Goal: Task Accomplishment & Management: Manage account settings

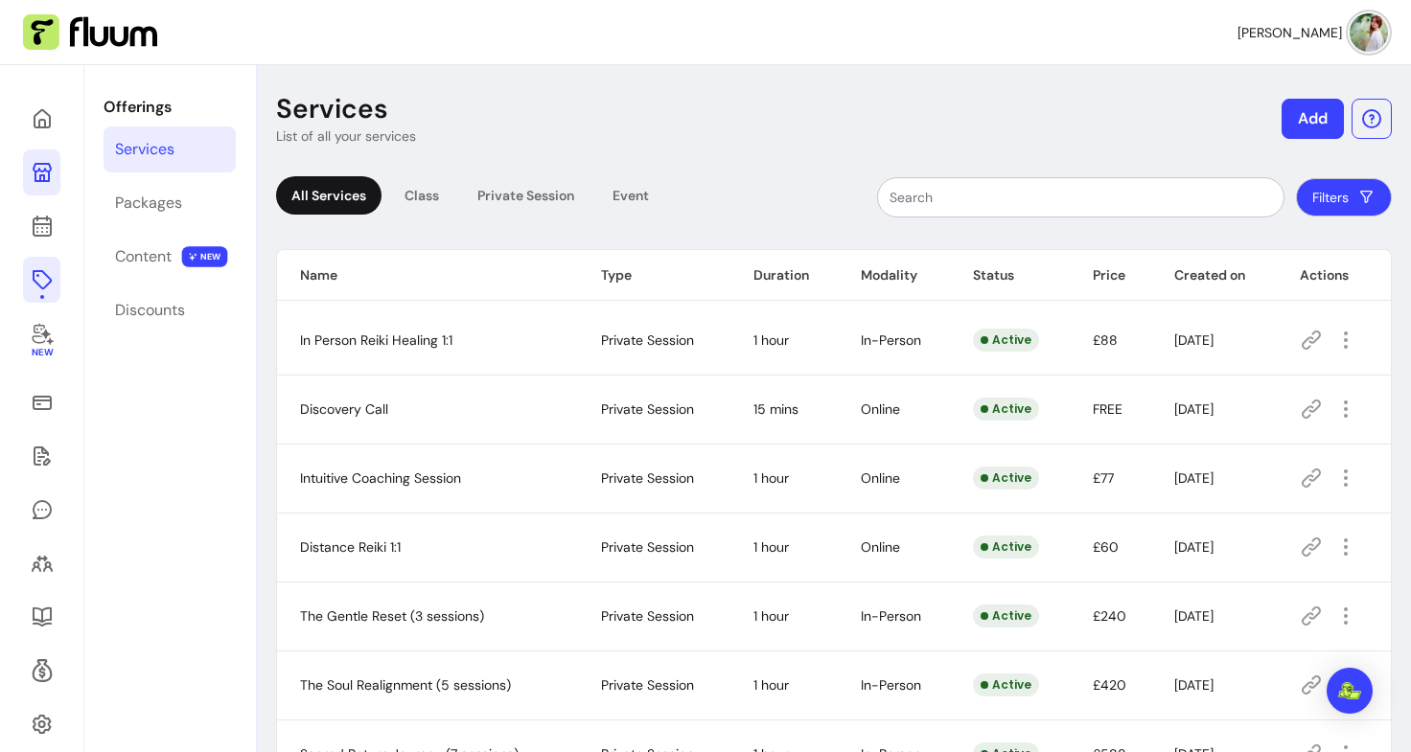
click at [35, 175] on icon at bounding box center [42, 172] width 19 height 19
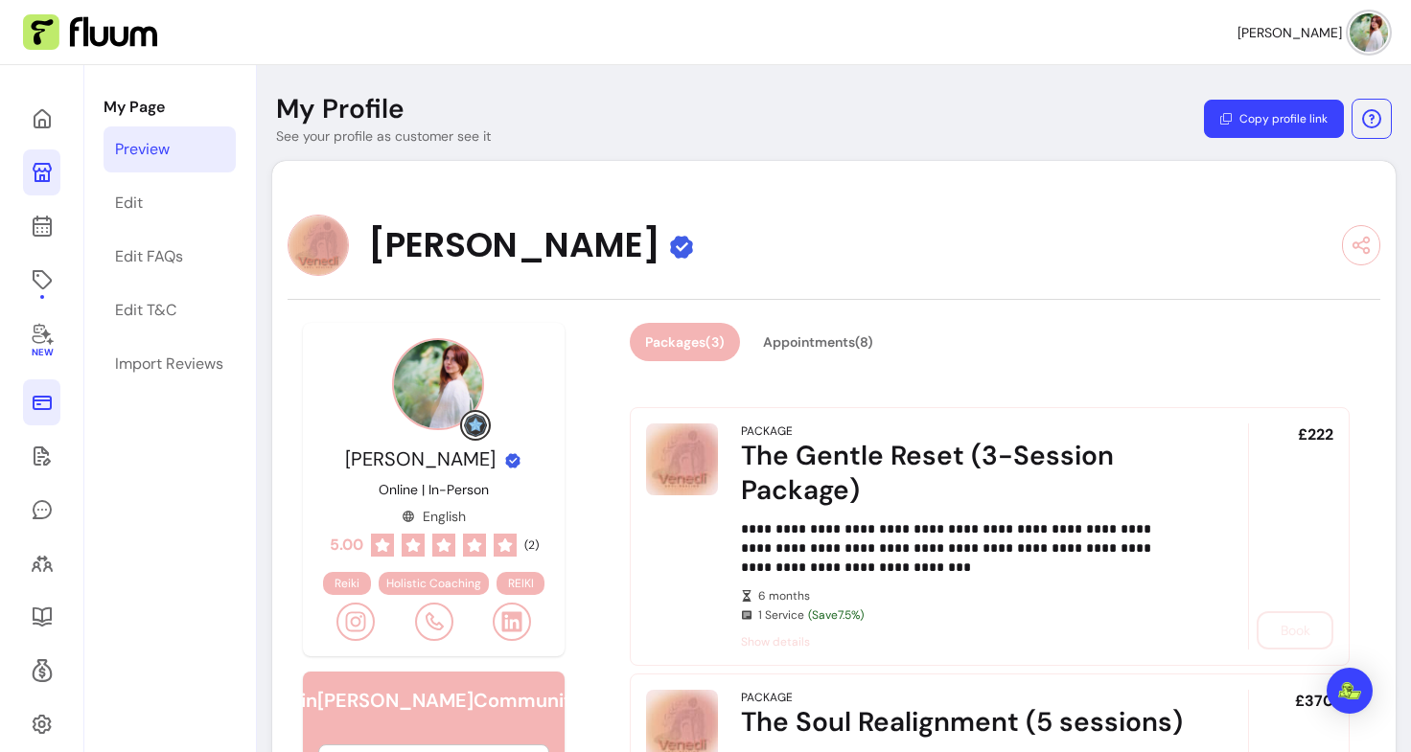
click at [35, 389] on link at bounding box center [41, 403] width 37 height 46
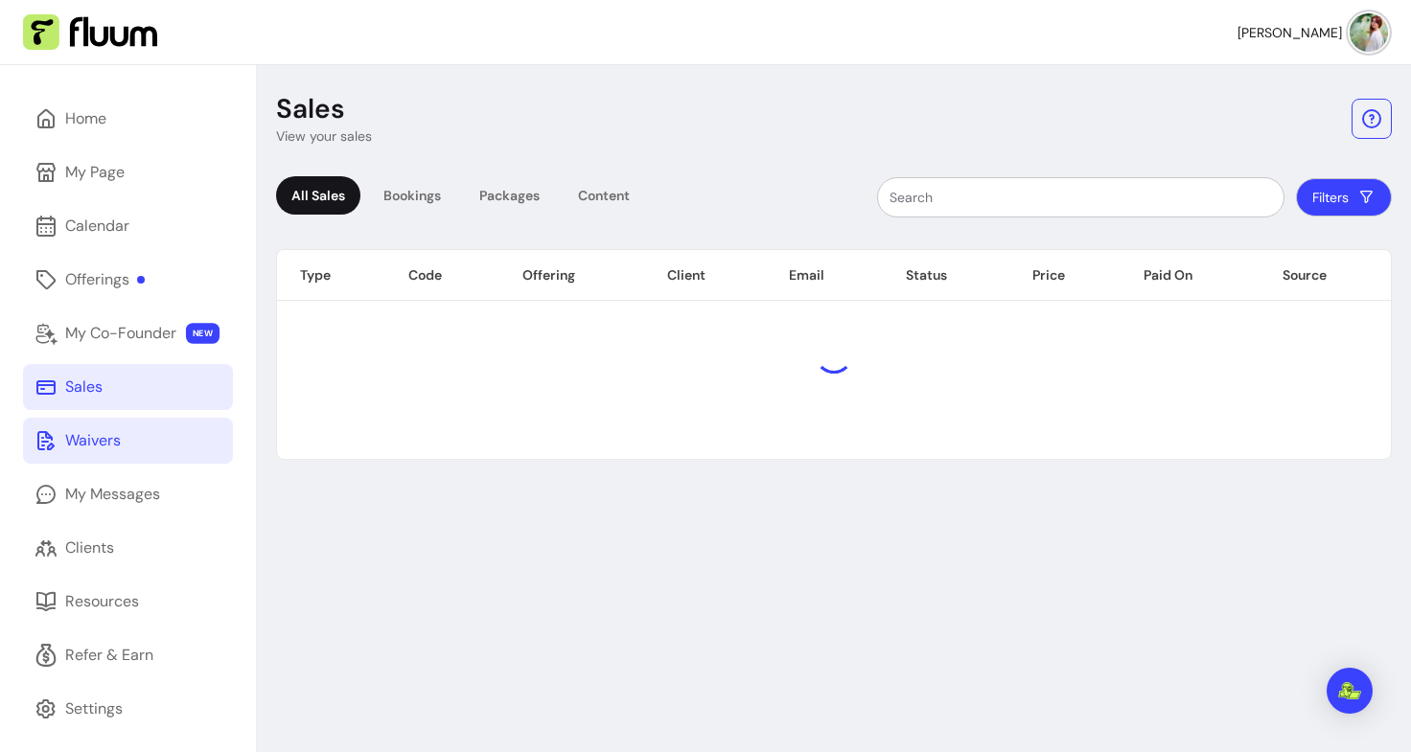
click at [108, 444] on div "Waivers" at bounding box center [93, 440] width 56 height 23
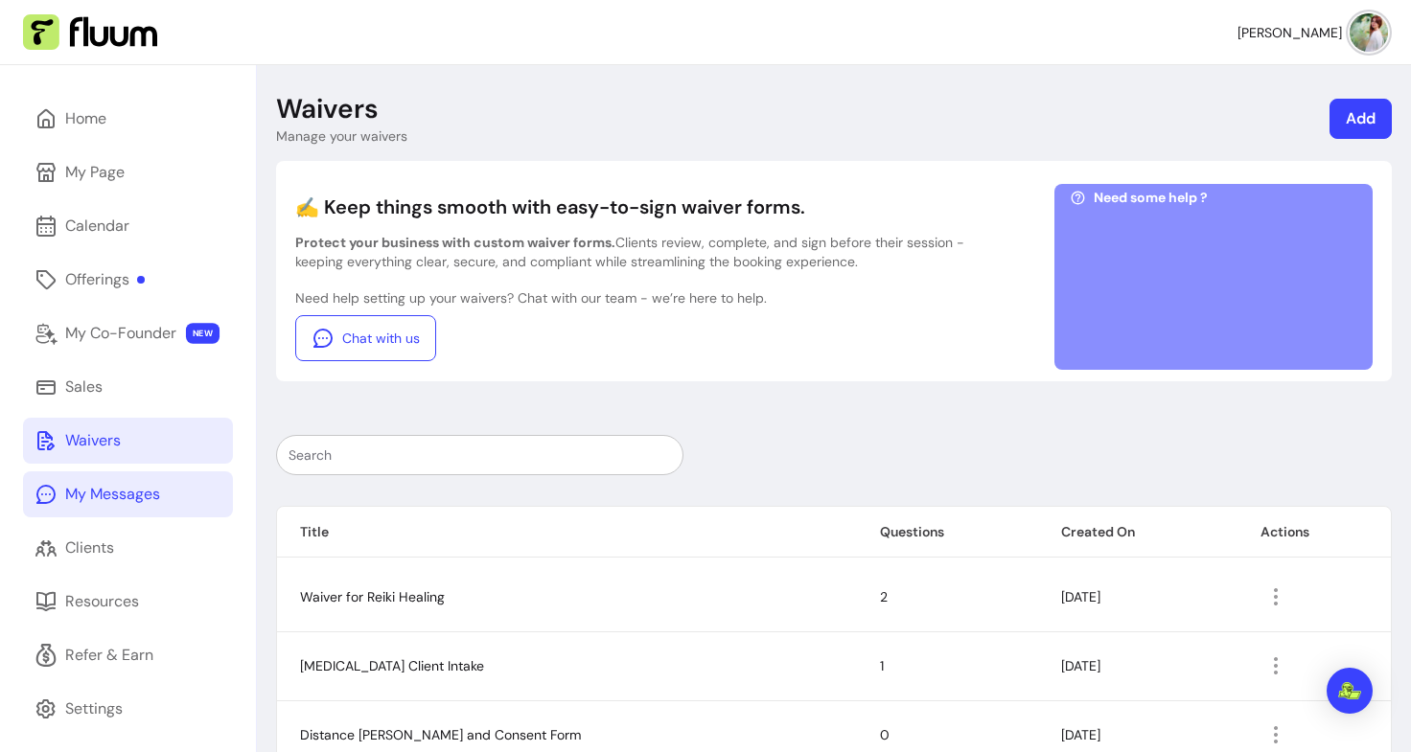
click at [104, 502] on div "My Messages" at bounding box center [112, 494] width 95 height 23
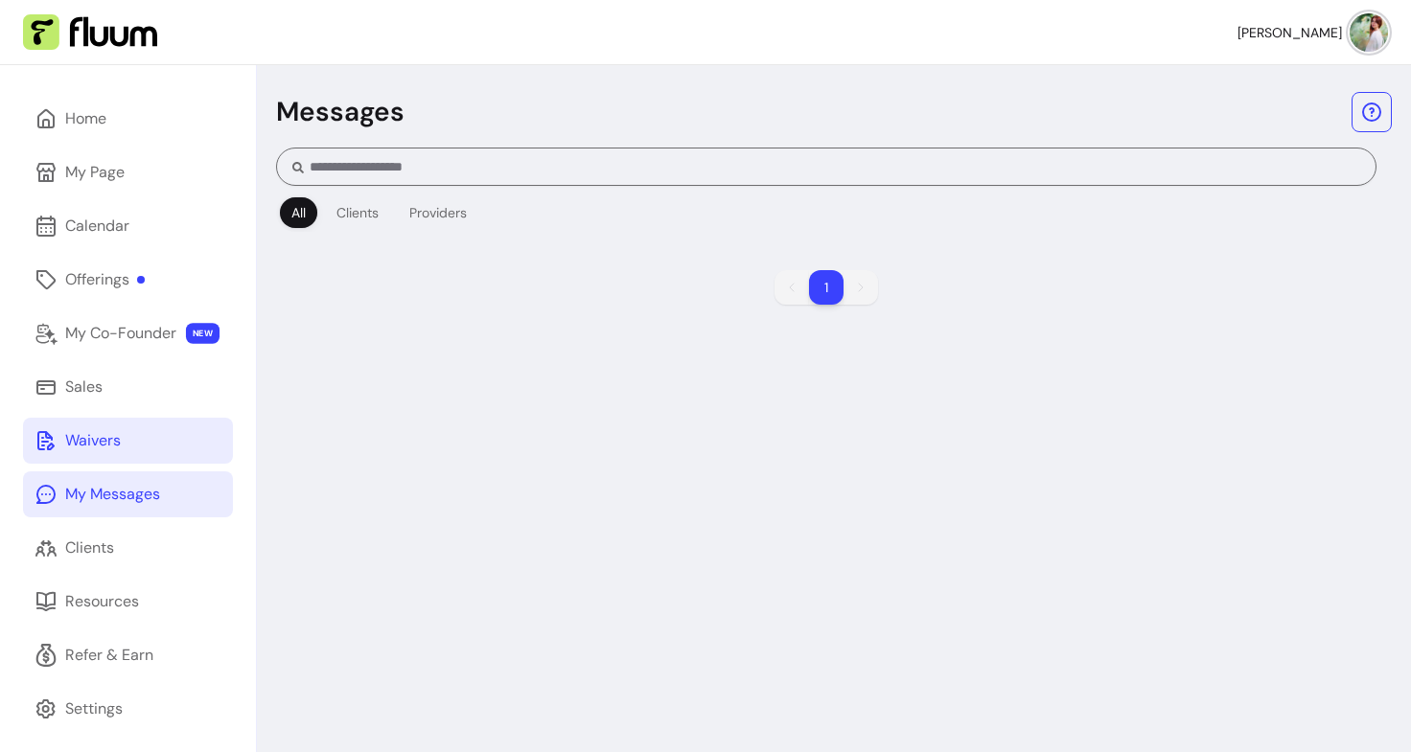
click at [107, 442] on div "Waivers" at bounding box center [93, 440] width 56 height 23
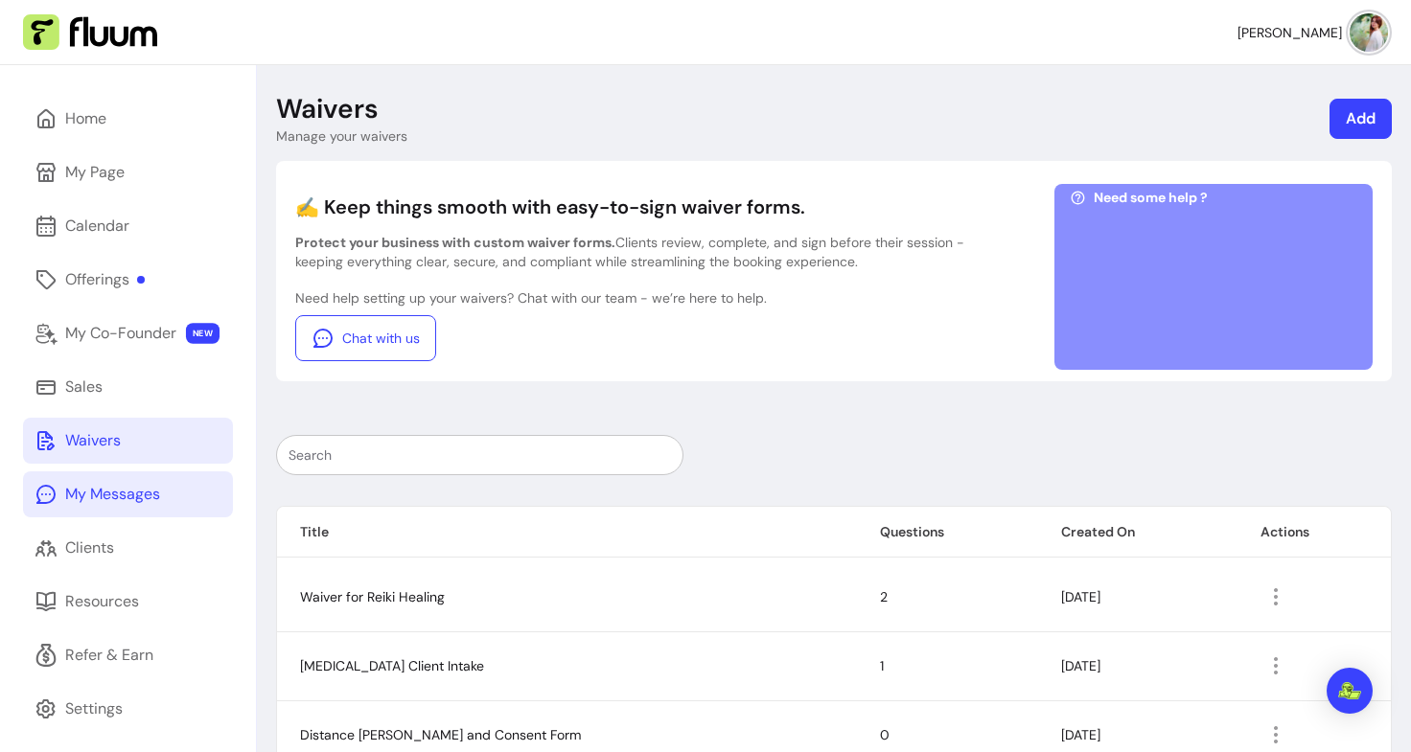
click at [137, 515] on link "My Messages" at bounding box center [128, 495] width 210 height 46
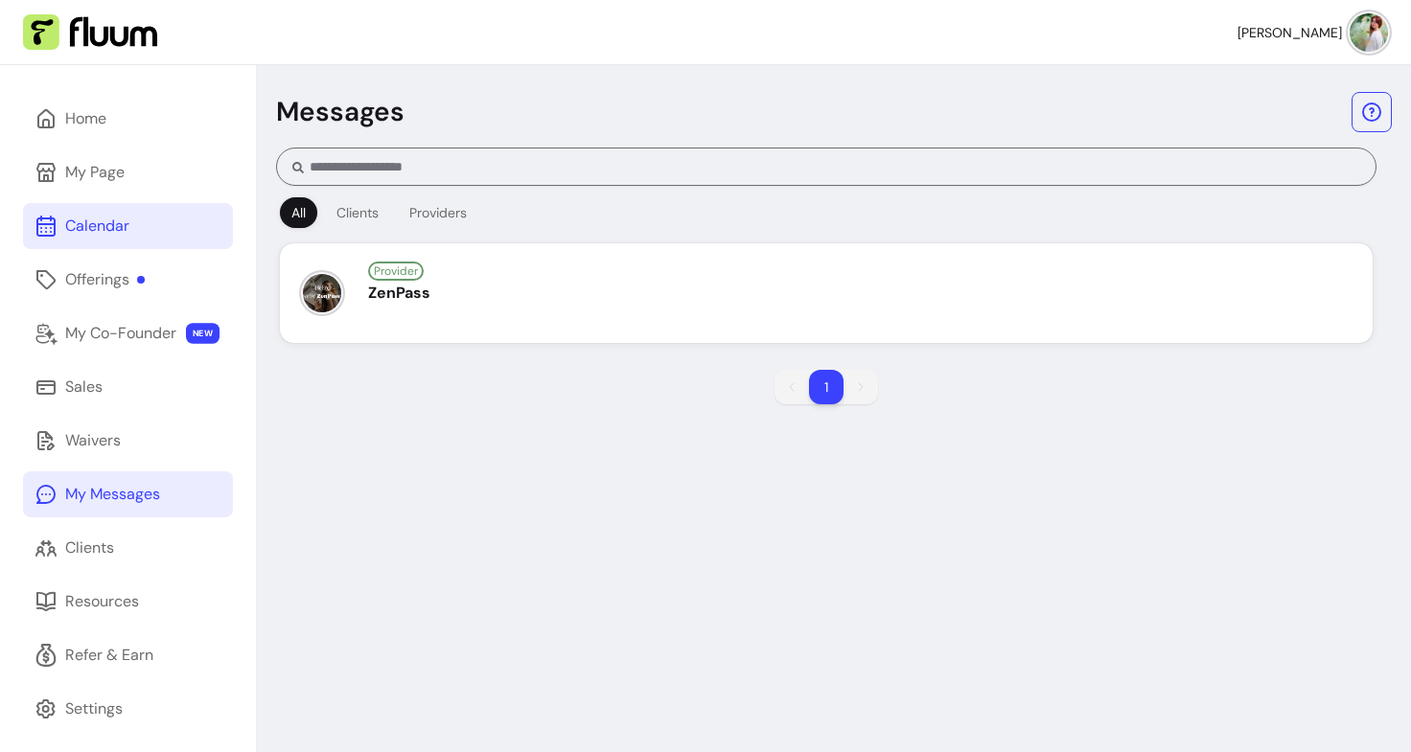
click at [121, 239] on link "Calendar" at bounding box center [128, 226] width 210 height 46
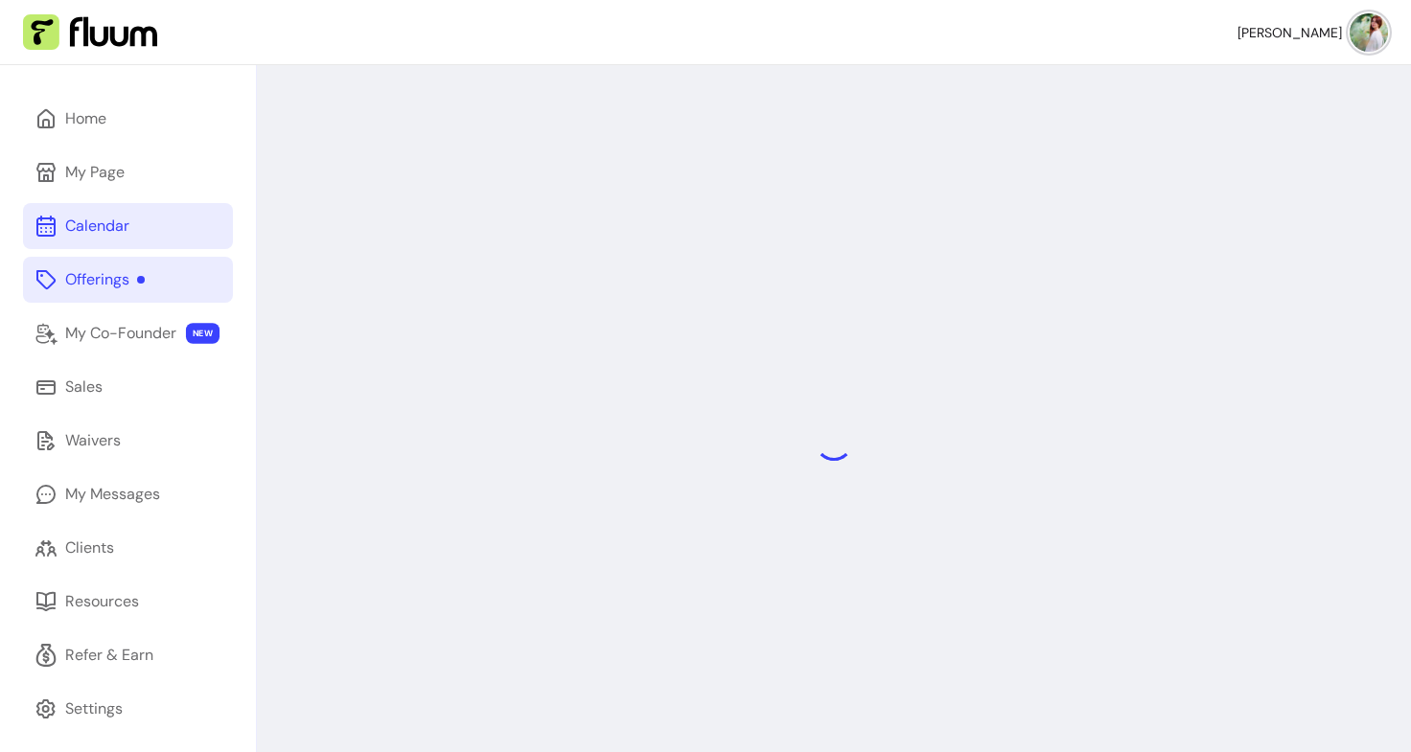
click at [111, 293] on link "Offerings" at bounding box center [128, 280] width 210 height 46
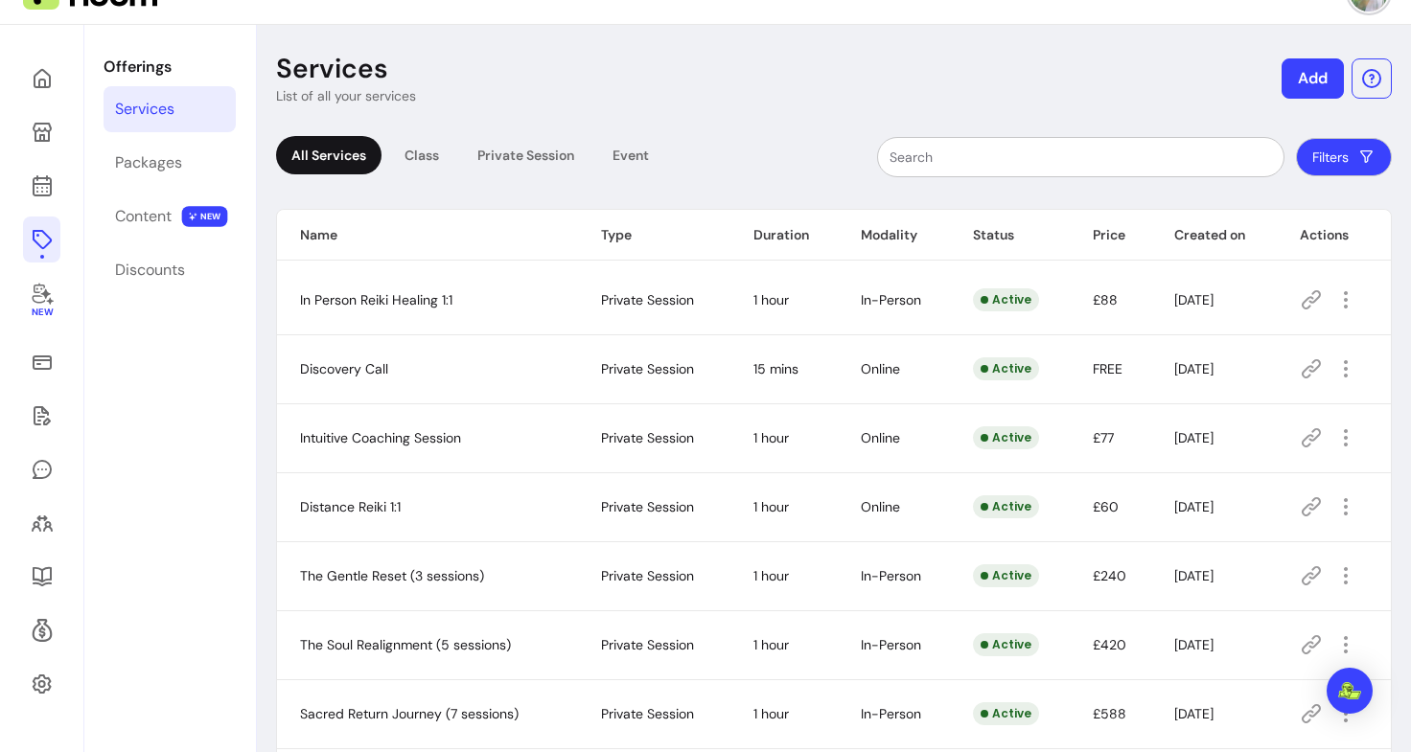
scroll to position [39, 0]
click at [38, 359] on icon at bounding box center [42, 363] width 23 height 23
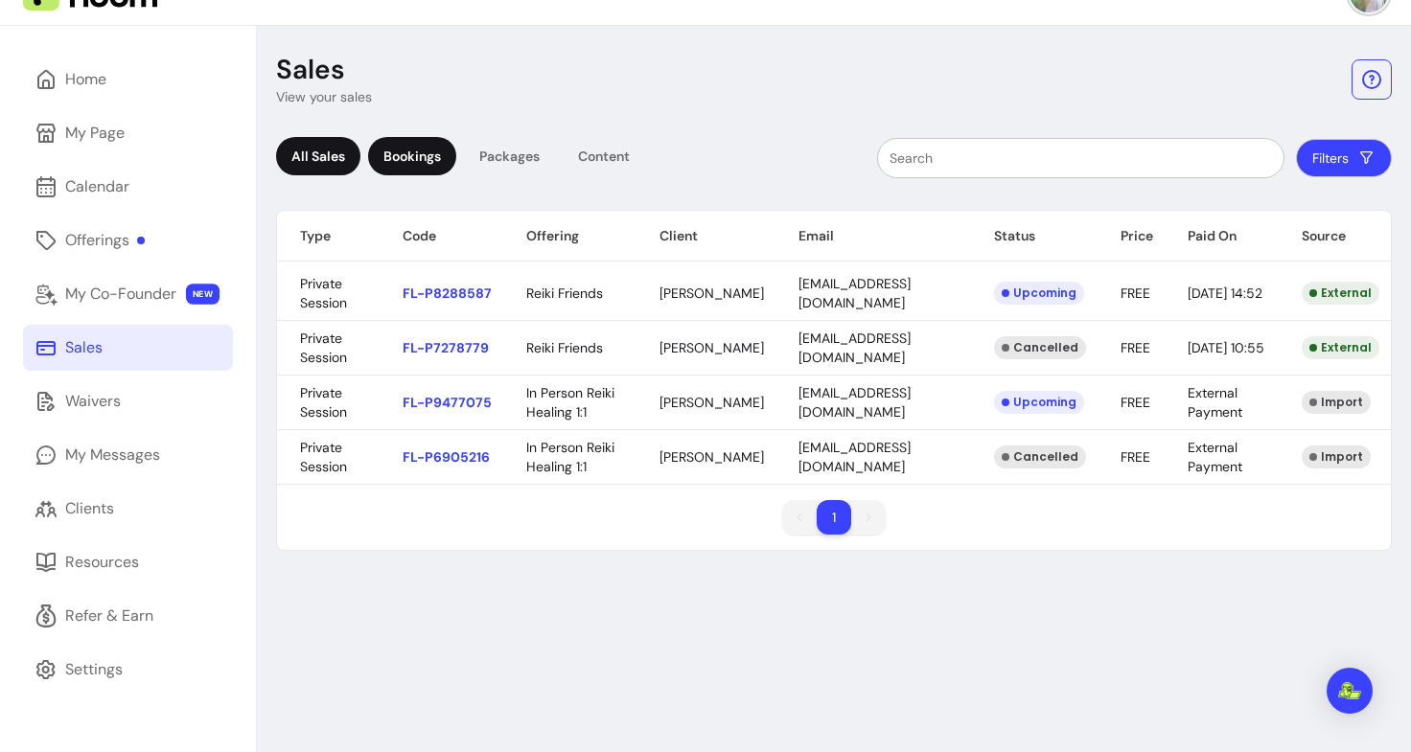
click at [418, 161] on div "Bookings" at bounding box center [412, 156] width 88 height 38
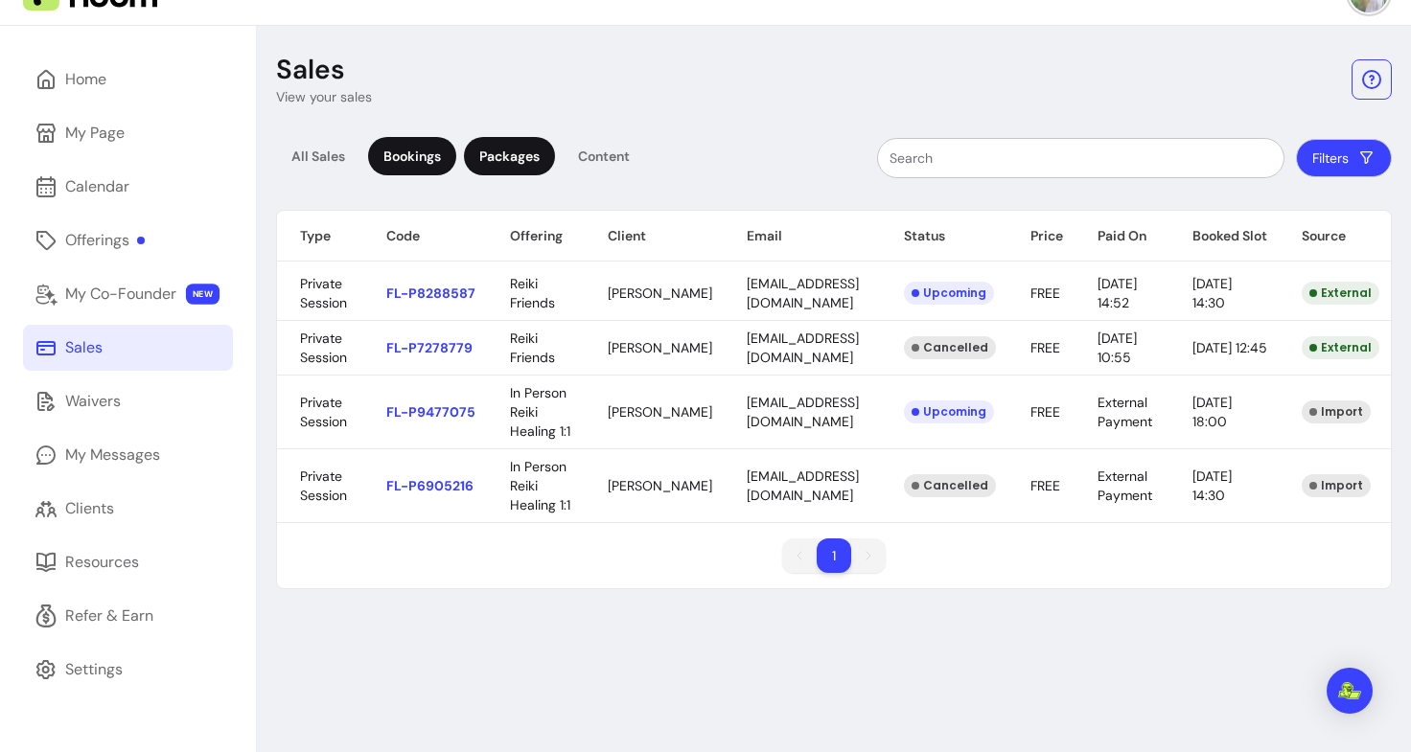
click at [510, 166] on div "Packages" at bounding box center [509, 156] width 91 height 38
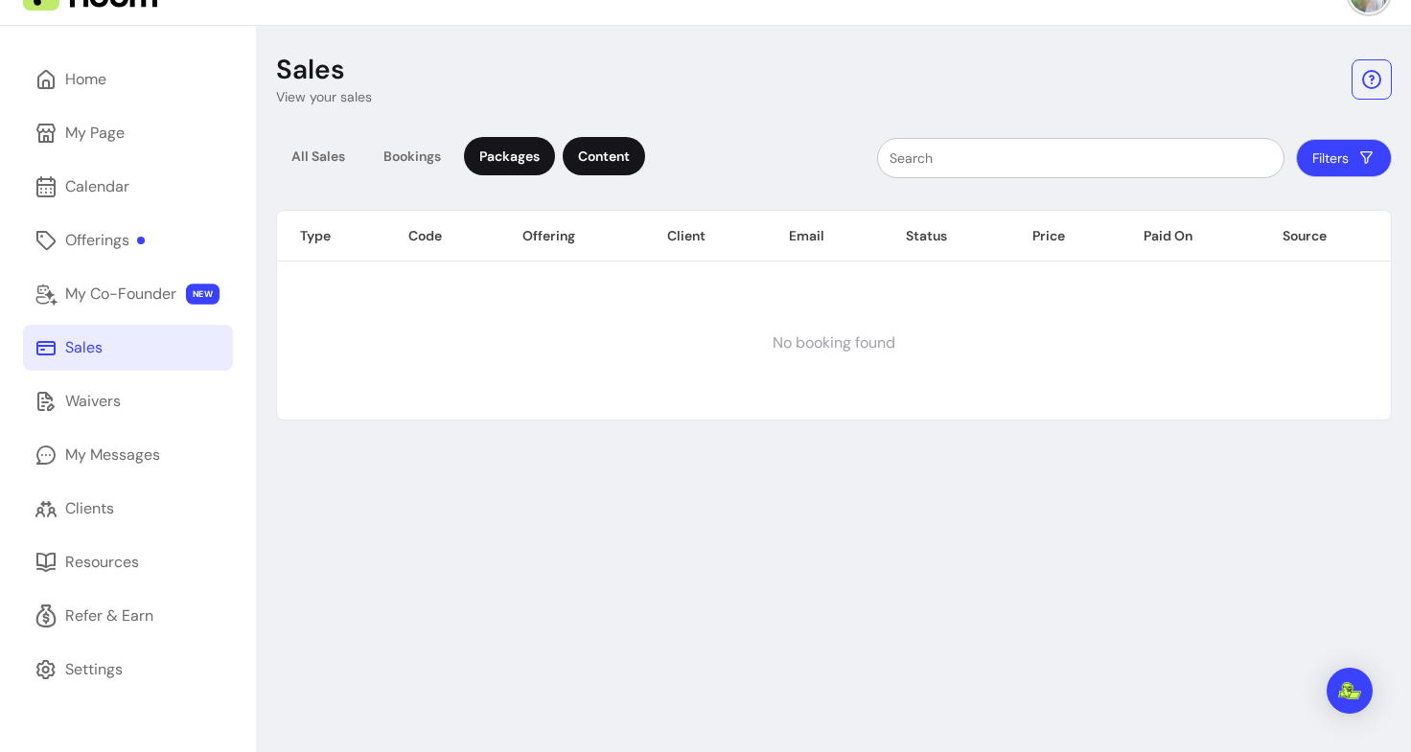
click at [635, 162] on div "Content" at bounding box center [604, 156] width 82 height 38
click at [98, 231] on div "Offerings" at bounding box center [105, 240] width 80 height 23
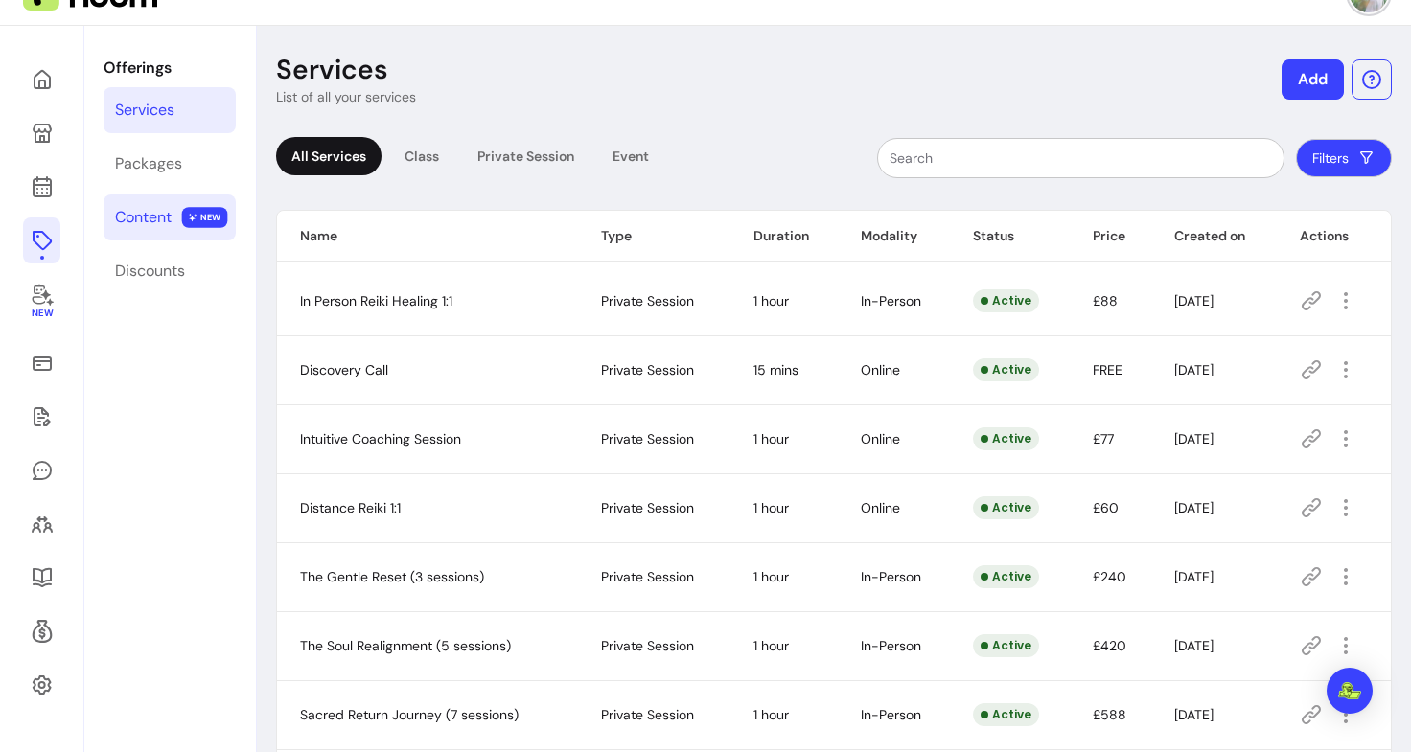
click at [141, 225] on div "Content" at bounding box center [143, 217] width 57 height 23
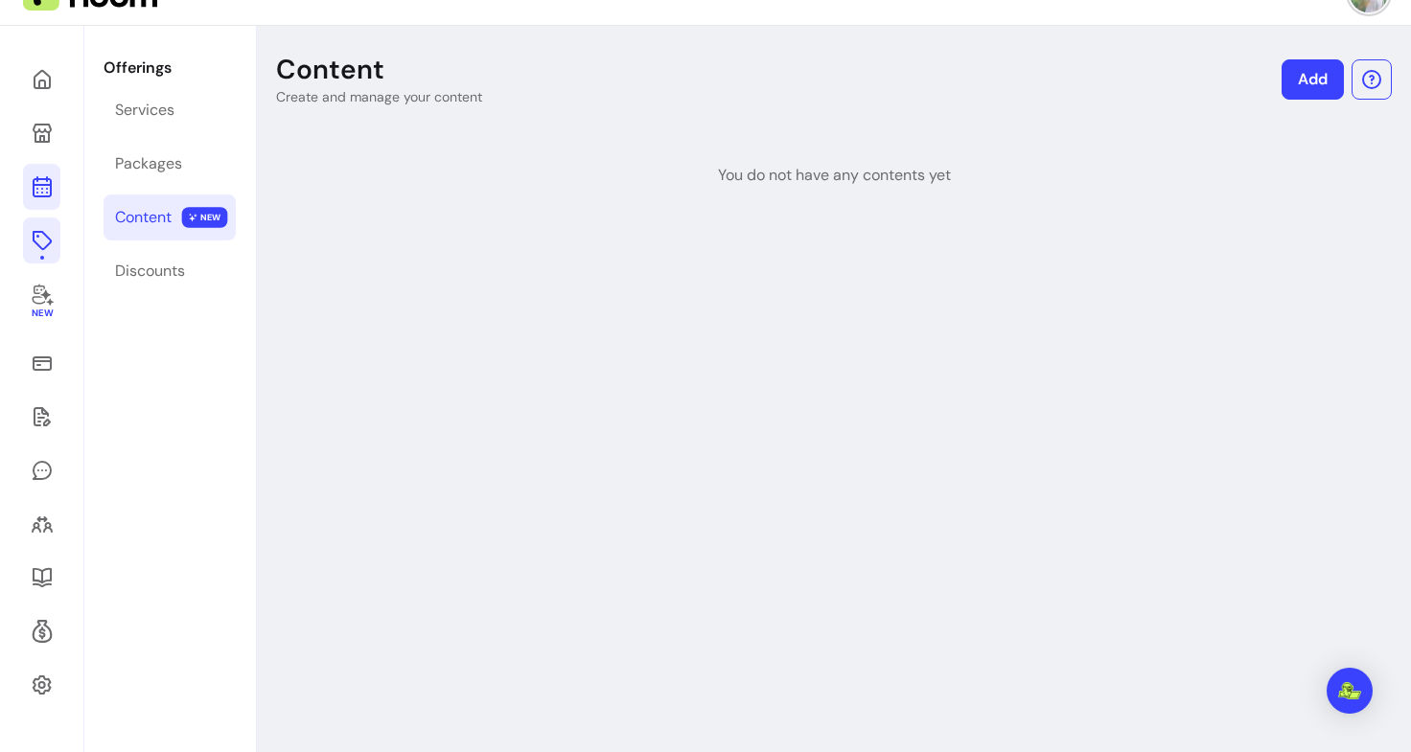
click at [34, 189] on icon at bounding box center [41, 110] width 325 height 273
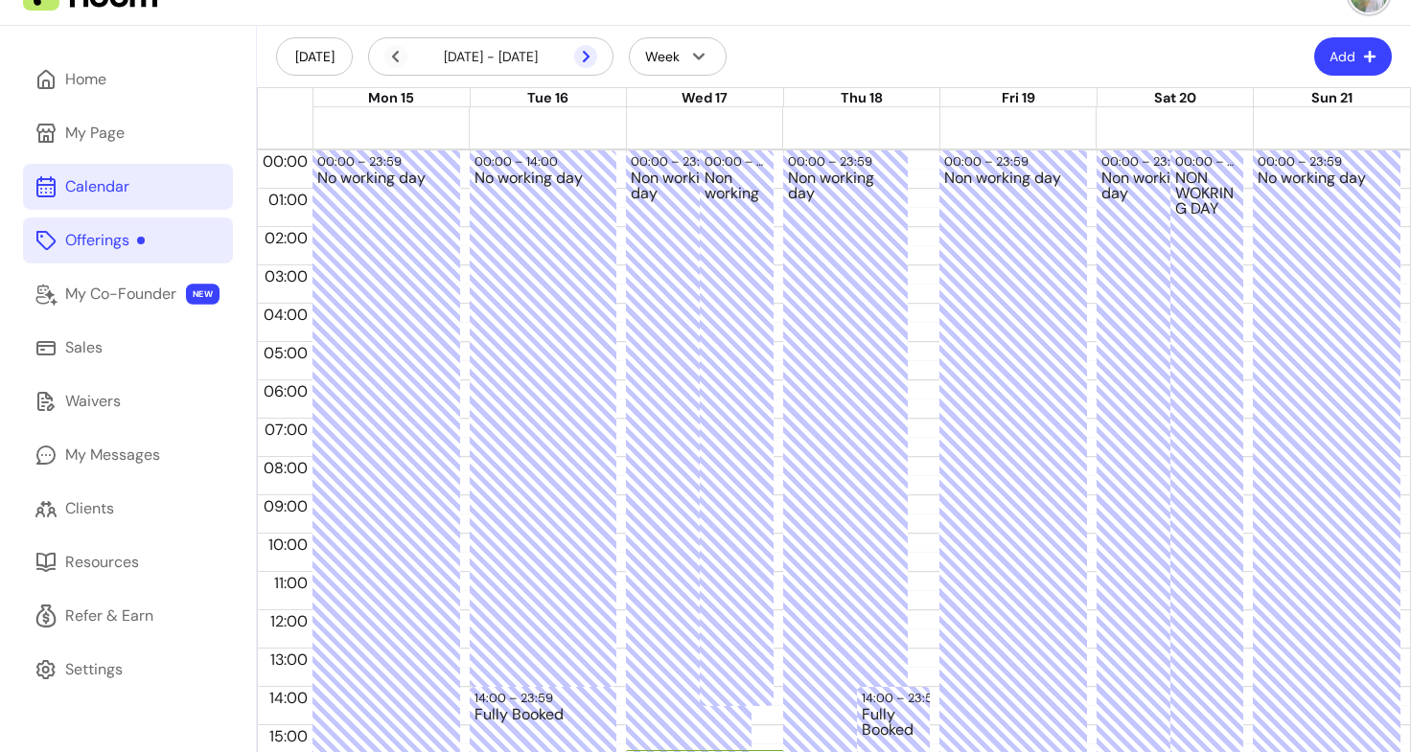
click at [587, 50] on icon at bounding box center [585, 56] width 23 height 23
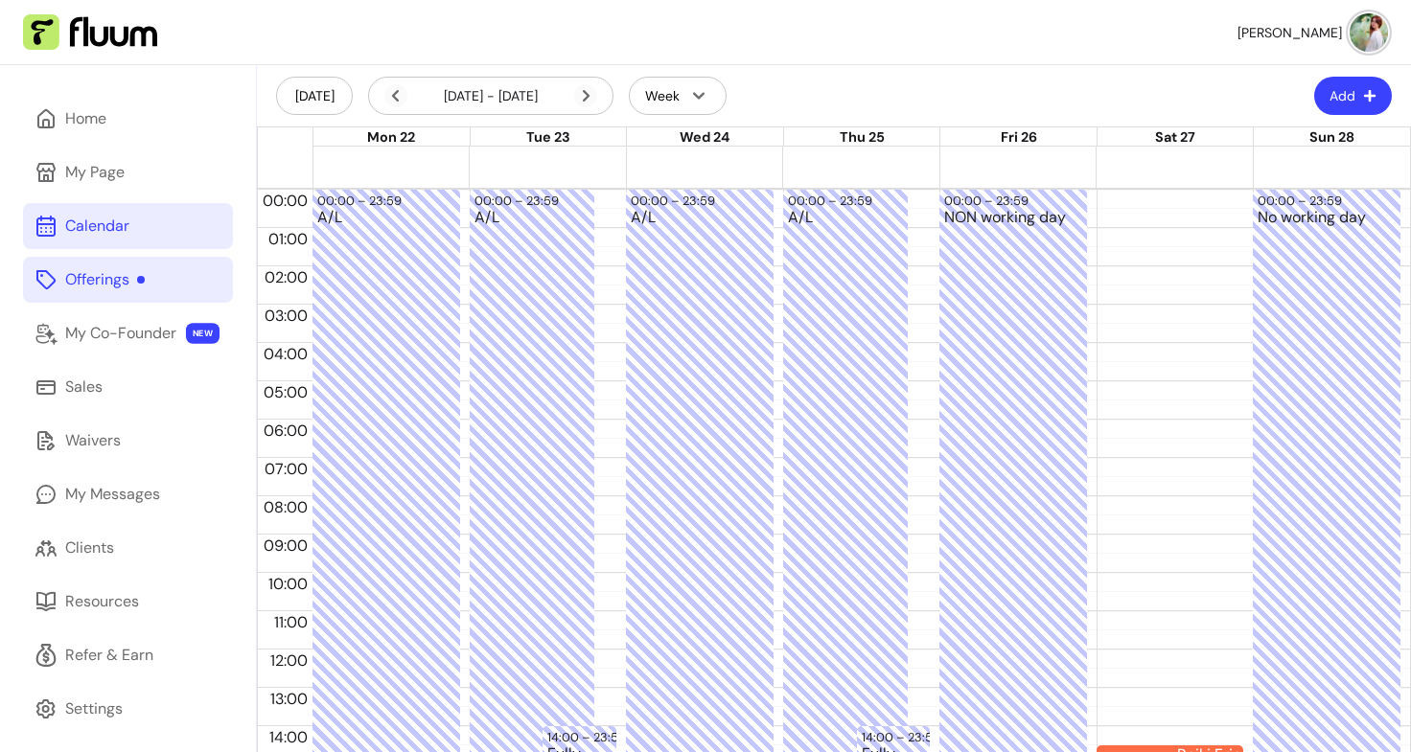
click at [1354, 80] on button "Add" at bounding box center [1353, 96] width 78 height 38
click at [1239, 142] on span "Add Blocker" at bounding box center [1291, 143] width 140 height 19
select select "*********"
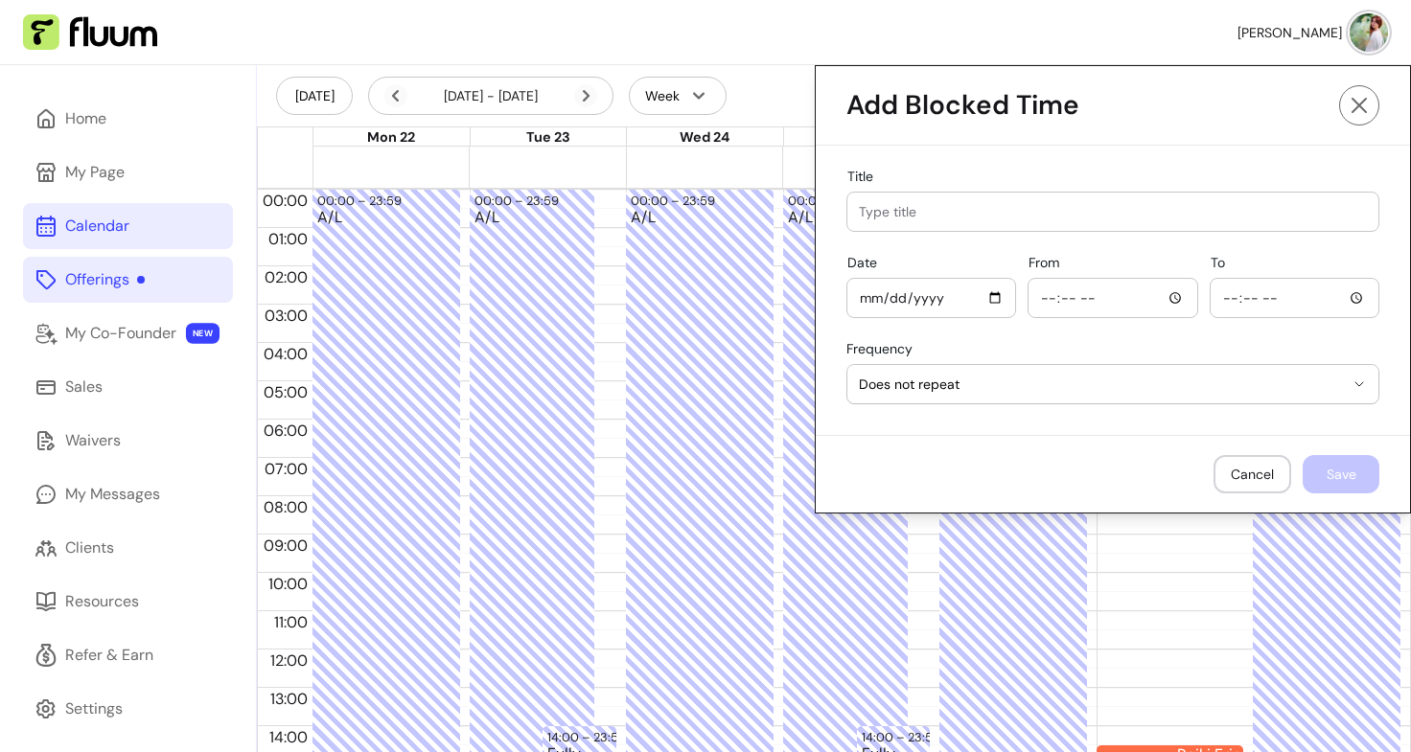
click at [930, 219] on input "Title" at bounding box center [1113, 211] width 508 height 19
type input "Don't take any bookings"
click at [974, 297] on input "Date" at bounding box center [931, 298] width 145 height 21
type input "2025-09-27"
click at [1156, 308] on input "From" at bounding box center [1112, 298] width 145 height 21
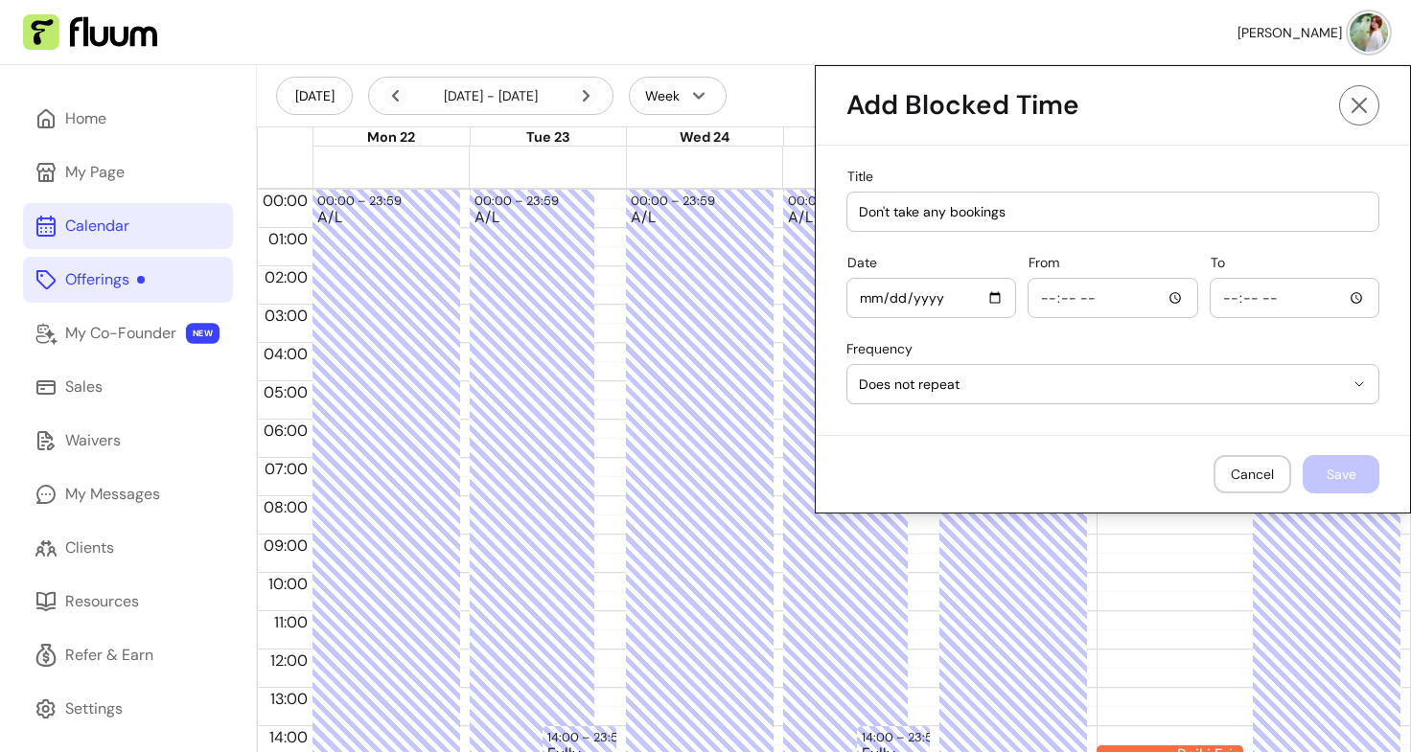
click at [1166, 302] on input "From" at bounding box center [1112, 298] width 145 height 21
click at [1090, 297] on input "00:39" at bounding box center [1112, 298] width 145 height 21
click at [1150, 298] on input "00:39" at bounding box center [1112, 298] width 145 height 21
type input "00:00"
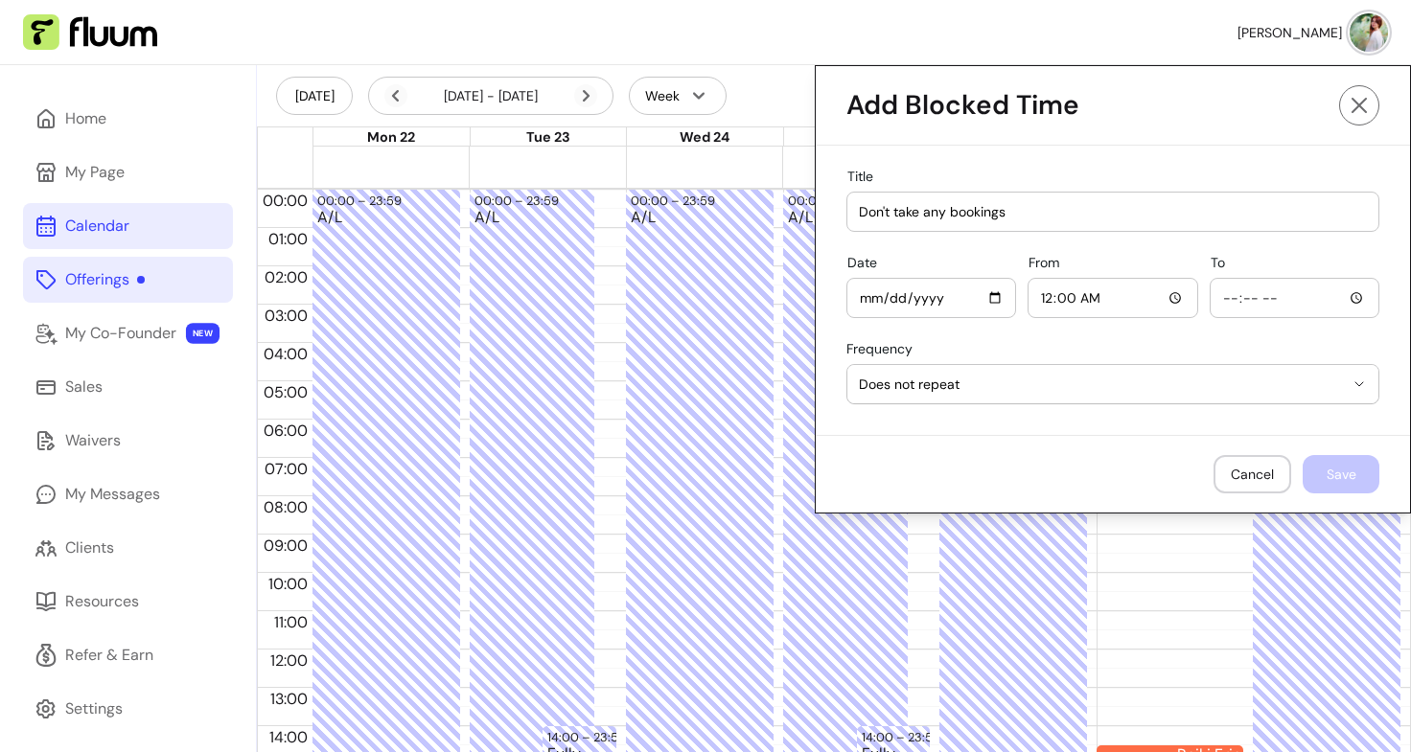
click at [1292, 287] on div at bounding box center [1294, 298] width 145 height 38
click at [1346, 298] on input "To" at bounding box center [1294, 298] width 145 height 21
type input "14:30"
click at [1275, 250] on div "**********" at bounding box center [1113, 290] width 594 height 289
click at [1317, 477] on button "Save" at bounding box center [1341, 474] width 77 height 38
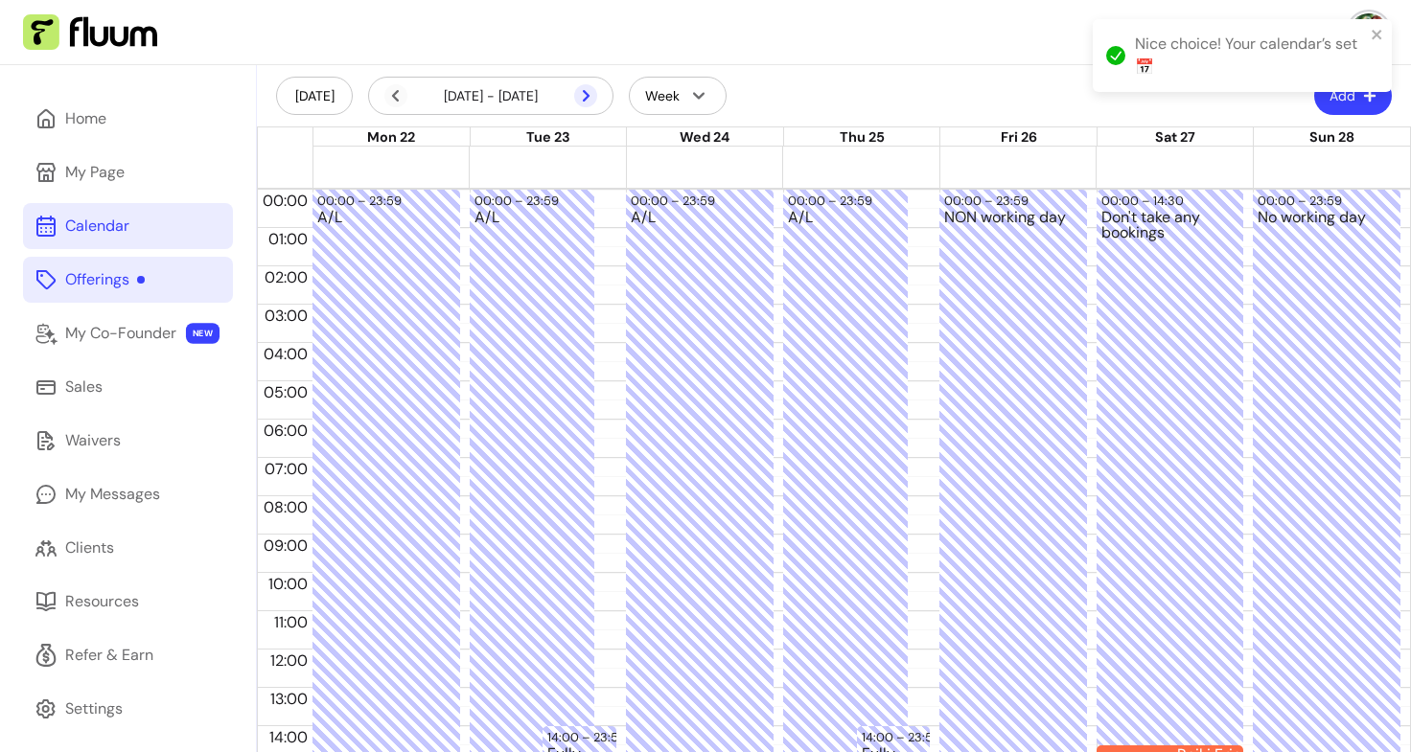
click at [585, 94] on icon at bounding box center [484, 121] width 325 height 273
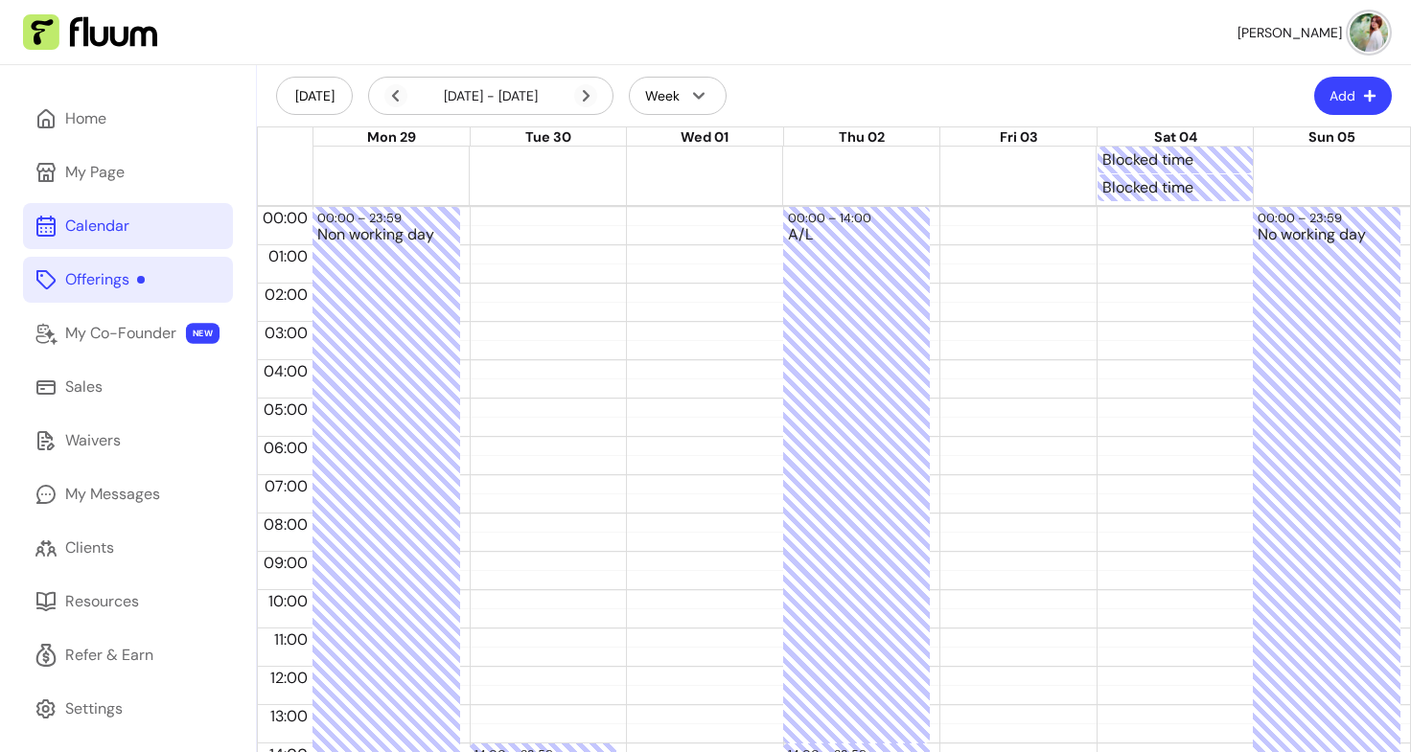
click at [556, 157] on div at bounding box center [704, 161] width 783 height 28
click at [530, 190] on div at bounding box center [704, 188] width 783 height 28
click at [823, 163] on div at bounding box center [862, 161] width 470 height 28
click at [830, 191] on div at bounding box center [862, 188] width 470 height 28
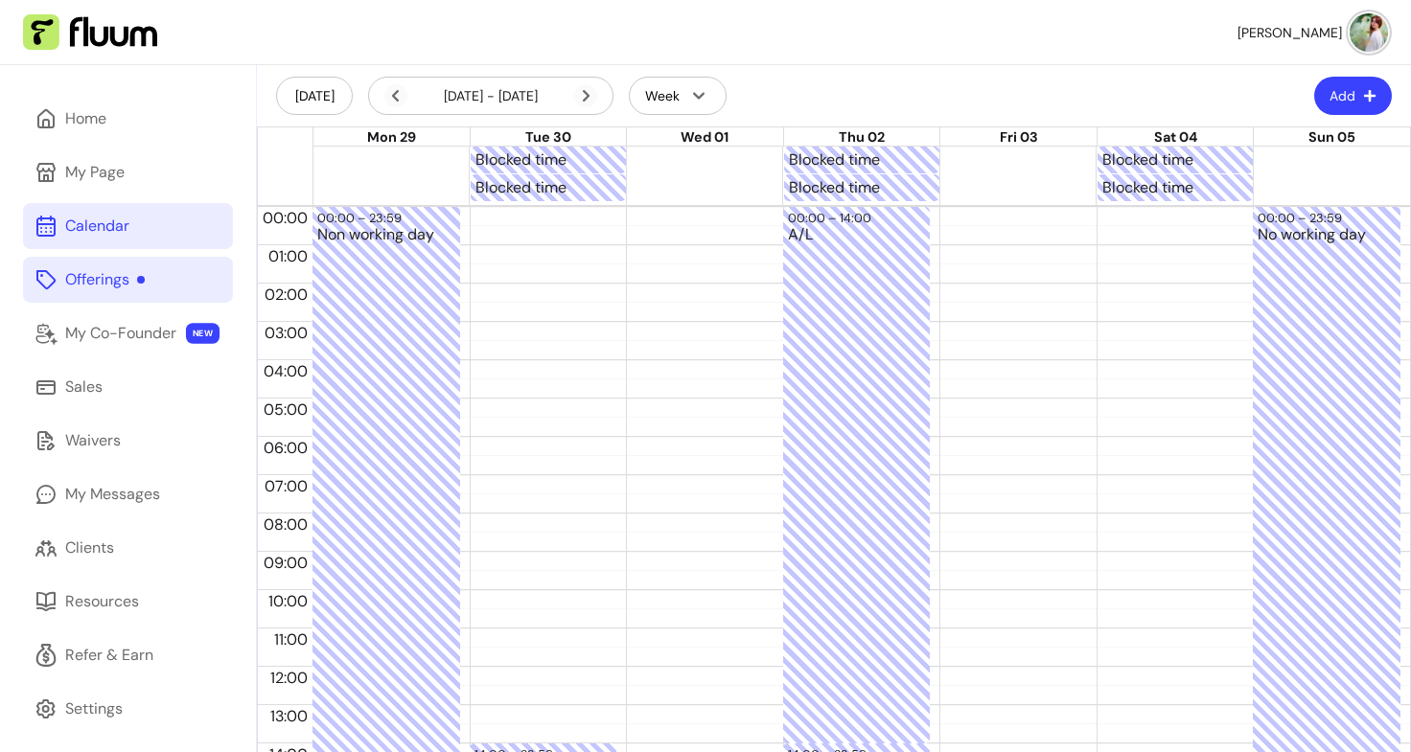
click at [993, 165] on div at bounding box center [1018, 161] width 156 height 28
click at [992, 197] on div at bounding box center [1018, 188] width 156 height 28
click at [581, 97] on icon at bounding box center [585, 95] width 23 height 23
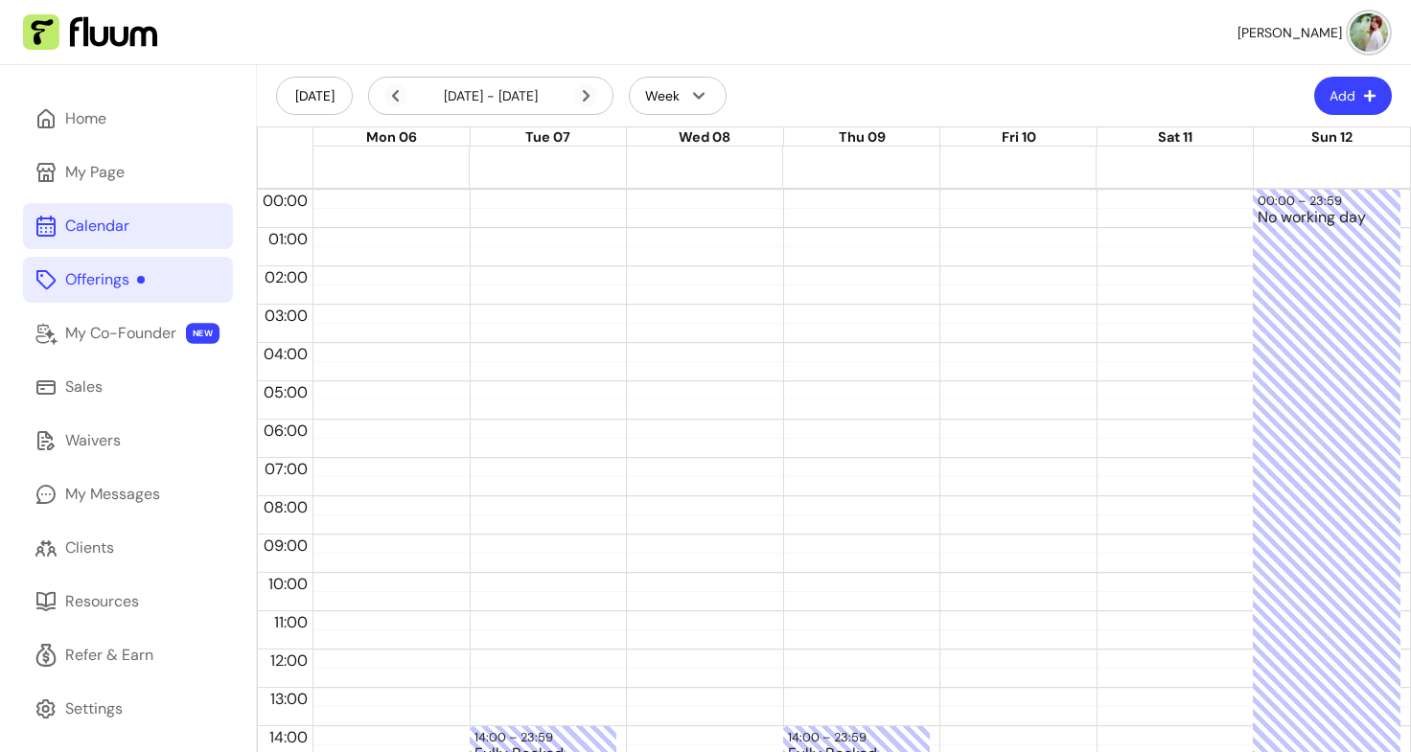
click at [405, 156] on div at bounding box center [861, 156] width 1097 height 19
click at [412, 182] on div at bounding box center [861, 175] width 1097 height 19
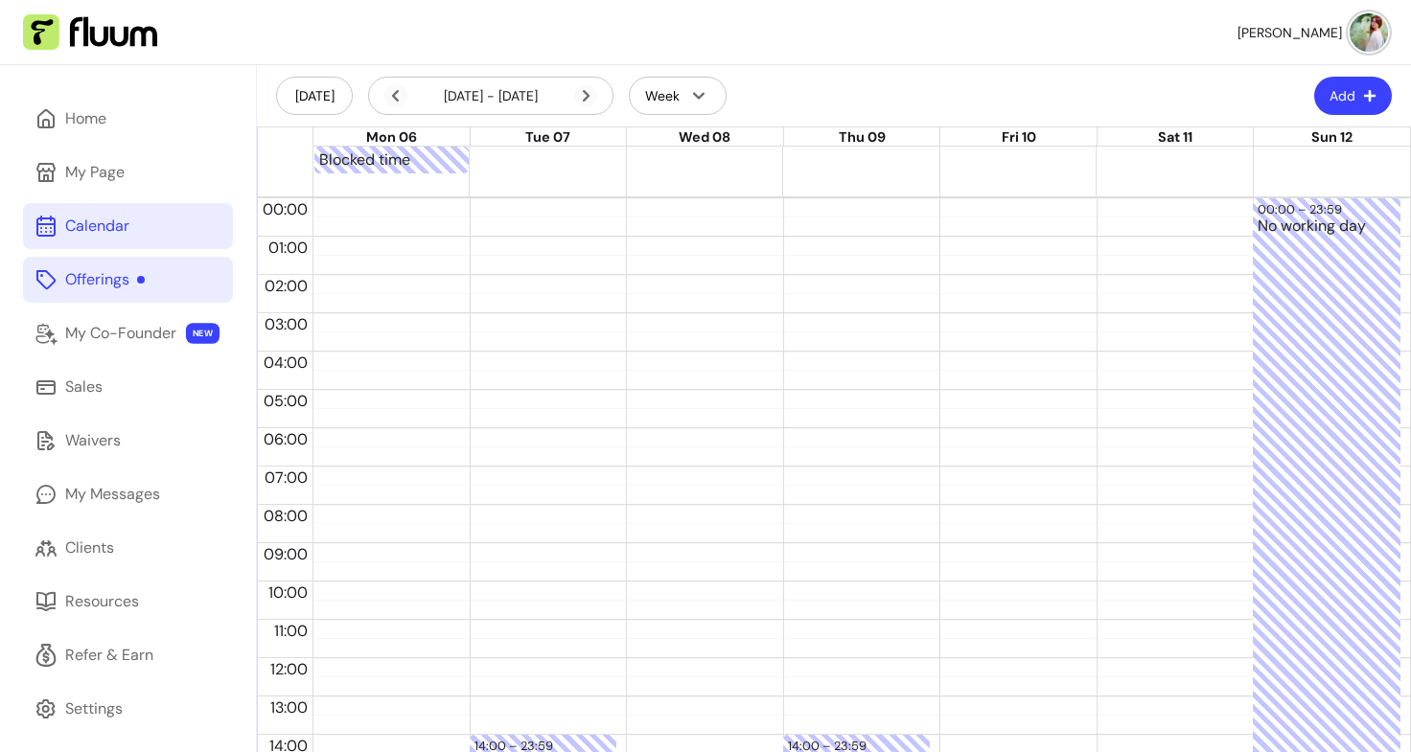
click at [525, 165] on div "Blocked time" at bounding box center [861, 161] width 1097 height 28
click at [519, 195] on div at bounding box center [547, 172] width 156 height 50
click at [819, 157] on div "Blocked time Blocked time" at bounding box center [861, 161] width 1097 height 28
click at [819, 188] on div at bounding box center [861, 183] width 1097 height 19
click at [981, 150] on div "Blocked time Blocked time" at bounding box center [861, 161] width 1097 height 28
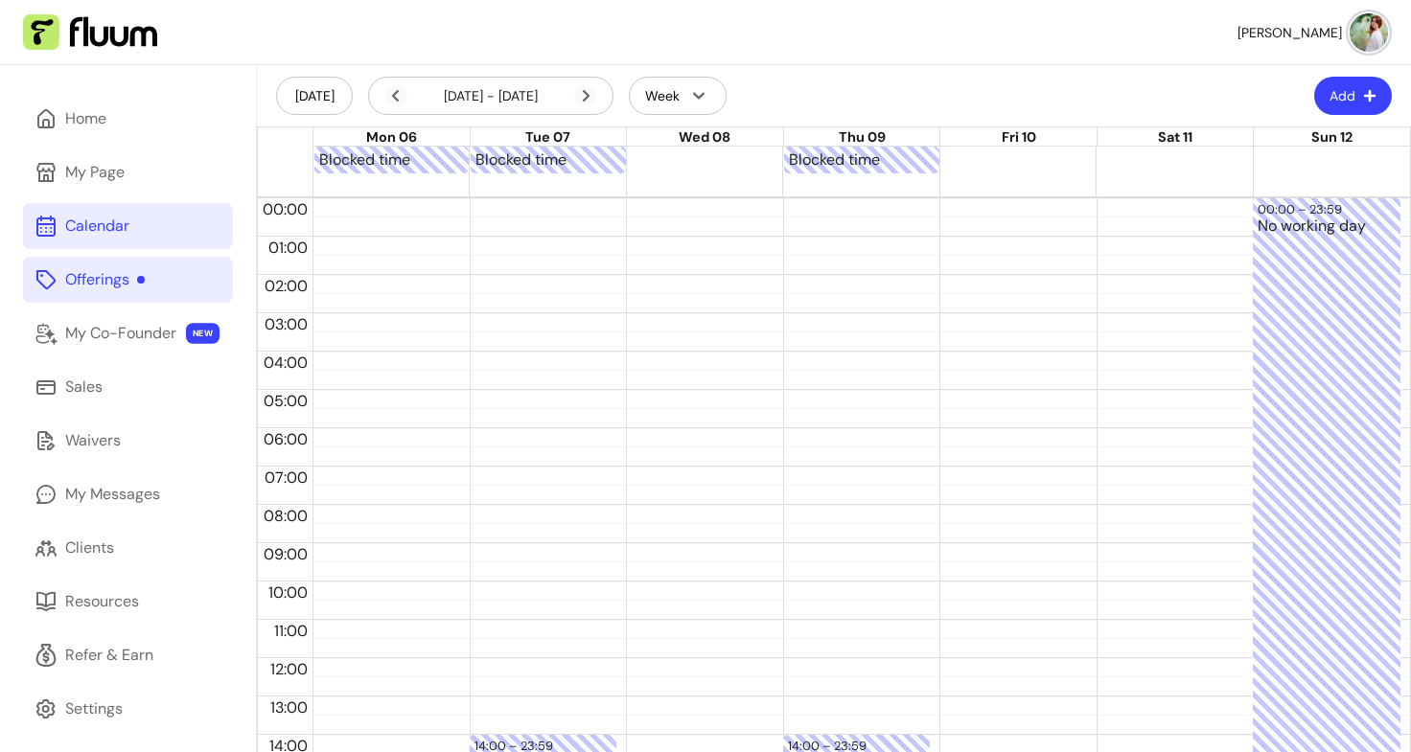
click at [981, 188] on div at bounding box center [861, 183] width 1097 height 19
click at [1121, 165] on div "Blocked time Blocked time Blocked time Blocked time" at bounding box center [861, 161] width 1097 height 28
click at [1121, 191] on div at bounding box center [861, 183] width 1097 height 19
click at [364, 186] on div at bounding box center [861, 183] width 1097 height 19
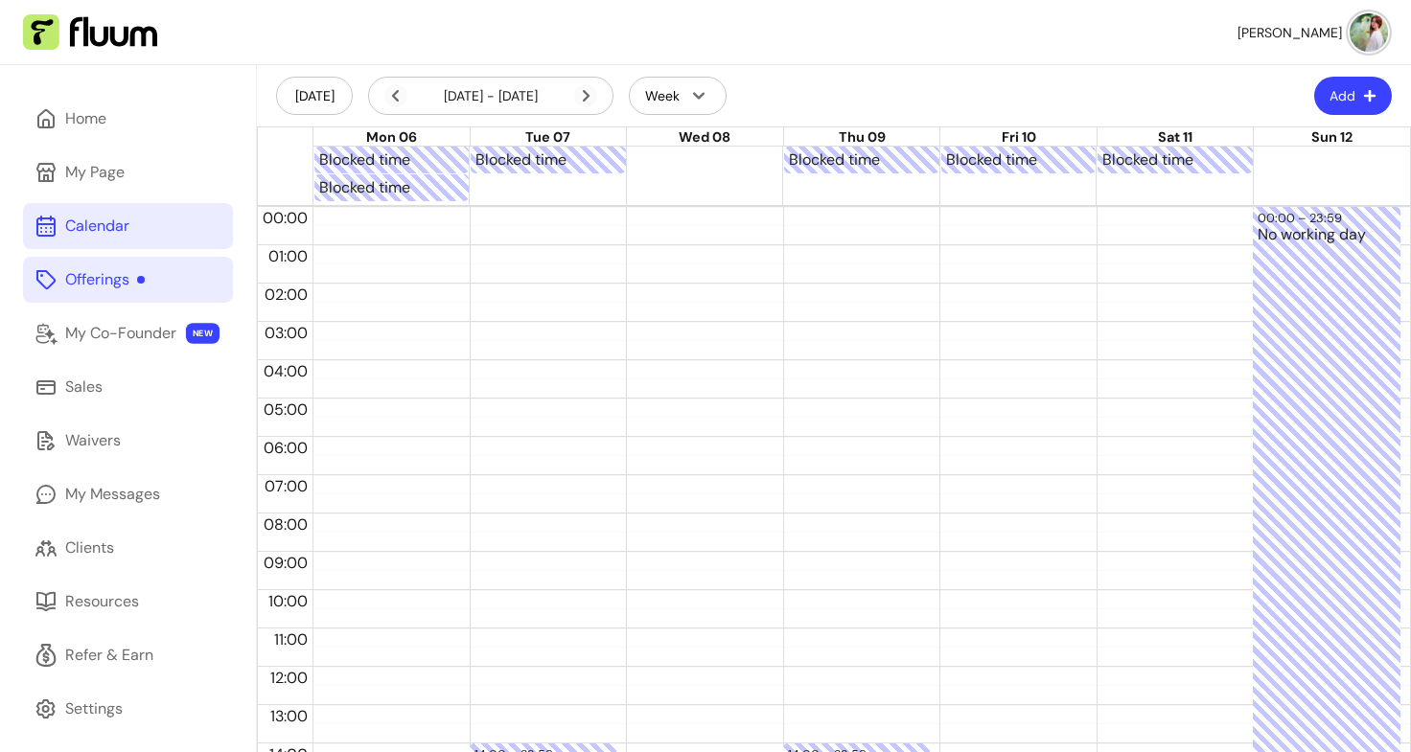
click at [869, 184] on div "Blocked time" at bounding box center [861, 188] width 1097 height 28
click at [1012, 185] on div "Blocked time Blocked time" at bounding box center [861, 188] width 1097 height 28
click at [1190, 199] on div "Blocked time Blocked time" at bounding box center [861, 188] width 1097 height 28
click at [1278, 159] on div "Blocked time Blocked time Blocked time Blocked time Blocked time" at bounding box center [861, 161] width 1097 height 28
click at [1280, 192] on div "Blocked time Blocked time Blocked time" at bounding box center [861, 188] width 1097 height 28
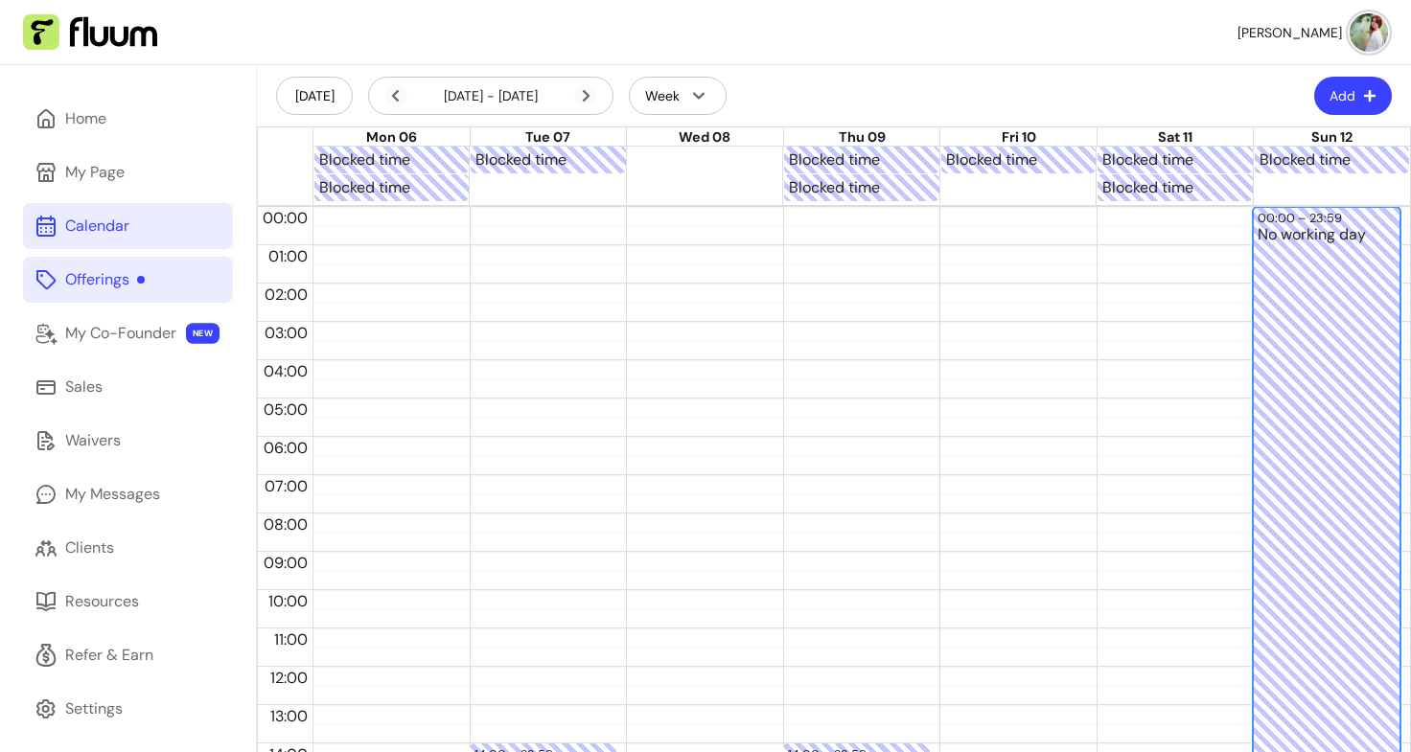
click at [1314, 272] on div "No working day" at bounding box center [1327, 675] width 138 height 897
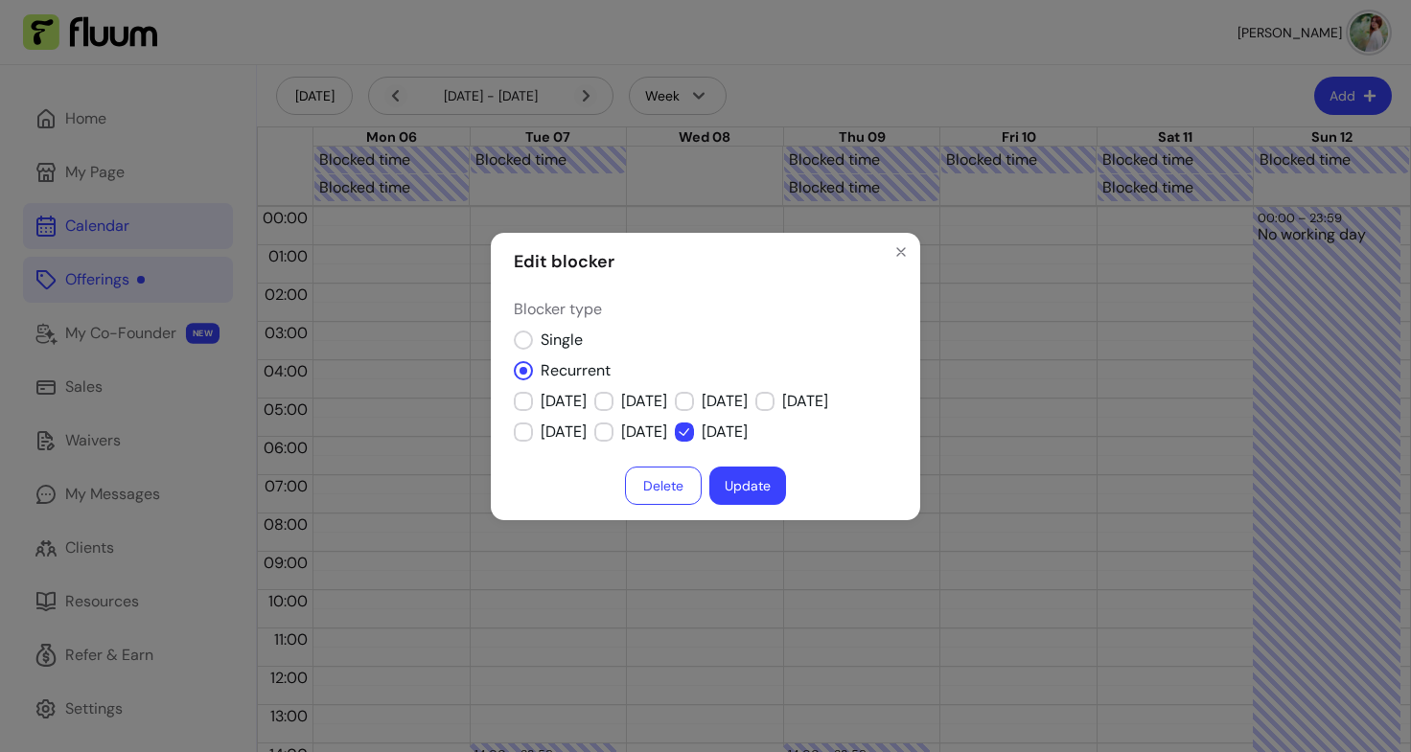
click at [651, 489] on button "Delete" at bounding box center [663, 486] width 77 height 38
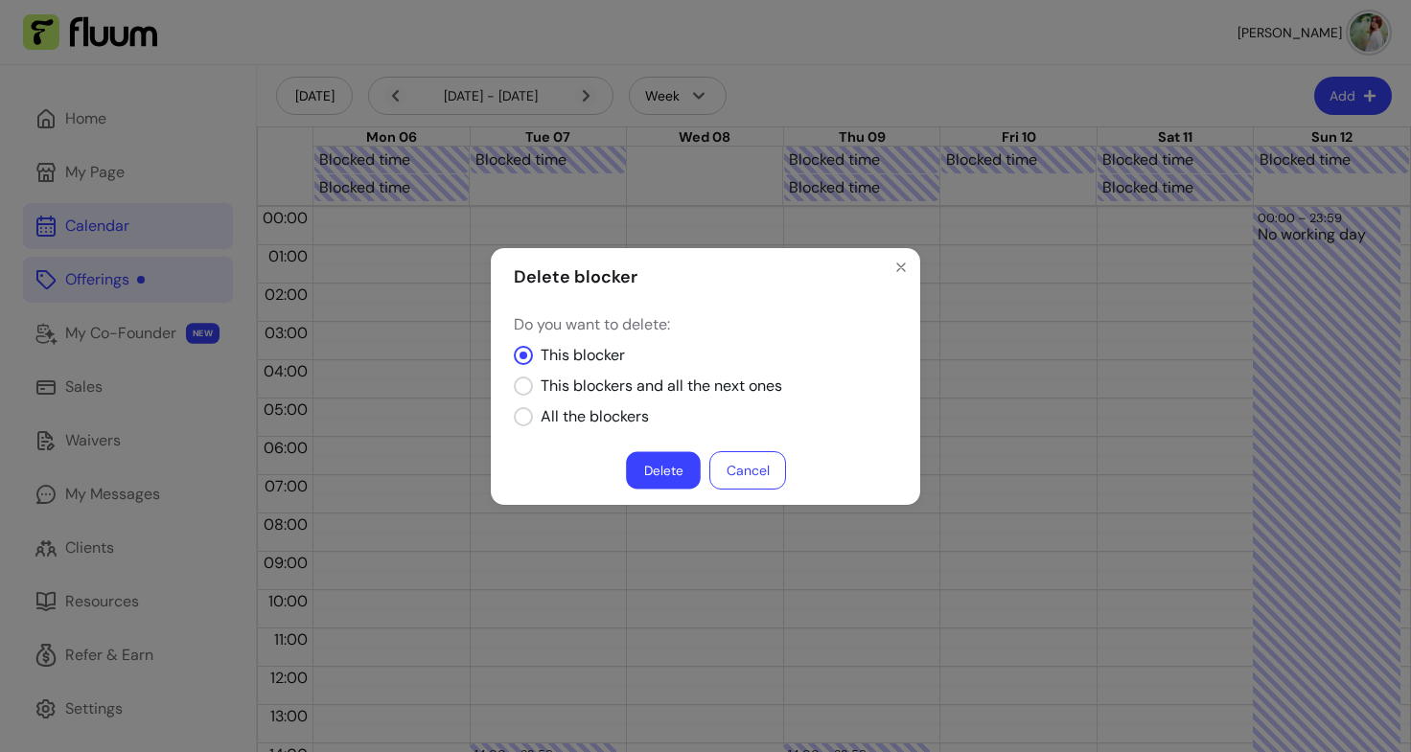
click at [659, 478] on button "Delete" at bounding box center [663, 469] width 75 height 37
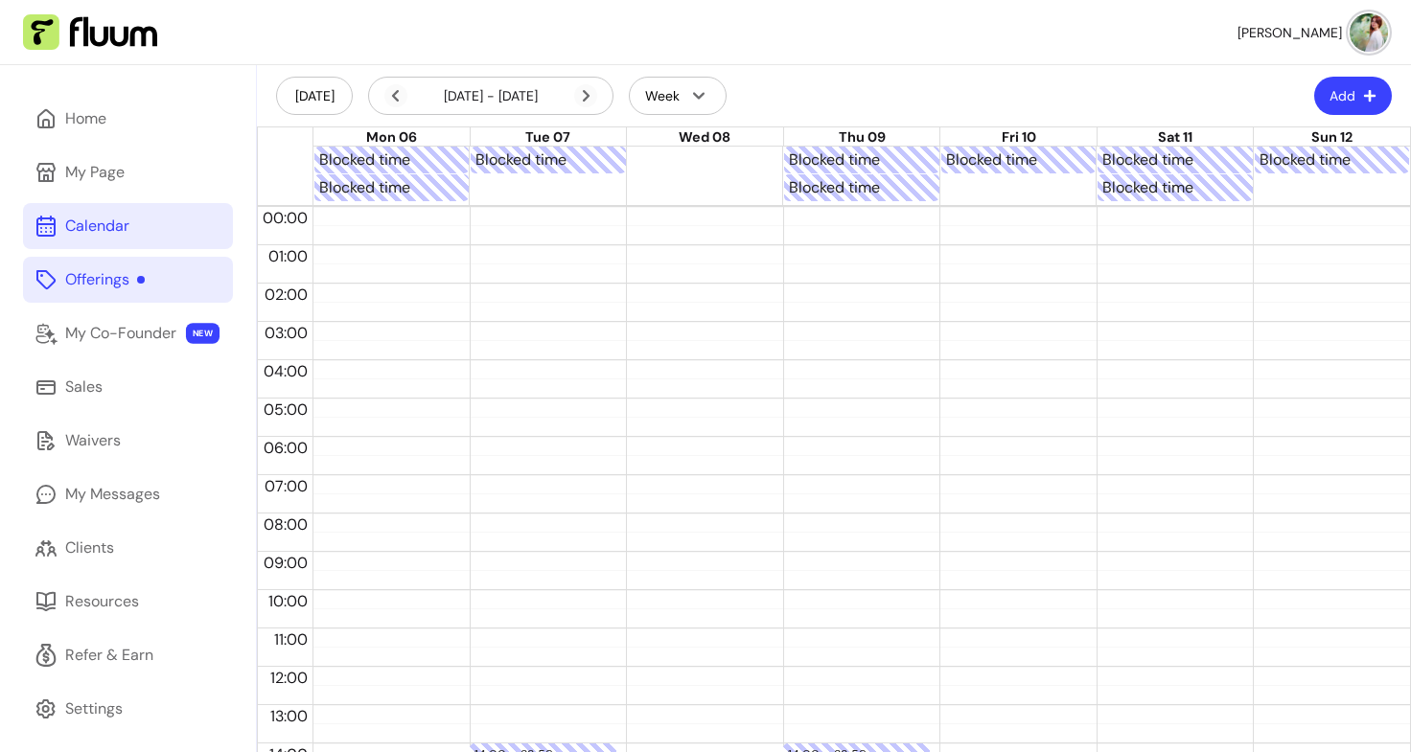
click at [566, 190] on div at bounding box center [626, 188] width 313 height 28
click at [977, 195] on div at bounding box center [1018, 188] width 156 height 28
click at [1306, 182] on div "Blocked time Blocked time Blocked time Blocked time Blocked time" at bounding box center [861, 188] width 1097 height 28
click at [399, 104] on icon at bounding box center [395, 95] width 23 height 23
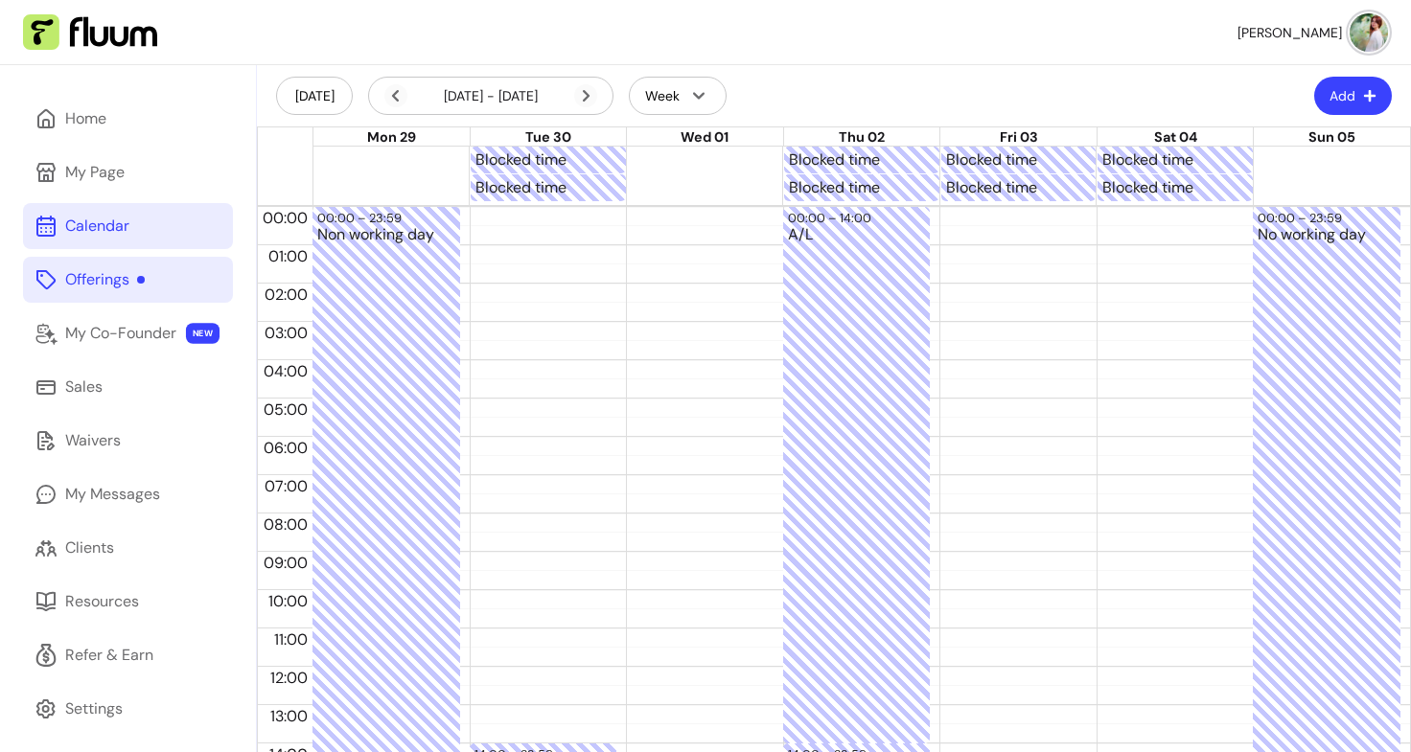
drag, startPoint x: 428, startPoint y: 237, endPoint x: 418, endPoint y: 158, distance: 79.3
click at [418, 158] on div at bounding box center [391, 161] width 156 height 28
click at [414, 183] on div at bounding box center [391, 188] width 156 height 28
click at [1322, 154] on div "Blocked time Blocked time Blocked time Blocked time Blocked time" at bounding box center [861, 161] width 1097 height 28
click at [1304, 194] on div "Blocked time Blocked time Blocked time Blocked time" at bounding box center [861, 188] width 1097 height 28
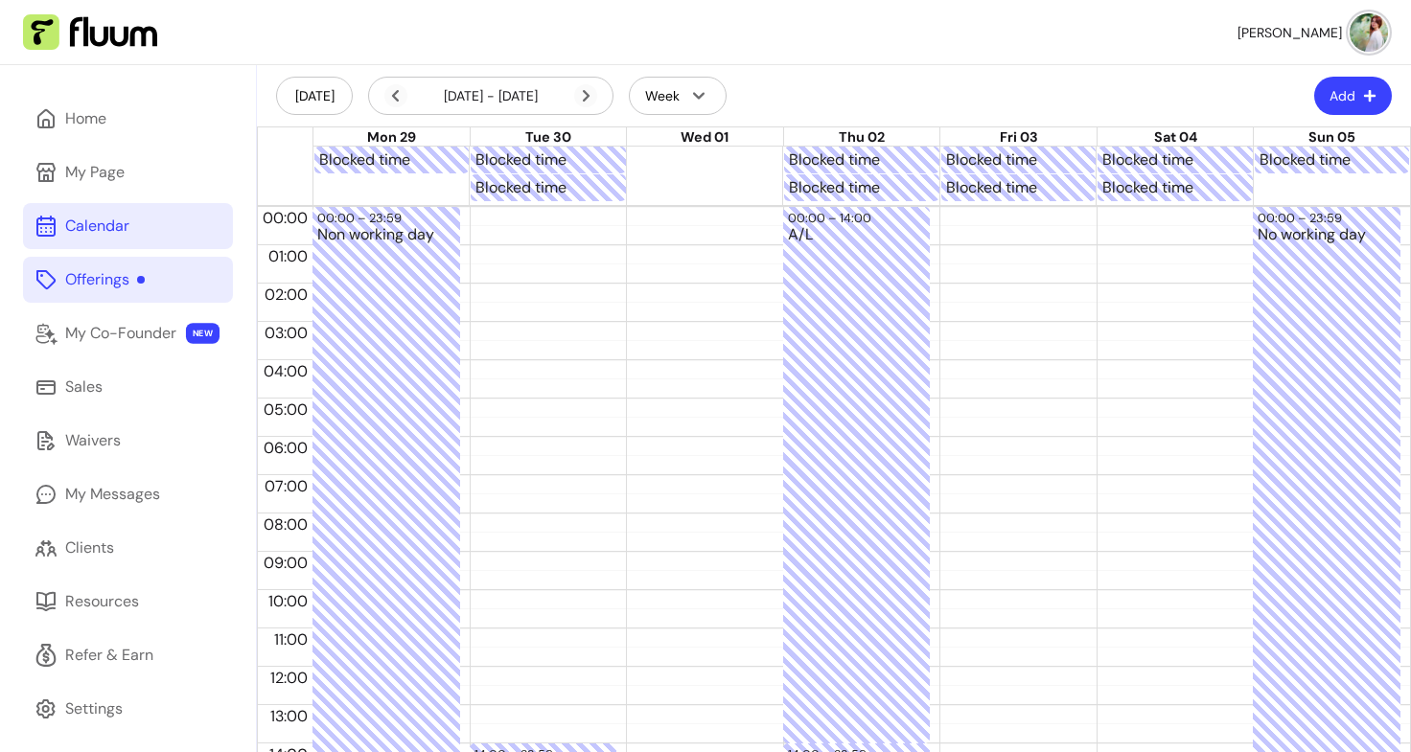
click at [1292, 179] on div "Blocked time Blocked time Blocked time Blocked time" at bounding box center [861, 188] width 1097 height 28
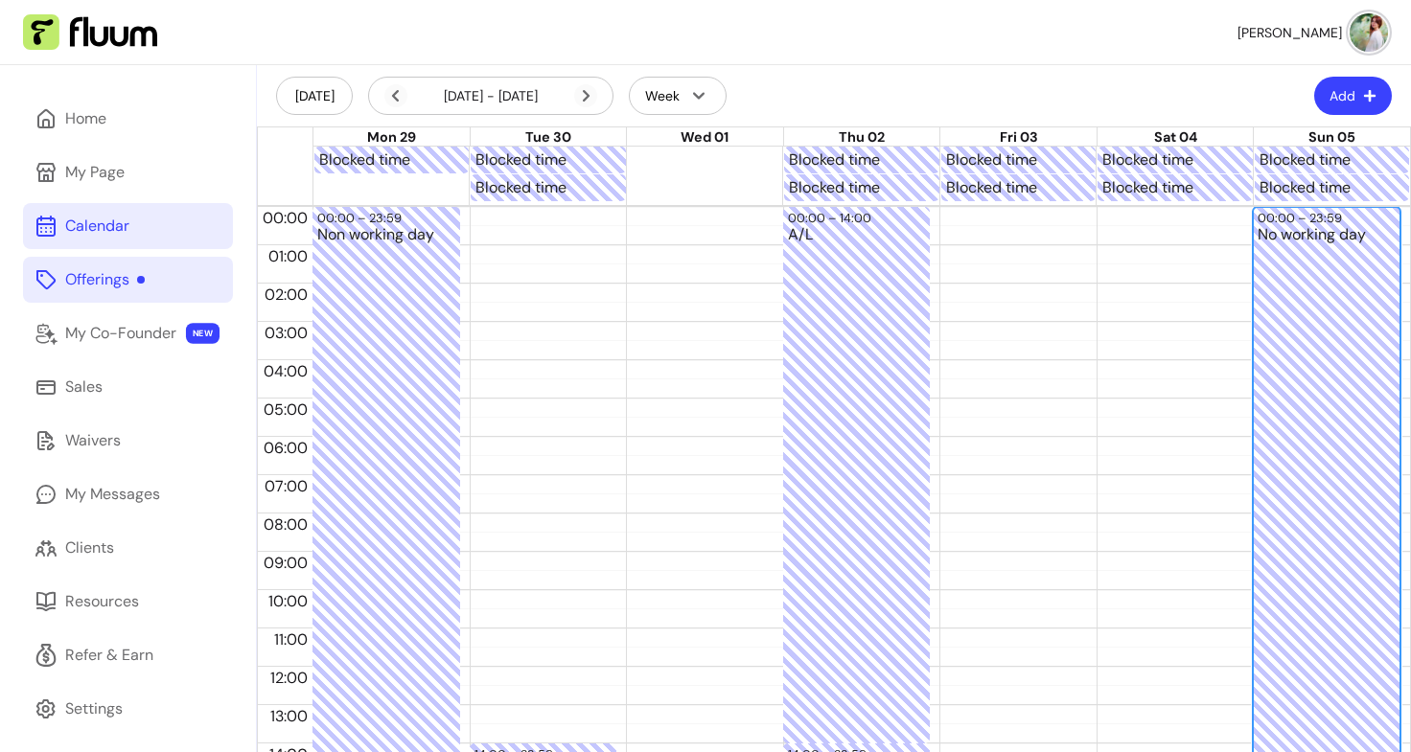
drag, startPoint x: 1344, startPoint y: 316, endPoint x: 1261, endPoint y: 225, distance: 122.8
click at [1261, 227] on div "No working day" at bounding box center [1327, 675] width 138 height 897
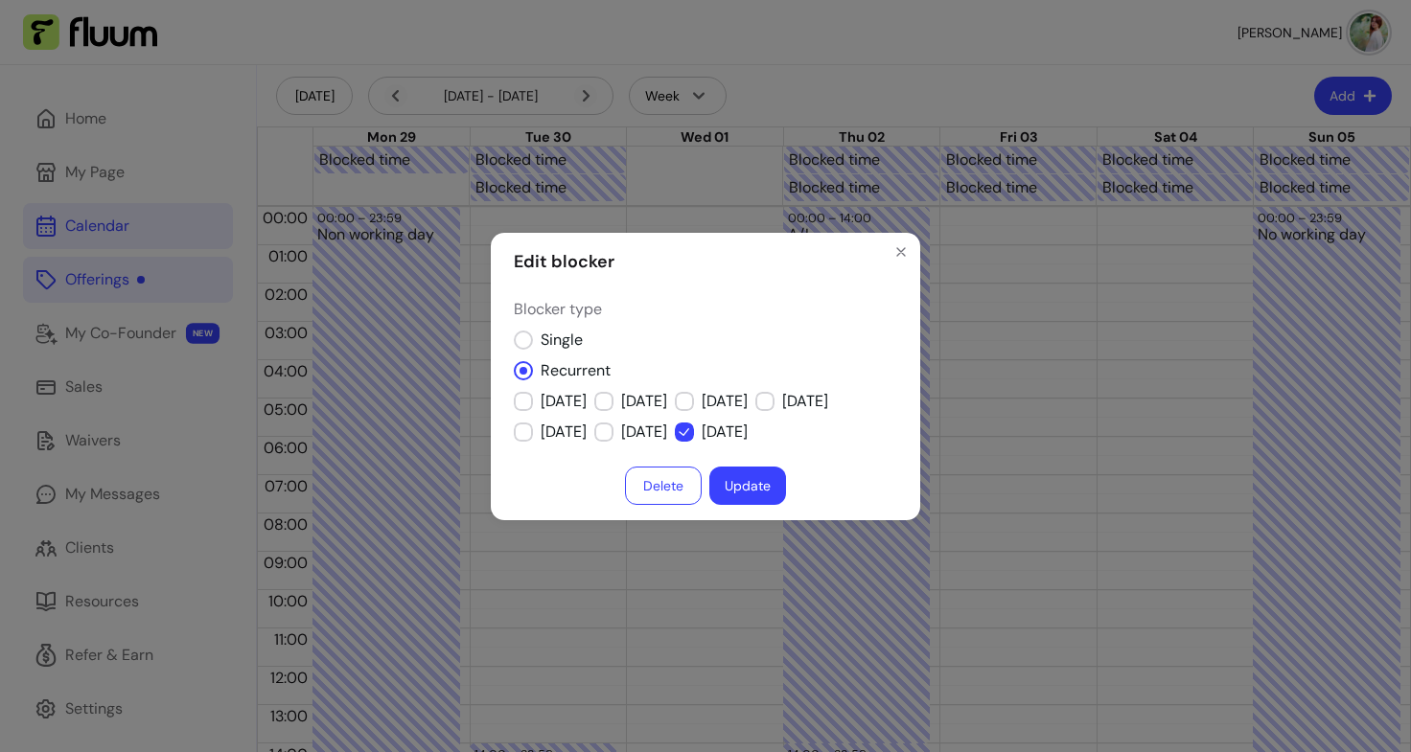
click at [670, 495] on button "Delete" at bounding box center [663, 486] width 77 height 38
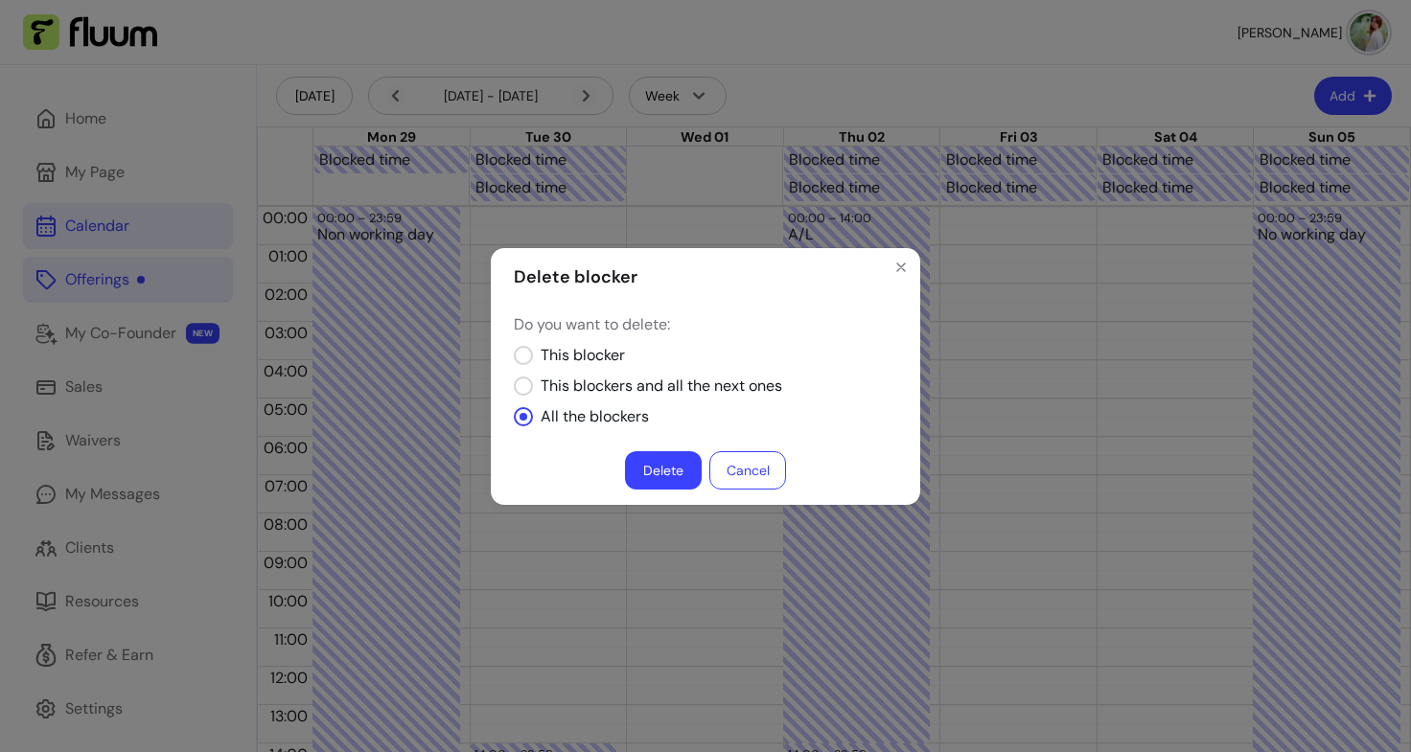
click at [680, 477] on button "Delete" at bounding box center [663, 470] width 77 height 38
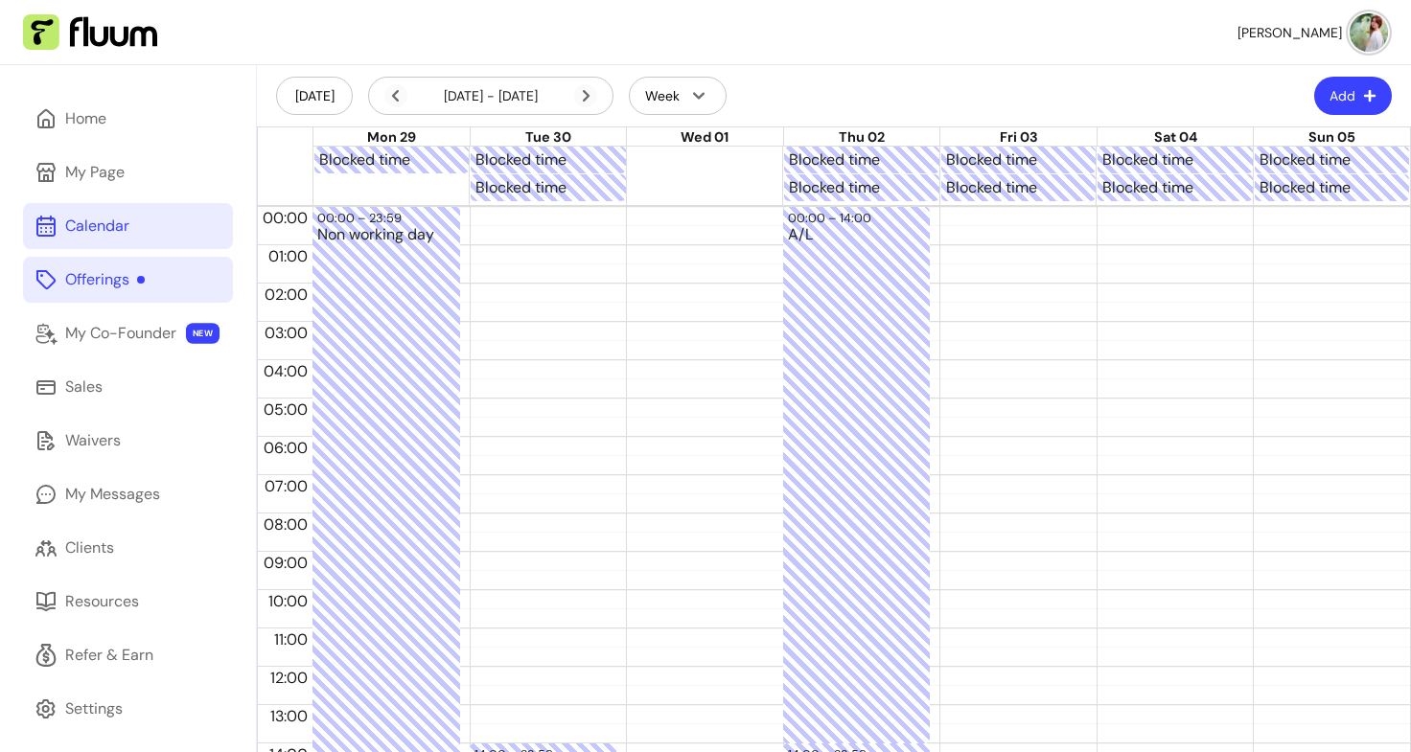
drag, startPoint x: 393, startPoint y: 340, endPoint x: 532, endPoint y: 221, distance: 182.9
click at [532, 221] on div "14:00 – 23:59 Fully Booked" at bounding box center [544, 667] width 148 height 920
drag, startPoint x: 403, startPoint y: 343, endPoint x: 720, endPoint y: 251, distance: 330.3
click at [720, 251] on div at bounding box center [700, 667] width 148 height 920
click at [588, 218] on div "00:00 – 00:30" at bounding box center [543, 218] width 138 height 18
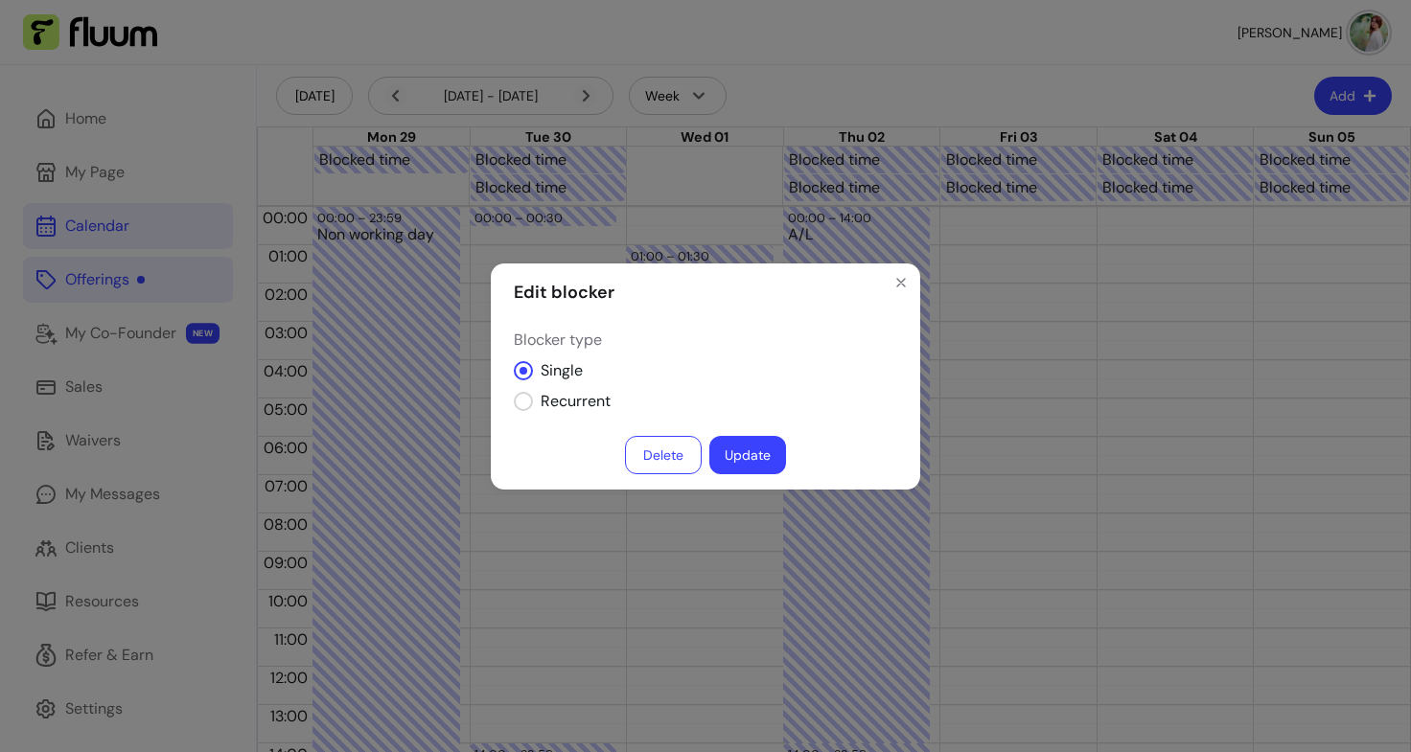
click at [664, 439] on button "Delete" at bounding box center [663, 455] width 77 height 38
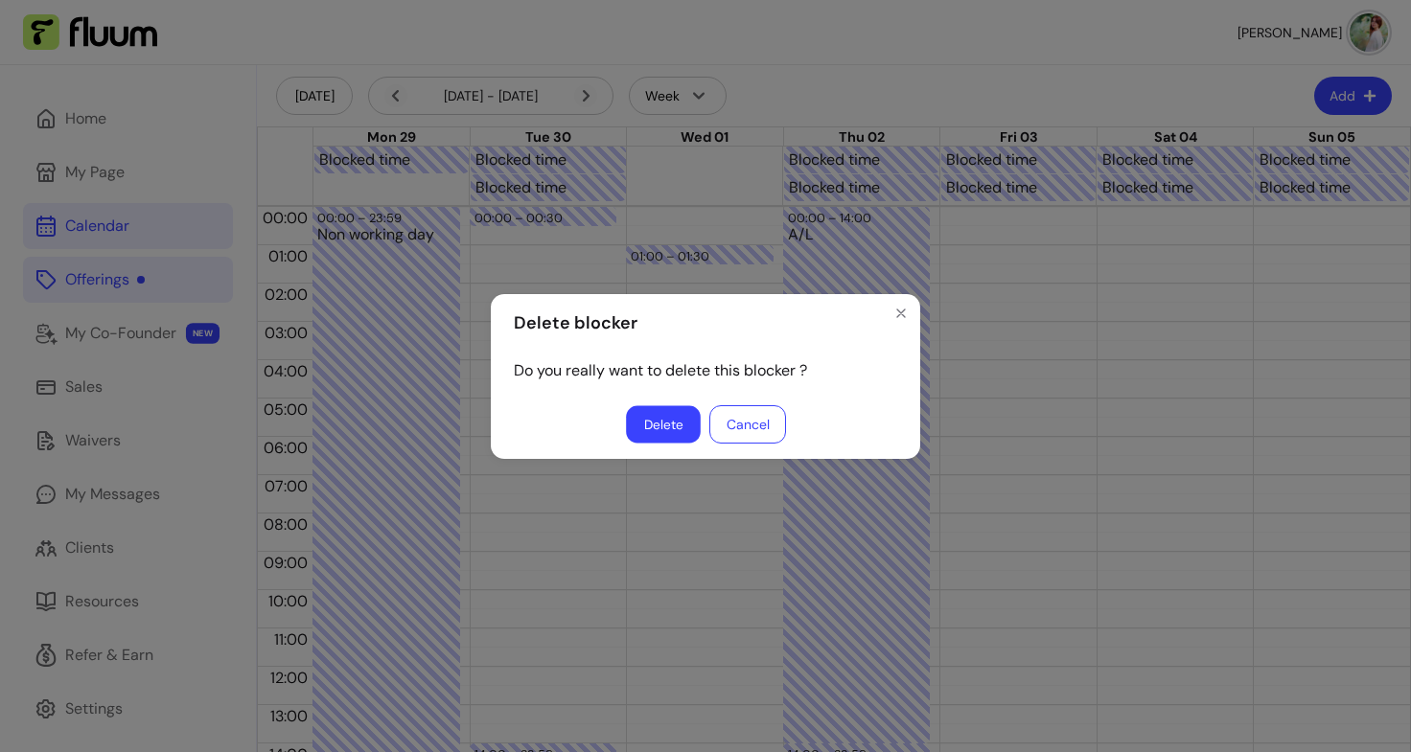
click at [668, 423] on button "Delete" at bounding box center [663, 423] width 75 height 37
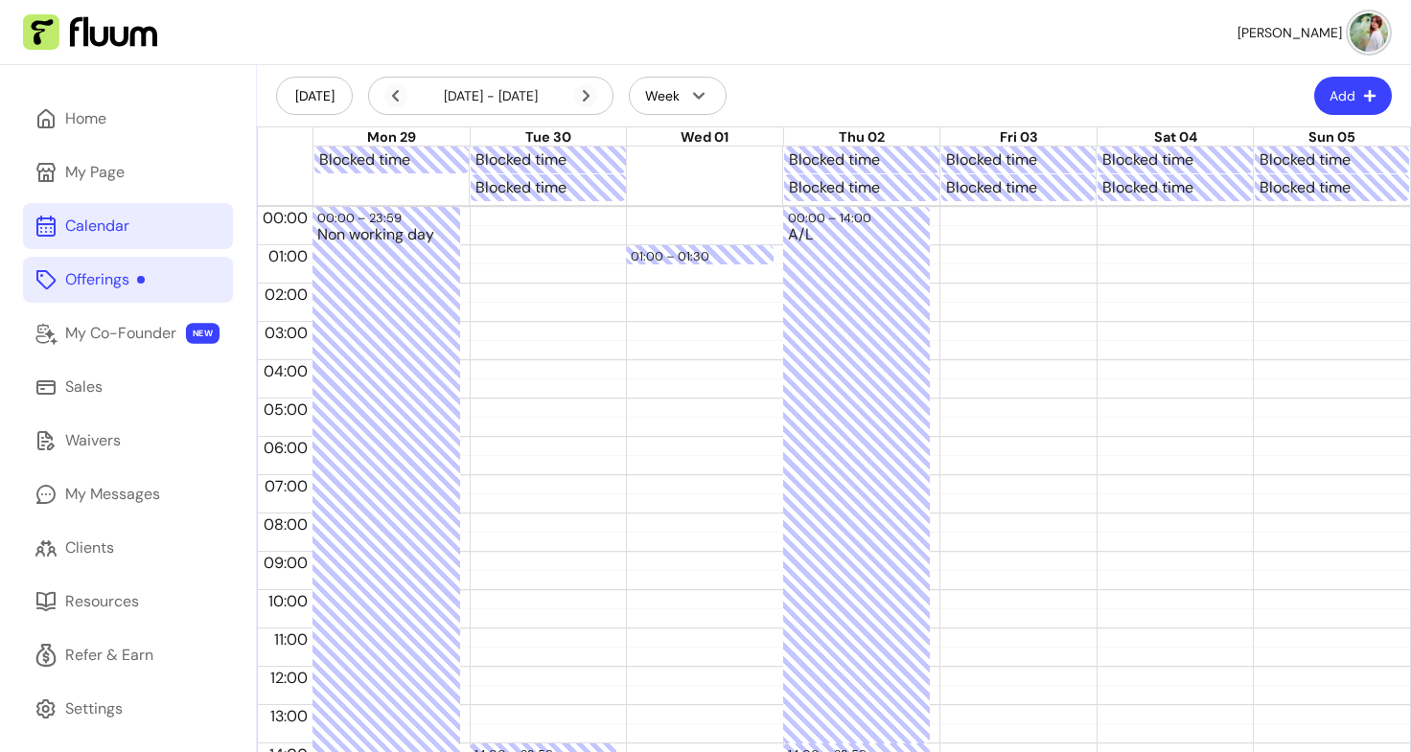
click at [691, 265] on div "01:00 – 01:30 Blocked time" at bounding box center [700, 667] width 148 height 920
click at [686, 257] on div "01:00 – 01:30" at bounding box center [700, 256] width 138 height 18
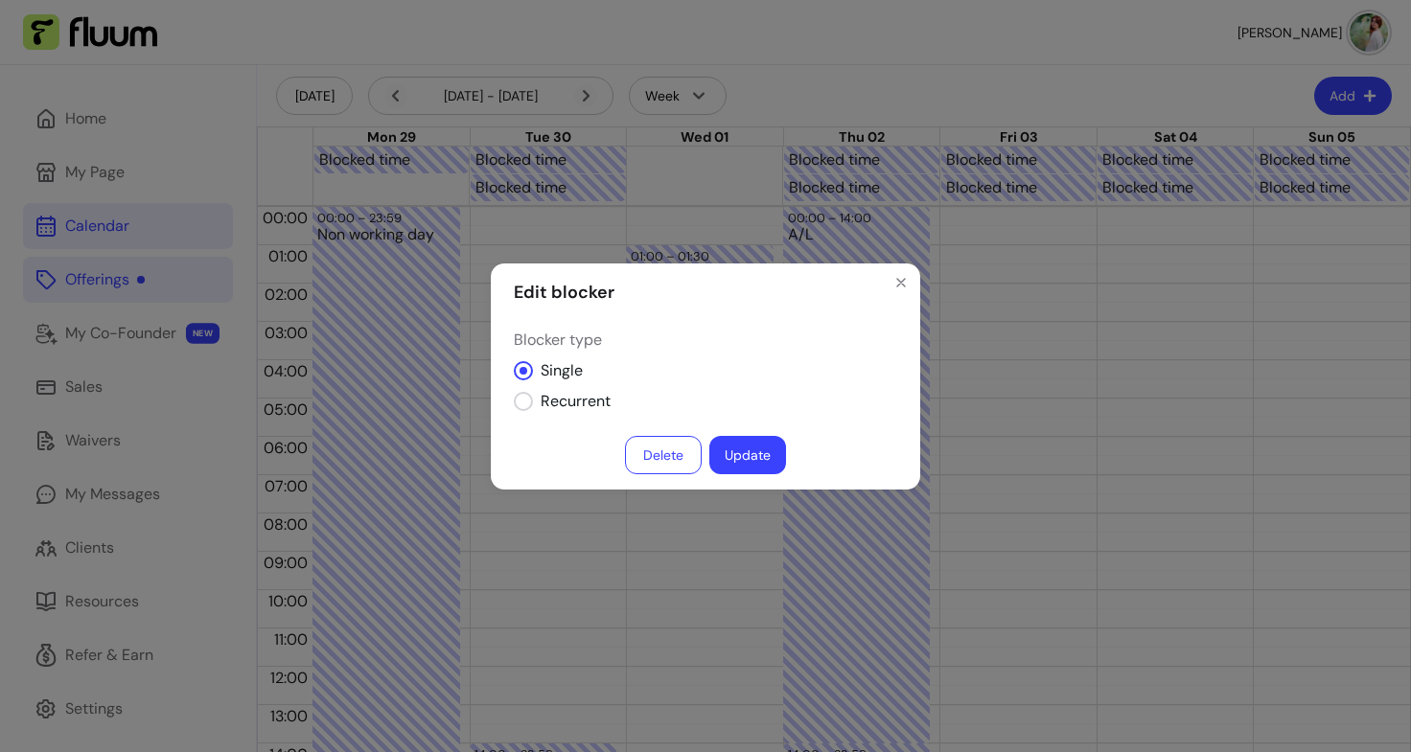
click at [659, 449] on button "Delete" at bounding box center [663, 455] width 77 height 38
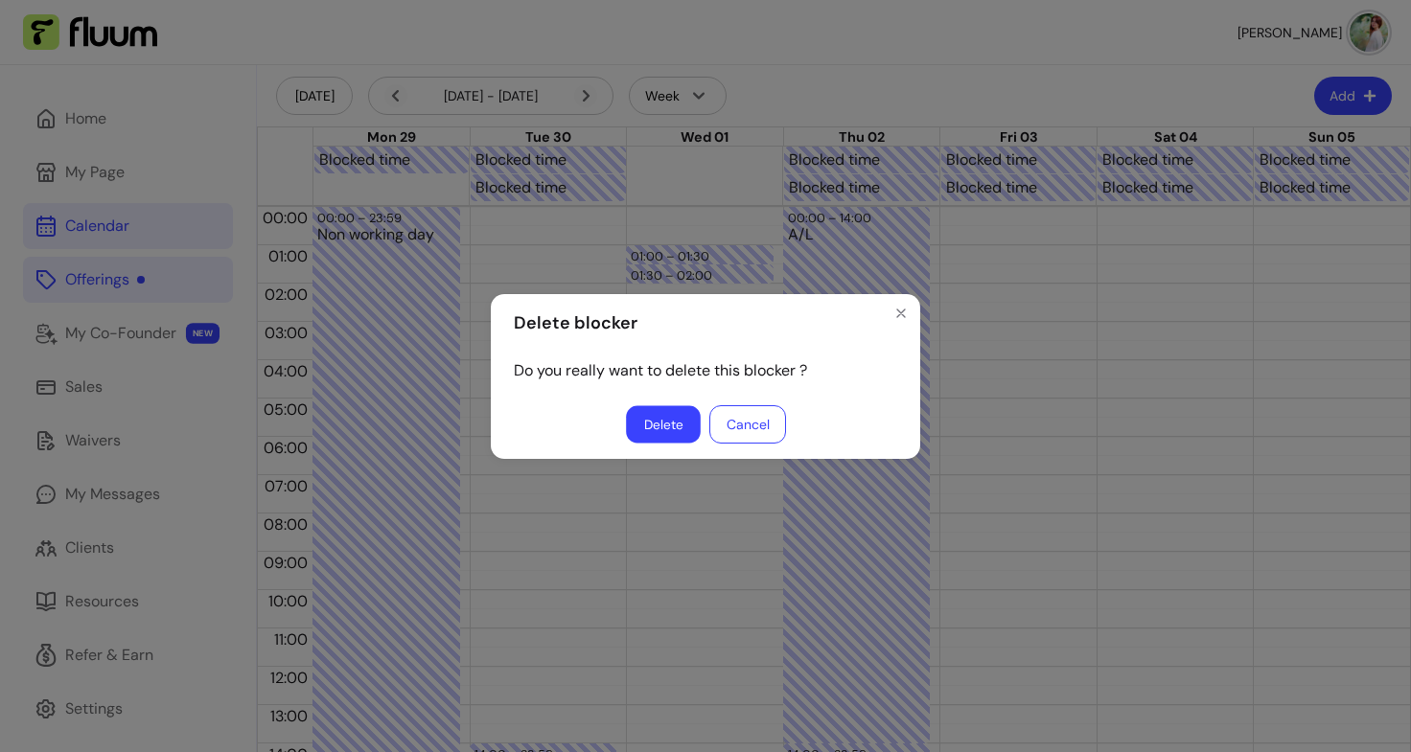
click at [656, 418] on button "Delete" at bounding box center [663, 423] width 75 height 37
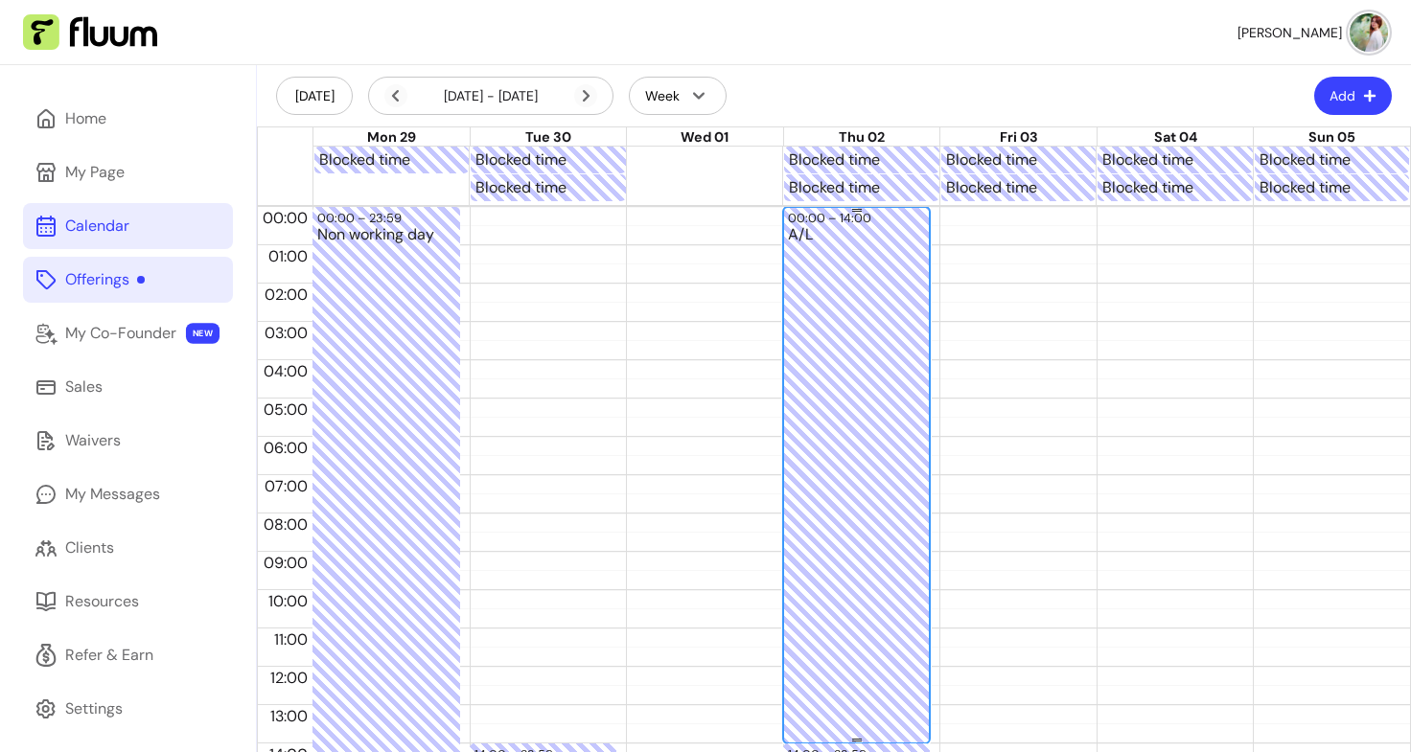
click at [836, 294] on div "A/L" at bounding box center [857, 493] width 138 height 533
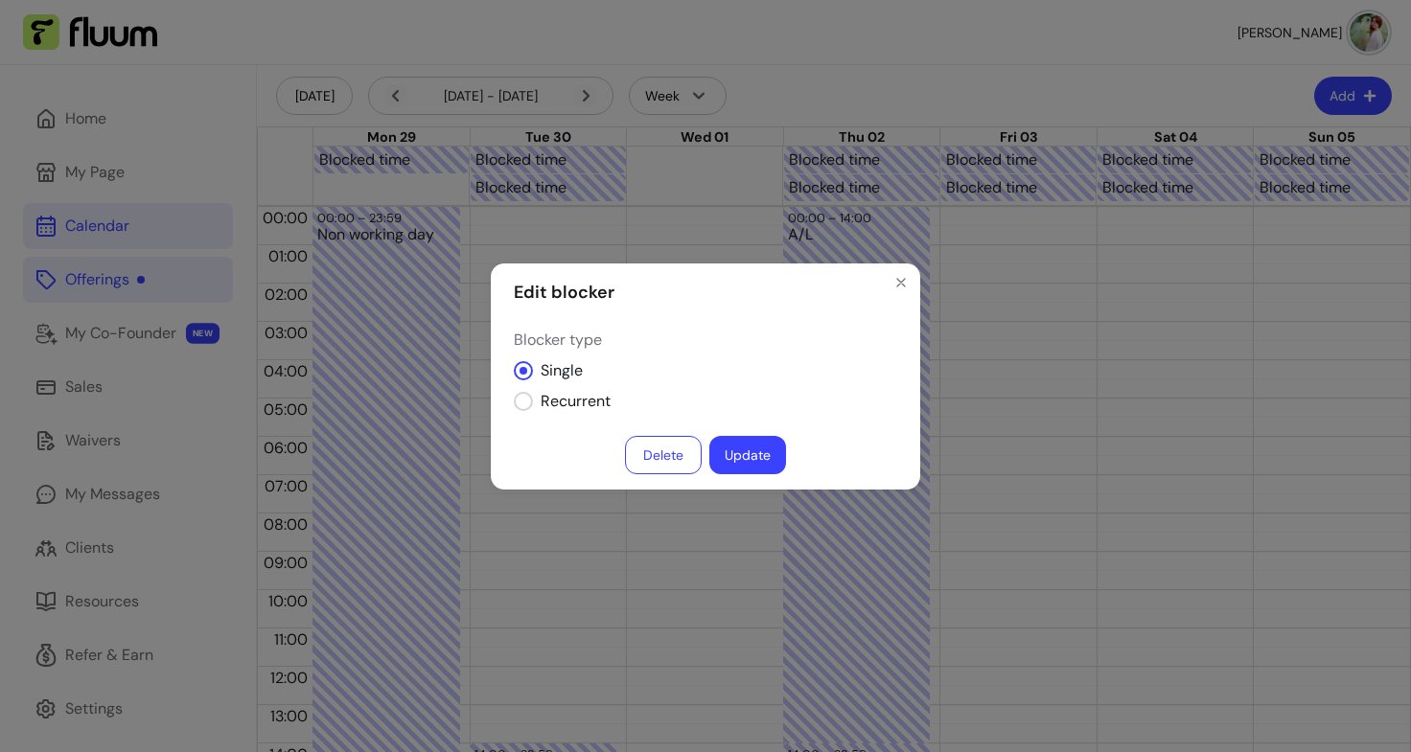
click at [675, 452] on button "Delete" at bounding box center [663, 455] width 77 height 38
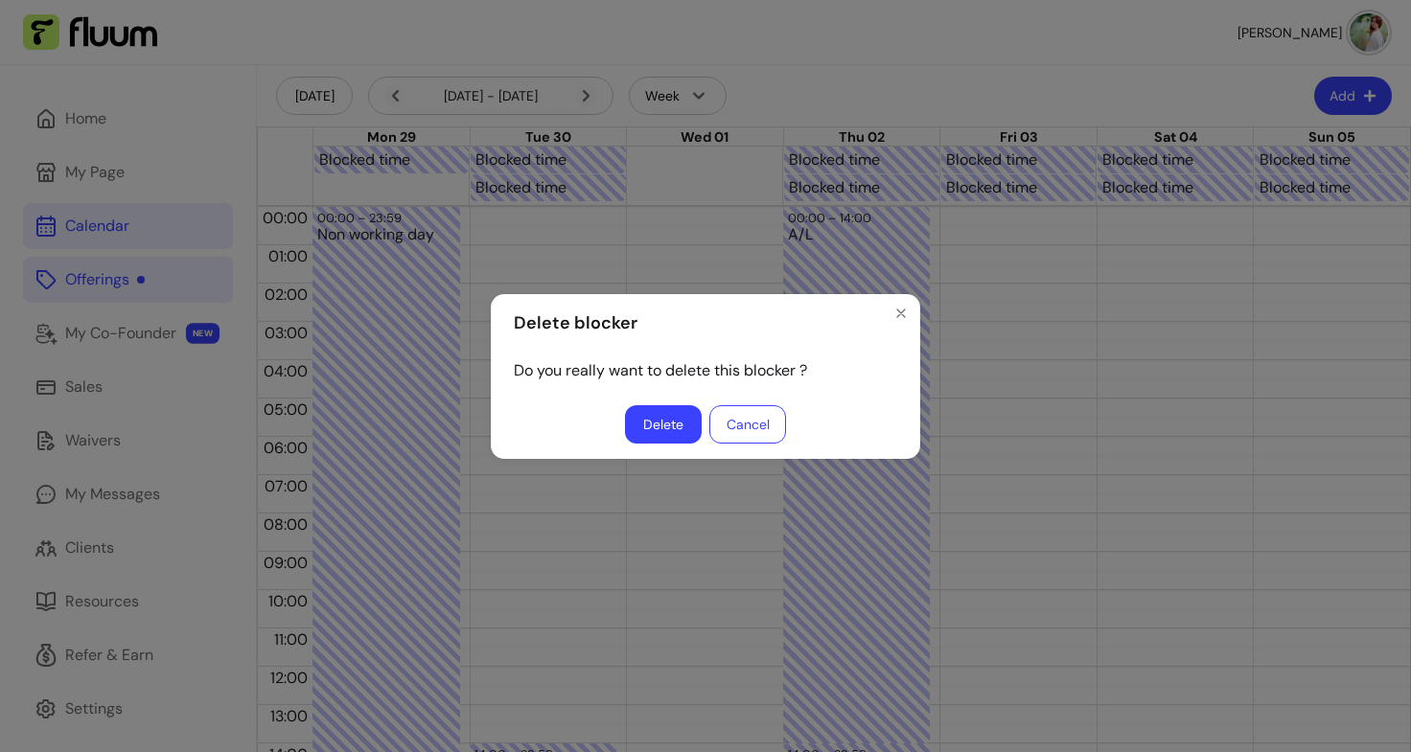
click at [666, 423] on button "Delete" at bounding box center [663, 424] width 77 height 38
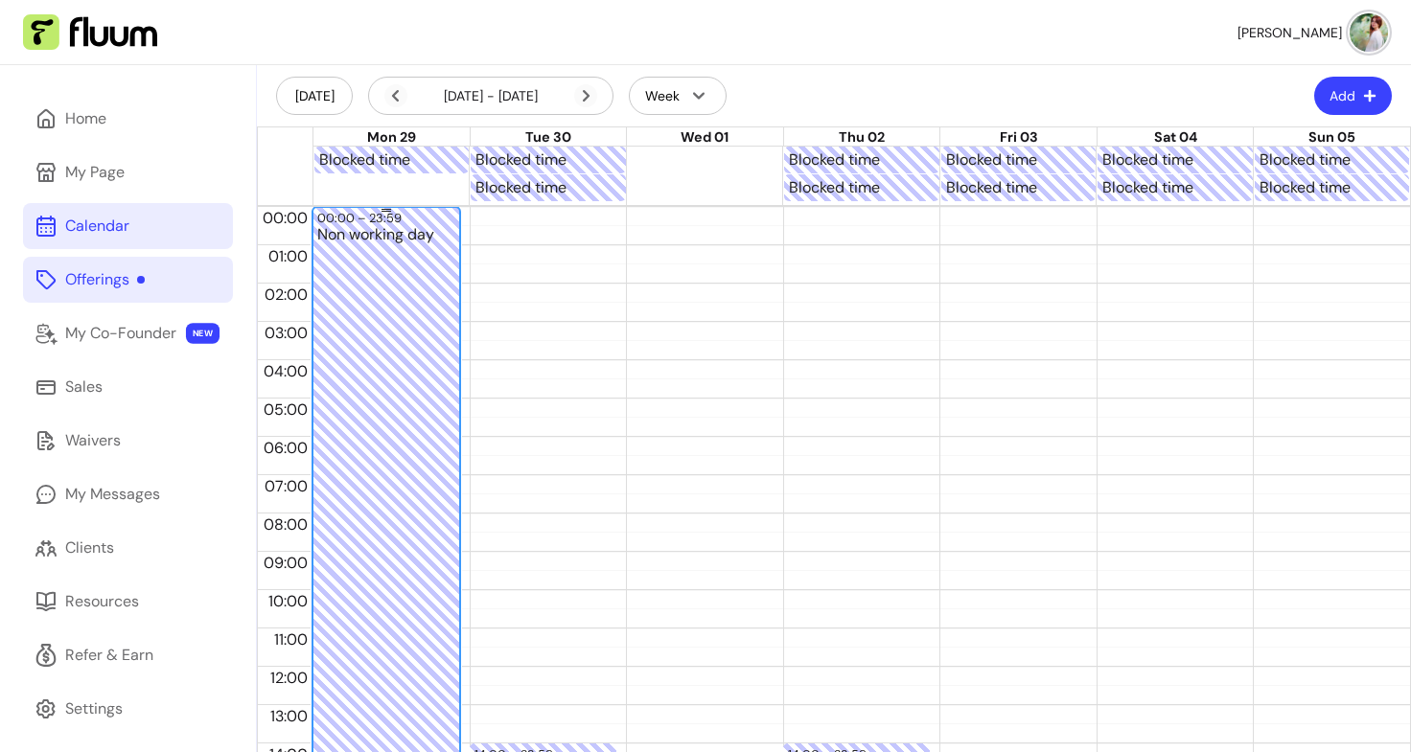
click at [363, 353] on div "Non working day" at bounding box center [386, 684] width 138 height 915
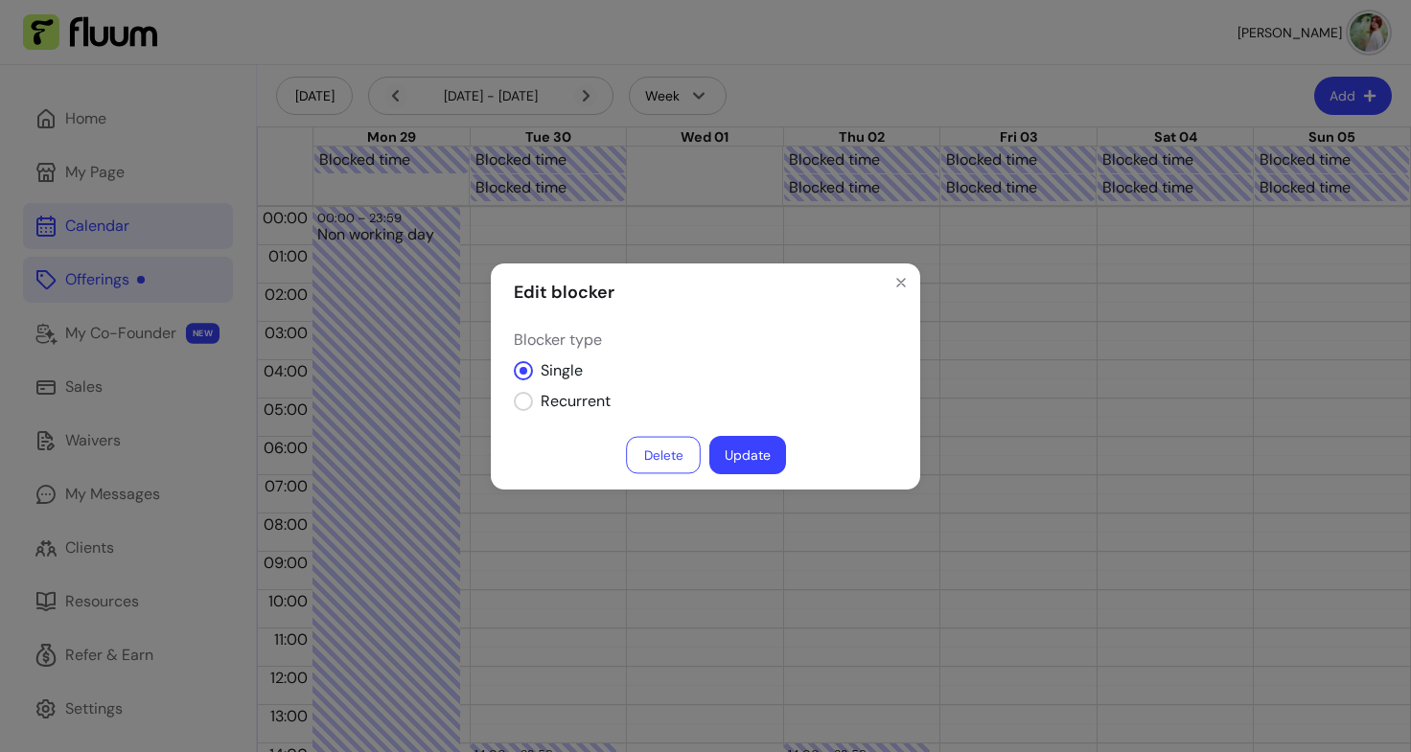
click at [675, 456] on button "Delete" at bounding box center [663, 454] width 75 height 37
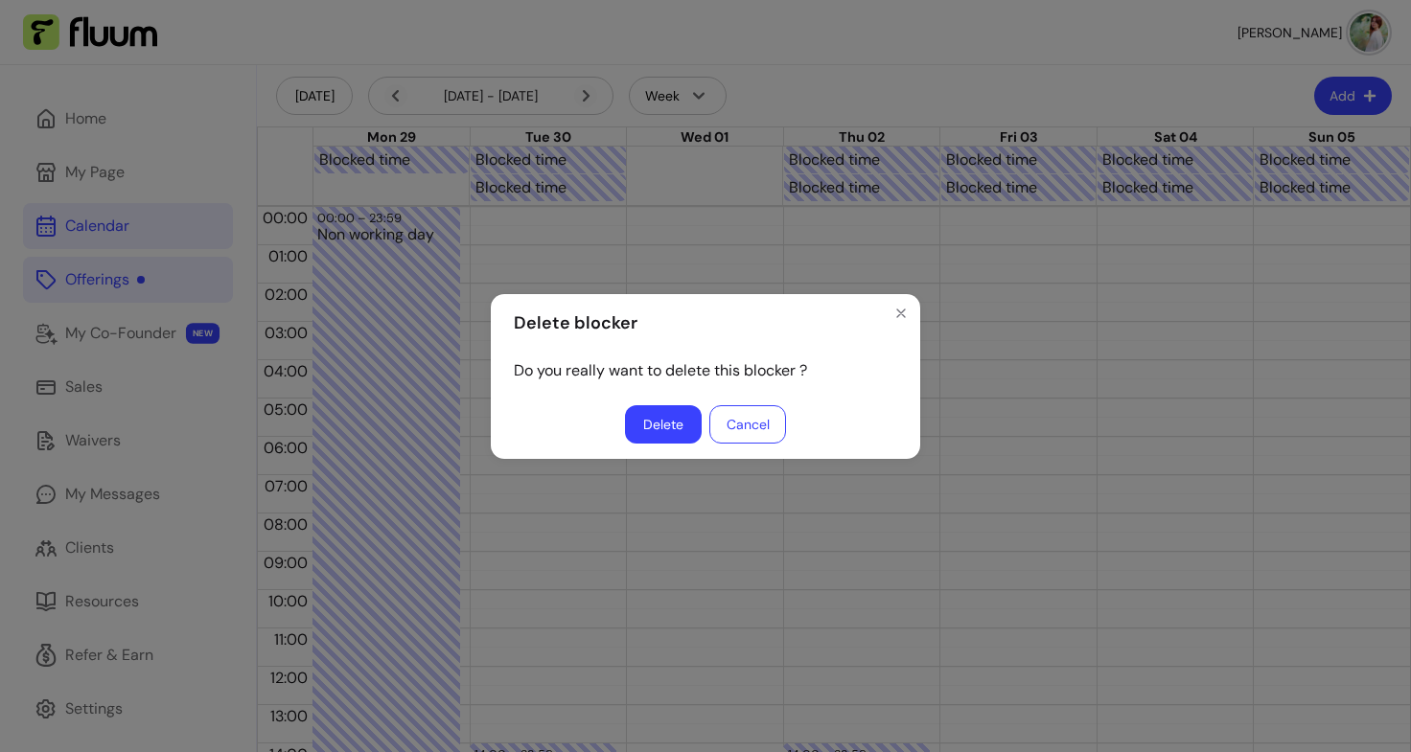
click at [680, 423] on button "Delete" at bounding box center [663, 424] width 77 height 38
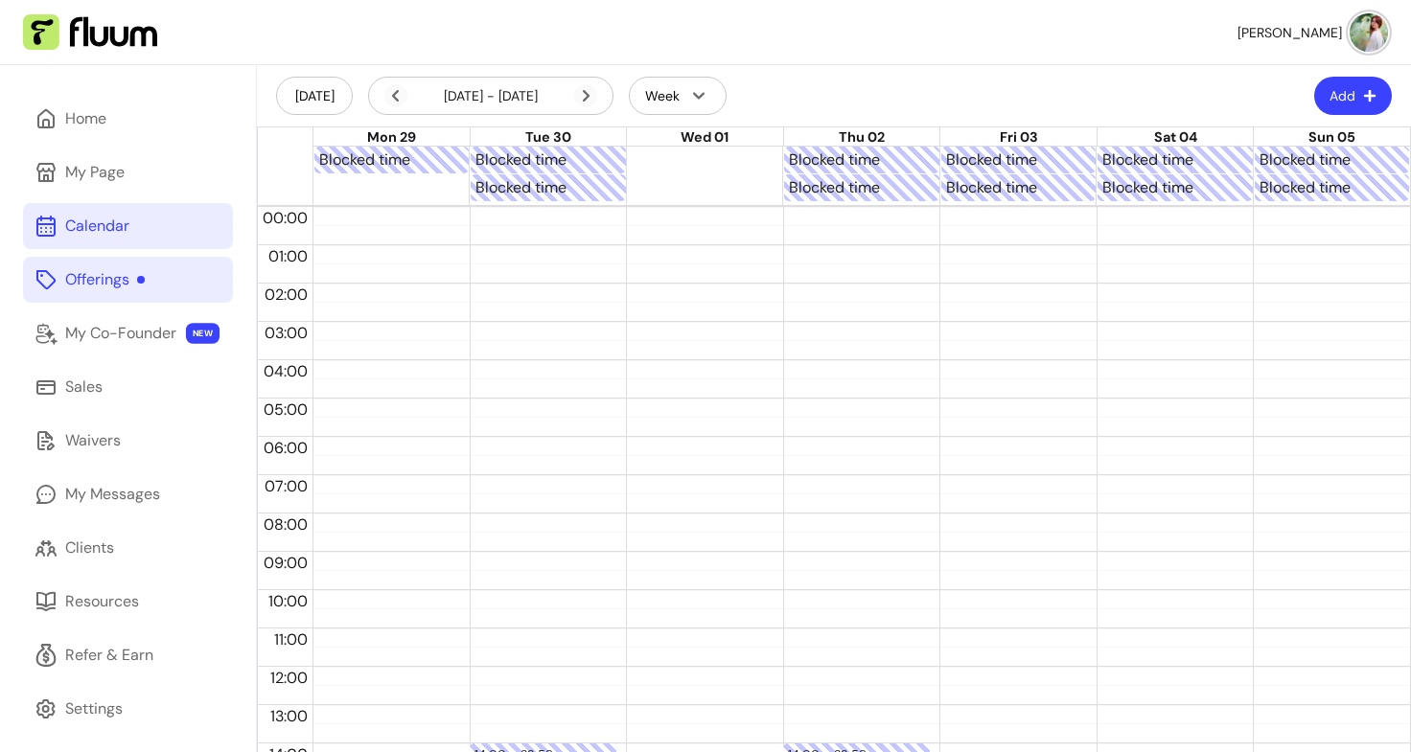
click at [418, 190] on div at bounding box center [391, 188] width 156 height 28
click at [109, 278] on div "Offerings" at bounding box center [105, 279] width 80 height 23
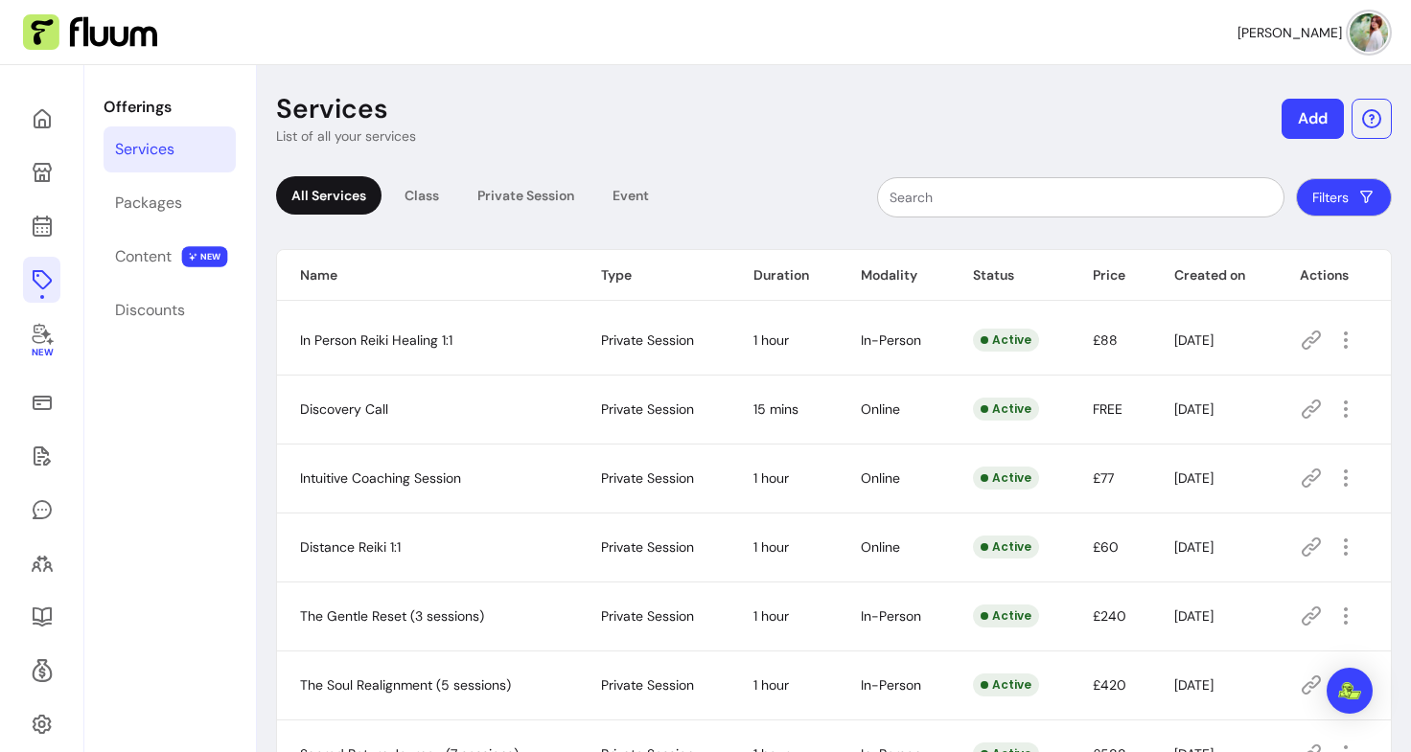
scroll to position [199, 0]
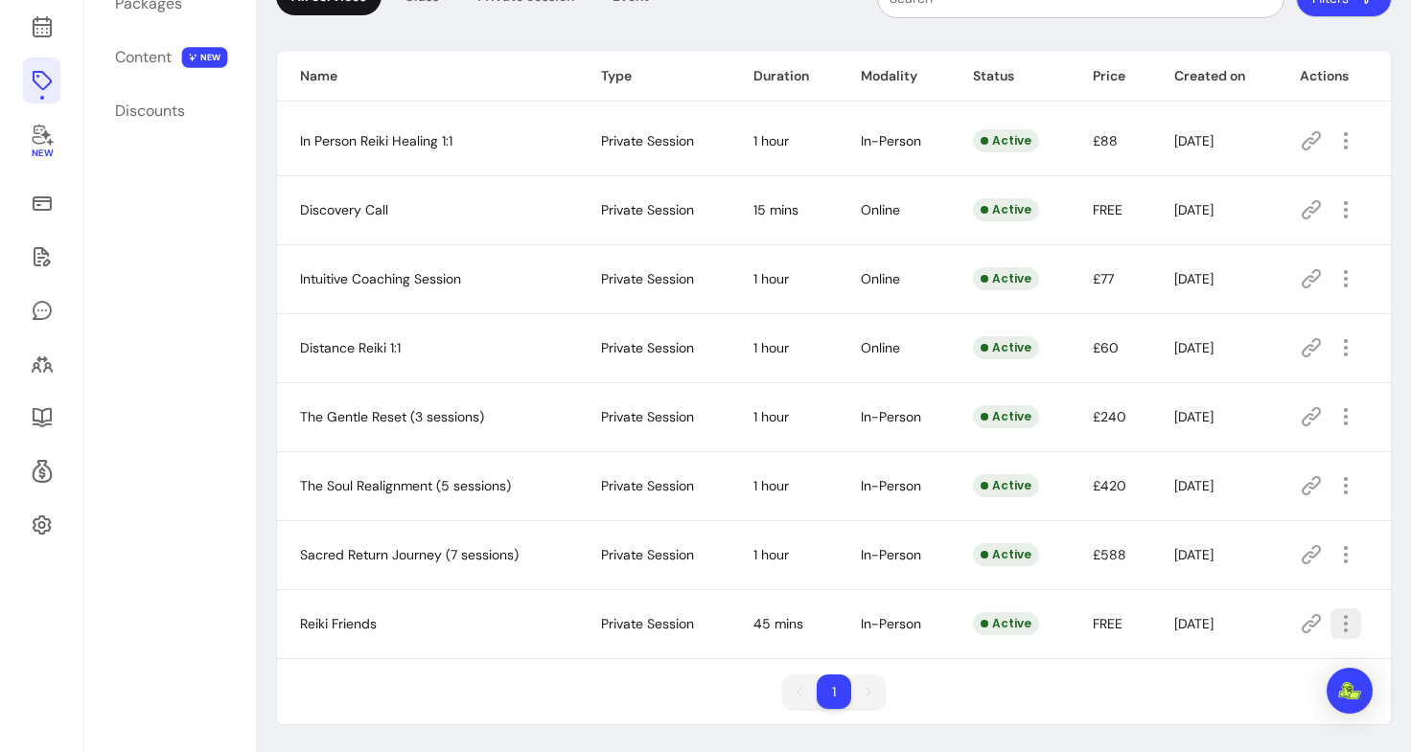
click at [1339, 625] on icon "button" at bounding box center [1345, 623] width 23 height 23
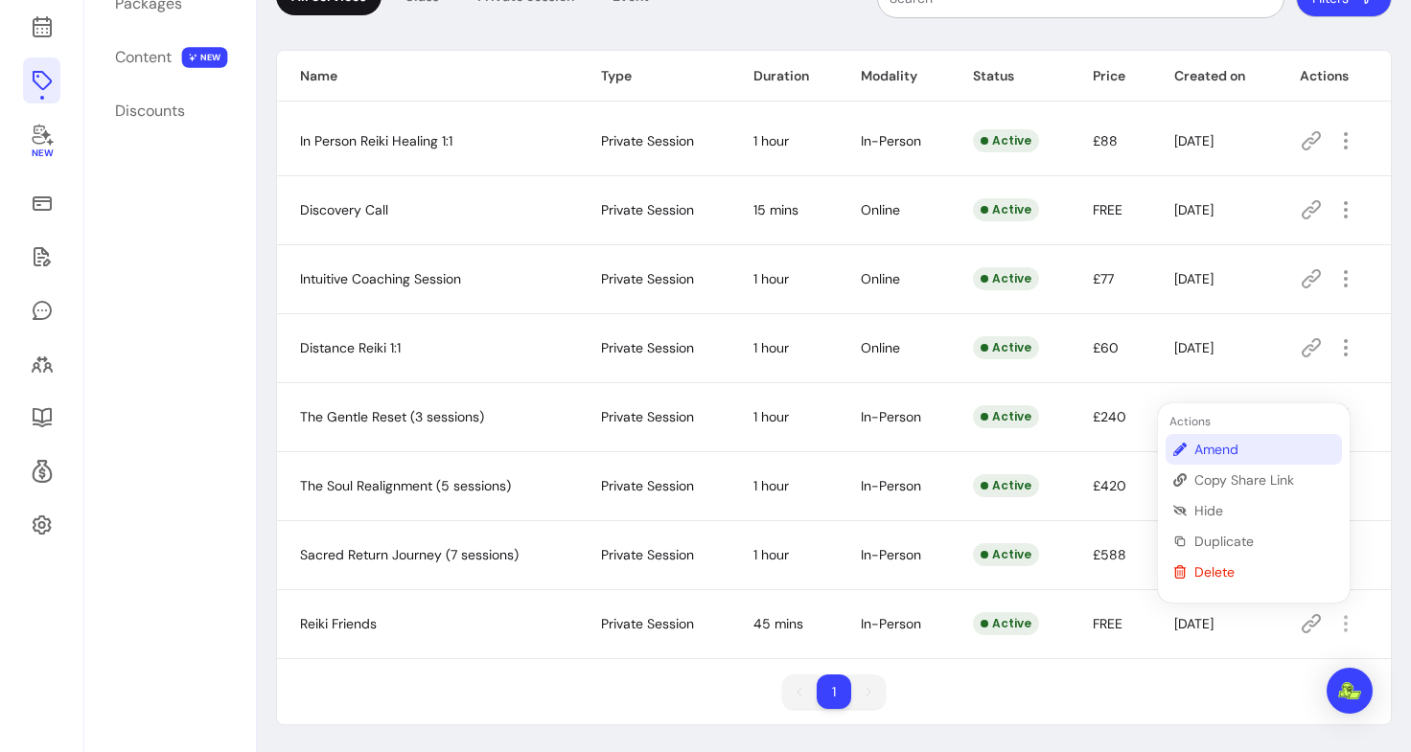
click at [1217, 444] on span "Amend" at bounding box center [1264, 449] width 140 height 19
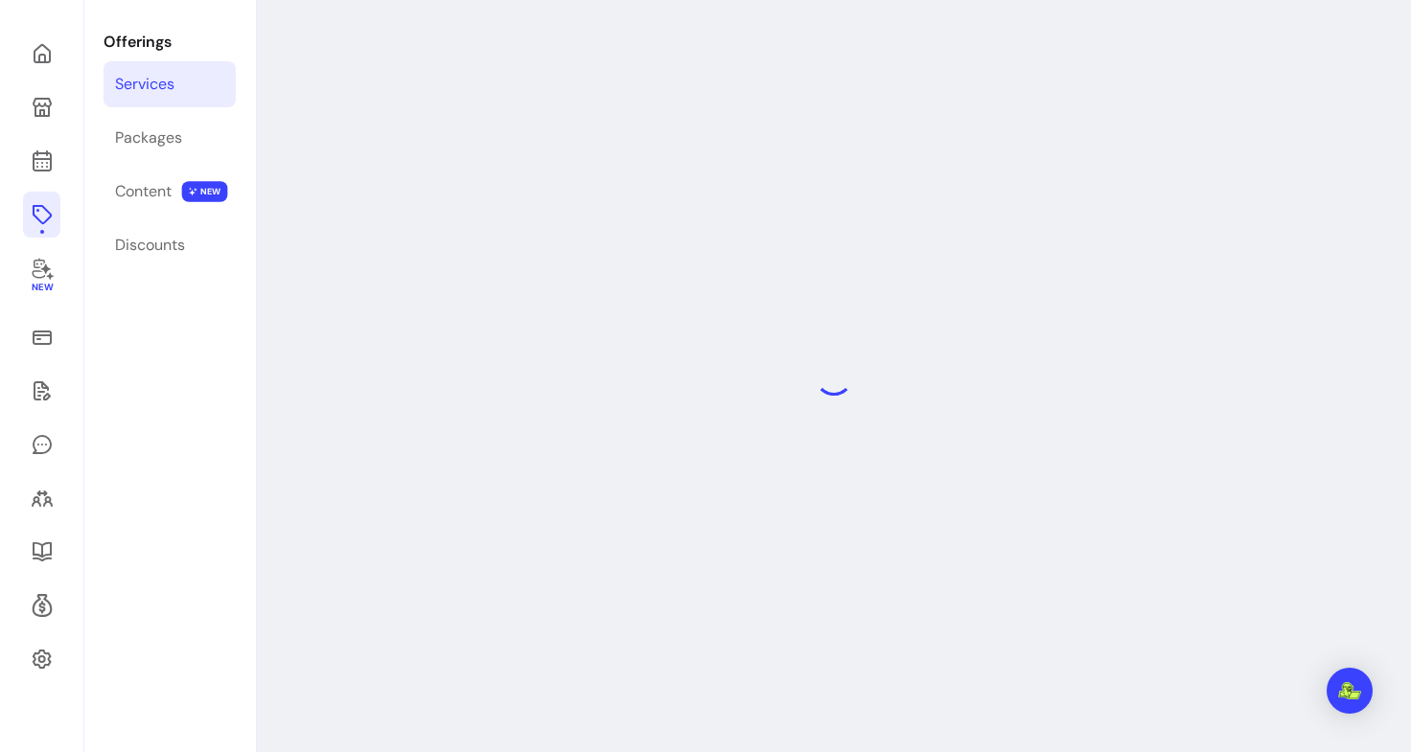
scroll to position [65, 0]
select select "**"
select select "***"
select select "**********"
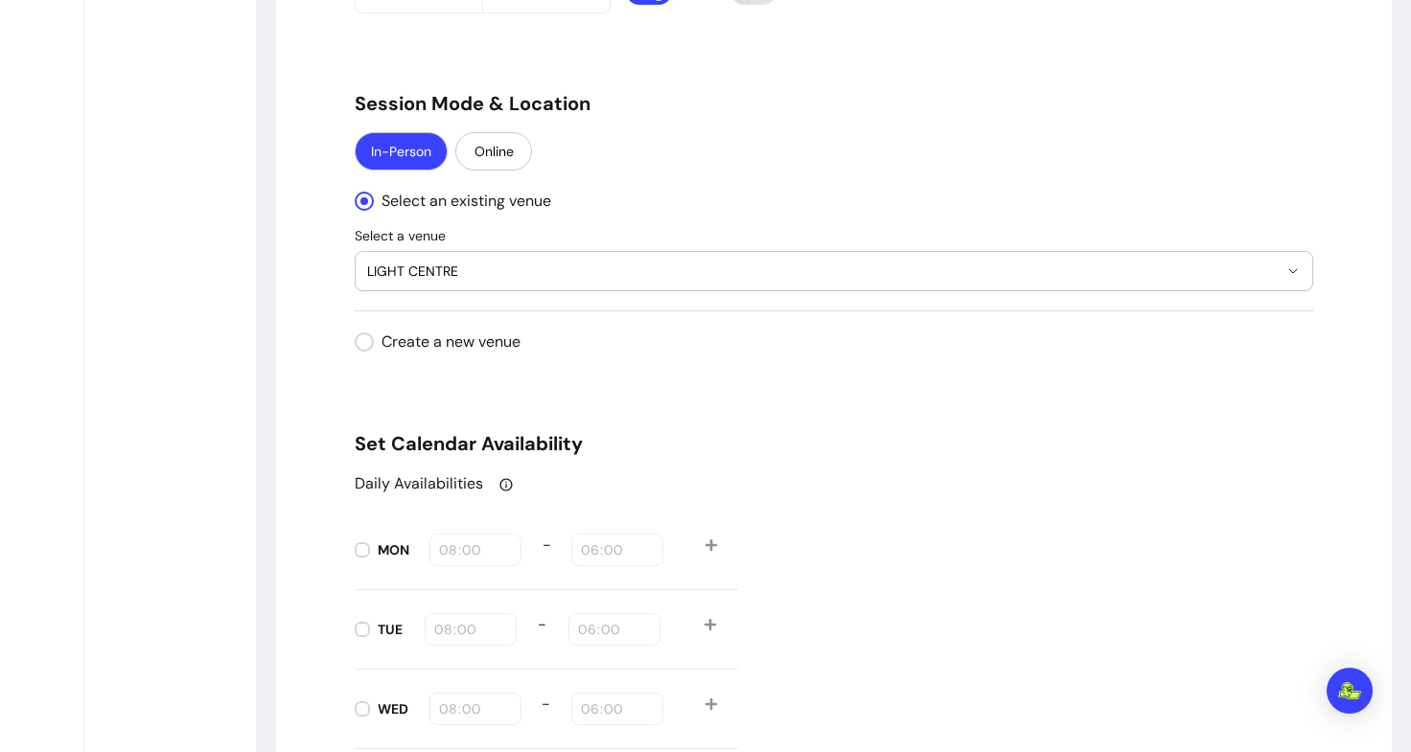
scroll to position [2081, 0]
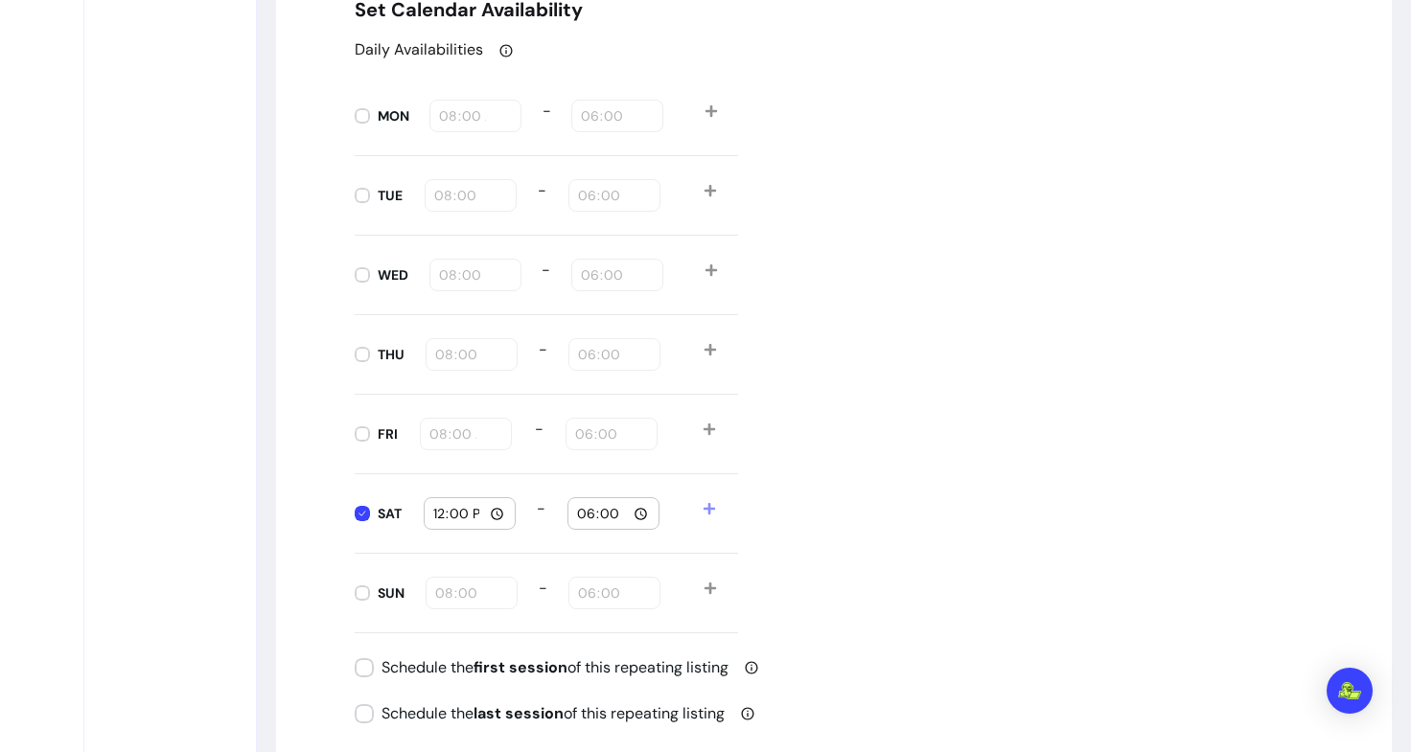
click at [497, 515] on input "12:00" at bounding box center [469, 513] width 75 height 21
type input "14:30"
click at [1010, 464] on div "Daily Availabilities MON 08:00 - 18:00 TUE 08:00 - 18:00 WED 08:00 - 18:00 THU …" at bounding box center [834, 335] width 958 height 595
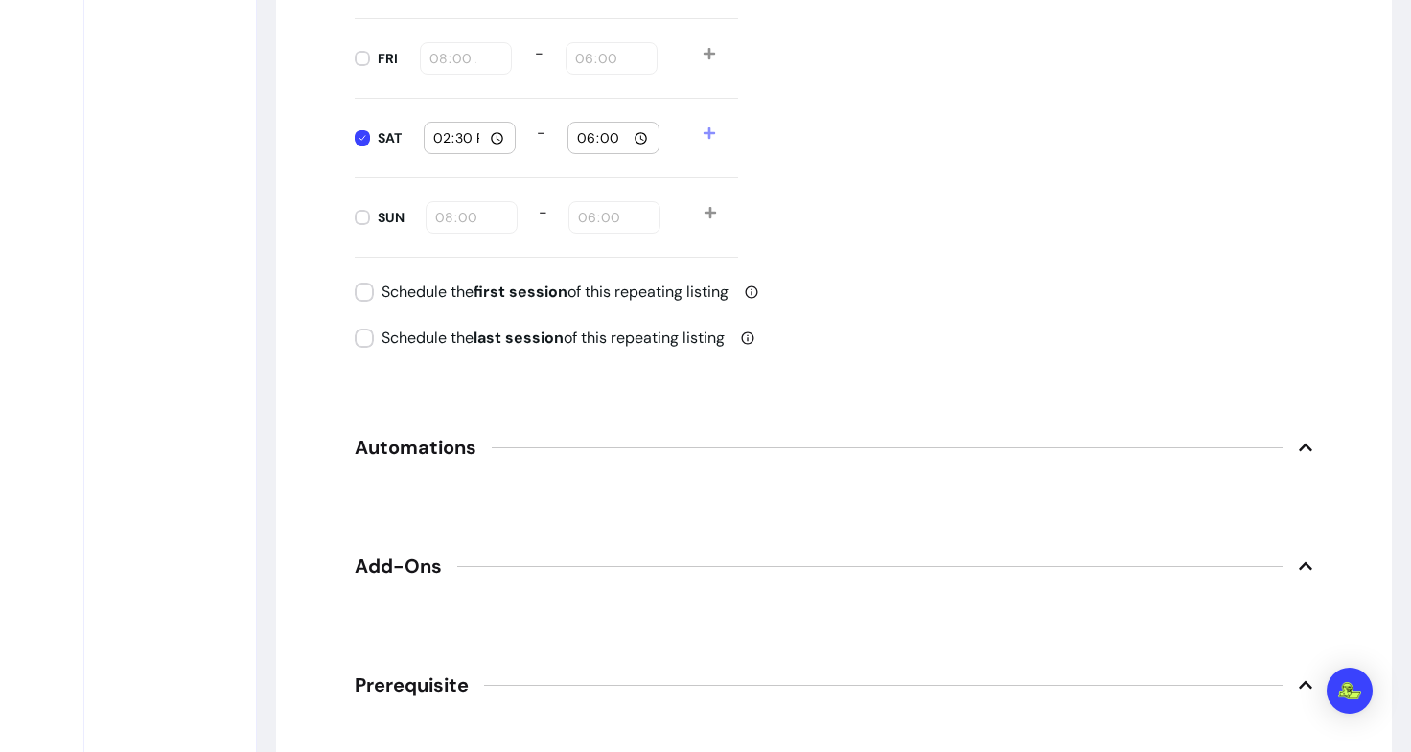
scroll to position [2946, 0]
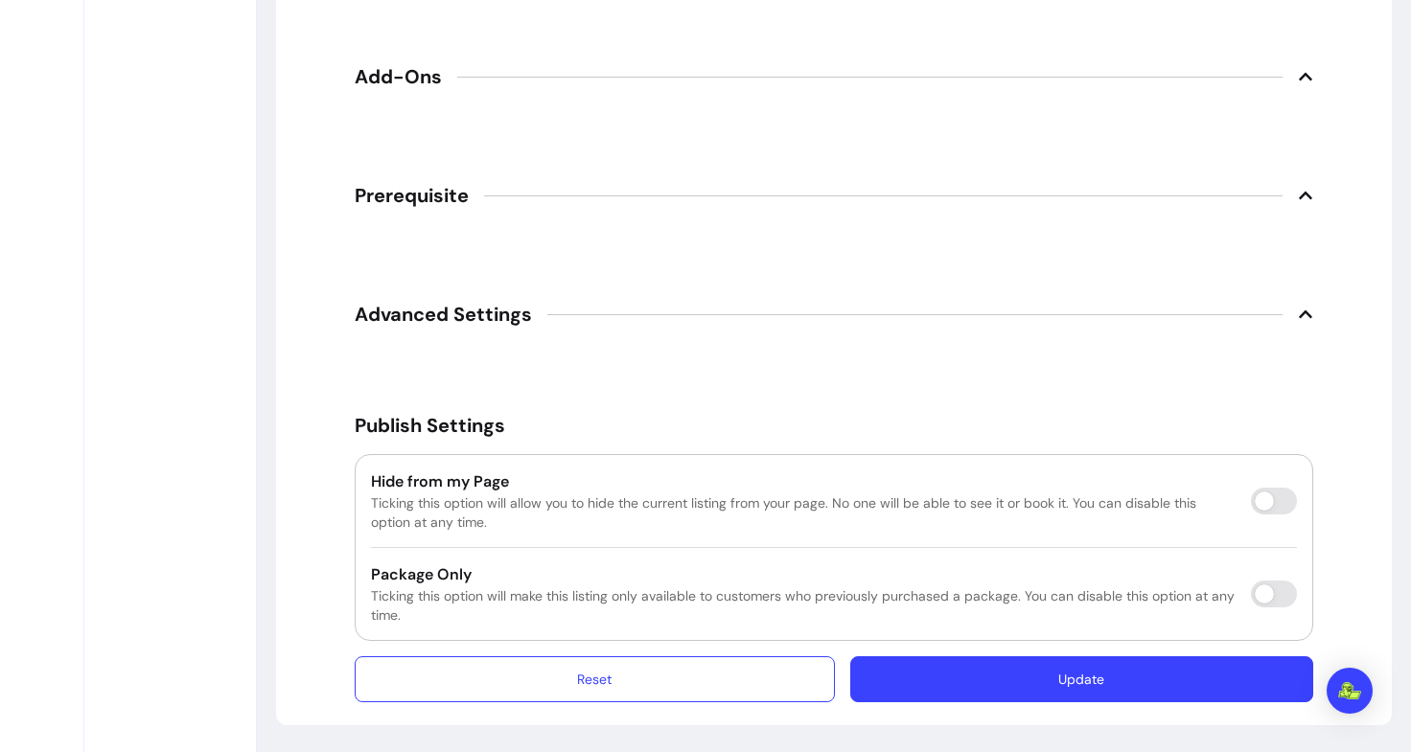
click at [1077, 674] on button "Update" at bounding box center [1081, 680] width 463 height 46
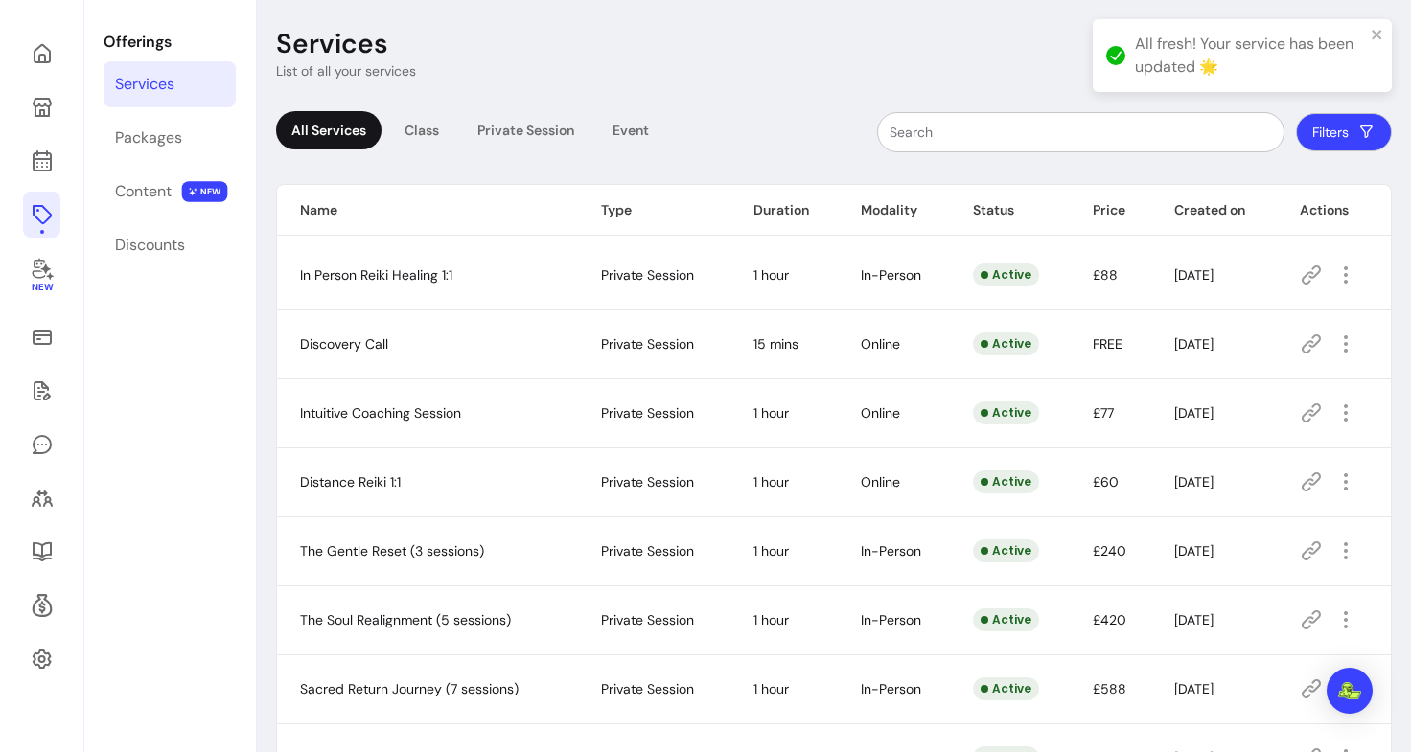
scroll to position [199, 0]
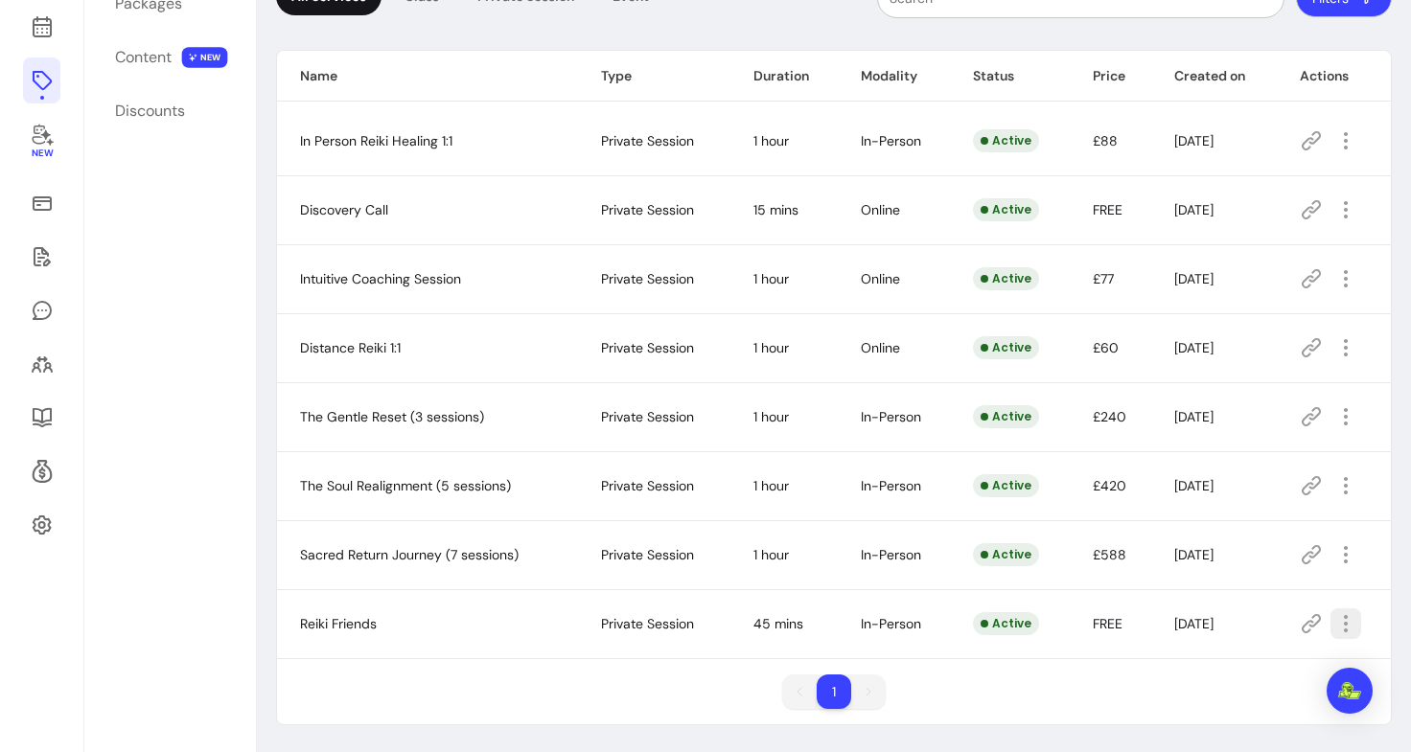
click at [1347, 620] on button "button" at bounding box center [1345, 624] width 31 height 31
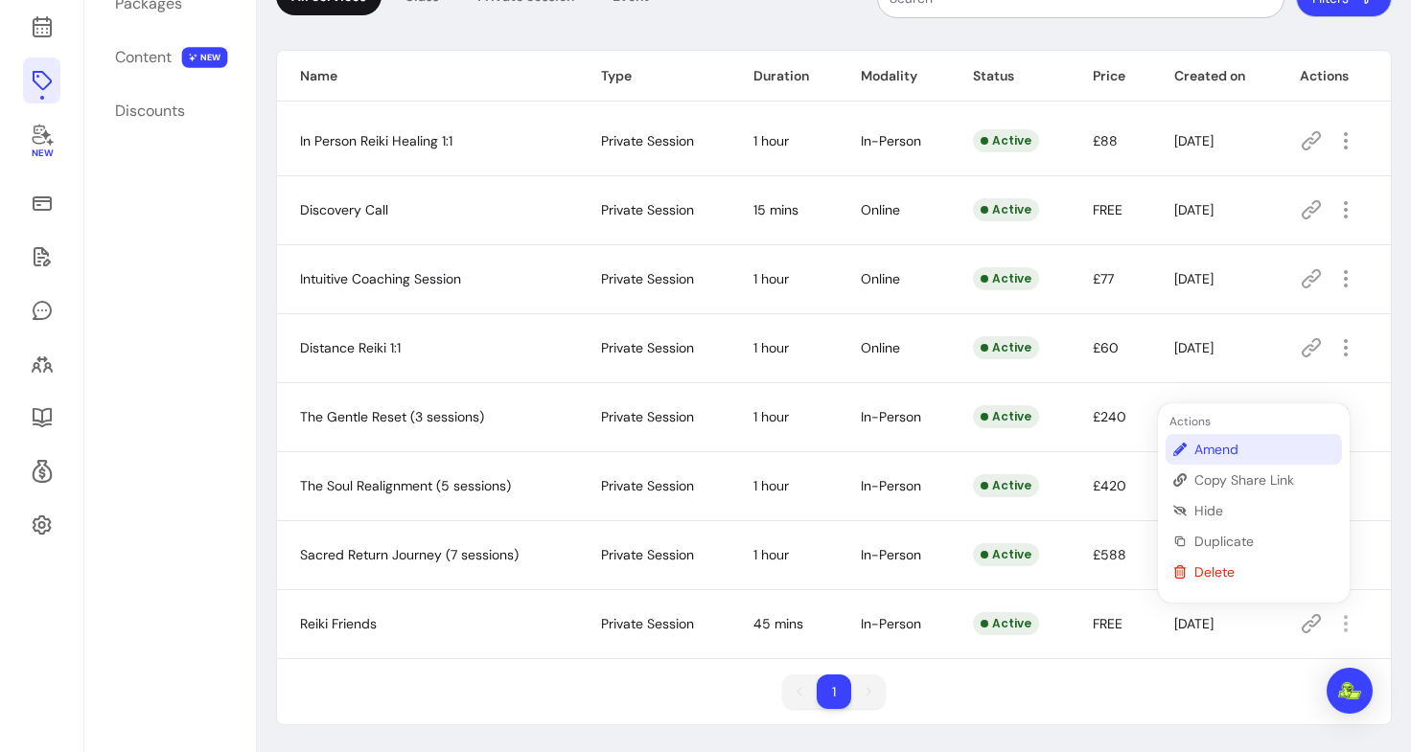
click at [1231, 450] on span "Amend" at bounding box center [1264, 449] width 140 height 19
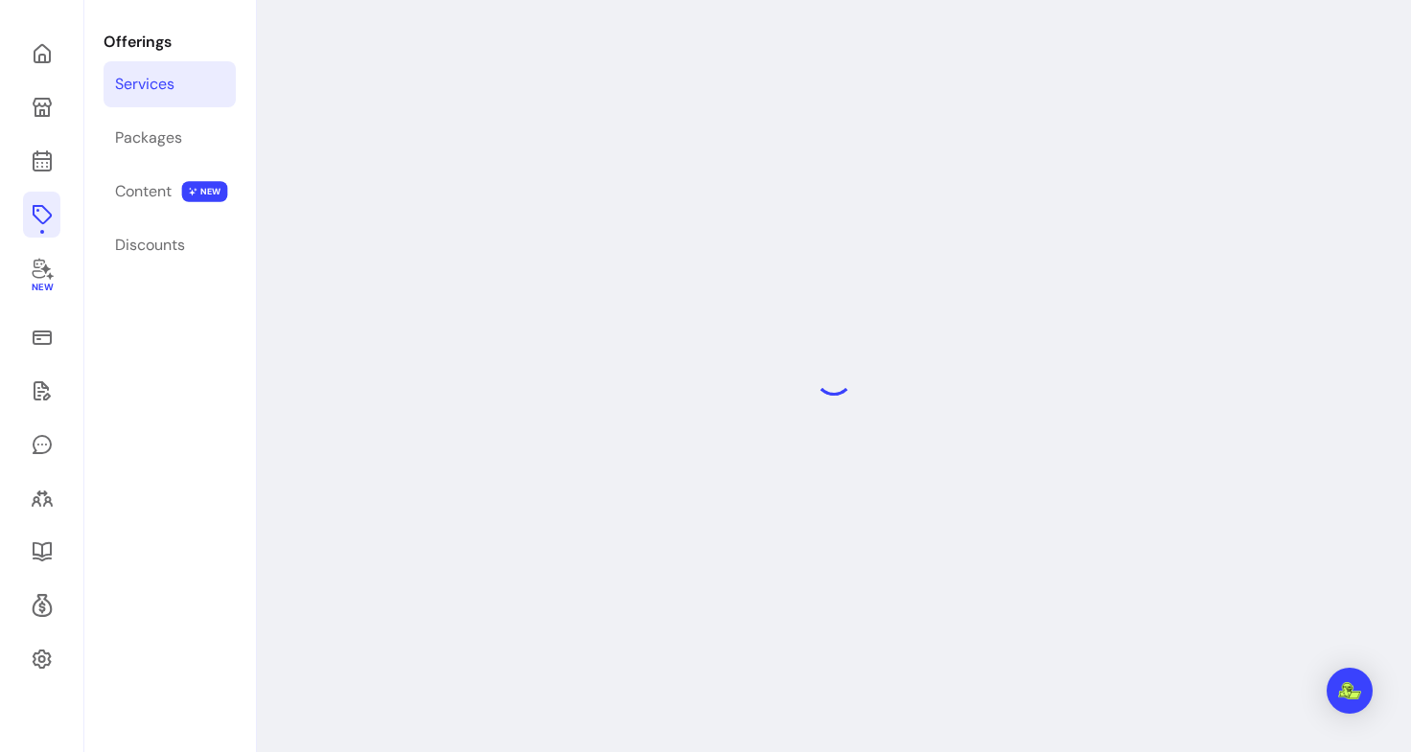
select select "**"
select select "***"
select select "**********"
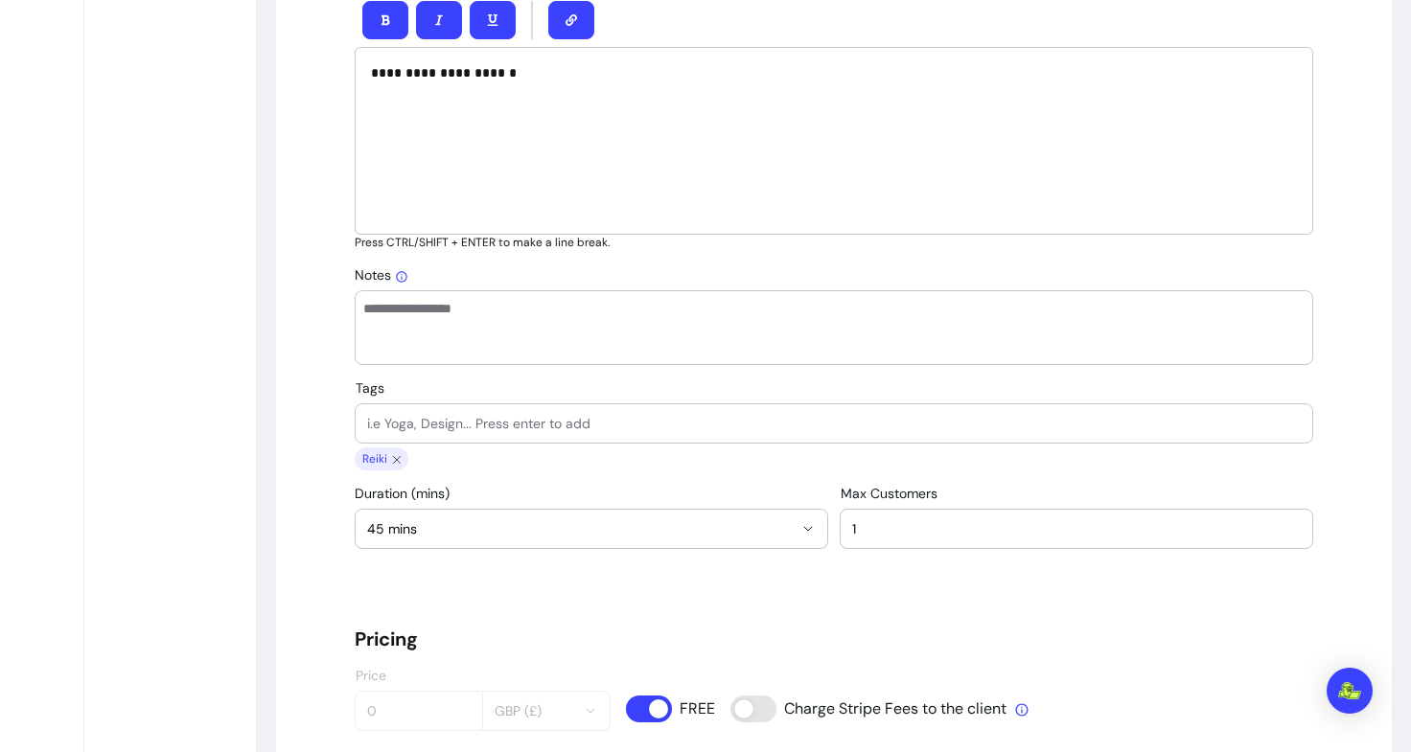
scroll to position [933, 0]
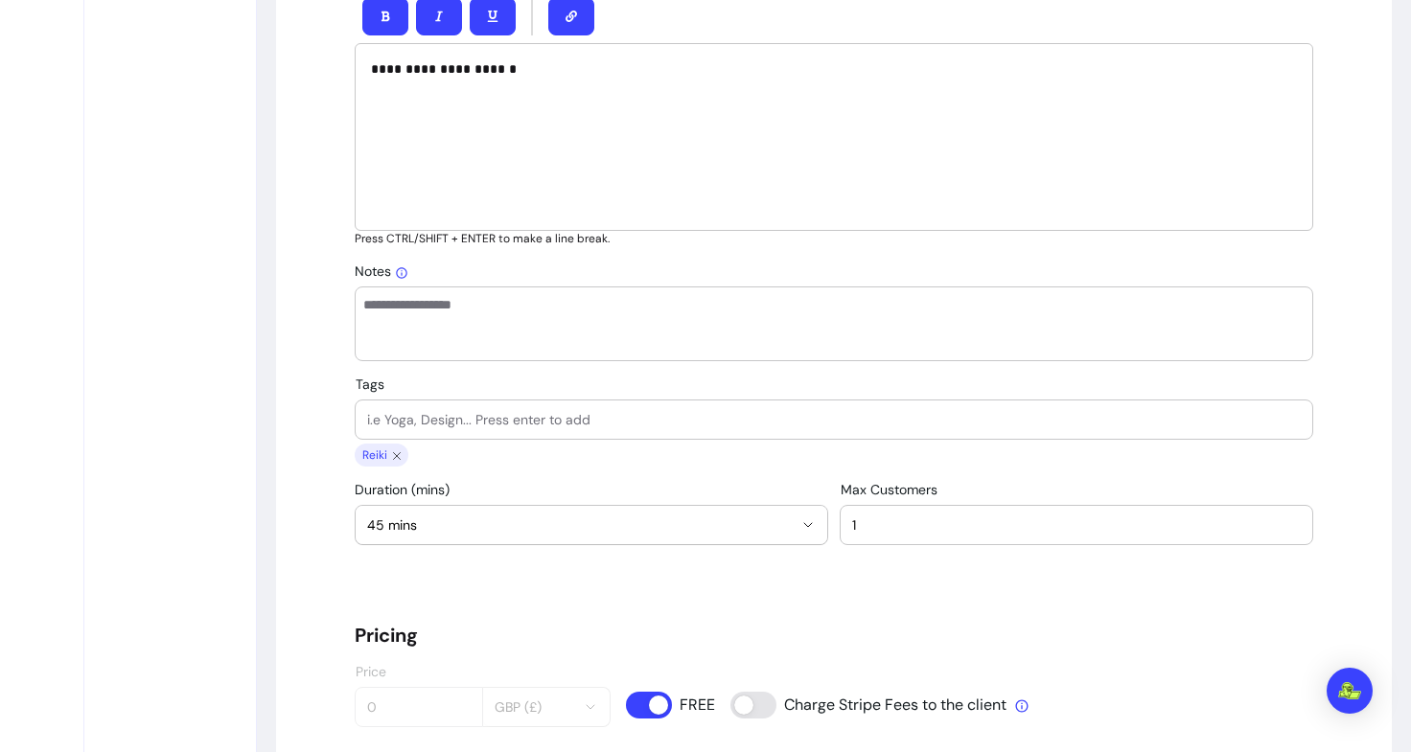
click at [683, 522] on span "45 mins" at bounding box center [580, 525] width 426 height 19
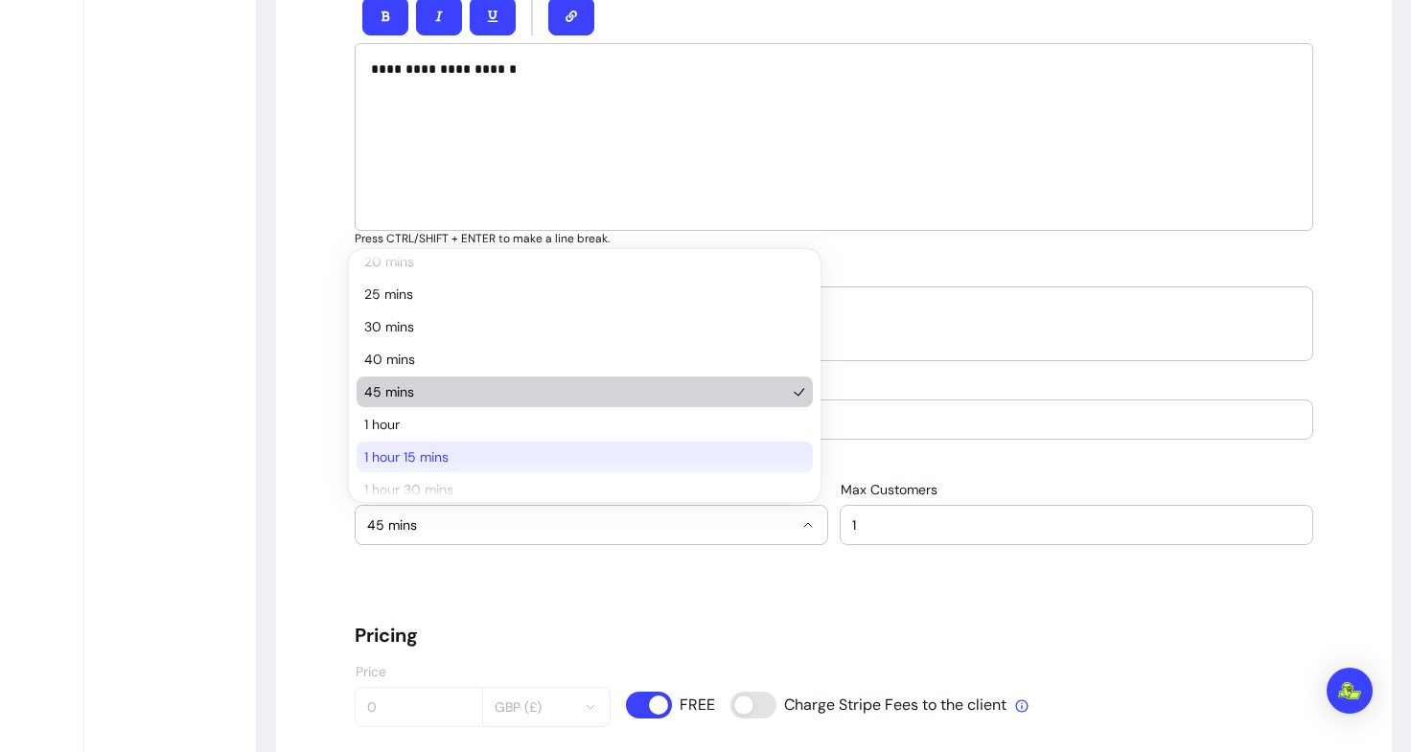
scroll to position [75, 0]
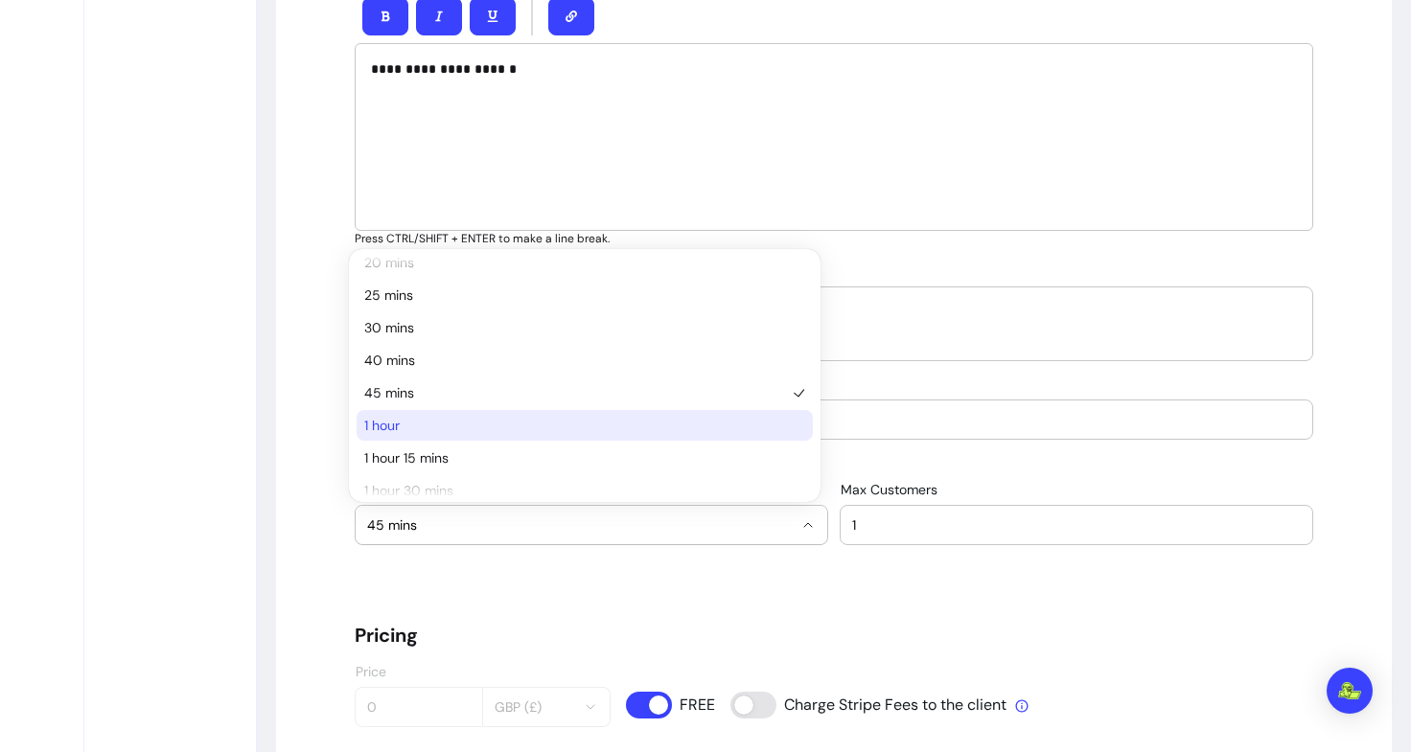
click at [478, 427] on span "1 hour" at bounding box center [575, 425] width 422 height 19
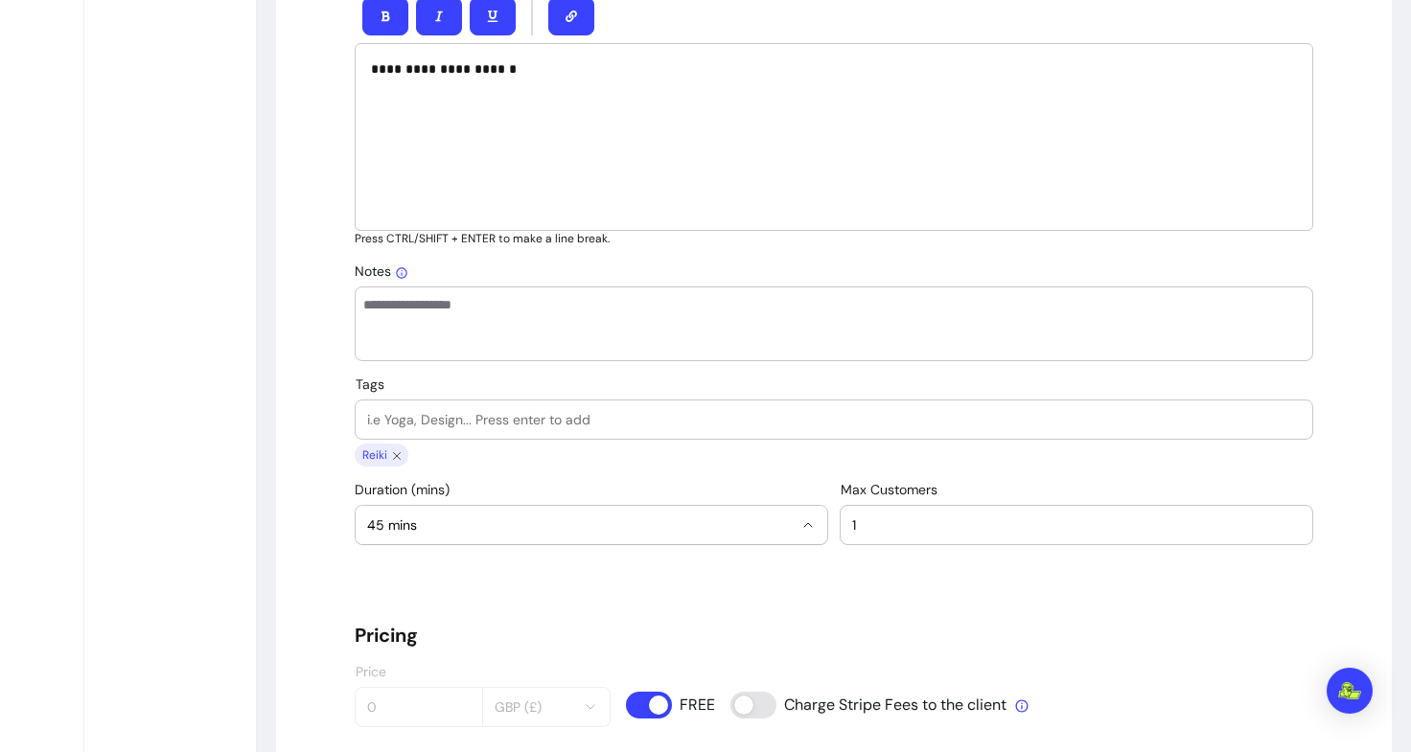
select select "**"
click at [550, 623] on h5 "Pricing" at bounding box center [834, 635] width 958 height 27
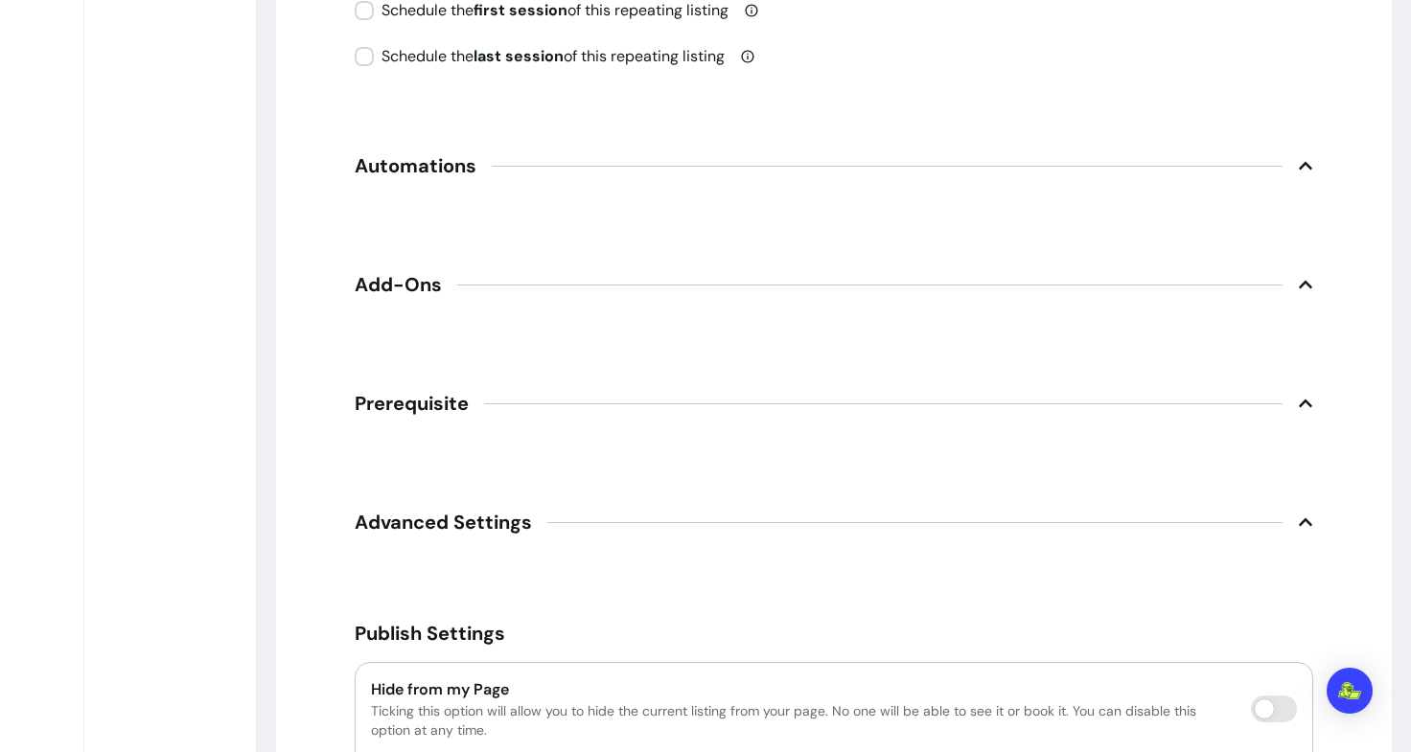
scroll to position [2946, 0]
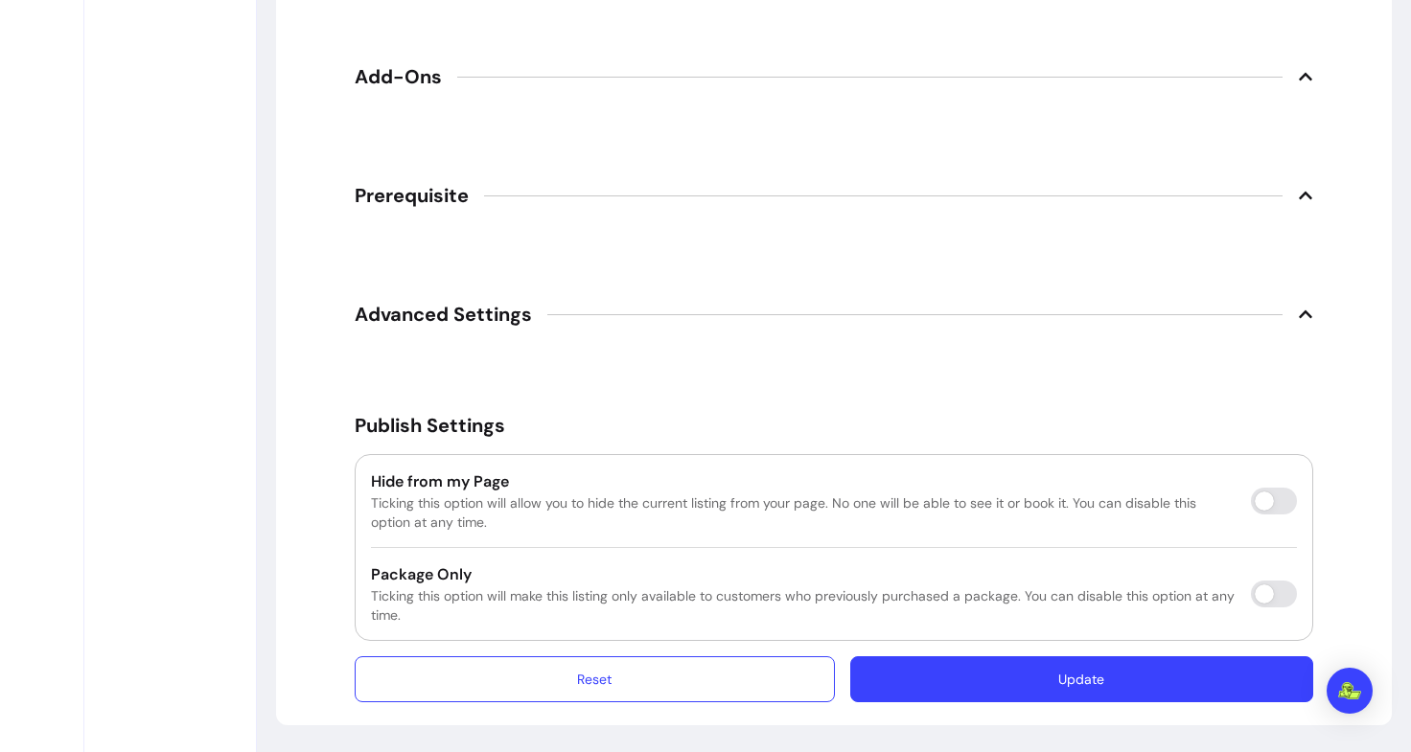
click at [888, 681] on button "Update" at bounding box center [1081, 680] width 463 height 46
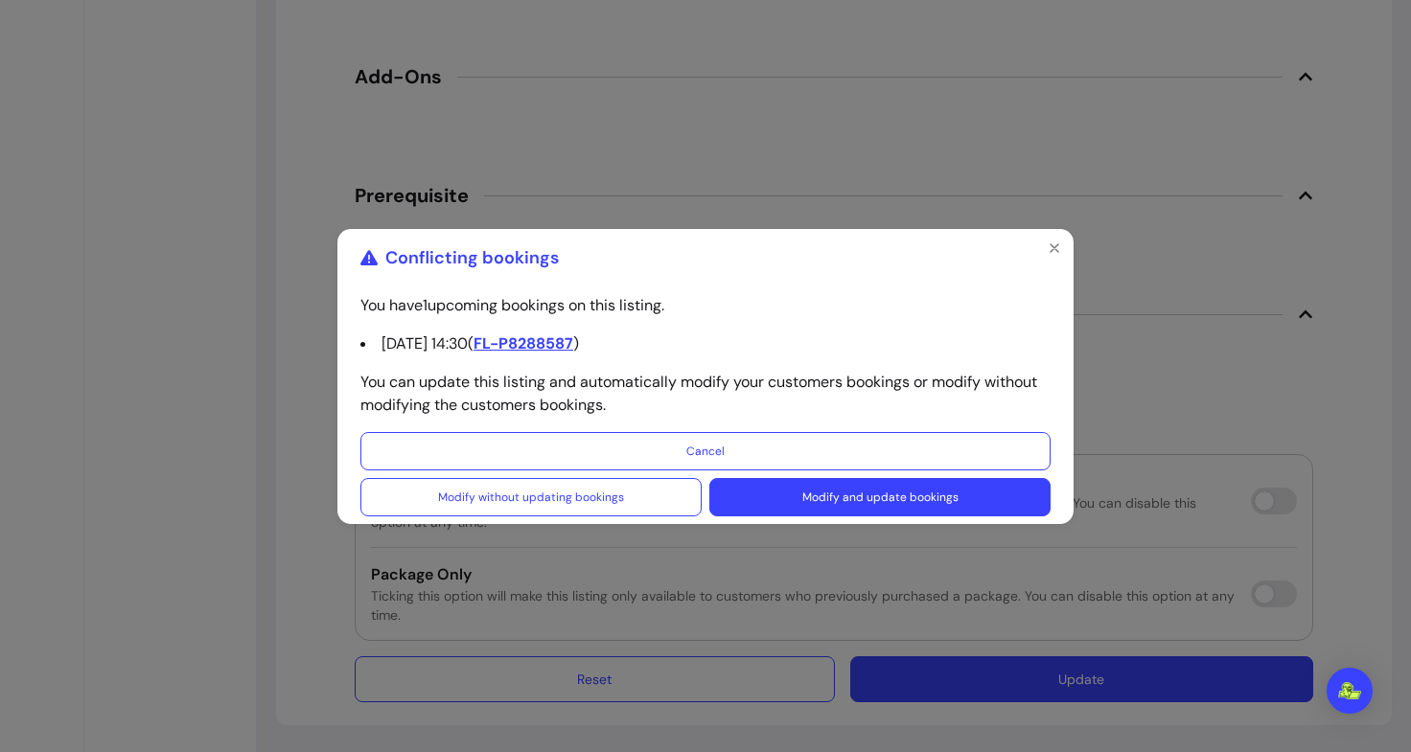
click at [775, 499] on button "Modify and update bookings" at bounding box center [879, 497] width 341 height 38
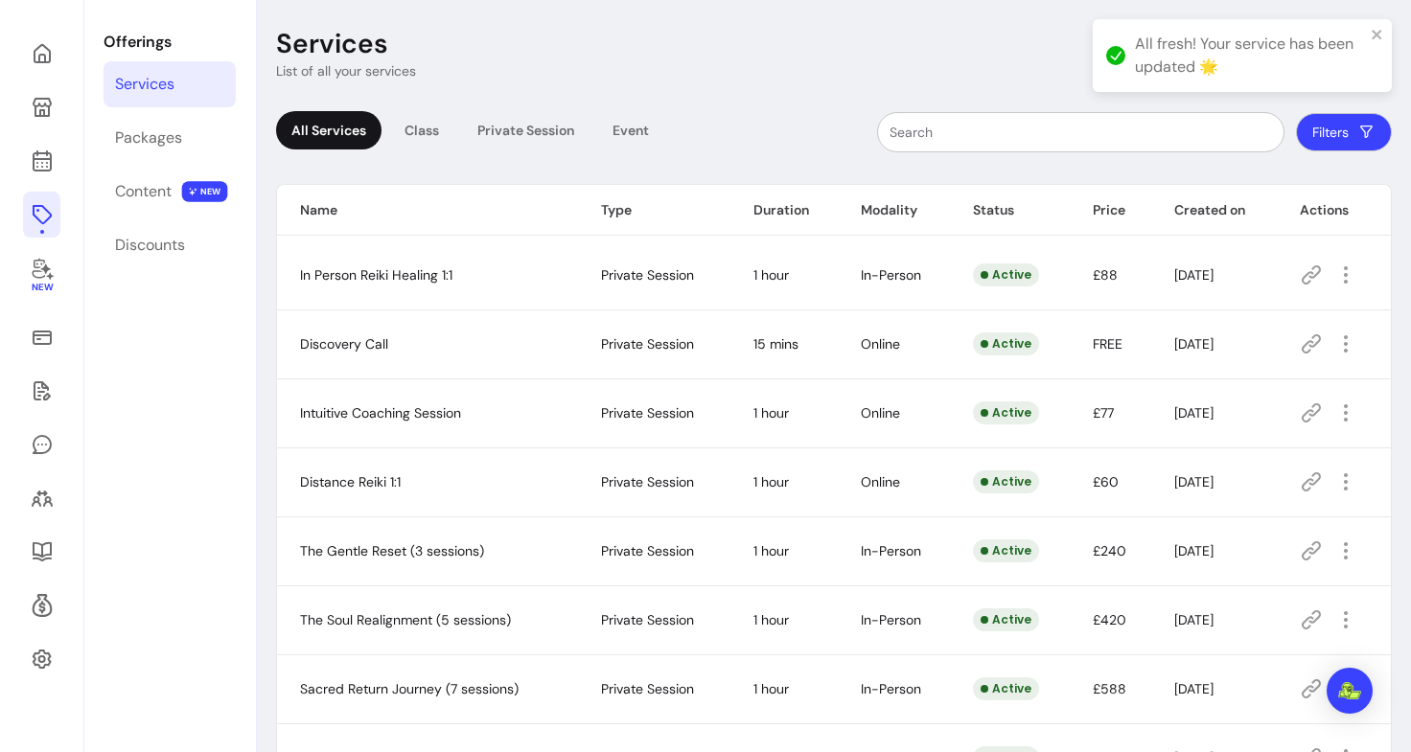
scroll to position [199, 0]
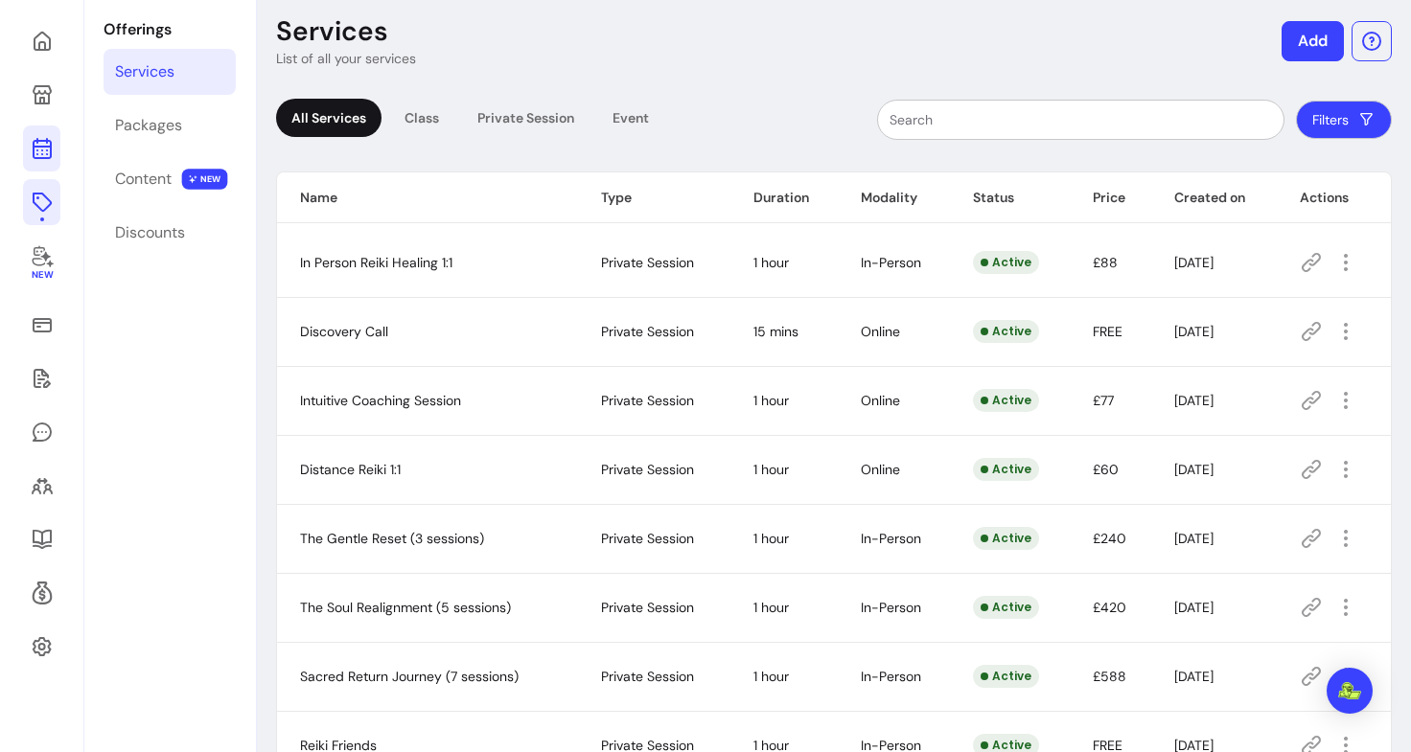
click at [44, 150] on icon at bounding box center [42, 148] width 23 height 23
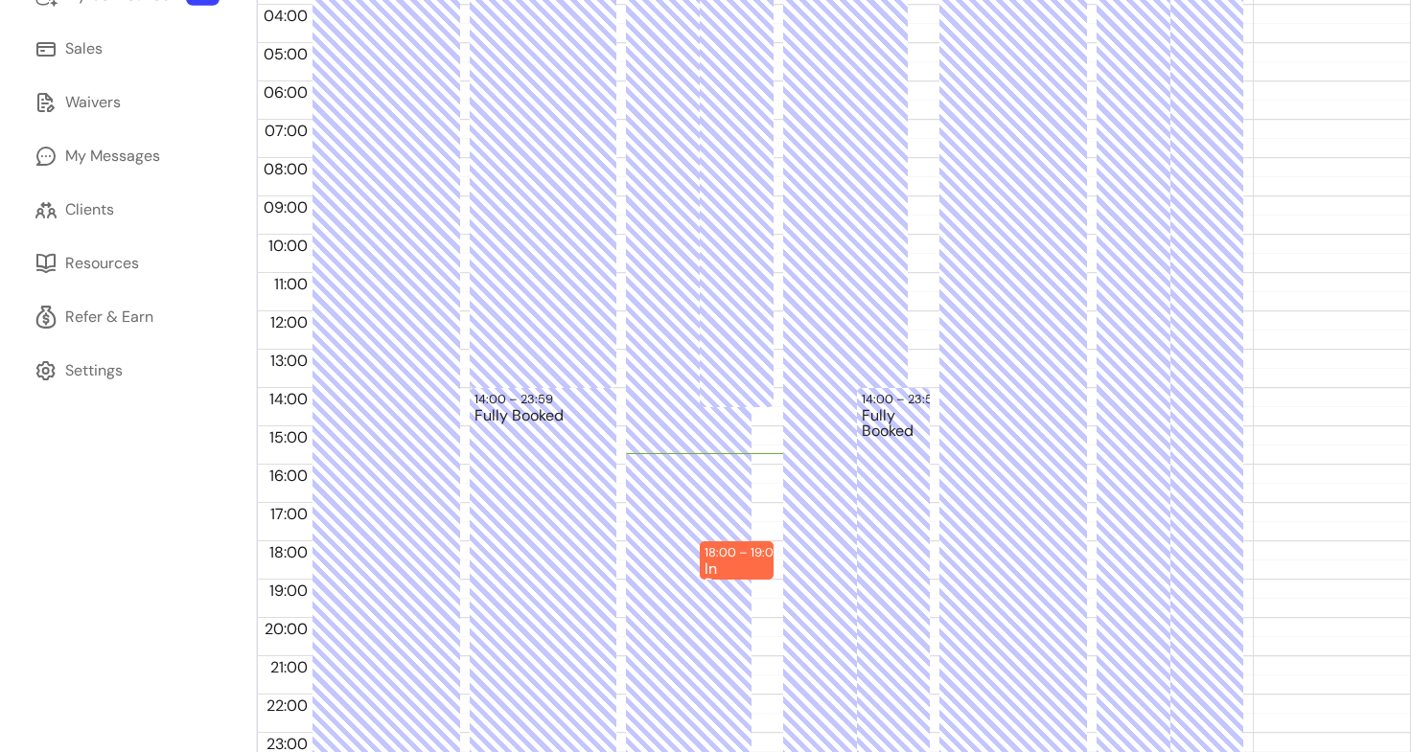
scroll to position [269, 0]
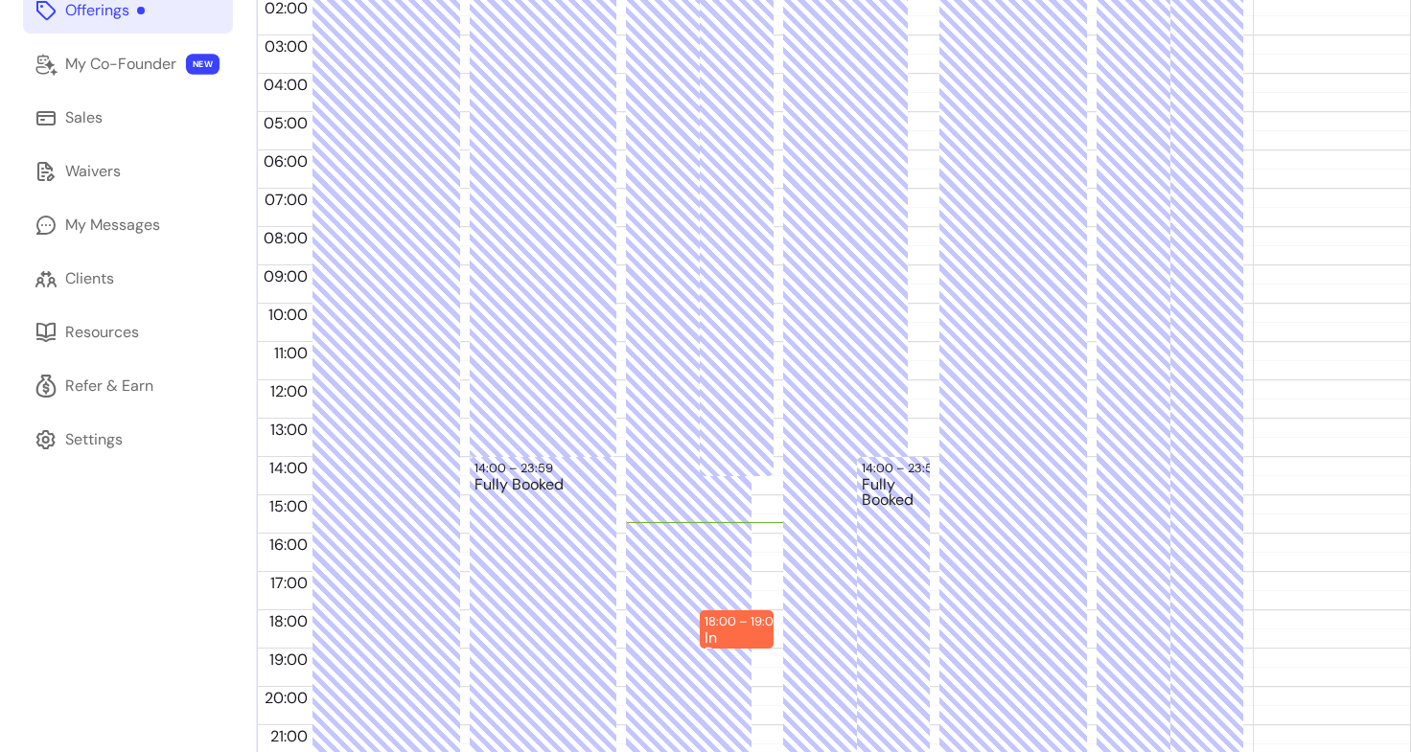
drag, startPoint x: 521, startPoint y: 274, endPoint x: 179, endPoint y: 542, distance: 434.3
click at [179, 542] on div "Home My Page Calendar Offerings My Co-Founder NEW Sales Waivers My Messages Cli…" at bounding box center [128, 319] width 256 height 1046
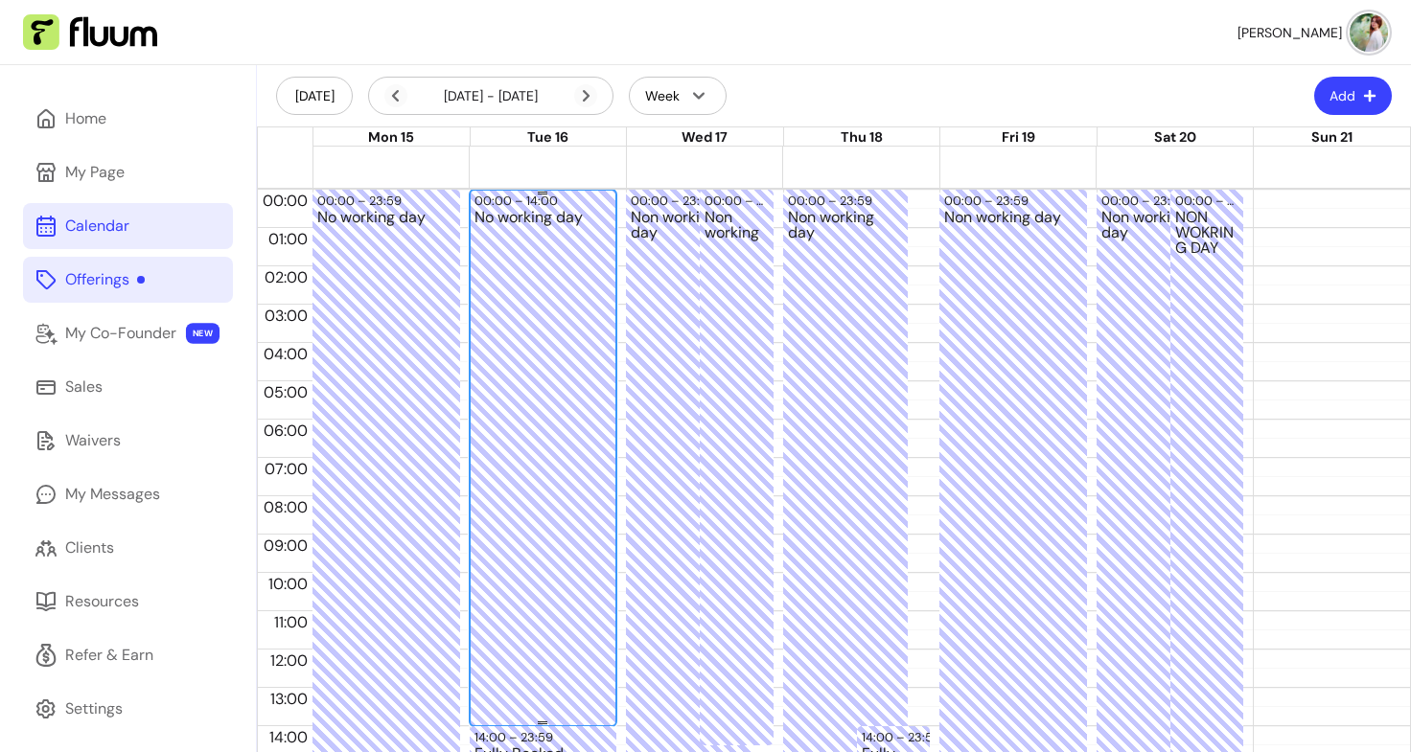
click at [564, 261] on div "No working day" at bounding box center [543, 476] width 138 height 533
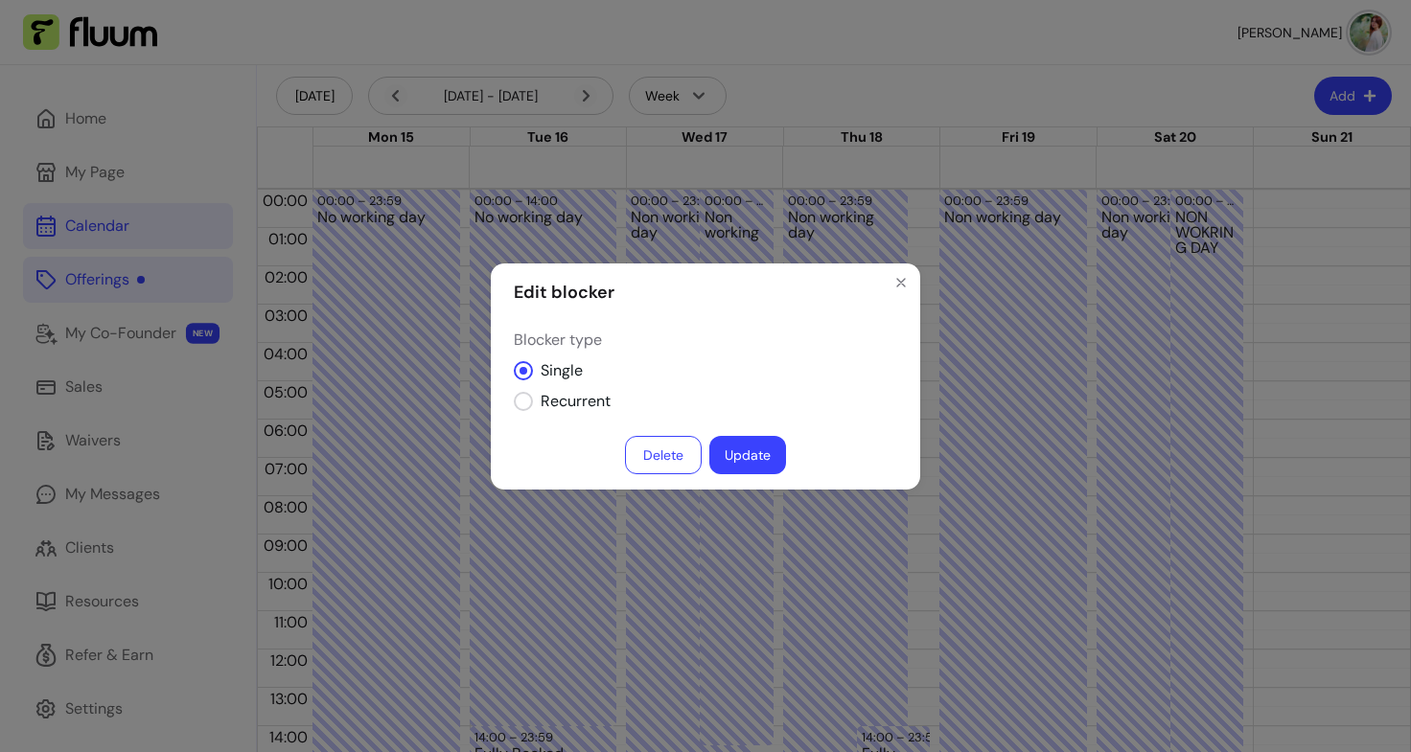
click at [676, 461] on button "Delete" at bounding box center [663, 455] width 77 height 38
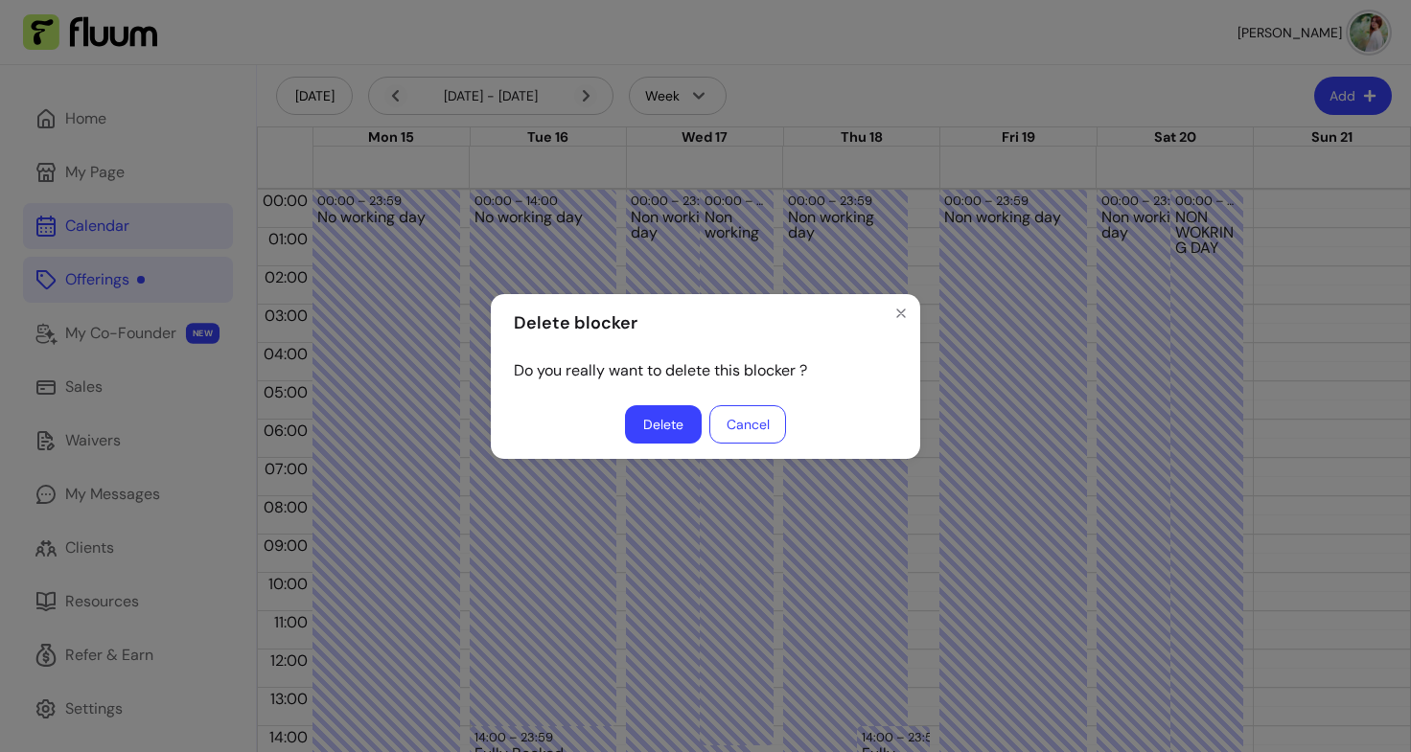
click at [686, 418] on button "Delete" at bounding box center [663, 424] width 77 height 38
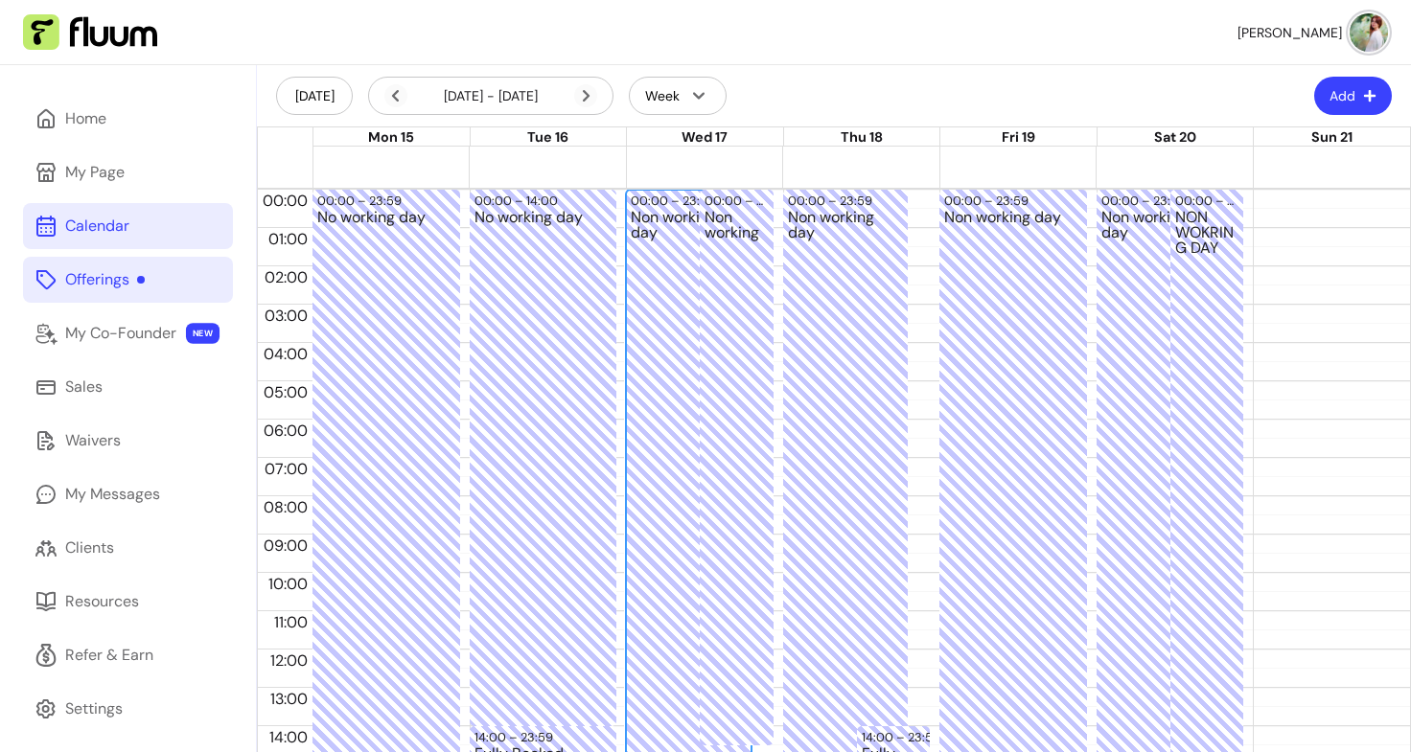
click at [674, 319] on div "Non working day" at bounding box center [689, 658] width 116 height 897
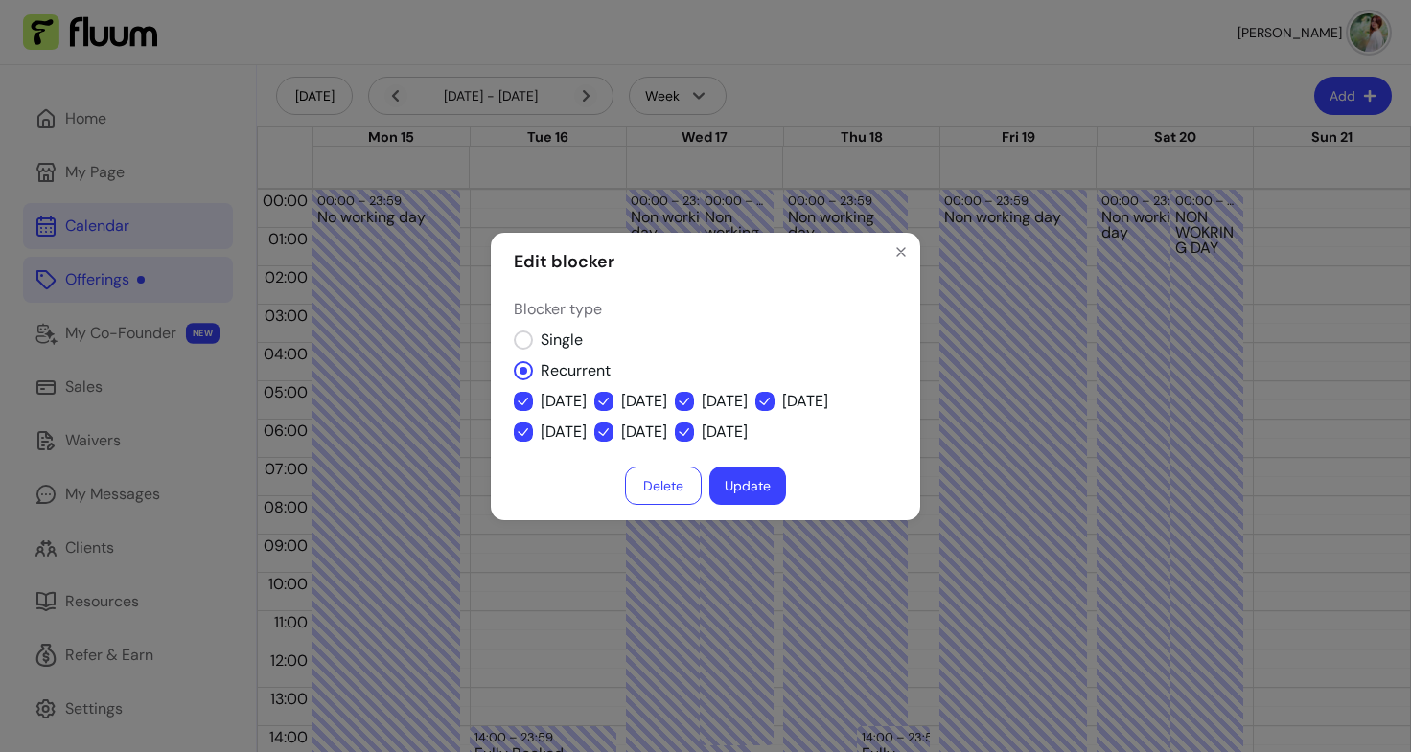
click at [661, 500] on button "Delete" at bounding box center [663, 486] width 77 height 38
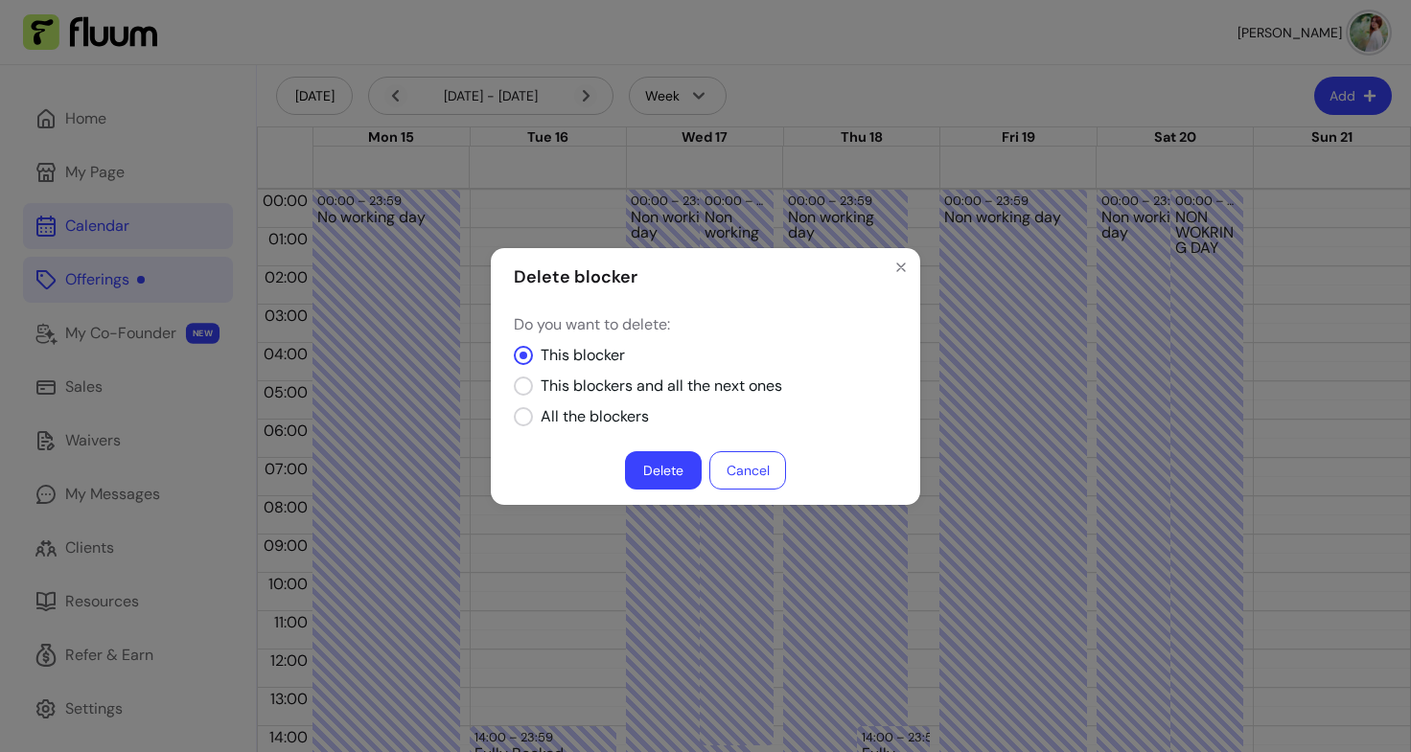
click at [661, 476] on button "Delete" at bounding box center [663, 470] width 77 height 38
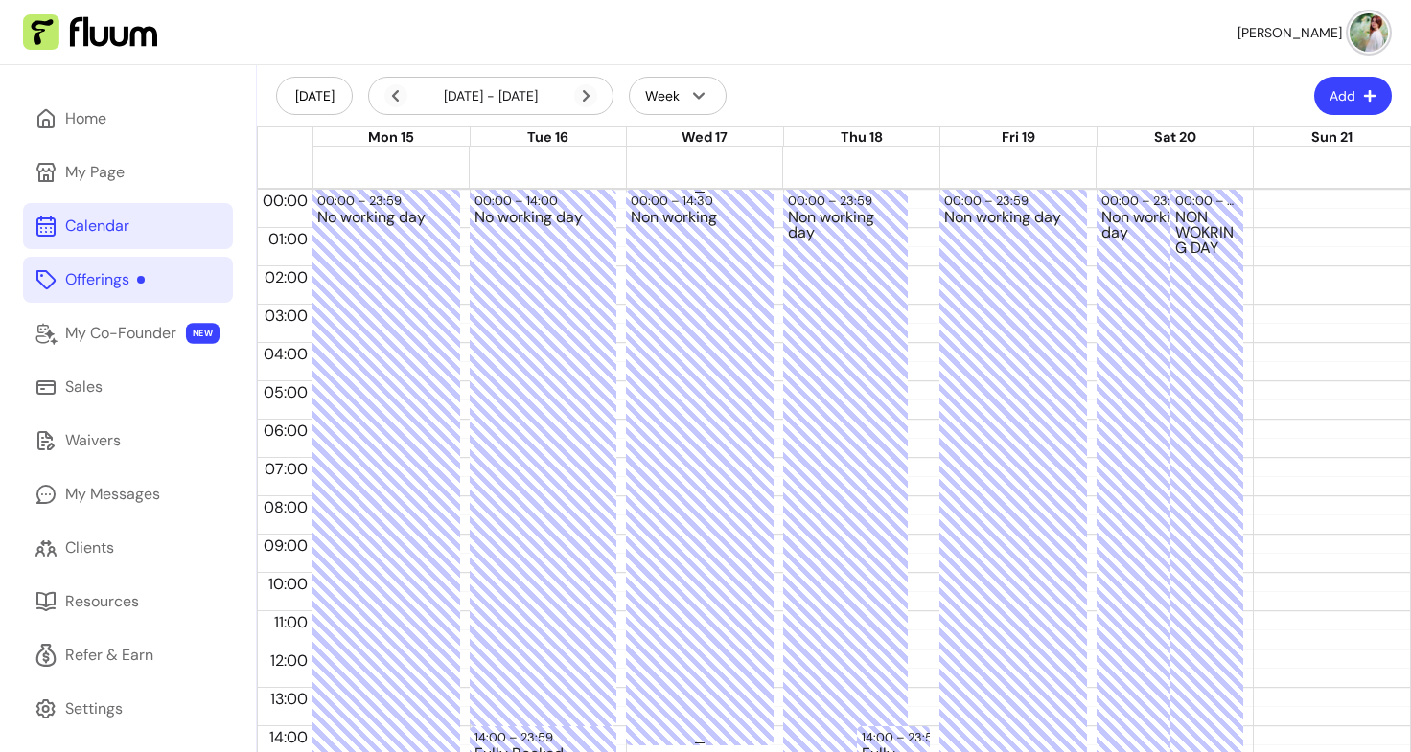
scroll to position [358, 0]
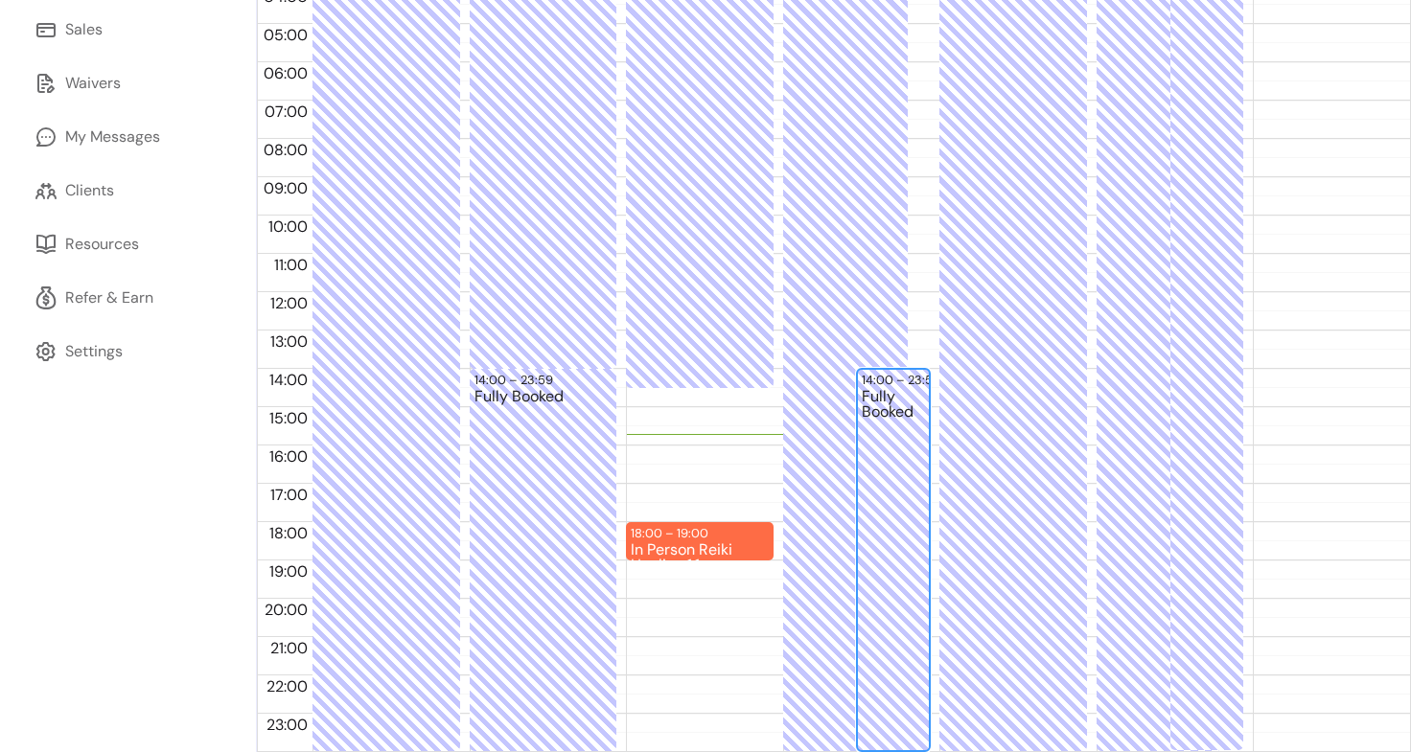
click at [874, 491] on div "Fully Booked" at bounding box center [894, 569] width 64 height 360
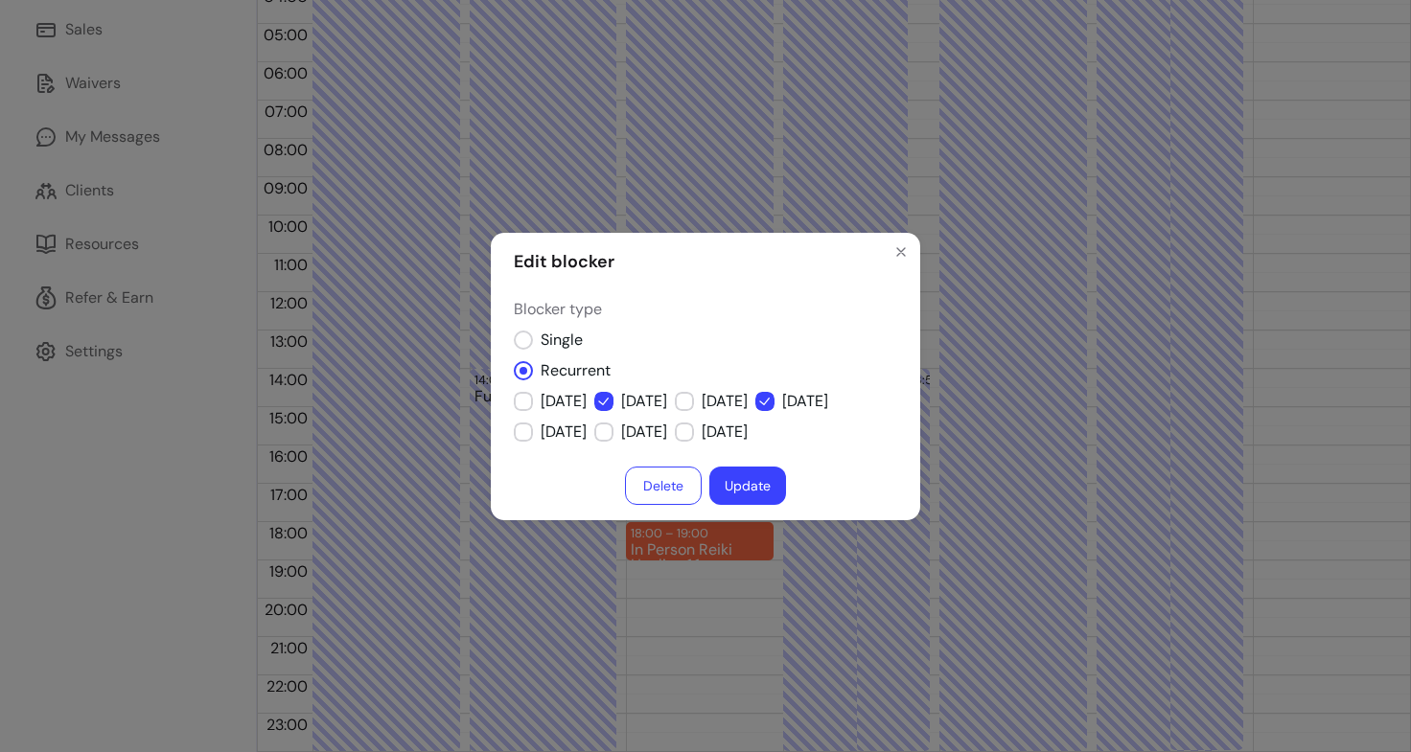
click at [650, 490] on button "Delete" at bounding box center [663, 486] width 77 height 38
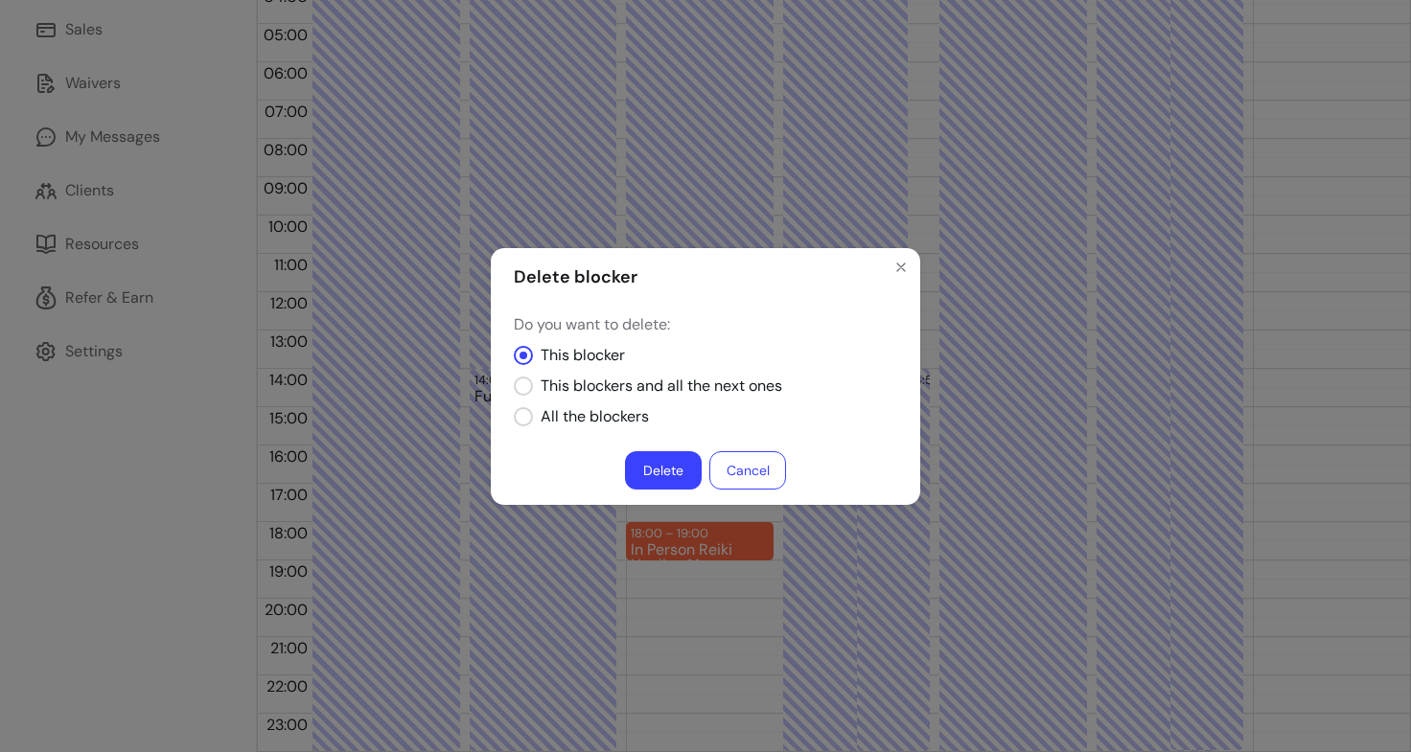
click at [667, 467] on button "Delete" at bounding box center [663, 470] width 77 height 38
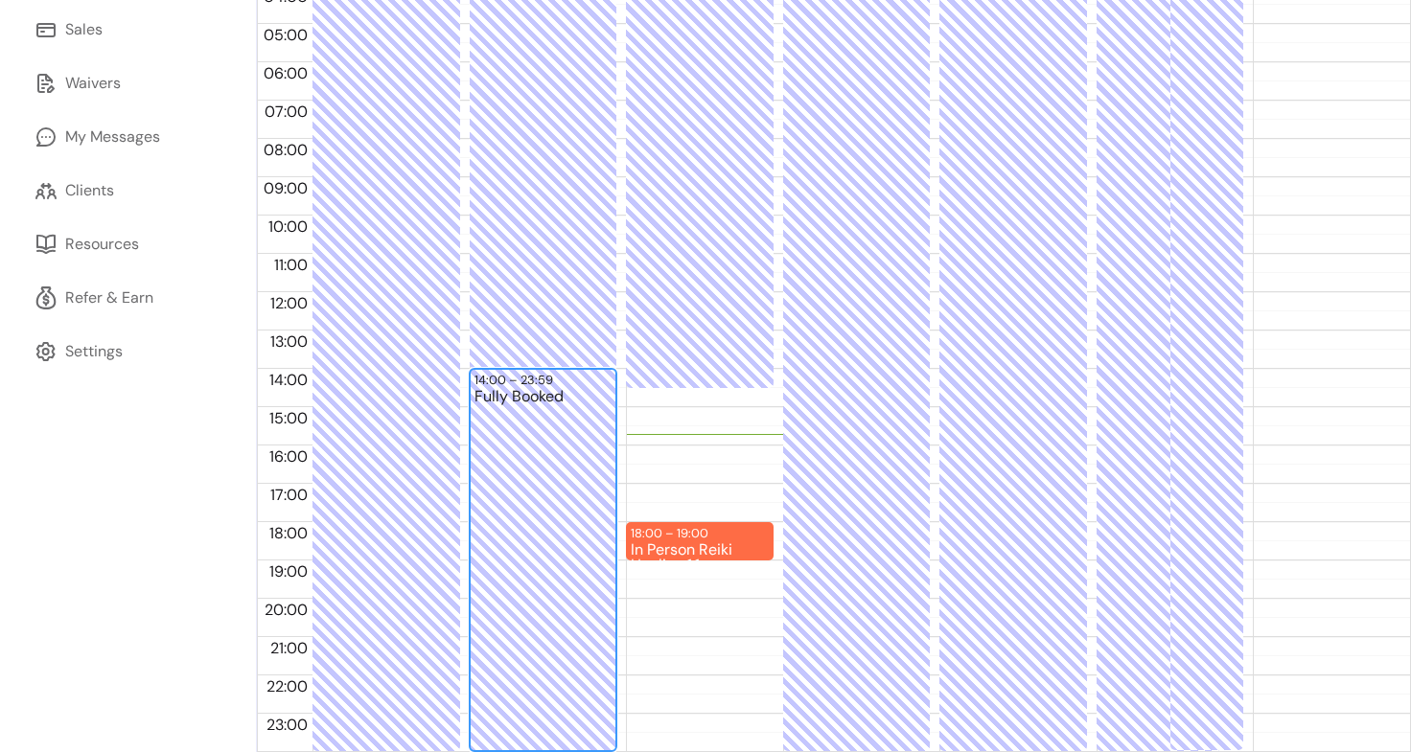
click at [535, 471] on div "Fully Booked" at bounding box center [543, 569] width 138 height 360
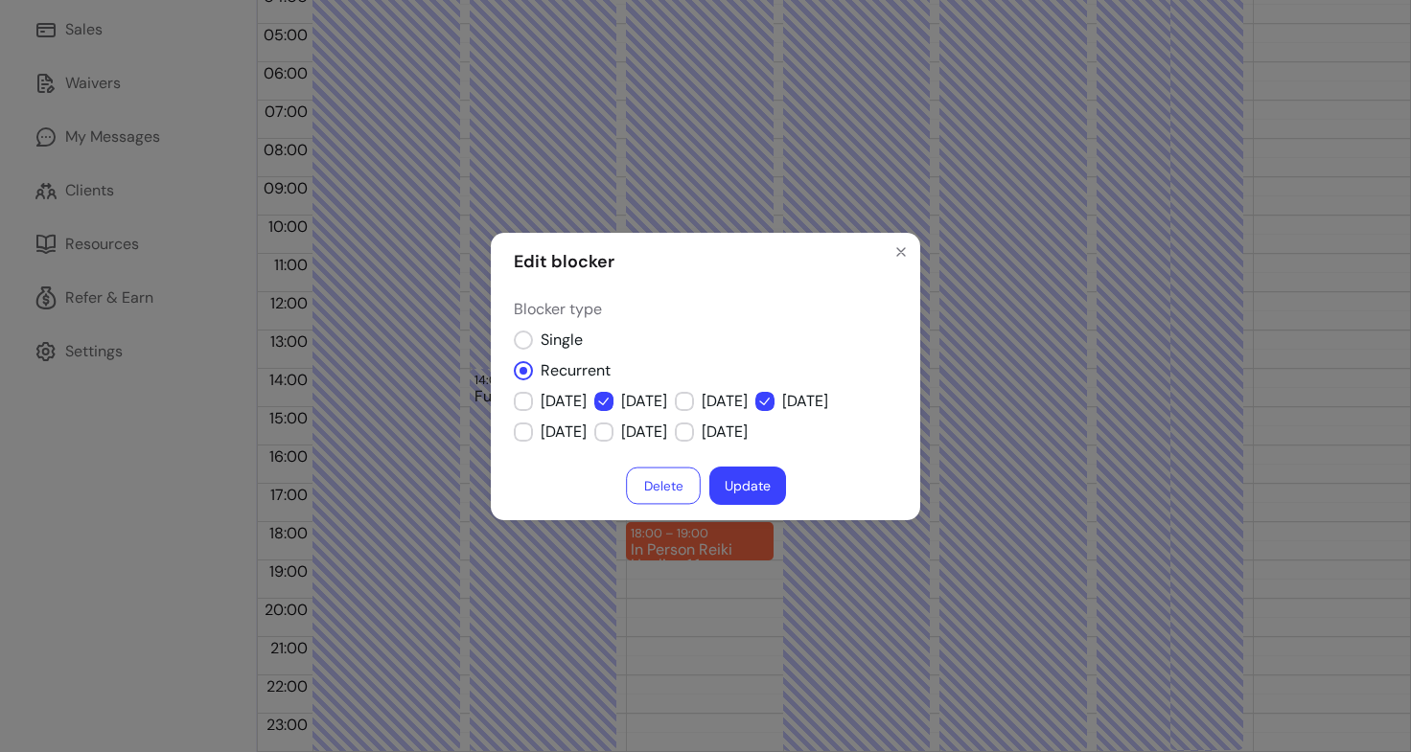
click at [681, 486] on button "Delete" at bounding box center [663, 485] width 75 height 37
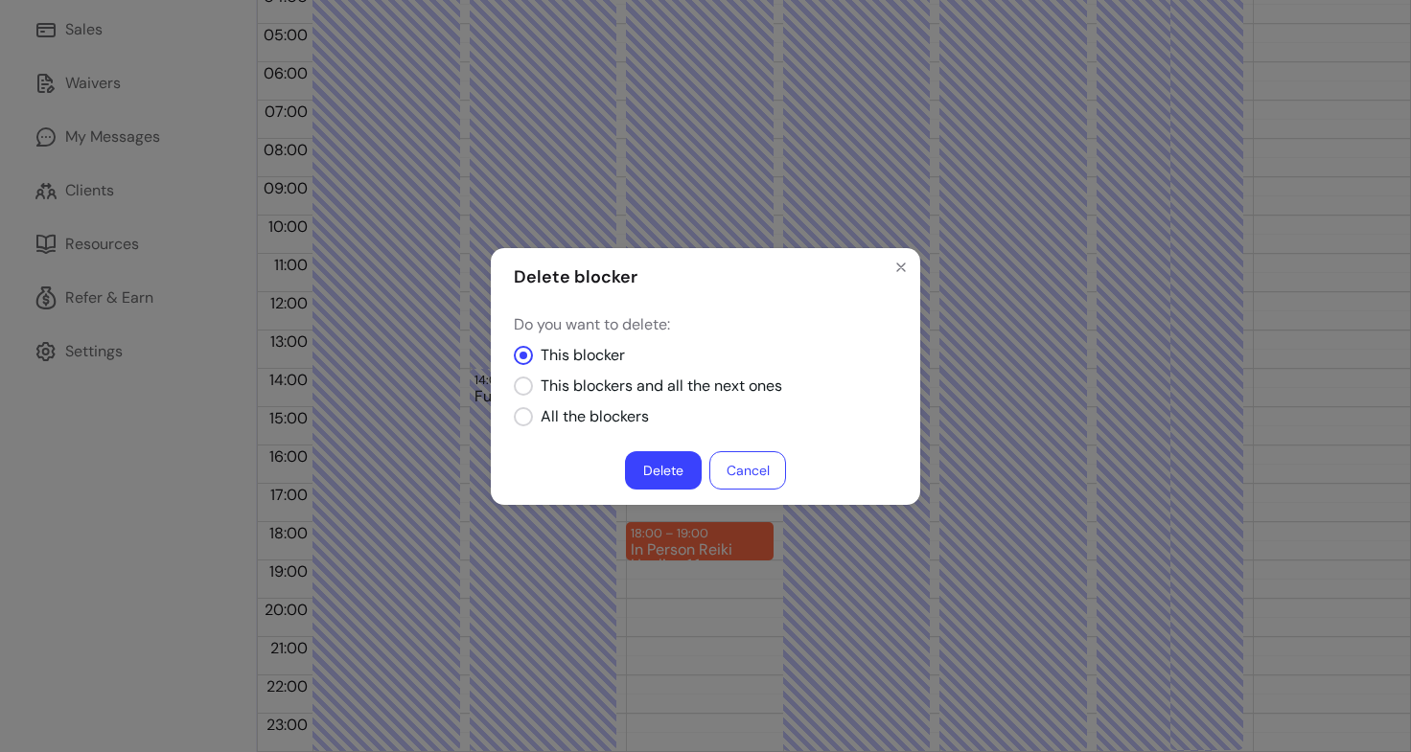
drag, startPoint x: 679, startPoint y: 479, endPoint x: 651, endPoint y: 456, distance: 36.1
click at [651, 456] on button "Delete" at bounding box center [663, 470] width 77 height 38
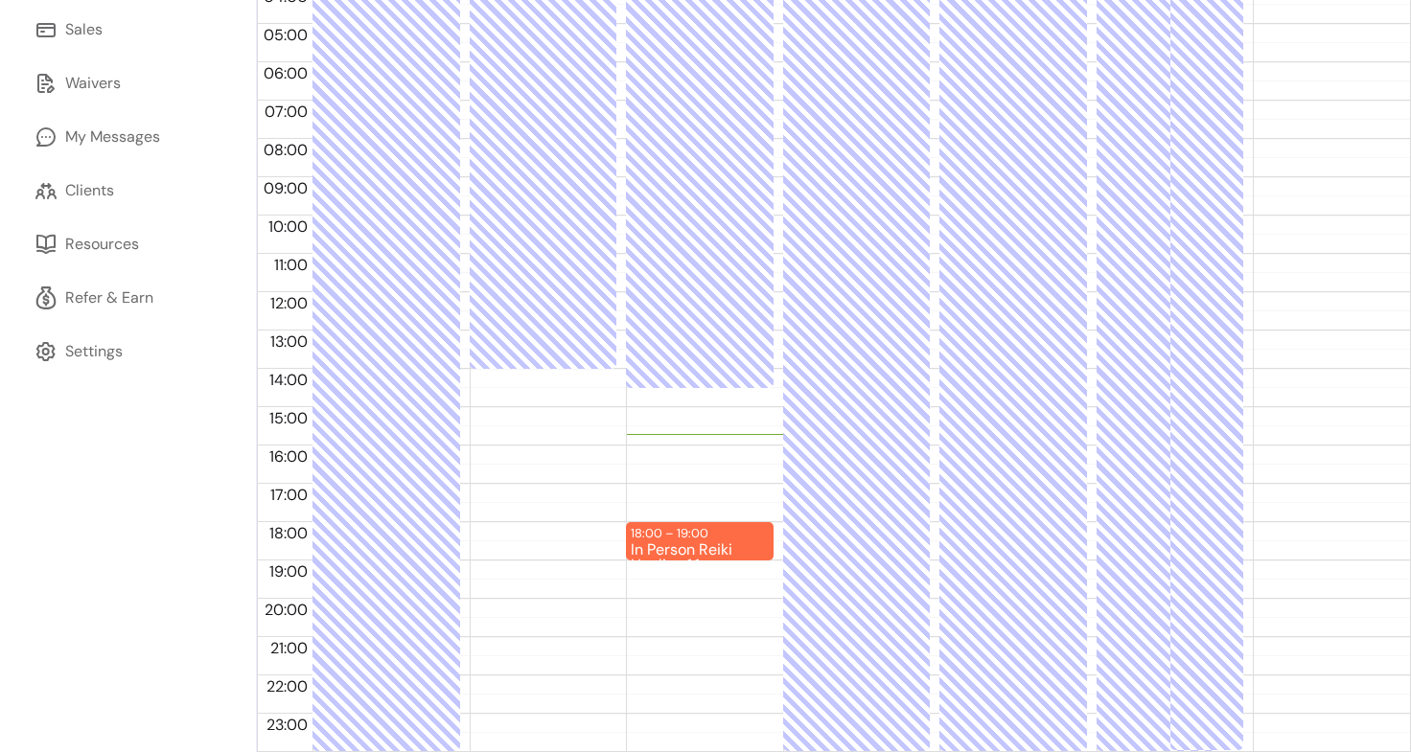
scroll to position [0, 0]
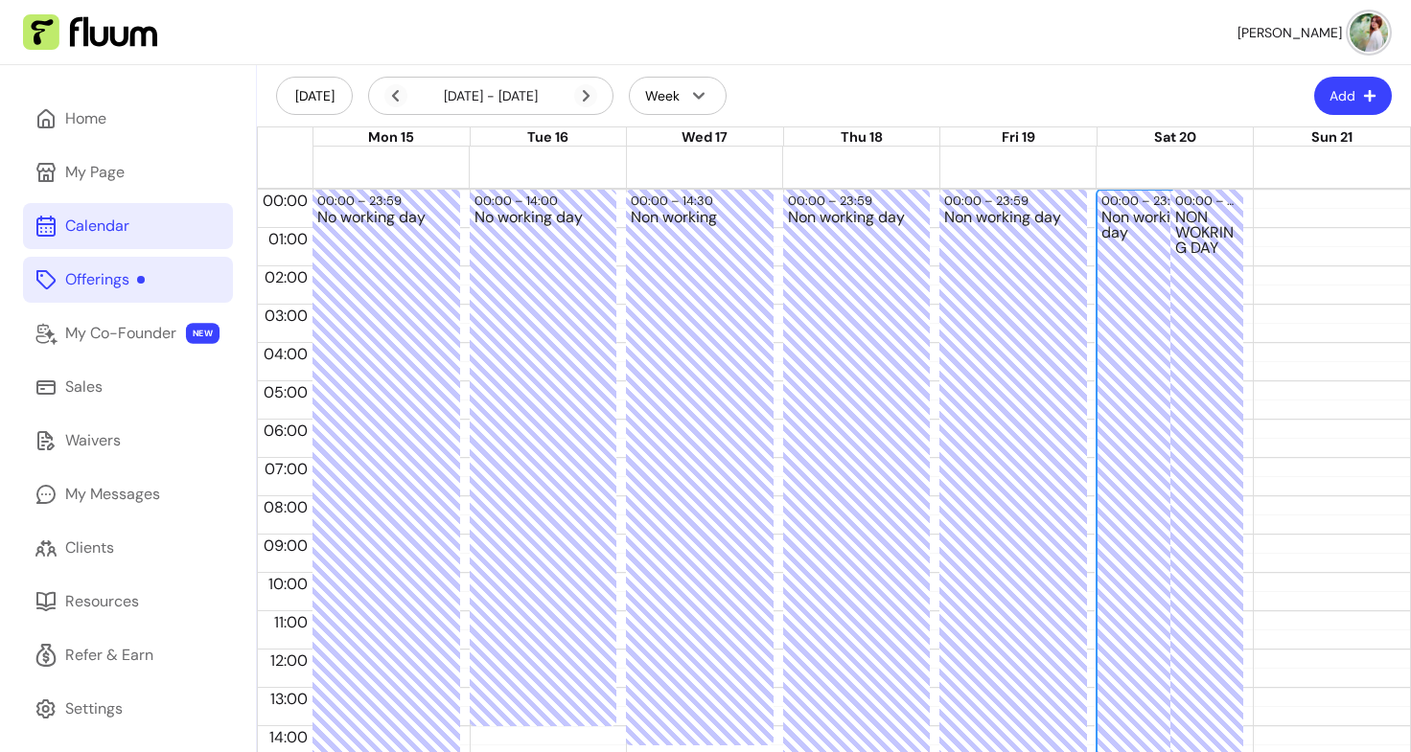
click at [1123, 313] on div "Non working day" at bounding box center [1159, 658] width 116 height 897
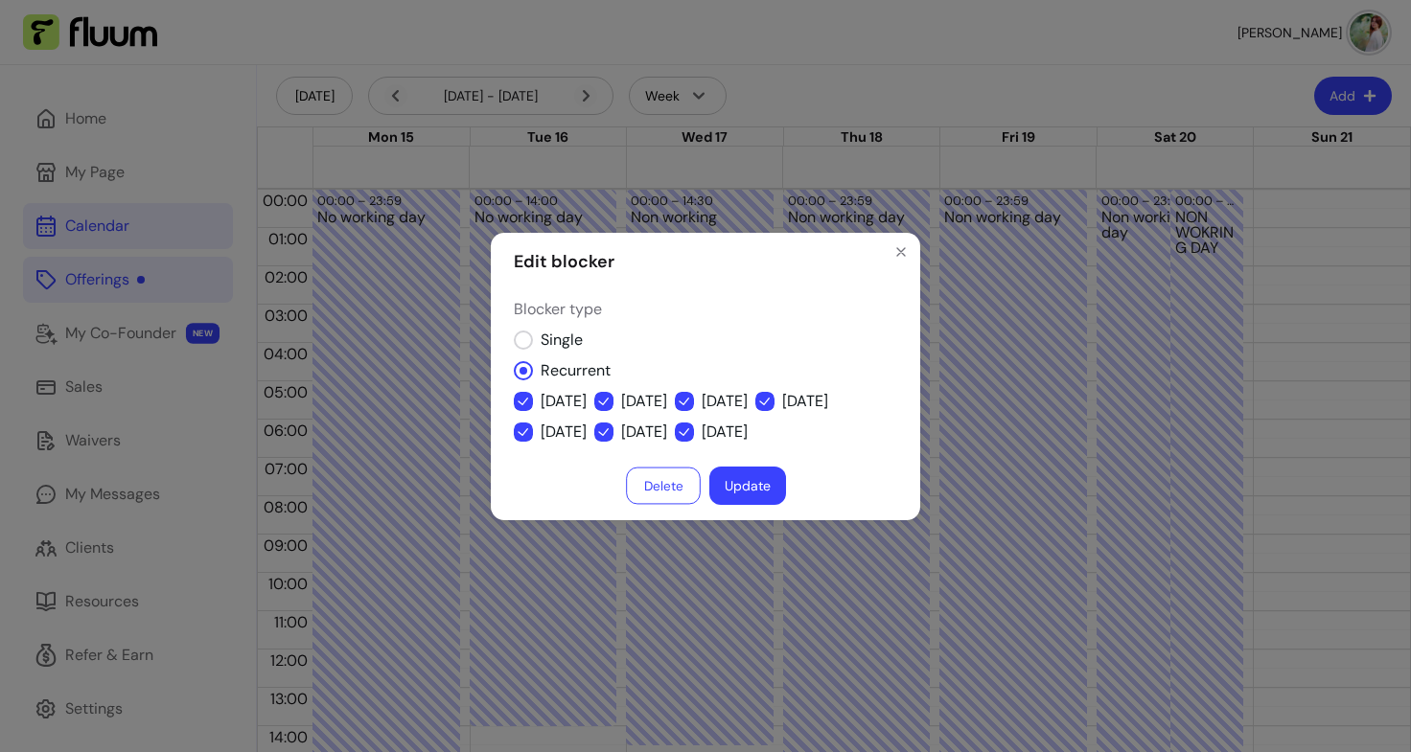
click at [654, 497] on button "Delete" at bounding box center [663, 485] width 75 height 37
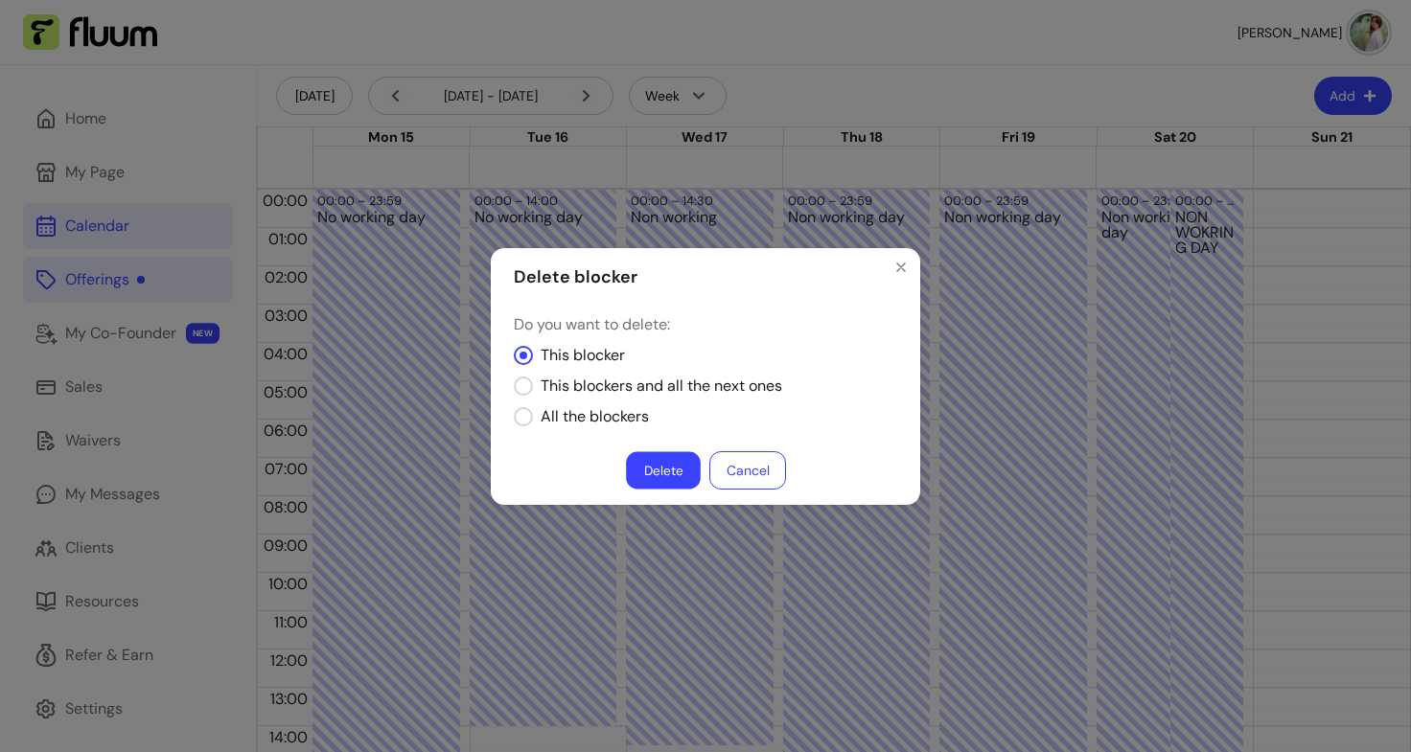
click at [661, 466] on button "Delete" at bounding box center [663, 469] width 75 height 37
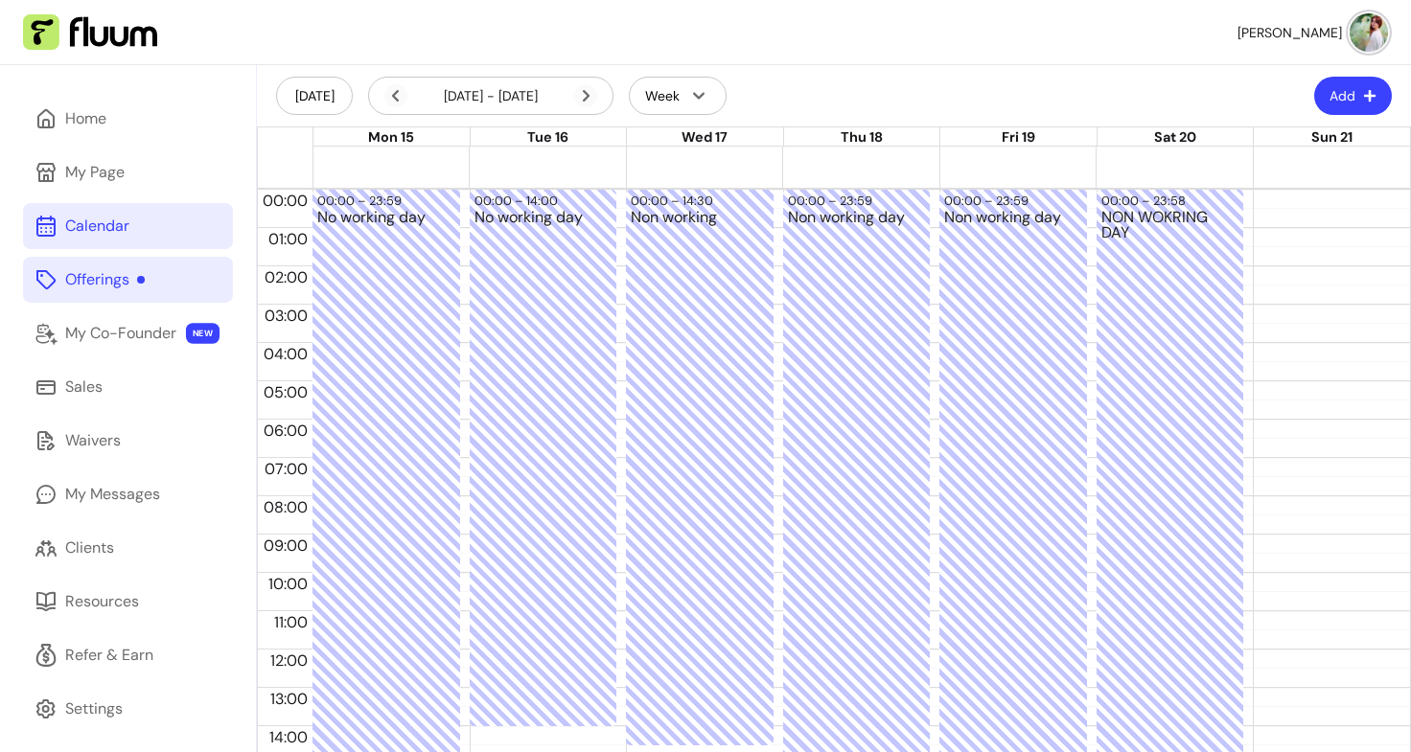
click at [1163, 159] on div at bounding box center [861, 156] width 1097 height 19
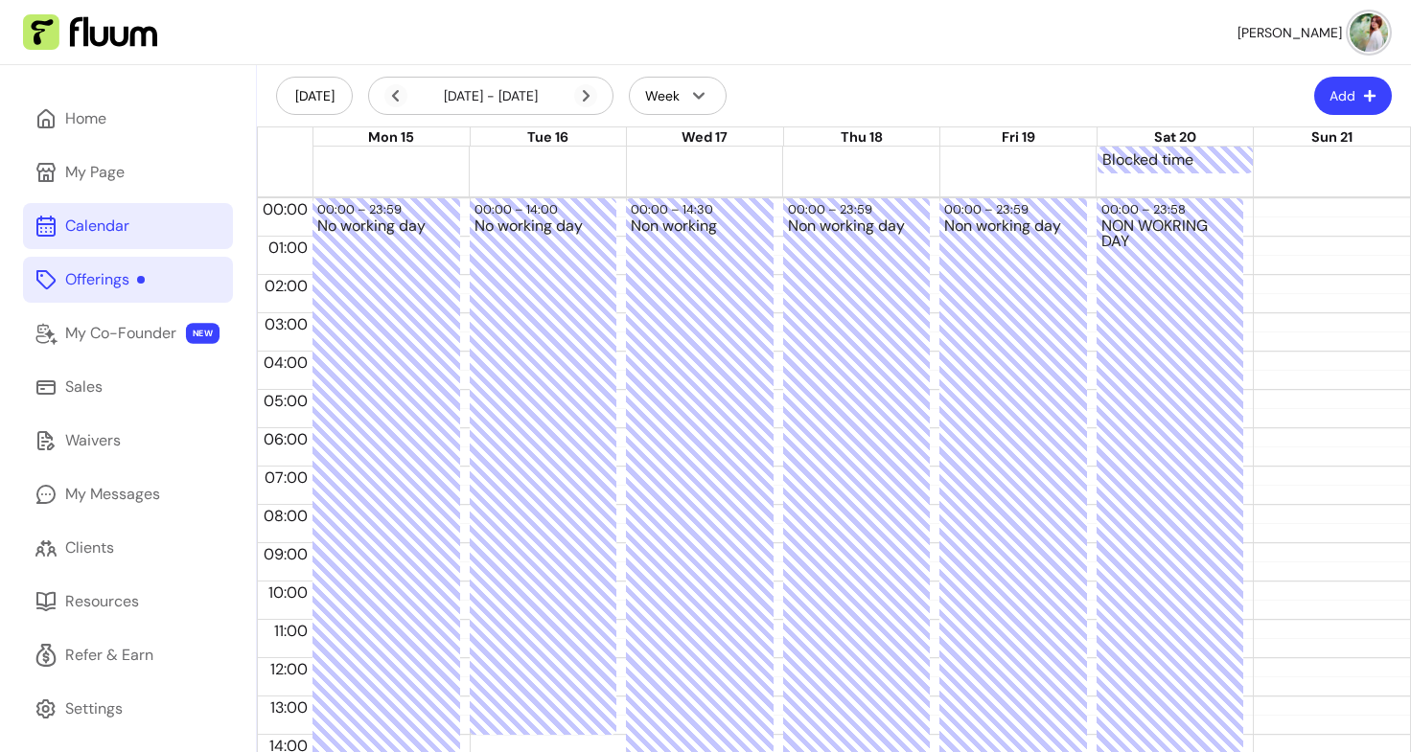
click at [1154, 182] on div at bounding box center [861, 183] width 1097 height 19
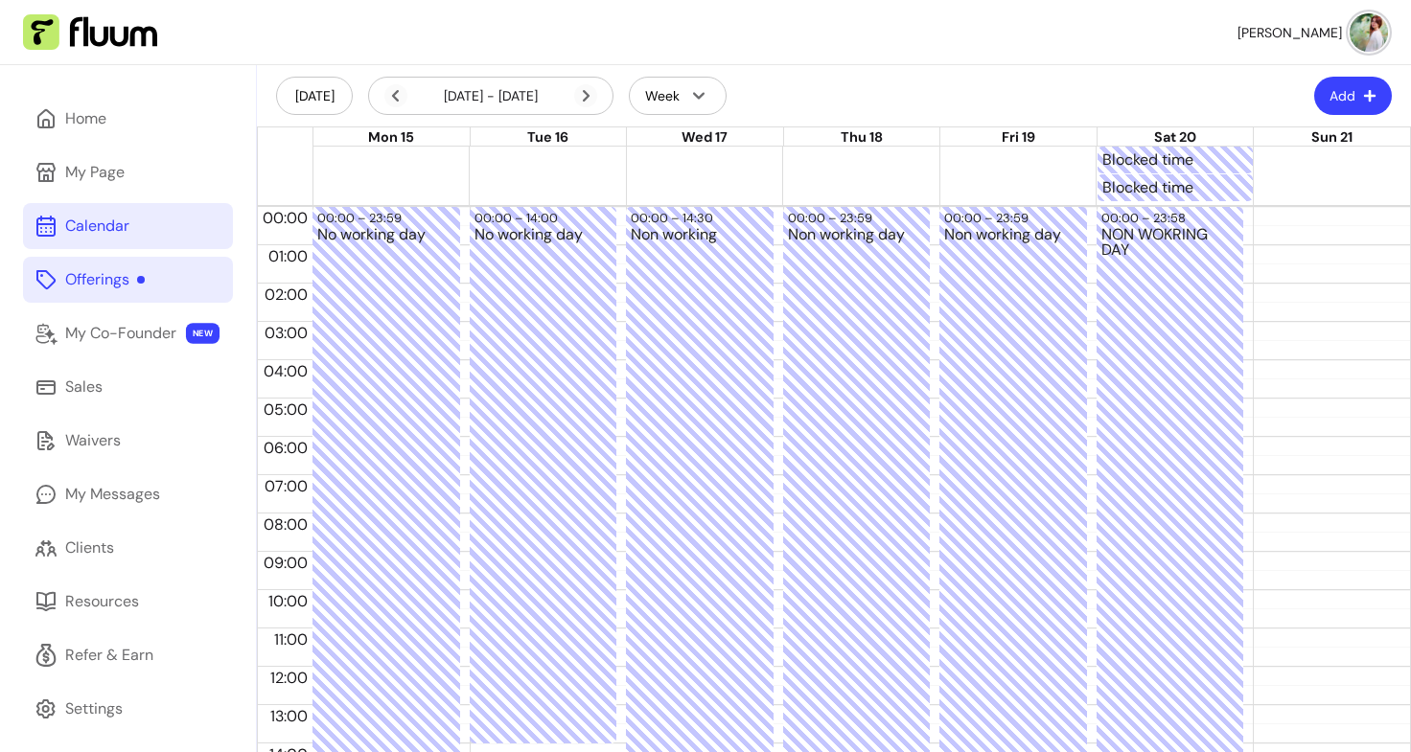
click at [1288, 156] on div "Blocked time" at bounding box center [861, 161] width 1097 height 28
click at [1288, 186] on div "Blocked time" at bounding box center [861, 188] width 1097 height 28
drag, startPoint x: 1152, startPoint y: 221, endPoint x: 1375, endPoint y: 370, distance: 268.2
click at [1375, 370] on div at bounding box center [1327, 667] width 148 height 920
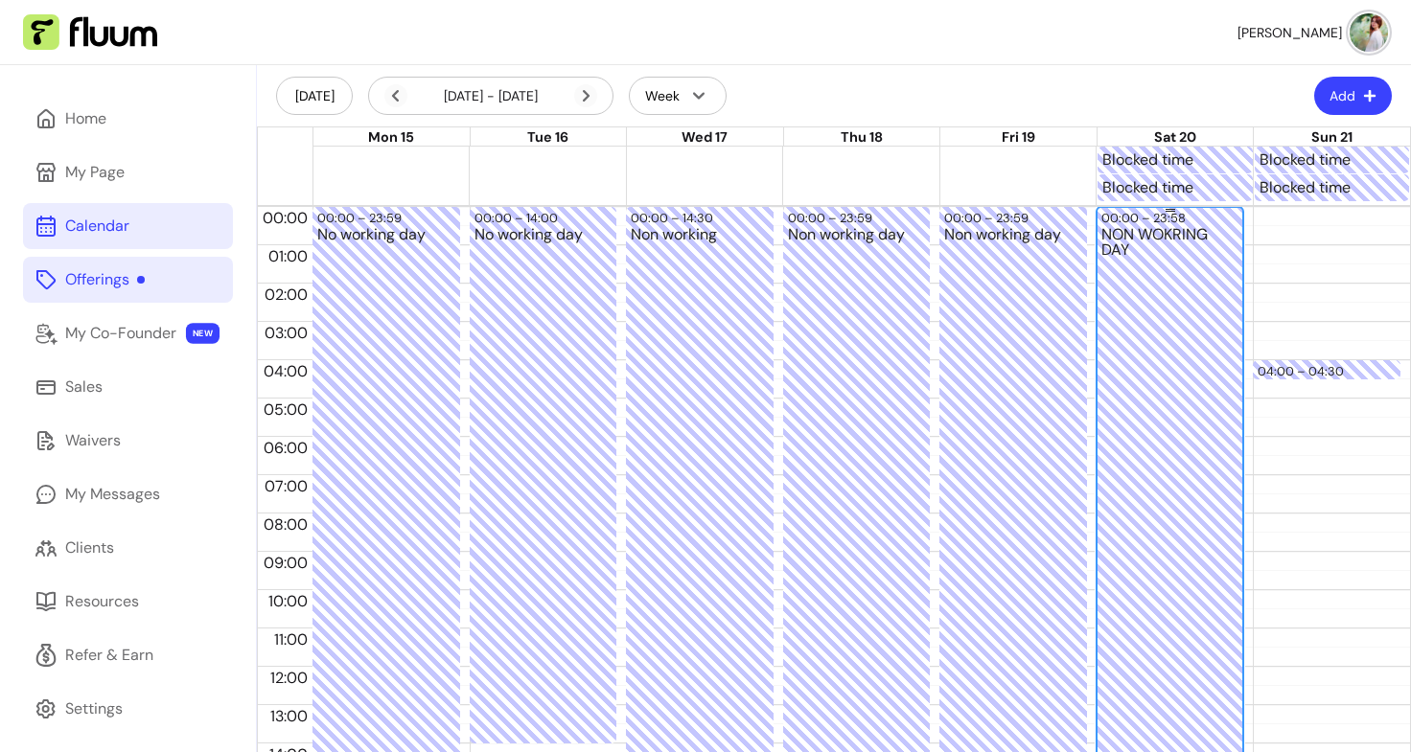
drag, startPoint x: 1171, startPoint y: 375, endPoint x: 1187, endPoint y: 214, distance: 161.8
click at [1187, 214] on div "00:00 – 23:58" at bounding box center [1170, 218] width 138 height 18
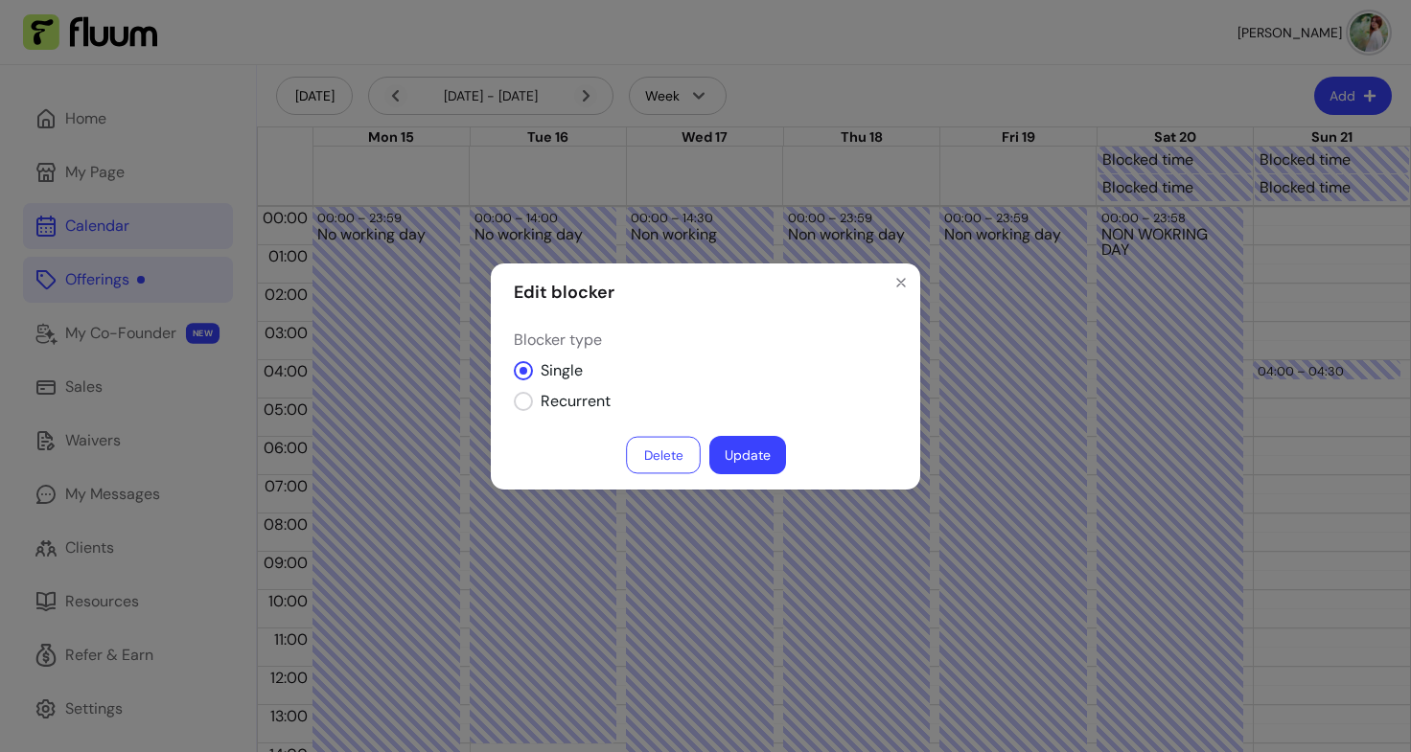
click at [674, 460] on button "Delete" at bounding box center [663, 454] width 75 height 37
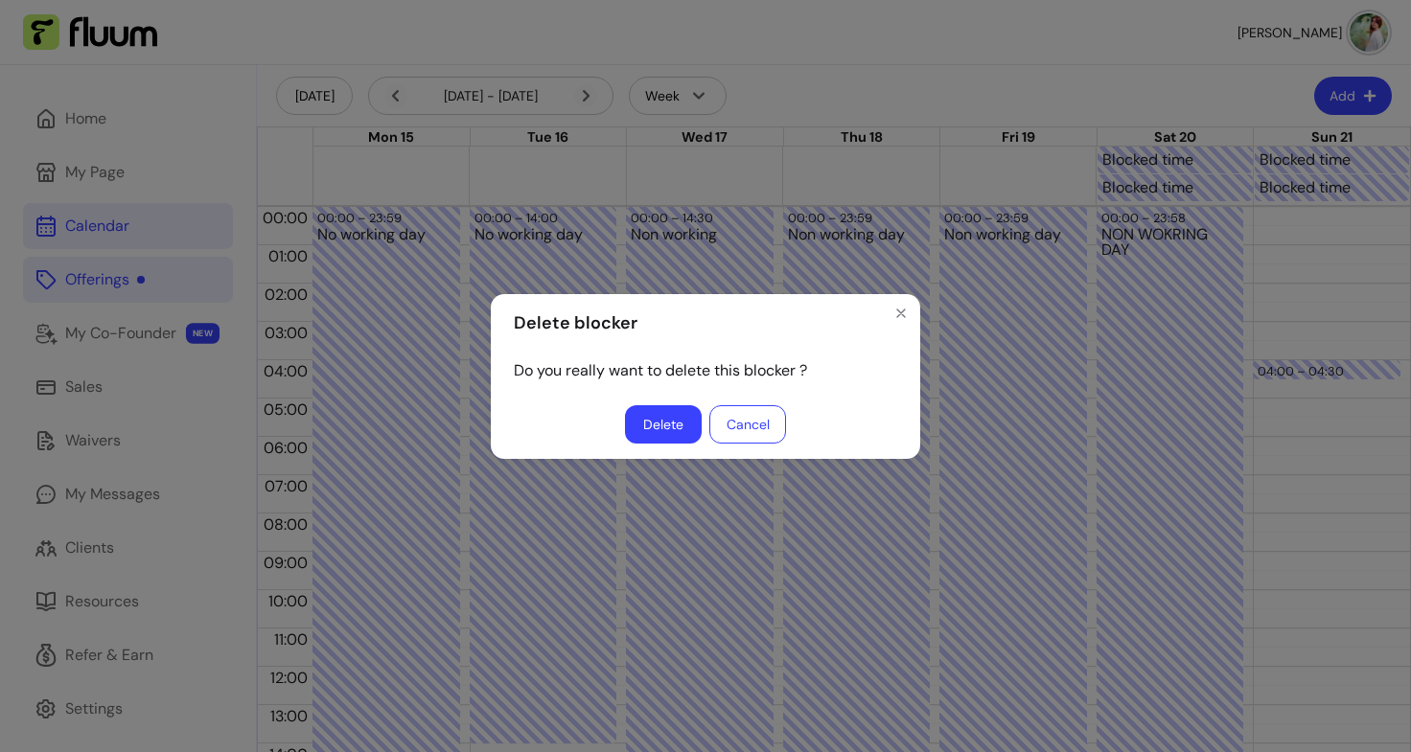
click at [660, 426] on button "Delete" at bounding box center [663, 424] width 77 height 38
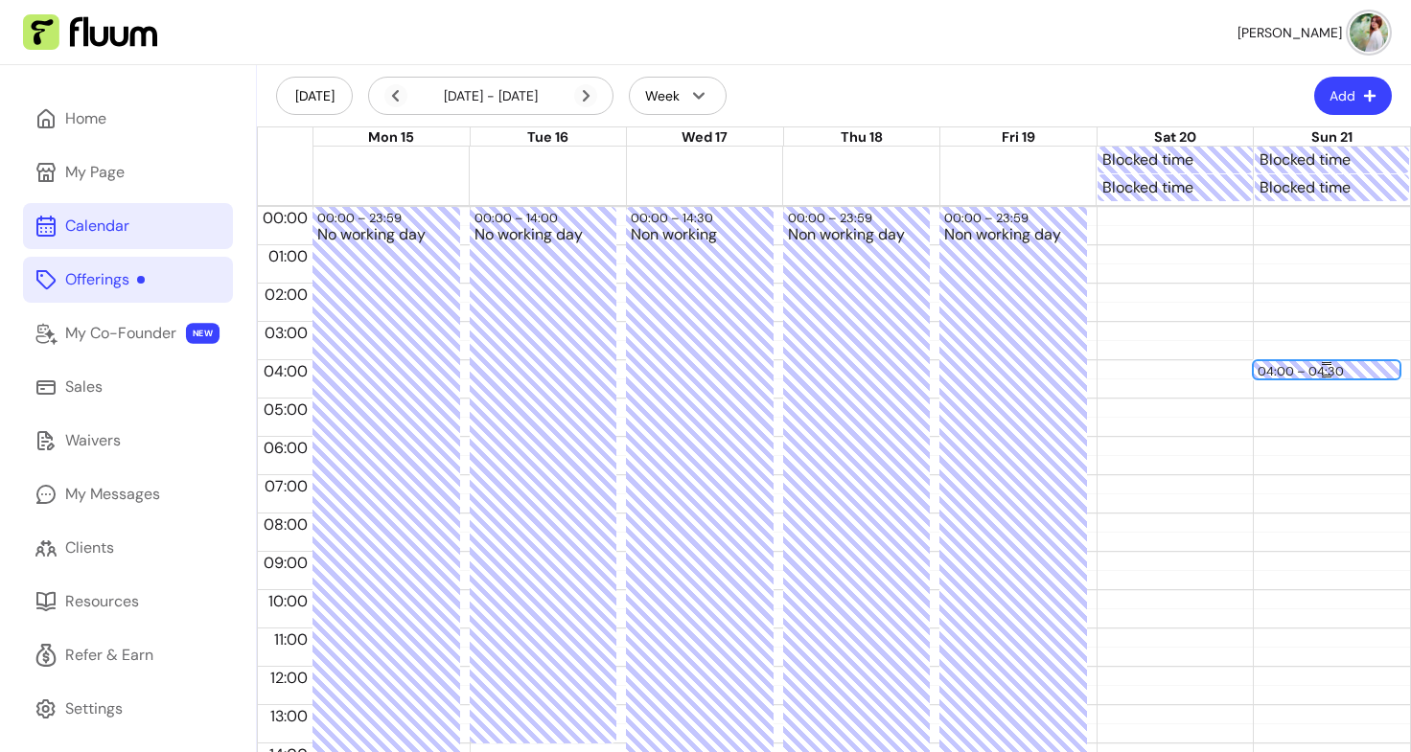
click at [1302, 370] on div "04:00 – 04:30" at bounding box center [1327, 371] width 138 height 18
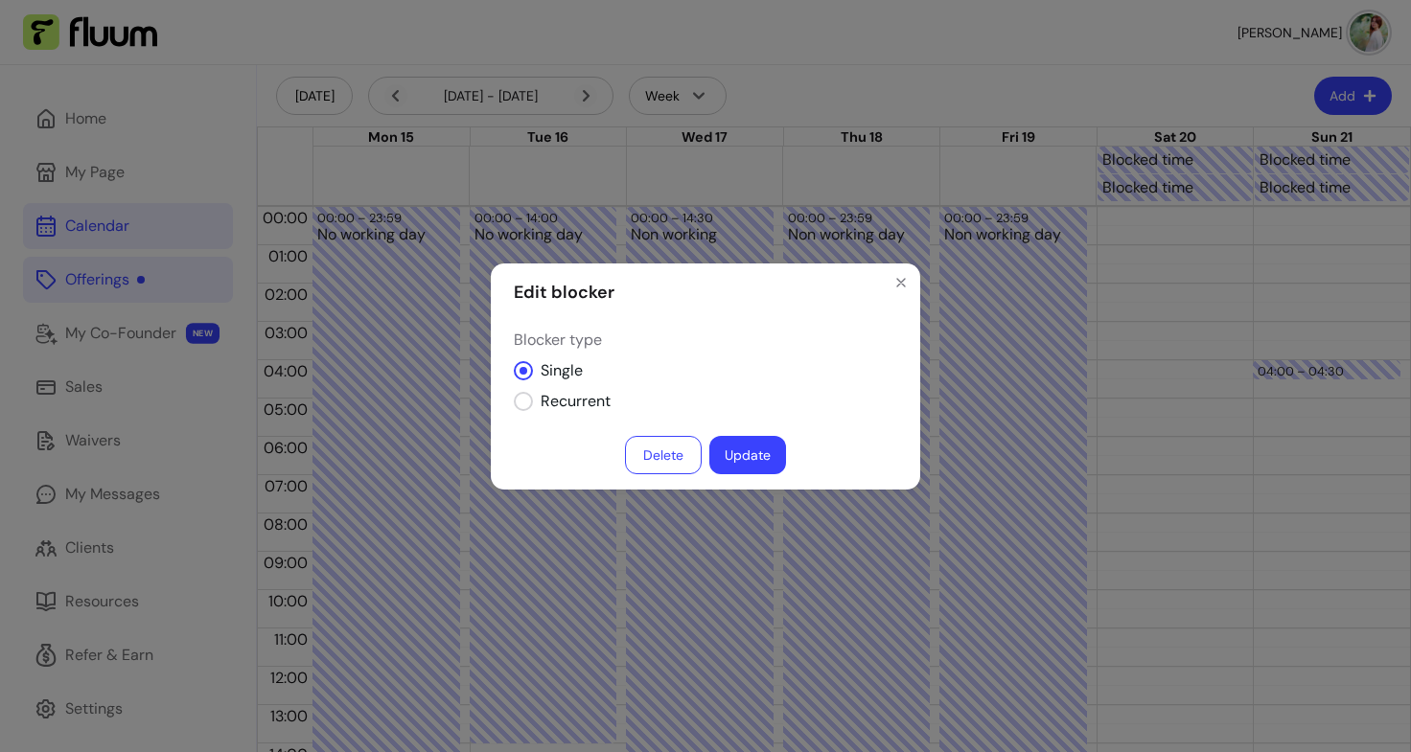
click at [660, 458] on button "Delete" at bounding box center [663, 455] width 77 height 38
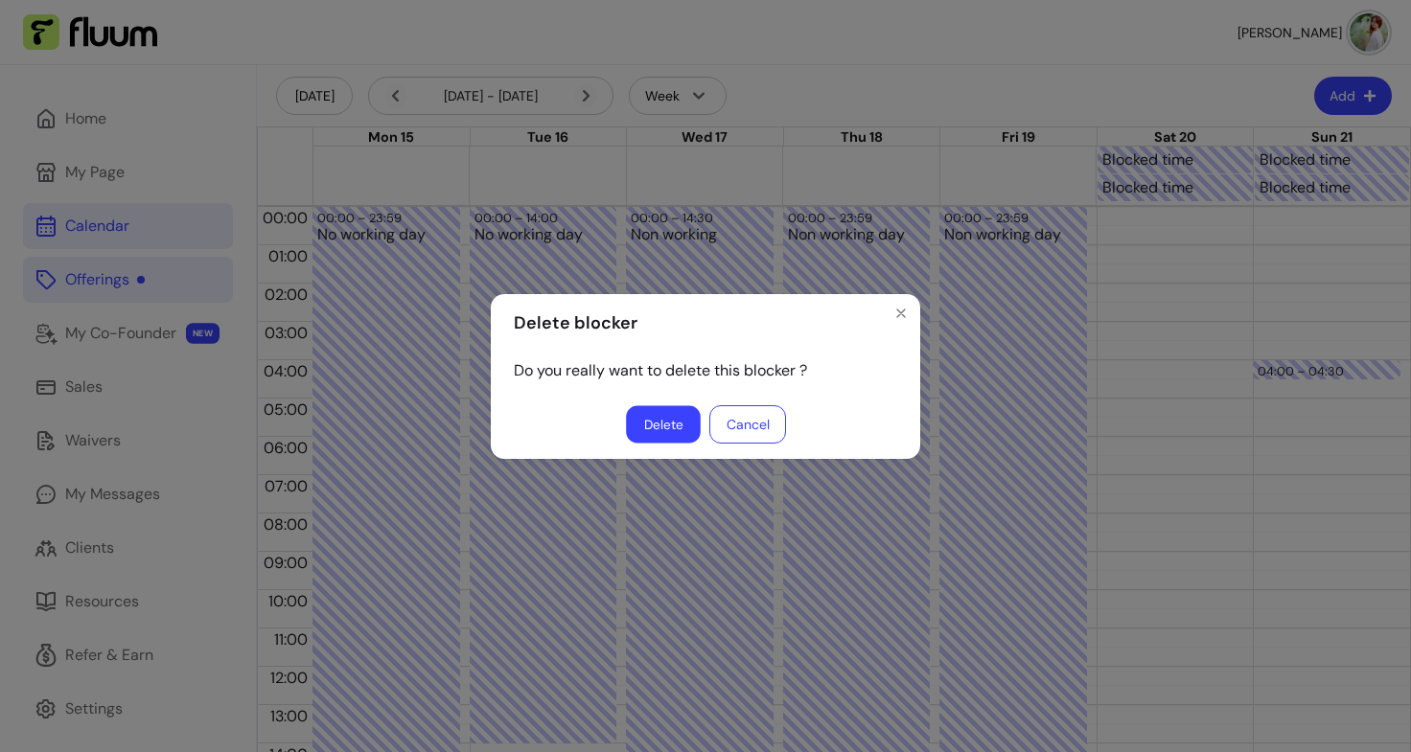
click at [648, 433] on button "Delete" at bounding box center [663, 423] width 75 height 37
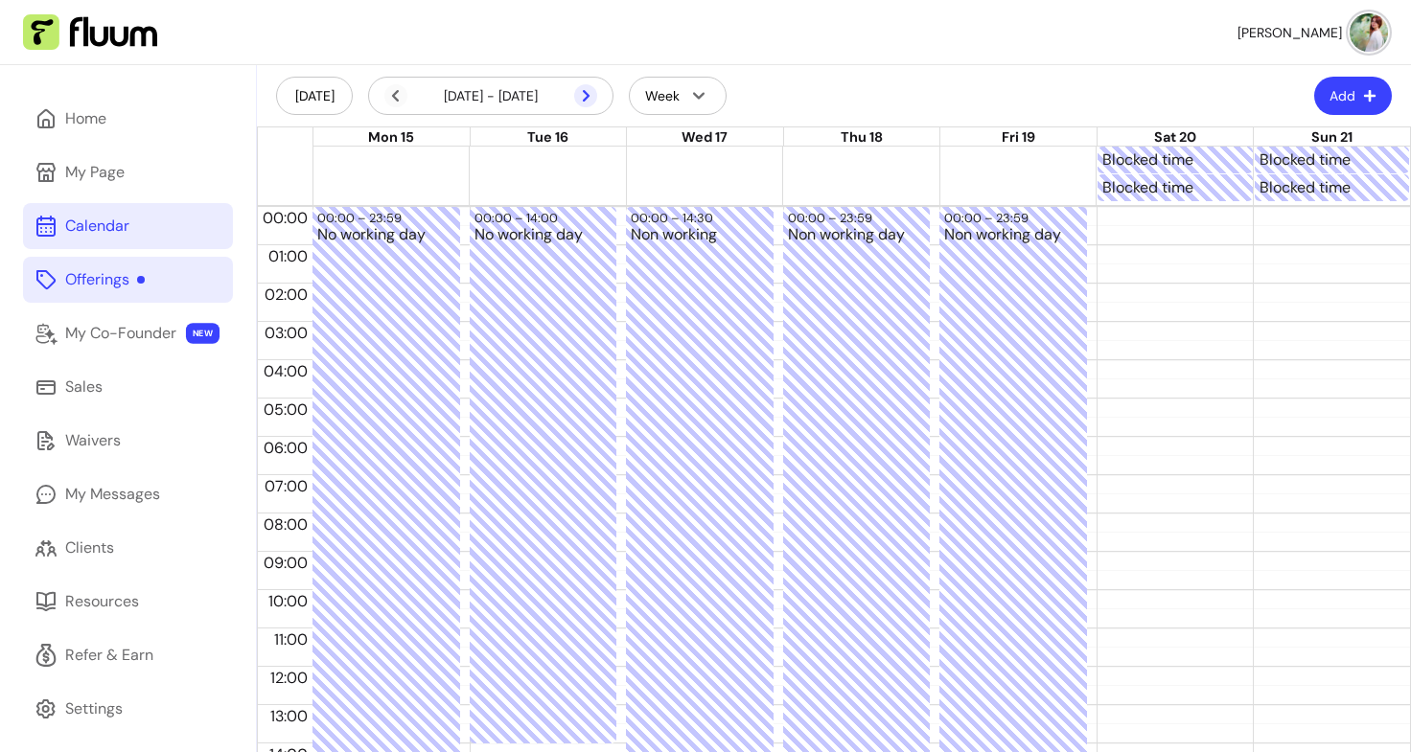
click at [584, 92] on icon at bounding box center [484, 121] width 325 height 273
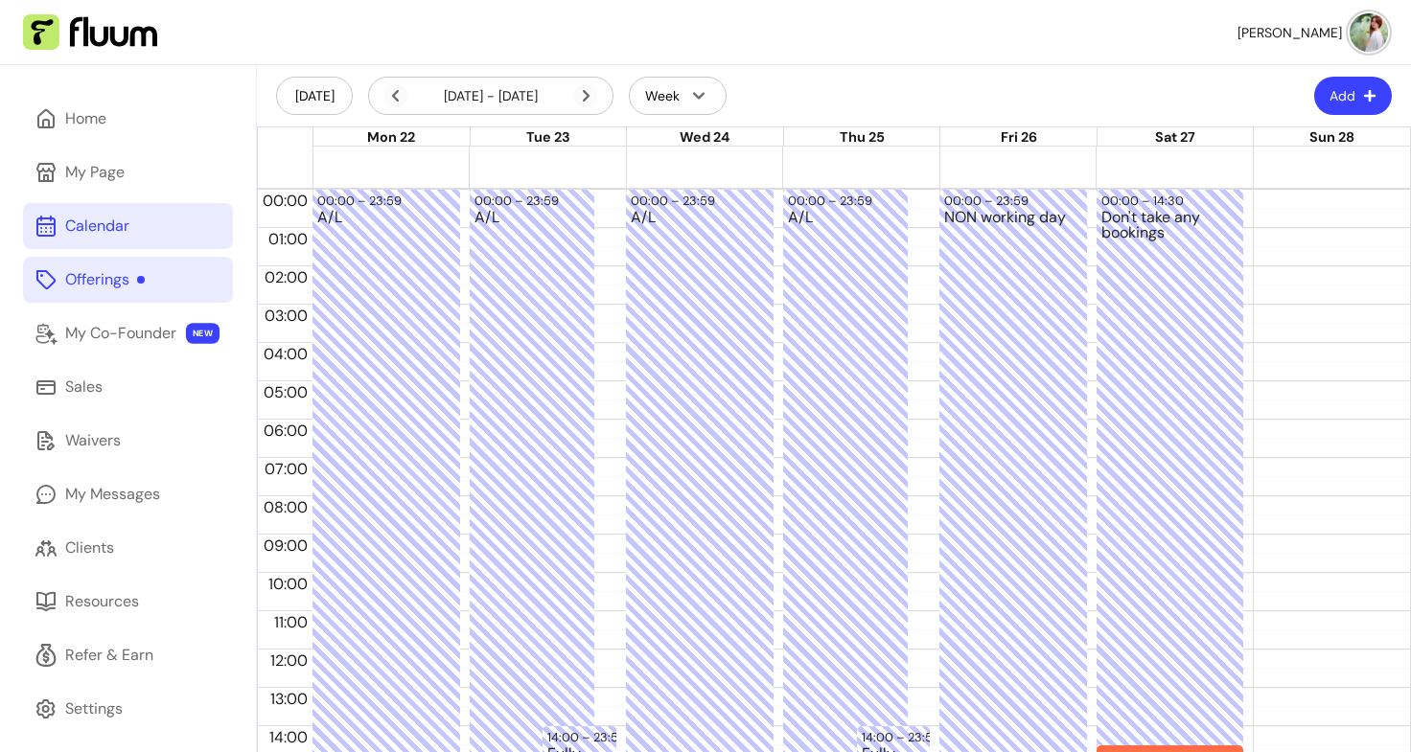
click at [1275, 161] on div at bounding box center [861, 156] width 1097 height 19
click at [1278, 177] on div at bounding box center [861, 175] width 1097 height 19
click at [1189, 157] on div at bounding box center [861, 156] width 1097 height 19
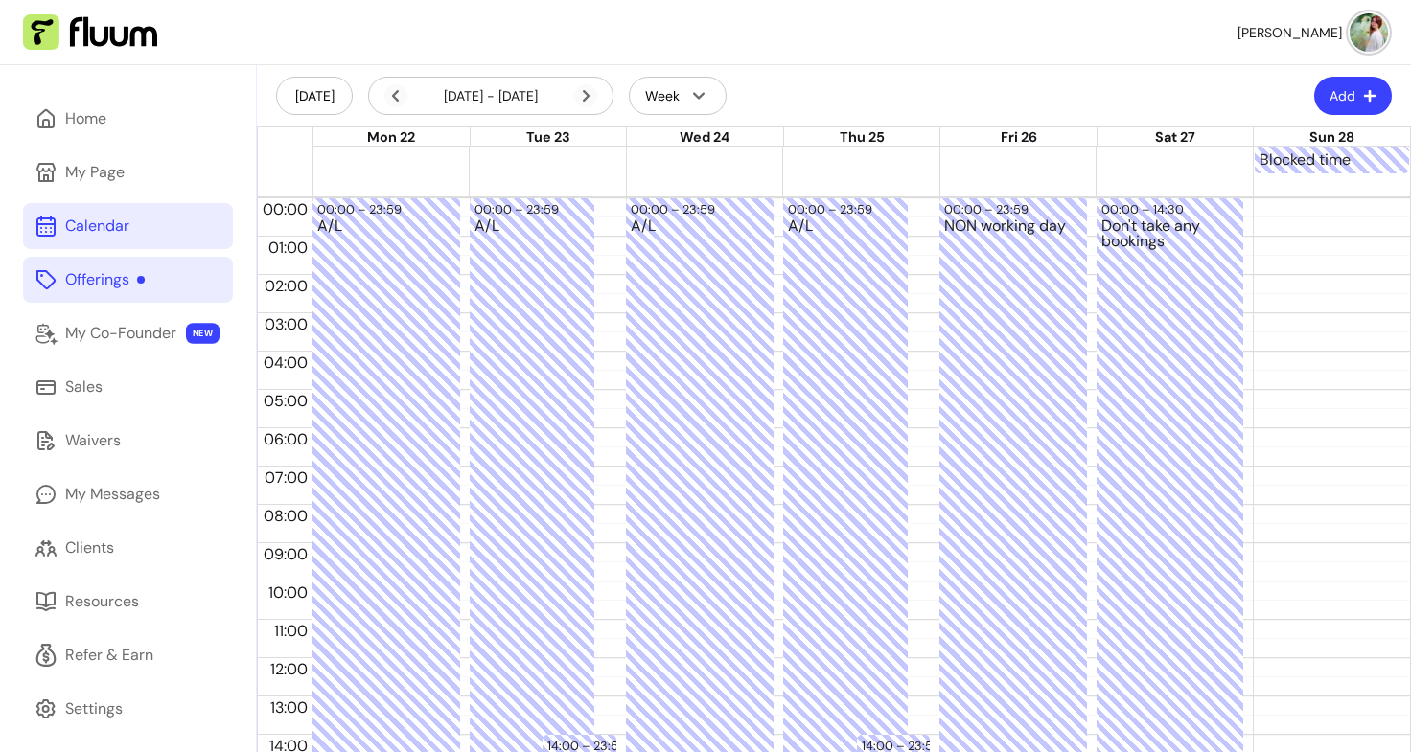
click at [1165, 161] on div at bounding box center [783, 161] width 940 height 28
drag, startPoint x: 1099, startPoint y: 301, endPoint x: 882, endPoint y: 126, distance: 279.5
click at [1136, 179] on div at bounding box center [861, 183] width 1097 height 19
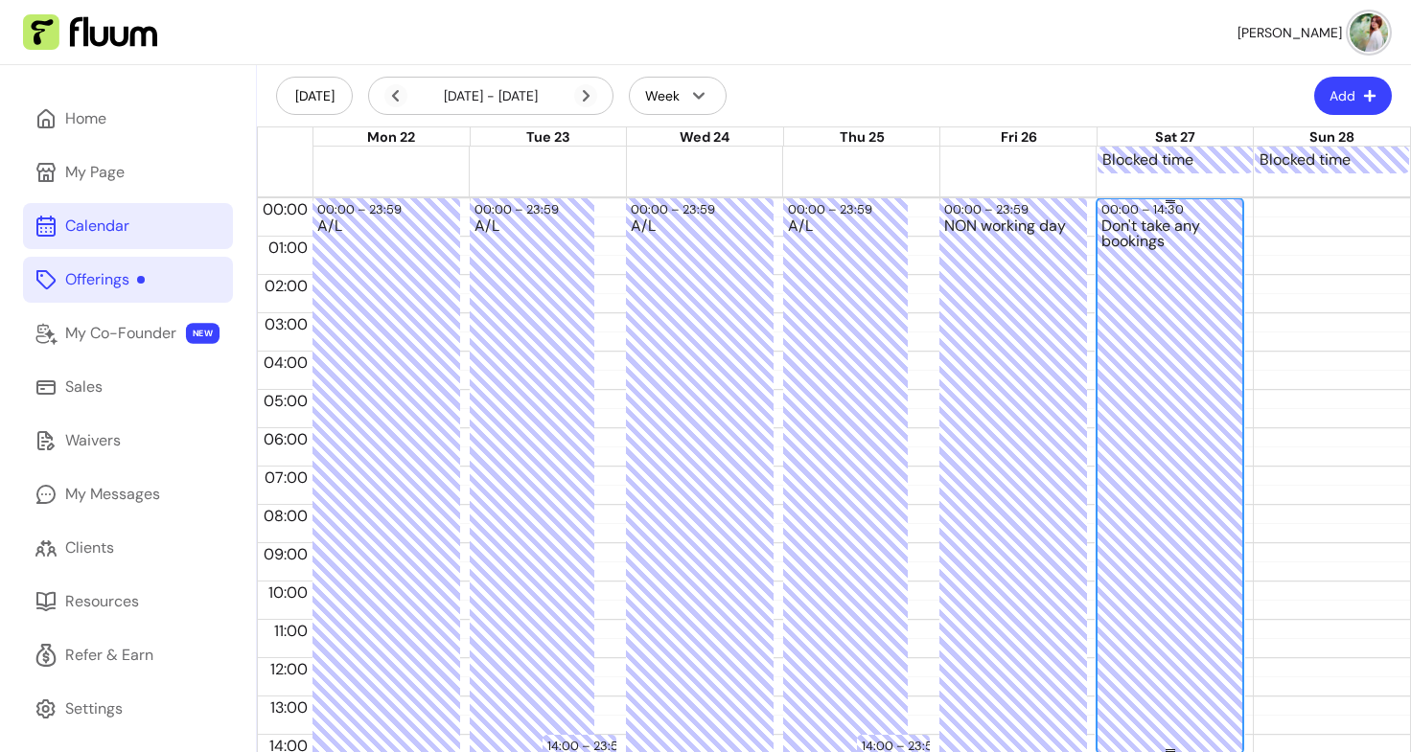
click at [1121, 350] on div "Don't take any bookings" at bounding box center [1170, 495] width 138 height 552
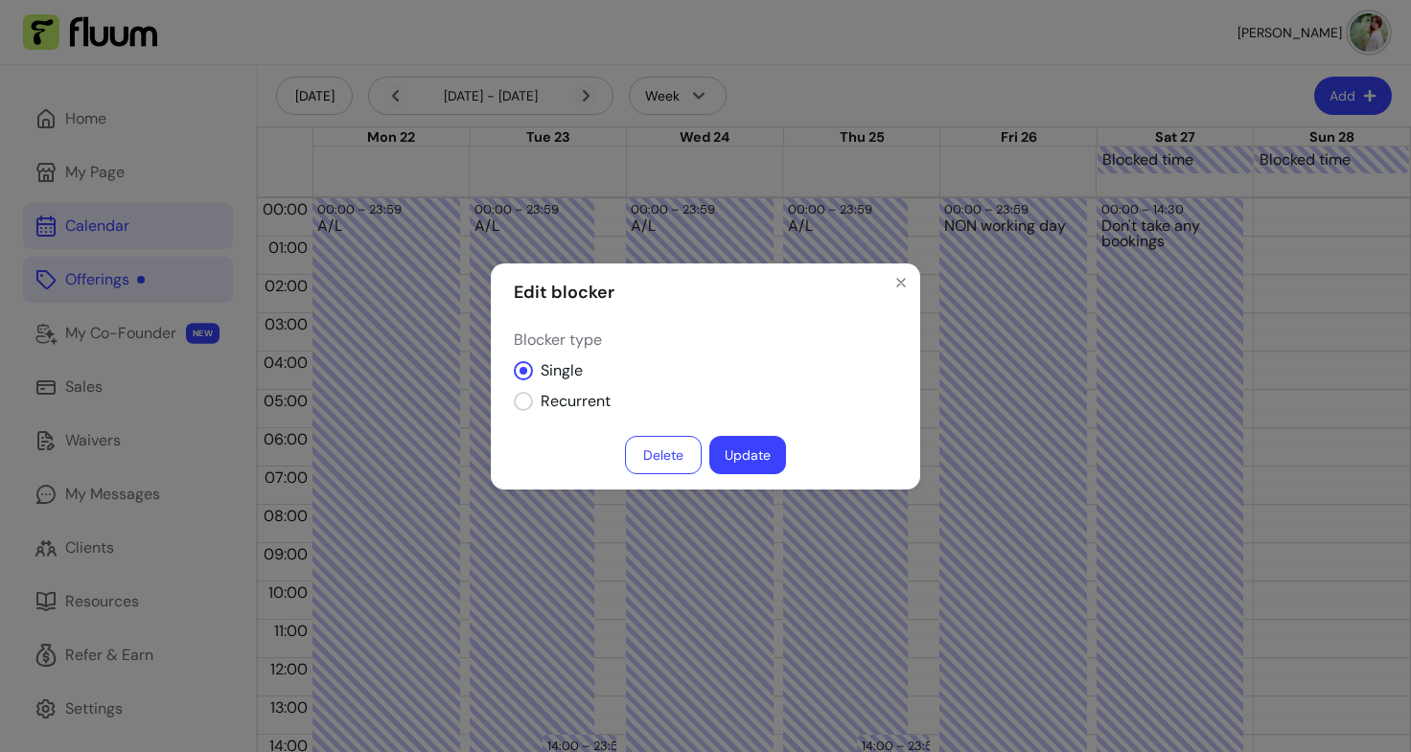
click at [674, 456] on button "Delete" at bounding box center [663, 455] width 77 height 38
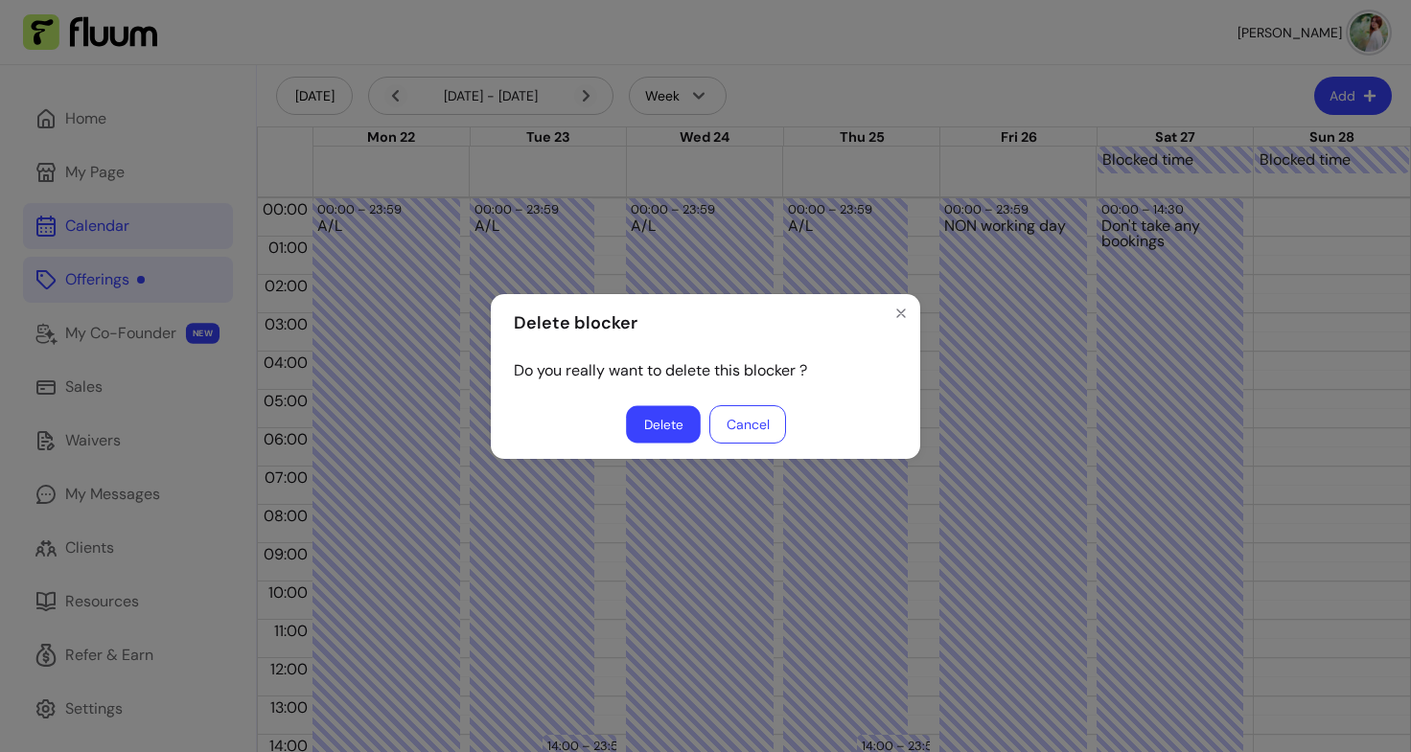
click at [671, 420] on button "Delete" at bounding box center [663, 423] width 75 height 37
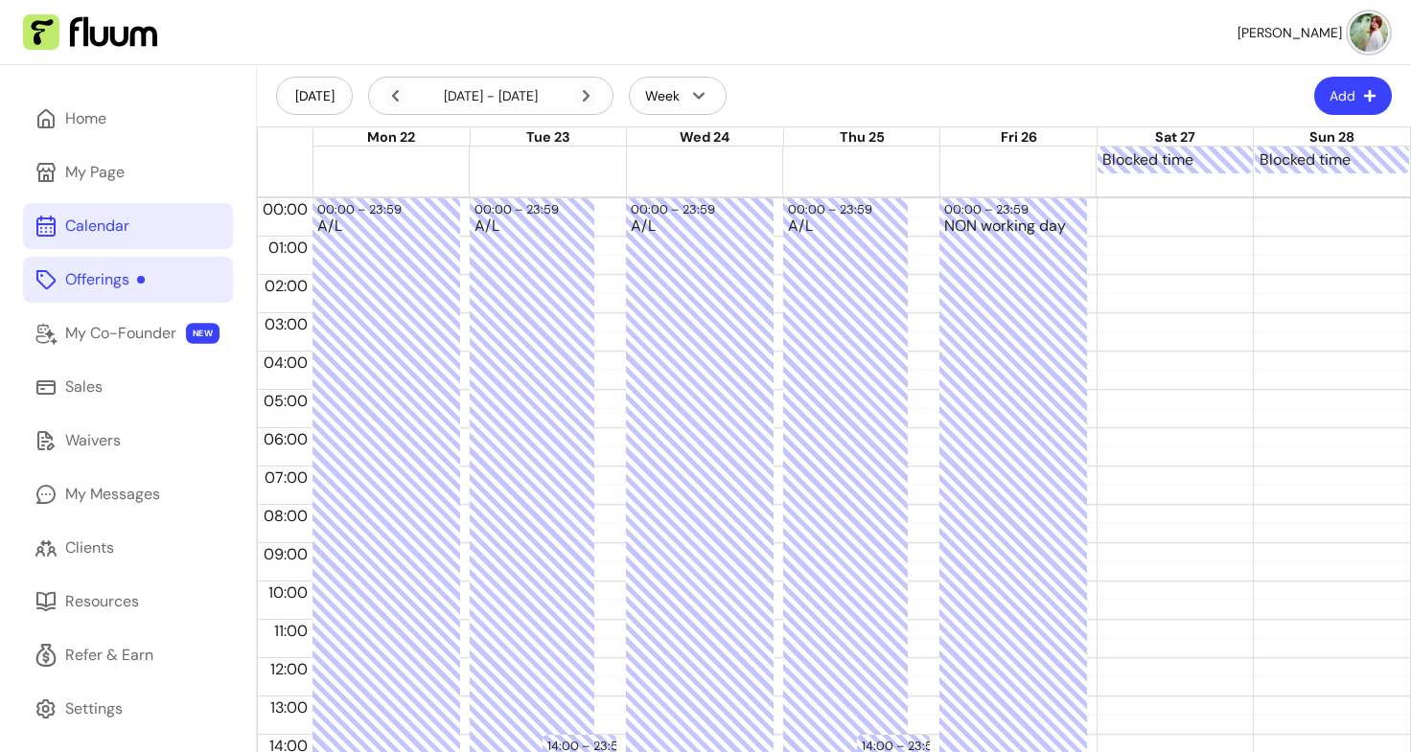
click at [1166, 185] on div at bounding box center [861, 183] width 1097 height 19
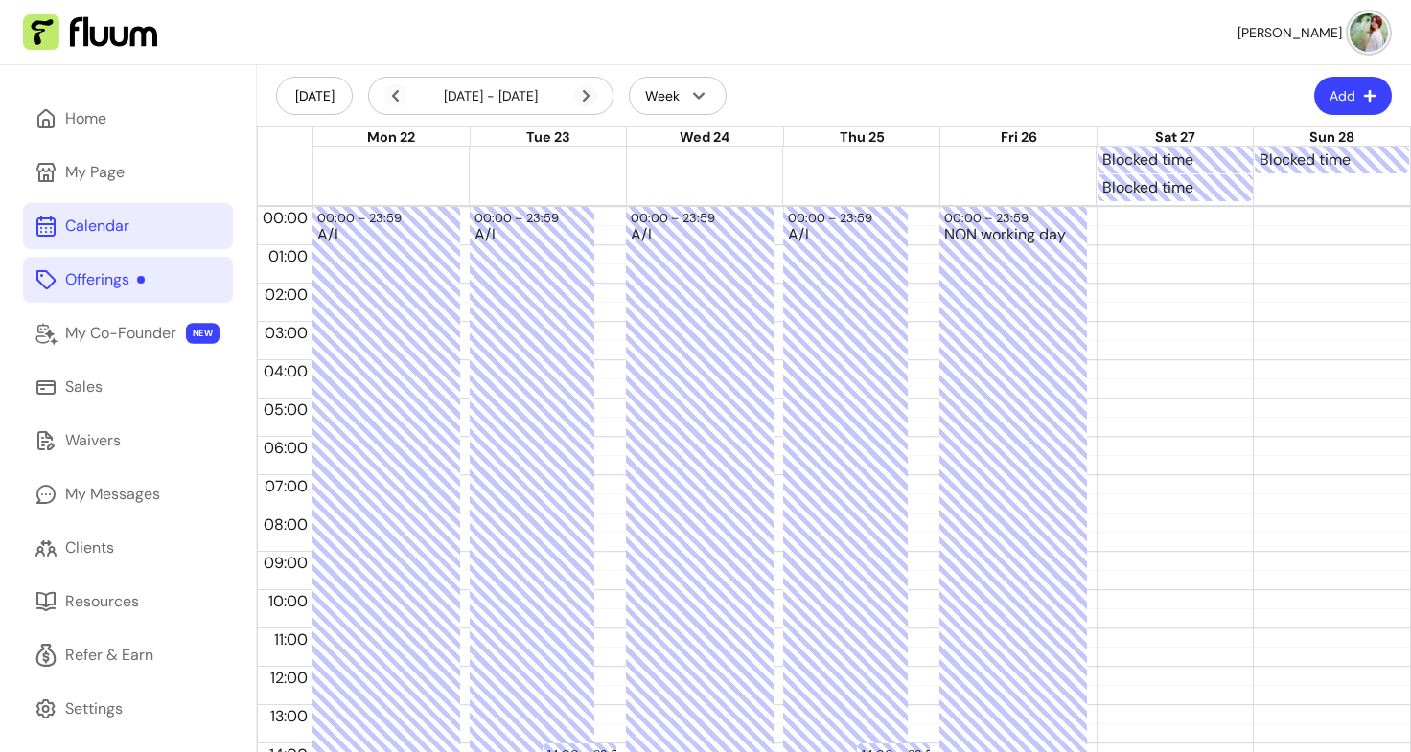
click at [1284, 187] on div "Blocked time" at bounding box center [861, 188] width 1097 height 28
click at [583, 96] on icon at bounding box center [585, 95] width 23 height 23
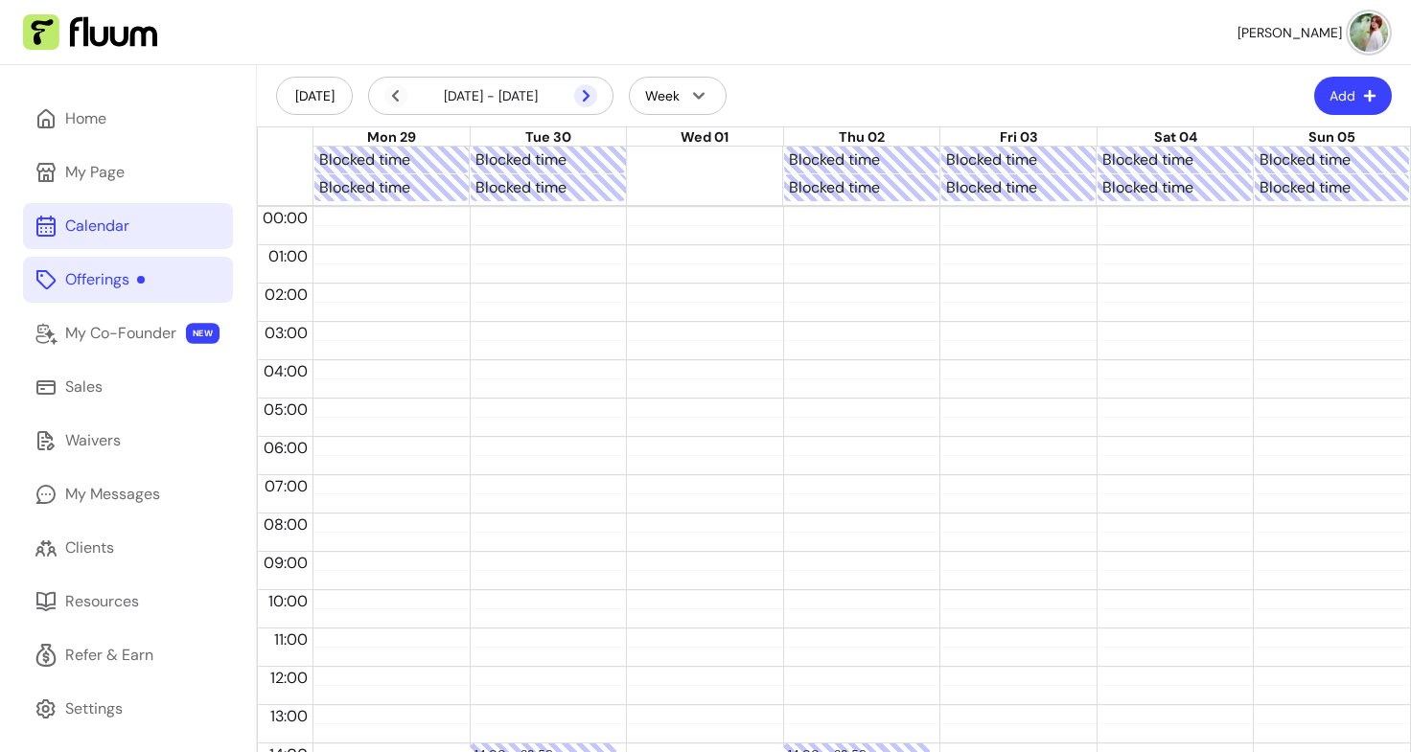
click at [586, 98] on icon at bounding box center [484, 121] width 325 height 273
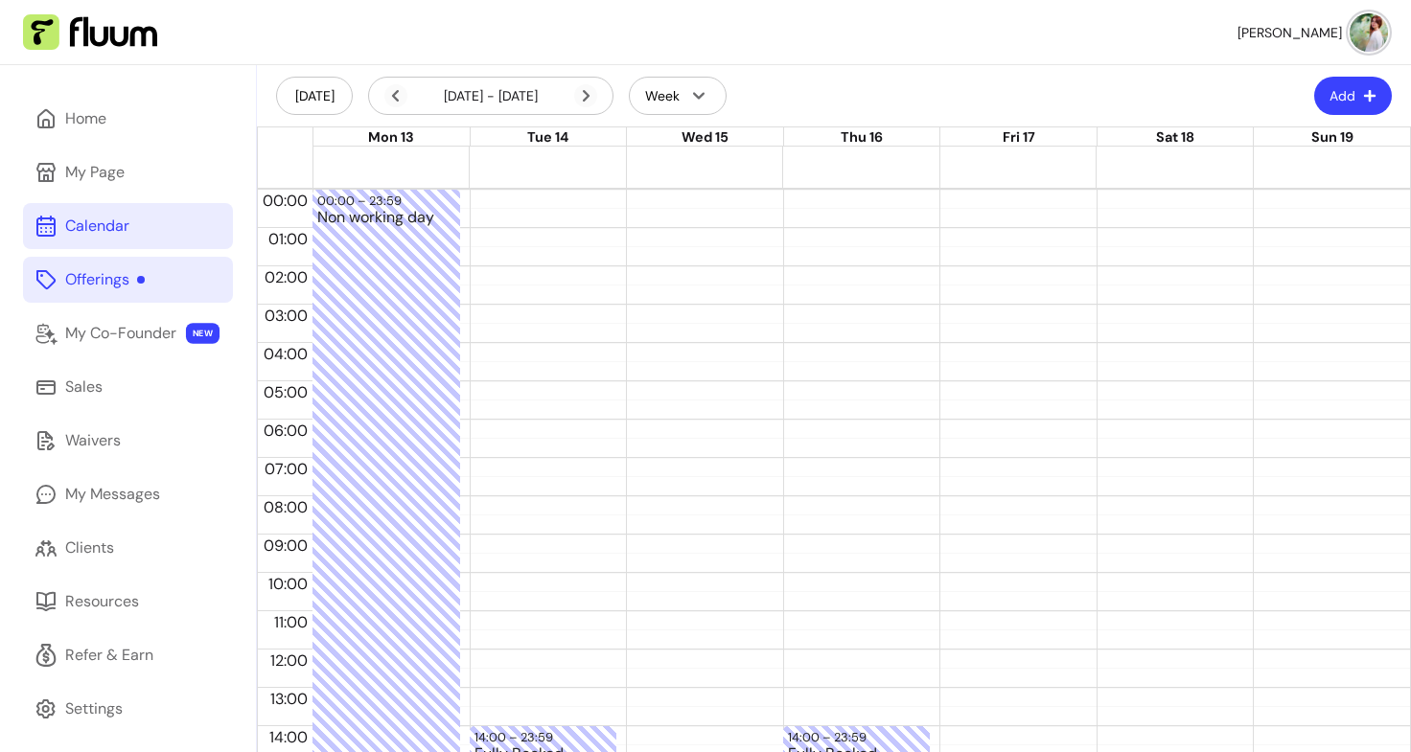
drag, startPoint x: 418, startPoint y: 258, endPoint x: 423, endPoint y: 150, distance: 107.5
click at [423, 150] on div at bounding box center [861, 156] width 1097 height 19
click at [417, 172] on div at bounding box center [861, 175] width 1097 height 19
click at [505, 151] on div at bounding box center [861, 156] width 1097 height 19
click at [508, 178] on div at bounding box center [861, 175] width 1097 height 19
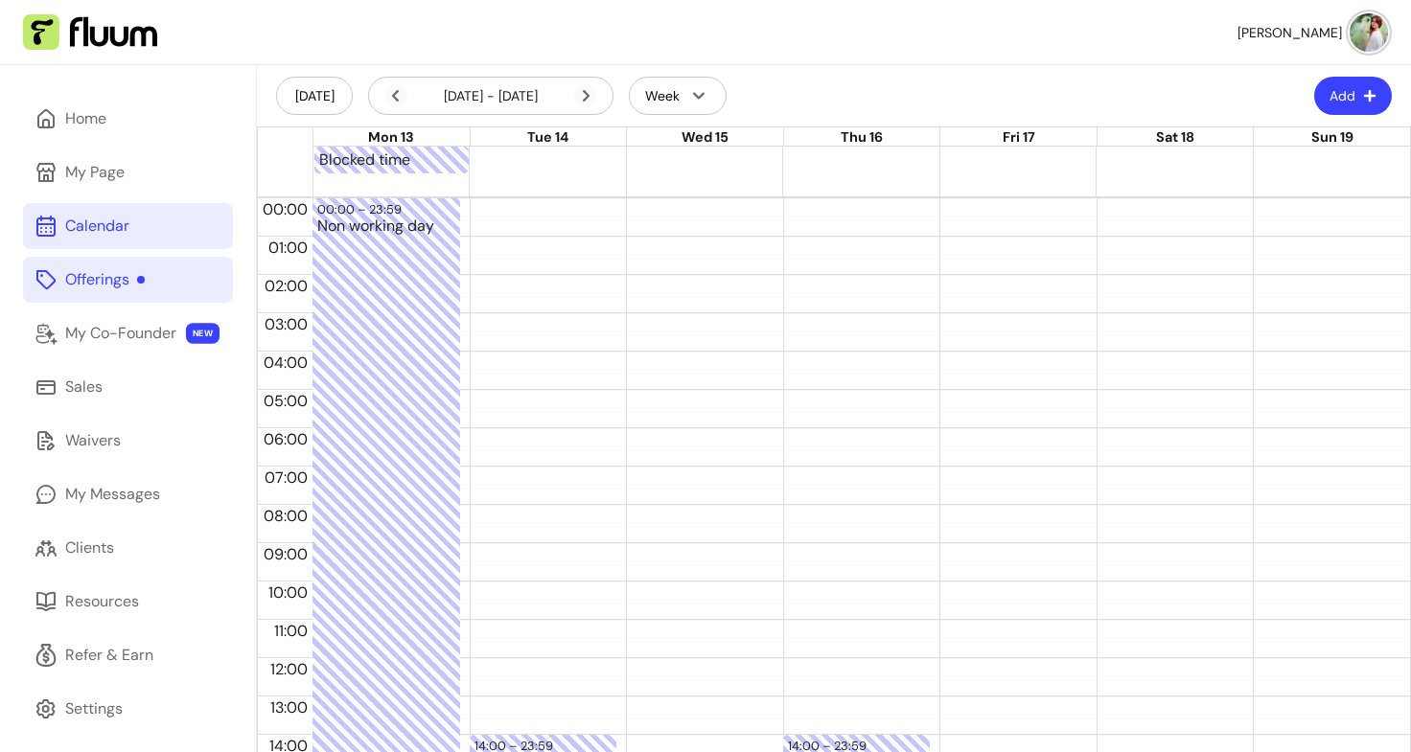
click at [805, 153] on div "Blocked time" at bounding box center [861, 161] width 1097 height 28
click at [798, 184] on div at bounding box center [861, 183] width 1097 height 19
click at [966, 150] on div "Blocked time Blocked time" at bounding box center [861, 161] width 1097 height 28
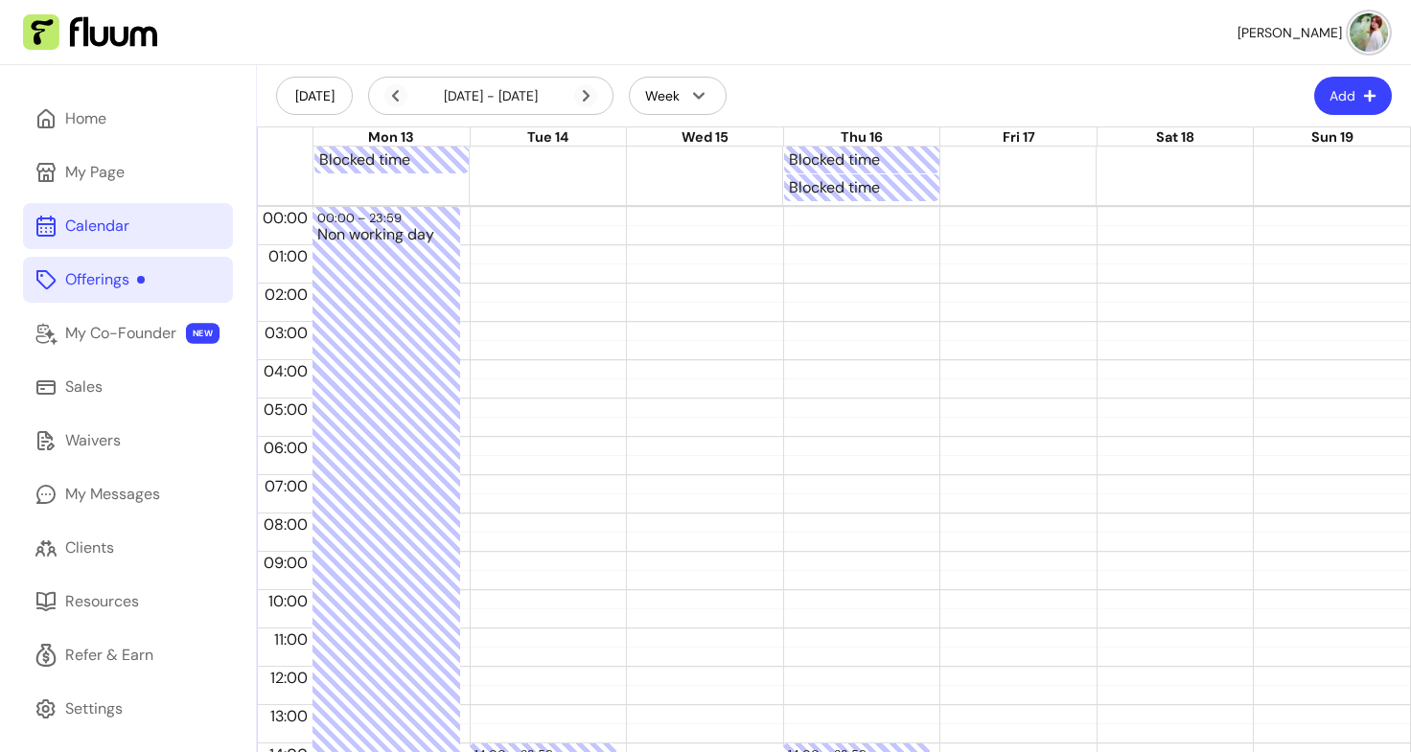
click at [965, 183] on div "Blocked time" at bounding box center [861, 188] width 1097 height 28
click at [1159, 158] on div "Blocked time Blocked time" at bounding box center [861, 161] width 1097 height 28
click at [1158, 187] on div "Blocked time" at bounding box center [861, 188] width 1097 height 28
click at [1272, 153] on div "Blocked time Blocked time Blocked time" at bounding box center [861, 161] width 1097 height 28
click at [1269, 186] on div "Blocked time Blocked time" at bounding box center [861, 188] width 1097 height 28
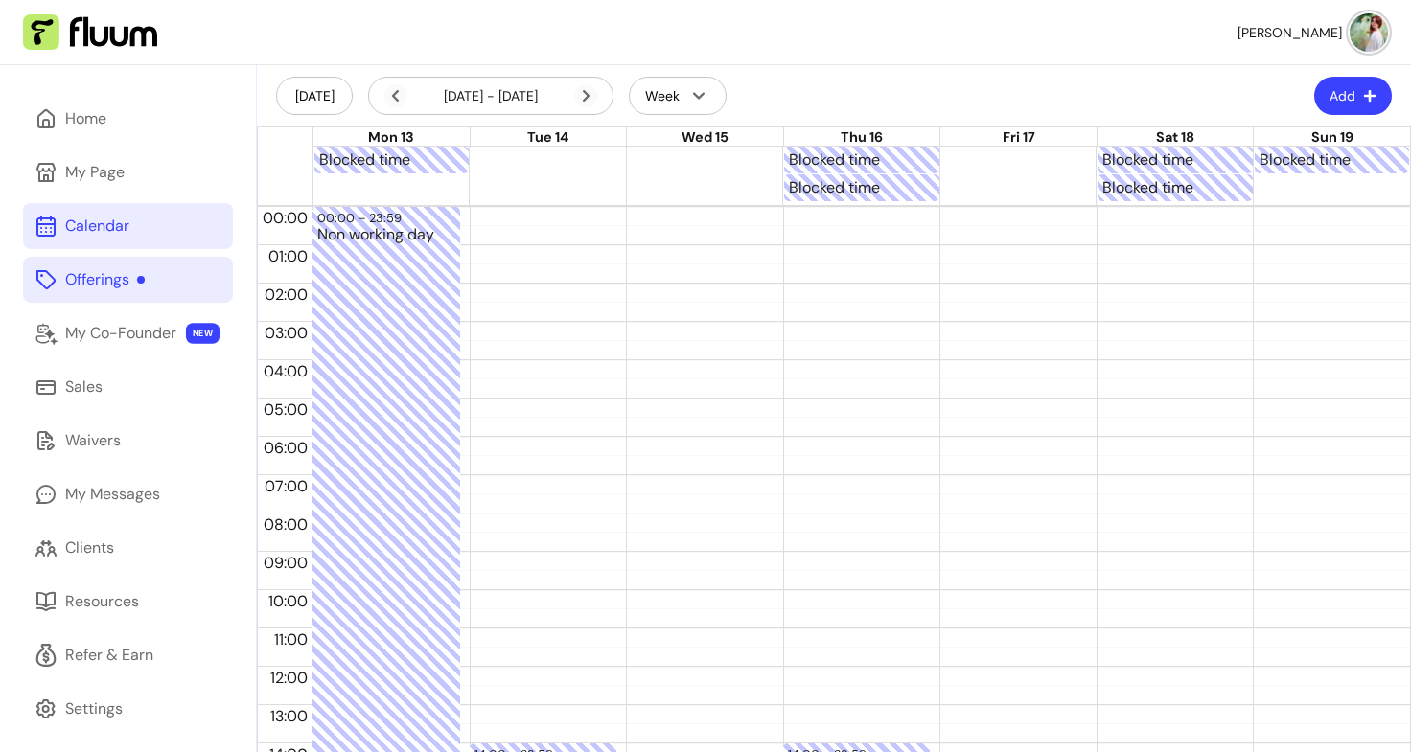
click at [379, 188] on div at bounding box center [548, 188] width 470 height 28
click at [1268, 191] on div "Blocked time Blocked time Blocked time" at bounding box center [861, 188] width 1097 height 28
click at [570, 158] on div at bounding box center [626, 161] width 313 height 28
click at [549, 196] on div at bounding box center [626, 188] width 313 height 28
click at [959, 156] on div at bounding box center [1018, 161] width 156 height 28
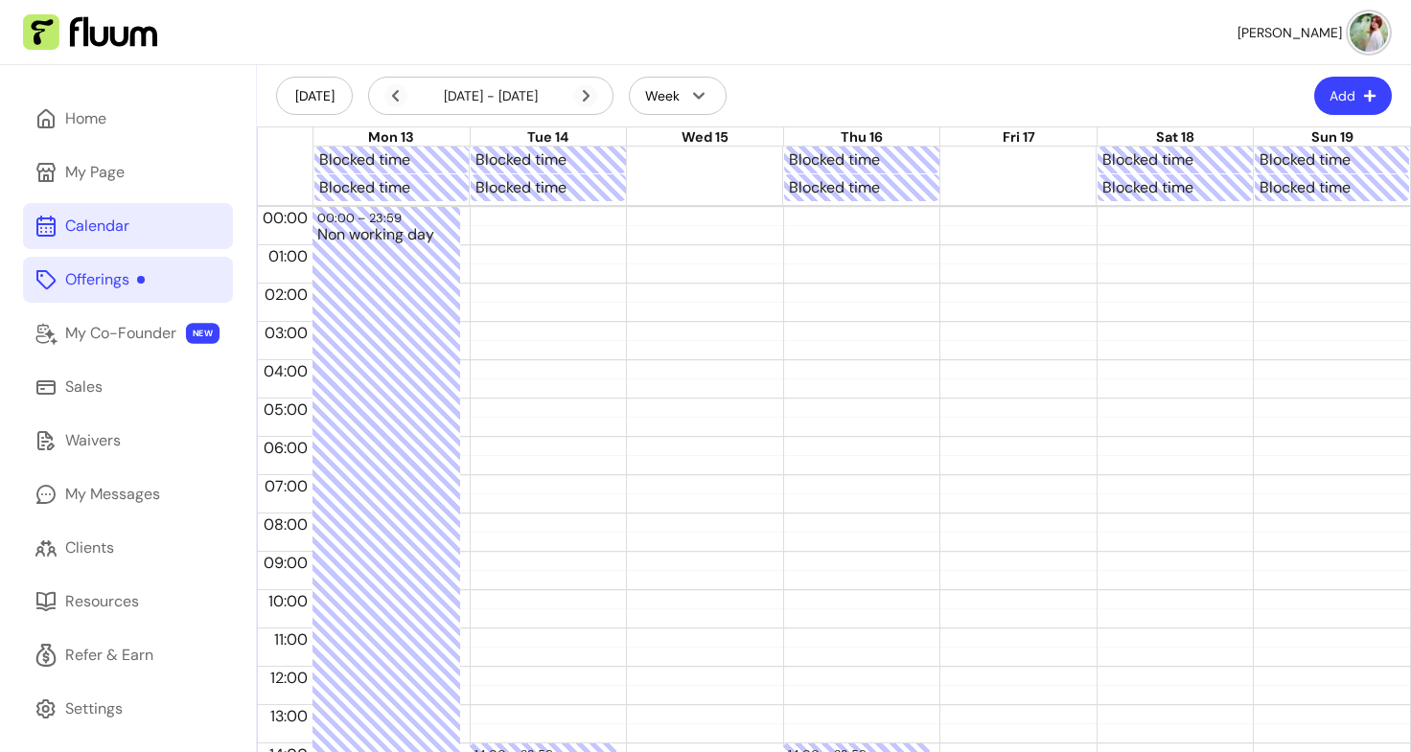
click at [955, 194] on div at bounding box center [1018, 188] width 156 height 28
drag, startPoint x: 409, startPoint y: 273, endPoint x: 536, endPoint y: 189, distance: 152.1
click at [536, 189] on div at bounding box center [626, 188] width 313 height 28
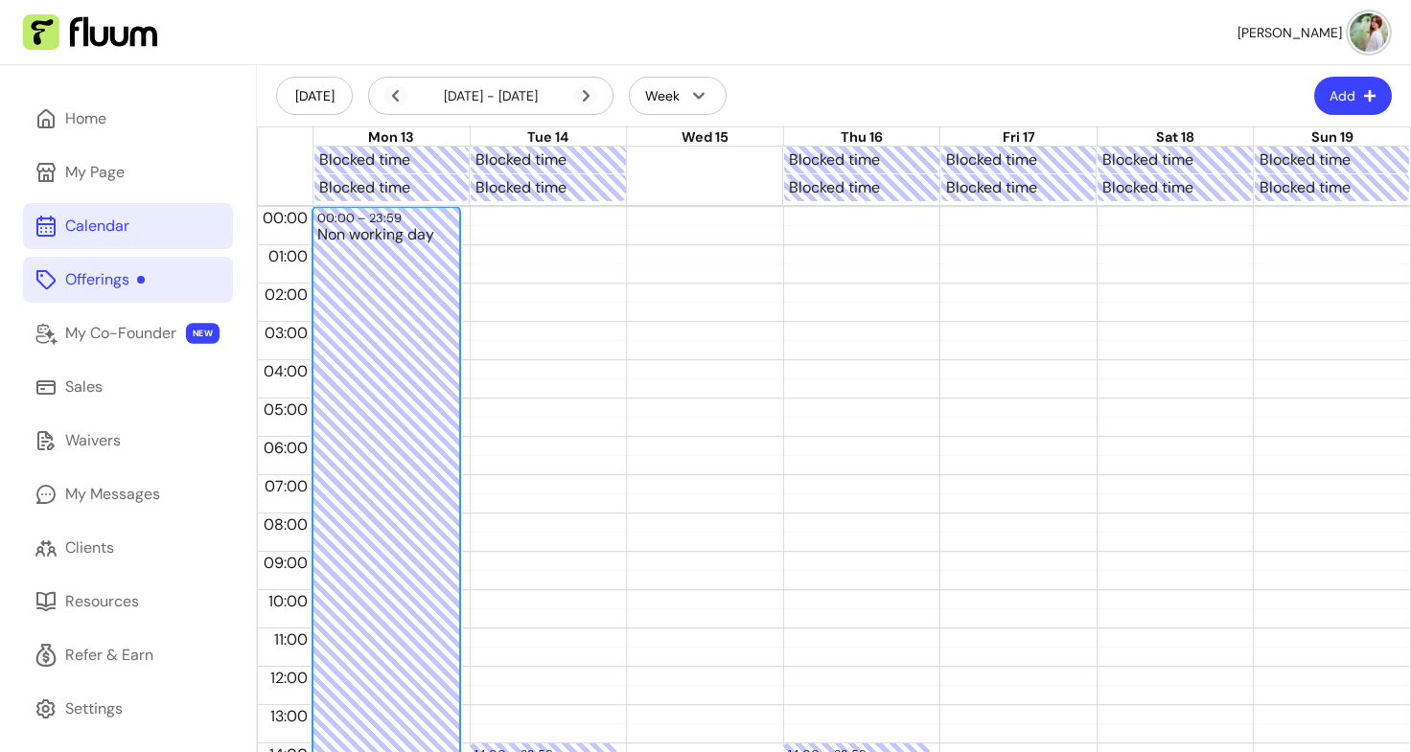
click at [418, 359] on div "Non working day" at bounding box center [386, 675] width 138 height 897
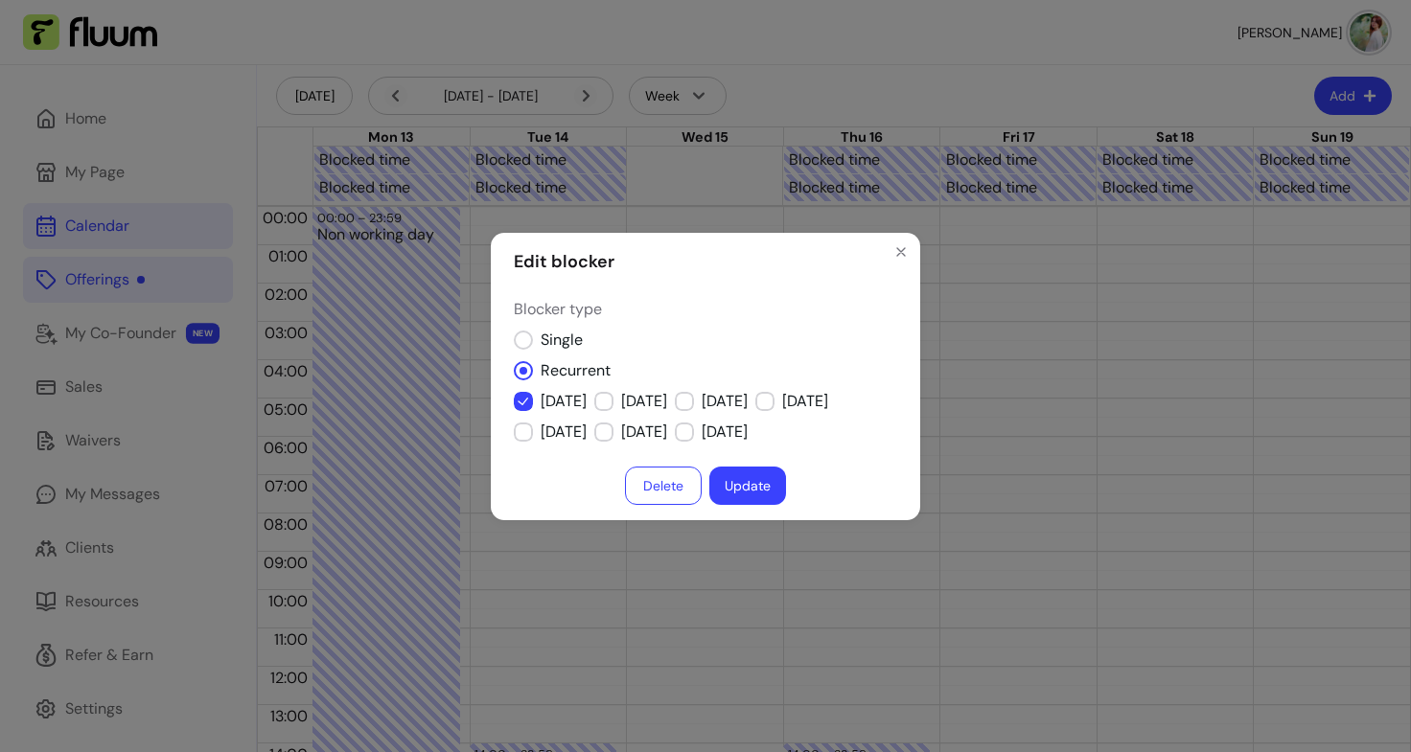
click at [677, 480] on button "Delete" at bounding box center [663, 486] width 77 height 38
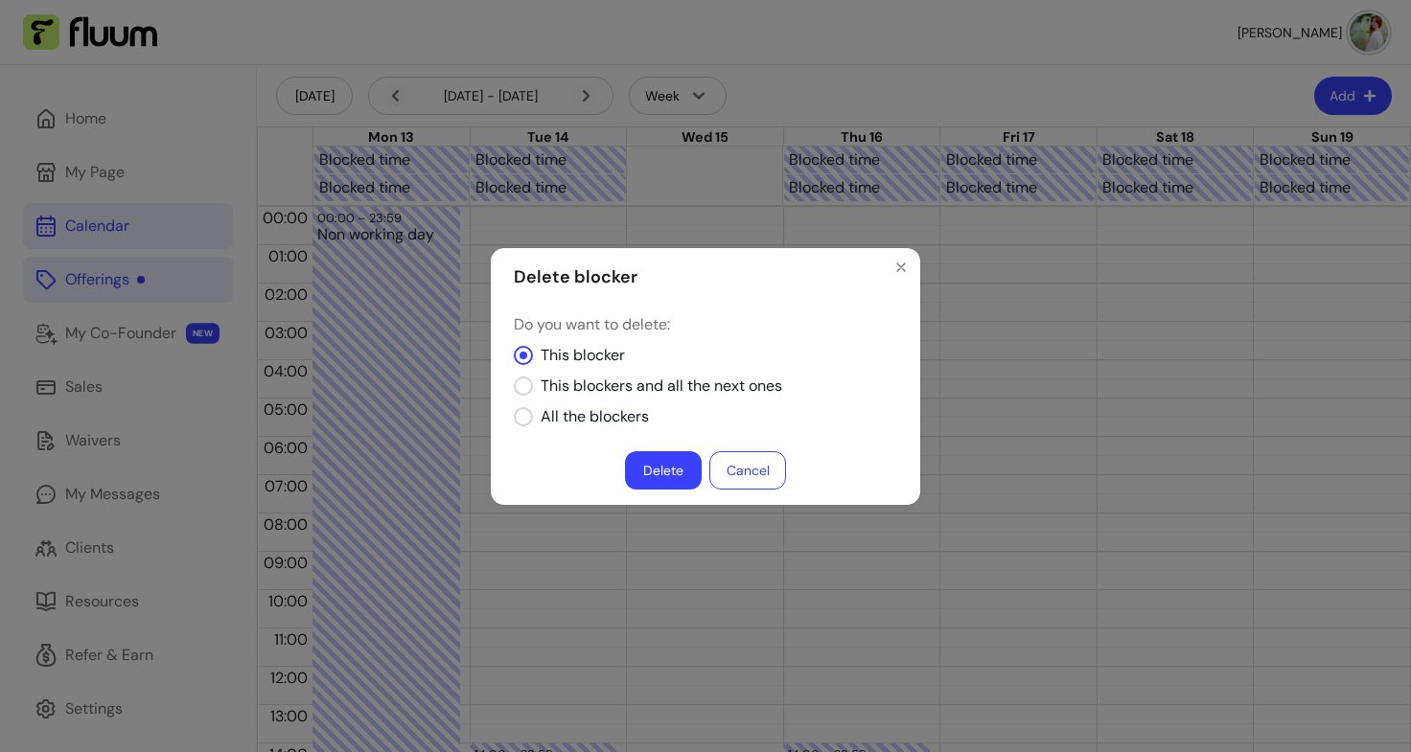
click at [663, 464] on button "Delete" at bounding box center [663, 470] width 77 height 38
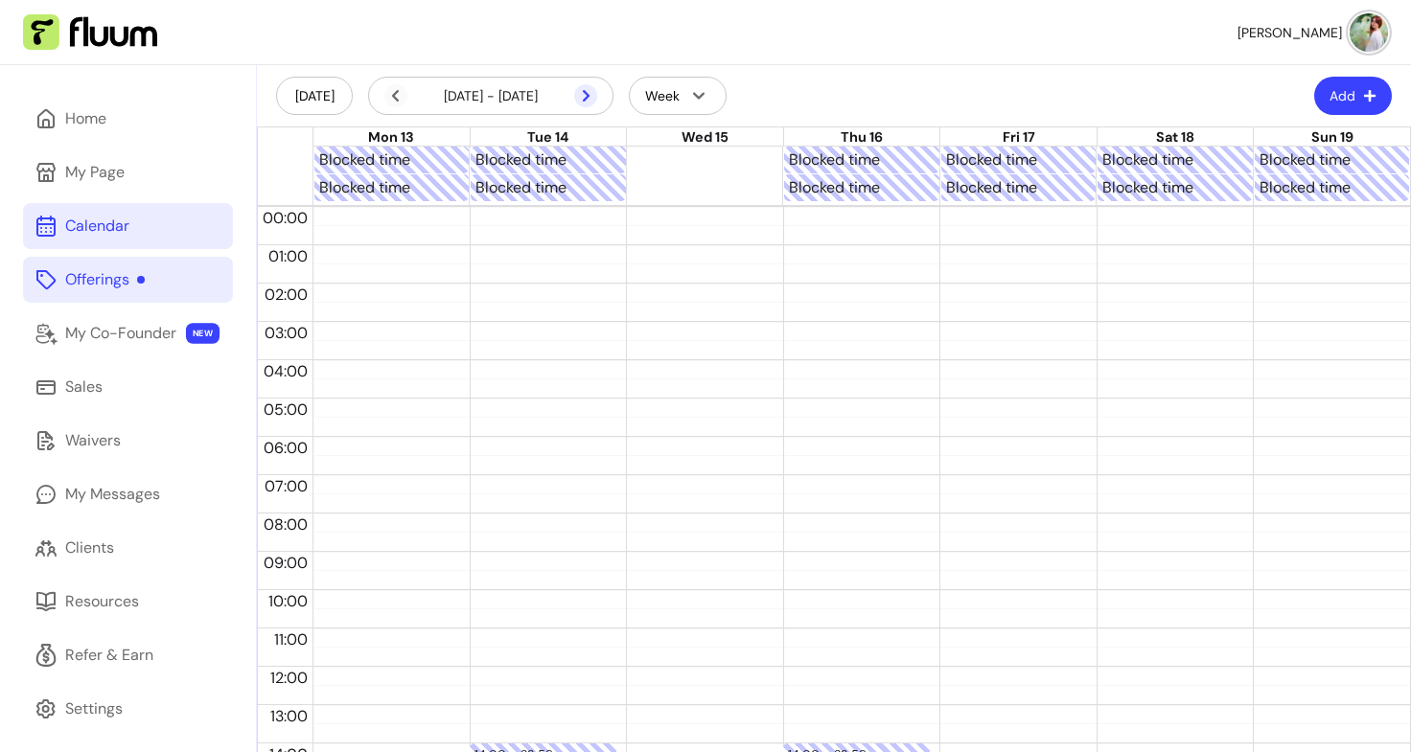
click at [584, 95] on icon at bounding box center [585, 95] width 23 height 23
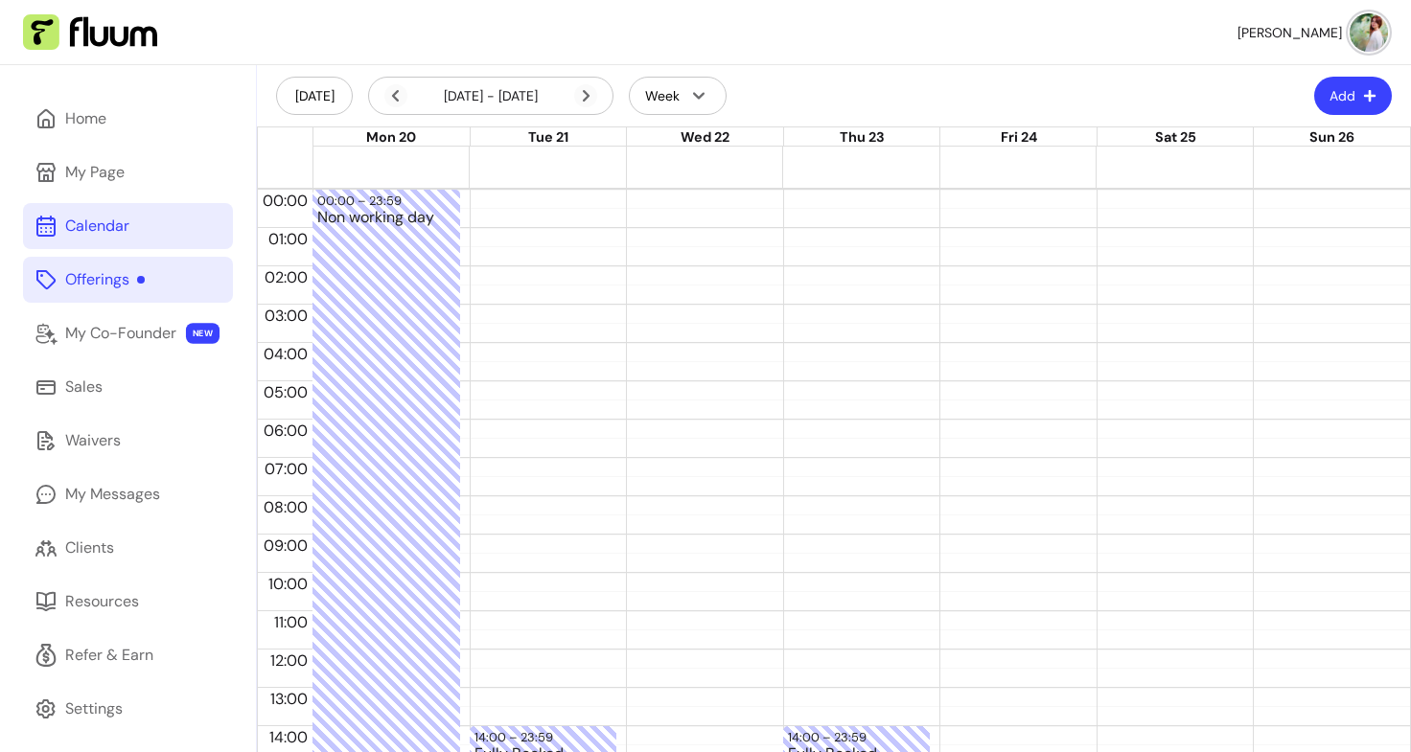
click at [361, 157] on div at bounding box center [861, 156] width 1097 height 19
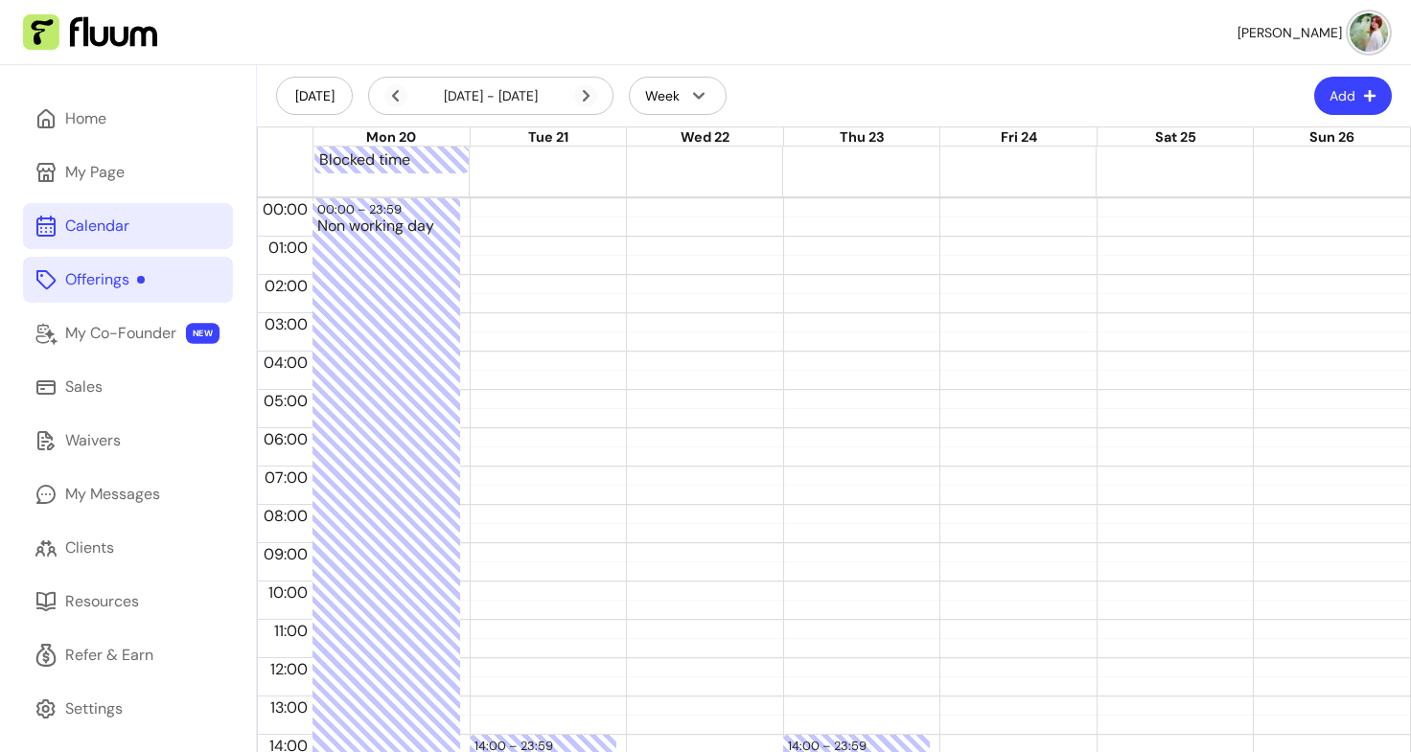
click at [566, 153] on div "Blocked time" at bounding box center [861, 161] width 1097 height 28
click at [559, 180] on div at bounding box center [861, 183] width 1097 height 19
click at [820, 151] on div "Blocked time Blocked time" at bounding box center [861, 161] width 1097 height 28
click at [823, 183] on div at bounding box center [861, 183] width 1097 height 19
click at [969, 155] on div "Blocked time Blocked time Blocked time" at bounding box center [861, 161] width 1097 height 28
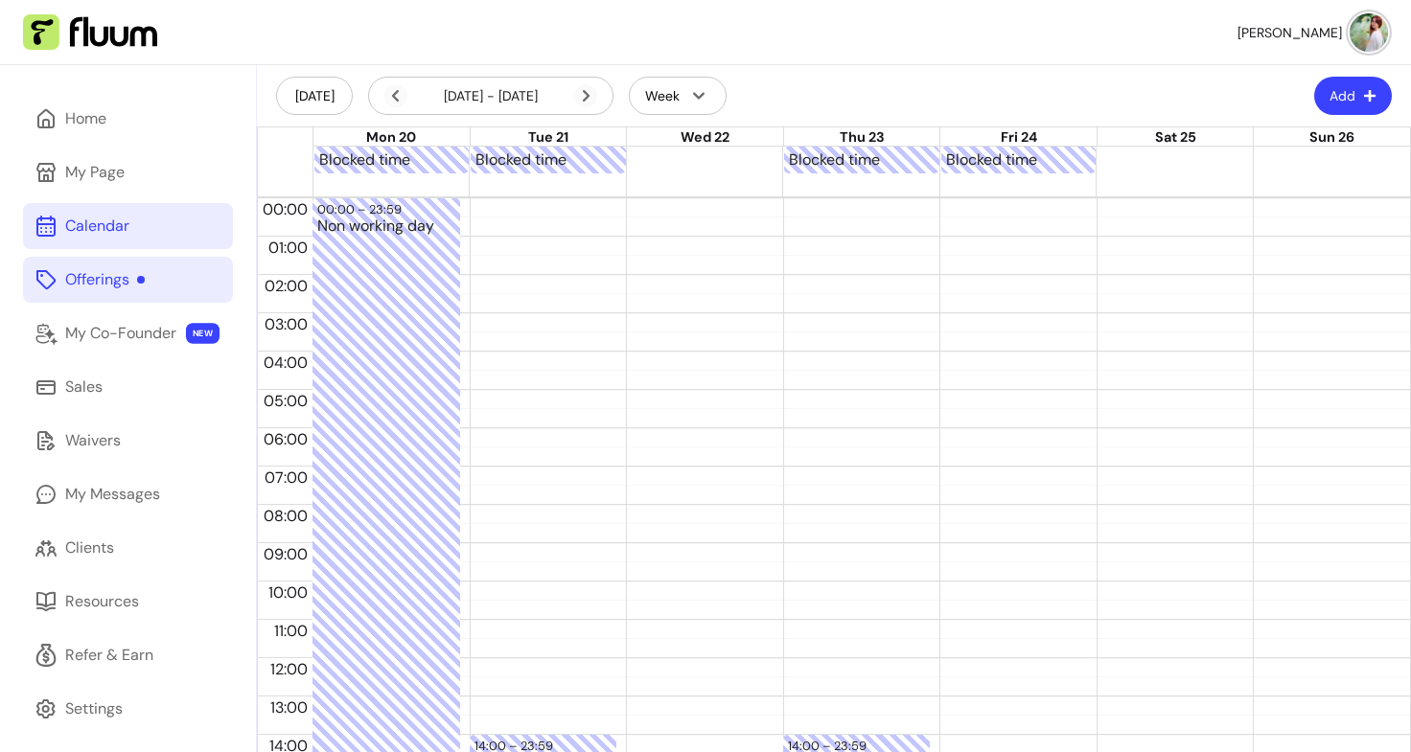
click at [969, 181] on div at bounding box center [861, 183] width 1097 height 19
click at [1129, 157] on div "Blocked time Blocked time Blocked time Blocked time" at bounding box center [861, 161] width 1097 height 28
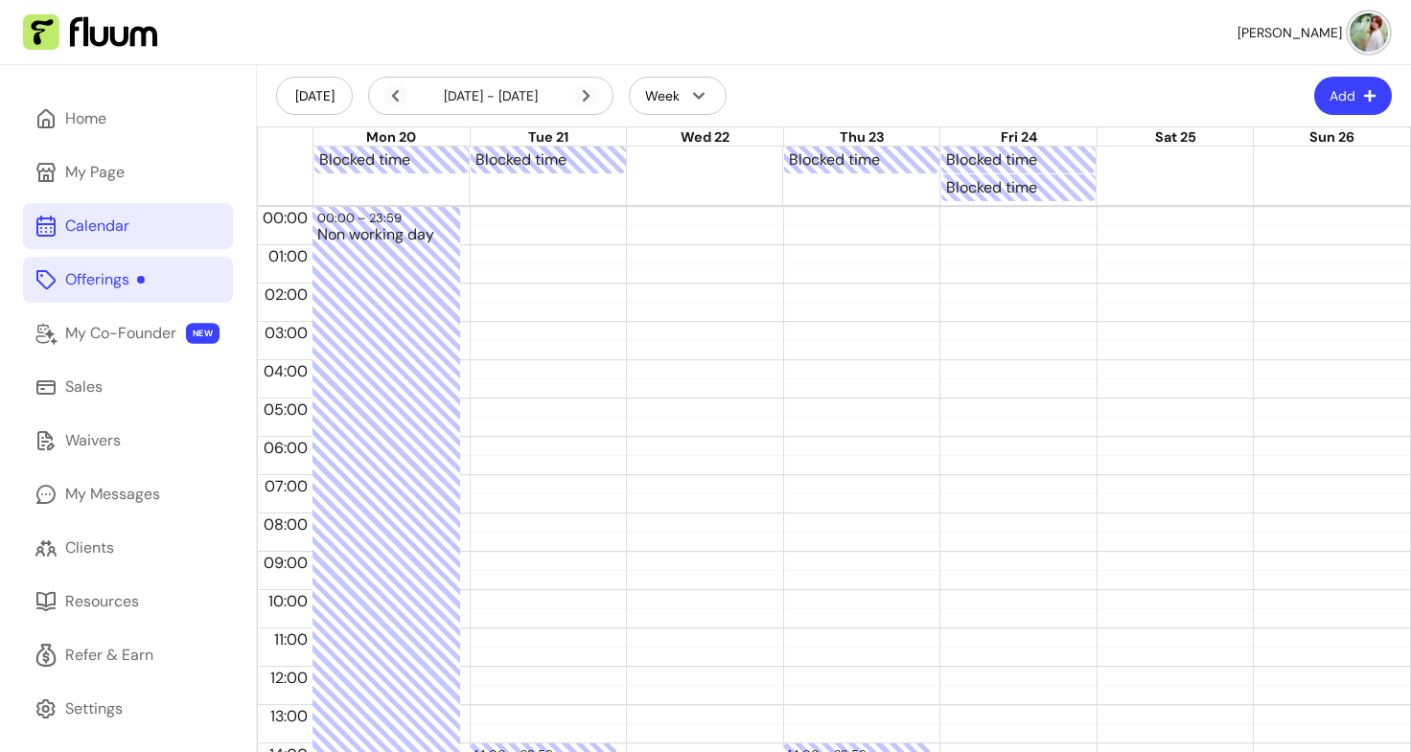
click at [1247, 164] on div "Blocked time Blocked time Blocked time Blocked time" at bounding box center [861, 161] width 1097 height 28
click at [1265, 197] on div "Blocked time" at bounding box center [861, 188] width 1097 height 28
click at [1191, 190] on div "Blocked time" at bounding box center [861, 188] width 1097 height 28
click at [899, 192] on div at bounding box center [626, 188] width 627 height 28
click at [745, 190] on div at bounding box center [626, 188] width 627 height 28
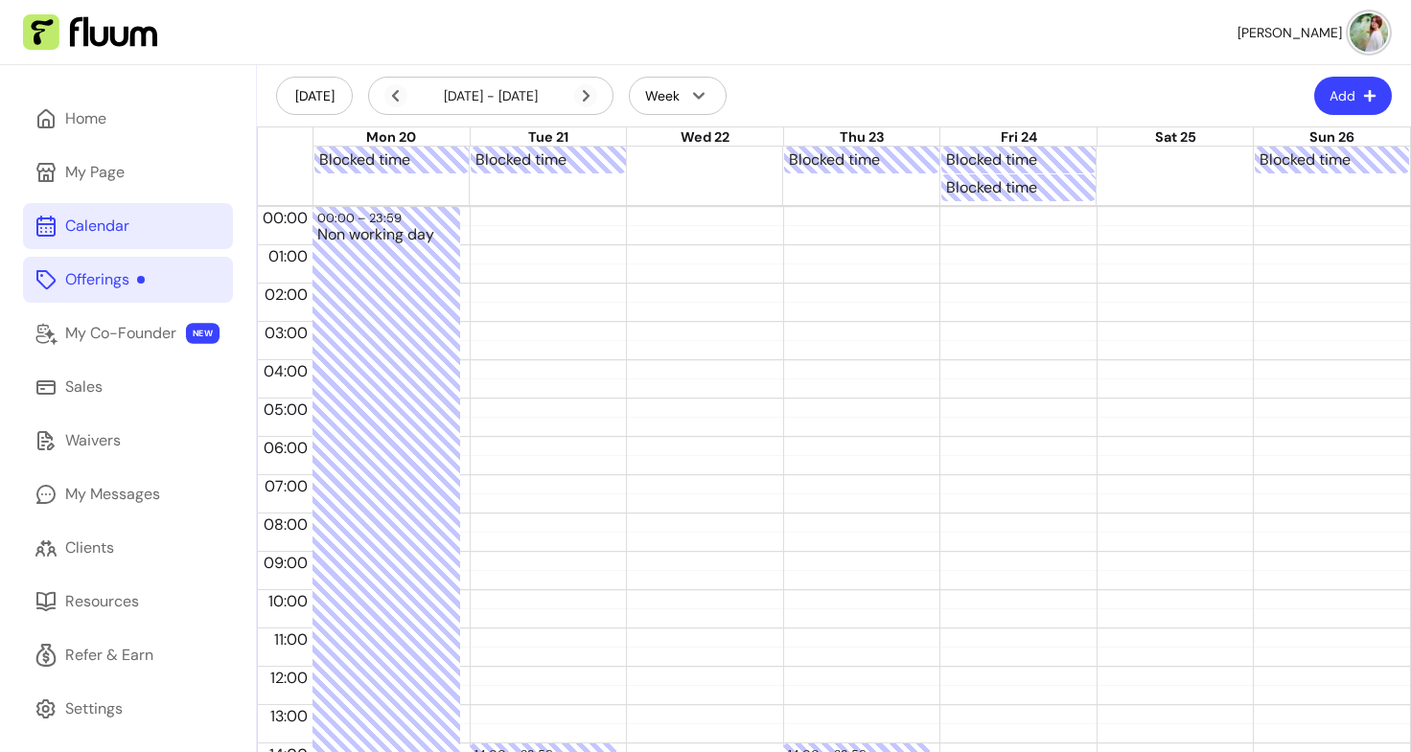
click at [719, 162] on div at bounding box center [705, 161] width 156 height 28
click at [593, 194] on div at bounding box center [626, 188] width 627 height 28
click at [658, 196] on div at bounding box center [626, 188] width 627 height 28
click at [1138, 165] on div at bounding box center [1175, 161] width 156 height 28
click at [1136, 183] on div "Blocked time Blocked time" at bounding box center [861, 188] width 1097 height 28
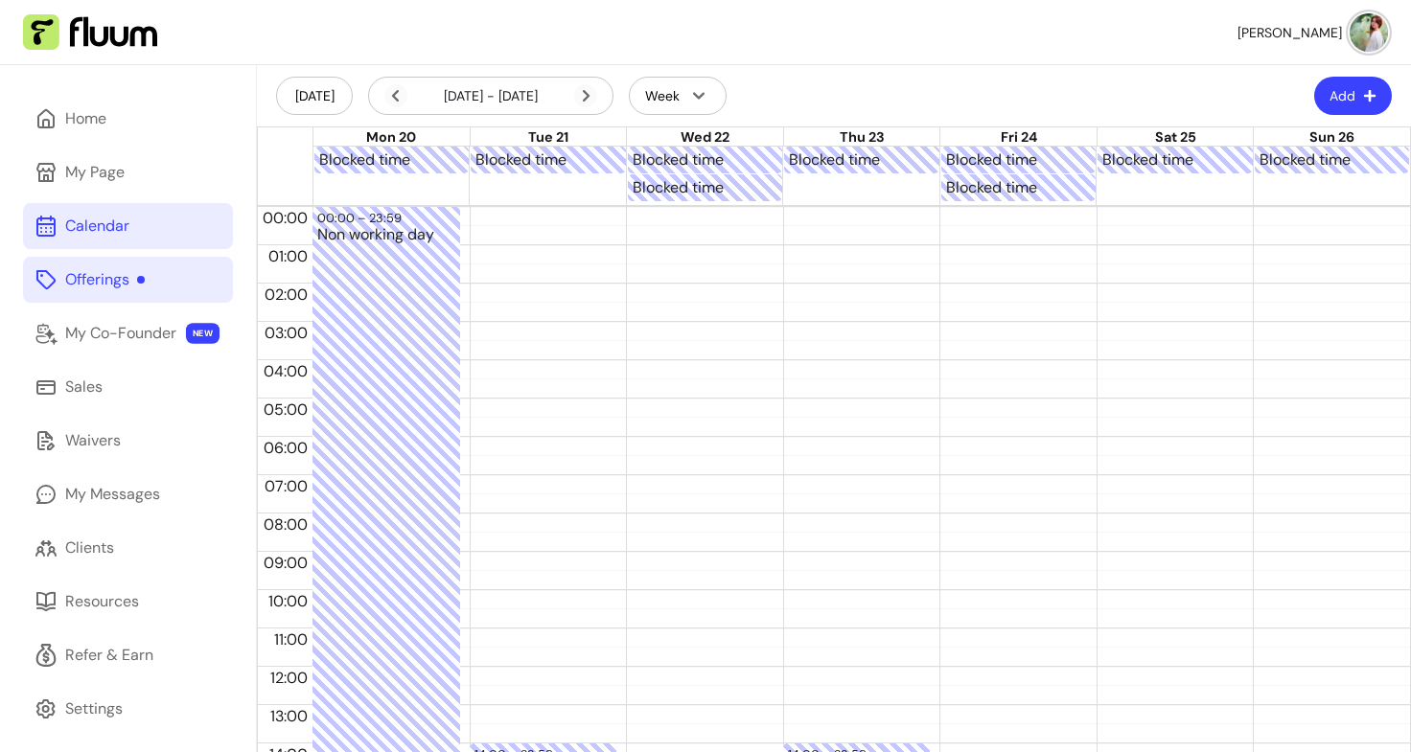
click at [878, 198] on div at bounding box center [861, 188] width 156 height 28
click at [585, 190] on div at bounding box center [469, 188] width 313 height 28
click at [1130, 187] on div "Blocked time Blocked time Blocked time Blocked time" at bounding box center [861, 188] width 1097 height 28
click at [880, 192] on div at bounding box center [861, 188] width 156 height 28
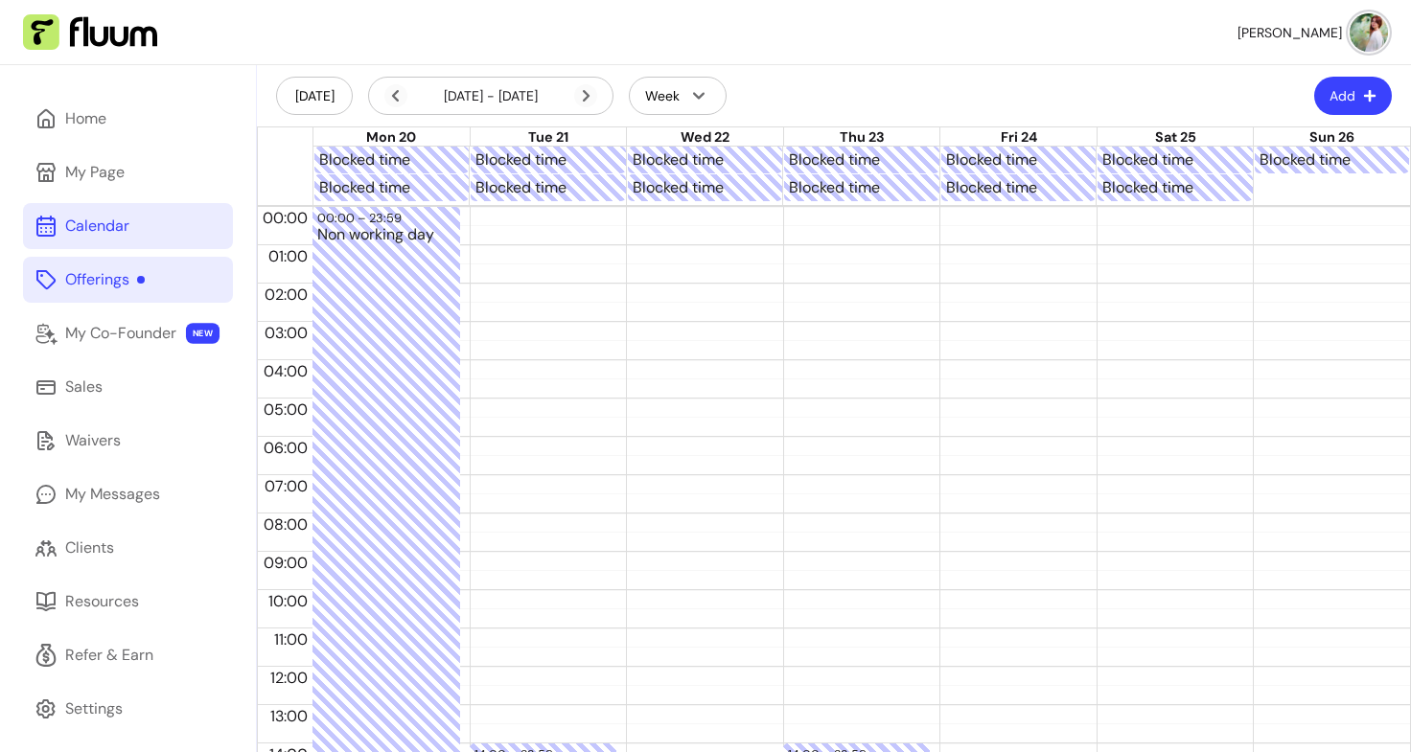
click at [1326, 188] on div "Blocked time Blocked time Blocked time Blocked time Blocked time Blocked time" at bounding box center [861, 188] width 1097 height 28
click at [663, 161] on div "Blocked time" at bounding box center [705, 160] width 145 height 23
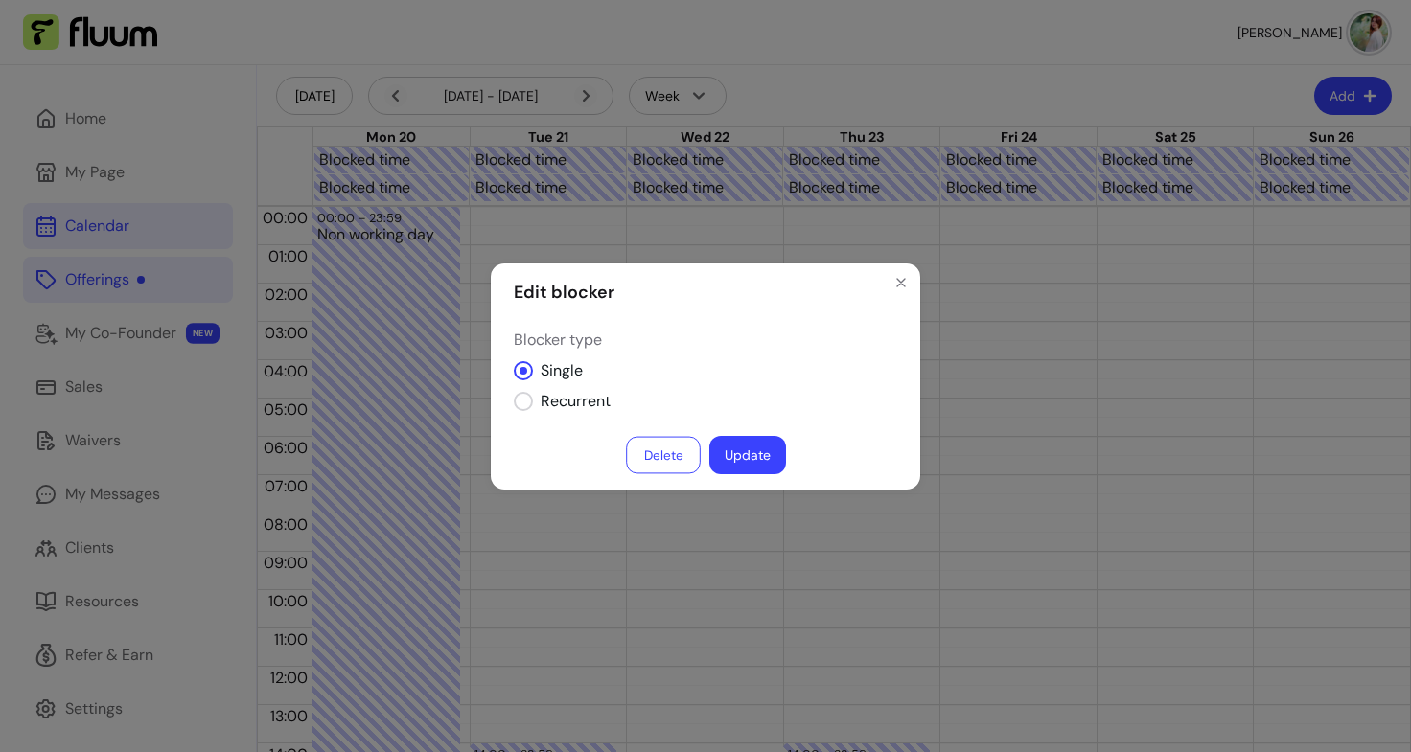
click at [671, 450] on button "Delete" at bounding box center [663, 454] width 75 height 37
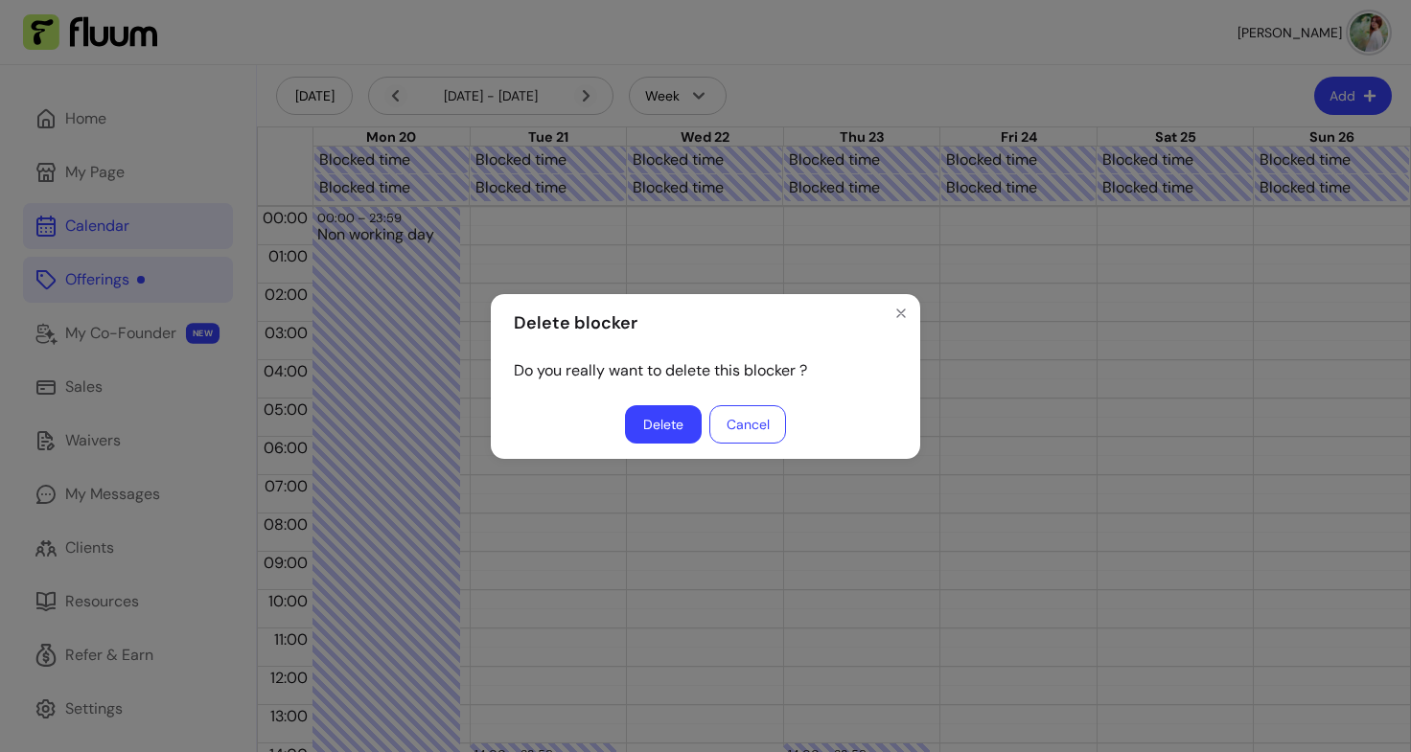
click at [658, 414] on button "Delete" at bounding box center [663, 424] width 77 height 38
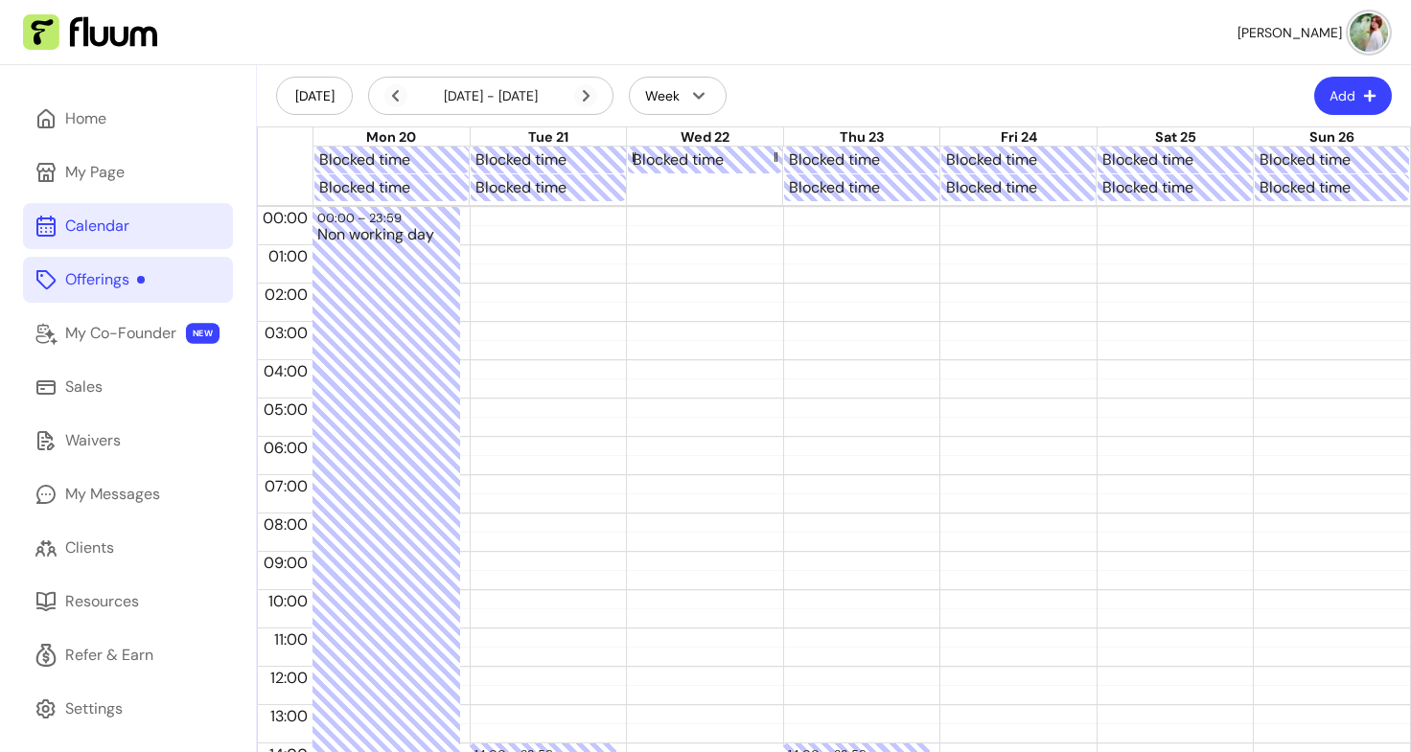
click at [701, 158] on div "Blocked time" at bounding box center [705, 160] width 145 height 23
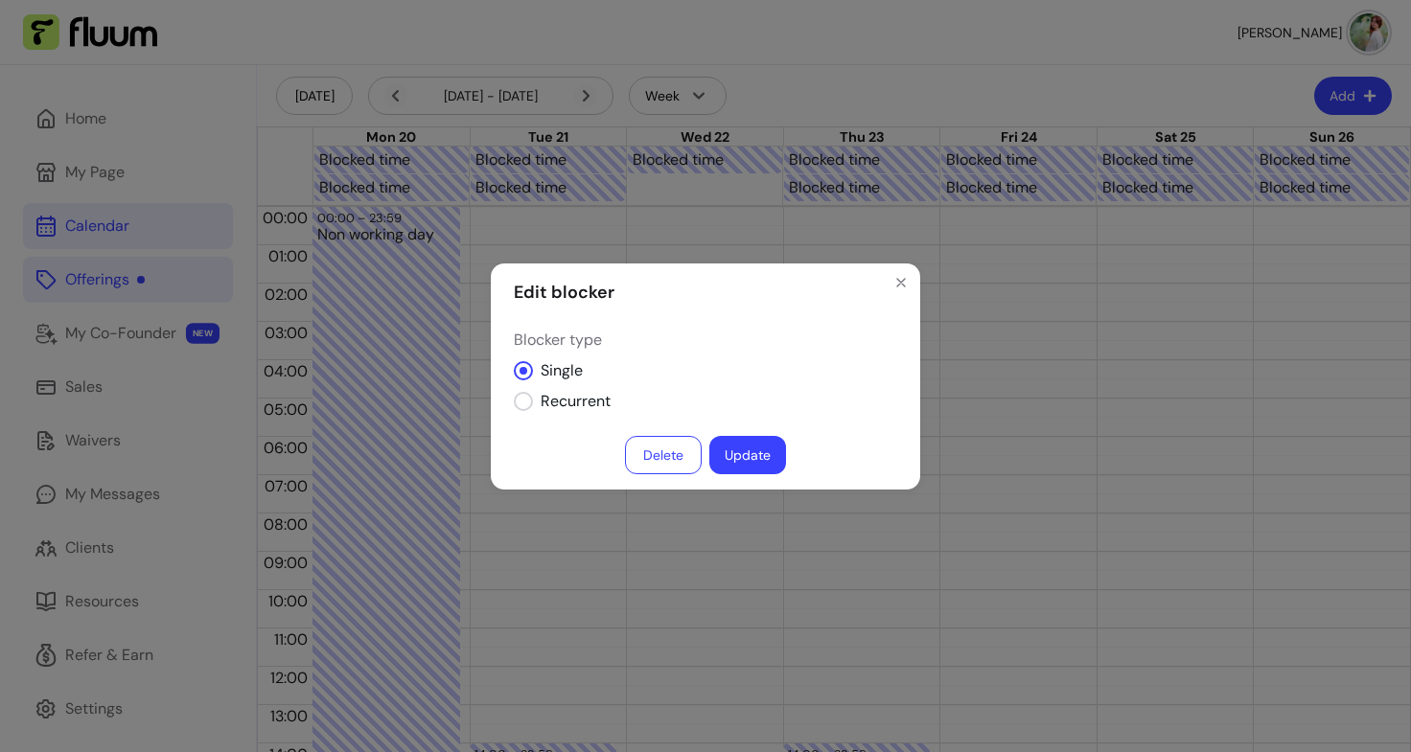
click at [658, 462] on button "Delete" at bounding box center [663, 455] width 77 height 38
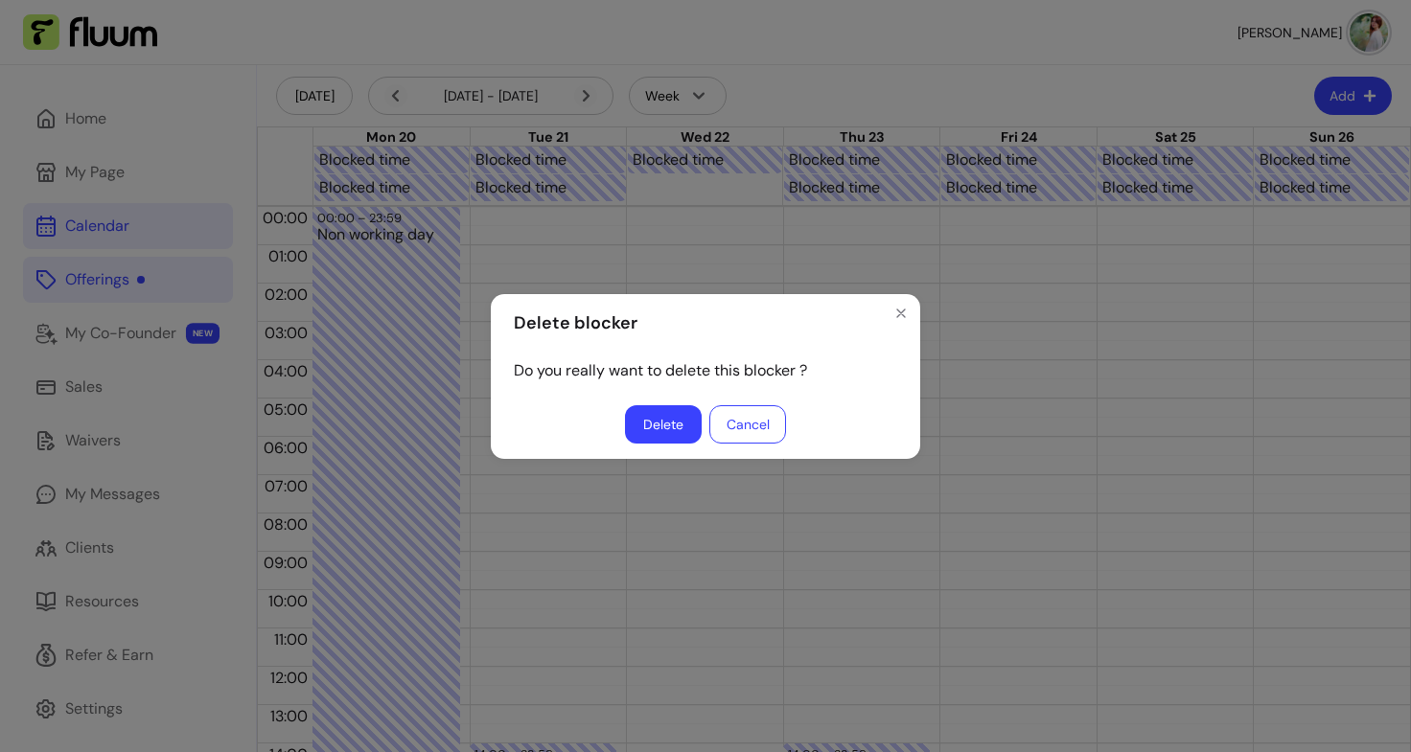
click at [660, 427] on button "Delete" at bounding box center [663, 424] width 77 height 38
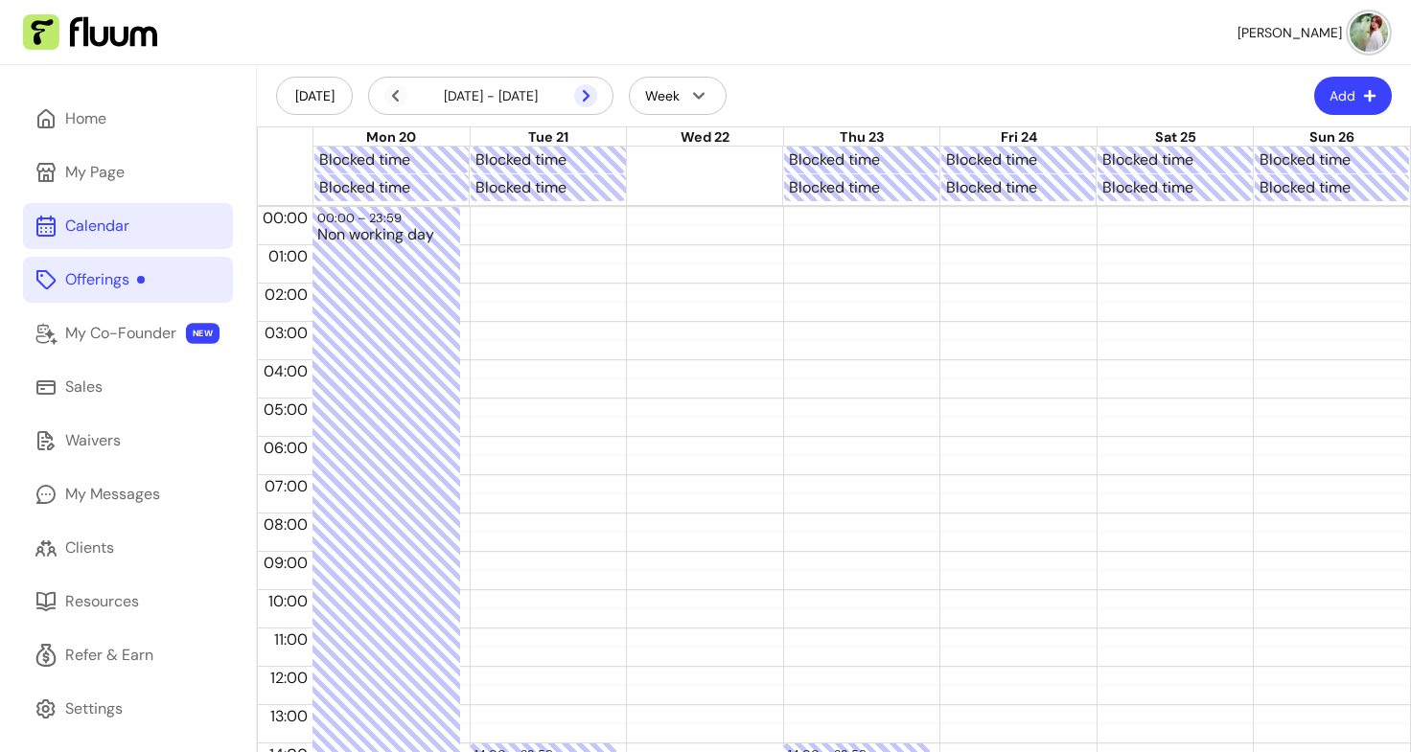
click at [583, 91] on icon at bounding box center [484, 121] width 325 height 273
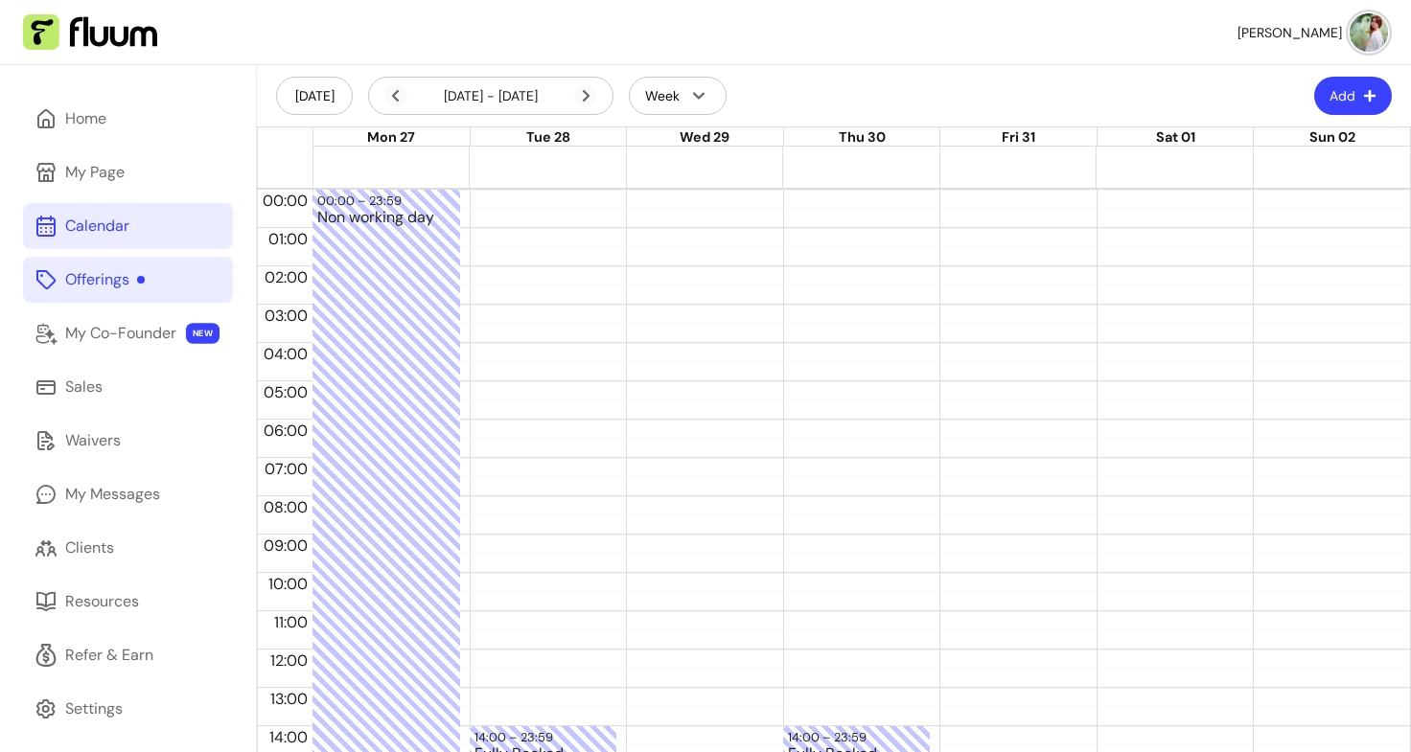
click at [1176, 161] on div at bounding box center [861, 156] width 1097 height 19
click at [1274, 162] on div at bounding box center [861, 156] width 1097 height 19
click at [1273, 181] on div at bounding box center [861, 175] width 1097 height 19
click at [1183, 184] on div at bounding box center [861, 175] width 1097 height 19
click at [989, 163] on div at bounding box center [861, 156] width 1097 height 19
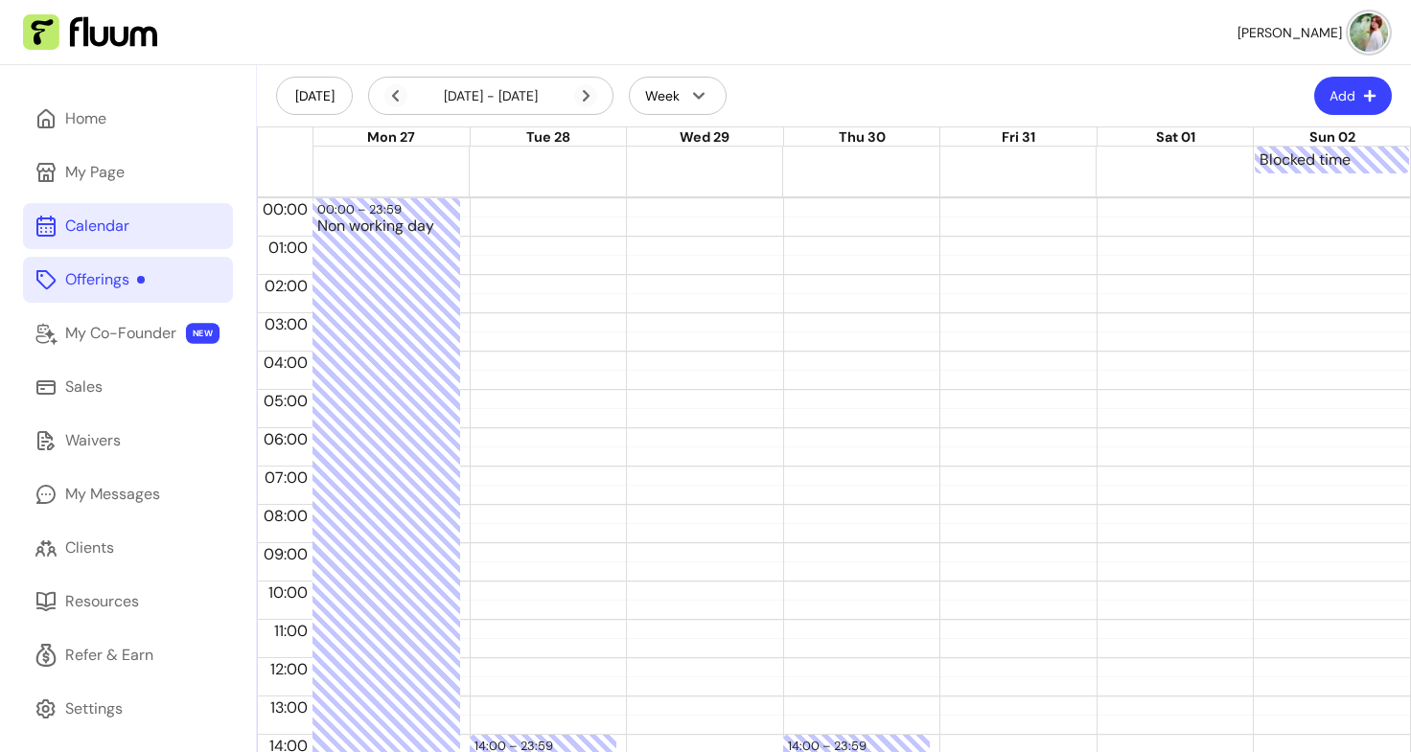
click at [981, 186] on div at bounding box center [861, 183] width 1097 height 19
click at [880, 157] on div at bounding box center [783, 161] width 940 height 28
click at [868, 187] on div at bounding box center [861, 183] width 1097 height 19
click at [572, 157] on div at bounding box center [548, 161] width 470 height 28
click at [566, 190] on div at bounding box center [861, 183] width 1097 height 19
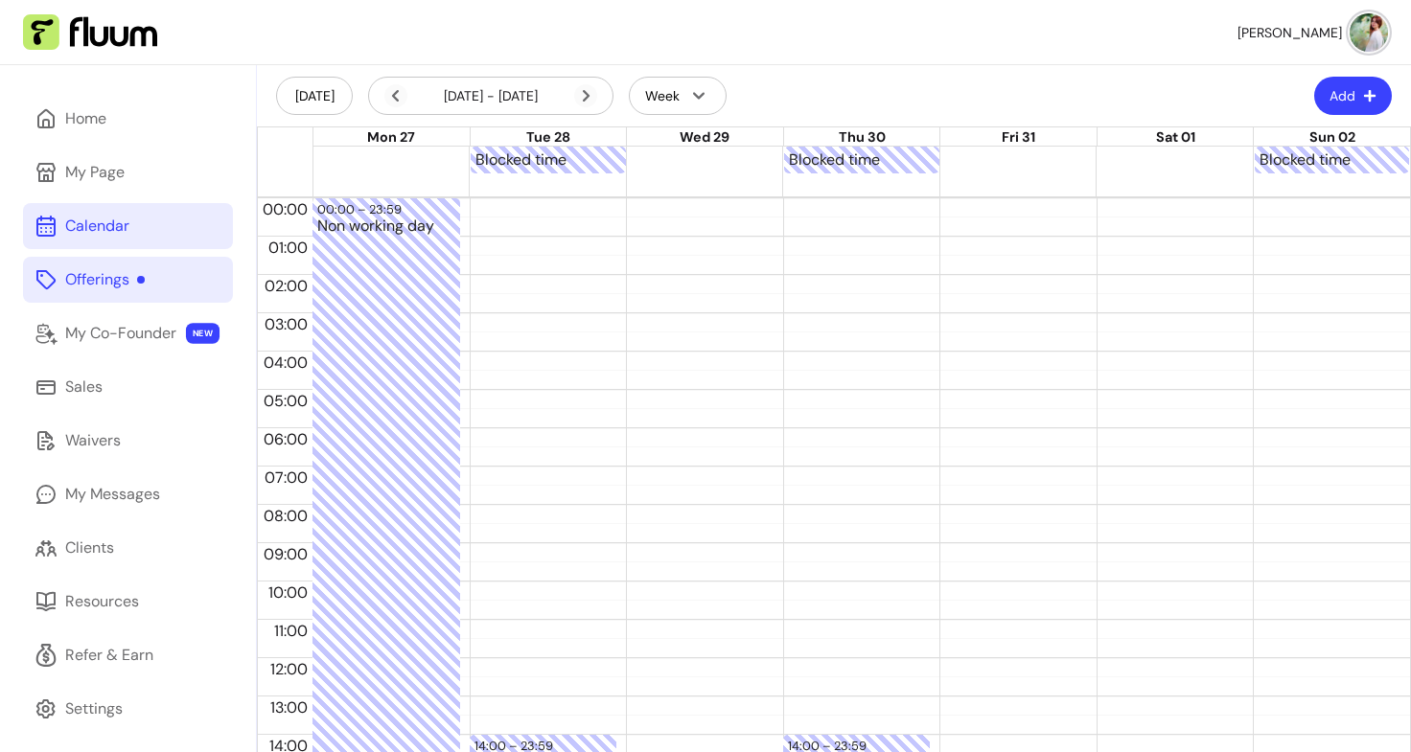
click at [541, 189] on div at bounding box center [861, 183] width 1097 height 19
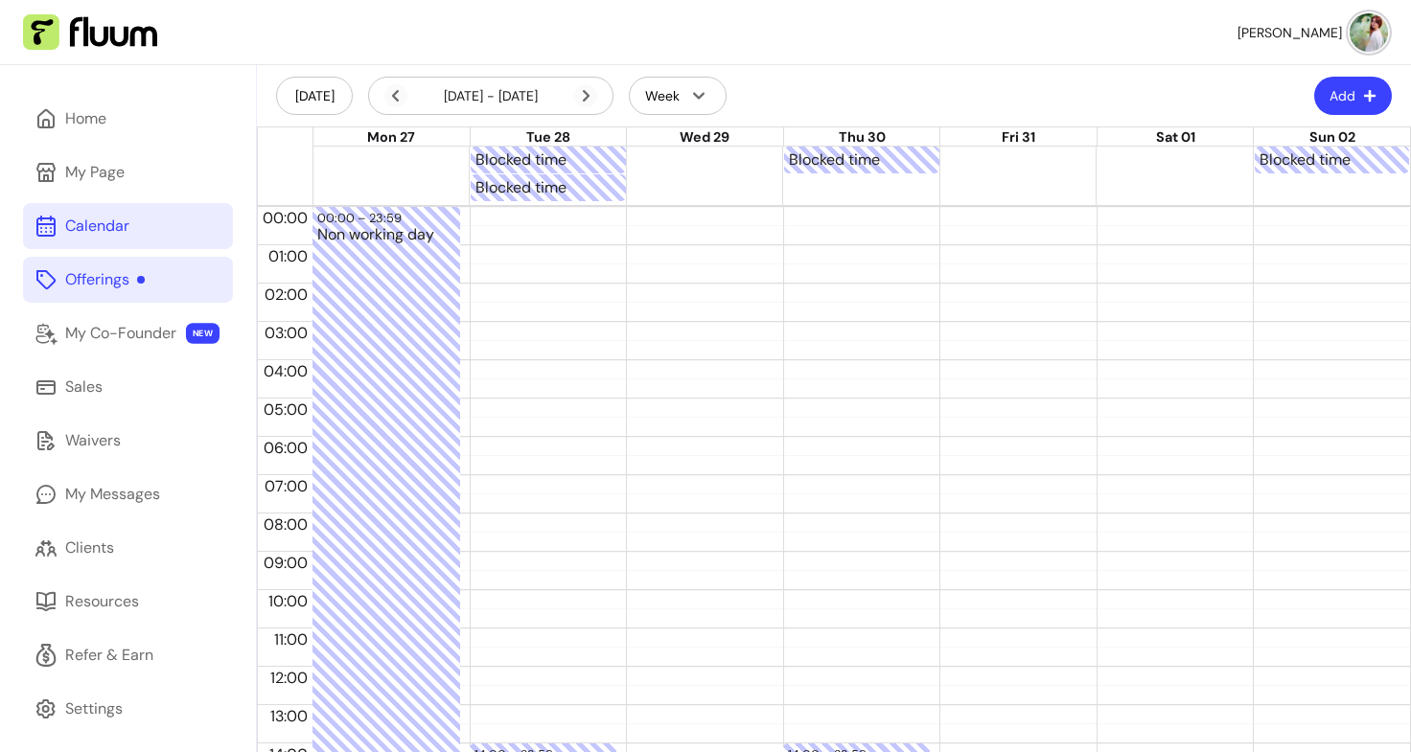
click at [976, 157] on div at bounding box center [1096, 161] width 313 height 28
click at [977, 190] on div "Blocked time" at bounding box center [861, 188] width 1097 height 28
click at [1191, 156] on div at bounding box center [1175, 161] width 156 height 28
click at [1180, 185] on div "Blocked time" at bounding box center [861, 188] width 1097 height 28
click at [586, 101] on icon at bounding box center [585, 95] width 23 height 23
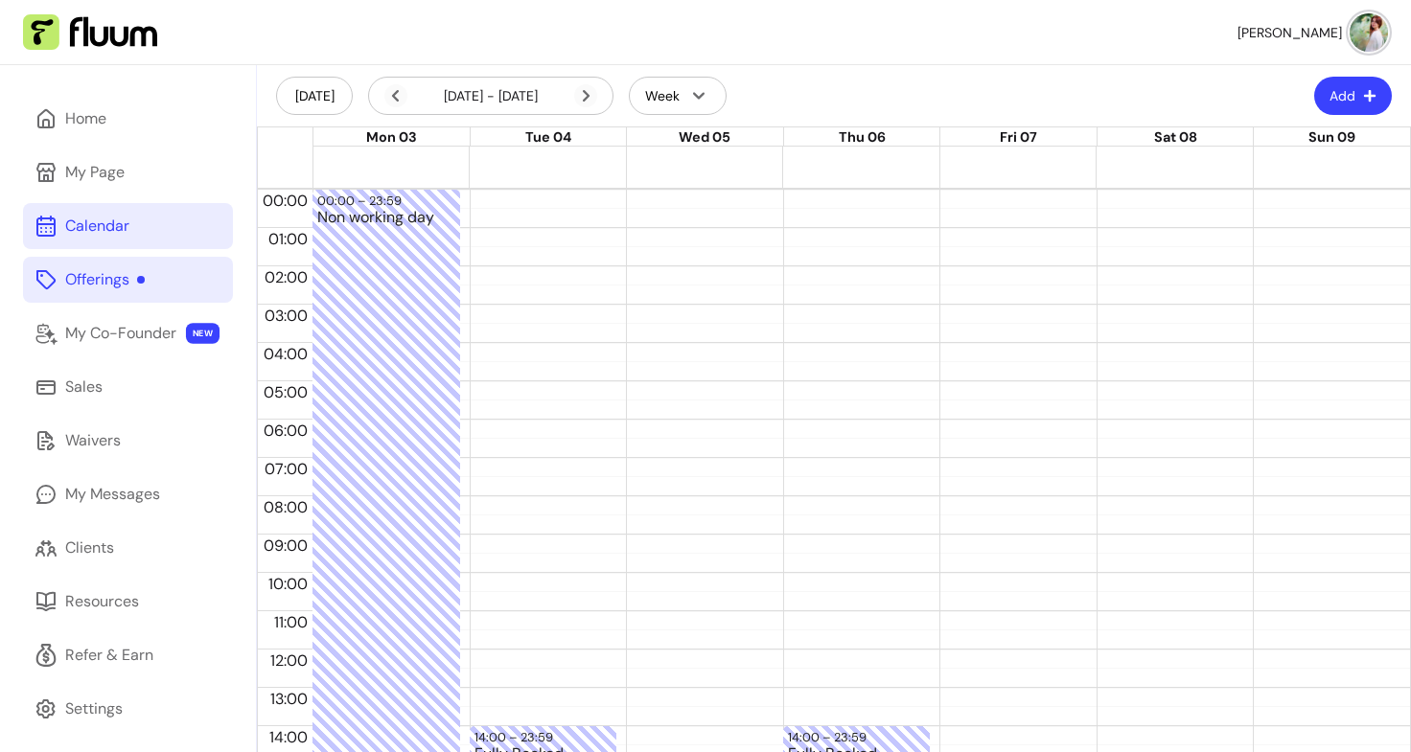
click at [1111, 159] on div at bounding box center [861, 156] width 1097 height 19
click at [1116, 178] on div at bounding box center [861, 175] width 1097 height 19
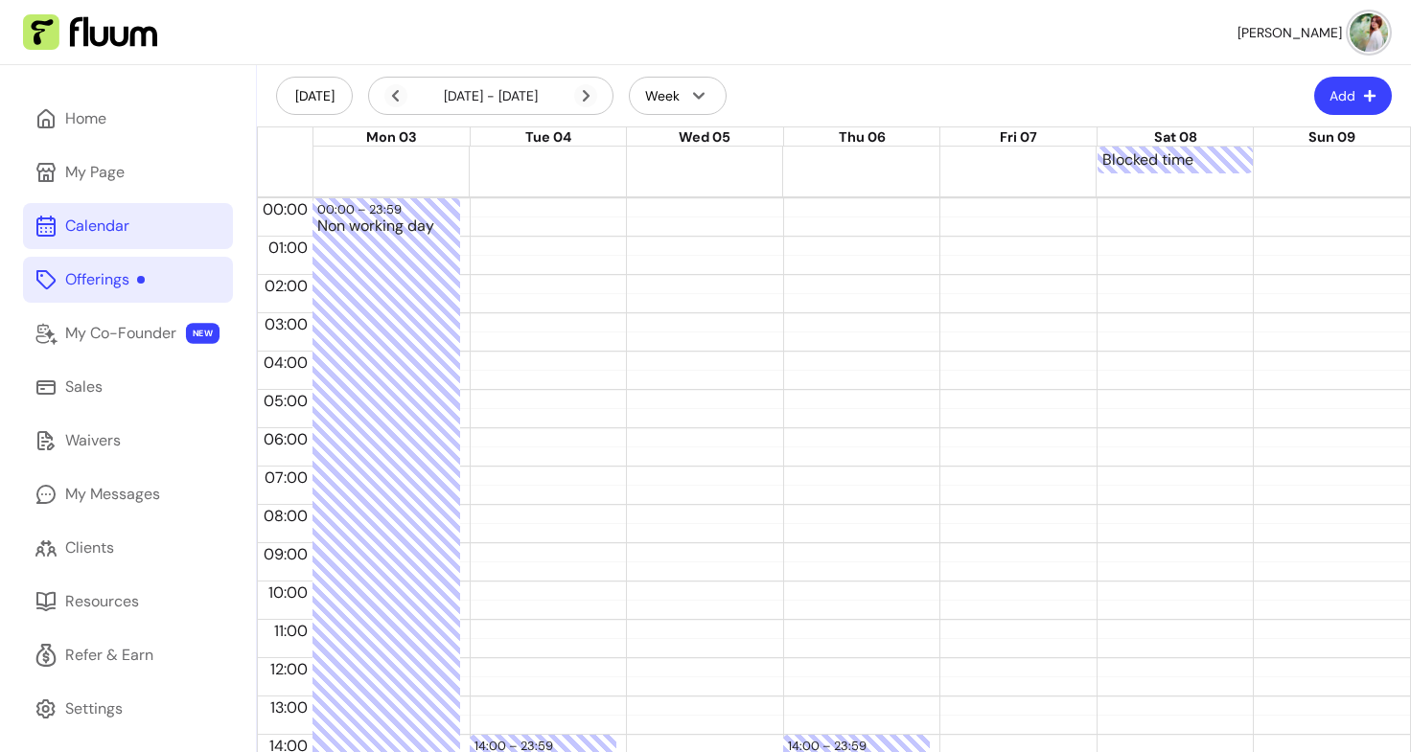
click at [1281, 161] on div "Blocked time" at bounding box center [861, 161] width 1097 height 28
click at [1275, 184] on div at bounding box center [861, 183] width 1097 height 19
click at [589, 99] on icon at bounding box center [585, 95] width 23 height 23
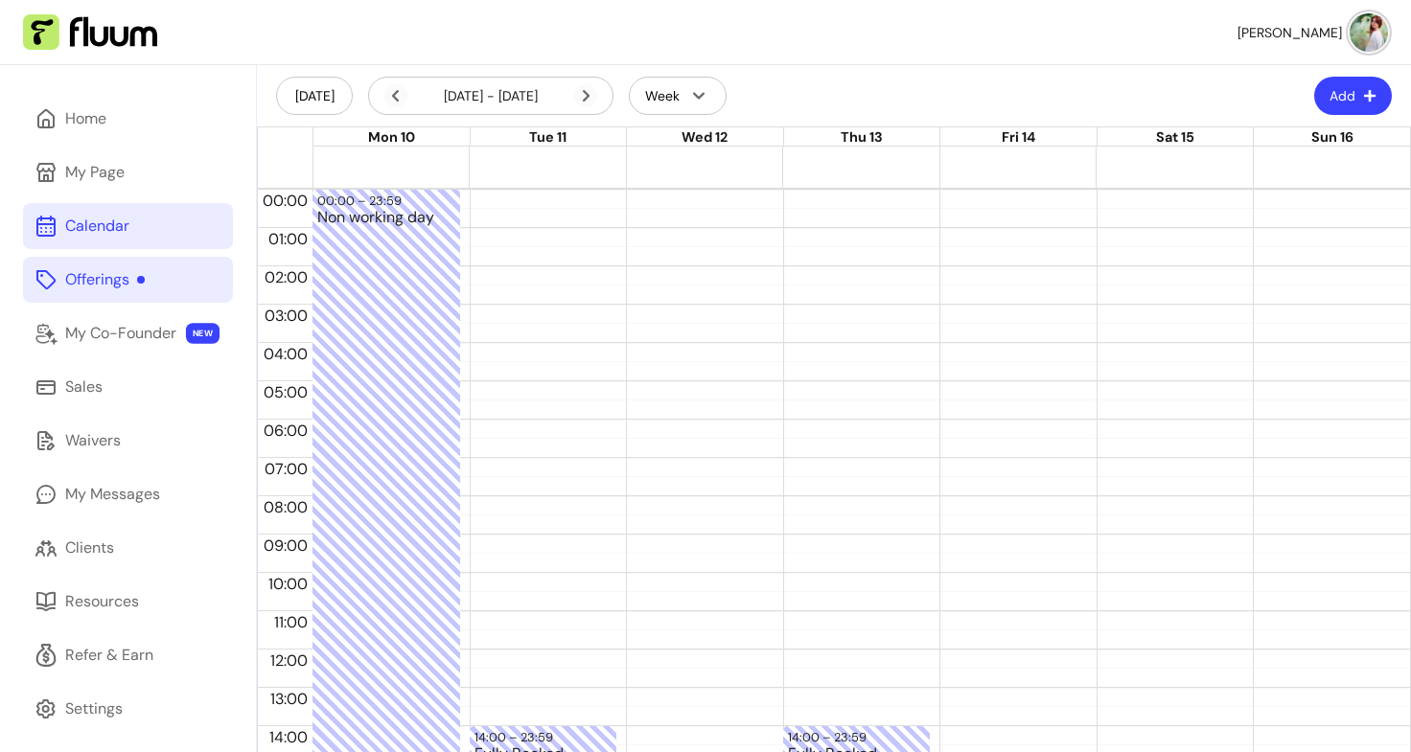
click at [1196, 156] on div at bounding box center [861, 156] width 1097 height 19
click at [1270, 157] on div at bounding box center [861, 156] width 1097 height 19
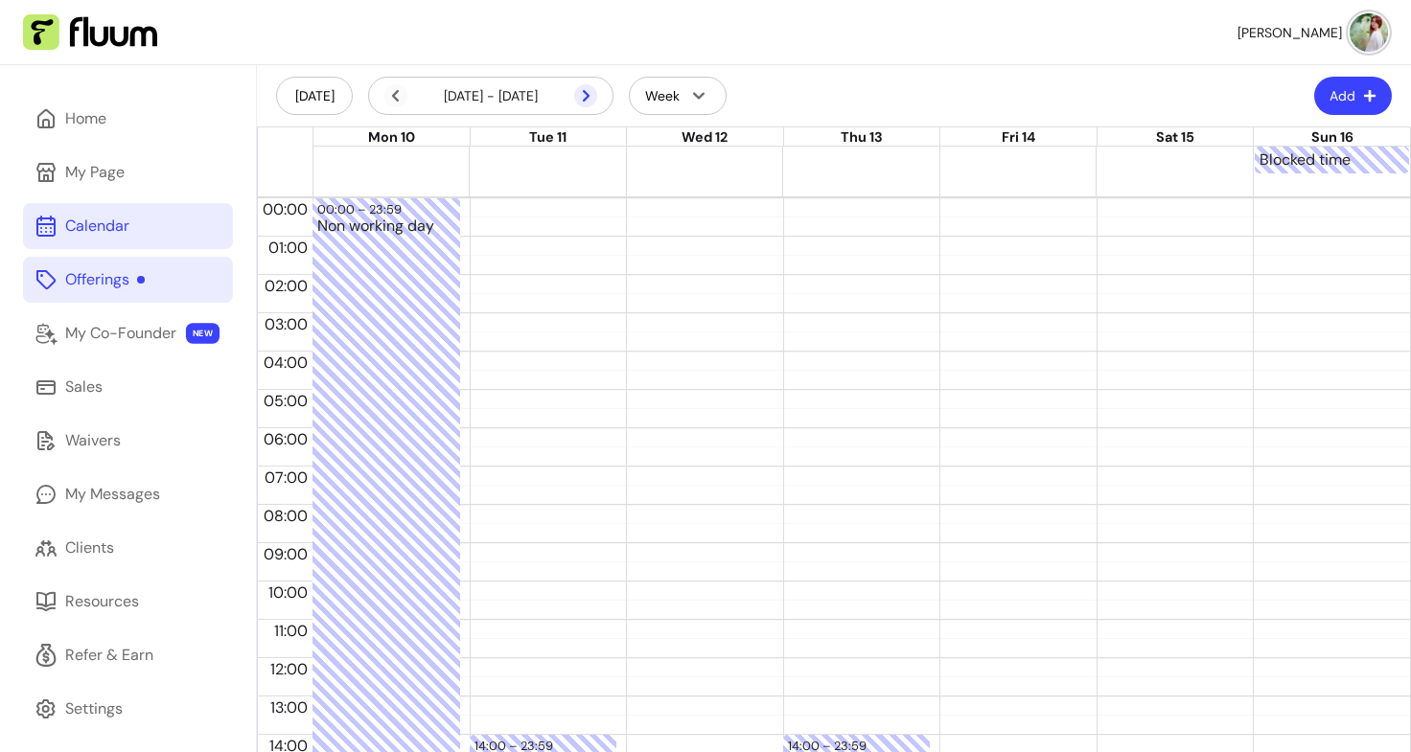
click at [580, 92] on icon at bounding box center [585, 95] width 23 height 23
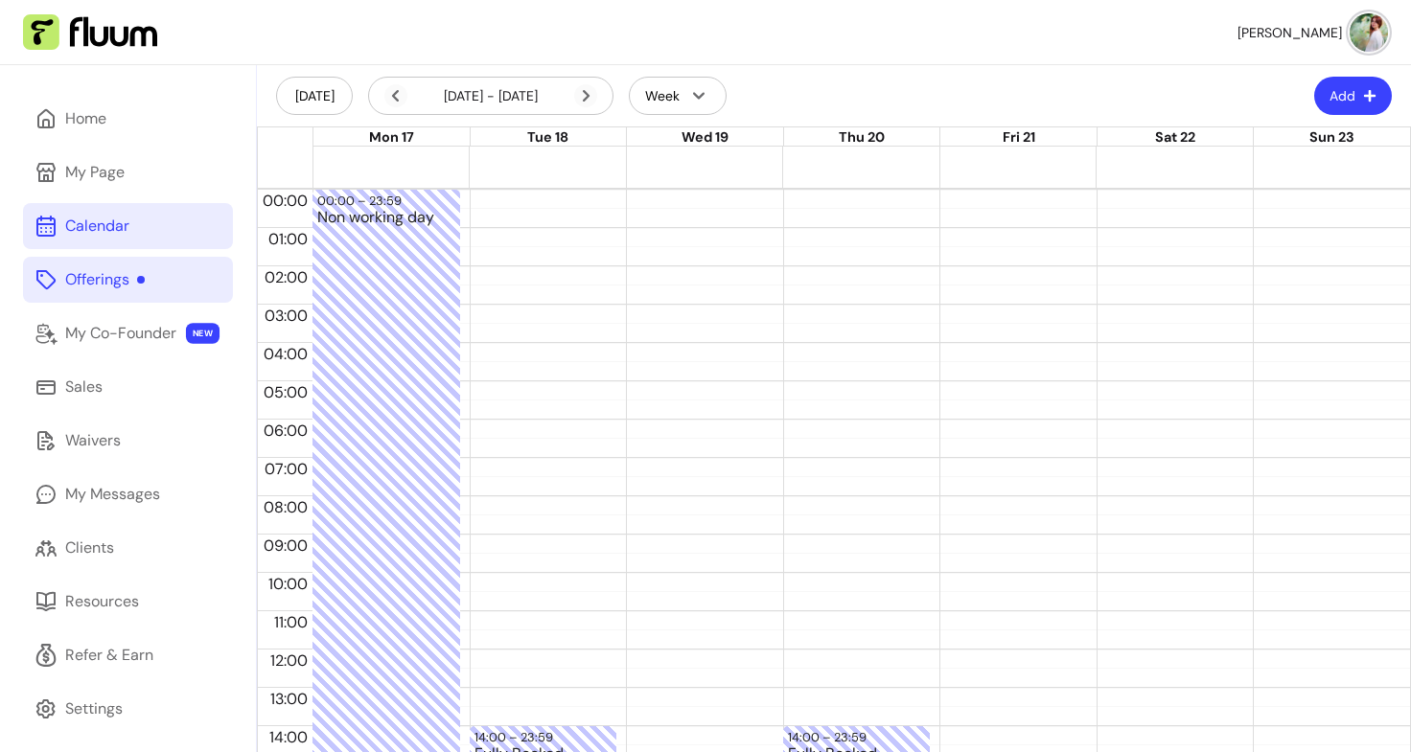
click at [1190, 150] on div at bounding box center [861, 156] width 1097 height 19
click at [1266, 166] on div at bounding box center [861, 166] width 1097 height 38
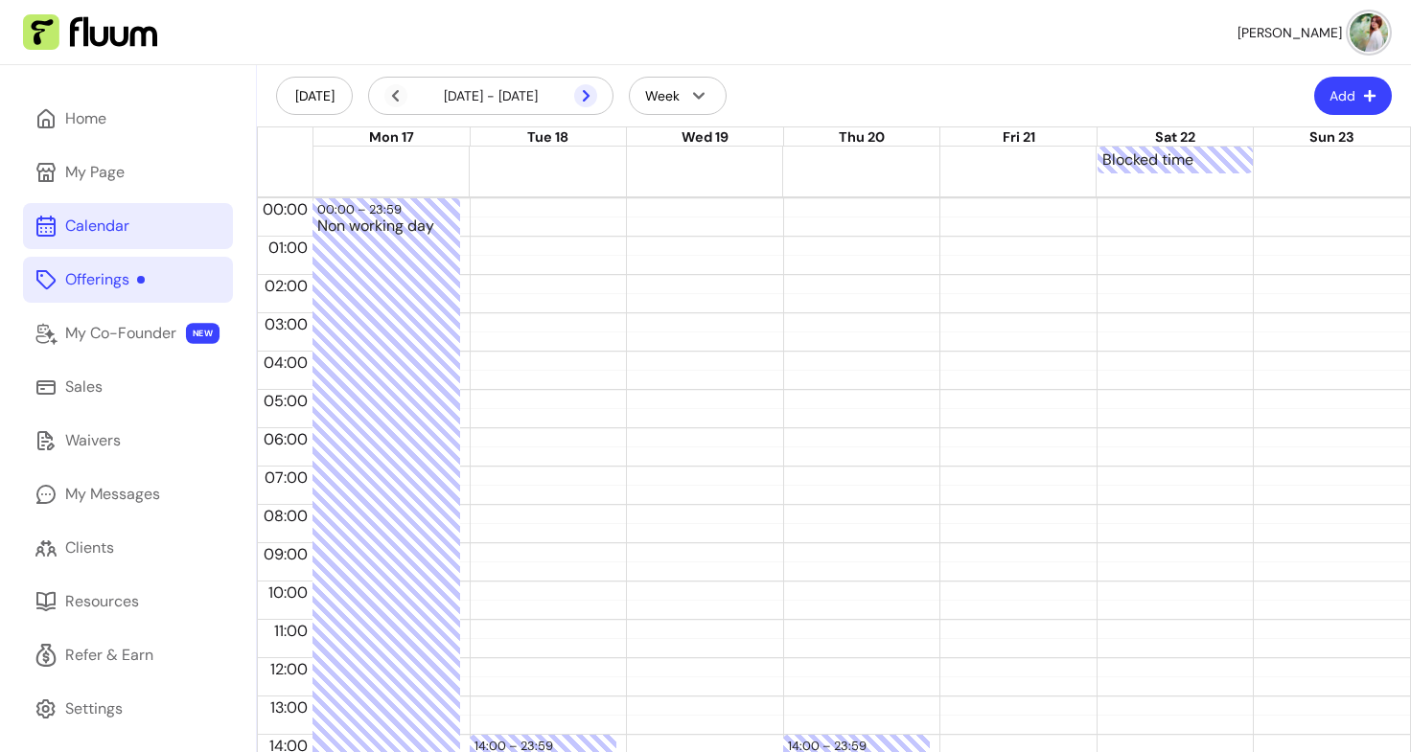
click at [576, 95] on icon at bounding box center [585, 95] width 23 height 23
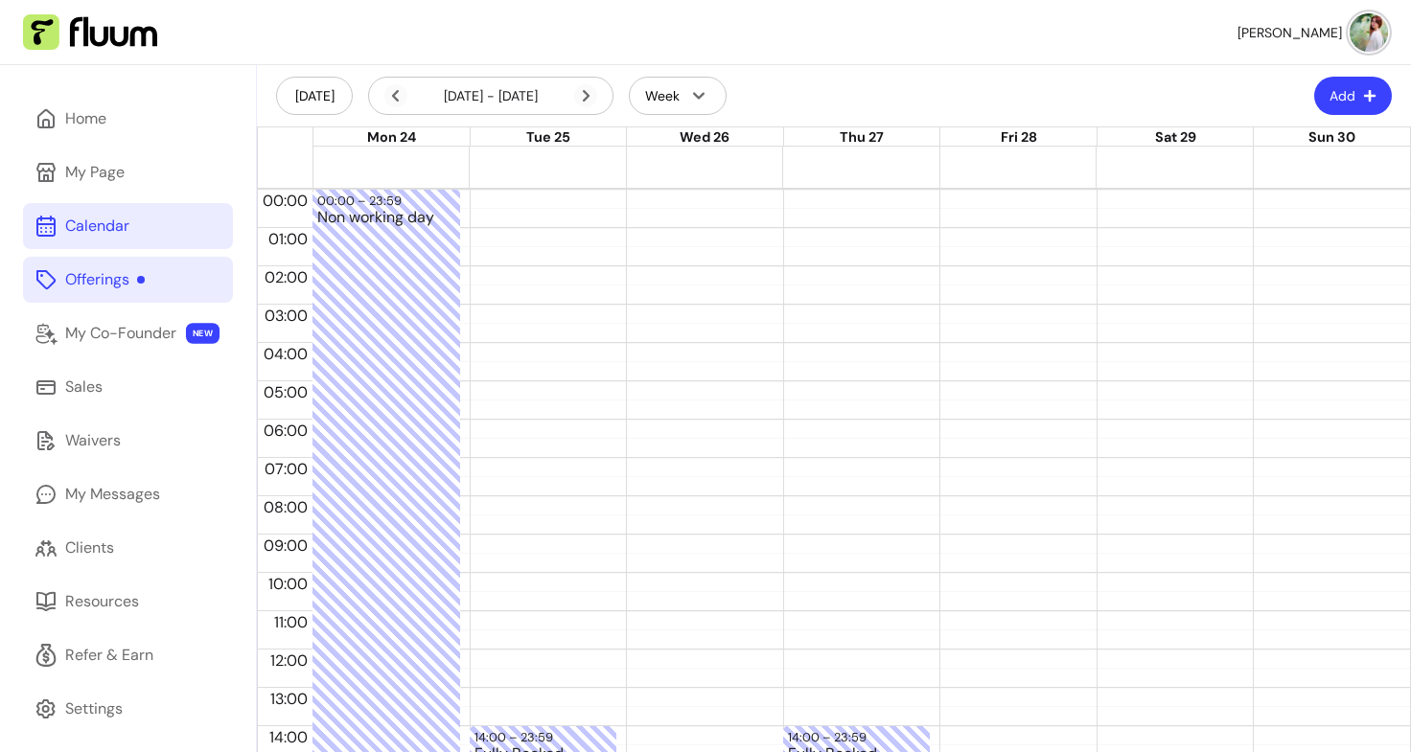
click at [1141, 159] on div at bounding box center [861, 156] width 1097 height 19
click at [1268, 153] on div at bounding box center [861, 156] width 1097 height 19
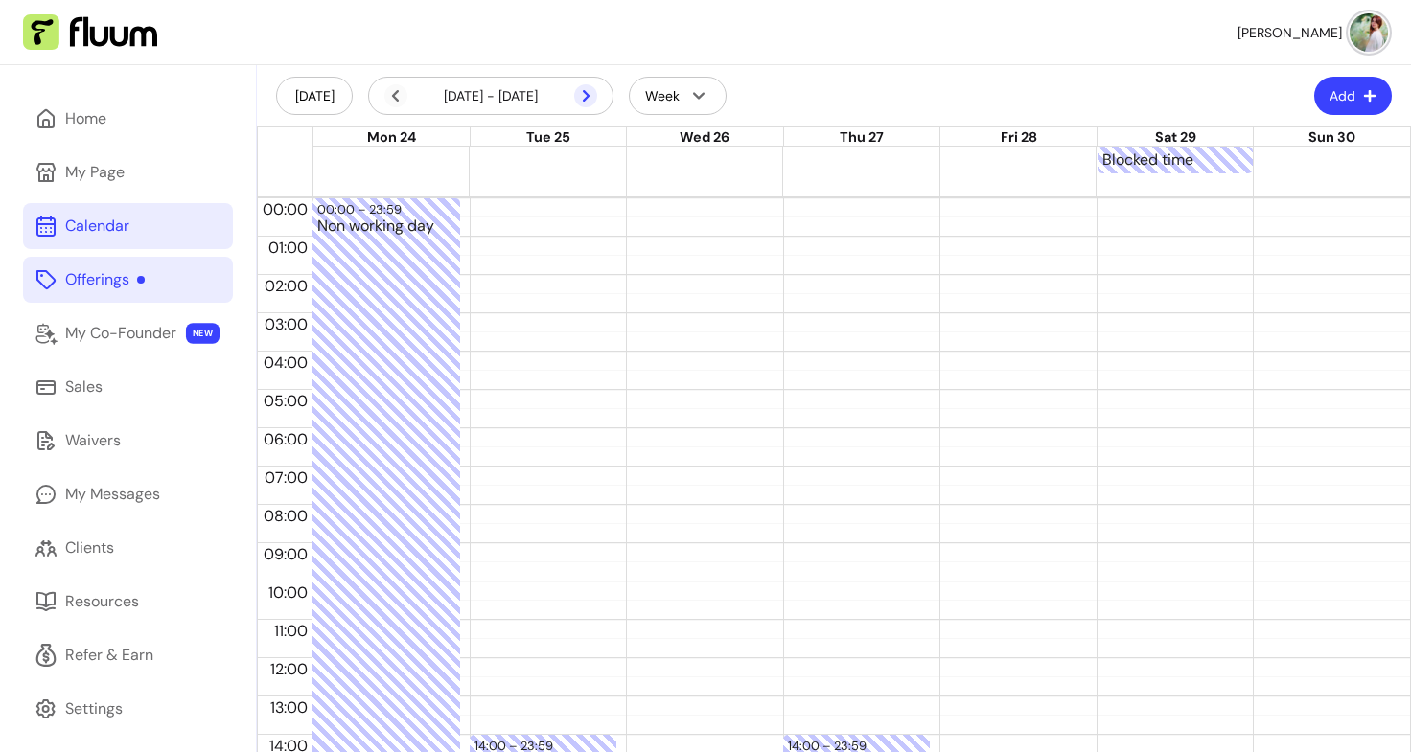
click at [584, 94] on icon at bounding box center [585, 95] width 23 height 23
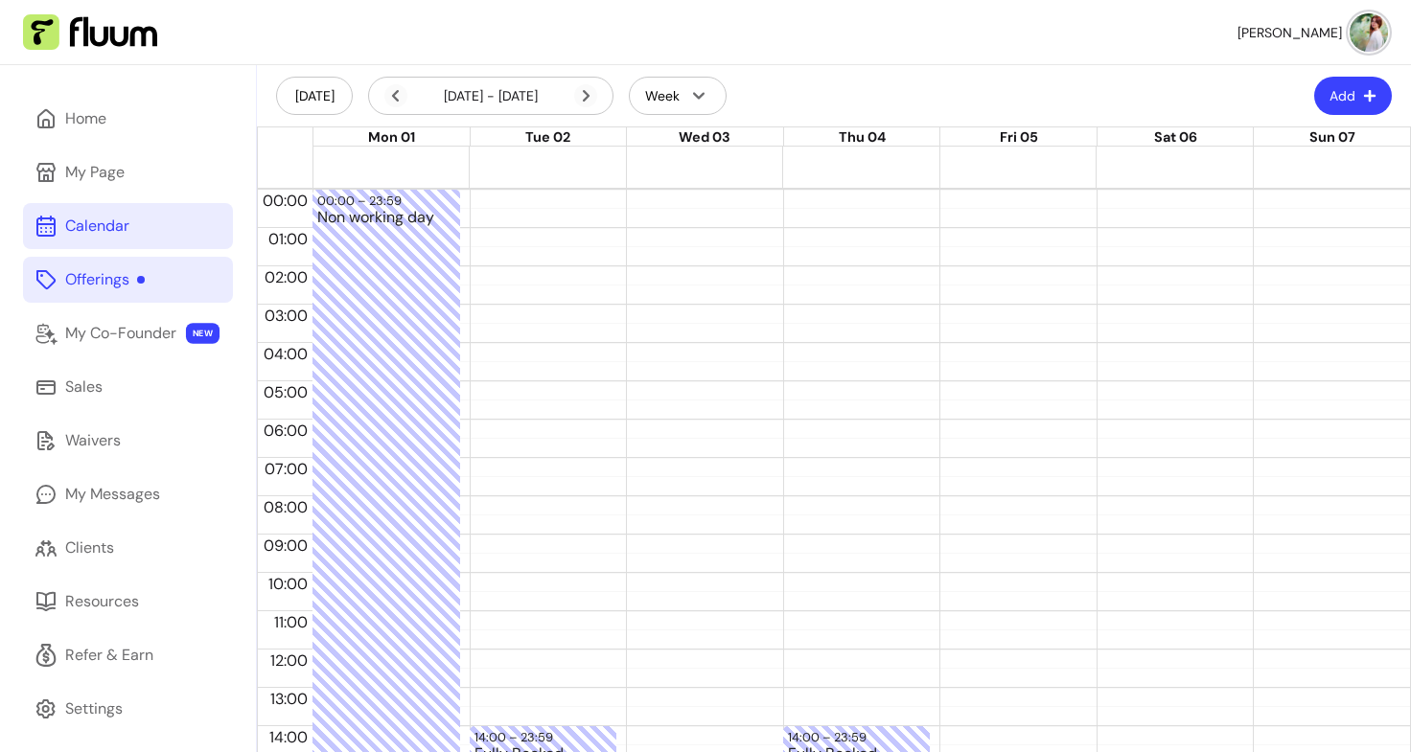
click at [1166, 157] on div at bounding box center [861, 156] width 1097 height 19
click at [1260, 159] on div at bounding box center [861, 156] width 1097 height 19
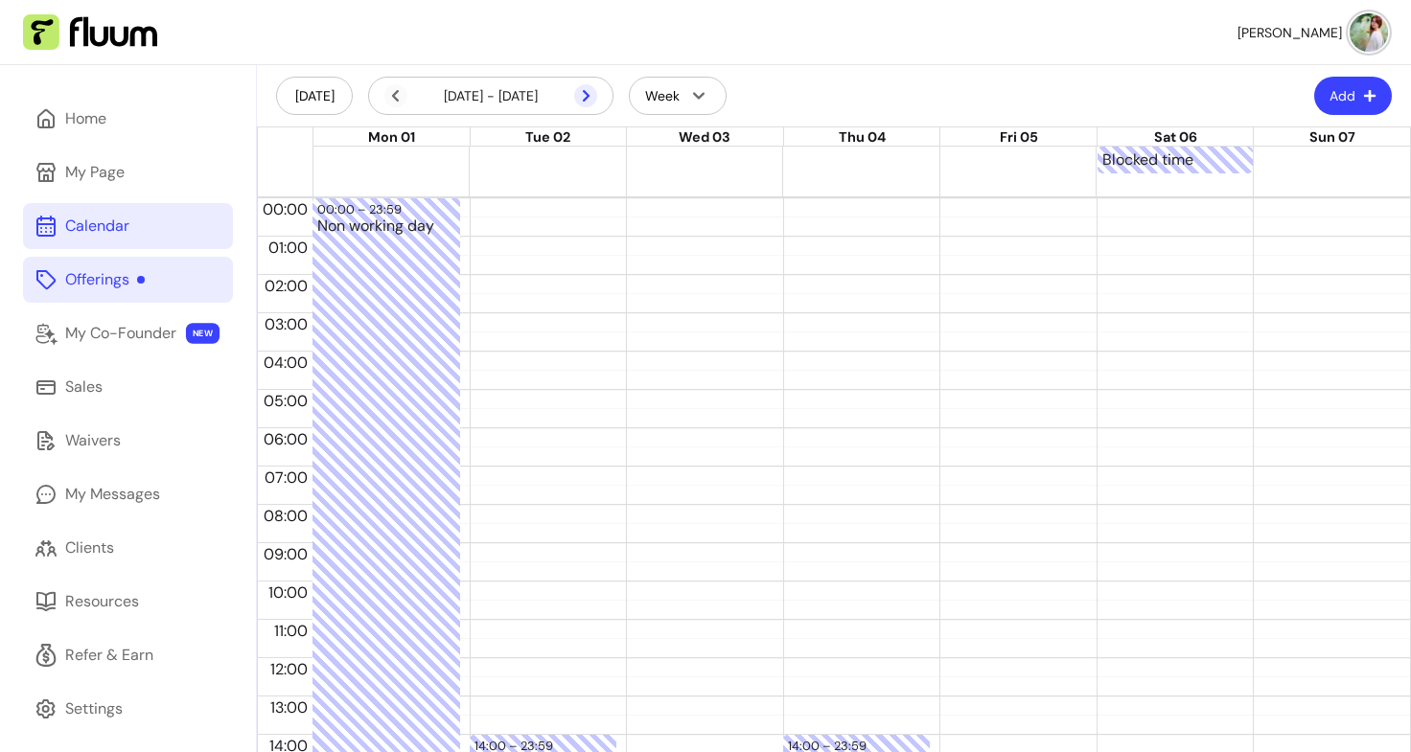
click at [586, 89] on icon at bounding box center [585, 95] width 23 height 23
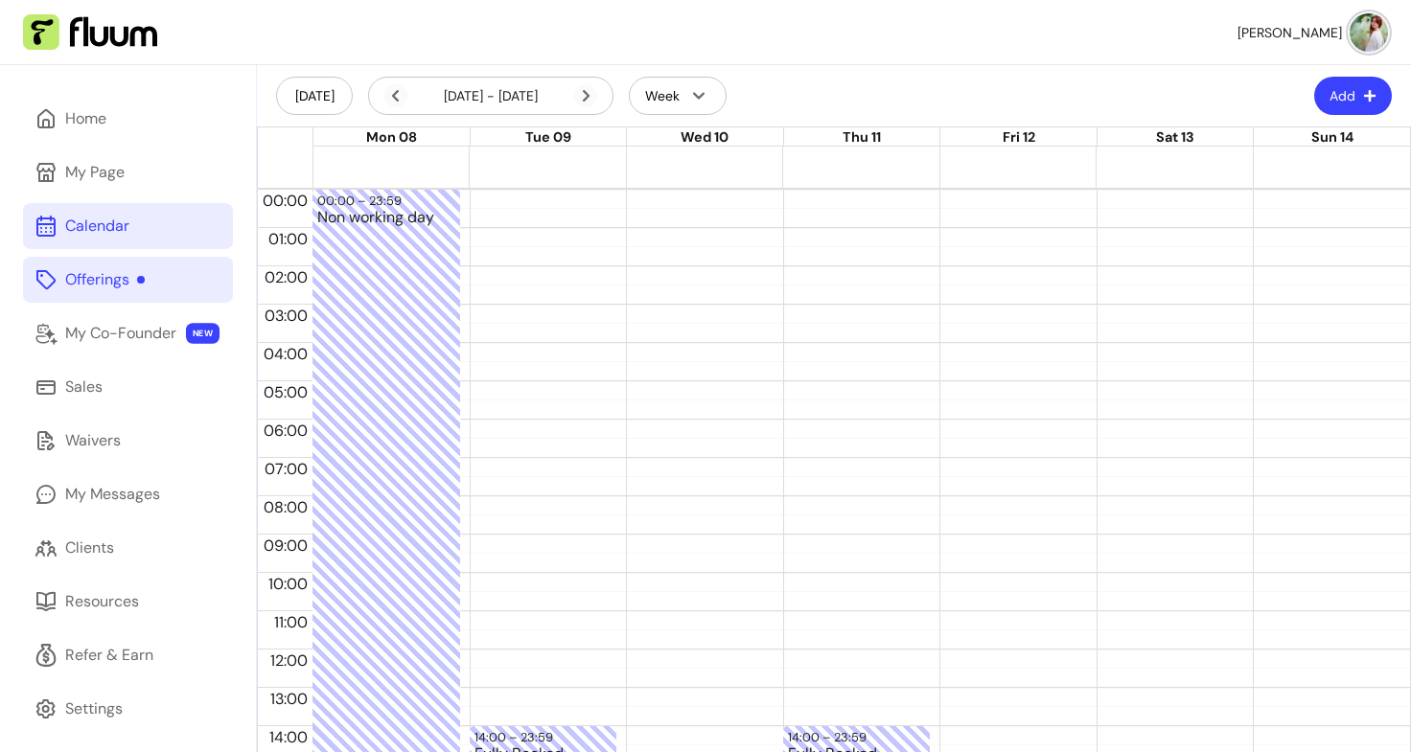
click at [1120, 156] on div at bounding box center [861, 156] width 1097 height 19
click at [1318, 161] on div at bounding box center [861, 156] width 1097 height 19
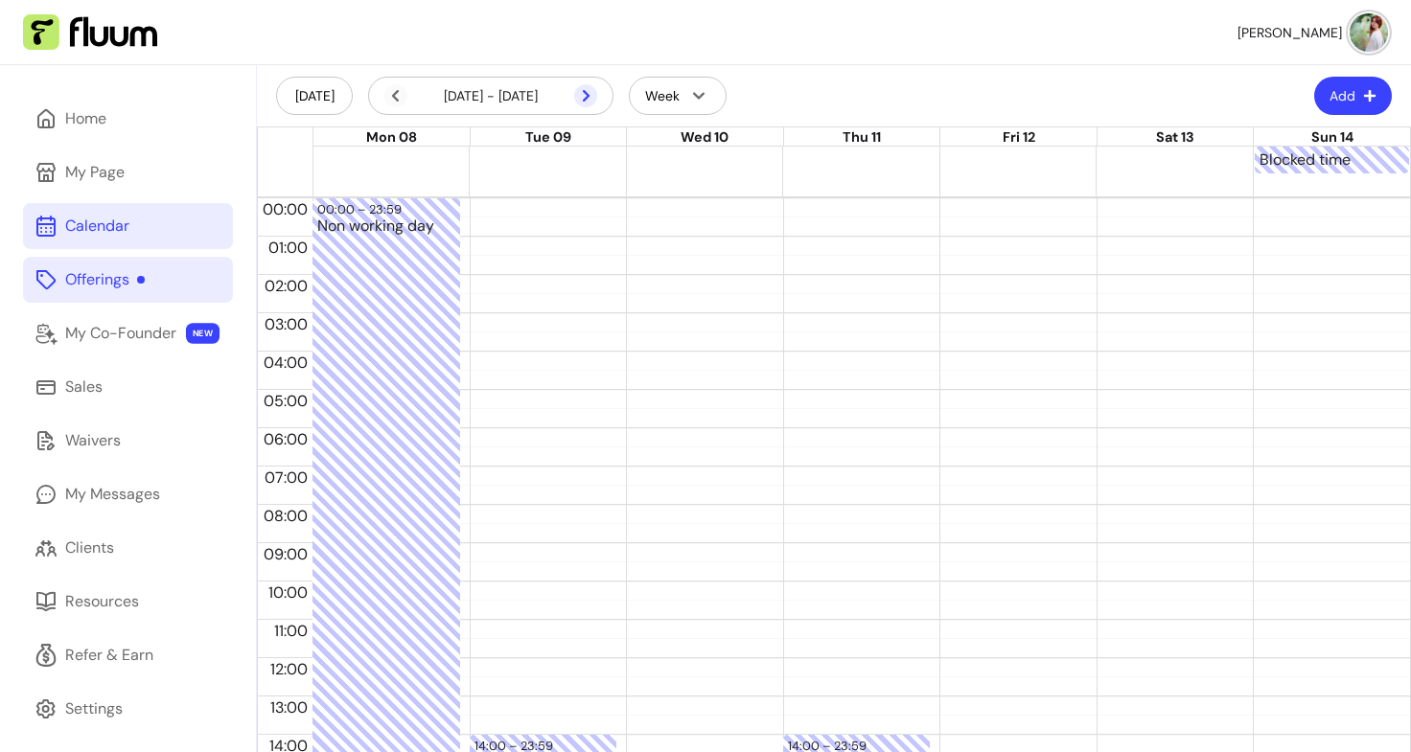
click at [583, 96] on icon at bounding box center [585, 95] width 23 height 23
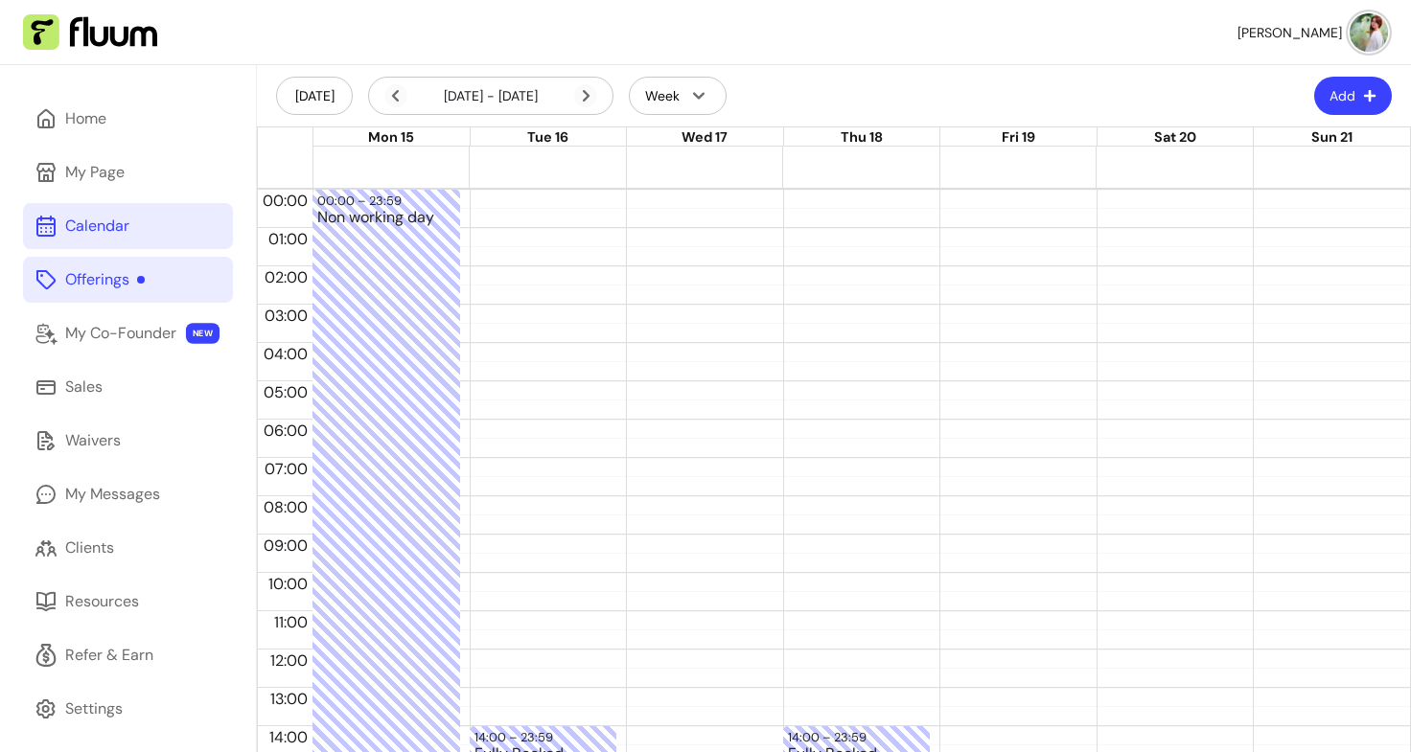
click at [1122, 160] on div at bounding box center [861, 156] width 1097 height 19
click at [1247, 165] on div at bounding box center [861, 156] width 1097 height 19
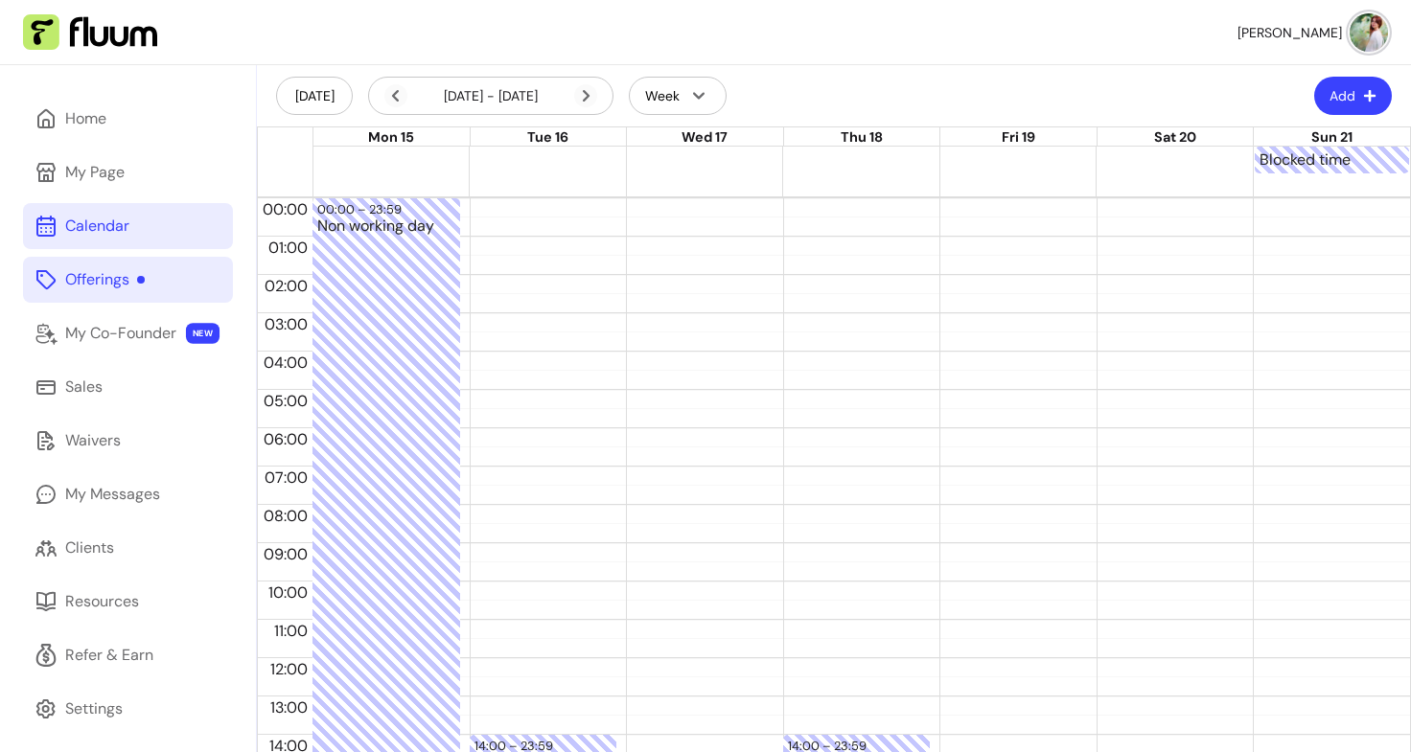
click at [1189, 158] on div at bounding box center [783, 161] width 940 height 28
click at [395, 97] on icon at bounding box center [395, 96] width 7 height 12
click at [1178, 165] on div at bounding box center [783, 161] width 940 height 28
click at [393, 100] on icon at bounding box center [395, 95] width 23 height 23
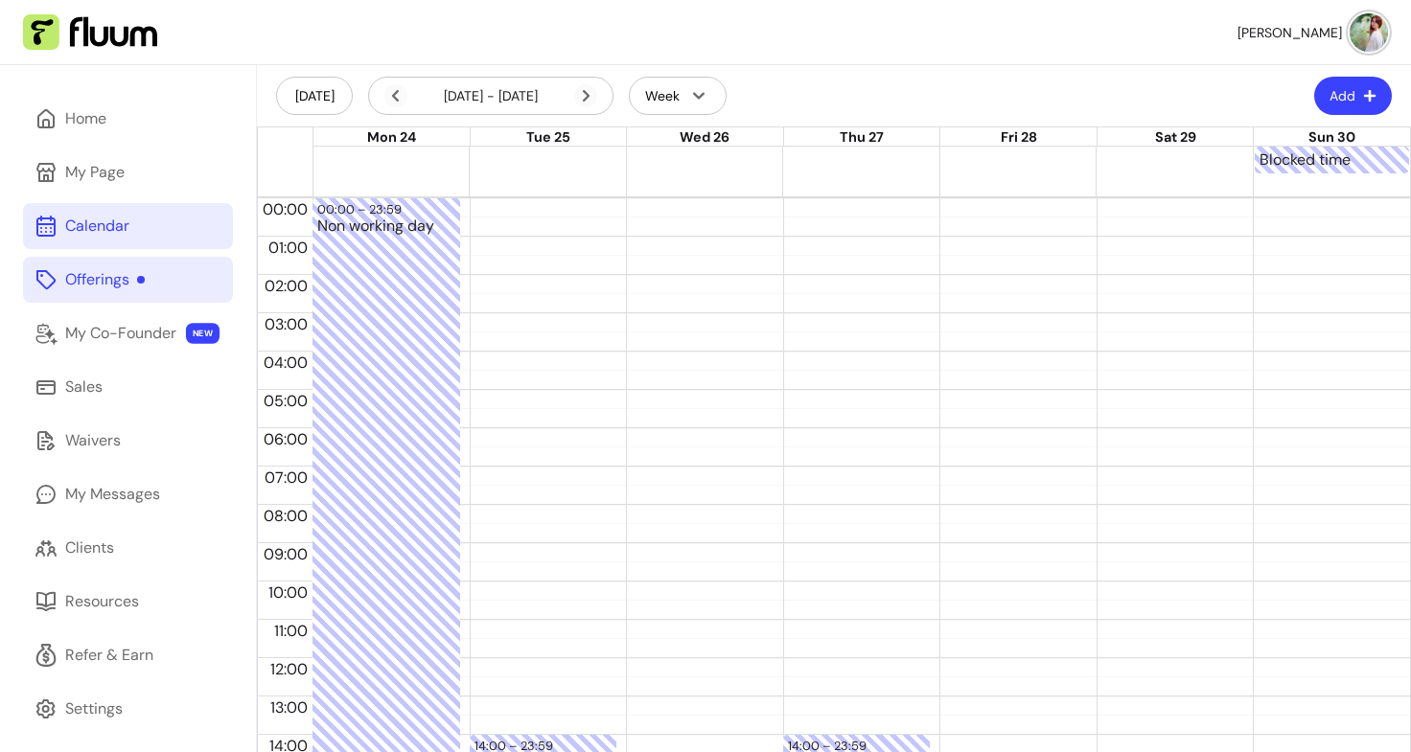
click at [1136, 157] on div at bounding box center [783, 161] width 940 height 28
click at [393, 95] on icon at bounding box center [395, 96] width 7 height 12
click at [1158, 160] on div at bounding box center [783, 161] width 940 height 28
click at [397, 90] on icon at bounding box center [395, 95] width 23 height 23
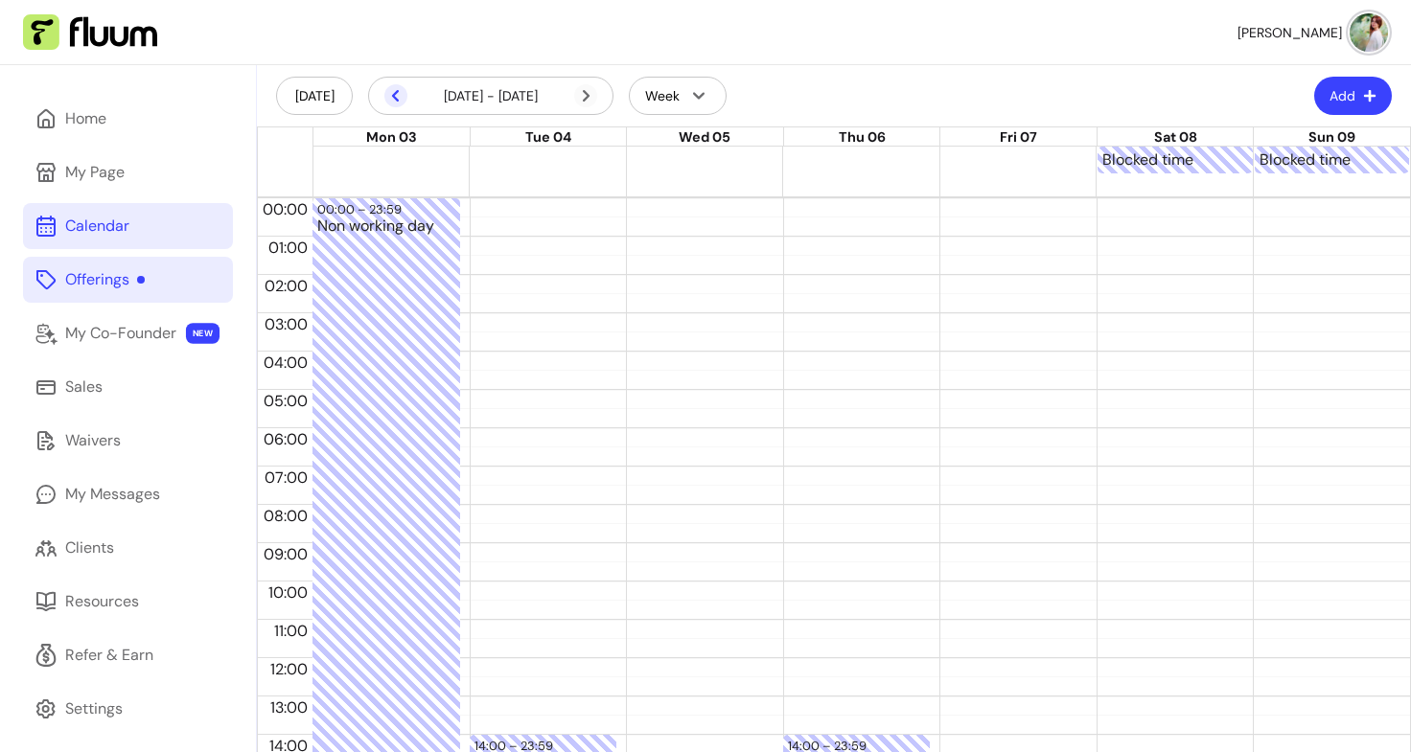
click at [397, 90] on icon at bounding box center [395, 95] width 23 height 23
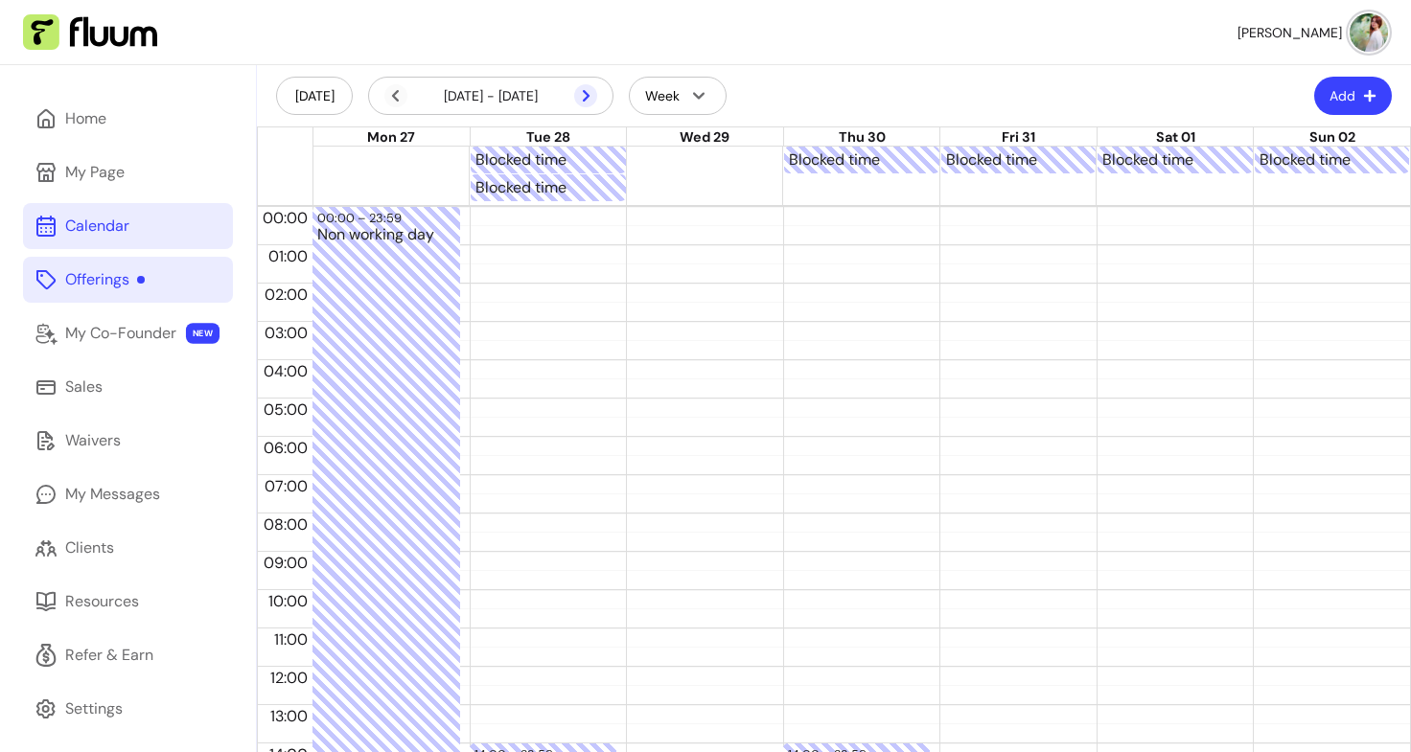
click at [587, 100] on icon at bounding box center [585, 95] width 23 height 23
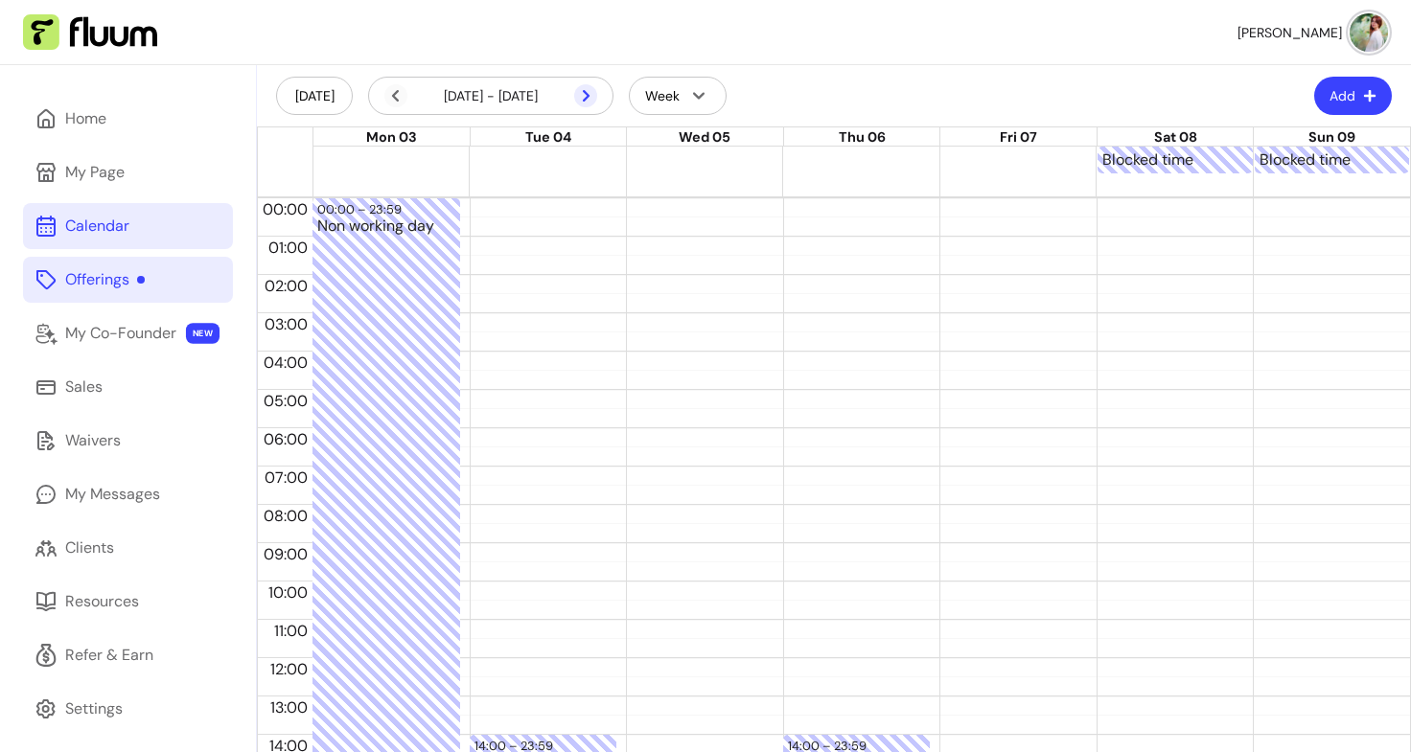
click at [587, 100] on icon at bounding box center [585, 95] width 23 height 23
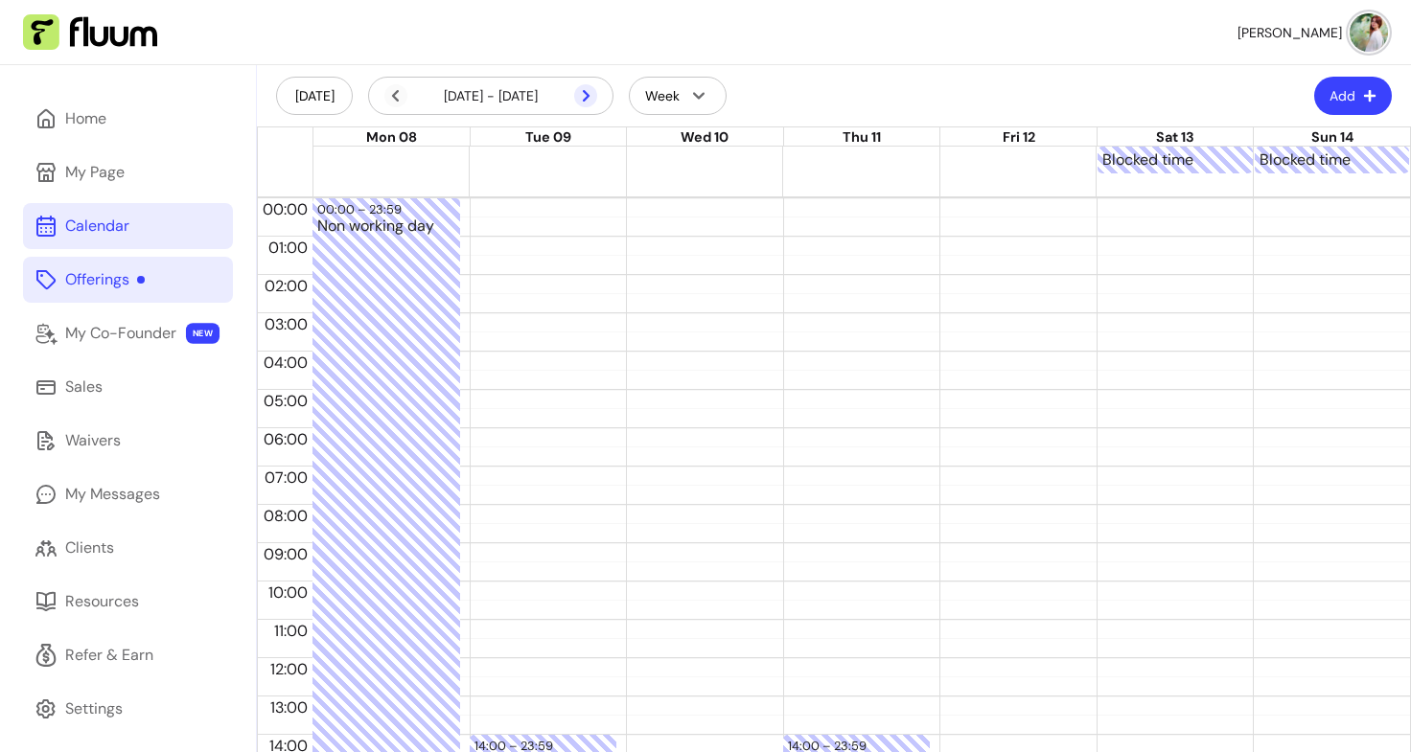
click at [587, 100] on icon at bounding box center [585, 95] width 23 height 23
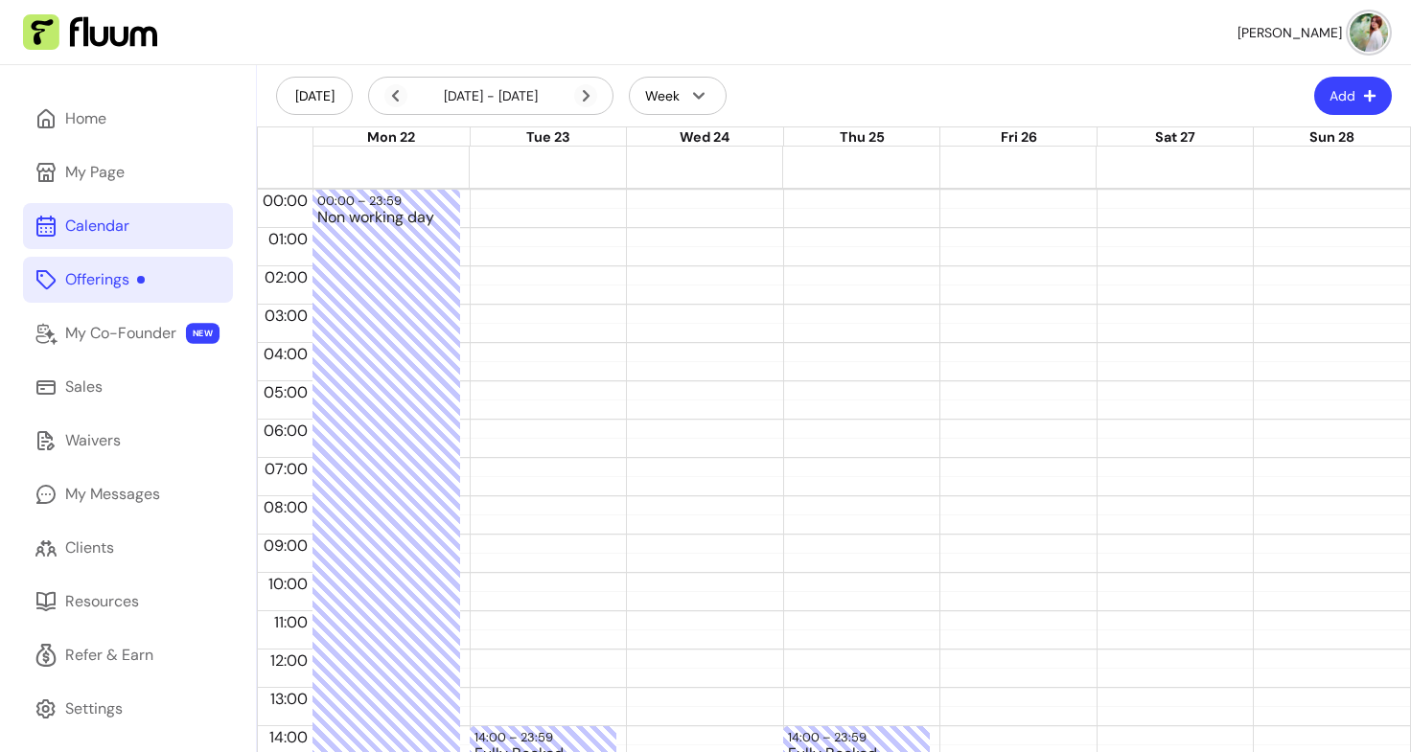
click at [1115, 161] on div at bounding box center [861, 156] width 1097 height 19
click at [1307, 152] on div at bounding box center [861, 156] width 1097 height 19
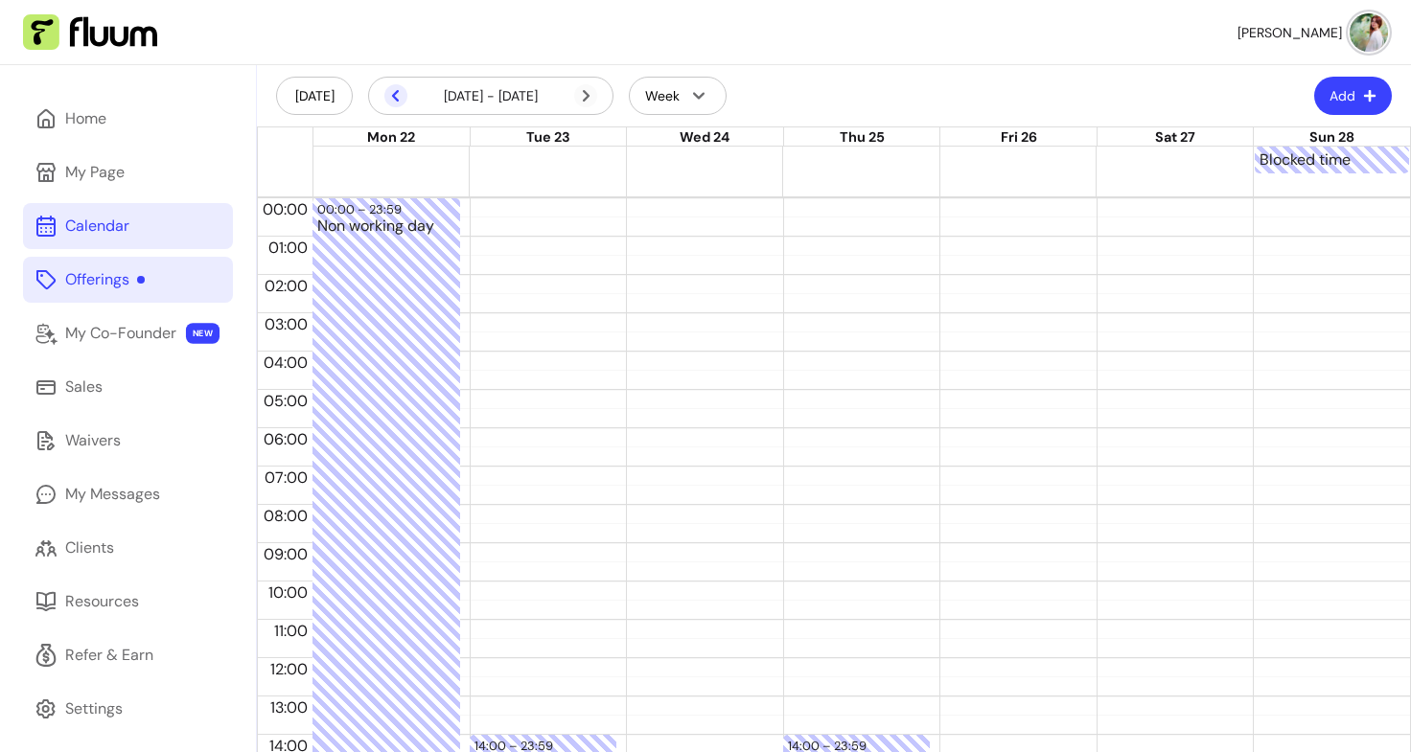
click at [388, 98] on icon at bounding box center [395, 95] width 23 height 23
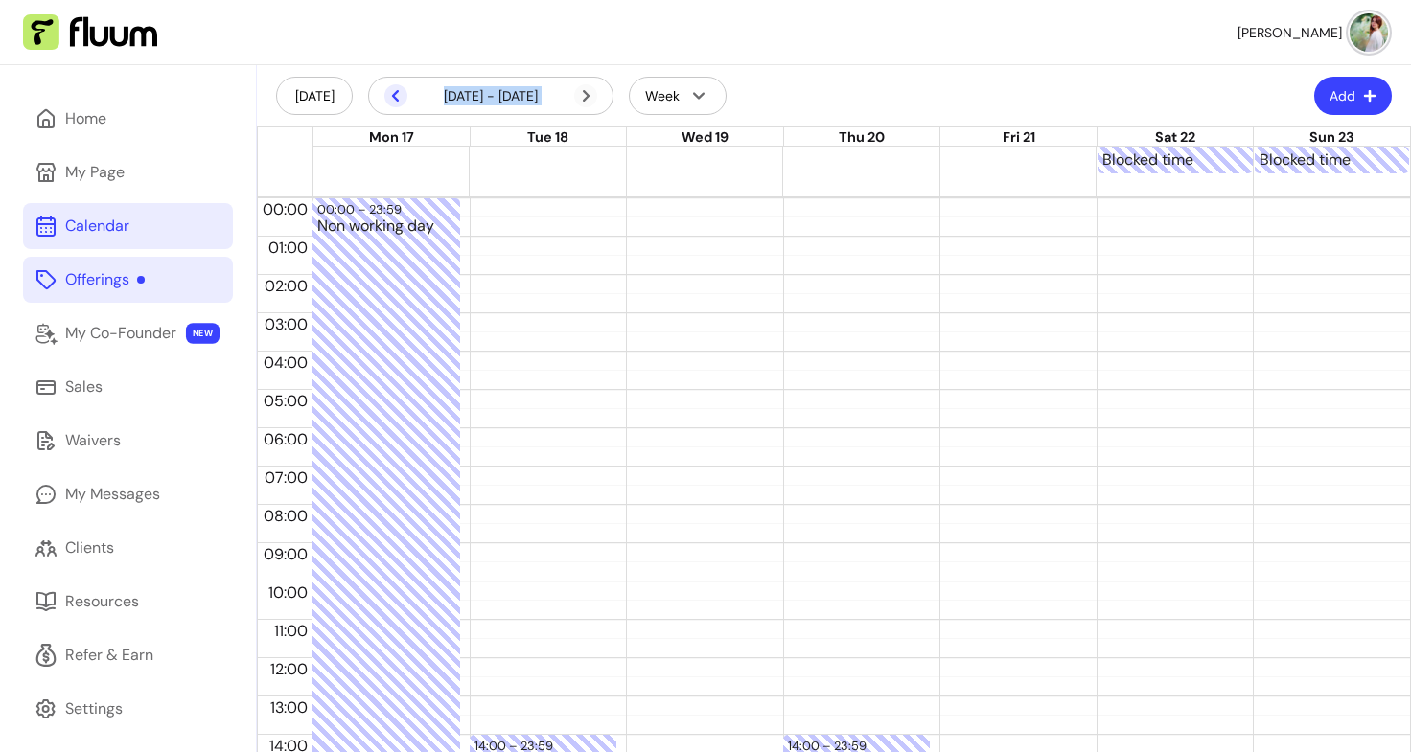
click at [388, 98] on icon at bounding box center [395, 95] width 23 height 23
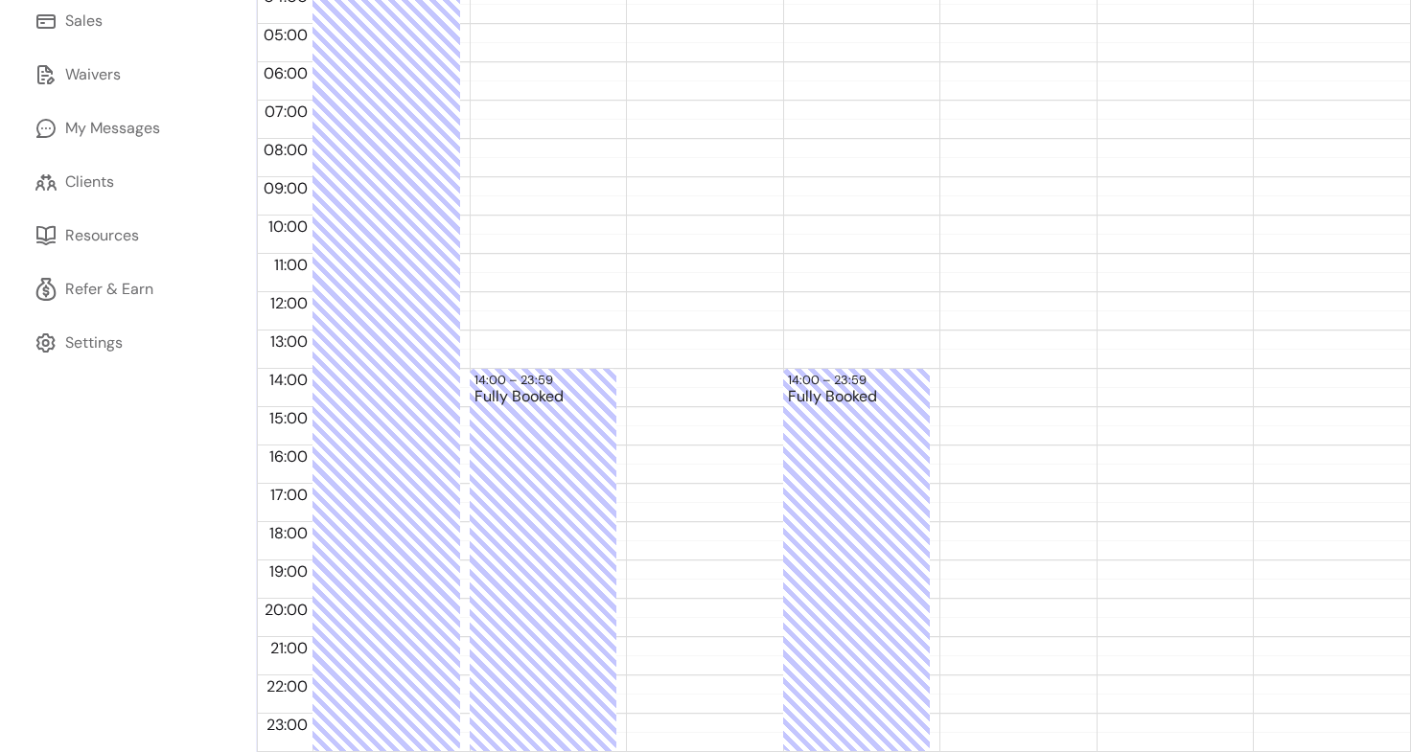
scroll to position [145, 0]
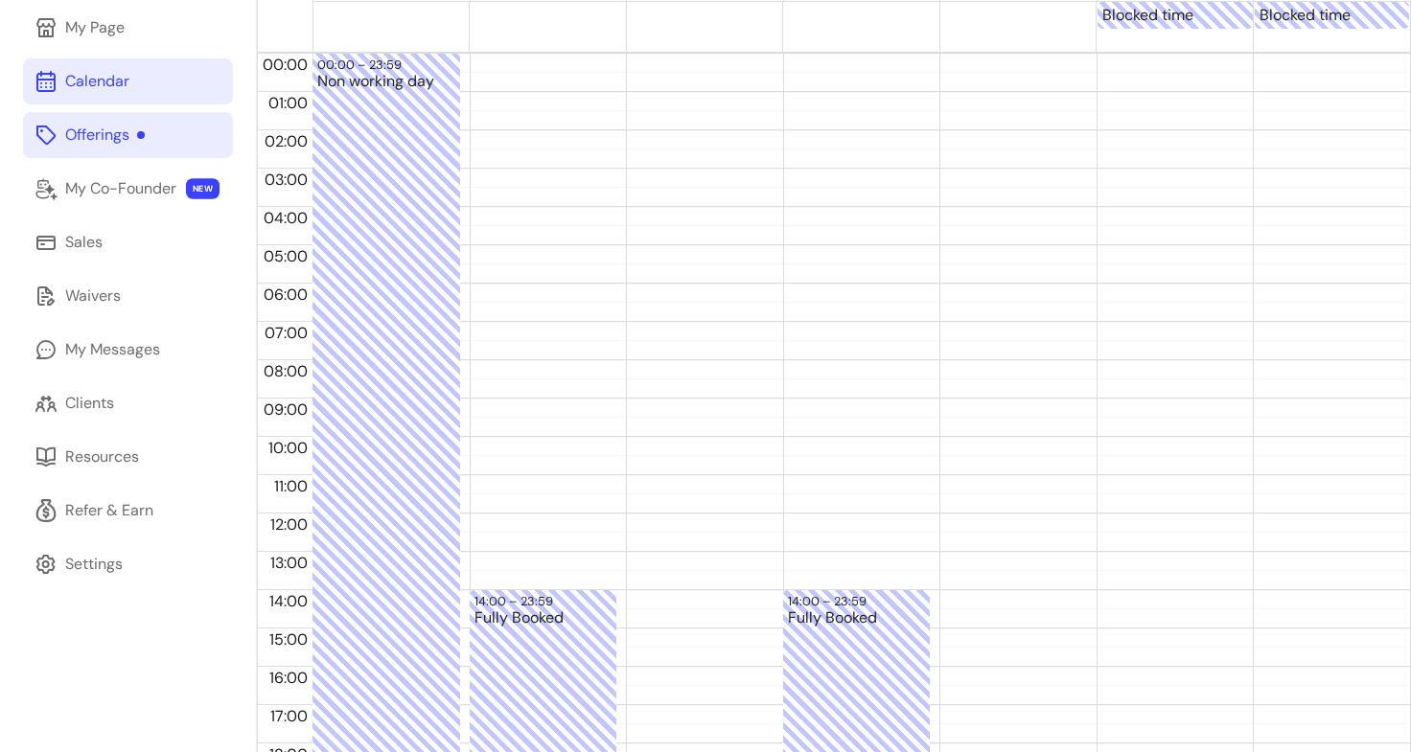
click at [102, 143] on div "Offerings" at bounding box center [105, 135] width 80 height 23
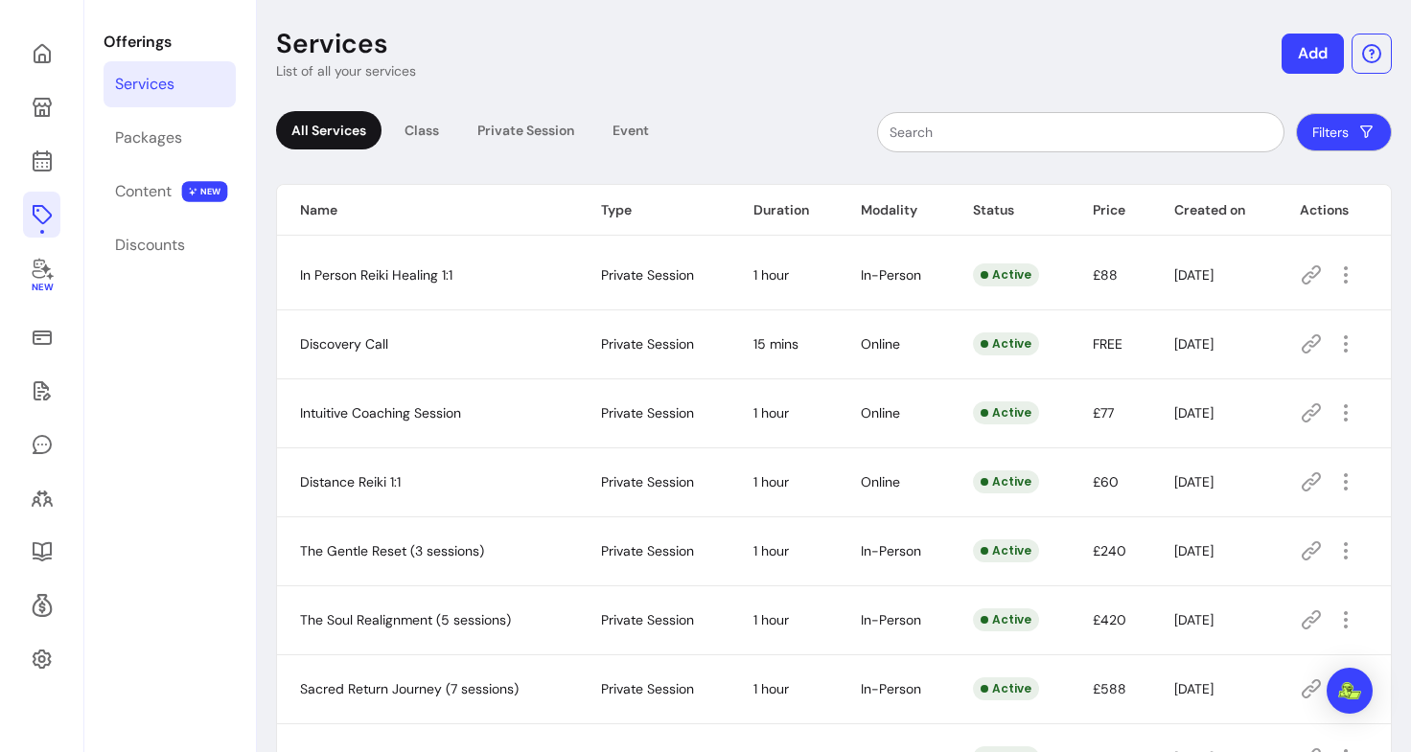
scroll to position [145, 0]
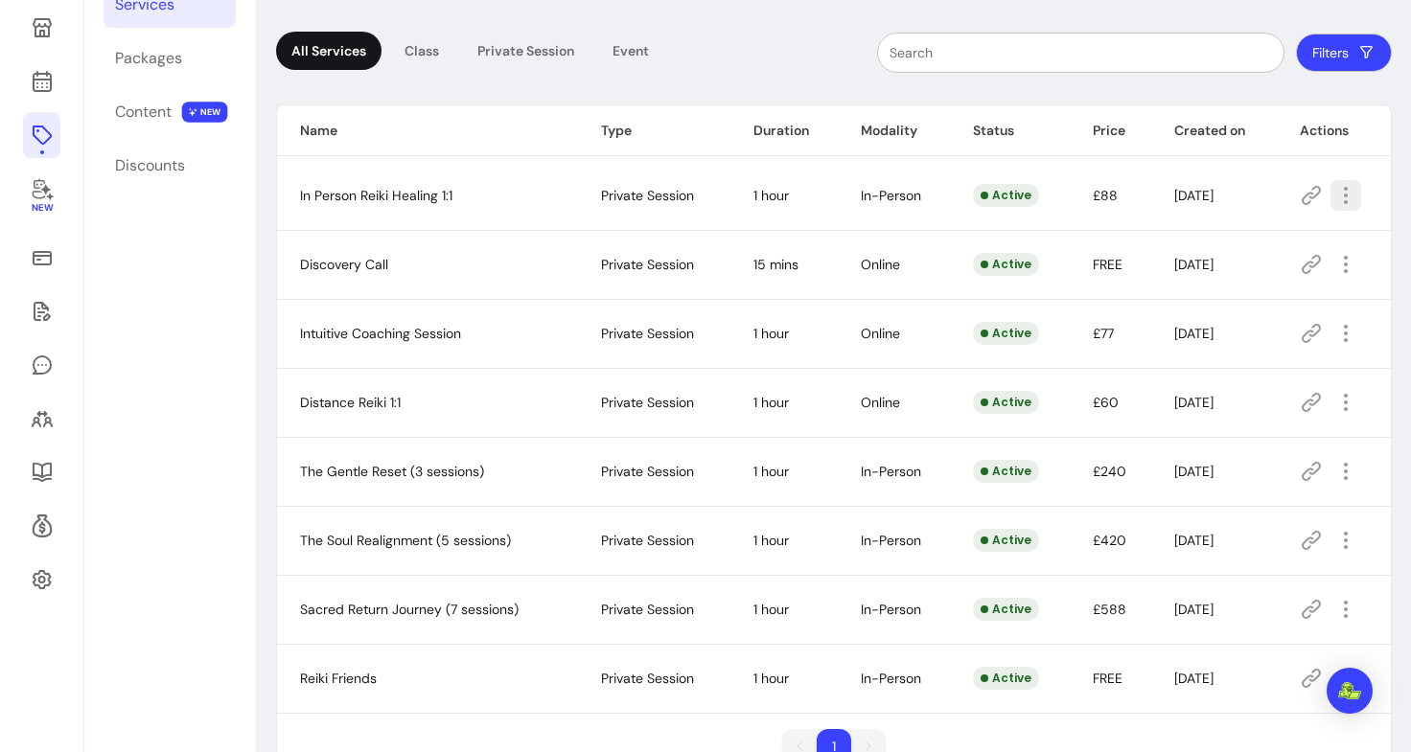
click at [1334, 191] on icon "button" at bounding box center [1345, 195] width 23 height 23
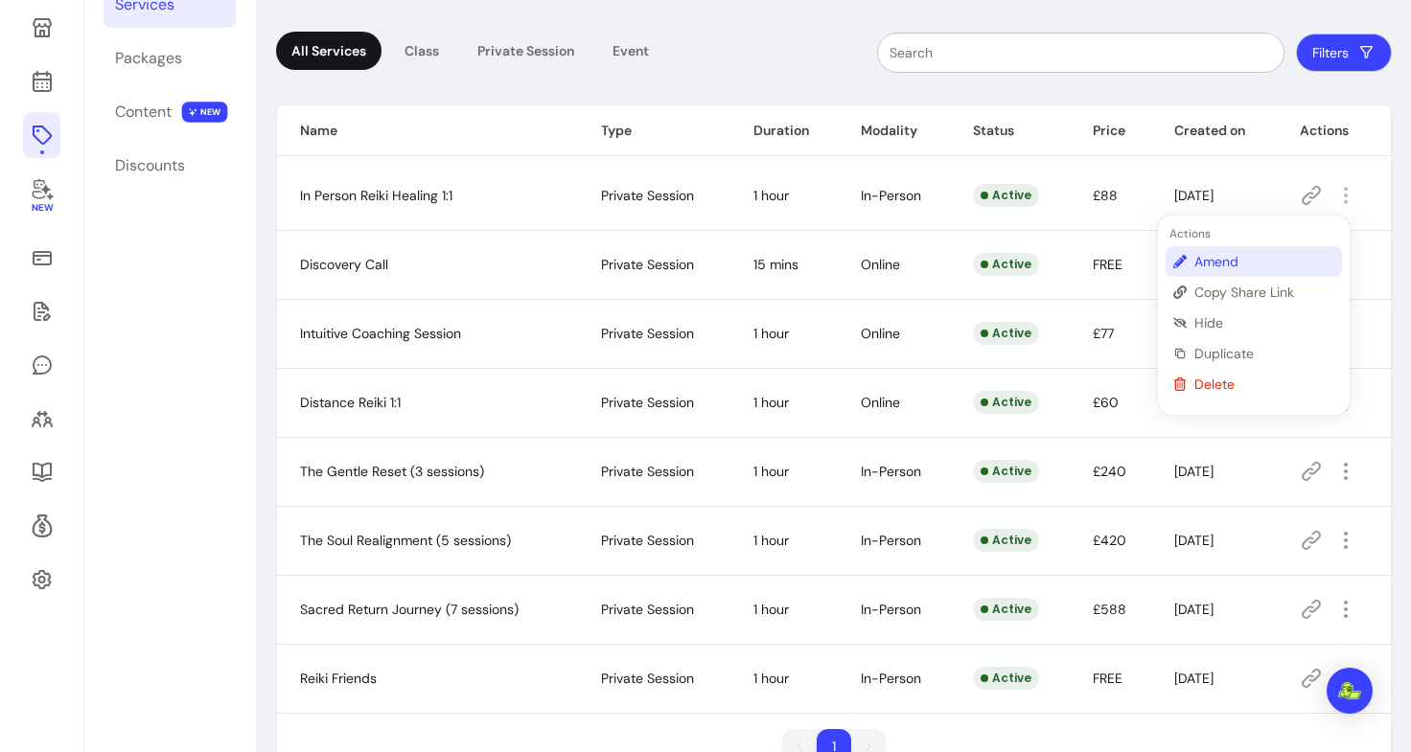
click at [1262, 259] on span "Amend" at bounding box center [1264, 261] width 140 height 19
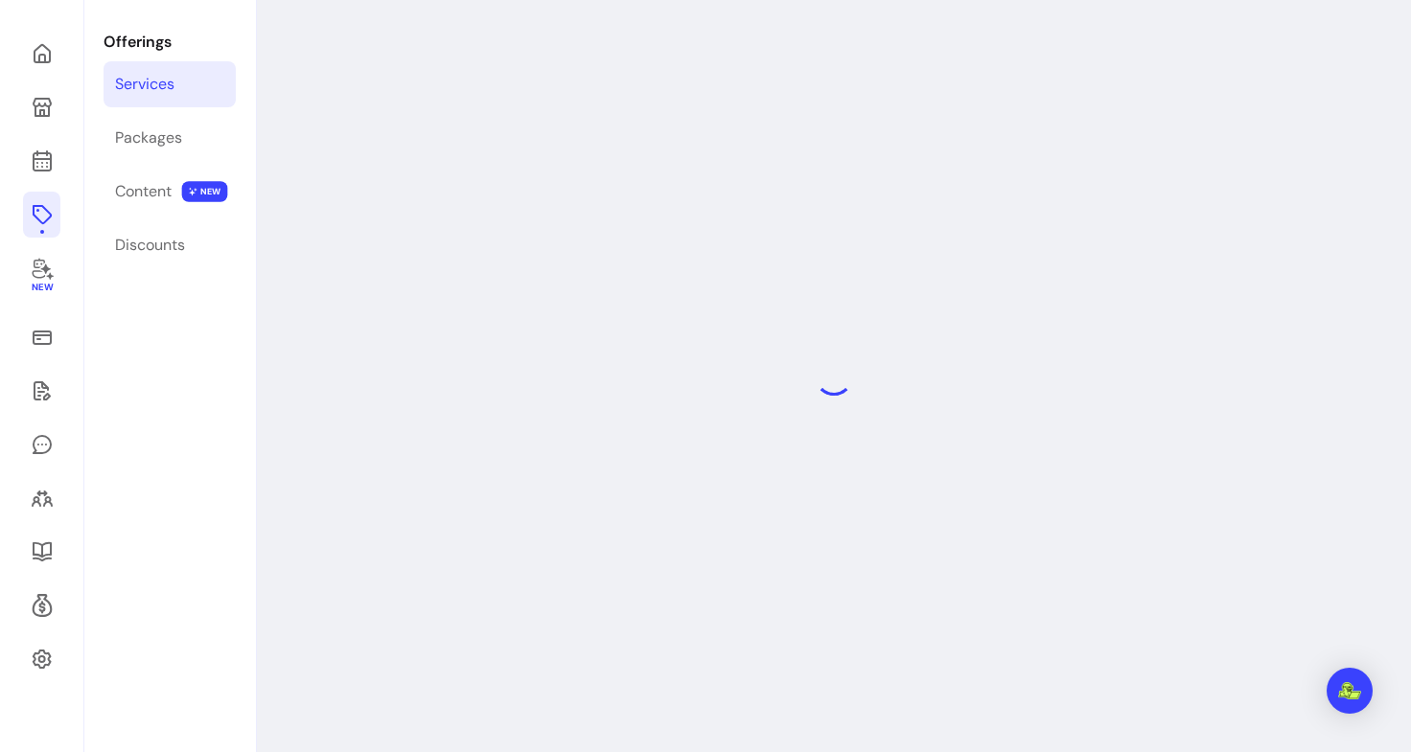
select select "**"
select select "***"
select select "**********"
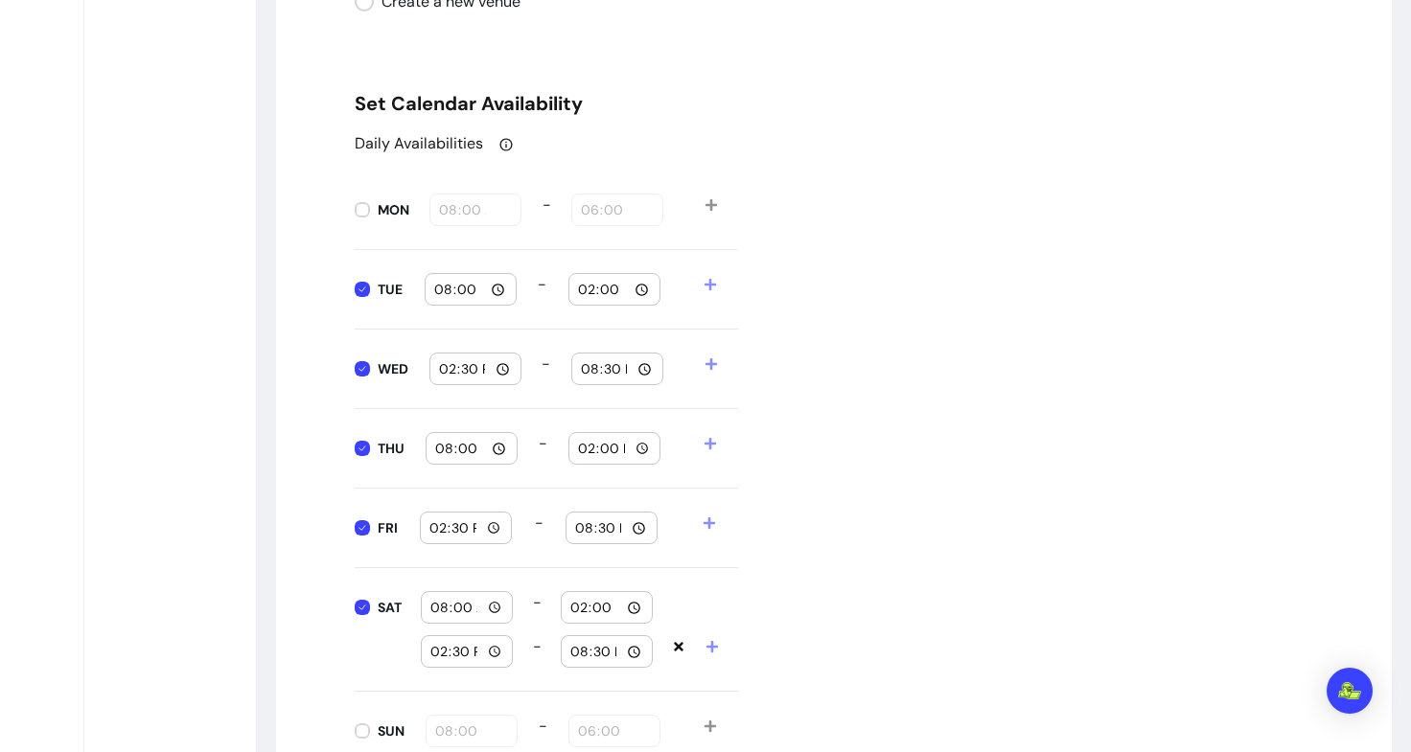
scroll to position [1989, 0]
type input "18:00"
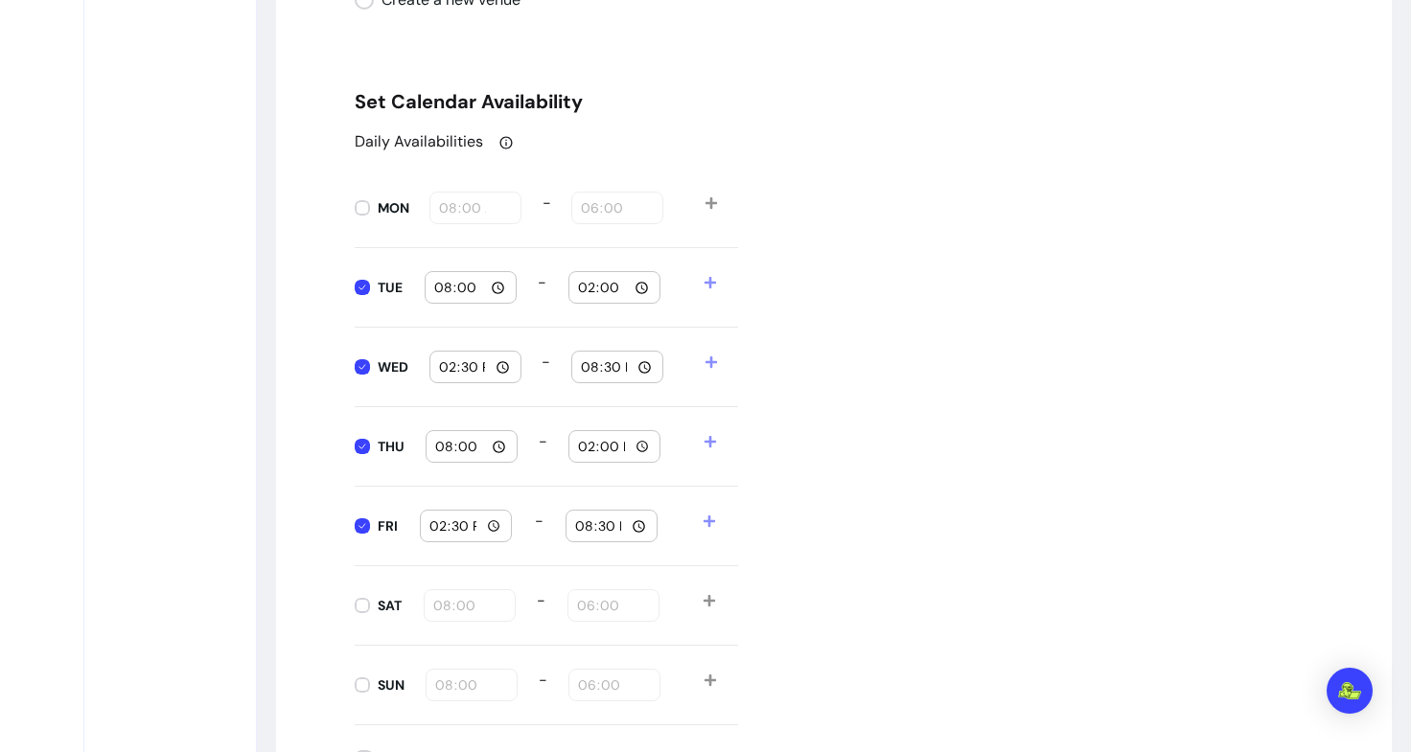
click at [889, 548] on div "Daily Availabilities MON 08:00 - 18:00 TUE 08:00 - 14:00 WED 14:30 - 20:30 THU …" at bounding box center [834, 427] width 958 height 595
type input "08:00"
type input "18:00"
click at [870, 466] on div "Daily Availabilities MON 08:00 - 18:00 TUE 08:00 - 14:00 WED 14:30 - 20:30 THU …" at bounding box center [834, 427] width 958 height 595
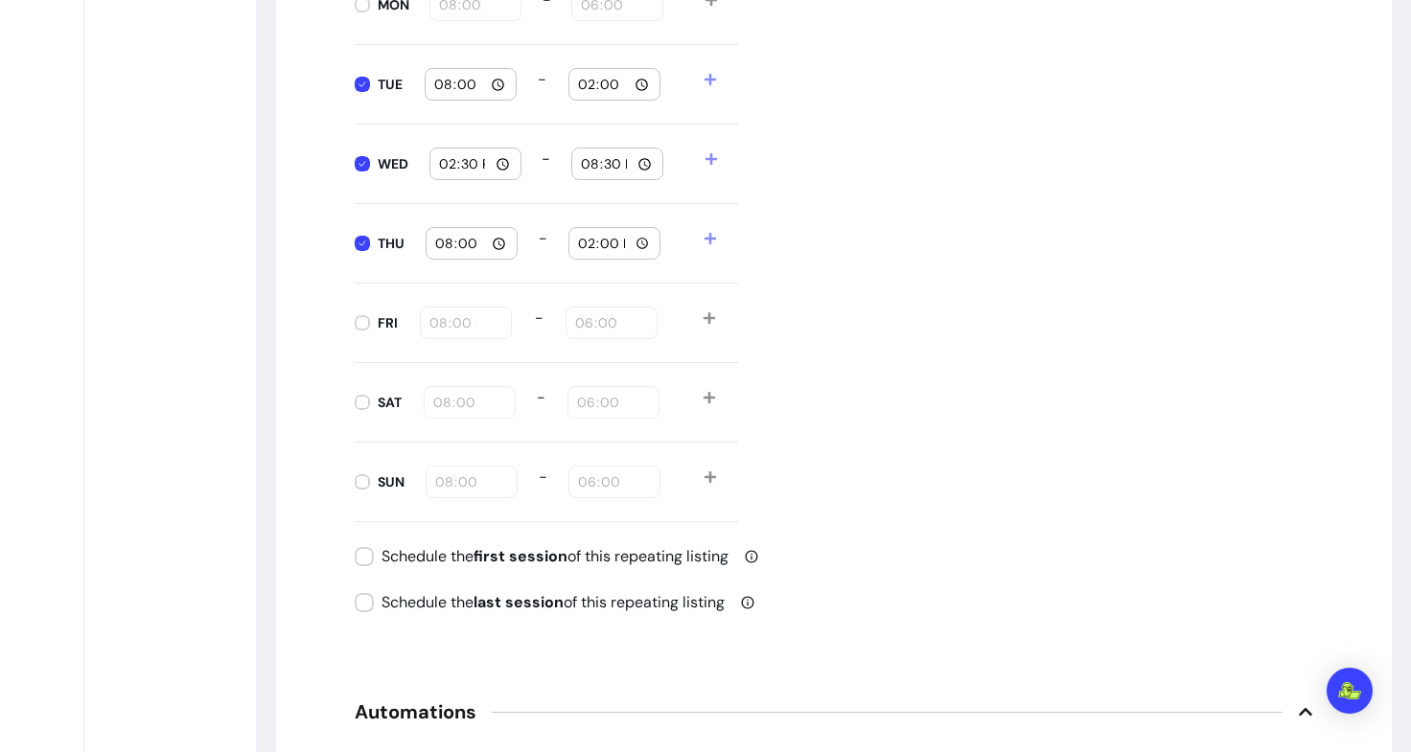
scroll to position [2051, 0]
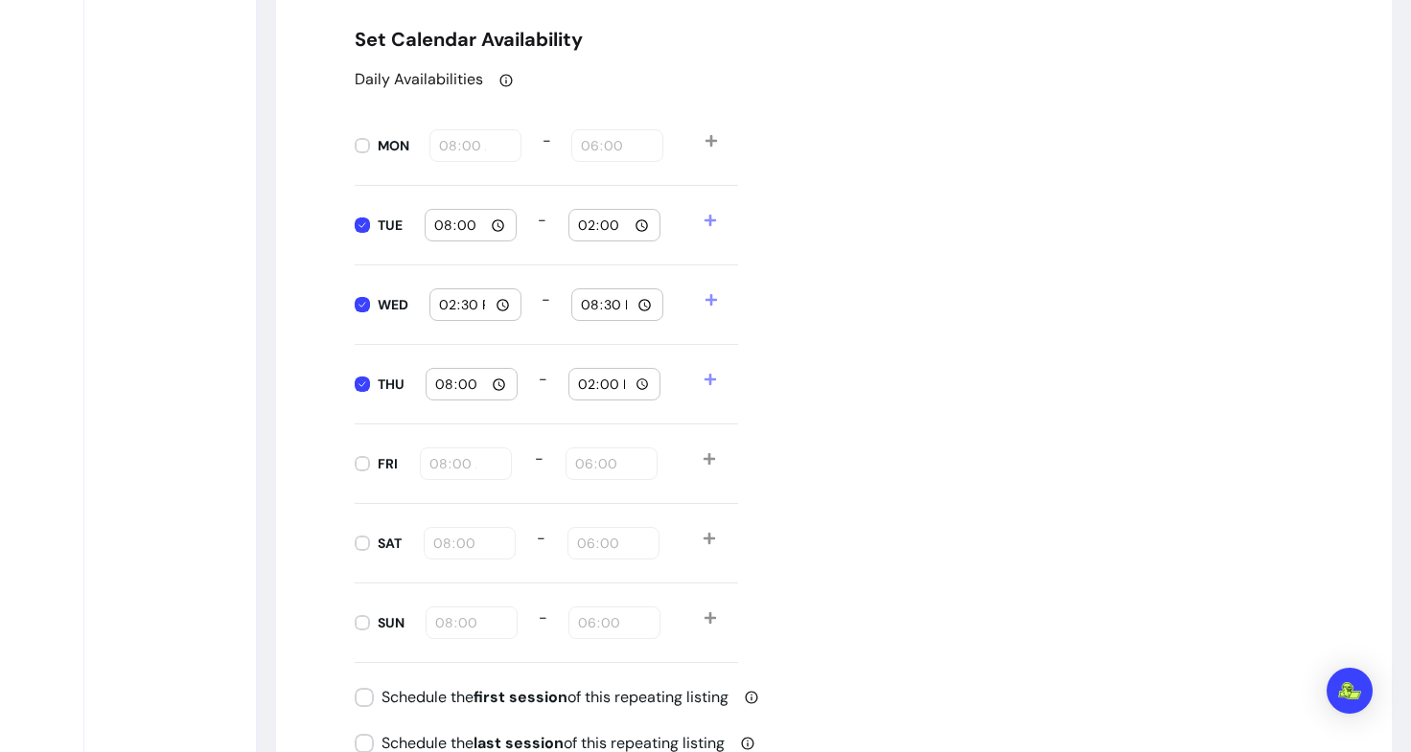
click at [497, 302] on input "14:30" at bounding box center [475, 304] width 75 height 21
type input "08:30"
click at [990, 383] on div "Daily Availabilities MON 08:00 - 18:00 TUE 08:00 - 14:00 WED 08:30 - 20:30 THU …" at bounding box center [834, 365] width 958 height 595
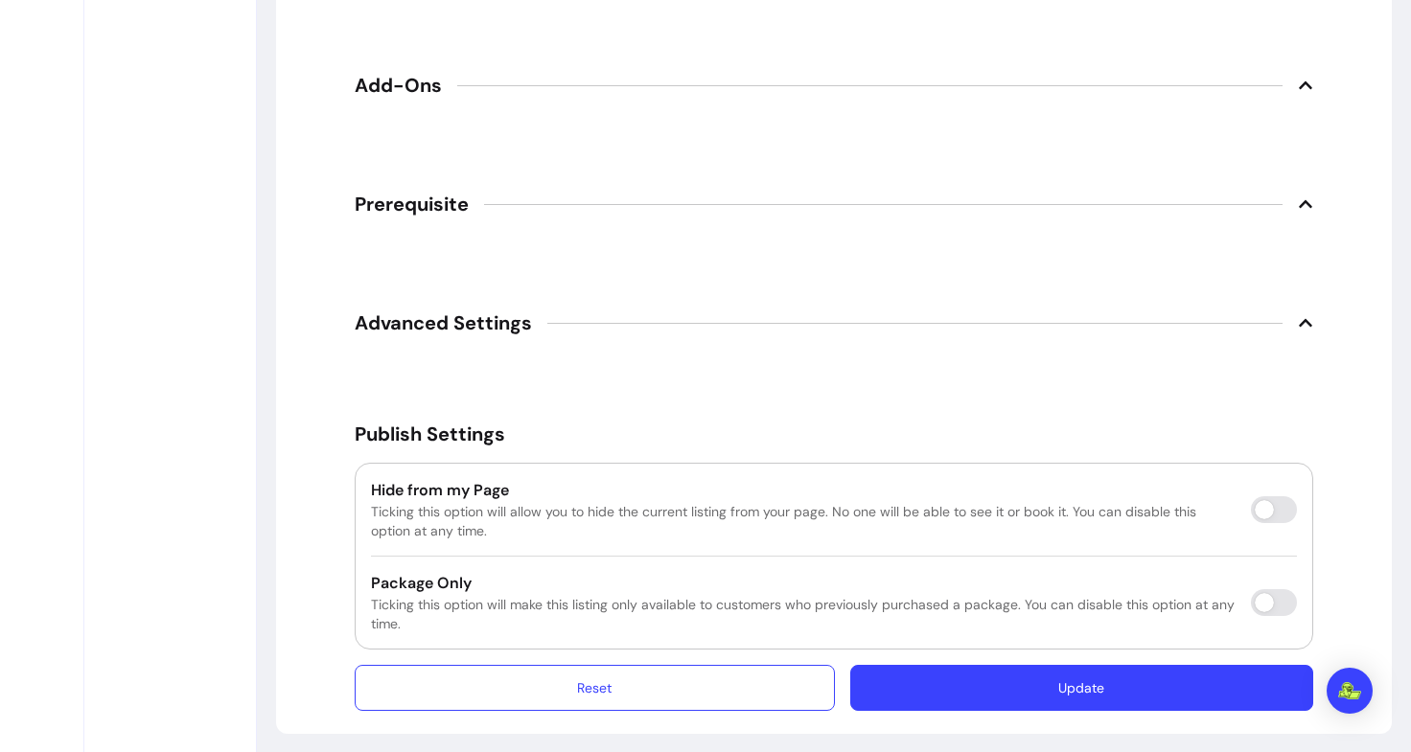
click at [1091, 690] on button "Update" at bounding box center [1081, 688] width 463 height 46
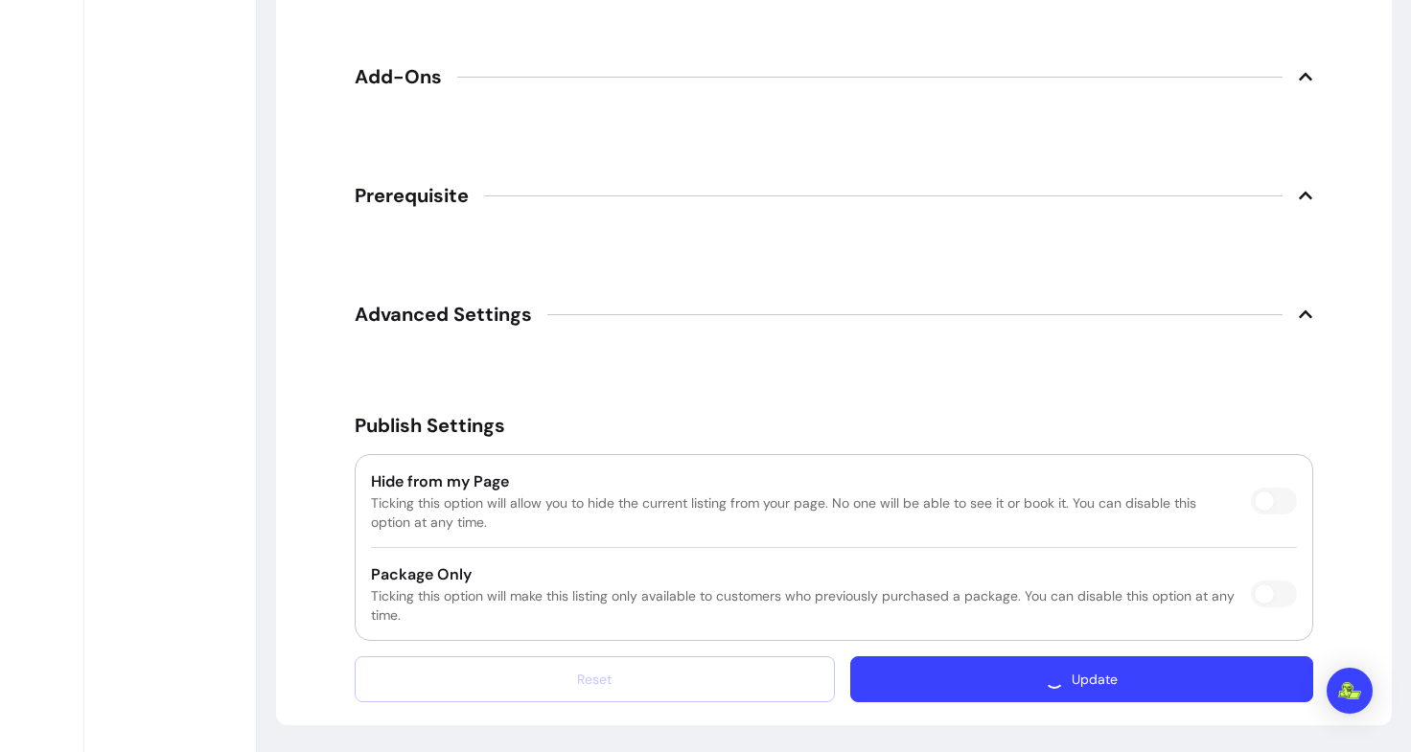
scroll to position [2893, 0]
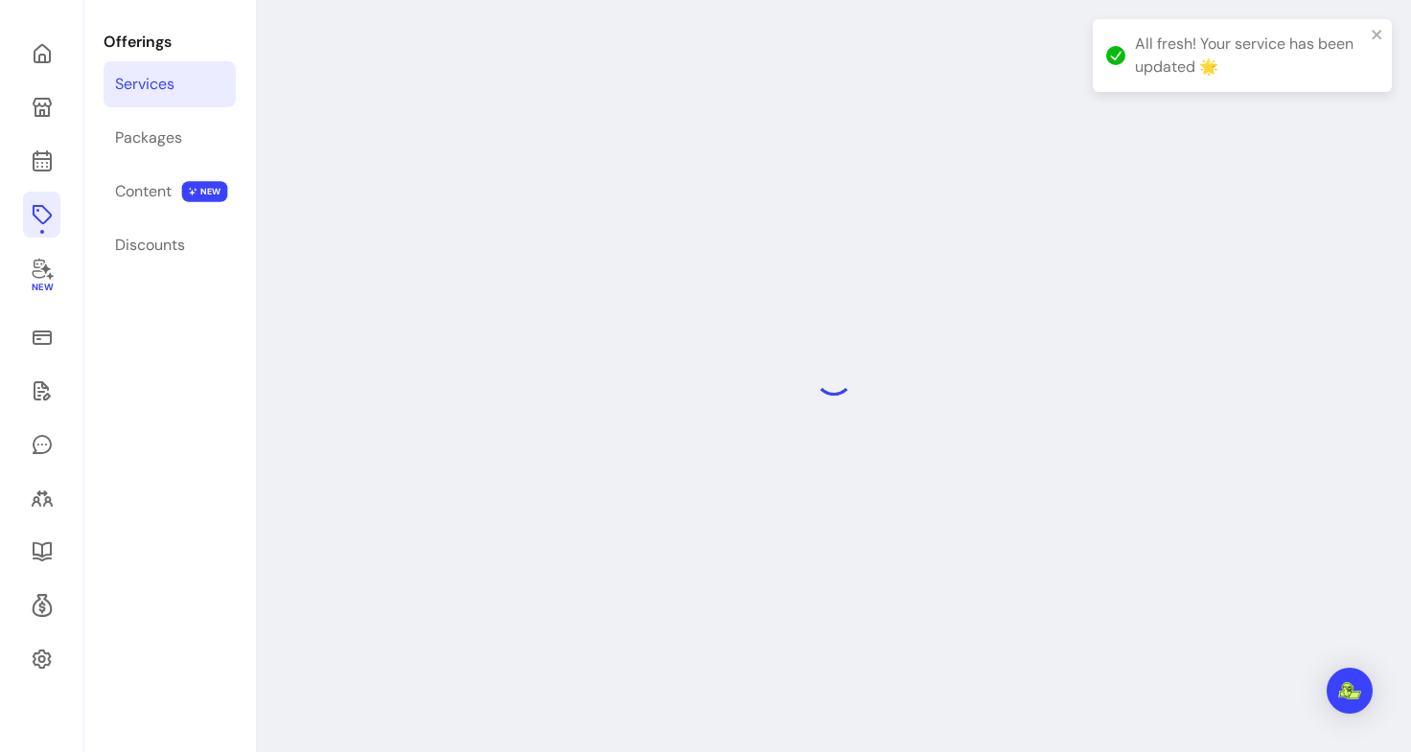
scroll to position [199, 0]
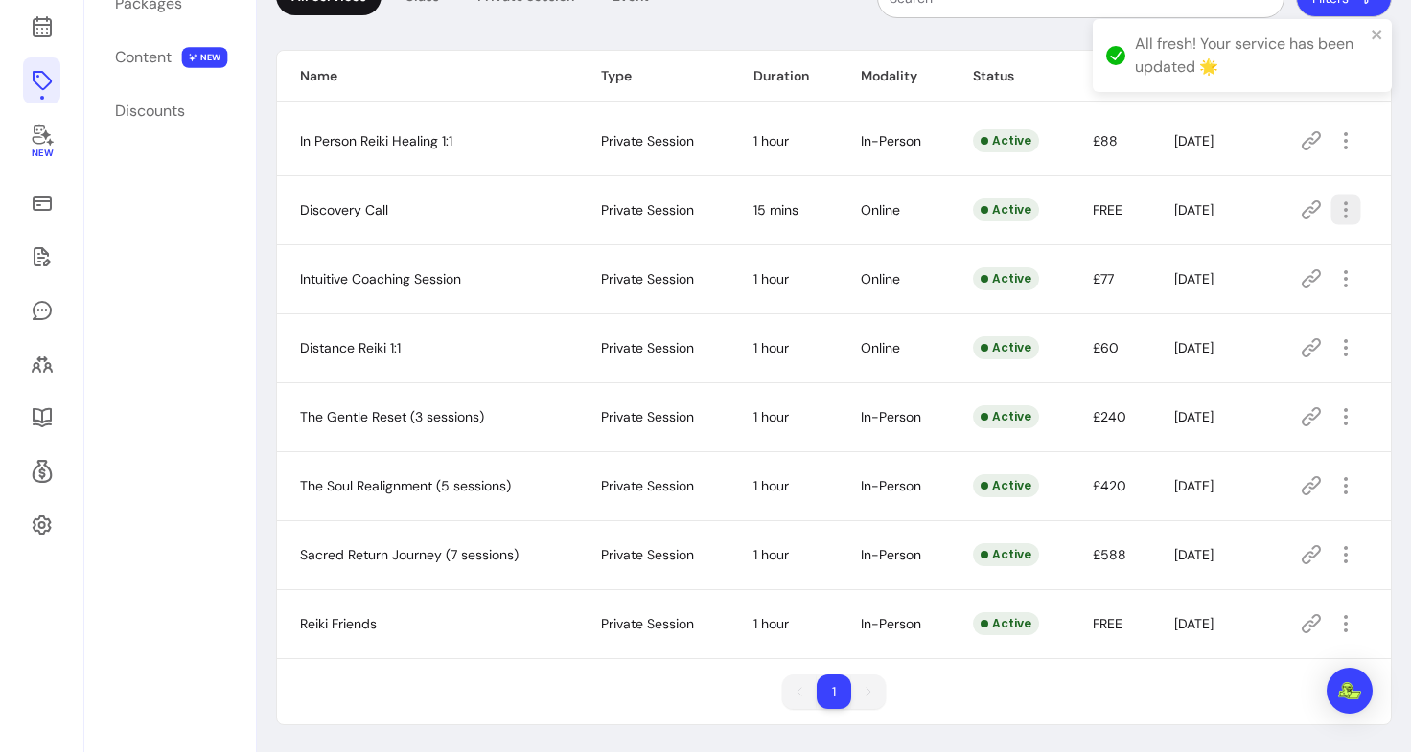
click at [1334, 219] on icon "button" at bounding box center [1345, 209] width 22 height 22
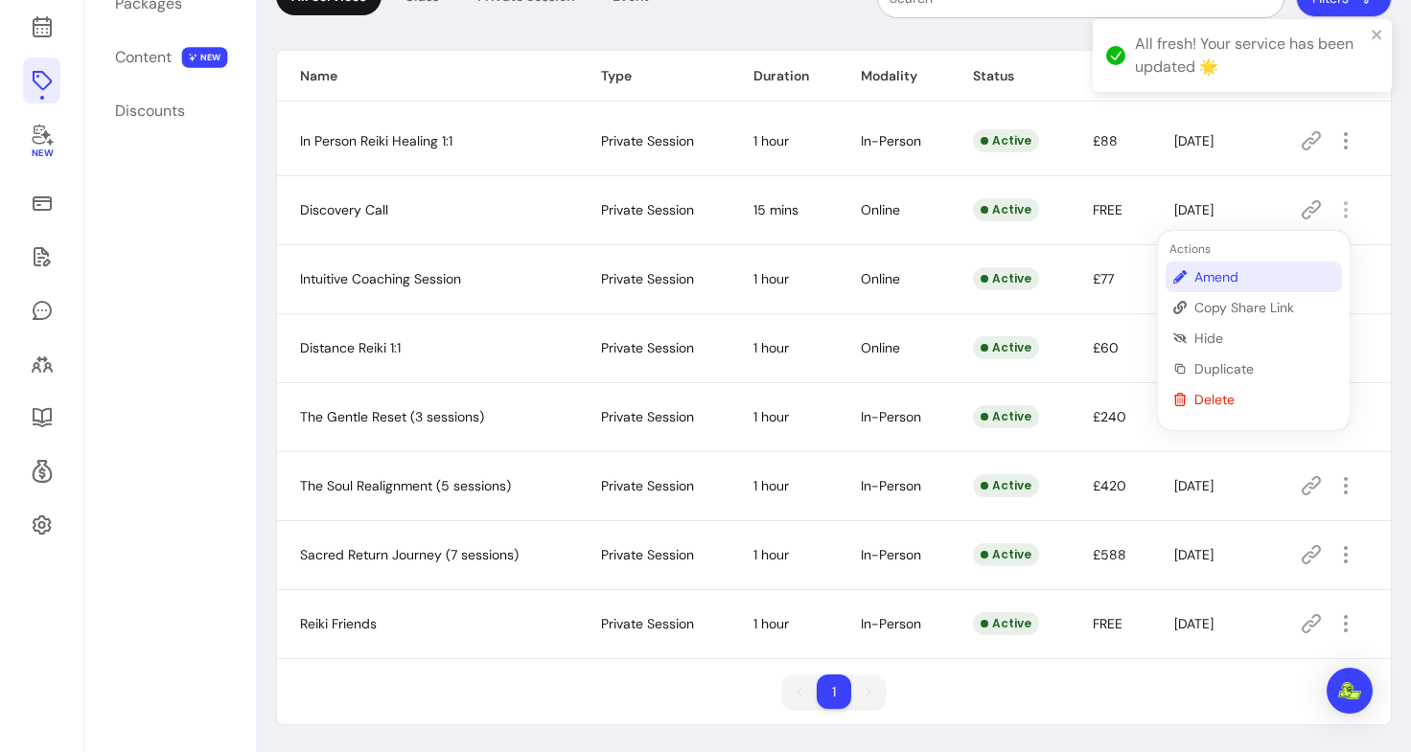
click at [1227, 278] on span "Amend" at bounding box center [1264, 276] width 140 height 19
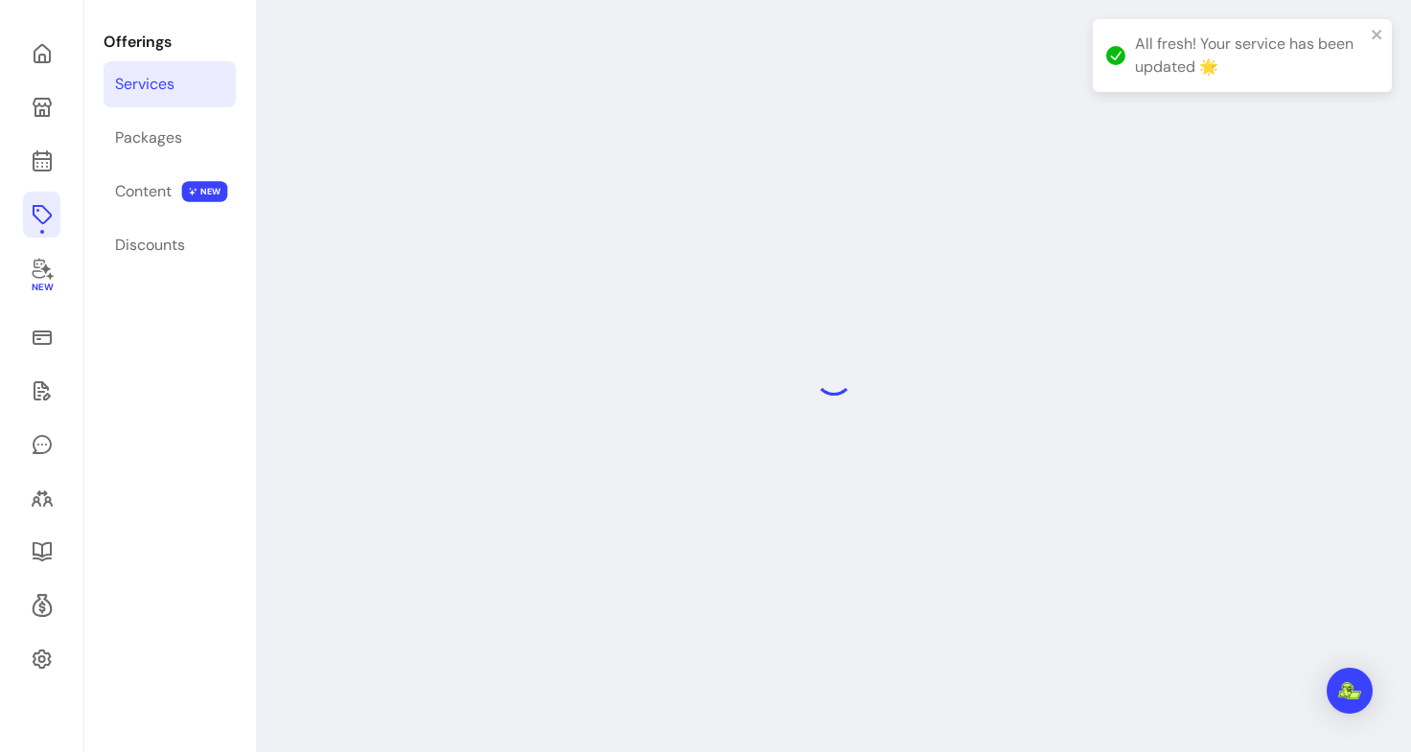
select select "**"
select select "***"
select select "******"
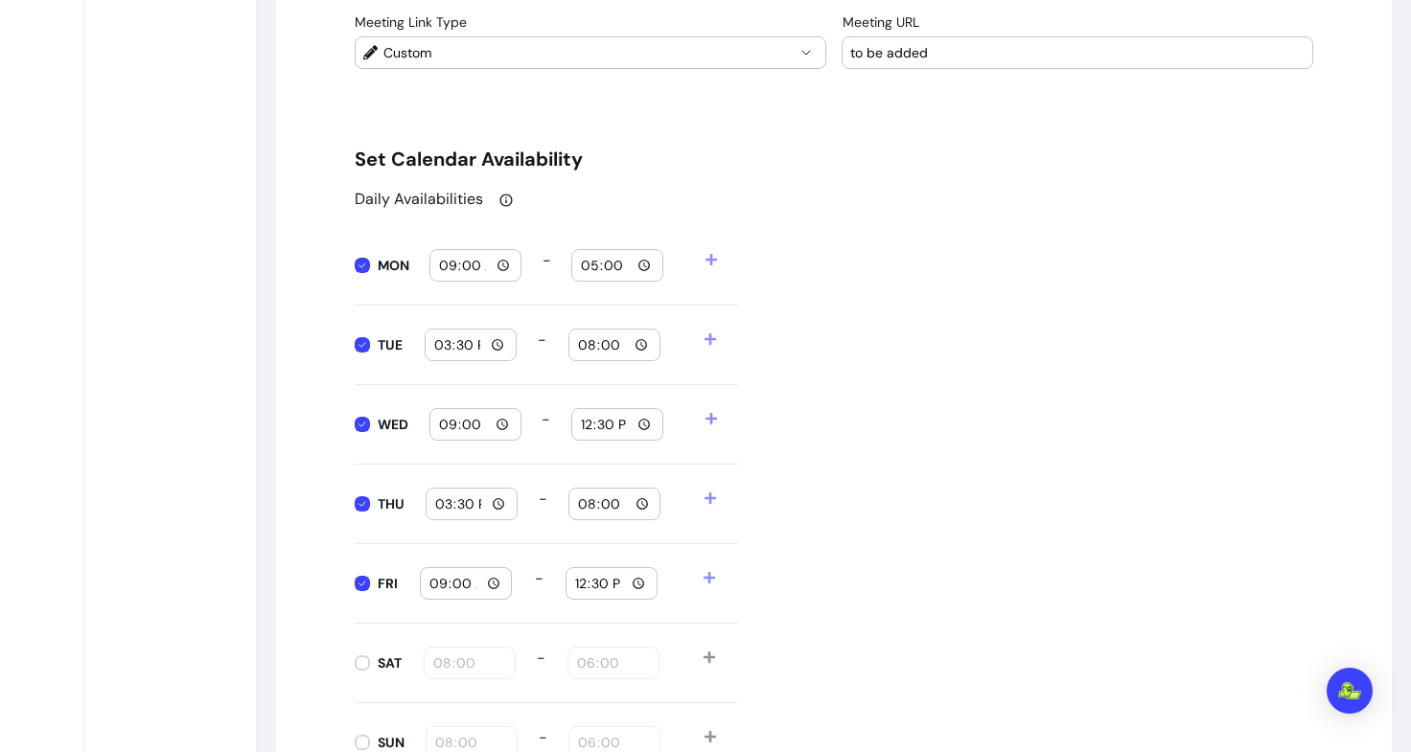
scroll to position [1914, 0]
click at [494, 341] on input "15:30" at bounding box center [470, 345] width 75 height 21
type input "09:00"
click at [636, 341] on input "20:00" at bounding box center [614, 345] width 75 height 21
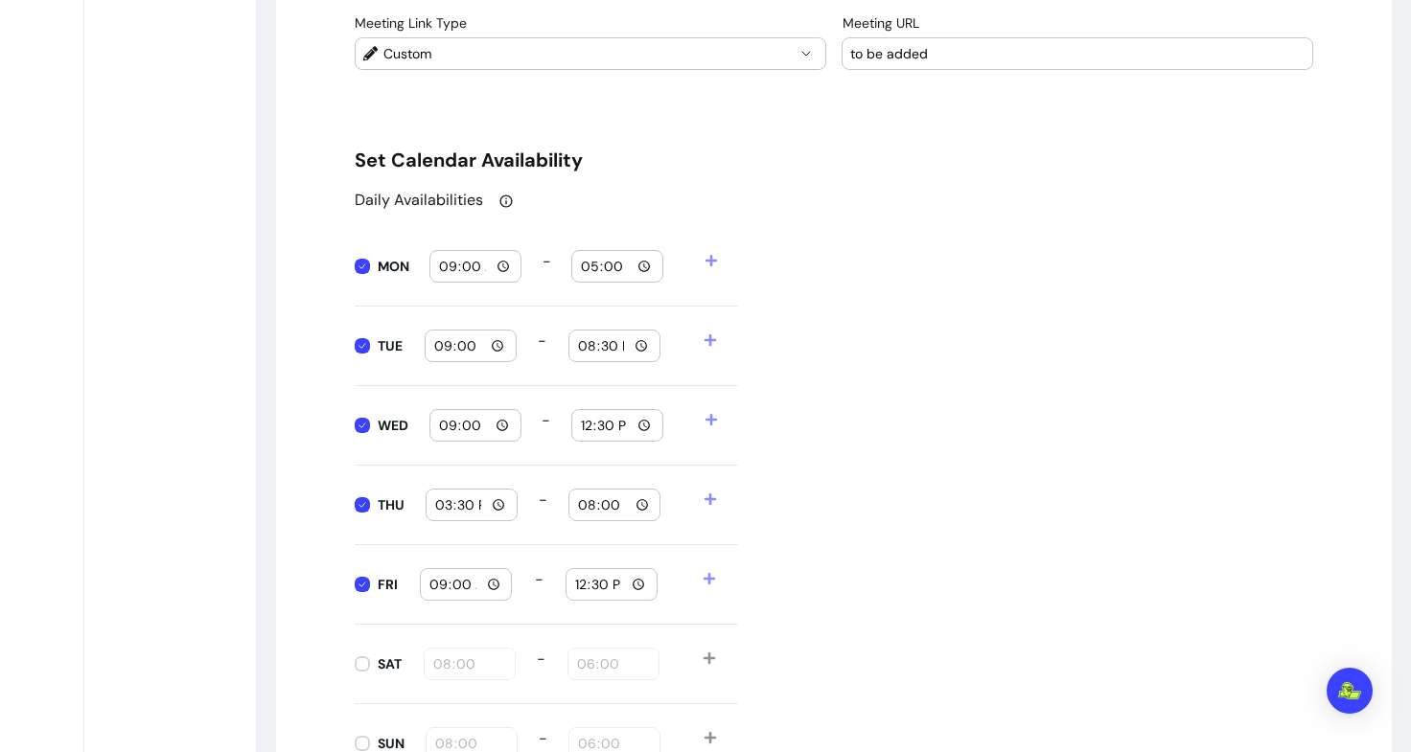
type input "20:30"
click at [936, 432] on div "Daily Availabilities MON 09:00 - 17:00 TUE 09:00 - 20:30 WED 09:00 - 12:30 THU …" at bounding box center [834, 486] width 958 height 595
click at [639, 421] on input "12:30" at bounding box center [617, 425] width 75 height 21
click at [976, 382] on div "Daily Availabilities MON 09:00 - 17:00 TUE 09:00 - 20:30 WED 09:00 - 12:30 THU …" at bounding box center [834, 486] width 958 height 595
click at [497, 500] on input "15:30" at bounding box center [471, 505] width 75 height 21
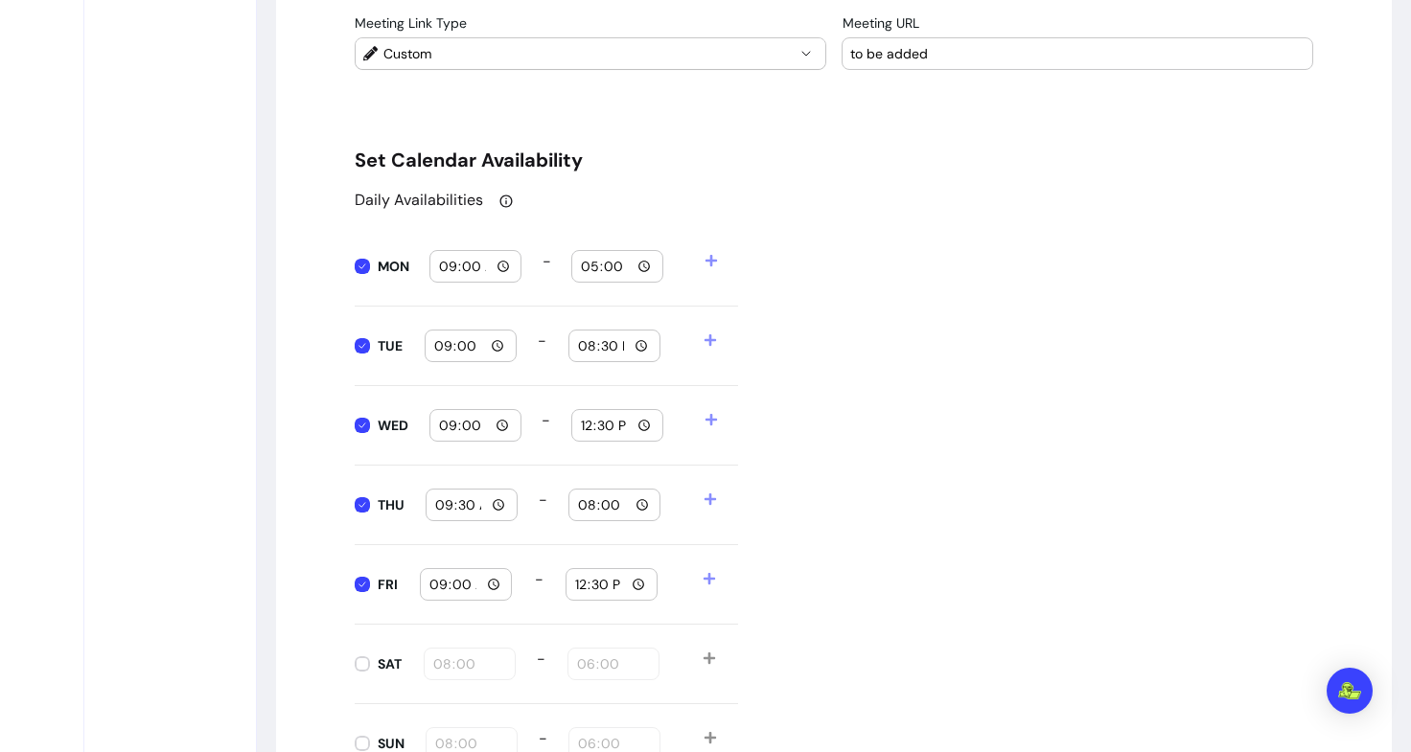
type input "09:30"
click at [631, 585] on input "12:30" at bounding box center [611, 584] width 75 height 21
type input "18:30"
click at [1011, 435] on div "Daily Availabilities MON 09:00 - 17:00 TUE 09:00 - 20:30 WED 09:00 - 12:30 THU …" at bounding box center [834, 486] width 958 height 595
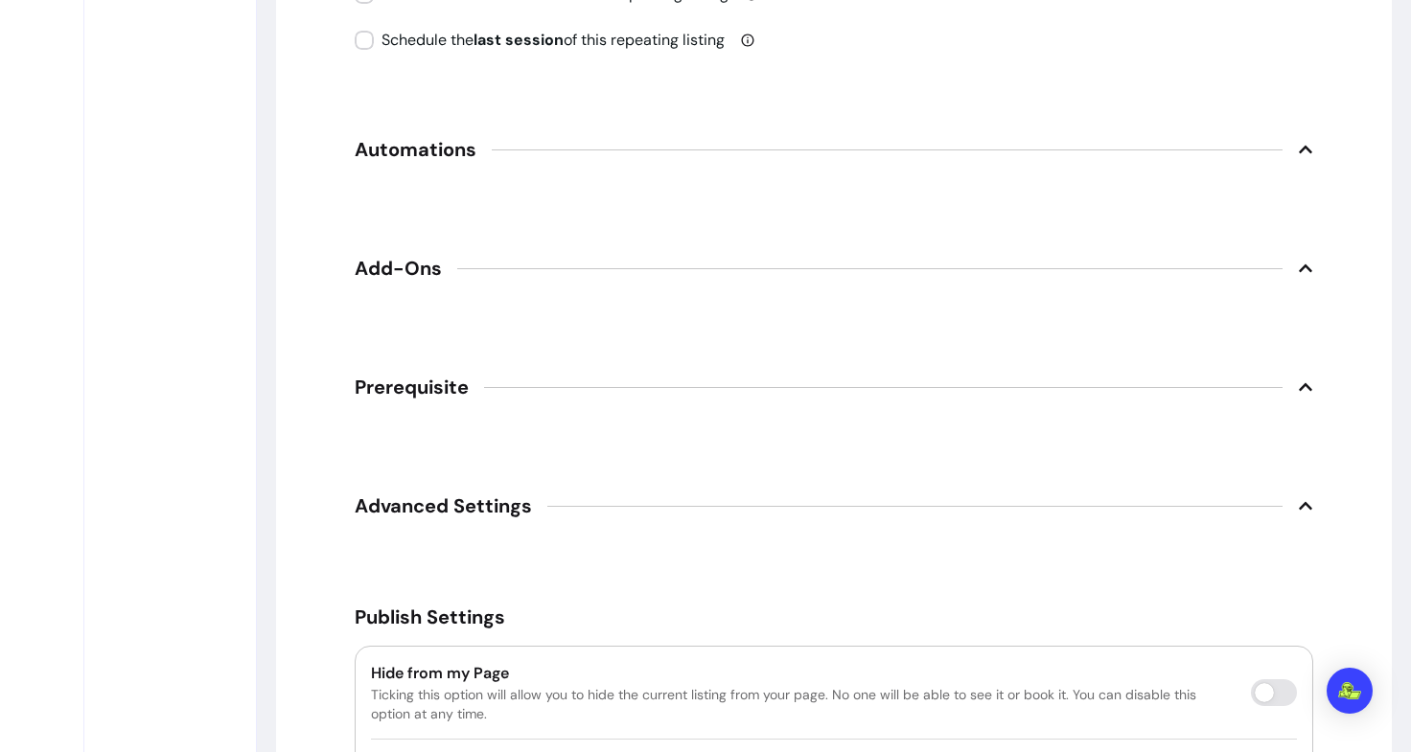
scroll to position [2930, 0]
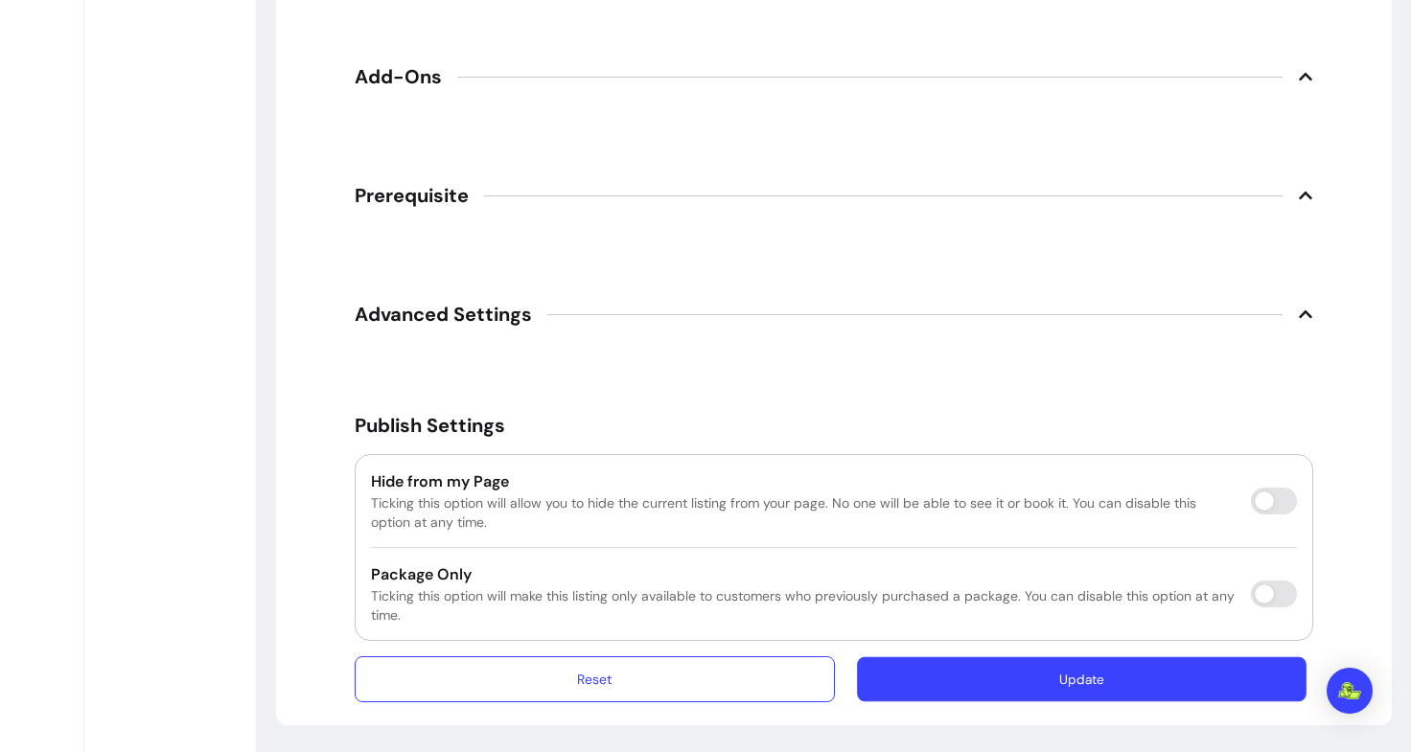
click at [1109, 687] on button "Update" at bounding box center [1082, 680] width 450 height 45
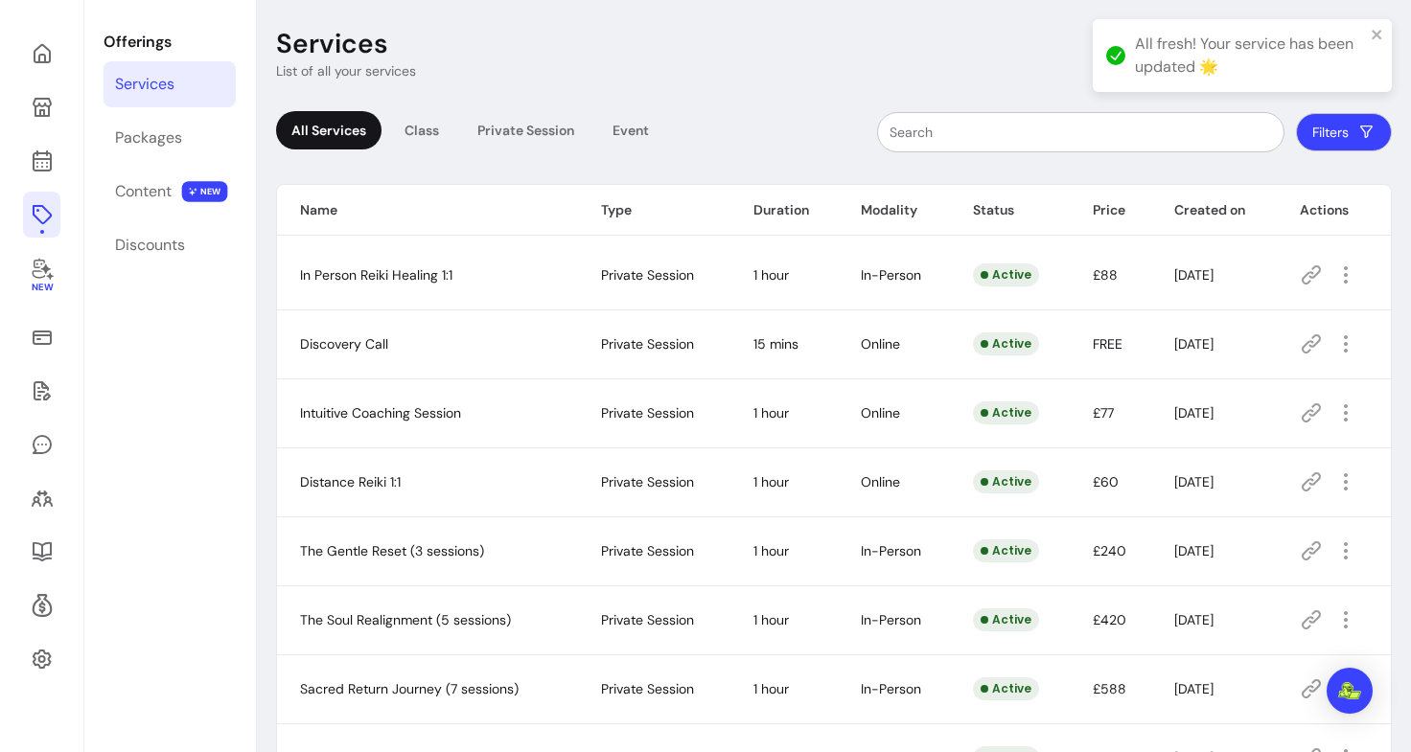
scroll to position [199, 0]
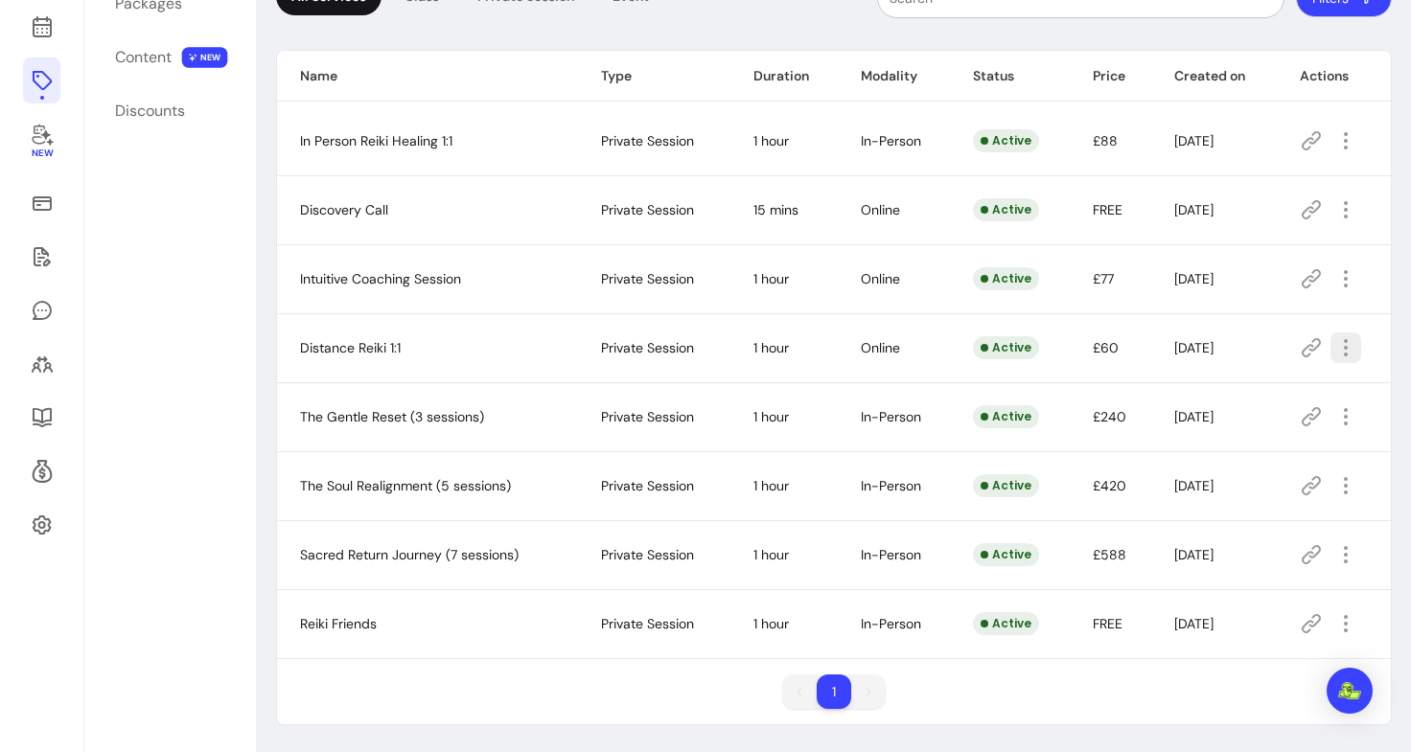
click at [1334, 355] on icon "button" at bounding box center [1345, 347] width 23 height 23
click at [1245, 403] on li "Amend" at bounding box center [1254, 415] width 176 height 31
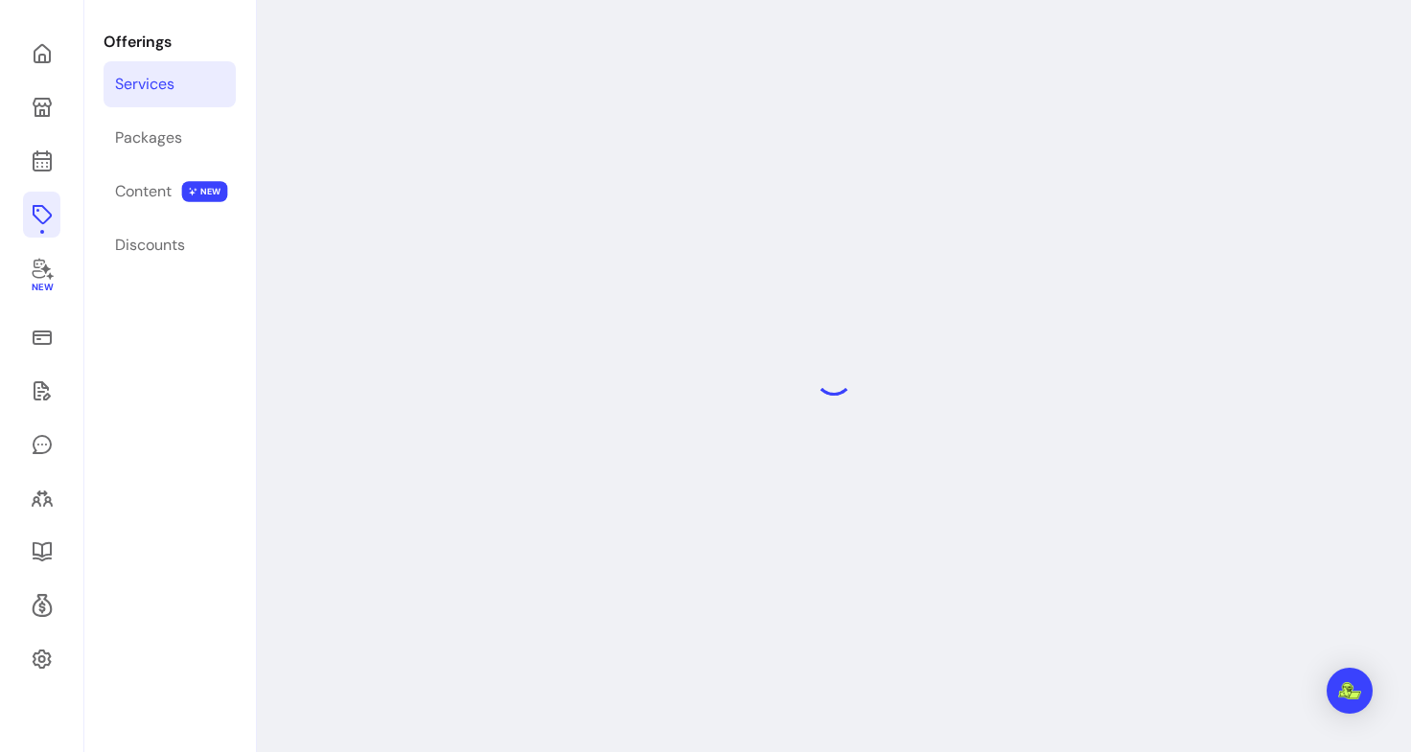
select select "**"
select select "***"
select select "****"
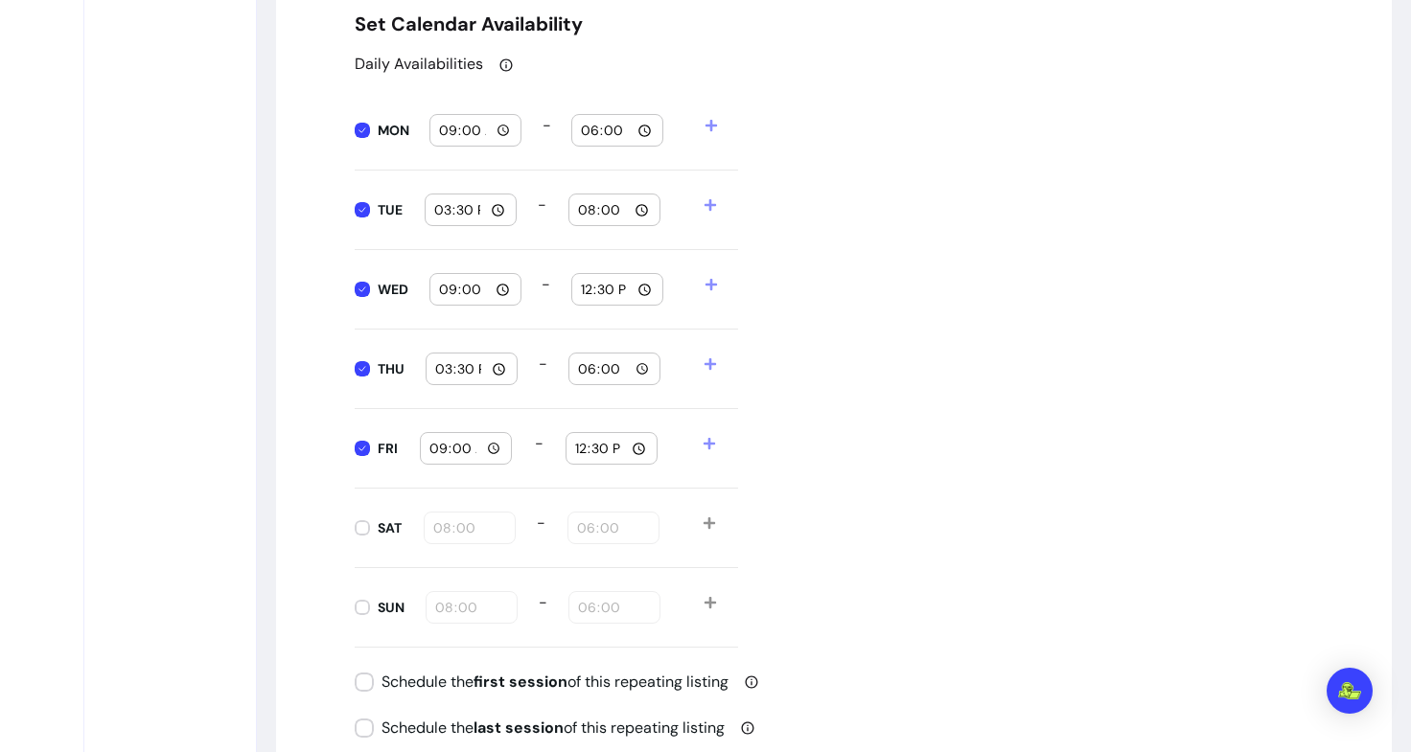
scroll to position [1962, 0]
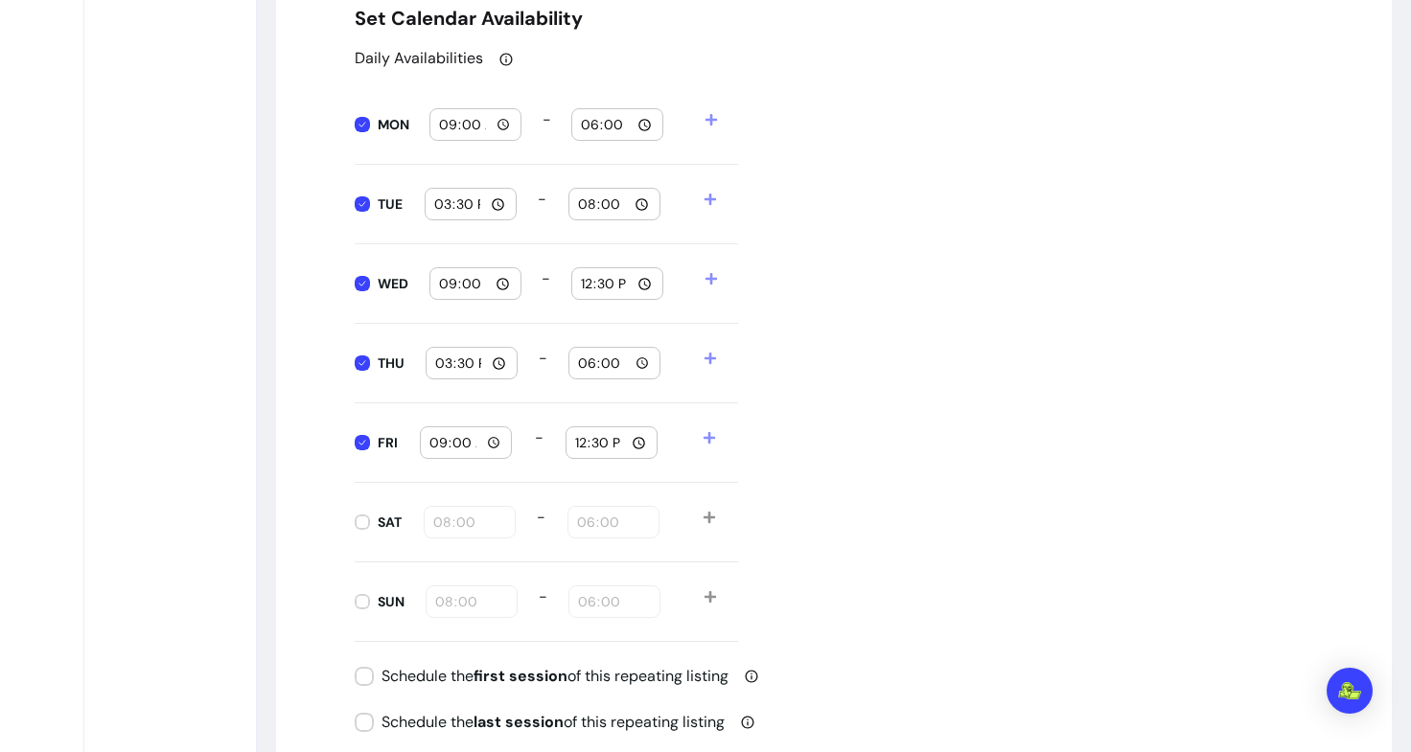
click at [493, 208] on input "15:30" at bounding box center [470, 204] width 75 height 21
type input "09:30"
click at [837, 223] on div "Daily Availabilities MON 09:00 - 18:00 TUE 09:30 - 20:00 WED 09:00 - 12:30 THU …" at bounding box center [834, 344] width 958 height 595
click at [642, 202] on input "20:00" at bounding box center [614, 204] width 75 height 21
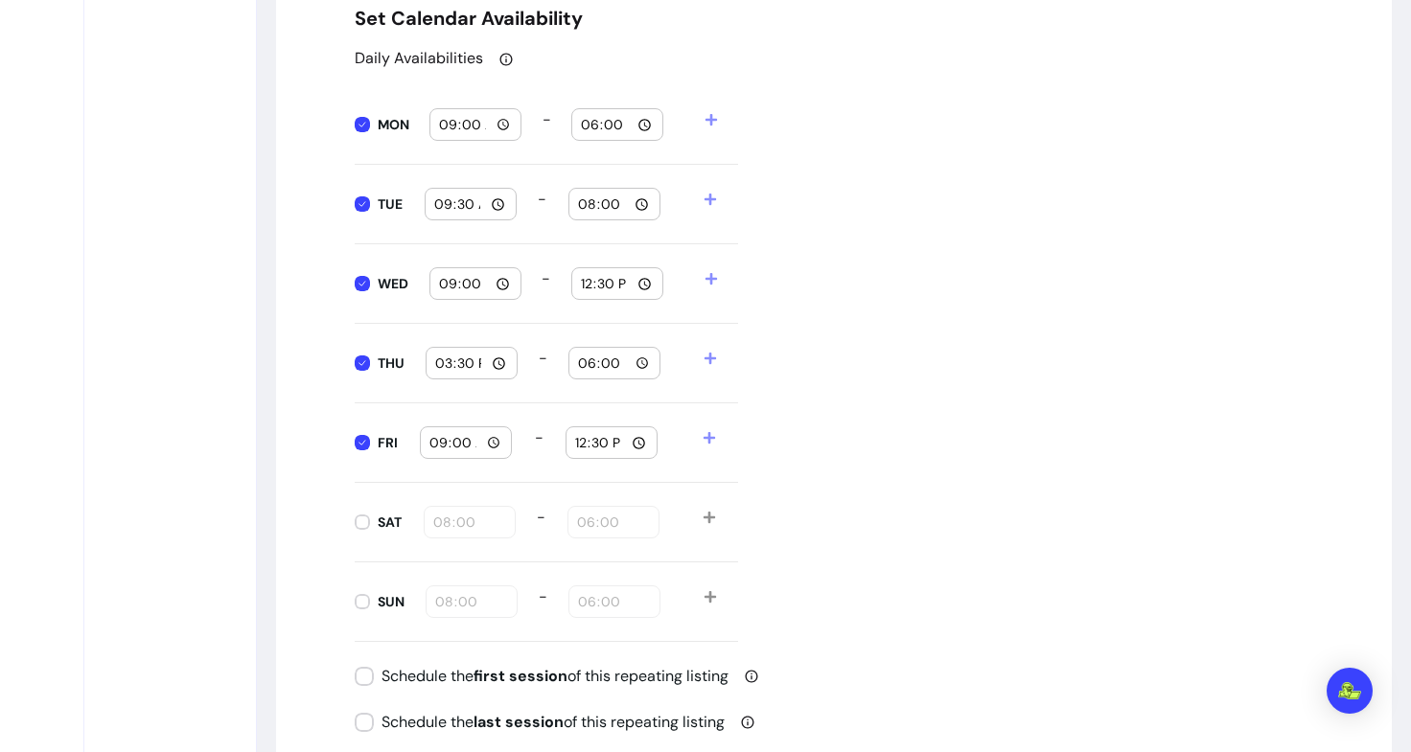
click at [636, 284] on input "12:30" at bounding box center [617, 283] width 75 height 21
click at [912, 281] on div "Daily Availabilities MON 09:00 - 18:00 TUE 09:30 - 20:00 WED 09:00 - 12:30 THU …" at bounding box center [834, 344] width 958 height 595
click at [495, 362] on input "15:30" at bounding box center [471, 363] width 75 height 21
type input "09:30"
click at [813, 390] on div "Daily Availabilities MON 09:00 - 18:00 TUE 09:30 - 20:00 WED 09:00 - 12:30 THU …" at bounding box center [834, 344] width 958 height 595
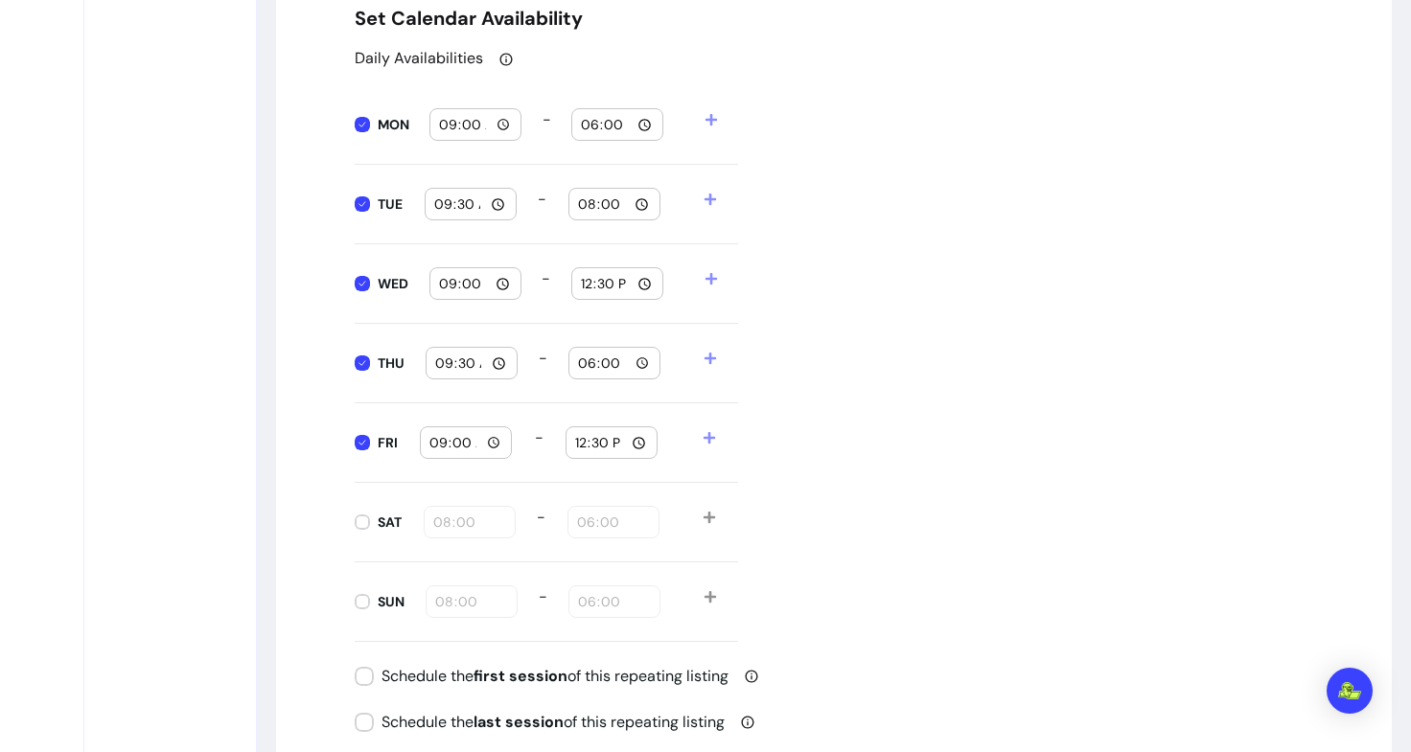
click at [635, 364] on input "18:00" at bounding box center [614, 363] width 75 height 21
type input "20:00"
click at [1002, 418] on div "Daily Availabilities MON 09:00 - 18:00 TUE 09:30 - 20:00 WED 09:00 - 12:30 THU …" at bounding box center [834, 344] width 958 height 595
click at [628, 441] on input "12:30" at bounding box center [611, 442] width 75 height 21
type input "20:30"
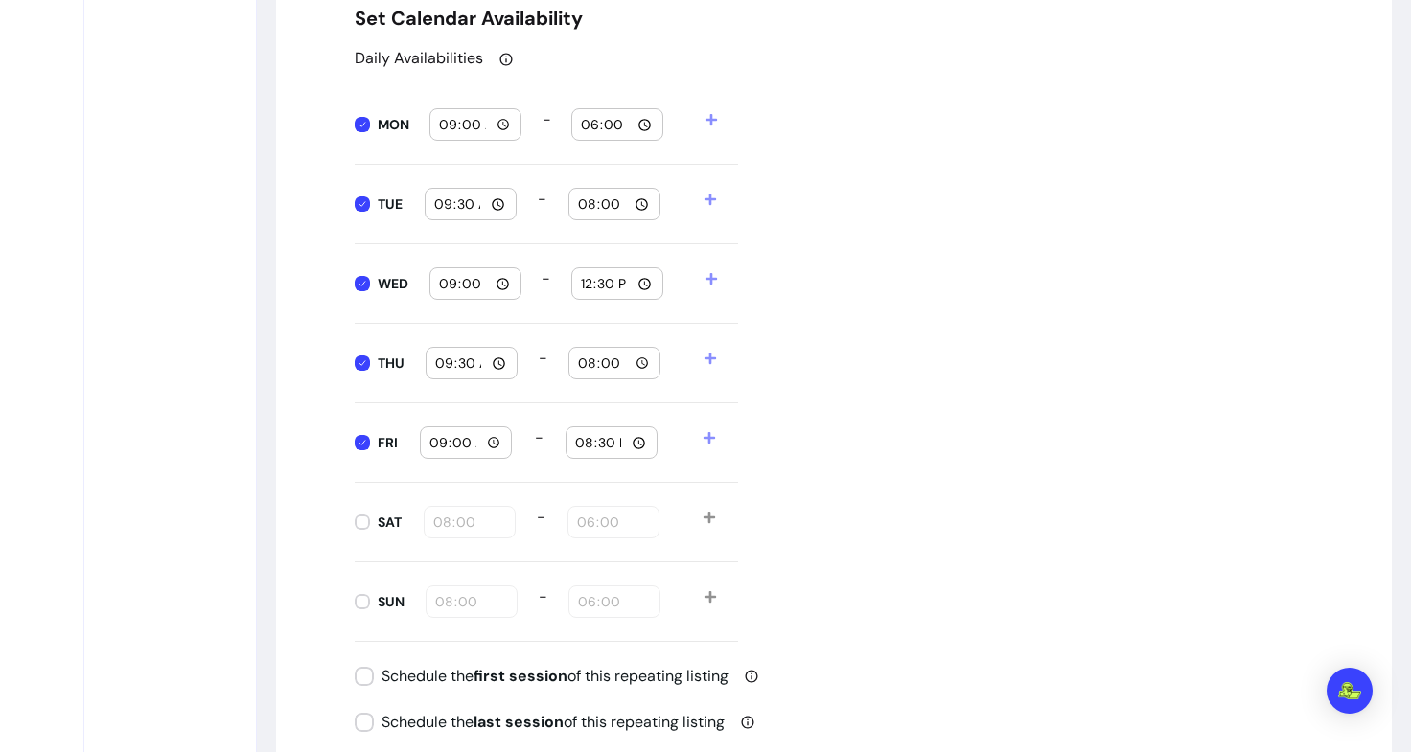
click at [935, 428] on div "Daily Availabilities MON 09:00 - 18:00 TUE 09:30 - 20:00 WED 09:00 - 12:30 THU …" at bounding box center [834, 344] width 958 height 595
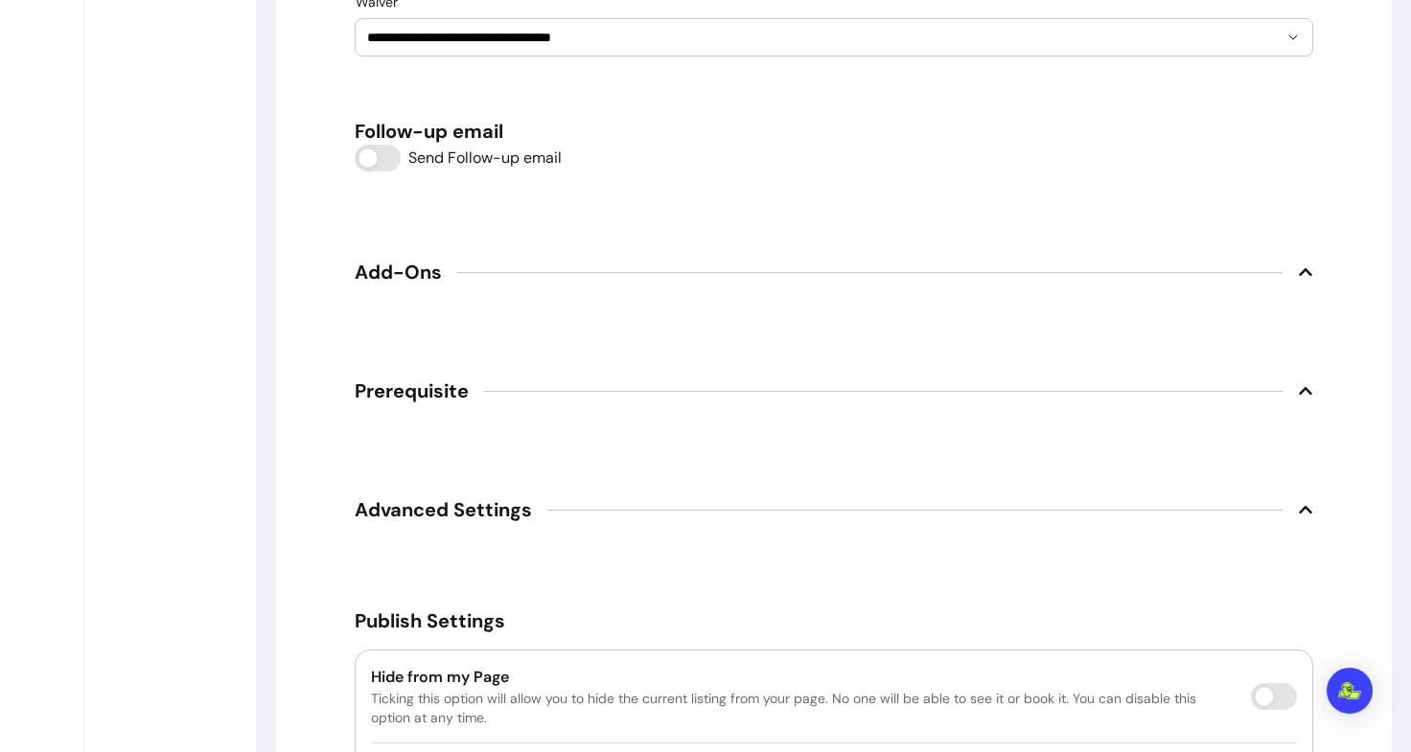
scroll to position [3086, 0]
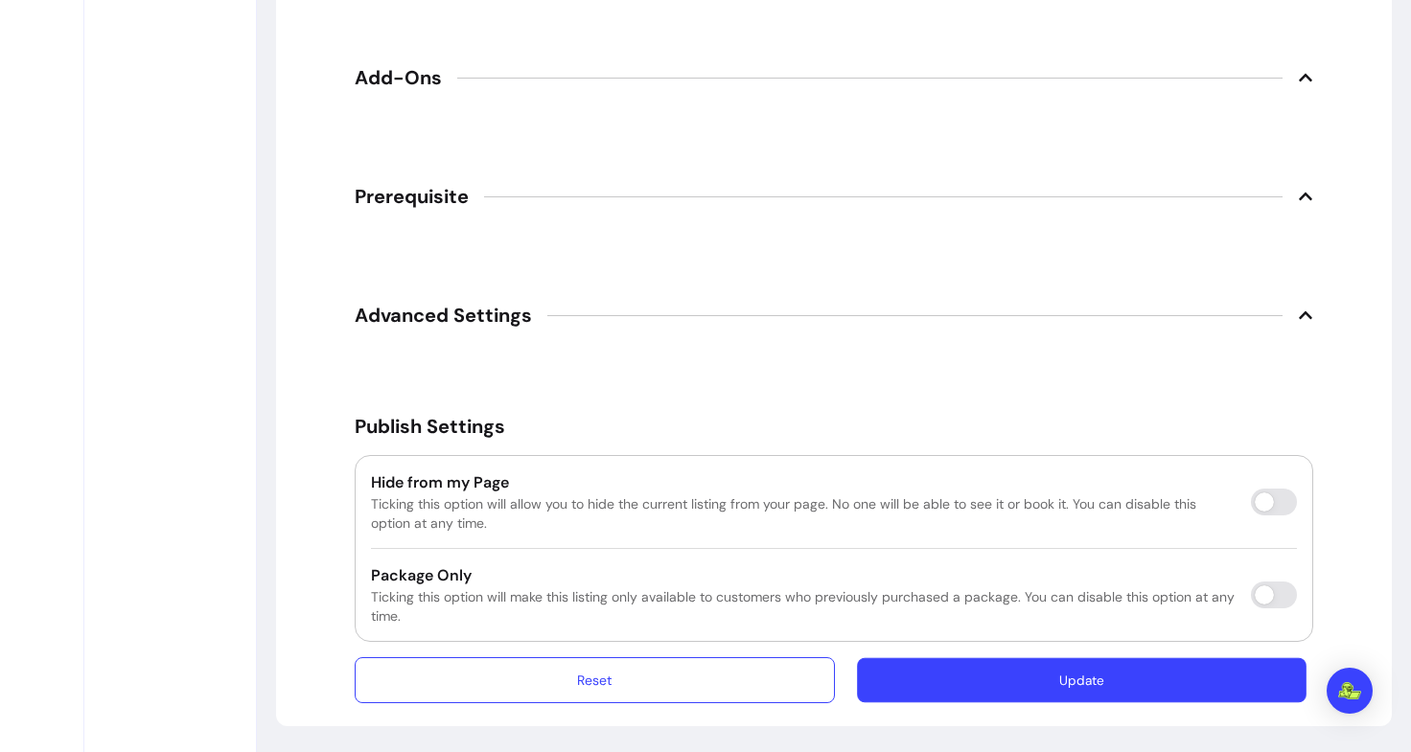
click at [950, 695] on button "Update" at bounding box center [1082, 680] width 450 height 45
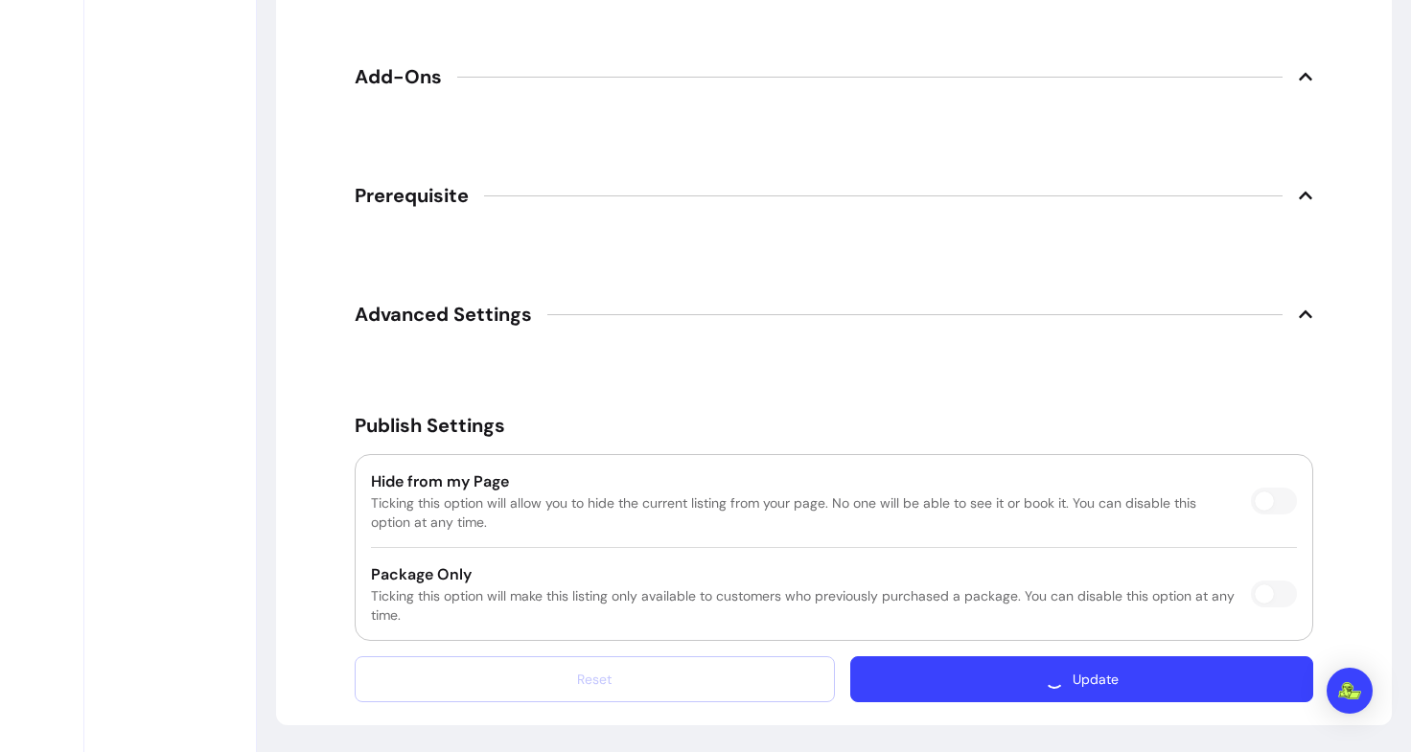
scroll to position [3033, 0]
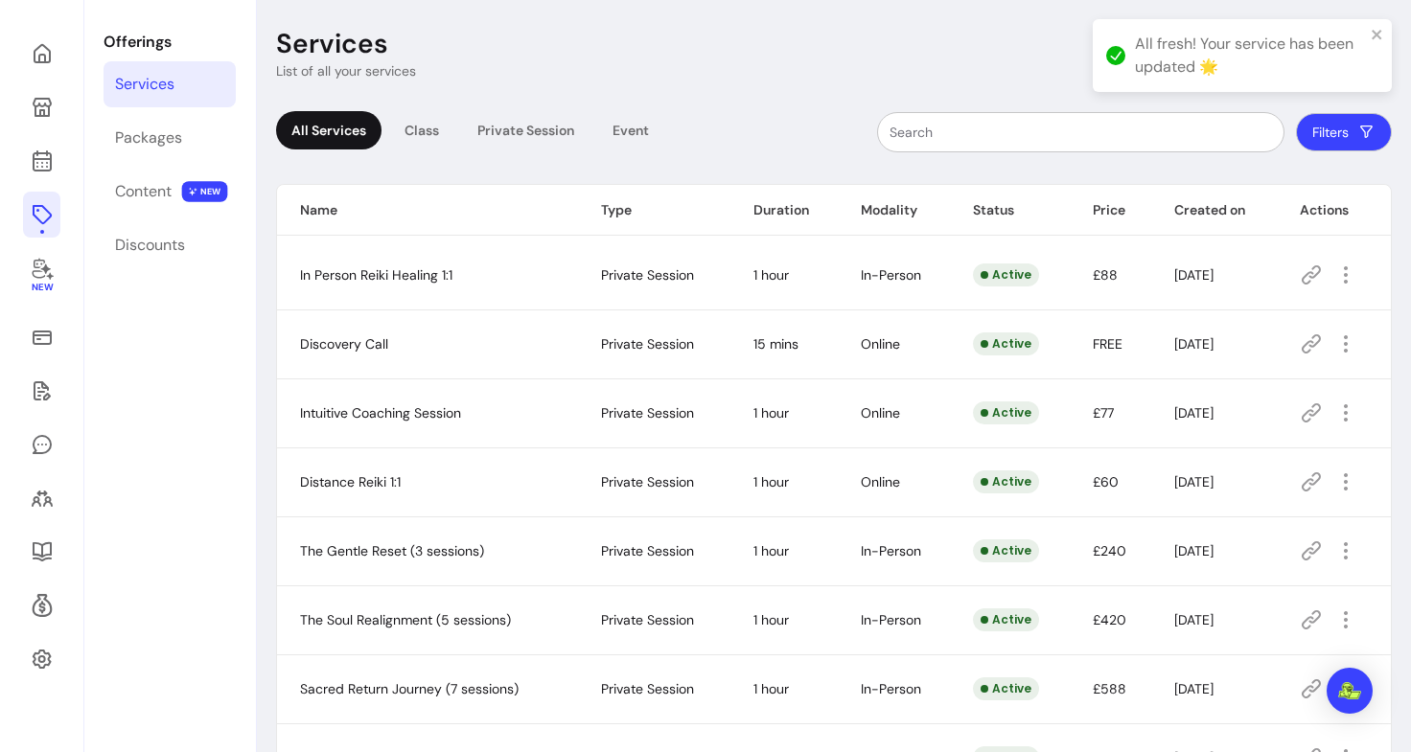
scroll to position [199, 0]
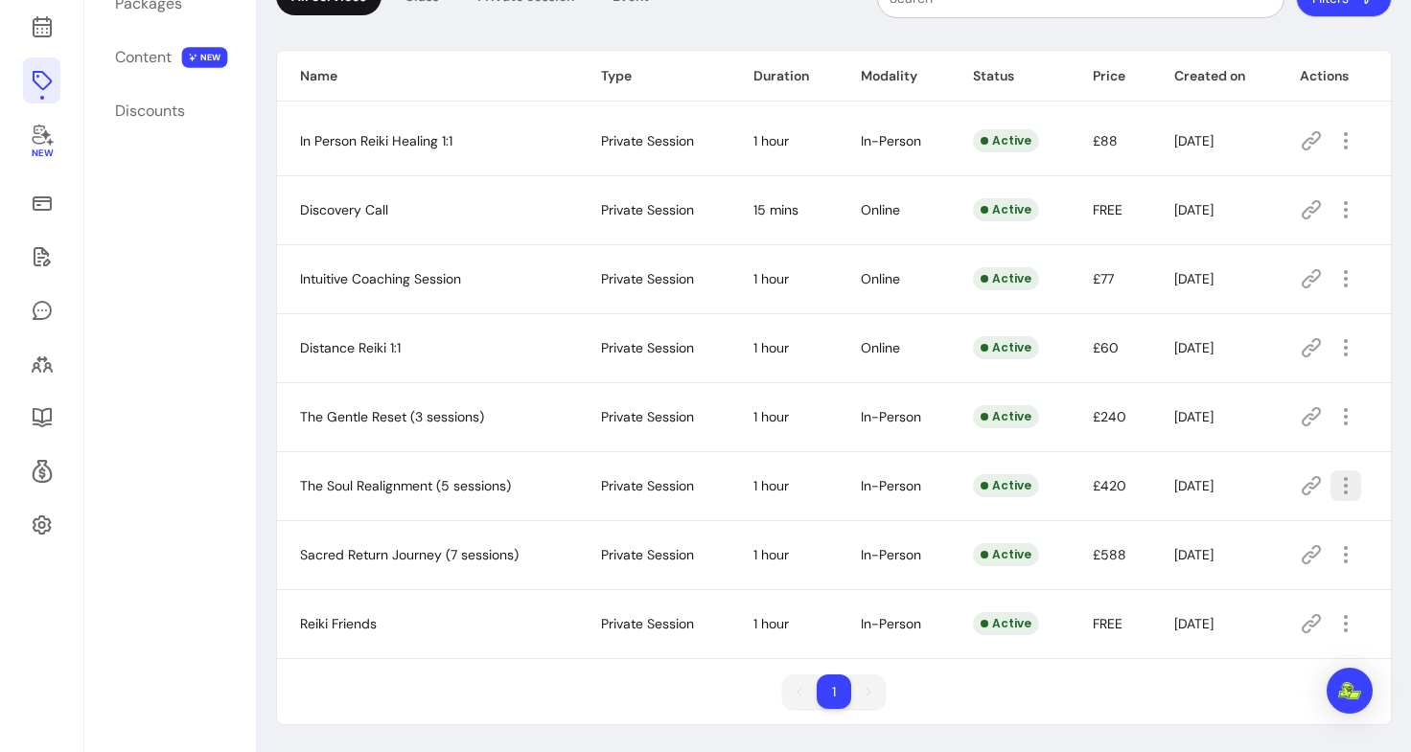
click at [1334, 486] on icon "button" at bounding box center [1345, 485] width 23 height 23
click at [1226, 543] on span "Amend" at bounding box center [1264, 552] width 140 height 19
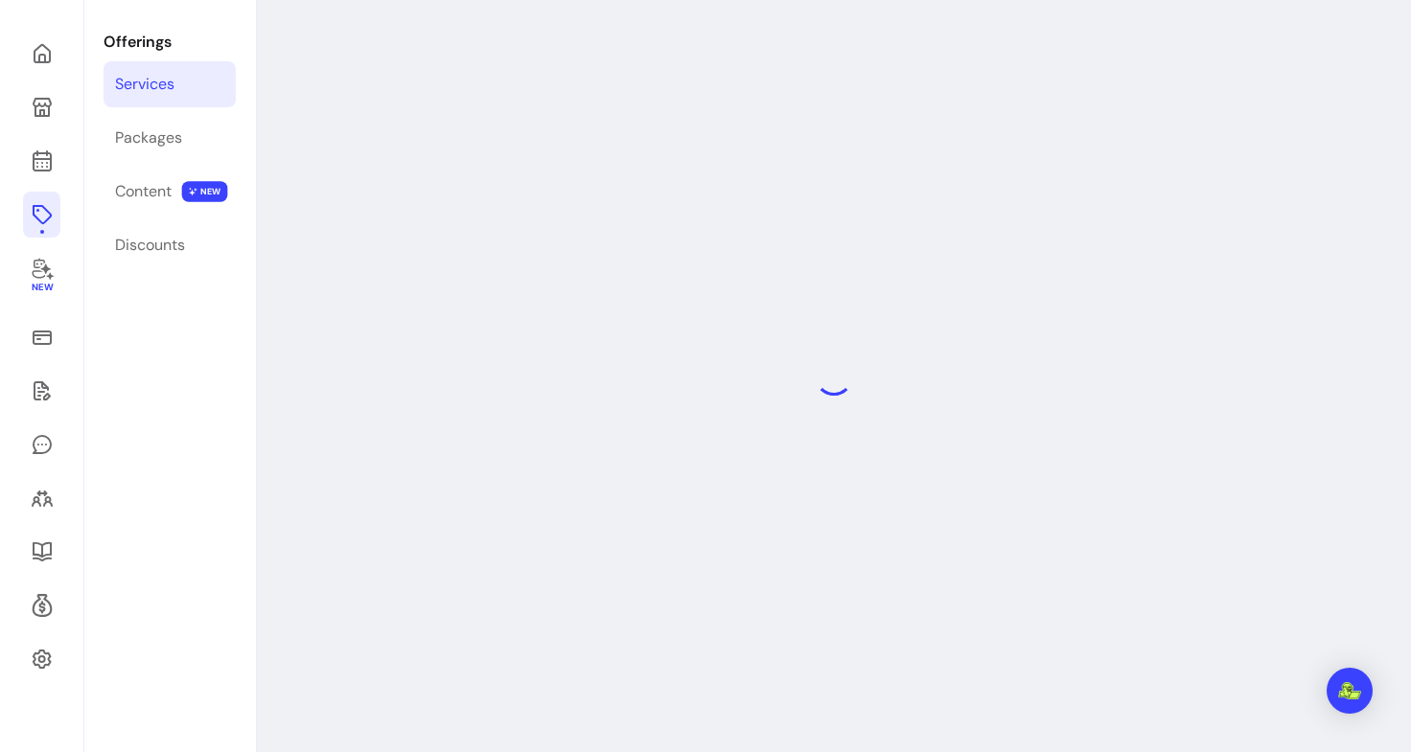
select select "**"
select select "***"
select select "**********"
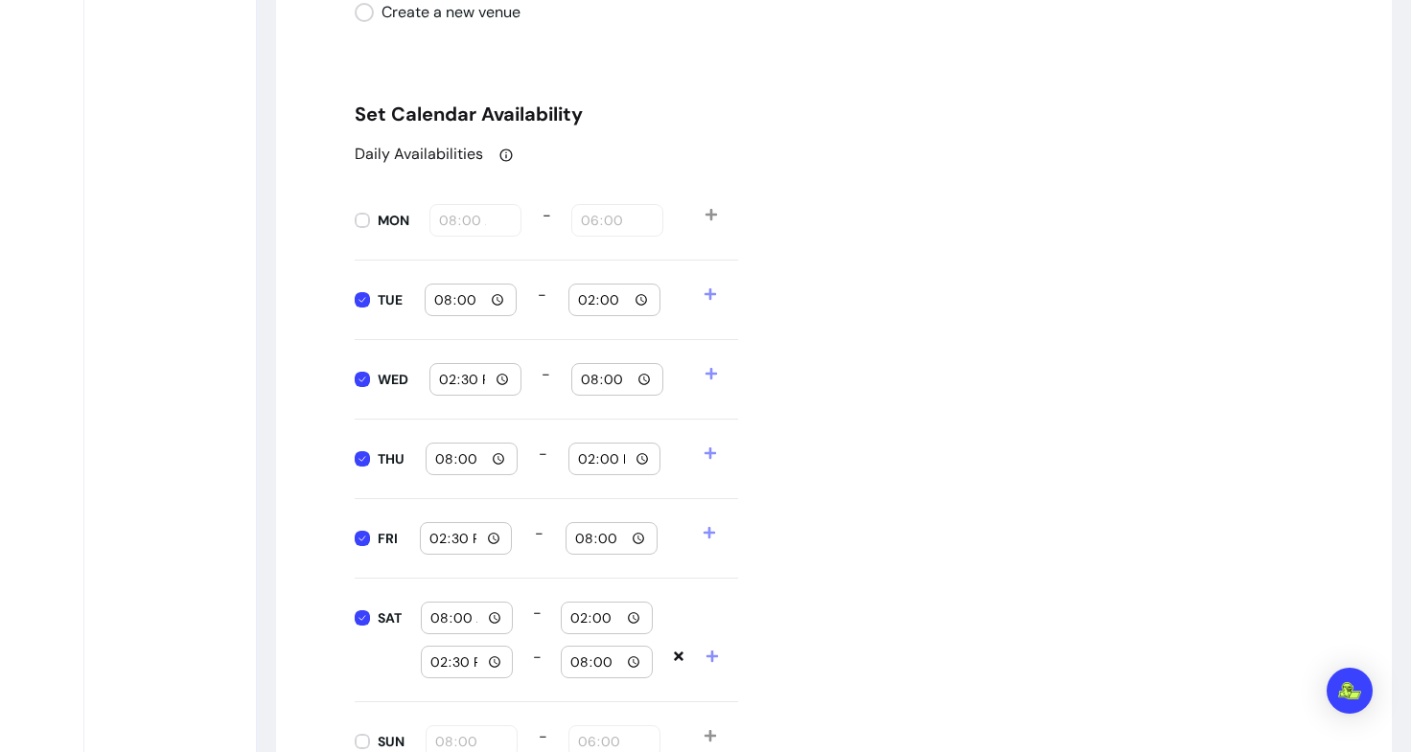
scroll to position [1997, 0]
click at [635, 306] on input "14:00" at bounding box center [614, 300] width 75 height 21
type input "20:30"
click at [1049, 373] on div "Daily Availabilities MON 08:00 - 18:00 TUE 08:00 - 20:30 WED 14:30 - 20:00 THU …" at bounding box center [834, 463] width 958 height 639
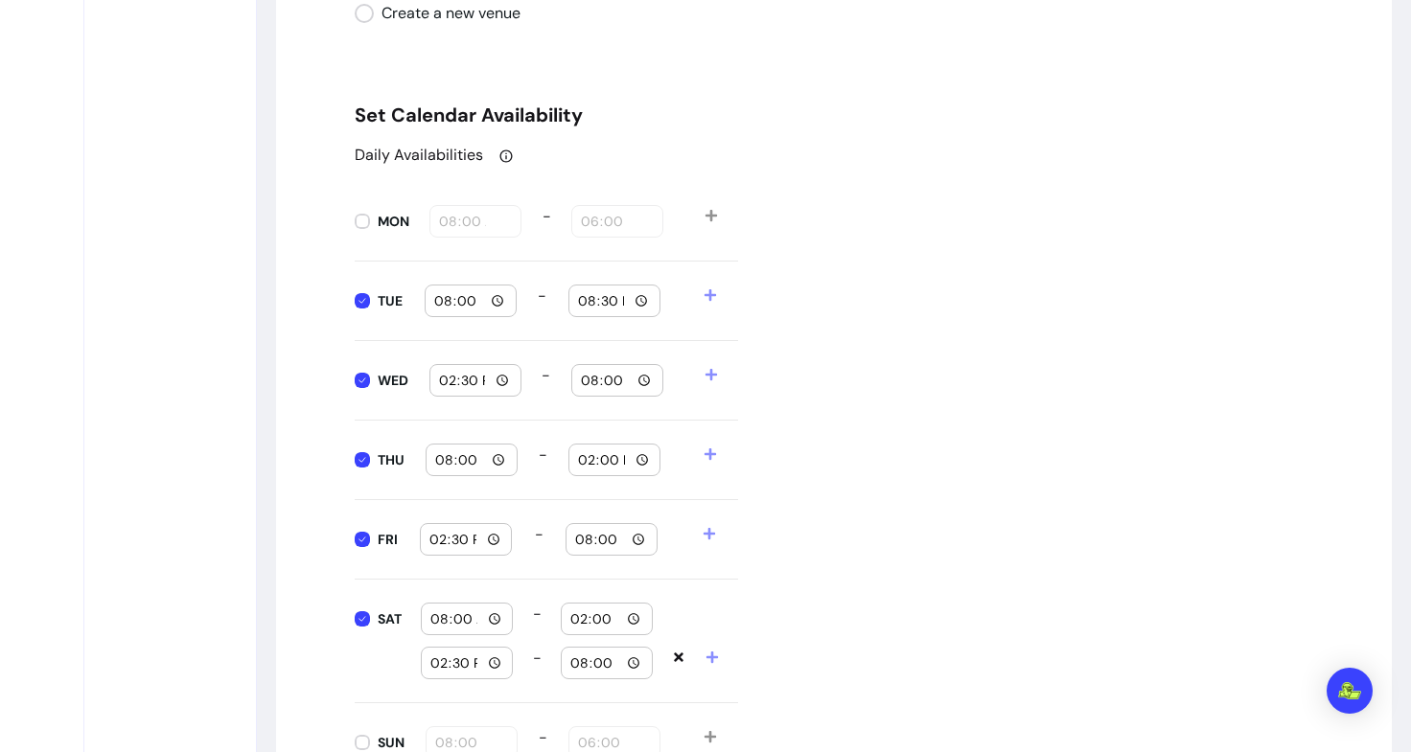
click at [498, 457] on input "08:00" at bounding box center [471, 460] width 75 height 21
type input "09:00"
click at [639, 452] on input "14:00" at bounding box center [614, 460] width 75 height 21
type input "20:00"
click at [1003, 541] on div "Daily Availabilities MON 08:00 - 18:00 TUE 08:00 - 20:30 WED 14:30 - 20:00 THU …" at bounding box center [834, 463] width 958 height 639
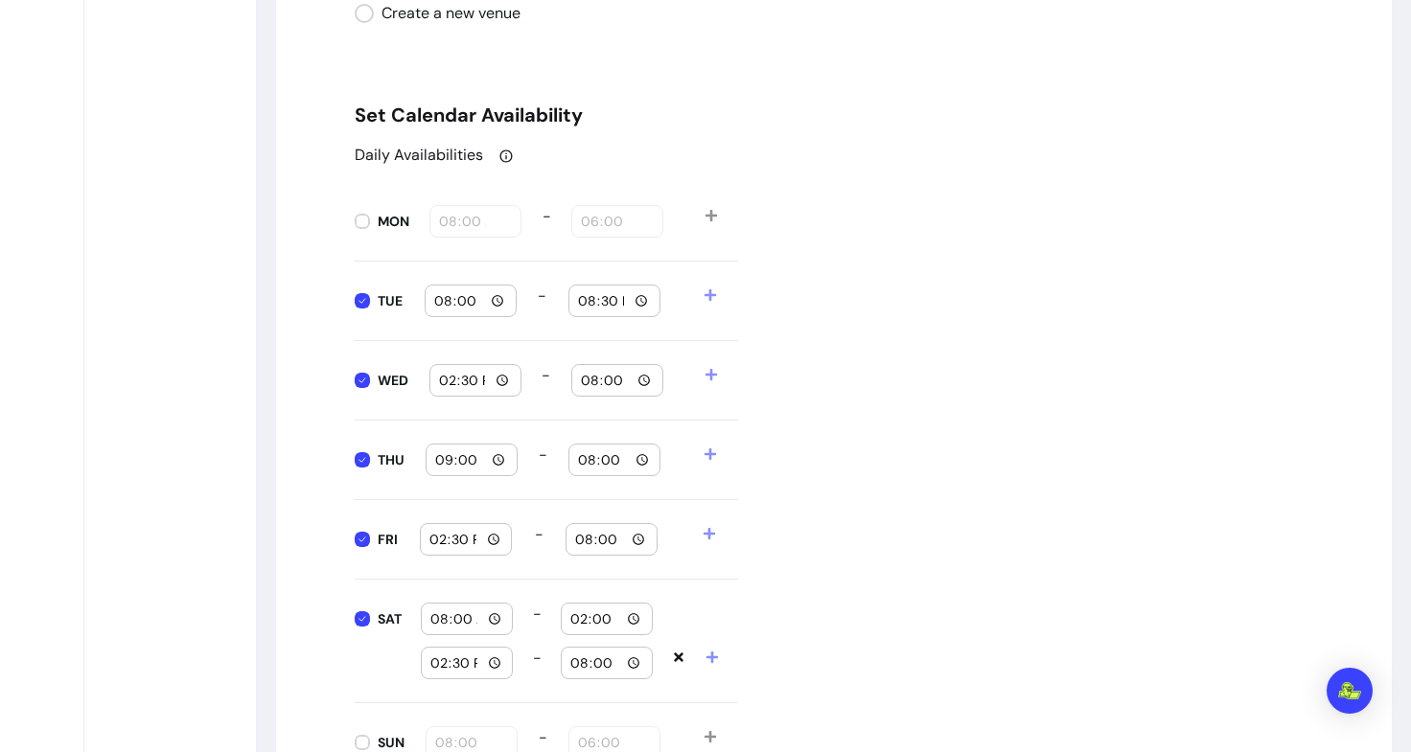
click at [490, 534] on input "14:30" at bounding box center [465, 539] width 75 height 21
type input "09:00"
type input "18:00"
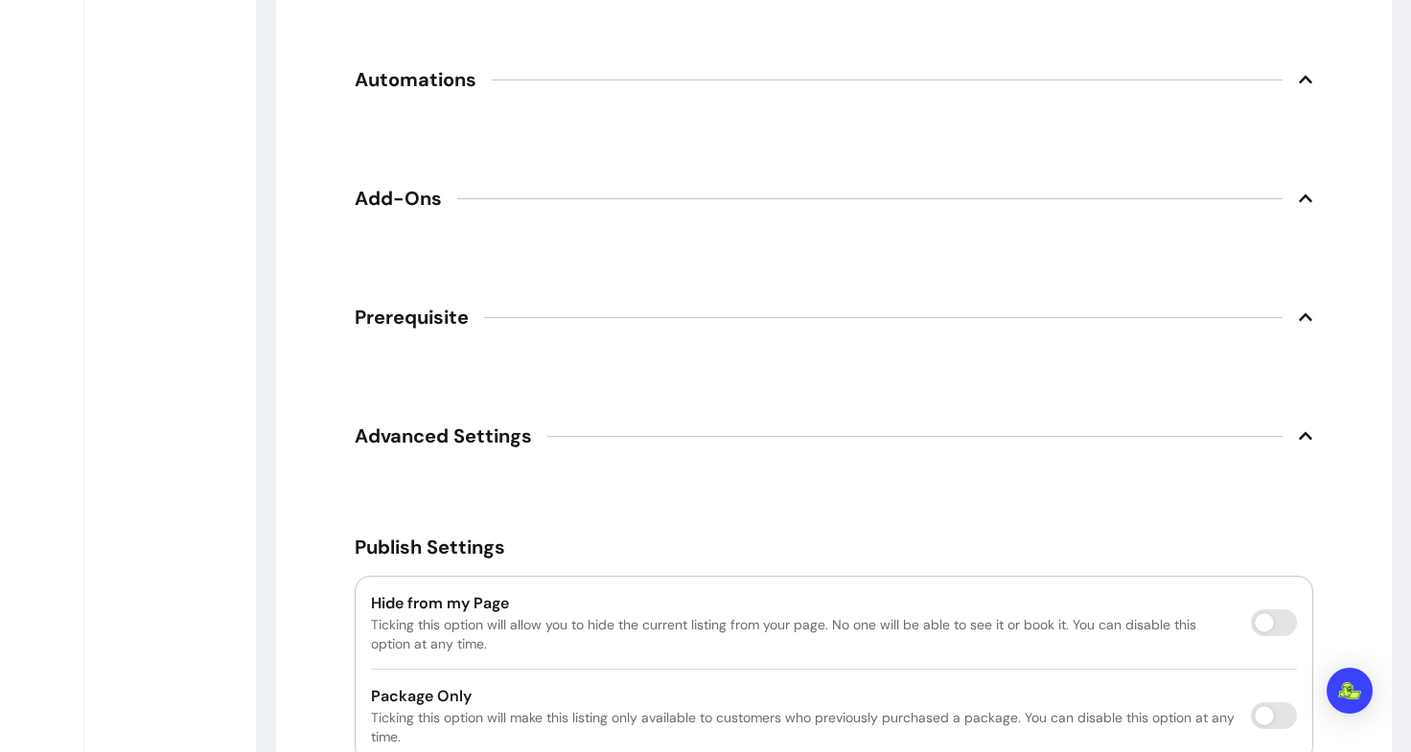
scroll to position [2967, 0]
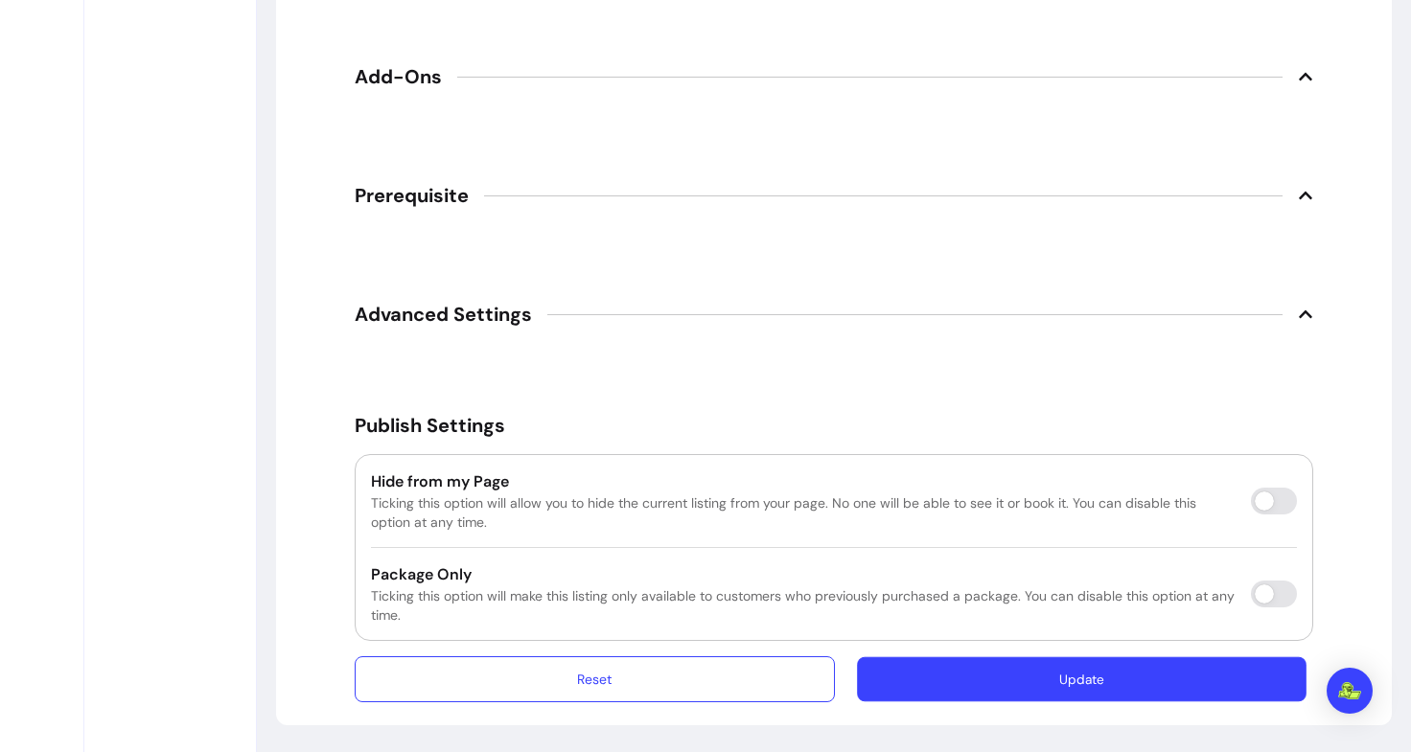
click at [1004, 685] on button "Update" at bounding box center [1082, 680] width 450 height 45
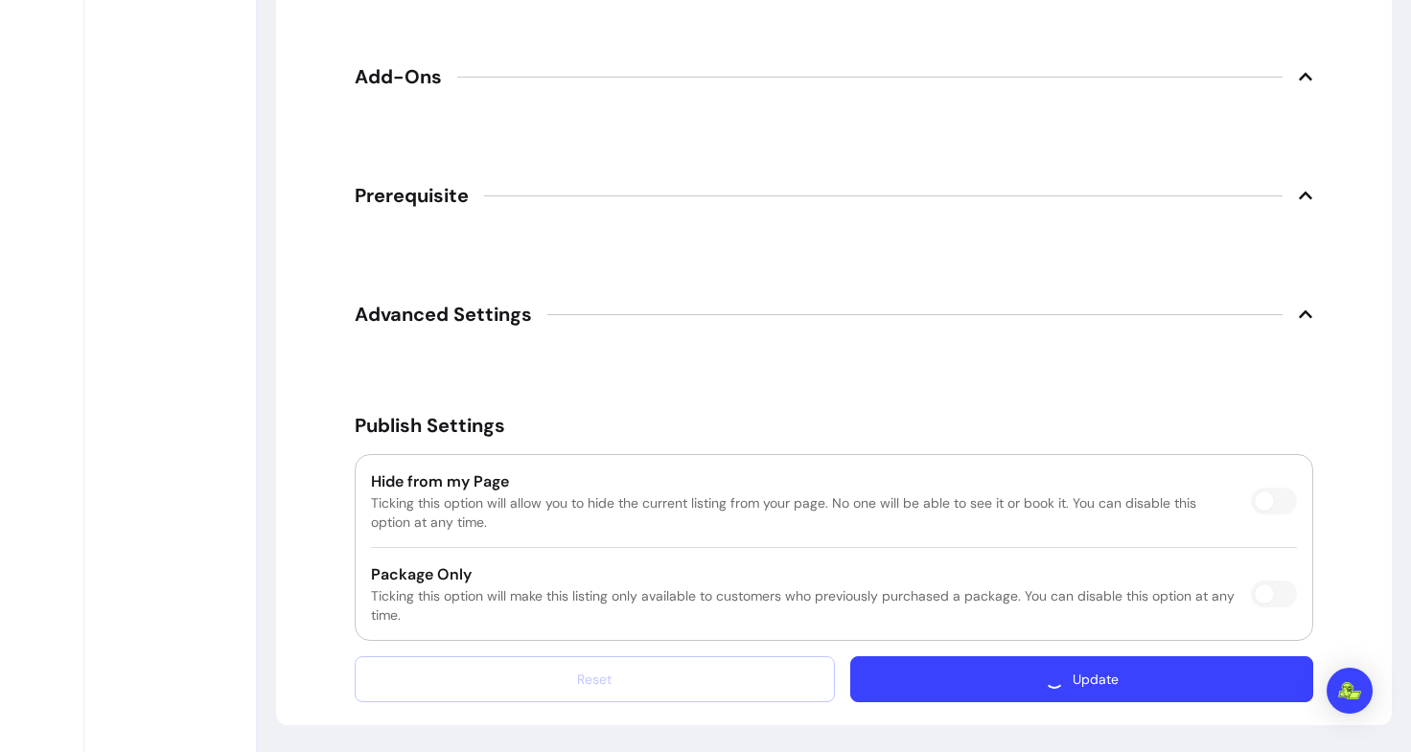
scroll to position [2937, 0]
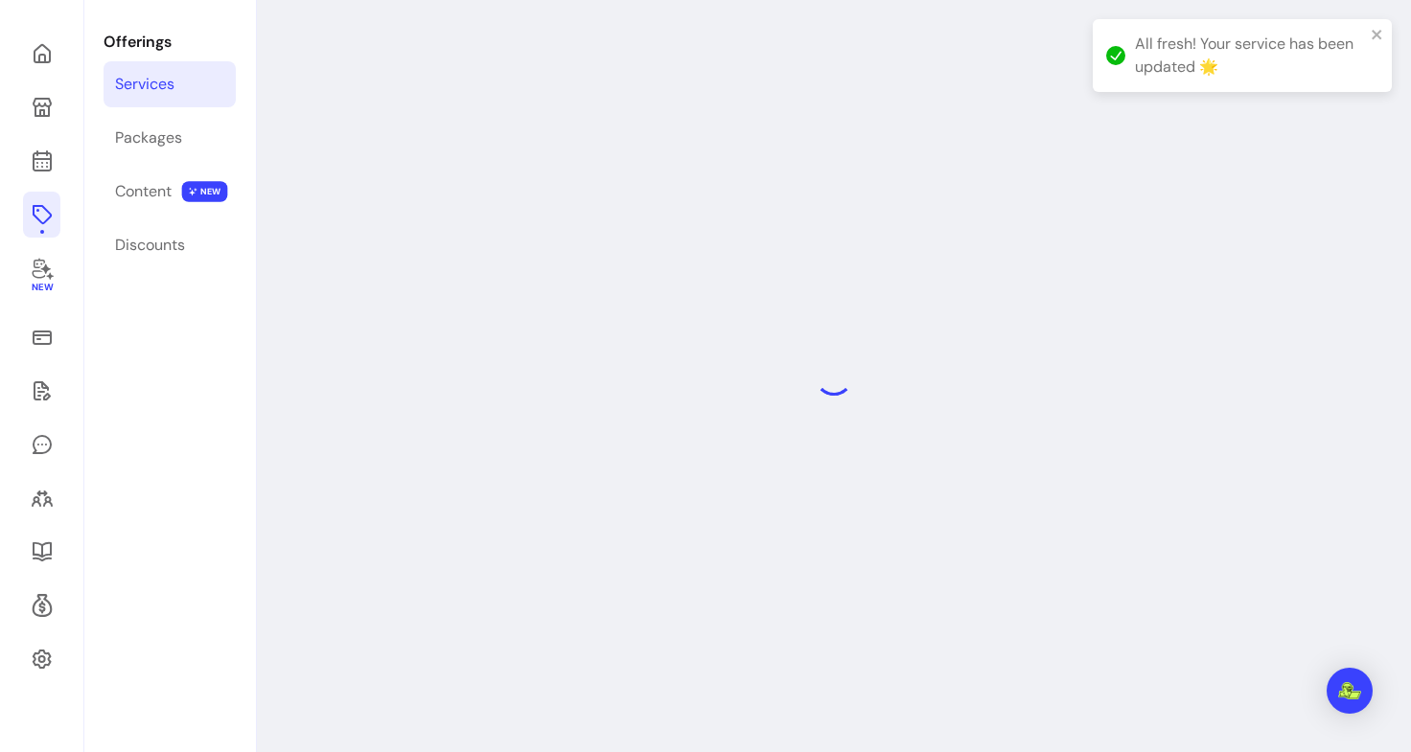
scroll to position [199, 0]
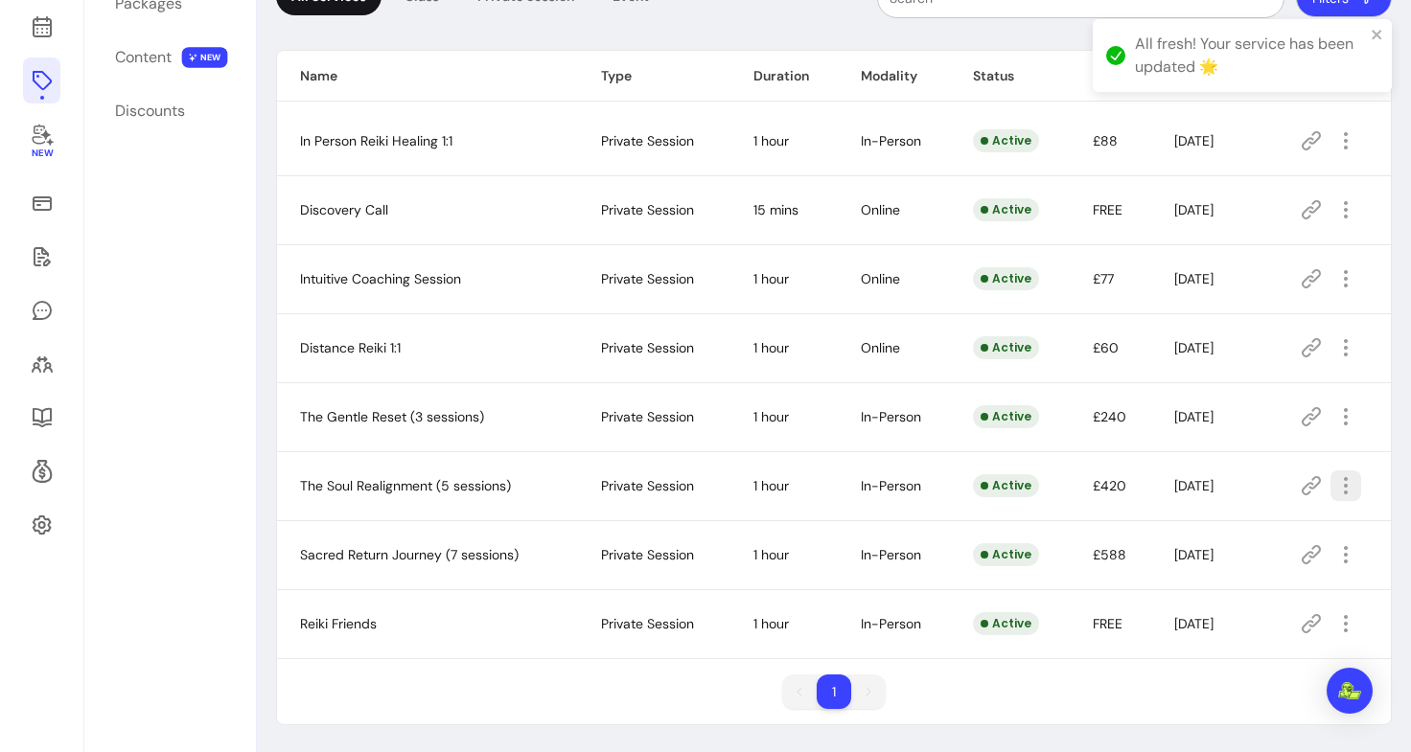
click at [1334, 494] on icon "button" at bounding box center [1345, 485] width 23 height 23
click at [1216, 544] on span "Amend" at bounding box center [1264, 552] width 140 height 19
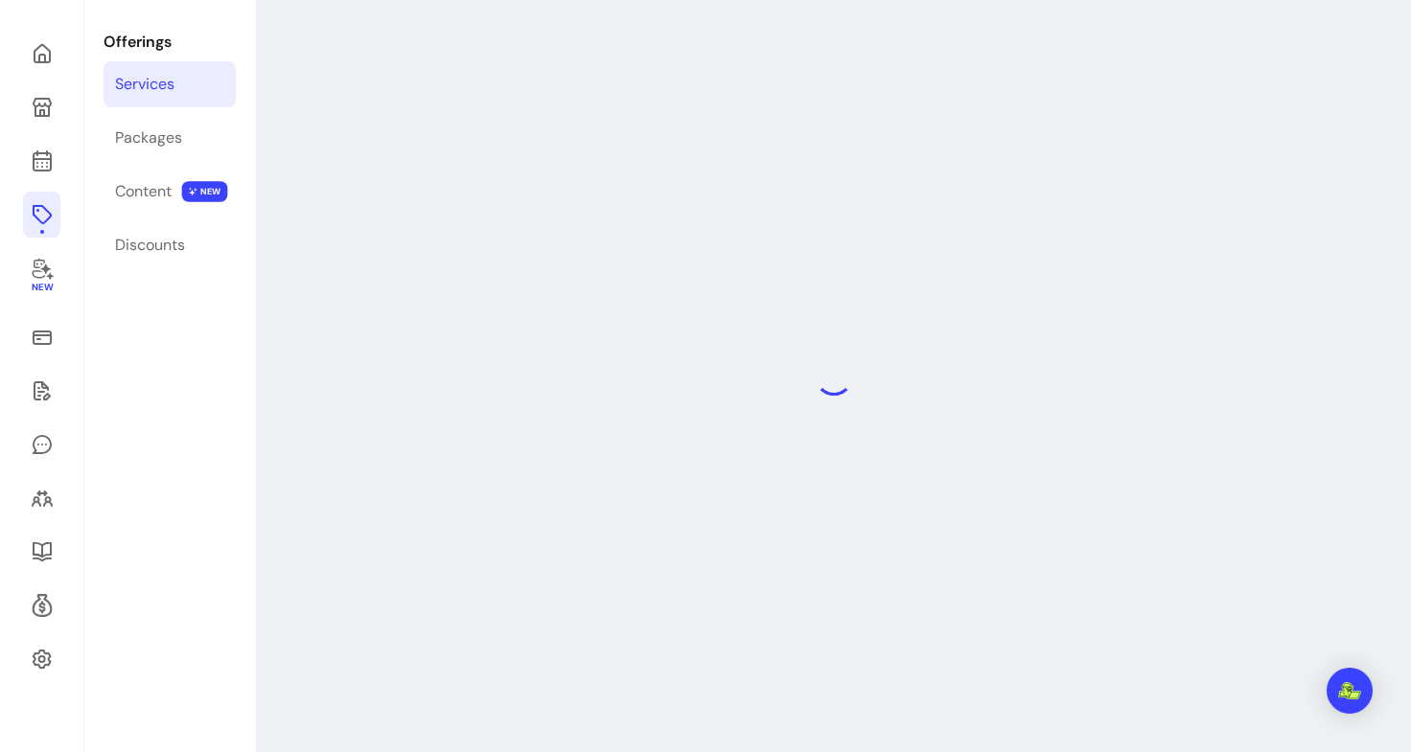
select select "**"
select select "***"
select select "**********"
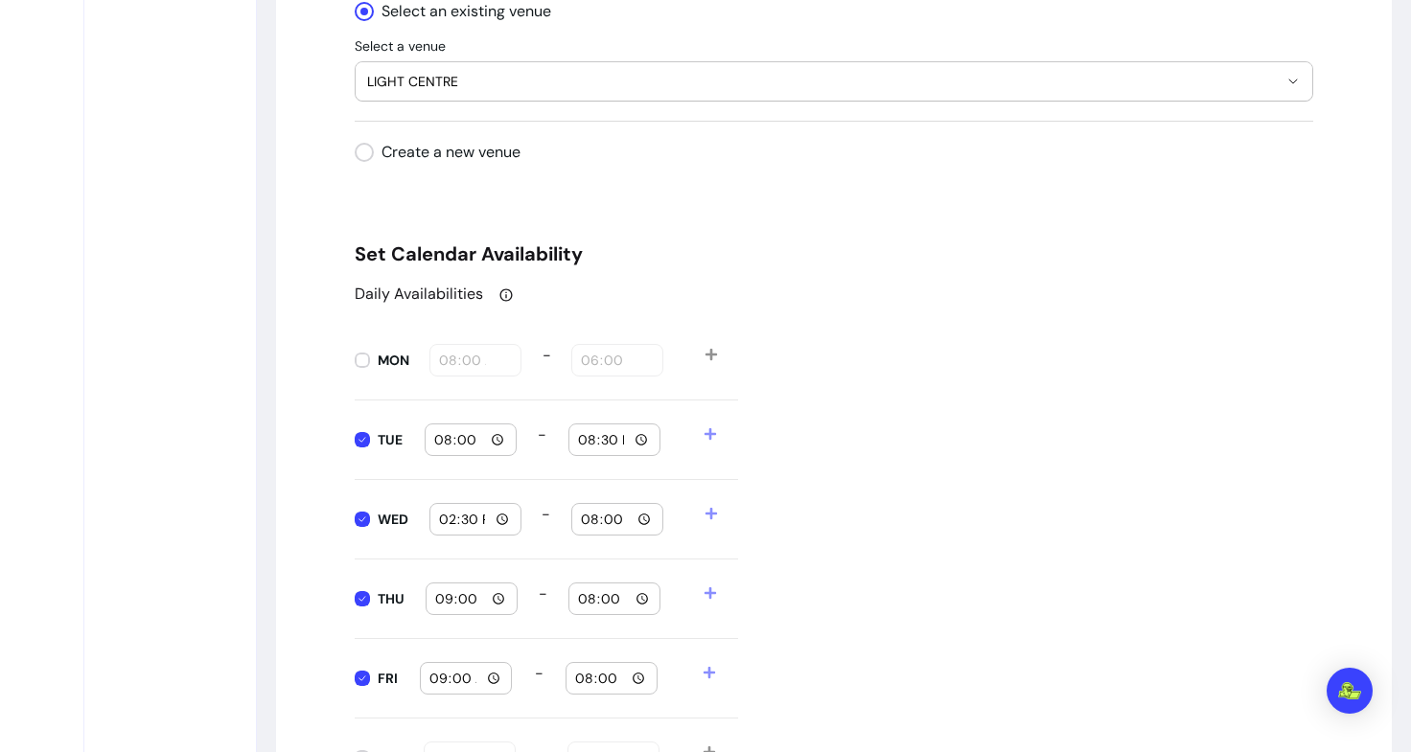
scroll to position [1858, 0]
click at [497, 522] on input "14:30" at bounding box center [475, 518] width 75 height 21
type input "09:00"
click at [129, 445] on div "Offerings Services Packages Content NEW Discounts" at bounding box center [169, 34] width 171 height 3655
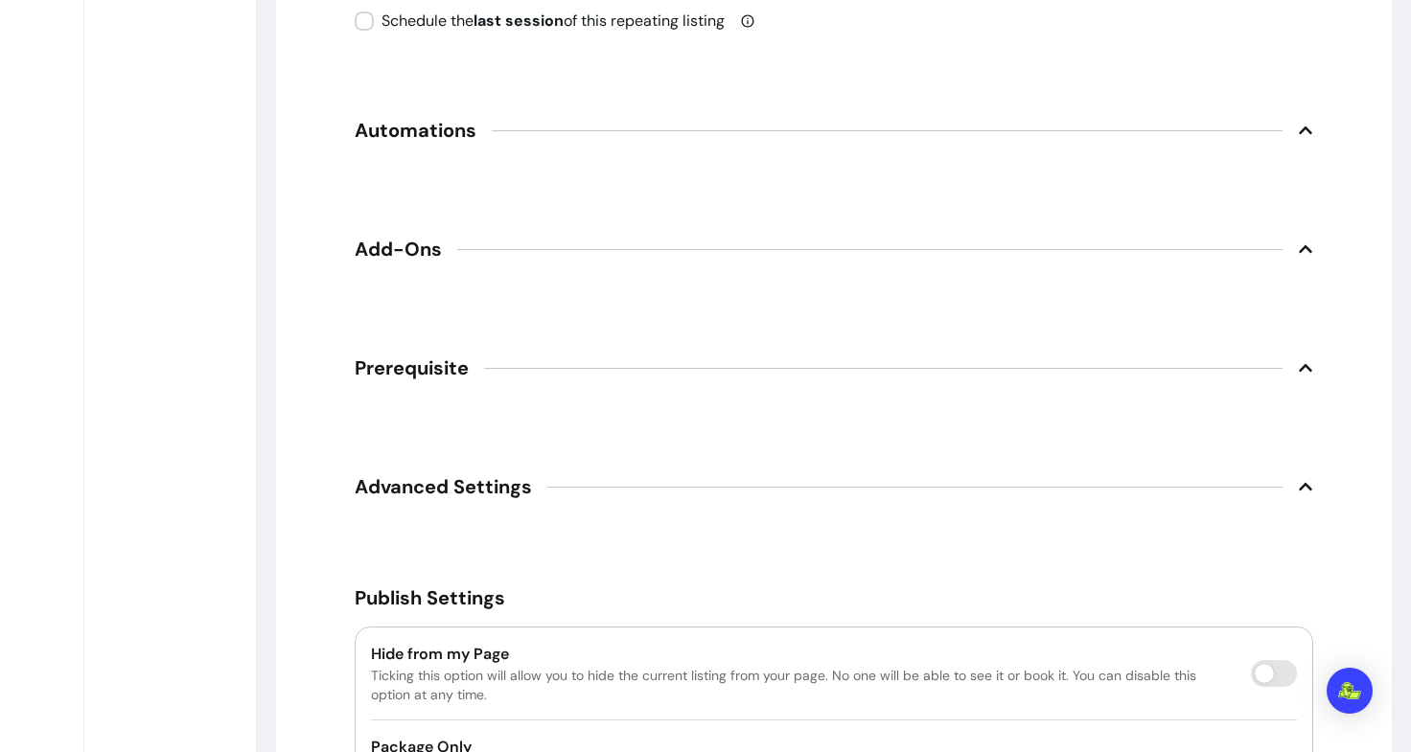
scroll to position [2967, 0]
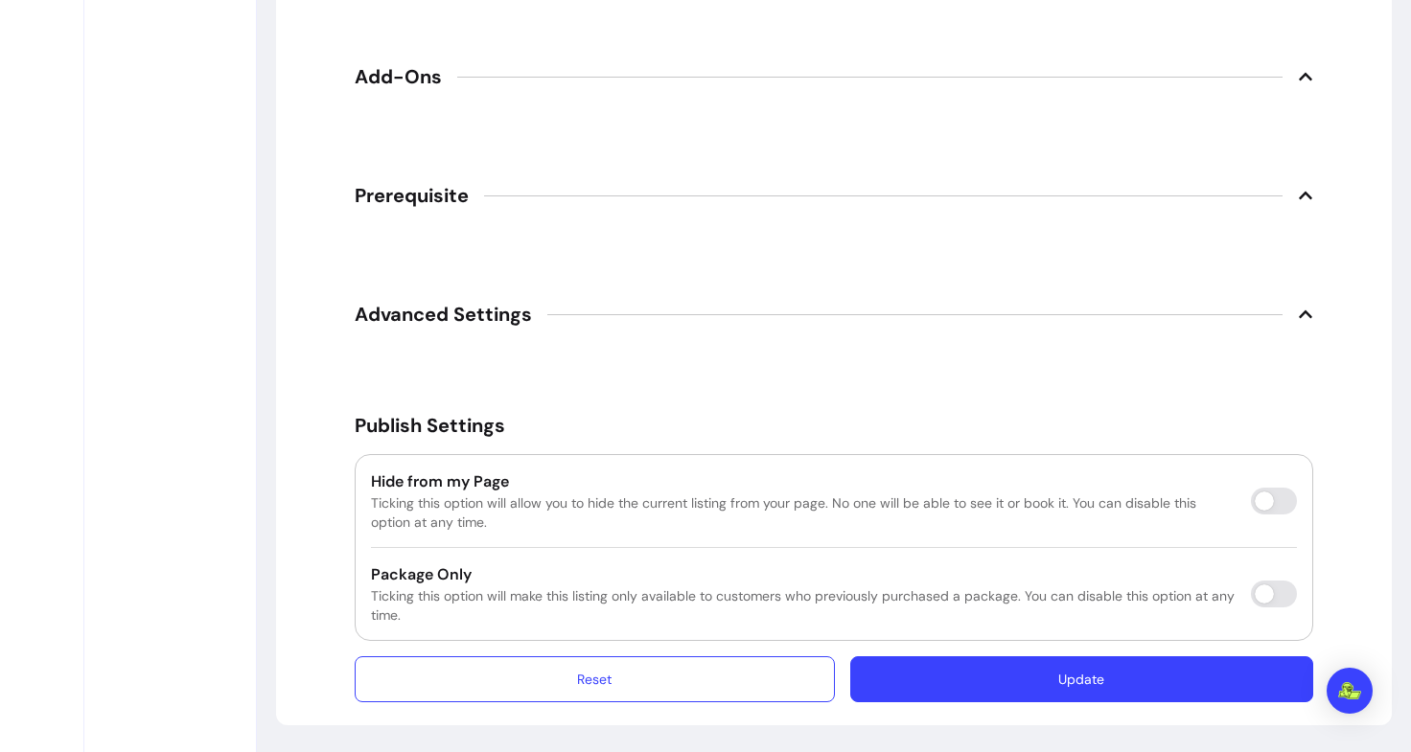
click at [937, 684] on button "Update" at bounding box center [1081, 680] width 463 height 46
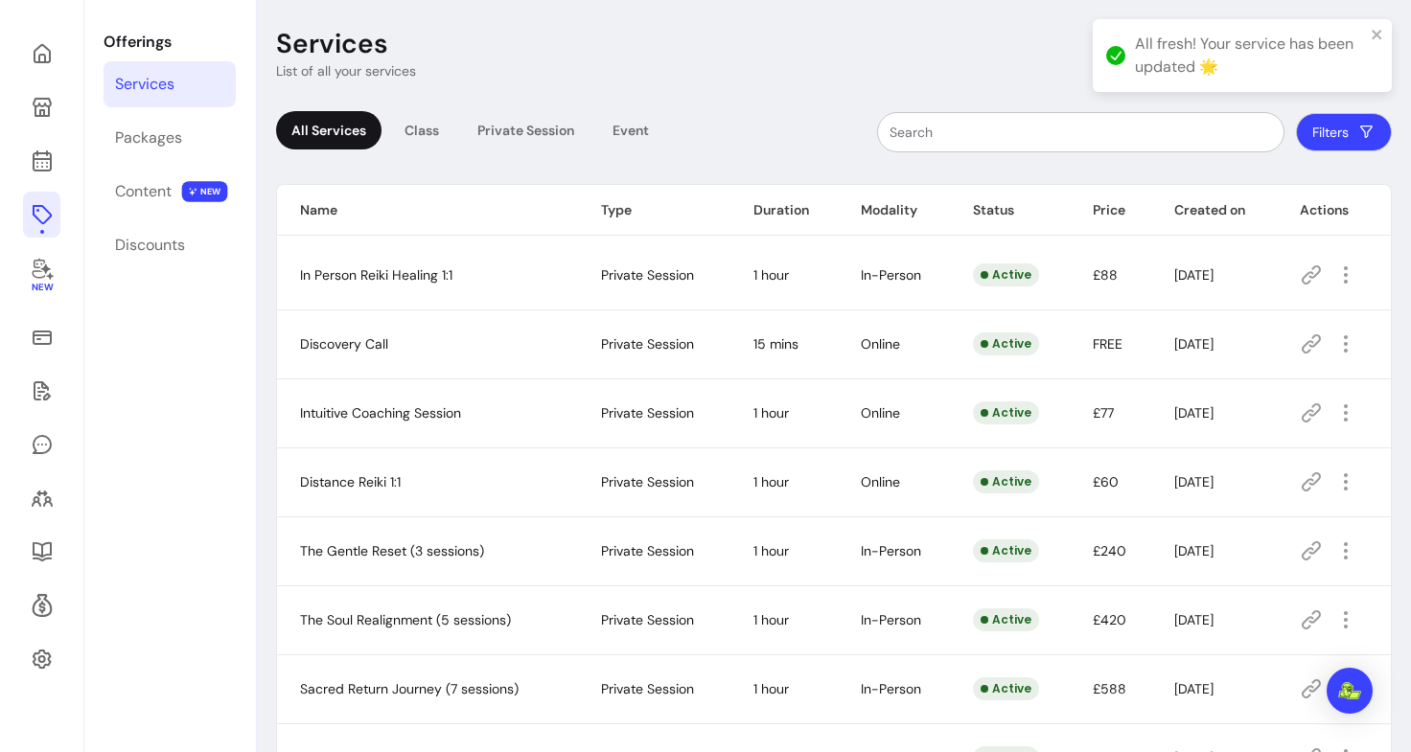
scroll to position [199, 0]
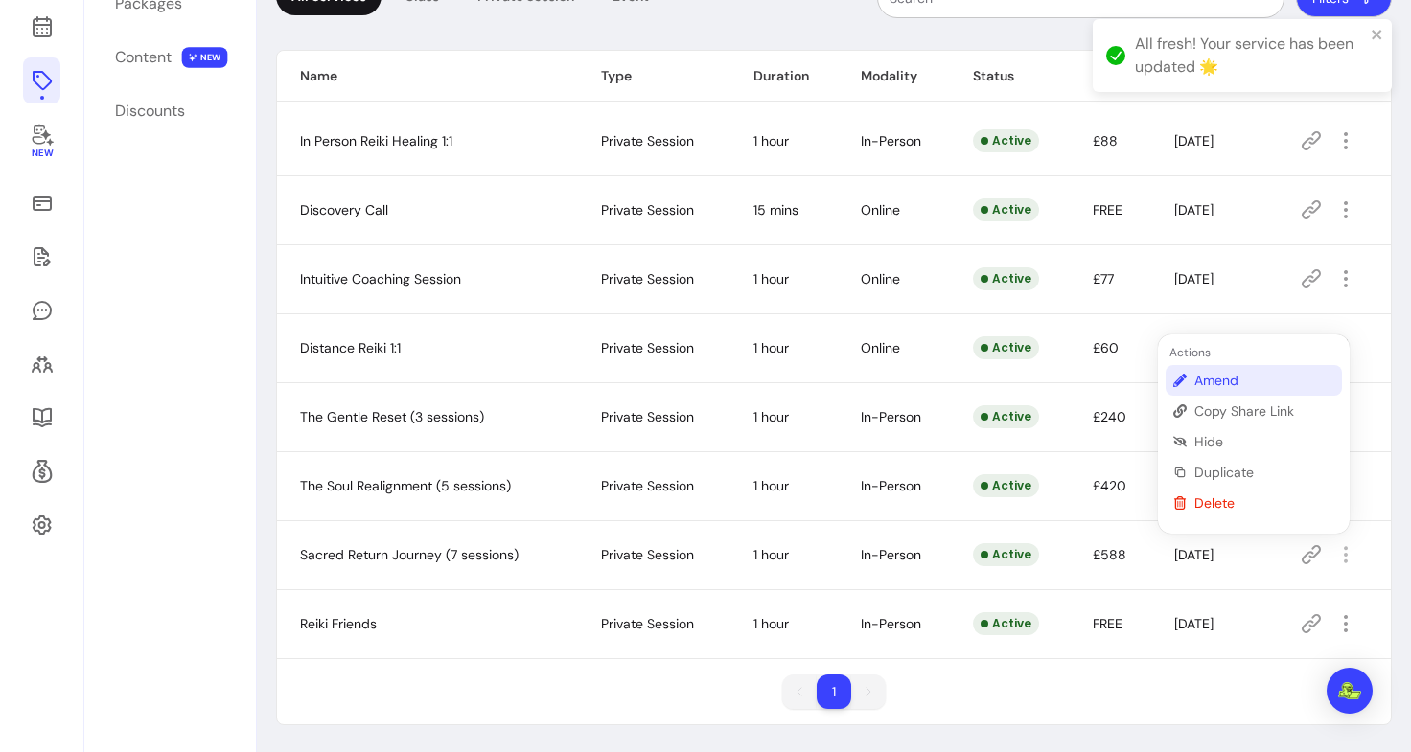
click at [1226, 387] on span "Amend" at bounding box center [1264, 380] width 140 height 19
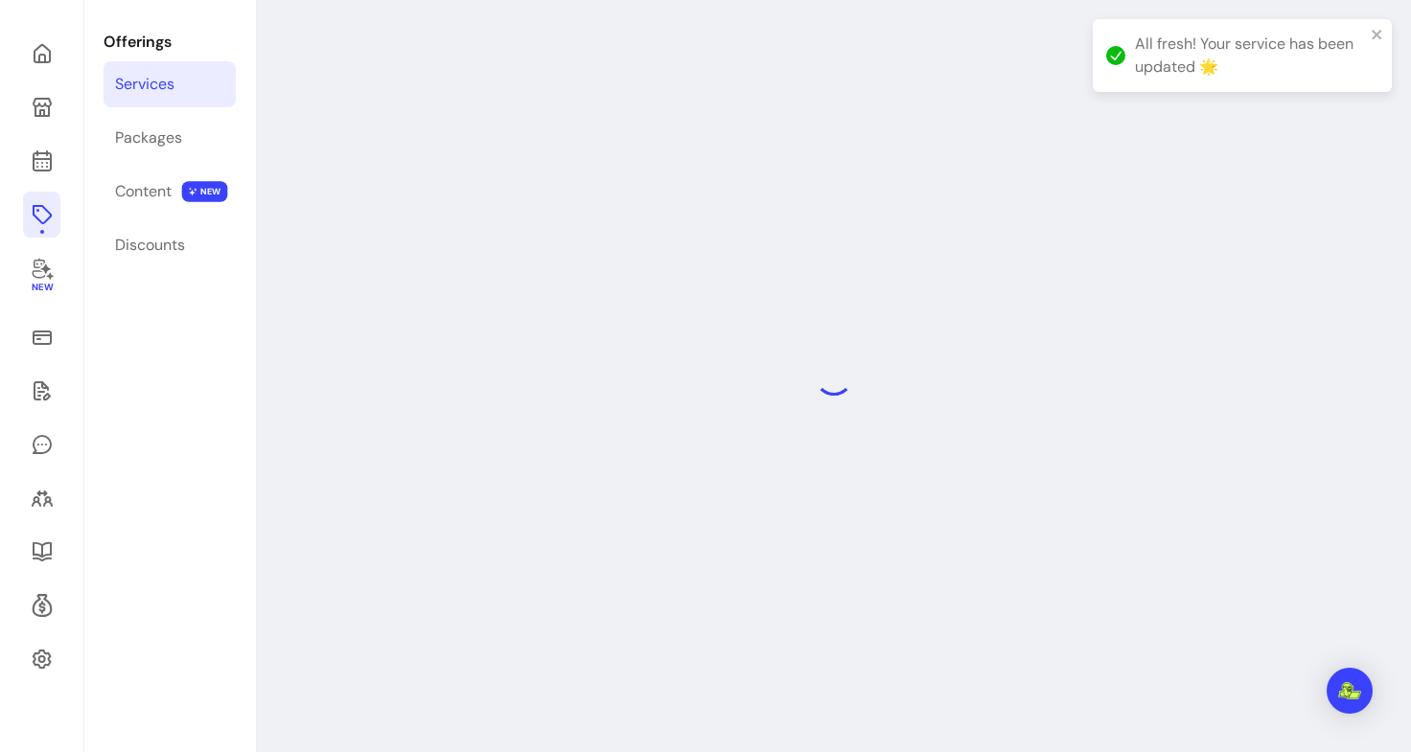
select select "**"
select select "***"
select select "**********"
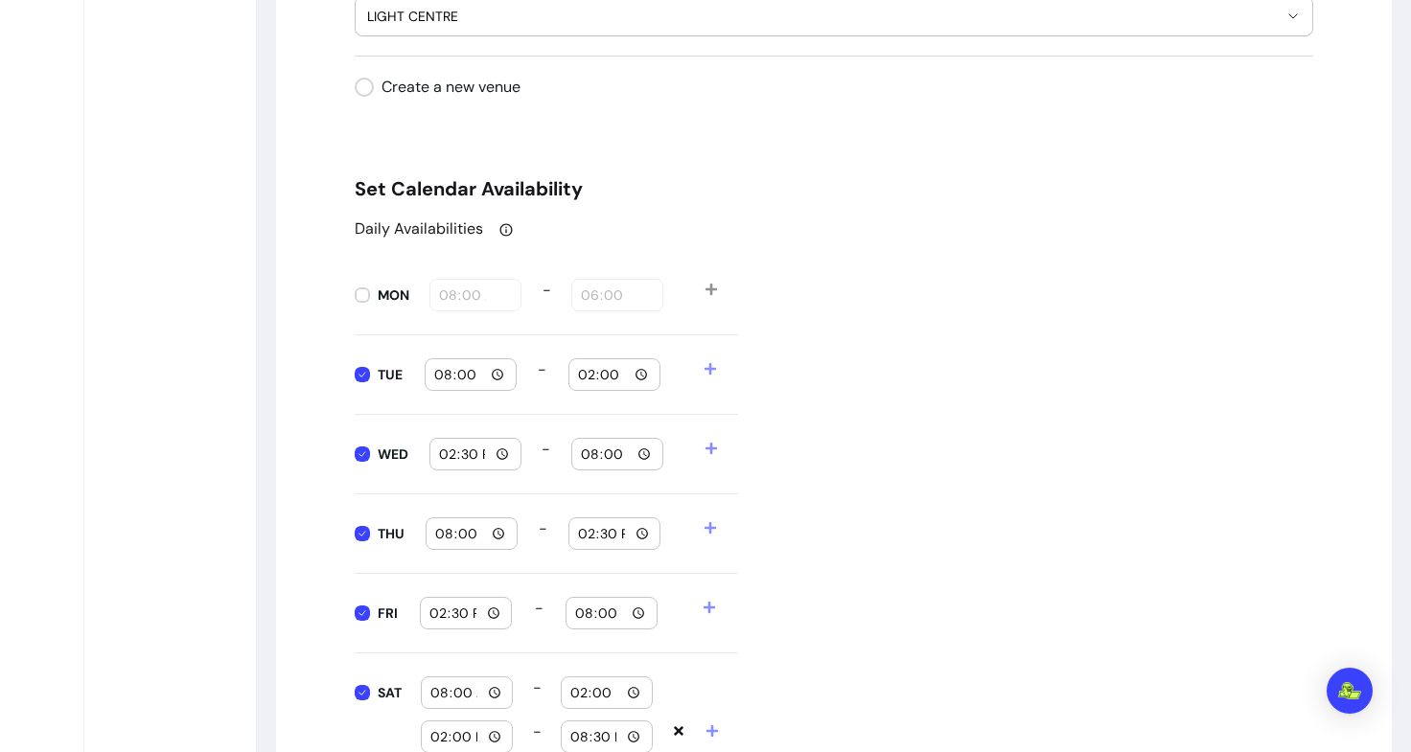
scroll to position [1950, 0]
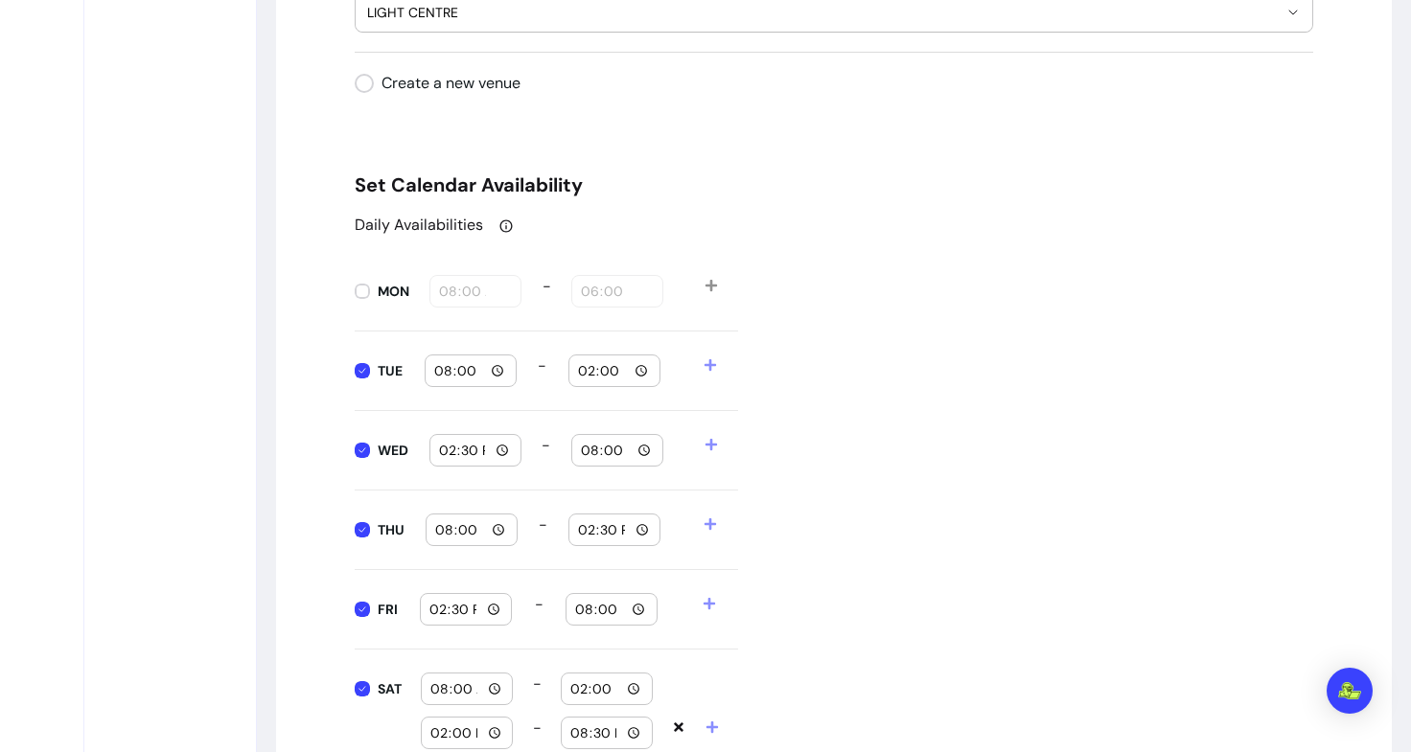
click at [630, 370] on input "14:00" at bounding box center [614, 370] width 75 height 21
type input "20:00"
click at [496, 450] on input "14:30" at bounding box center [475, 450] width 75 height 21
type input "08:30"
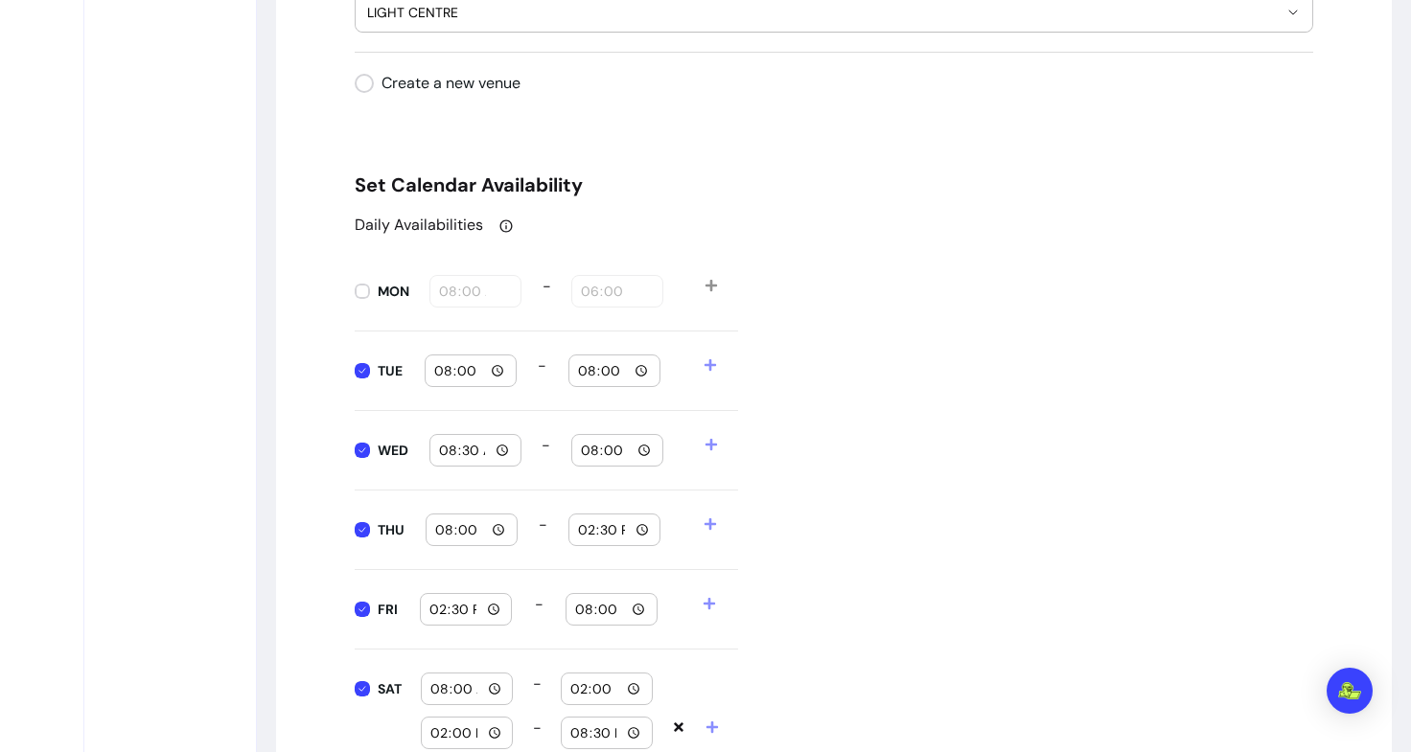
click at [942, 449] on div "Daily Availabilities MON 08:00 - 18:00 TUE 08:00 - 20:00 WED 08:30 - 20:00 THU …" at bounding box center [834, 533] width 958 height 639
click at [487, 373] on input "08:00" at bounding box center [470, 370] width 75 height 21
click at [999, 332] on div "Daily Availabilities MON 08:00 - 18:00 TUE 08:00 - 20:00 WED 08:30 - 20:00 THU …" at bounding box center [834, 533] width 958 height 639
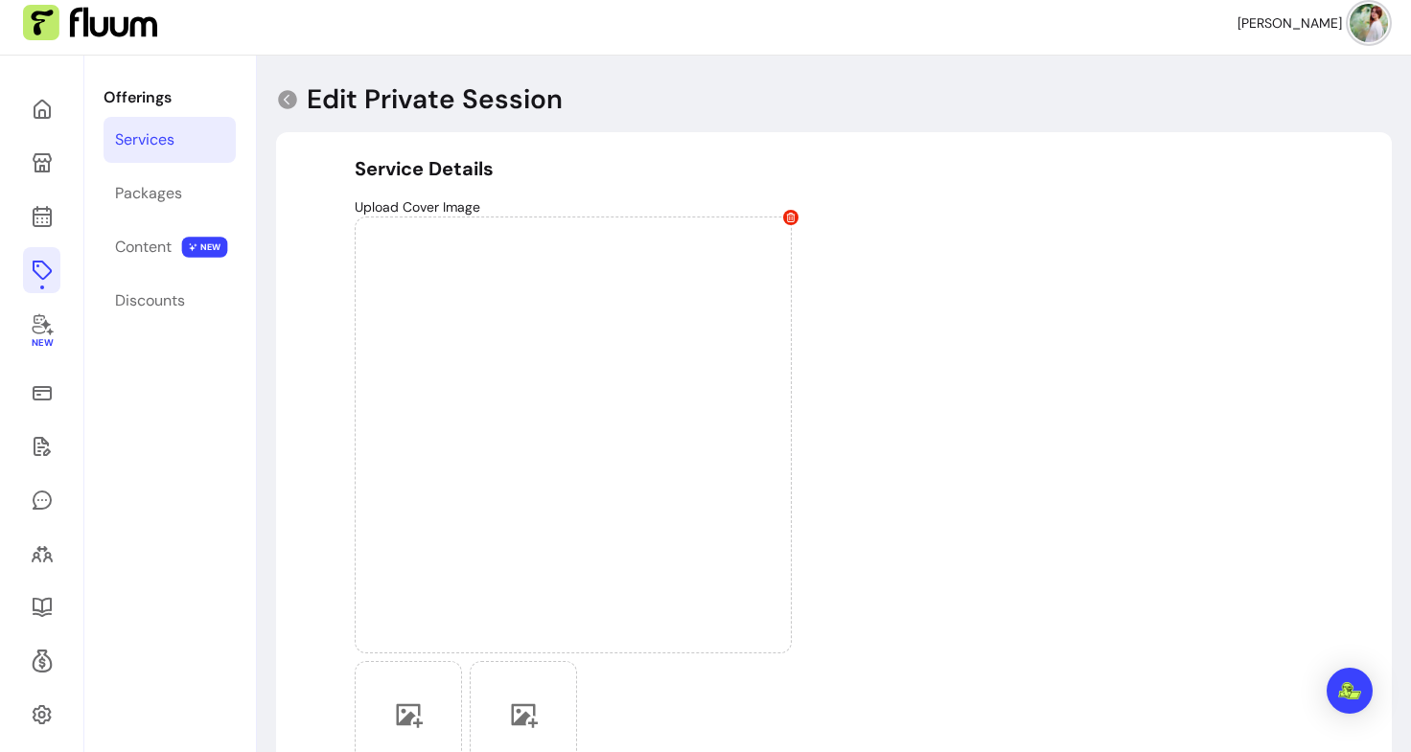
scroll to position [0, 0]
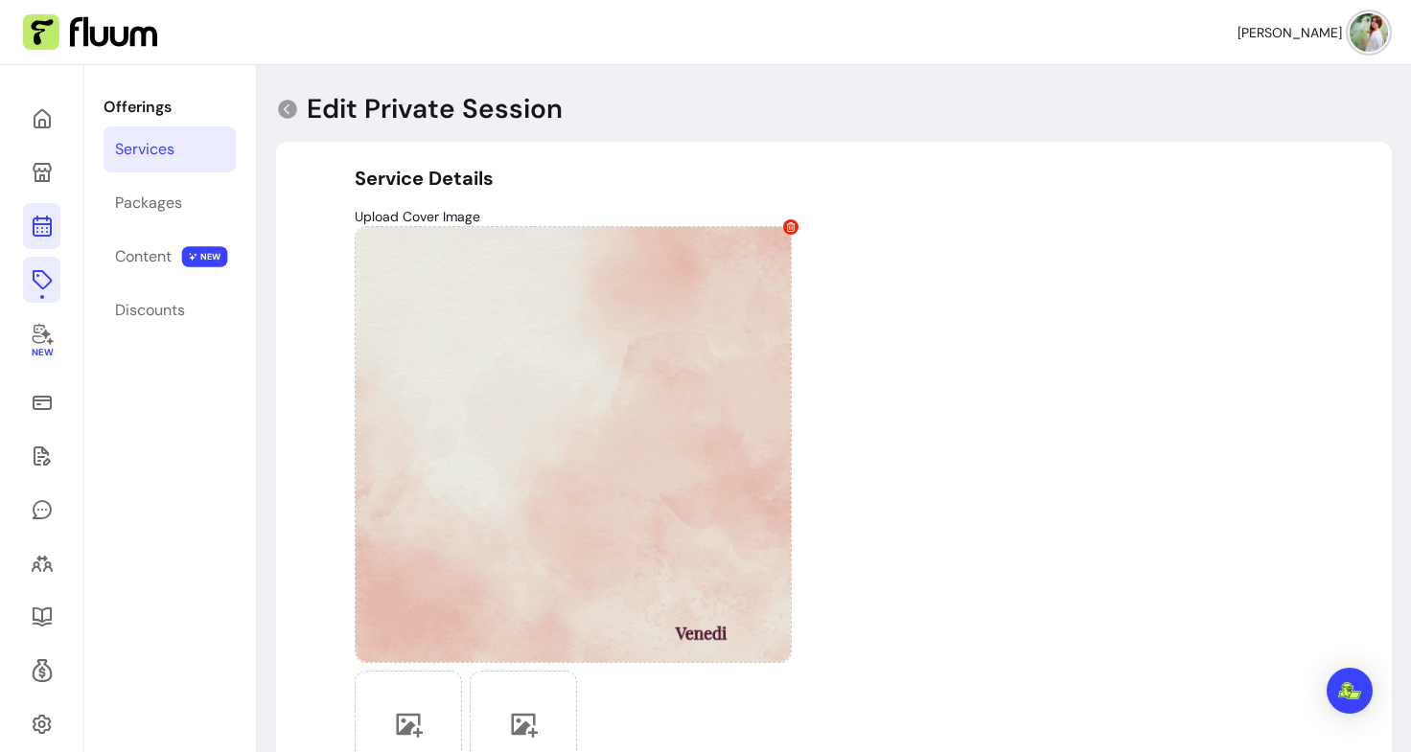
click at [41, 220] on icon at bounding box center [42, 226] width 23 height 23
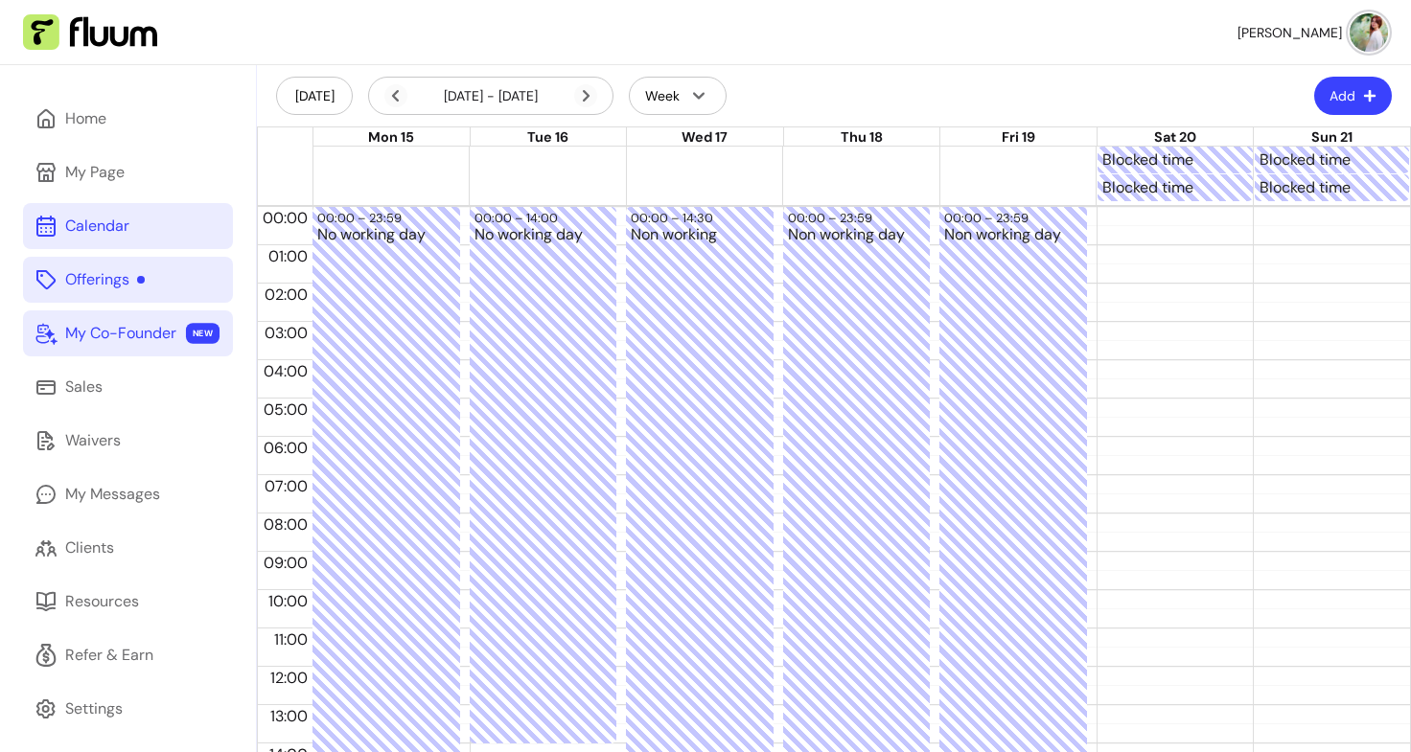
click at [101, 334] on div "My Co-Founder" at bounding box center [120, 333] width 111 height 23
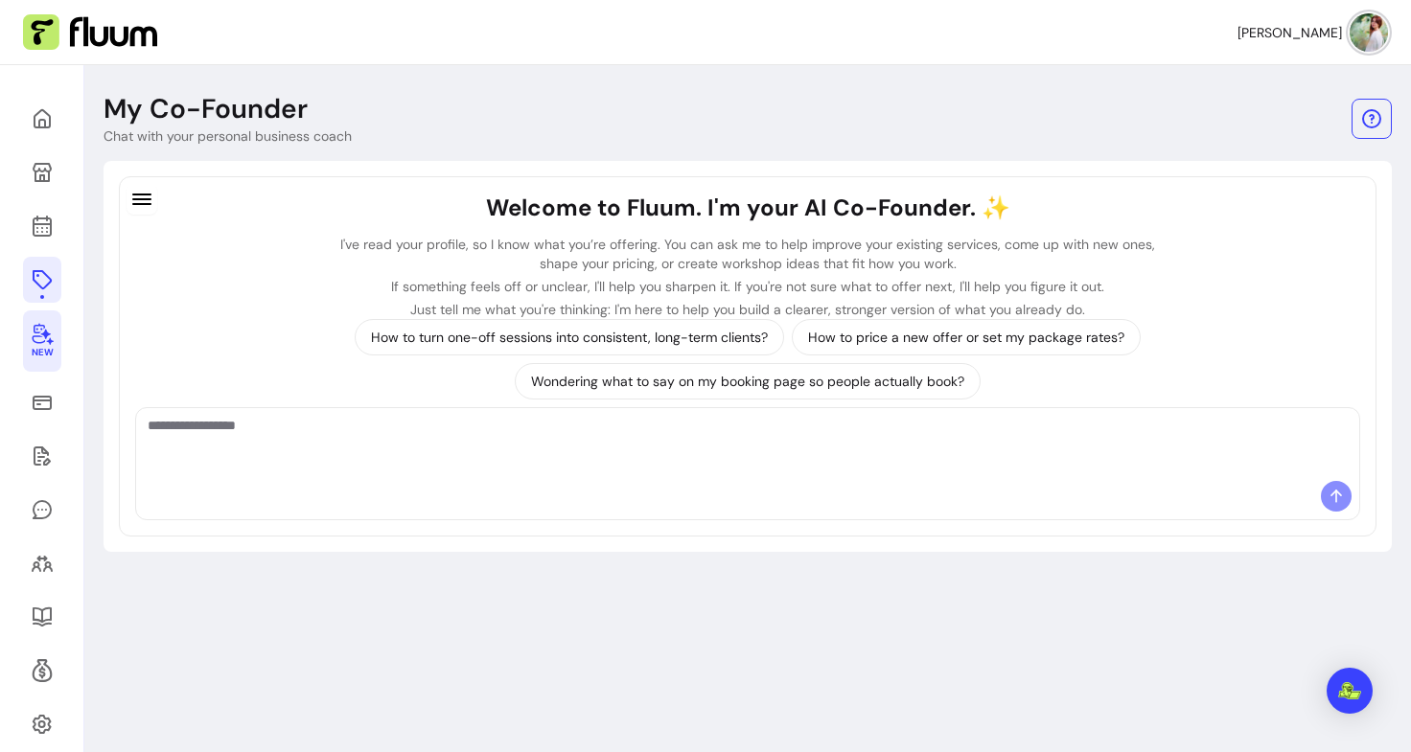
click at [113, 289] on div "Welcome to Fluum. I'm your AI Co-Founder. ✨ I've read your profile, so I know w…" at bounding box center [748, 356] width 1288 height 391
click at [36, 281] on icon at bounding box center [42, 279] width 23 height 23
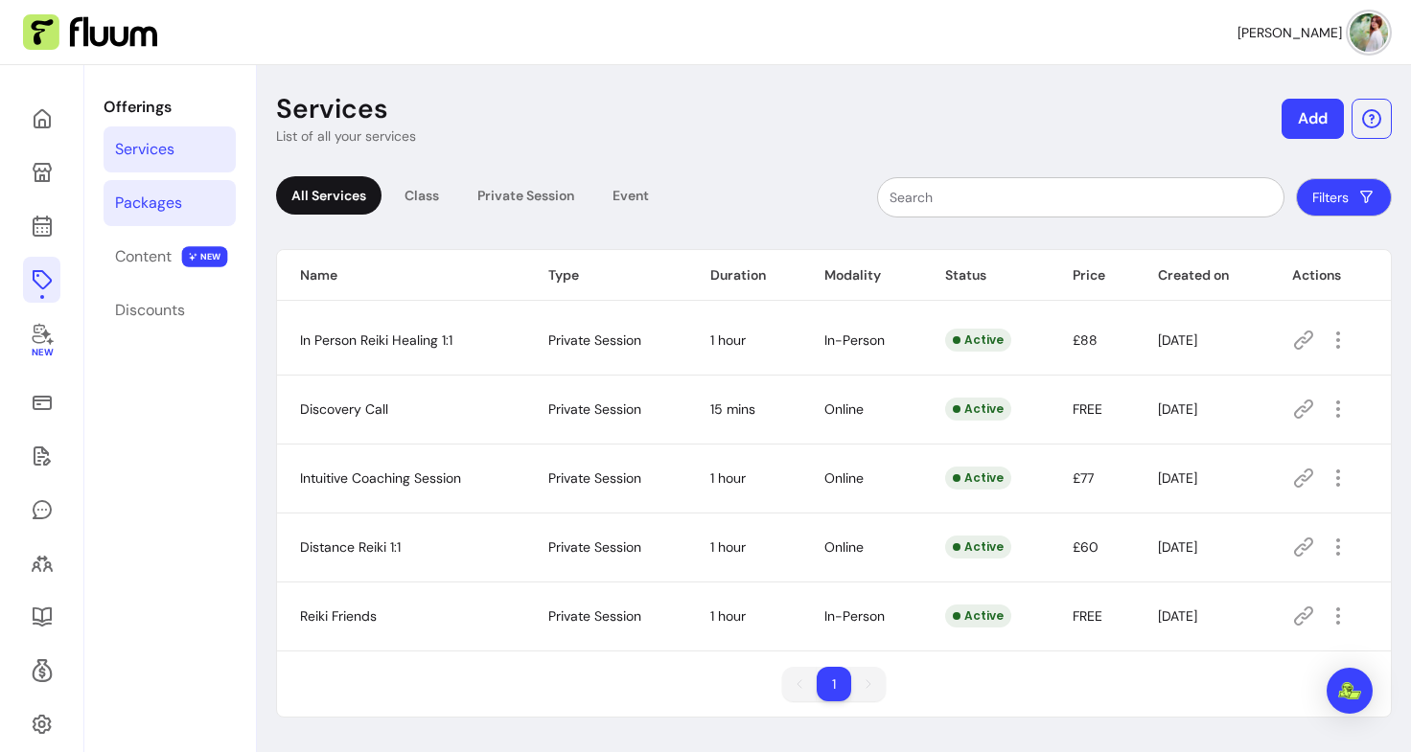
click at [174, 203] on div "Packages" at bounding box center [148, 203] width 67 height 23
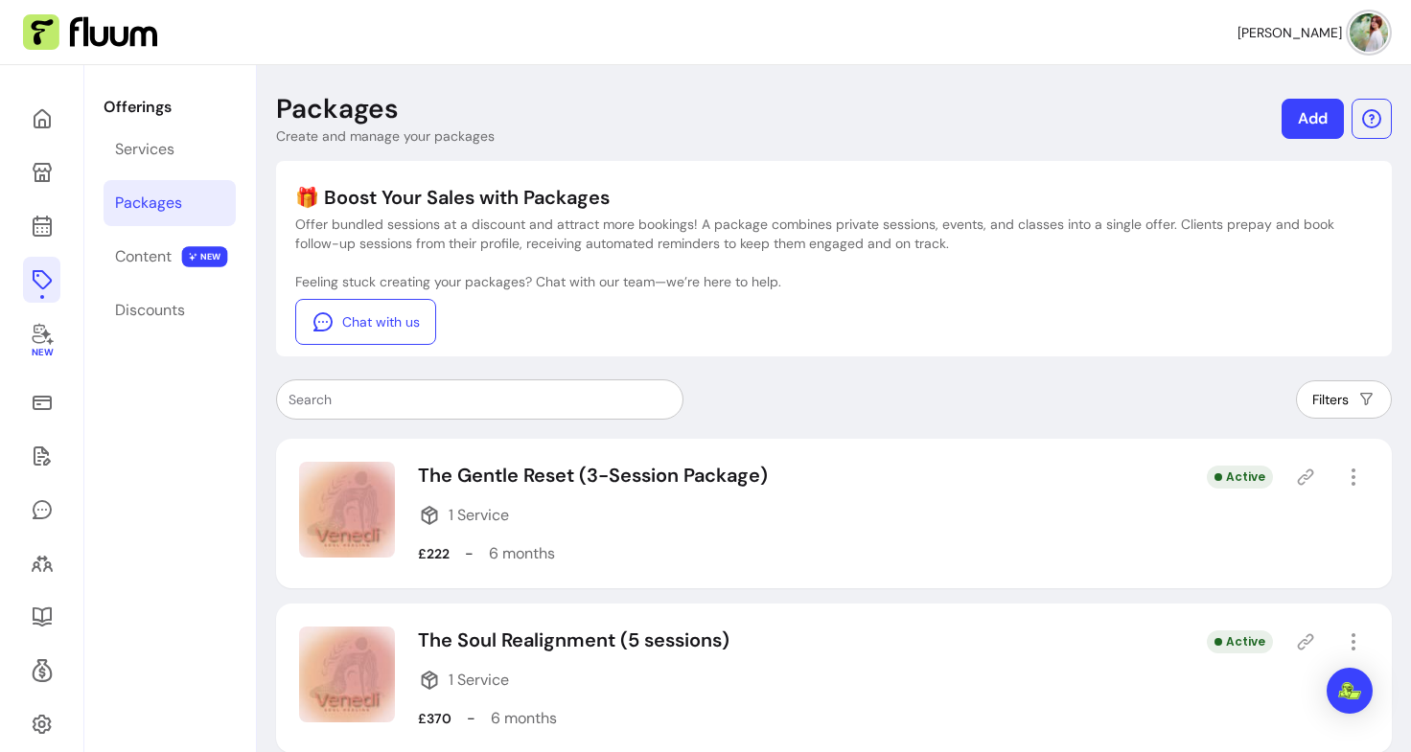
drag, startPoint x: 552, startPoint y: 377, endPoint x: 584, endPoint y: 496, distance: 123.0
click at [584, 496] on div "Packages Create and manage your packages Add 🎁 Boost Your Sales with Packages O…" at bounding box center [834, 505] width 1154 height 880
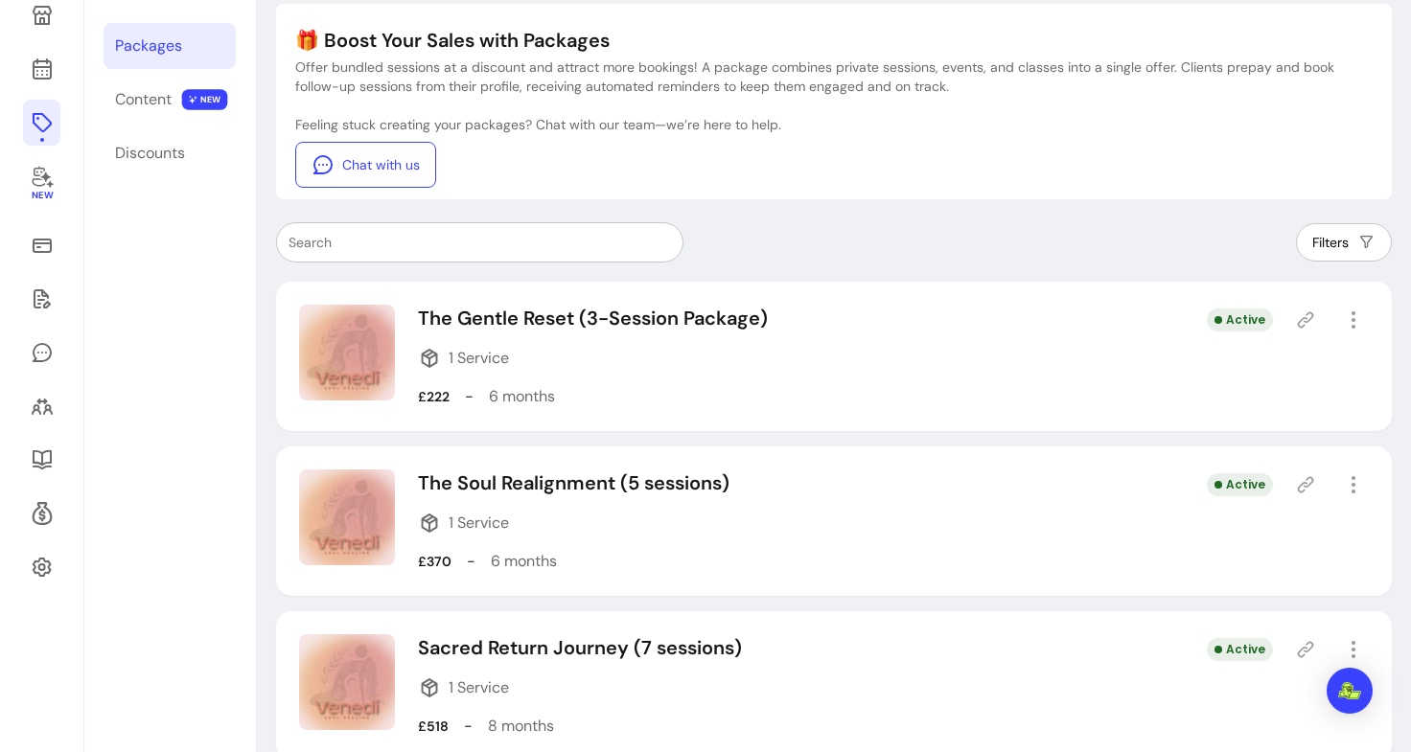
scroll to position [158, 0]
click at [1347, 317] on icon "button" at bounding box center [1353, 319] width 22 height 22
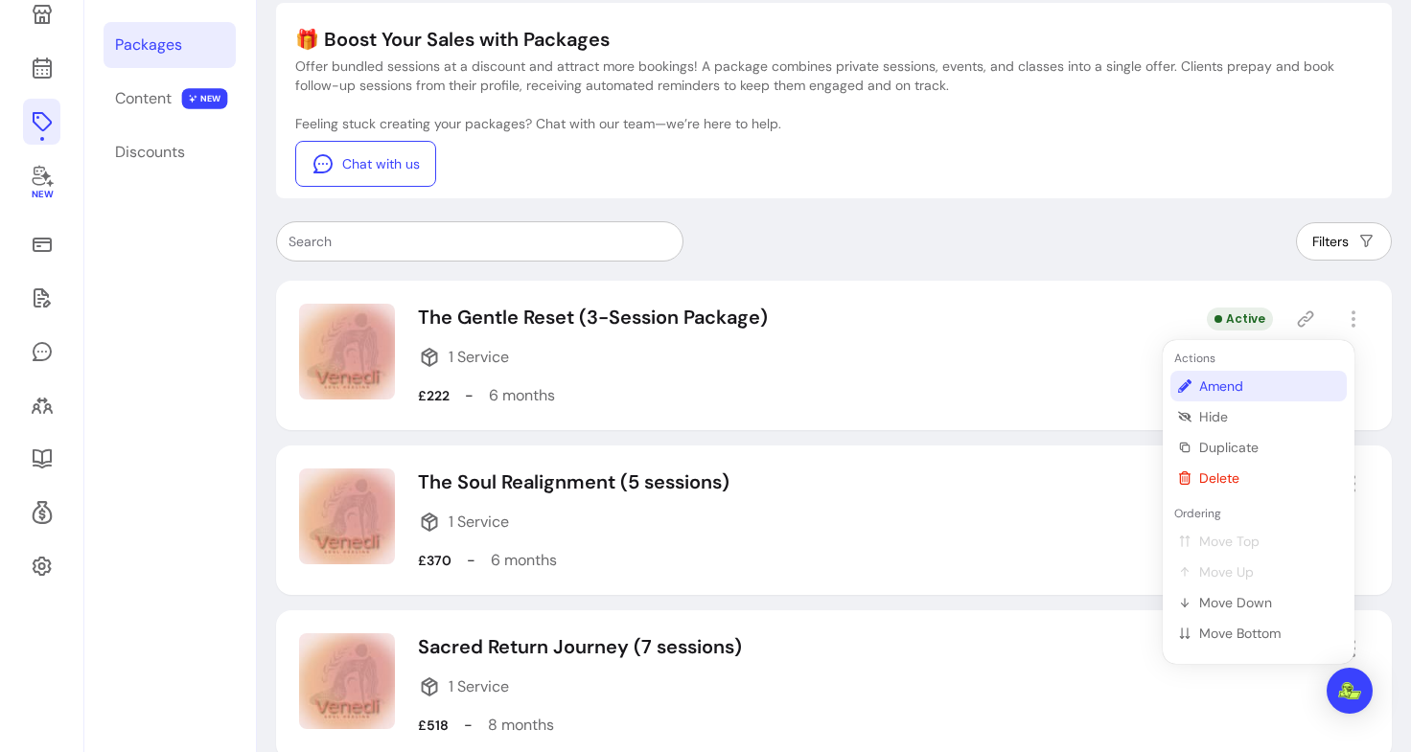
click at [1232, 379] on span "Amend" at bounding box center [1269, 386] width 140 height 19
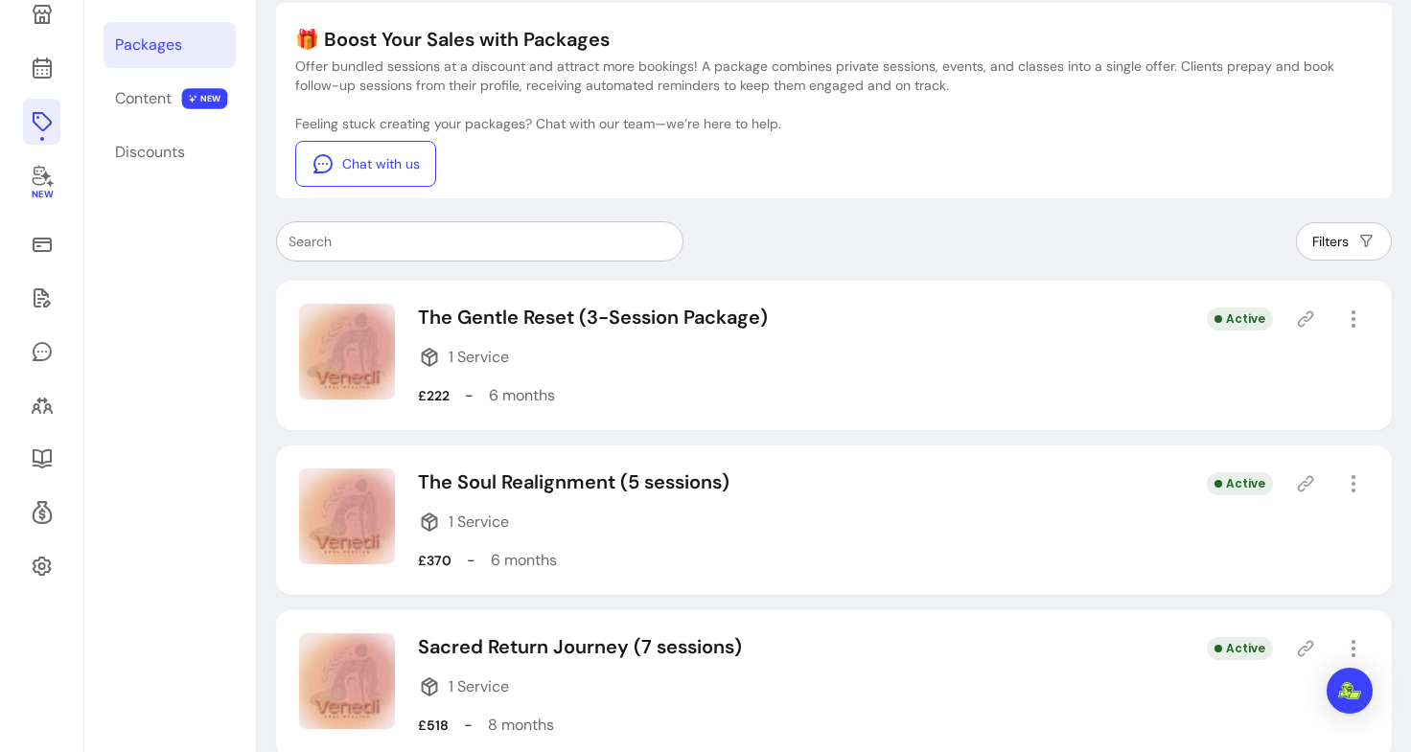
select select "***"
select select "******"
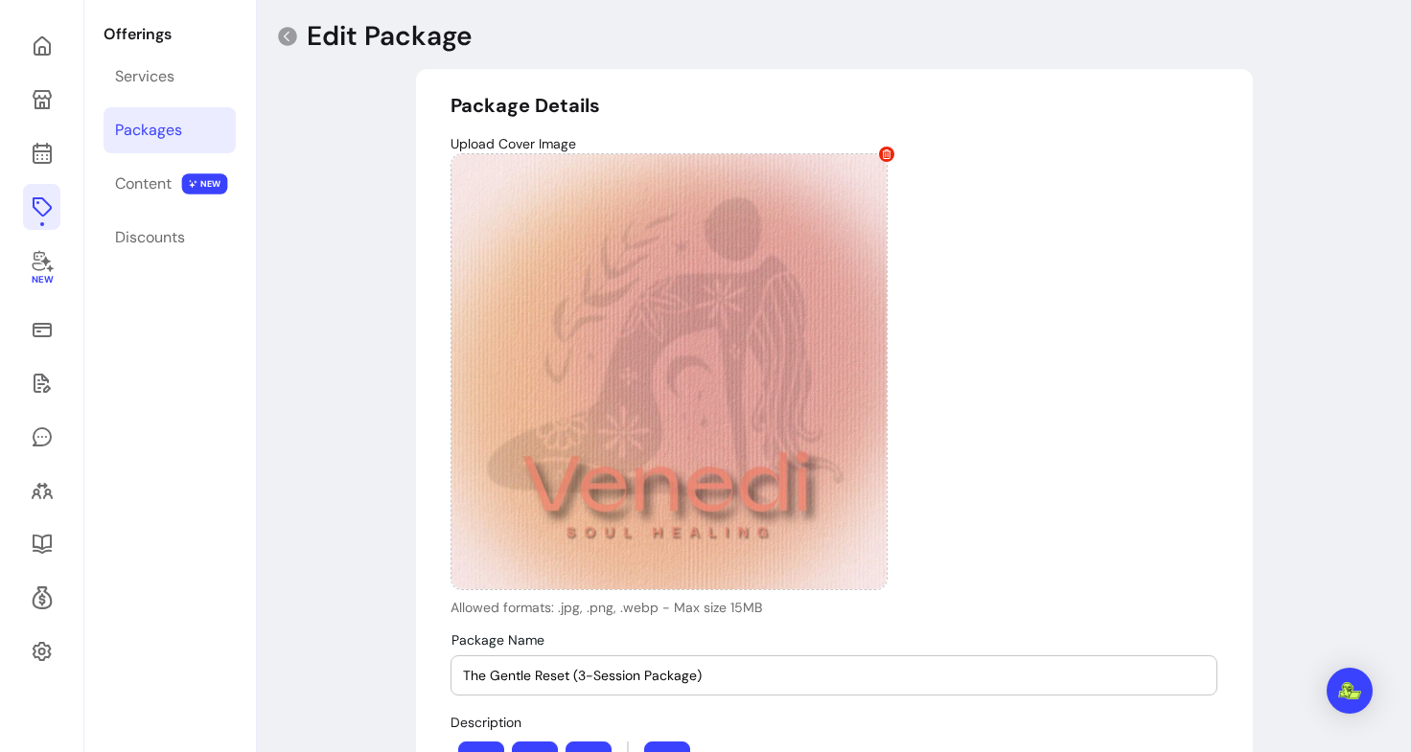
type input "**********"
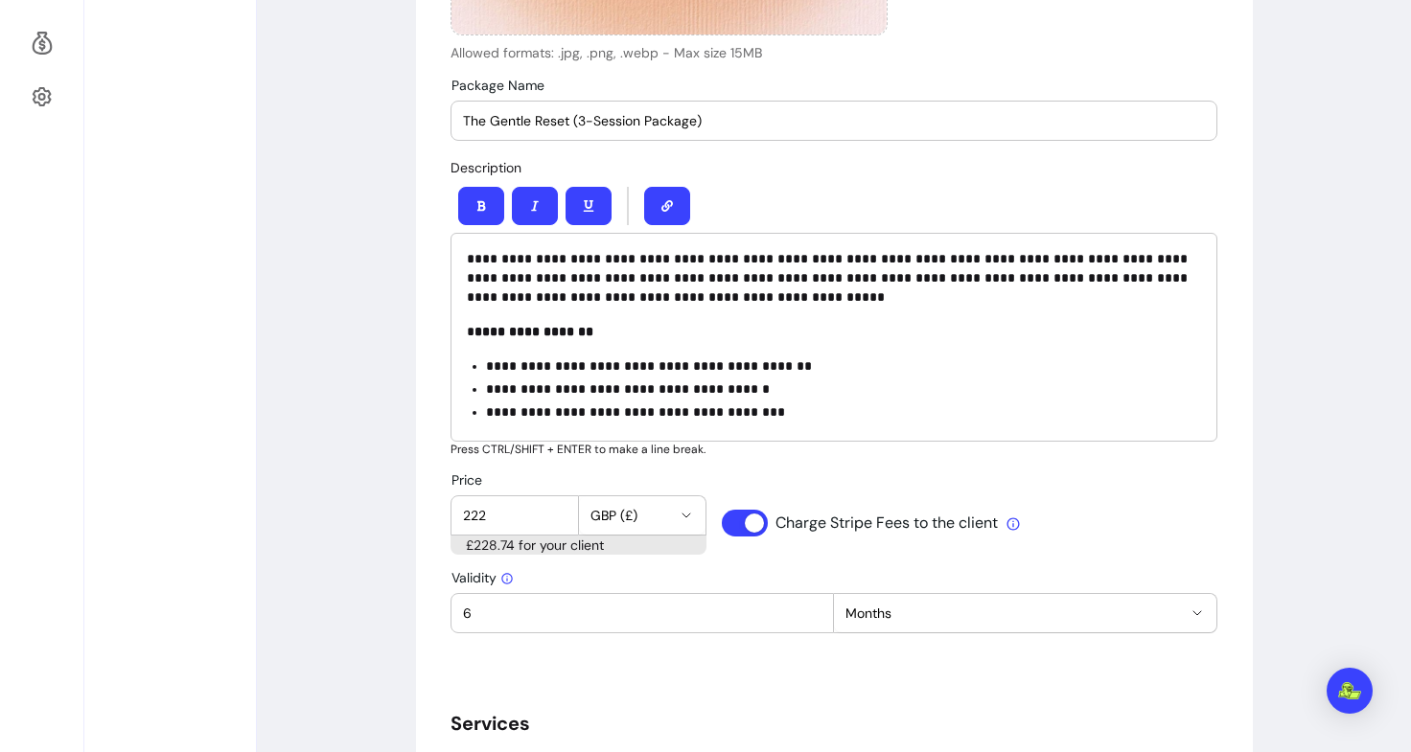
scroll to position [629, 0]
drag, startPoint x: 515, startPoint y: 515, endPoint x: 417, endPoint y: 521, distance: 98.0
click at [417, 521] on div "**********" at bounding box center [834, 625] width 837 height 2224
type input "240"
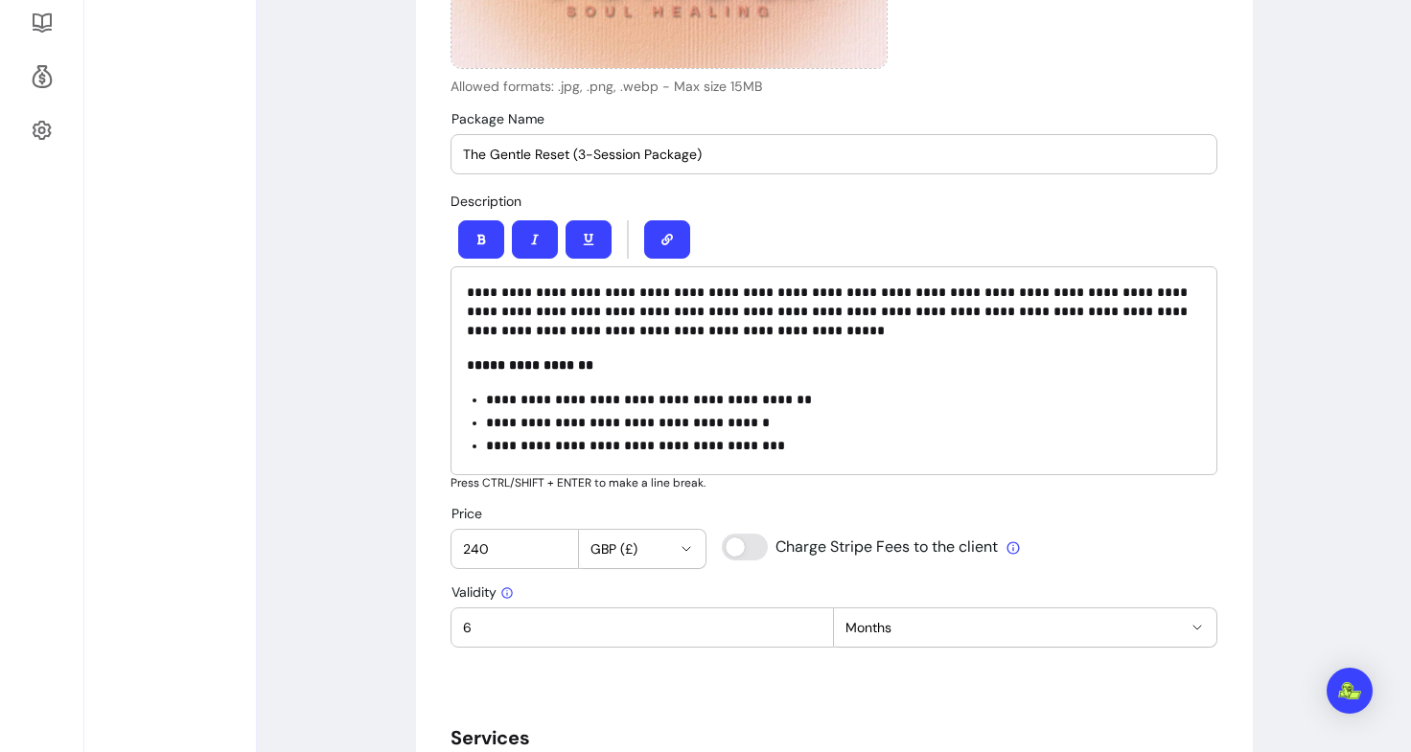
scroll to position [0, 0]
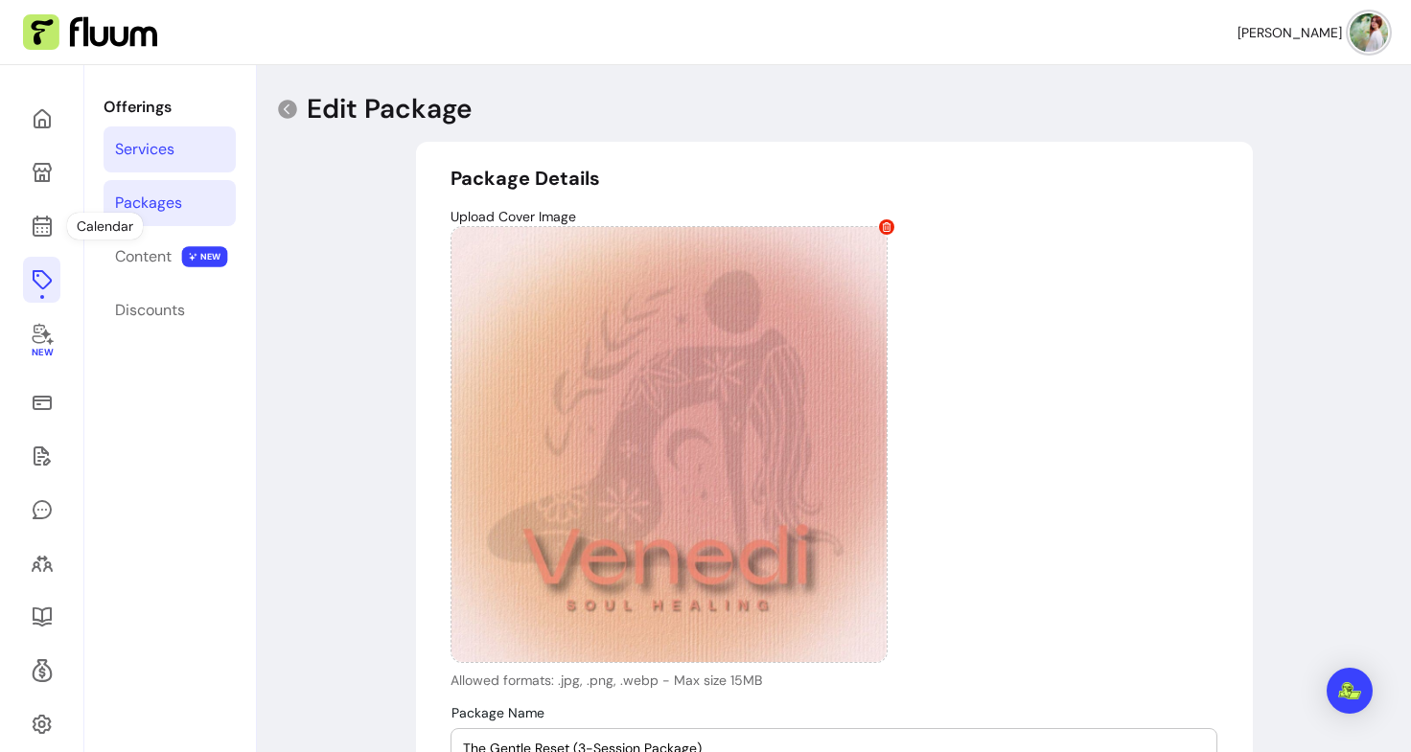
click at [140, 146] on div "Services" at bounding box center [144, 149] width 59 height 23
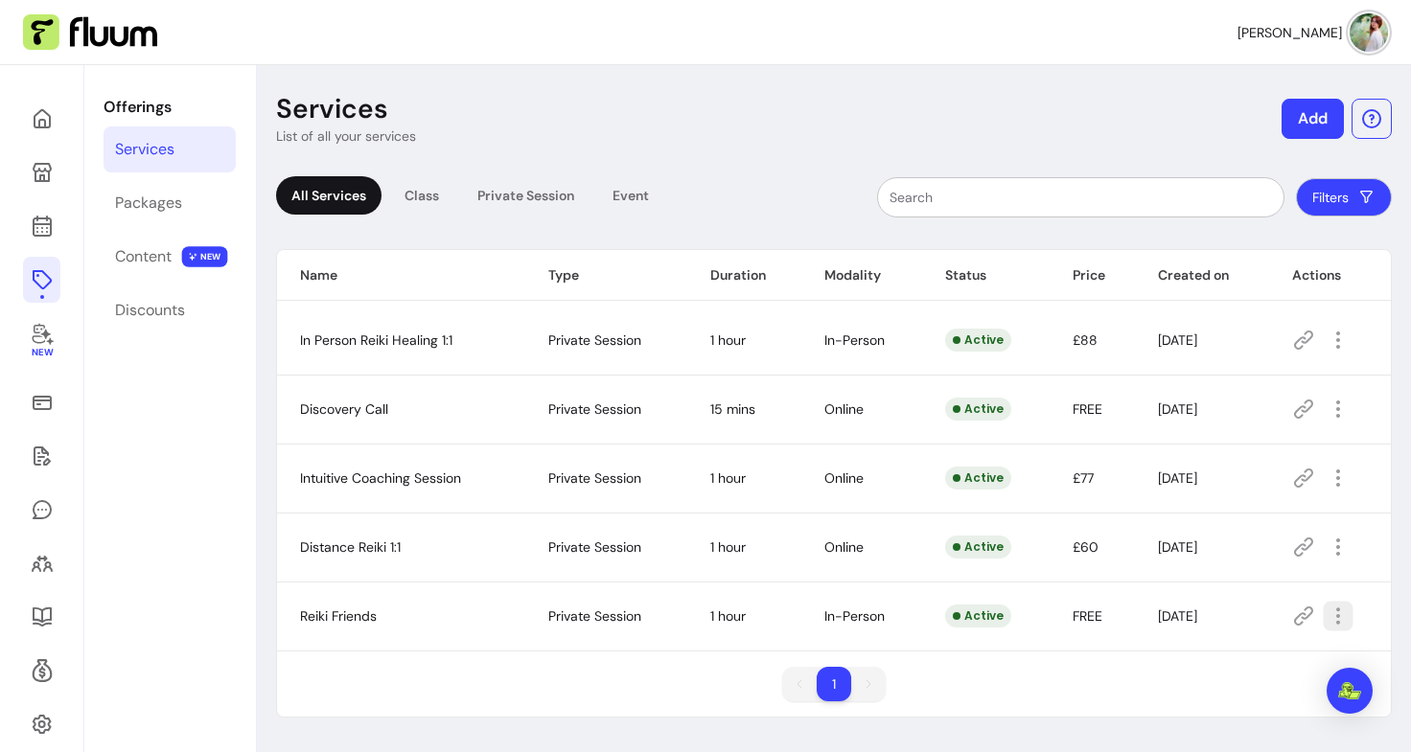
click at [1327, 608] on icon "button" at bounding box center [1338, 617] width 22 height 22
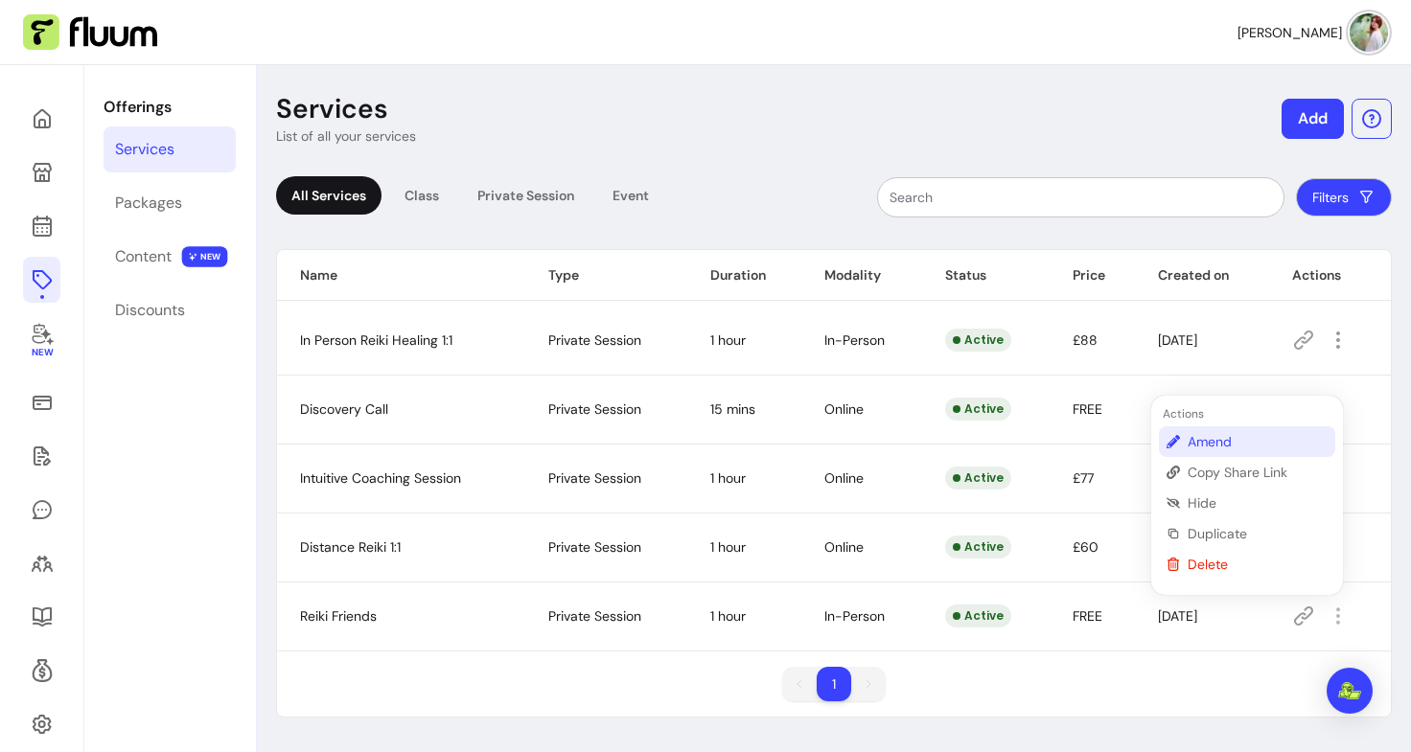
click at [1269, 435] on span "Amend" at bounding box center [1258, 441] width 140 height 19
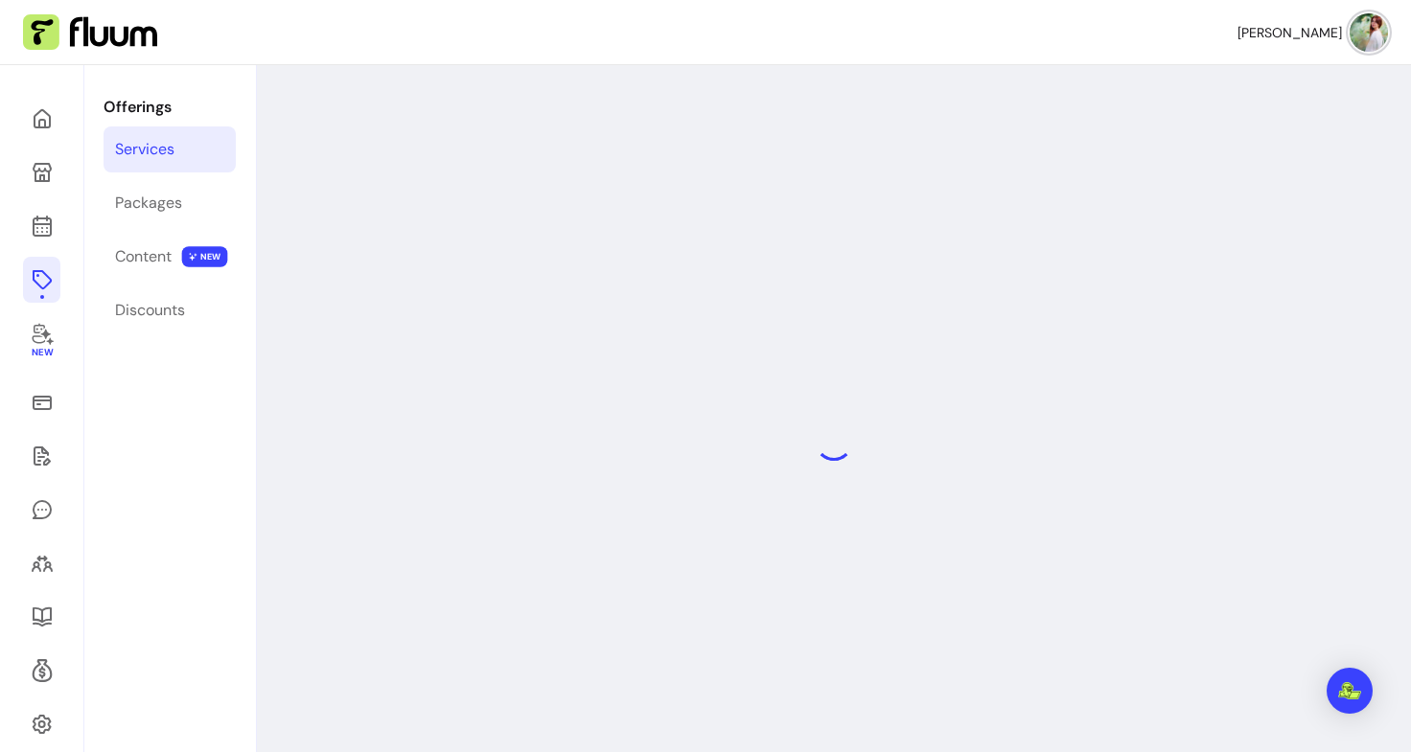
select select "**"
select select "***"
select select "**********"
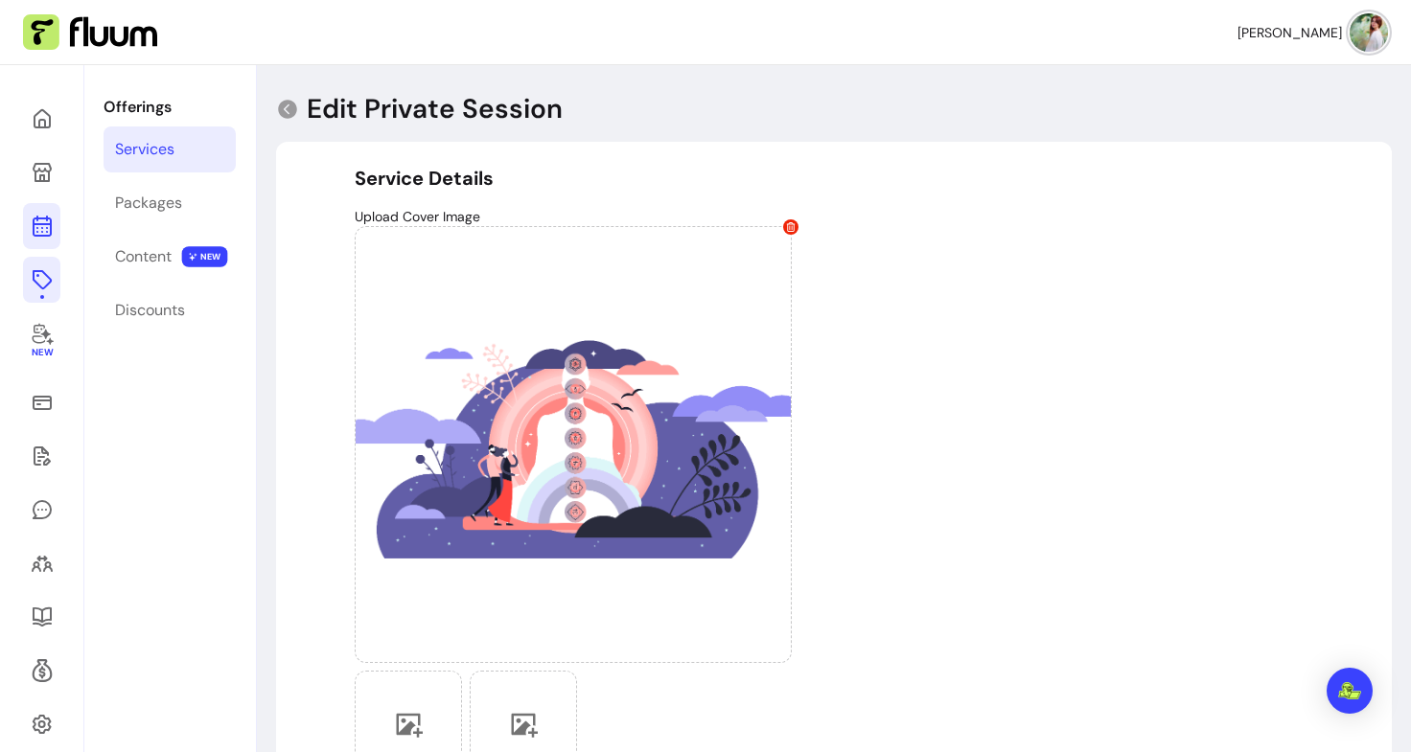
click at [47, 219] on icon at bounding box center [41, 149] width 325 height 273
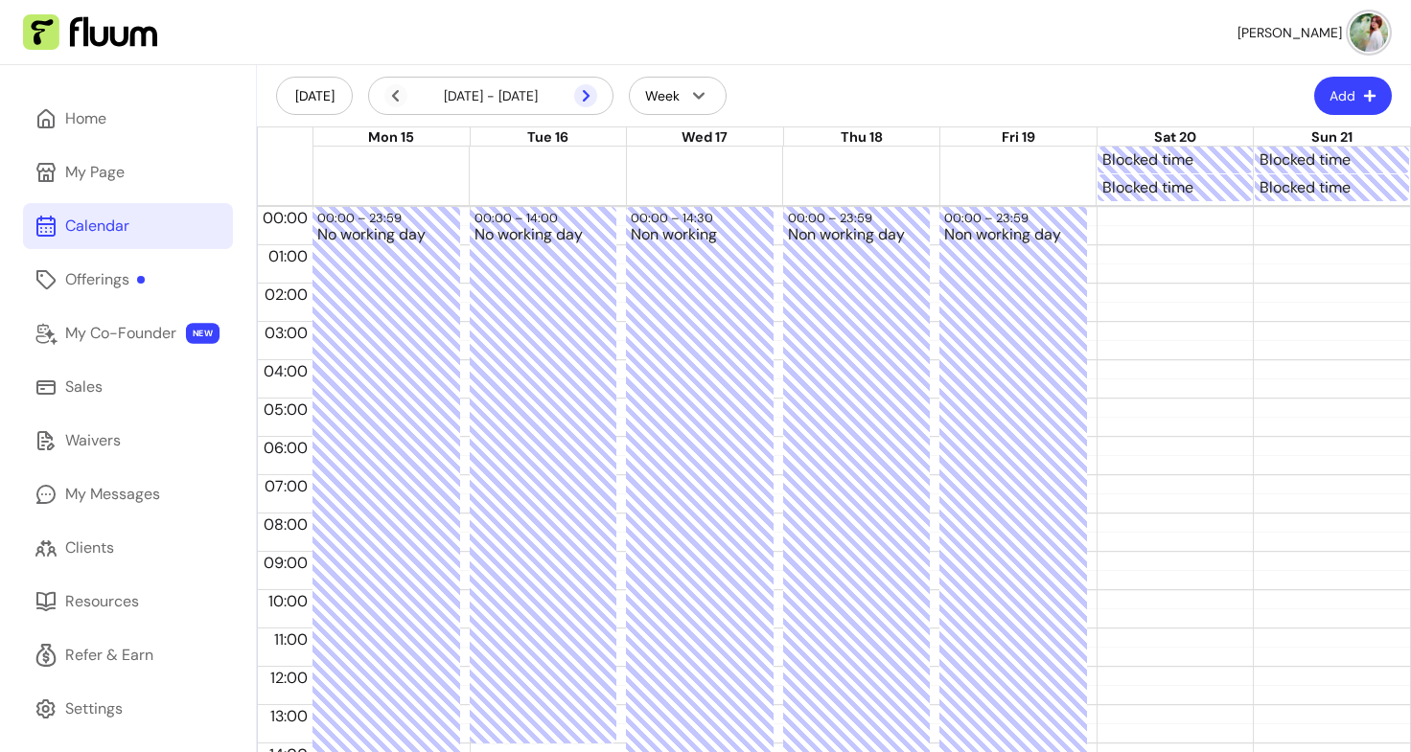
click at [583, 94] on icon at bounding box center [585, 95] width 23 height 23
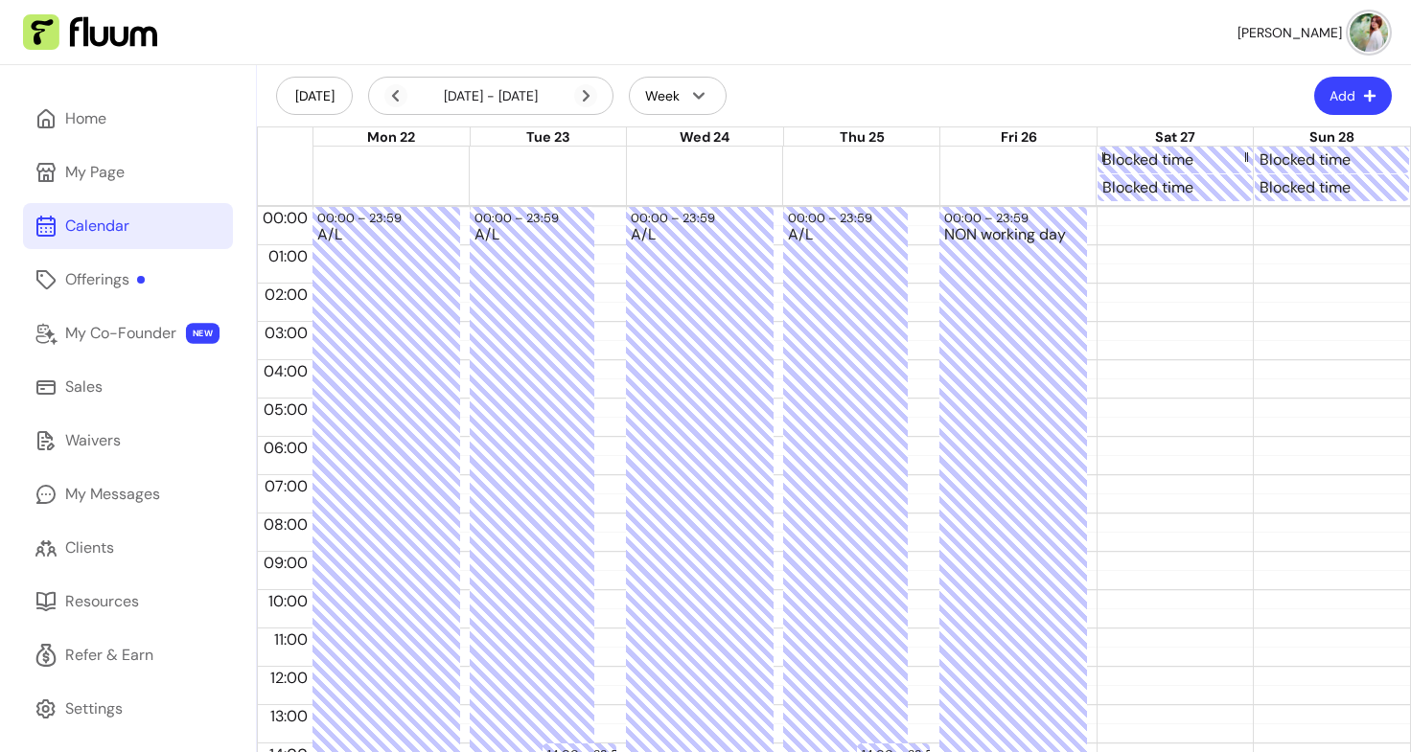
click at [1167, 160] on div "Blocked time" at bounding box center [1174, 160] width 145 height 23
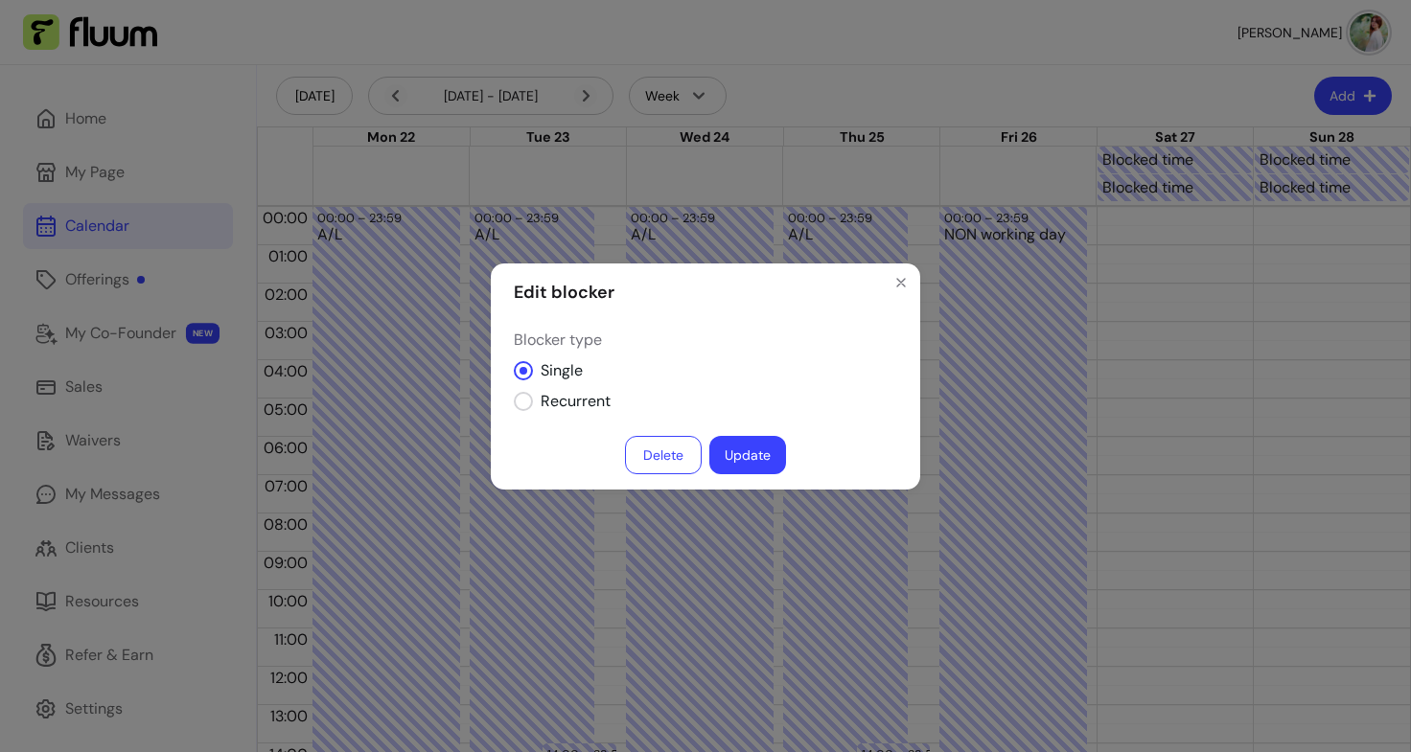
click at [674, 453] on button "Delete" at bounding box center [663, 455] width 77 height 38
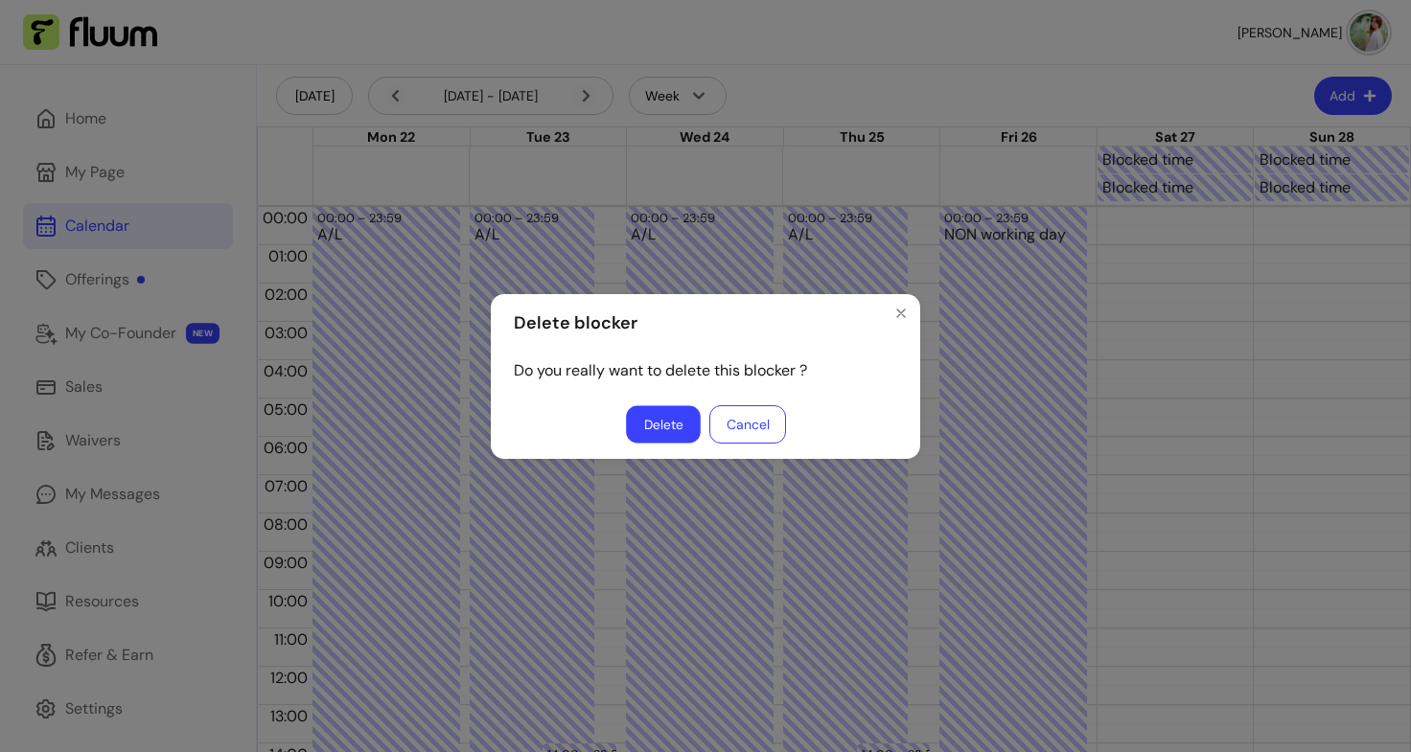
click at [660, 423] on button "Delete" at bounding box center [663, 423] width 75 height 37
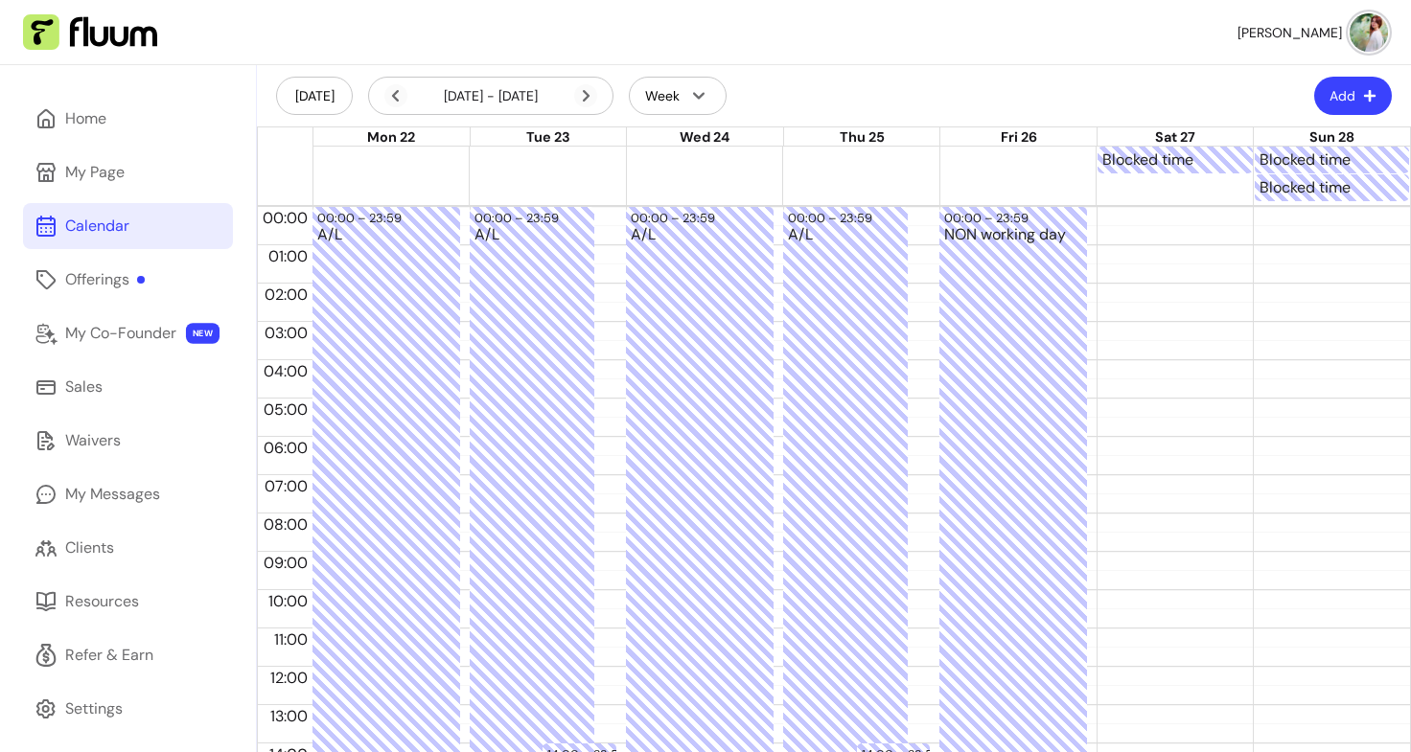
click at [1156, 194] on div at bounding box center [783, 188] width 940 height 28
click at [1134, 159] on div "Blocked time" at bounding box center [1174, 160] width 145 height 23
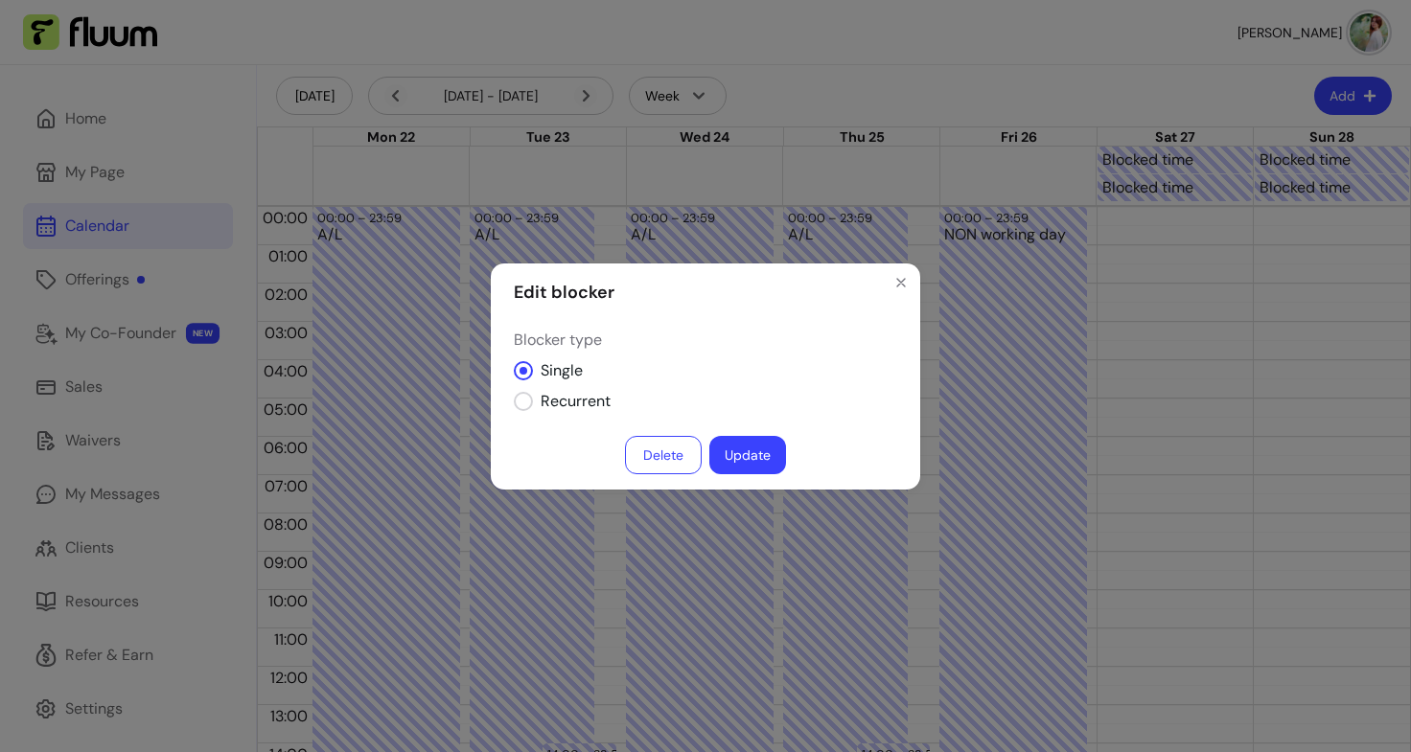
click at [667, 449] on button "Delete" at bounding box center [663, 455] width 77 height 38
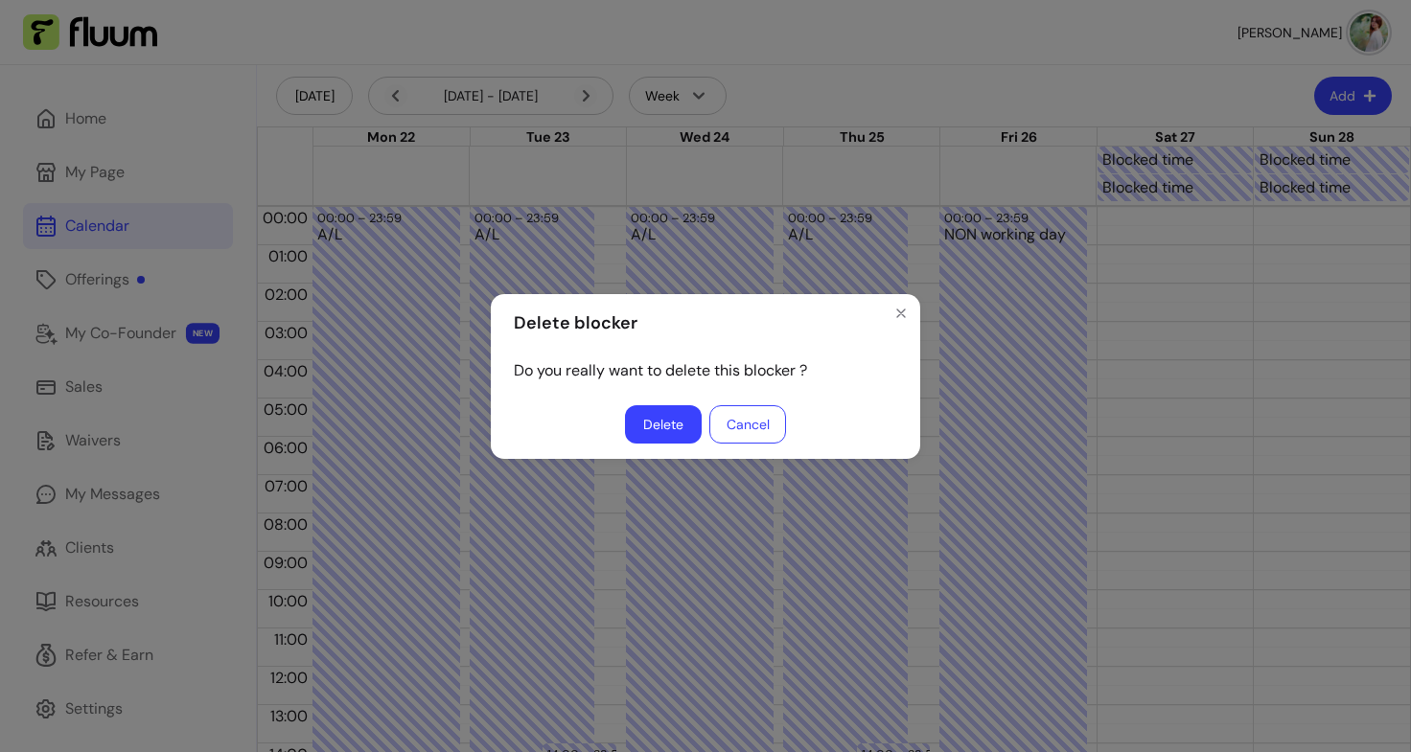
click at [675, 425] on button "Delete" at bounding box center [663, 424] width 77 height 38
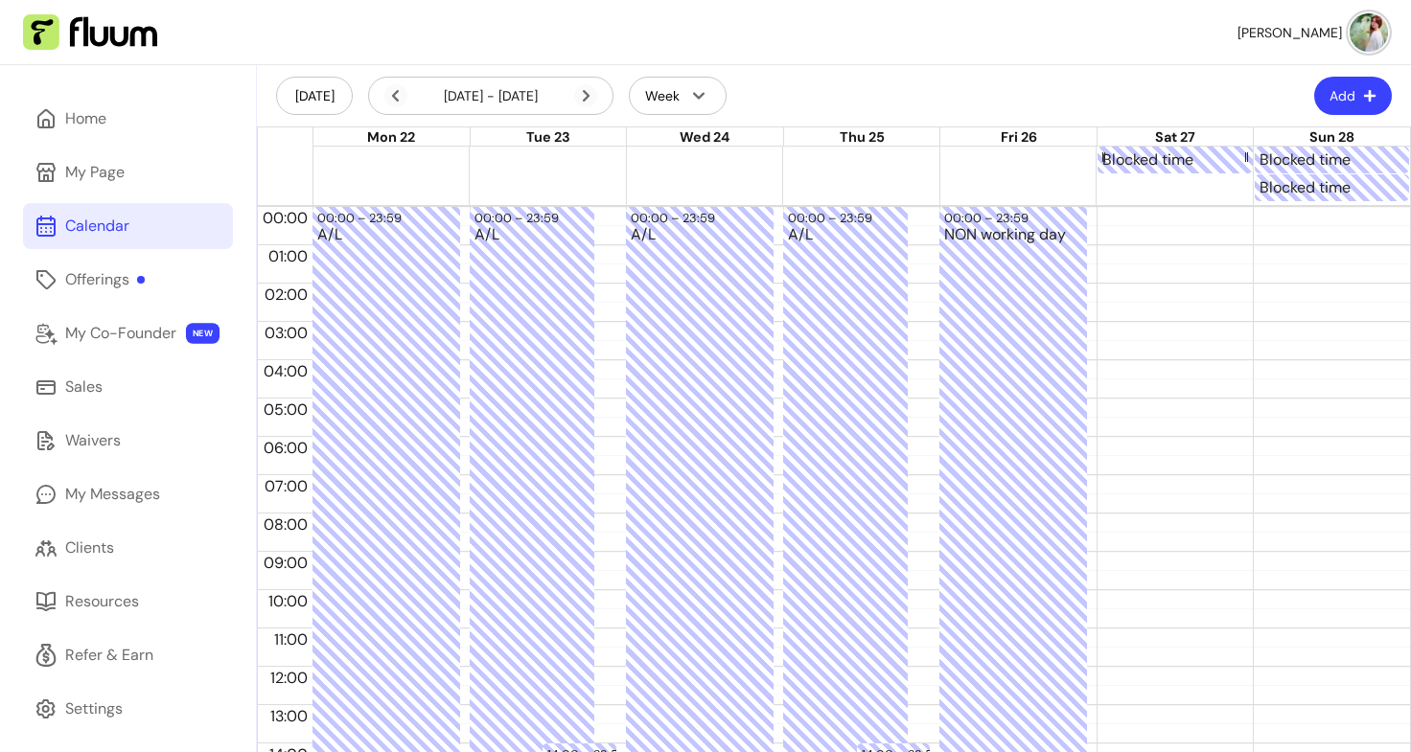
drag, startPoint x: 1139, startPoint y: 165, endPoint x: 1180, endPoint y: 154, distance: 42.5
click at [1180, 154] on div "Blocked time" at bounding box center [1174, 160] width 145 height 23
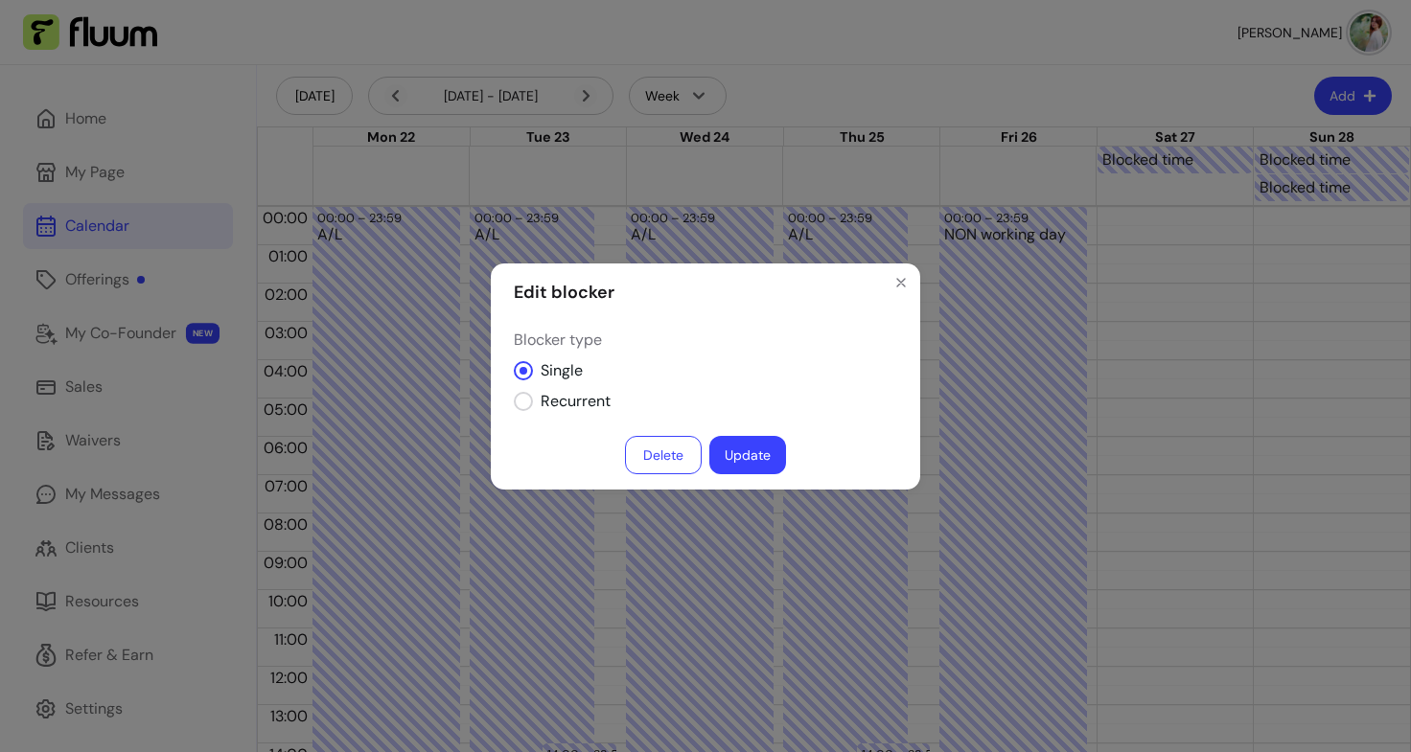
click at [680, 455] on button "Delete" at bounding box center [663, 455] width 77 height 38
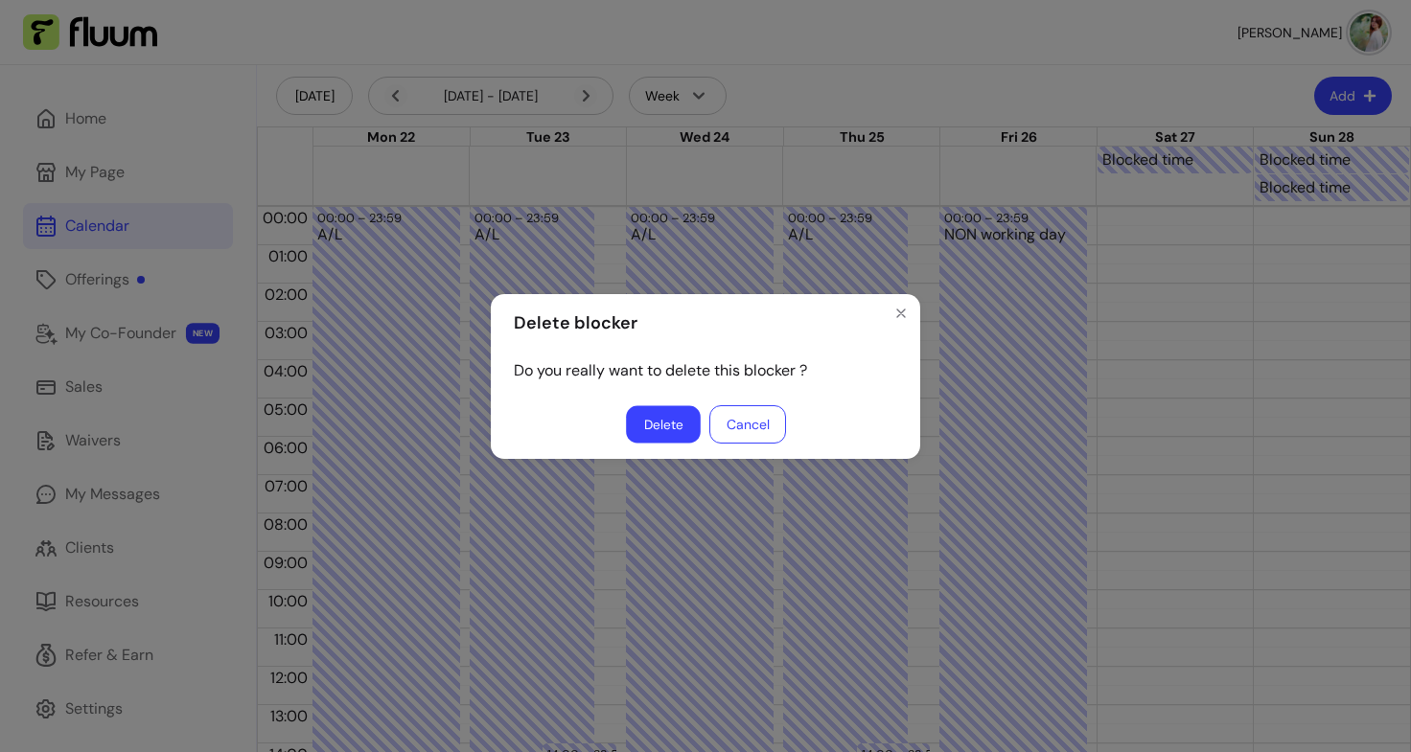
click at [661, 415] on button "Delete" at bounding box center [663, 423] width 75 height 37
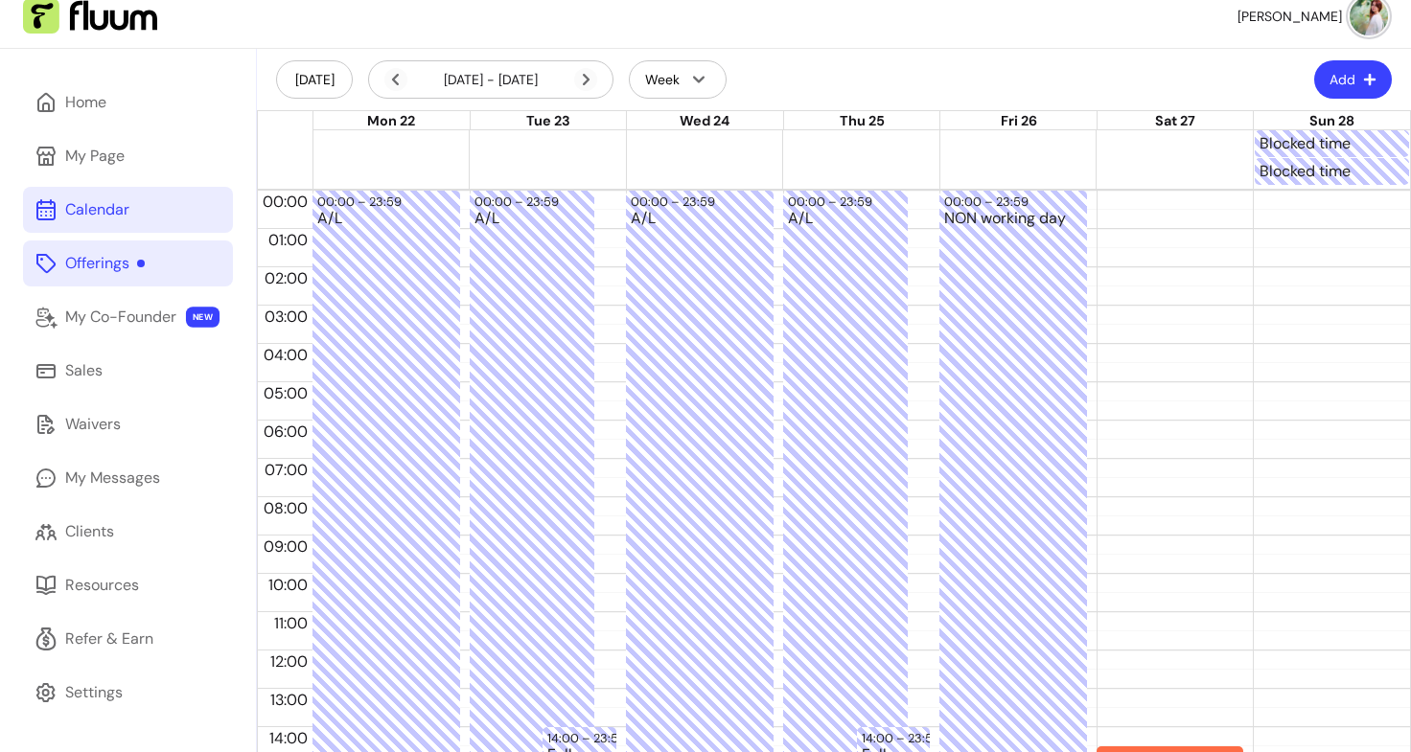
scroll to position [13, 0]
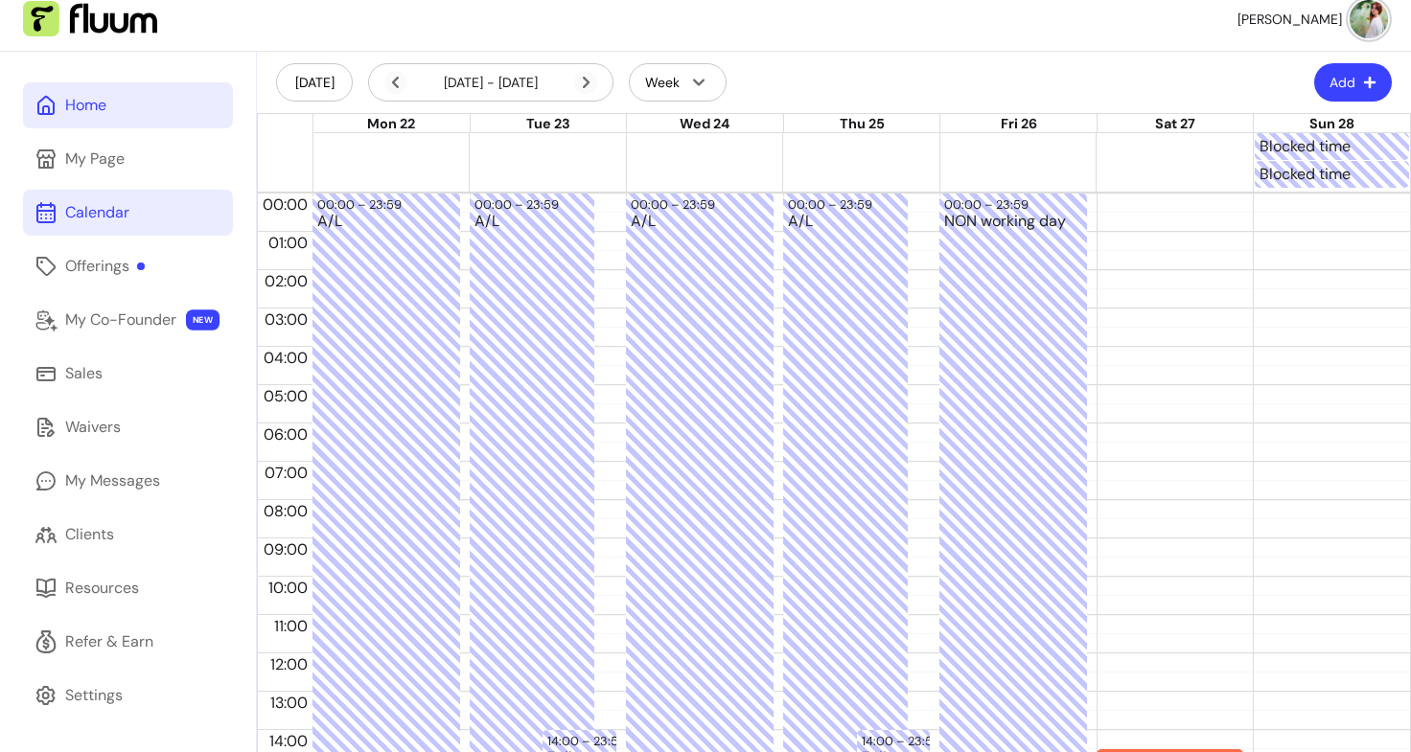
click at [112, 103] on link "Home" at bounding box center [128, 105] width 210 height 46
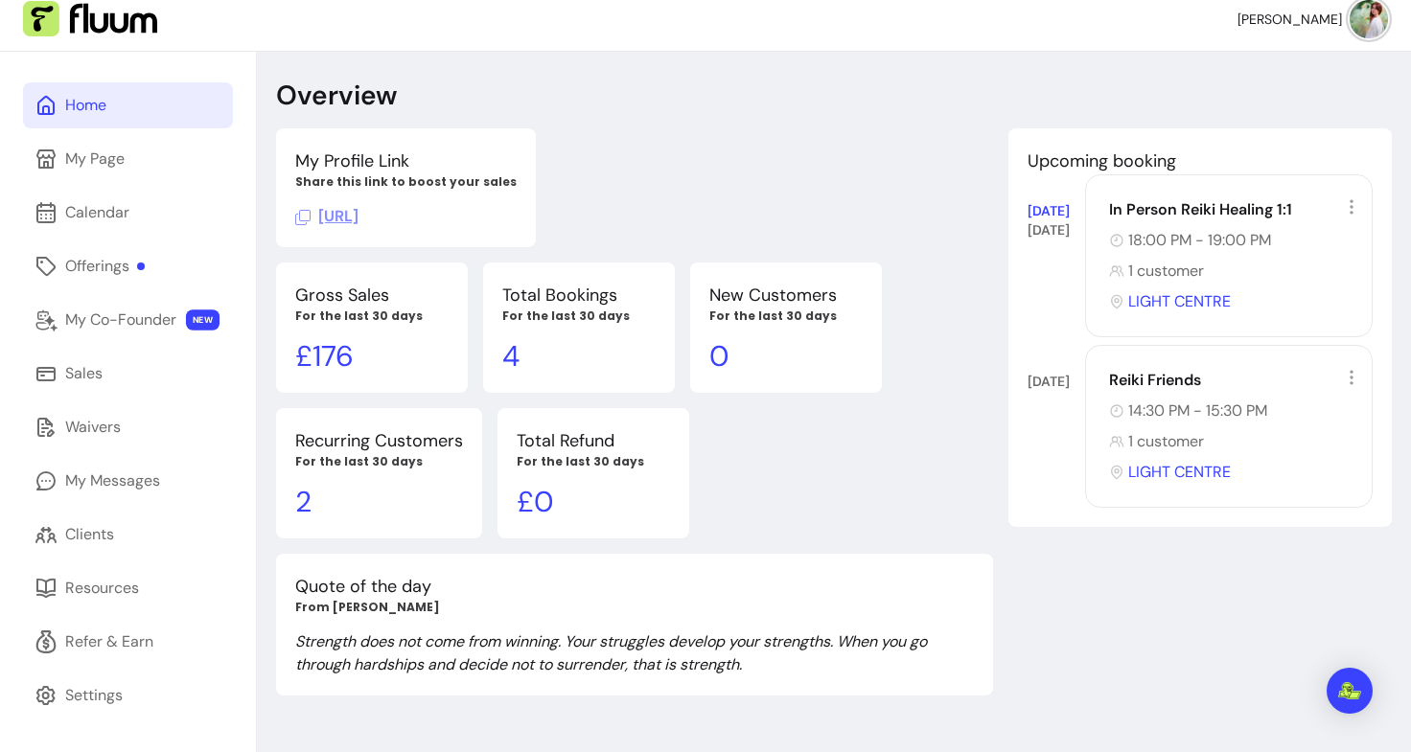
click at [323, 352] on p "£ 176" at bounding box center [371, 356] width 153 height 35
click at [651, 126] on div "Overview My Profile Link Share this link to boost your sales [URL] Upcoming boo…" at bounding box center [834, 428] width 1154 height 752
click at [111, 517] on link "Clients" at bounding box center [128, 535] width 210 height 46
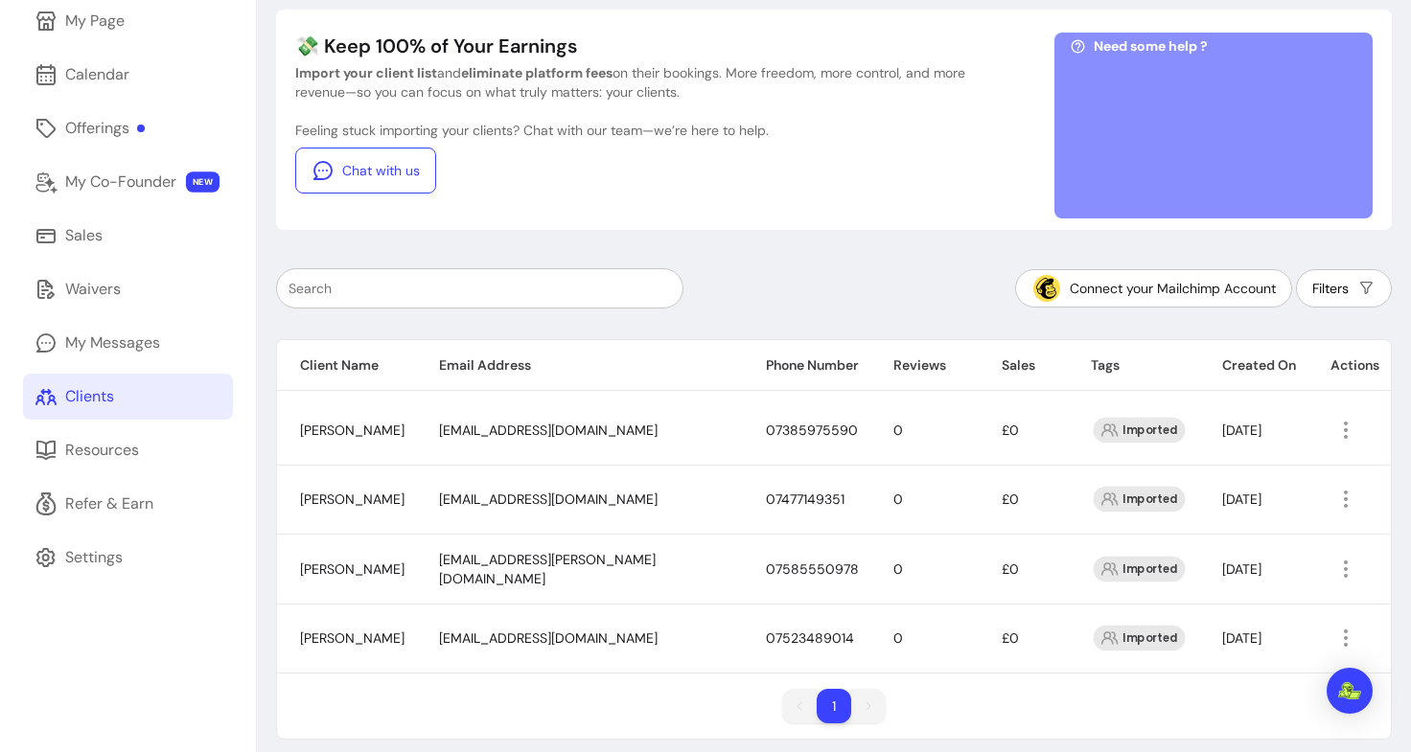
scroll to position [152, 0]
click at [1334, 421] on icon "button" at bounding box center [1345, 429] width 23 height 23
click at [1241, 464] on span "Amend" at bounding box center [1258, 473] width 140 height 19
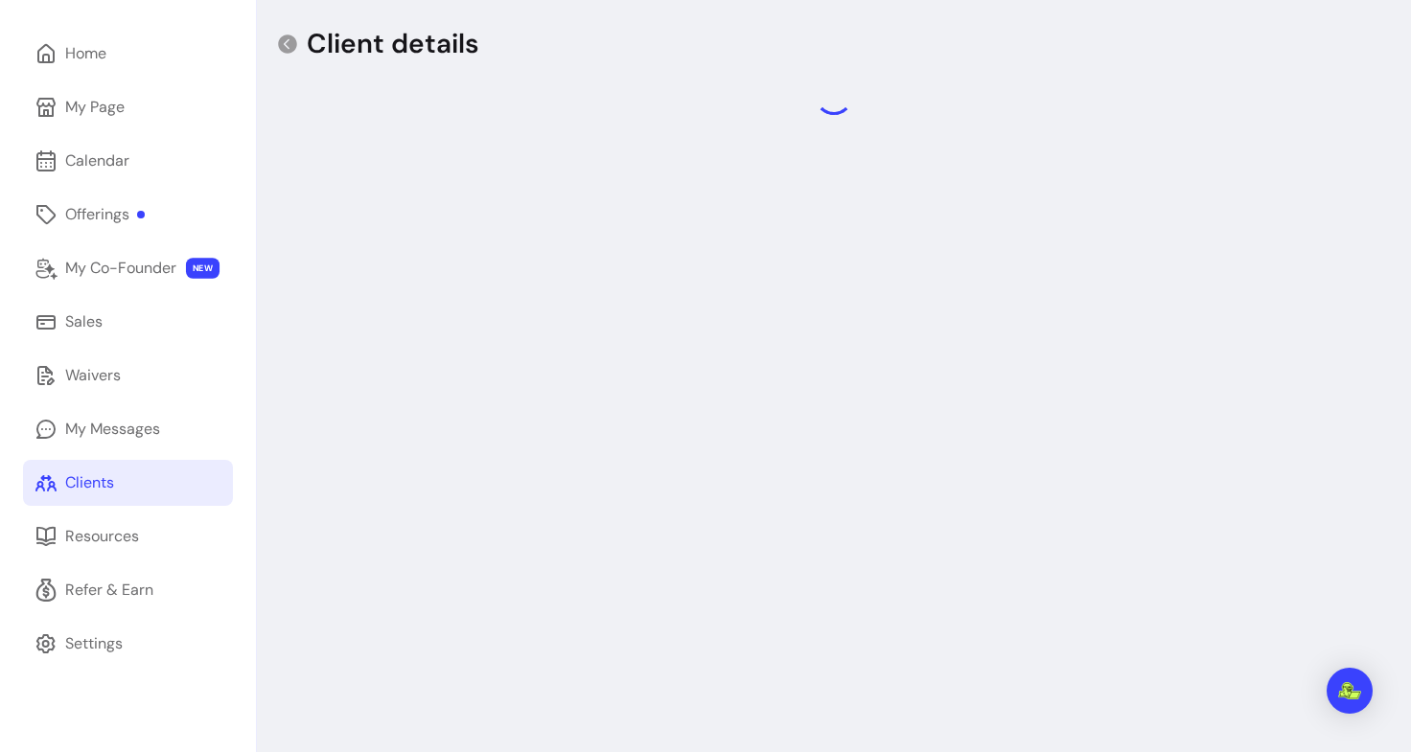
select select "******"
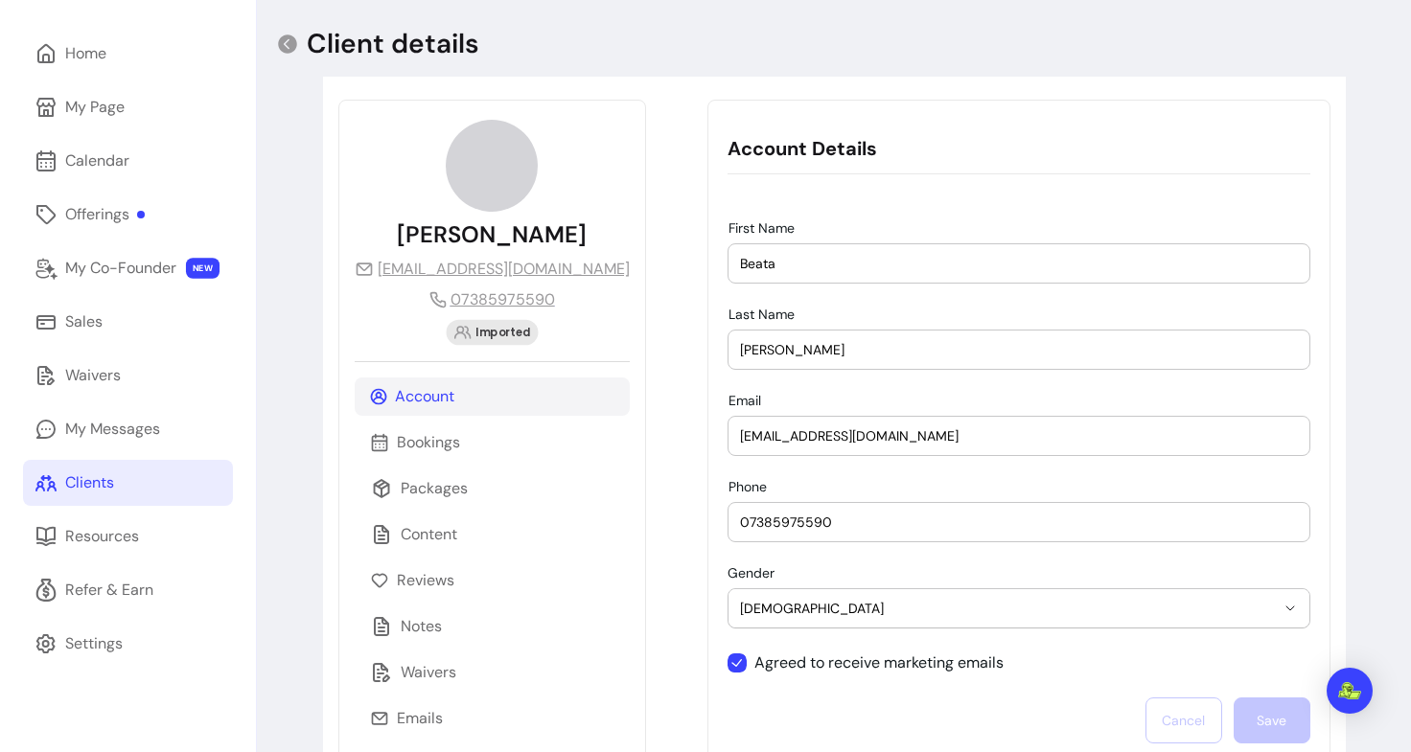
scroll to position [130, 0]
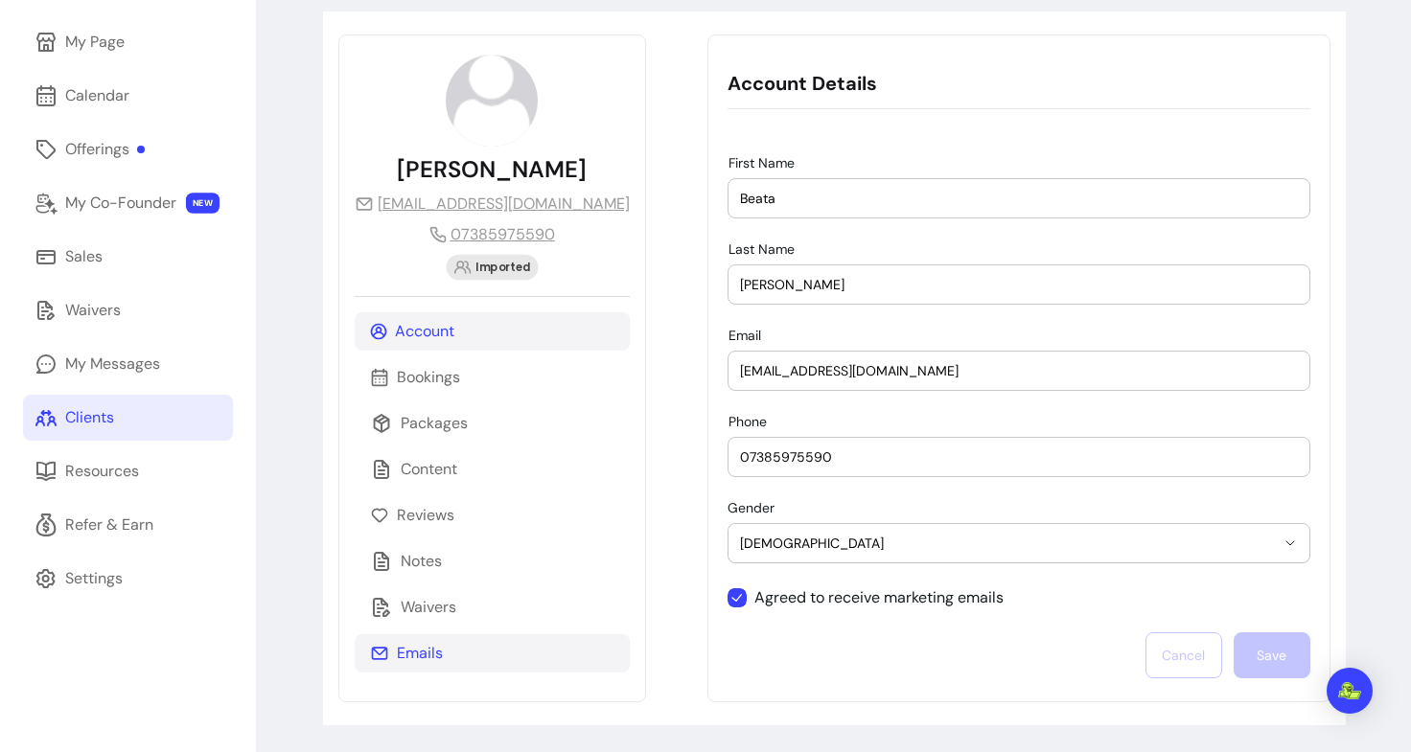
click at [466, 654] on div "Emails" at bounding box center [492, 654] width 275 height 38
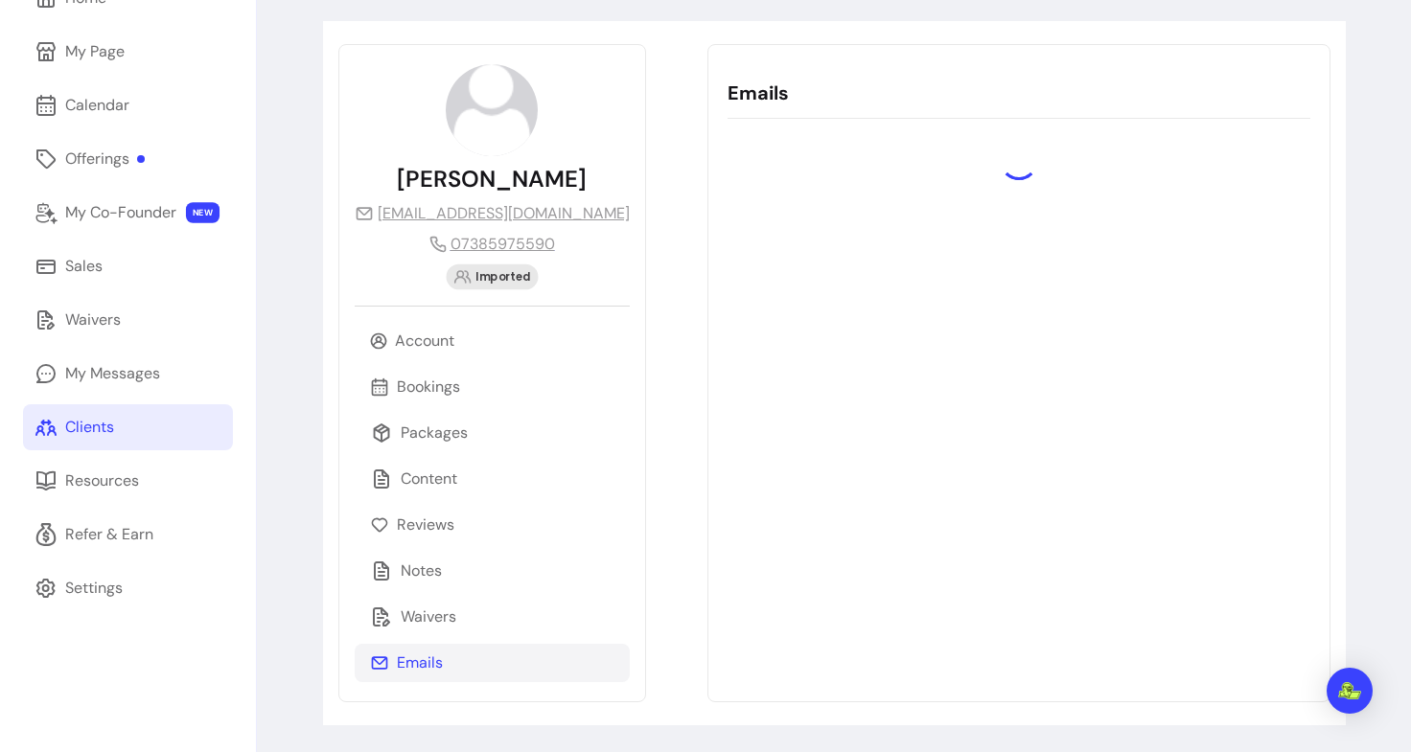
scroll to position [121, 0]
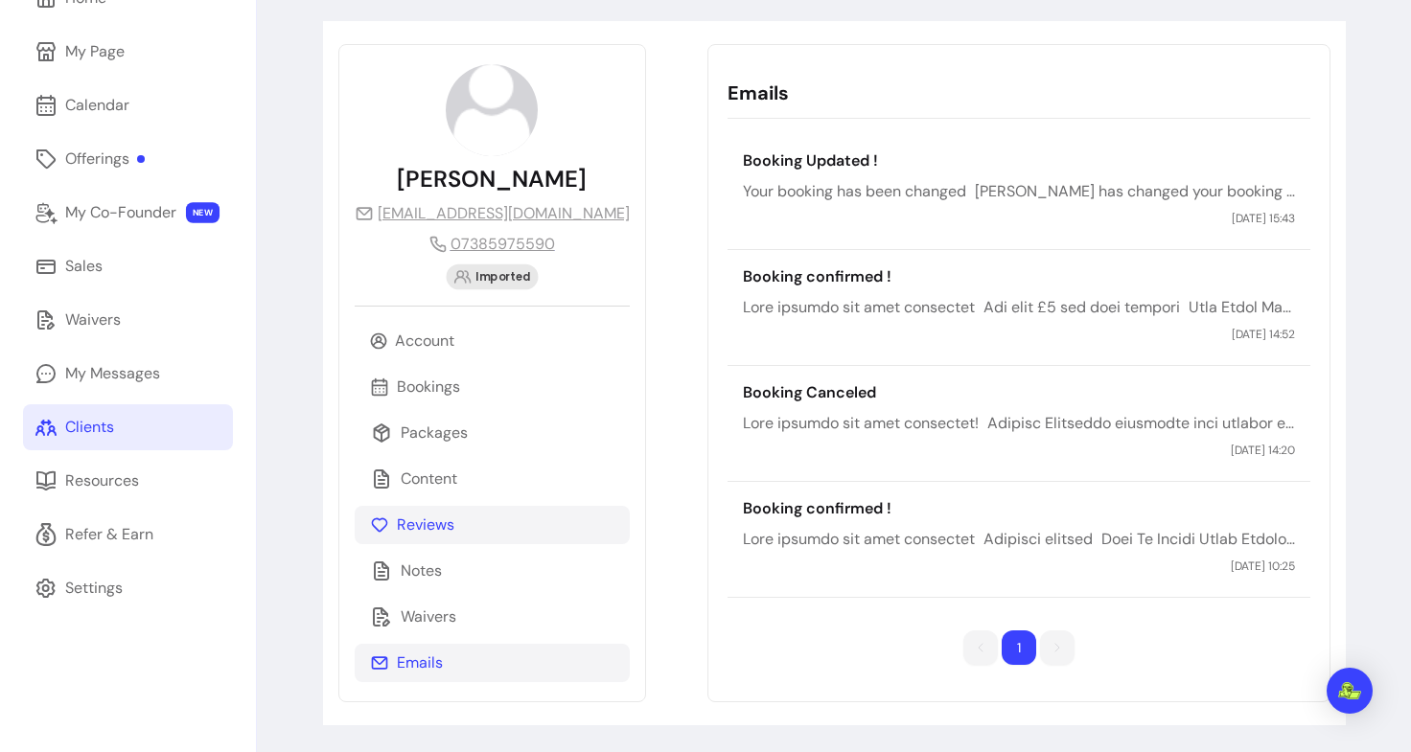
click at [431, 533] on p "Reviews" at bounding box center [426, 525] width 58 height 23
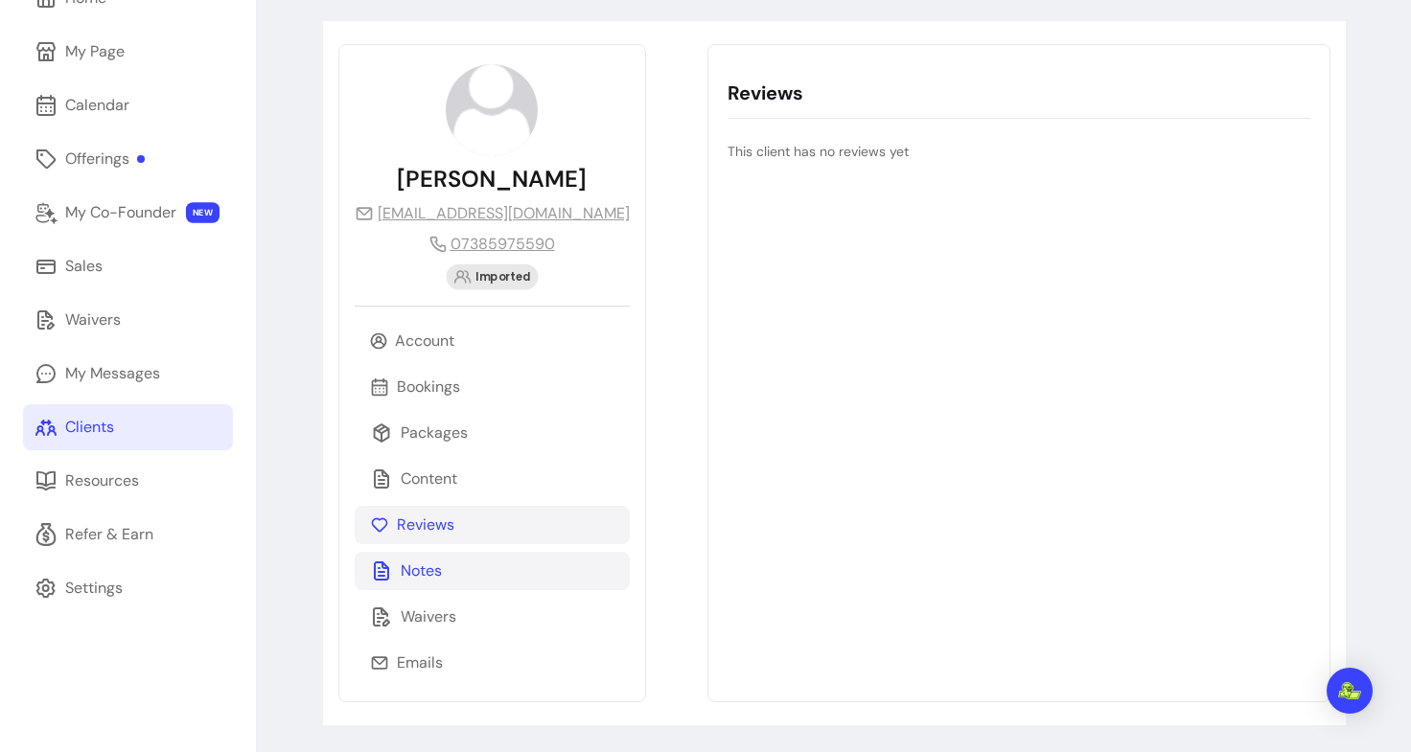
click at [455, 568] on div "Notes" at bounding box center [492, 571] width 275 height 38
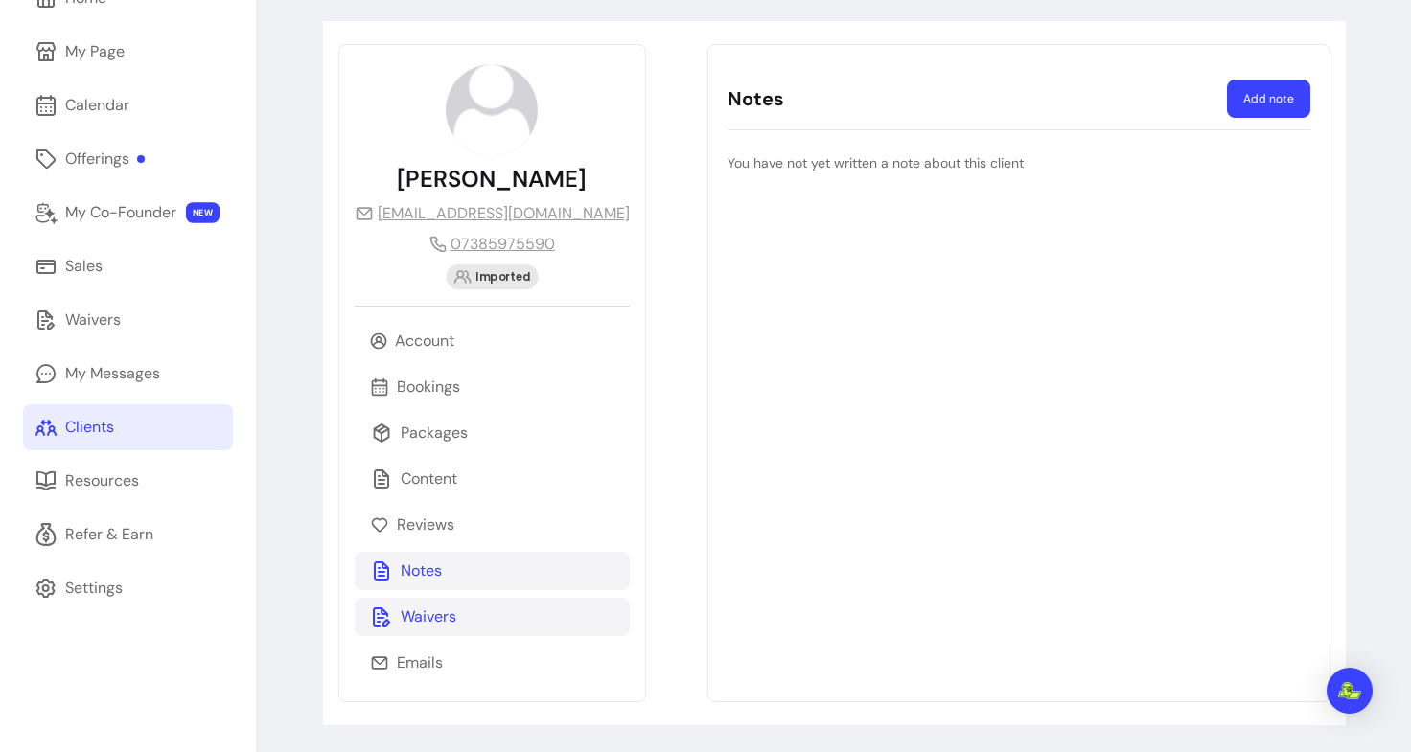
click at [457, 614] on div "Waivers" at bounding box center [492, 617] width 275 height 38
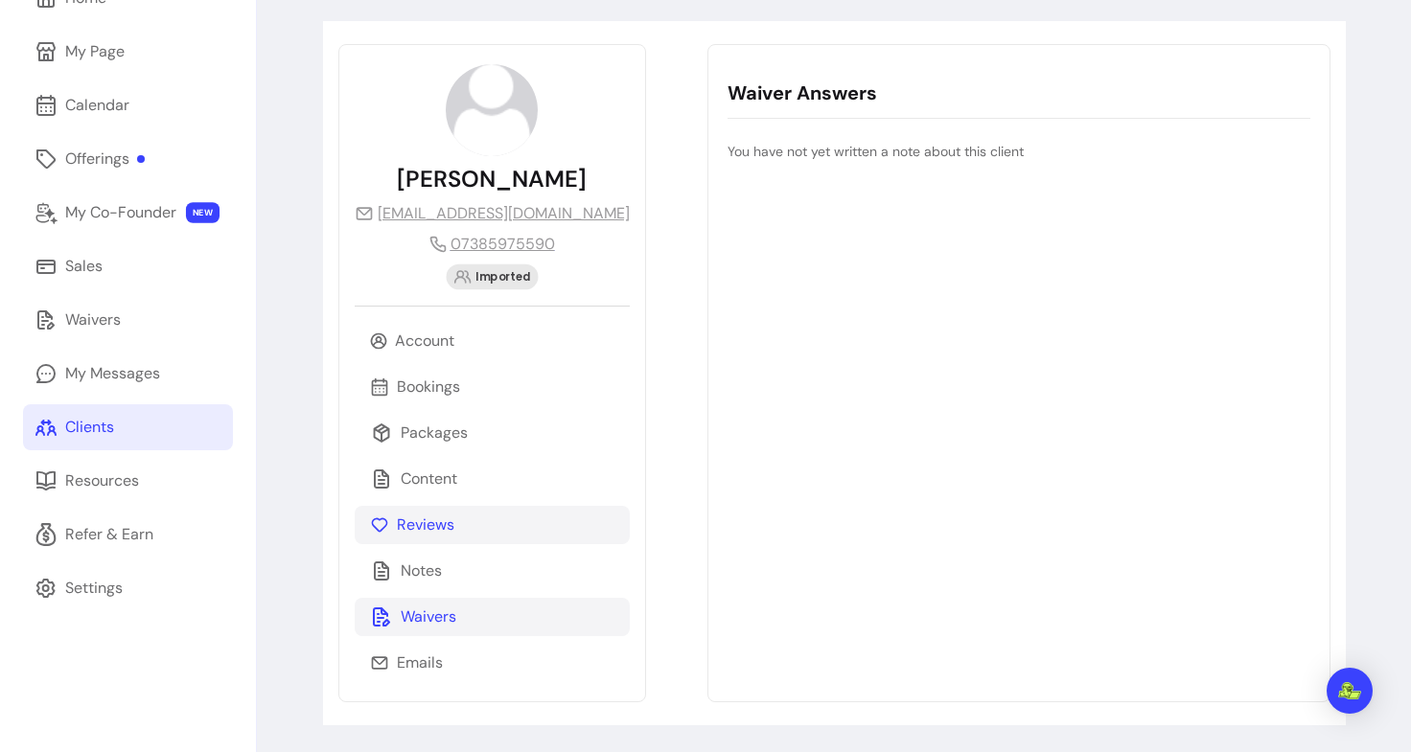
click at [450, 529] on p "Reviews" at bounding box center [426, 525] width 58 height 23
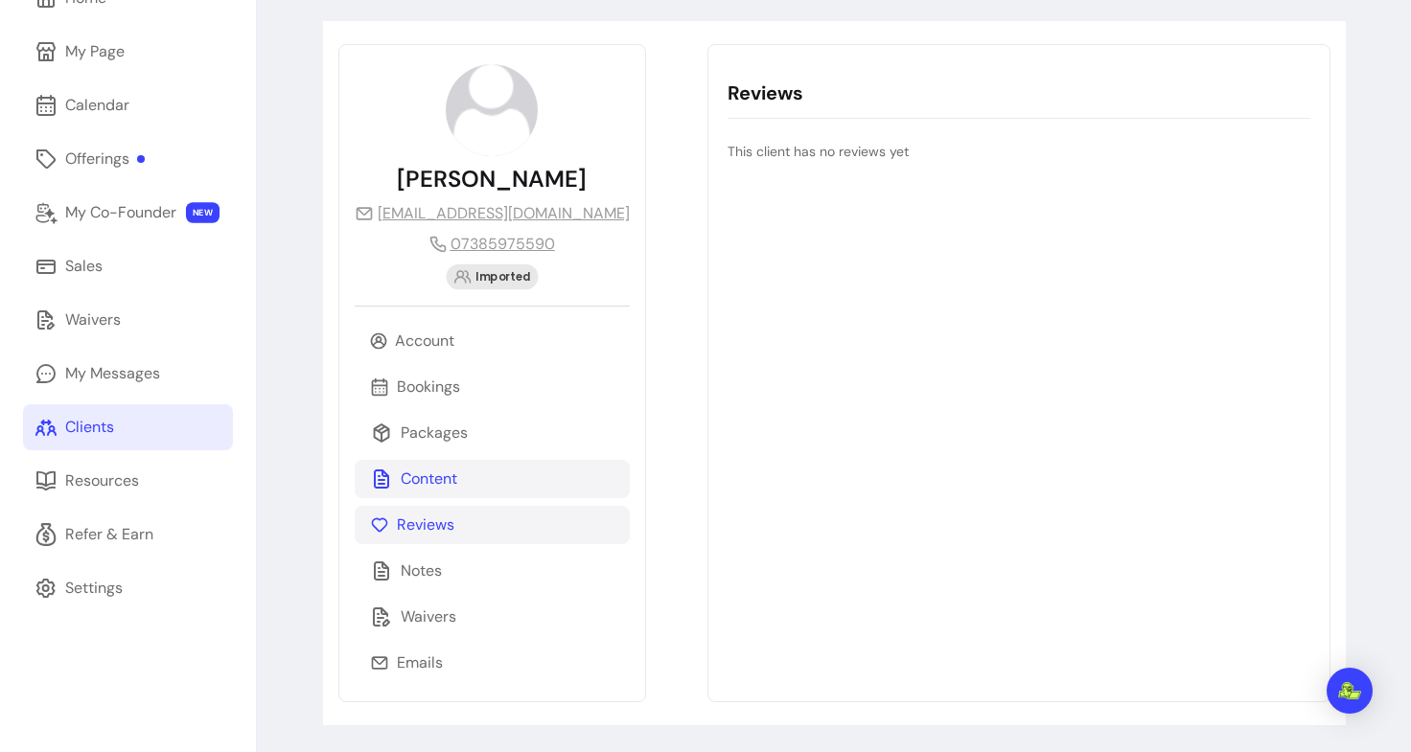
click at [442, 475] on p "Content" at bounding box center [429, 479] width 57 height 23
click at [438, 426] on p "Packages" at bounding box center [434, 433] width 67 height 23
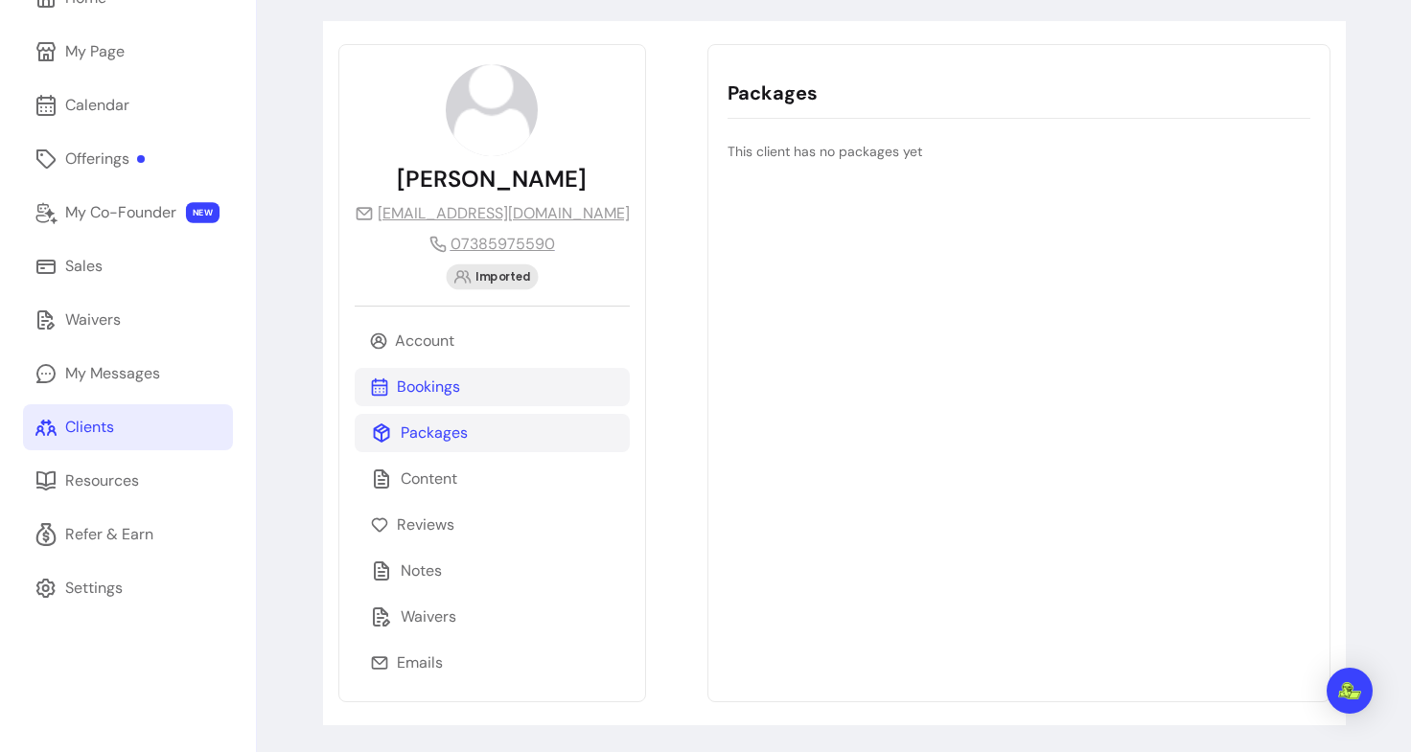
click at [432, 392] on p "Bookings" at bounding box center [428, 387] width 63 height 23
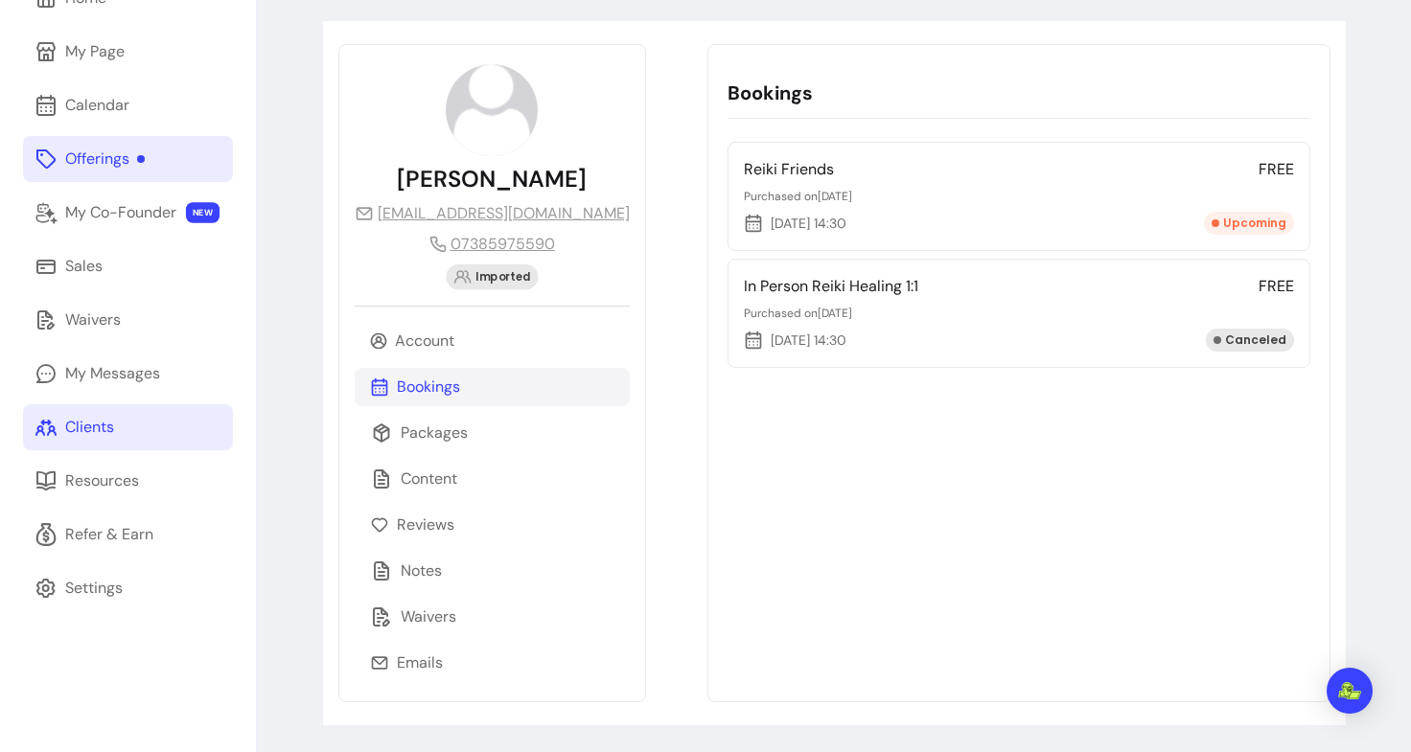
click at [130, 150] on div "Offerings" at bounding box center [105, 159] width 80 height 23
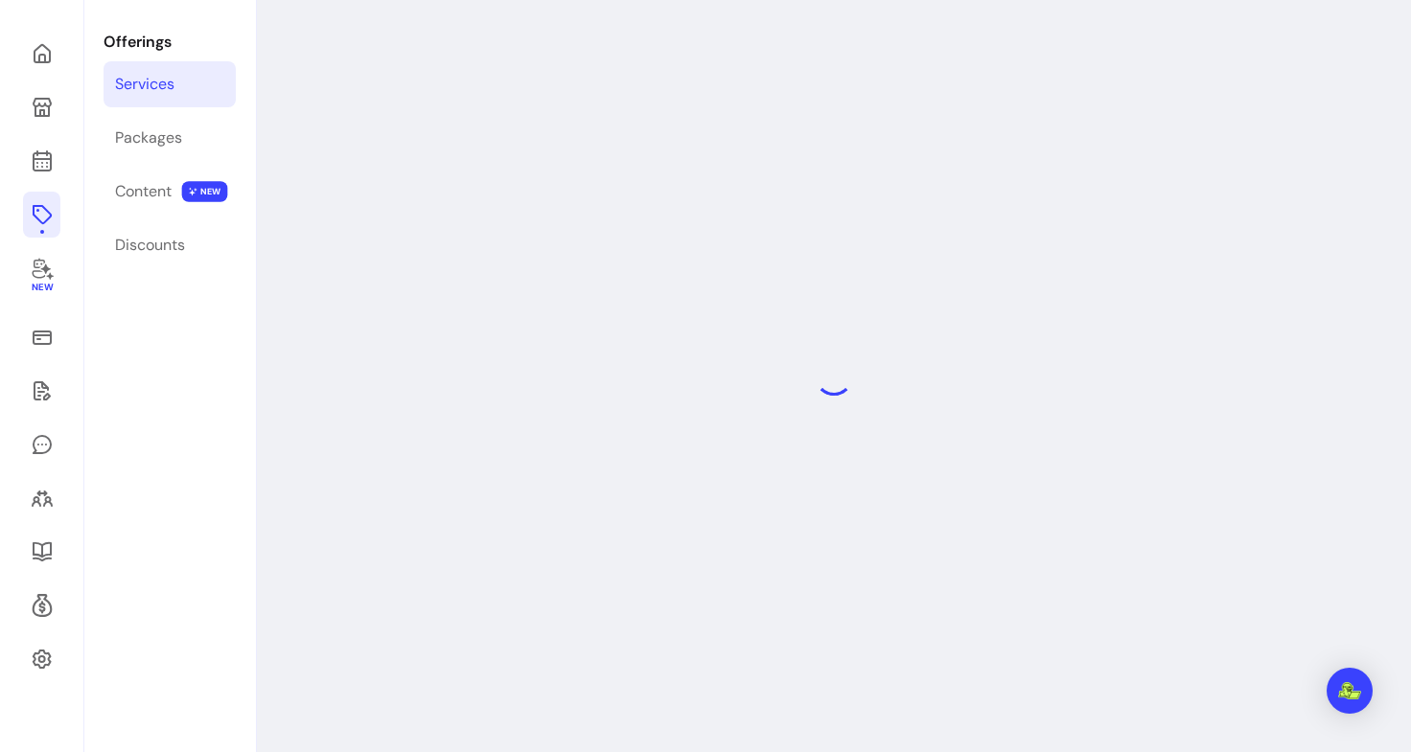
scroll to position [65, 0]
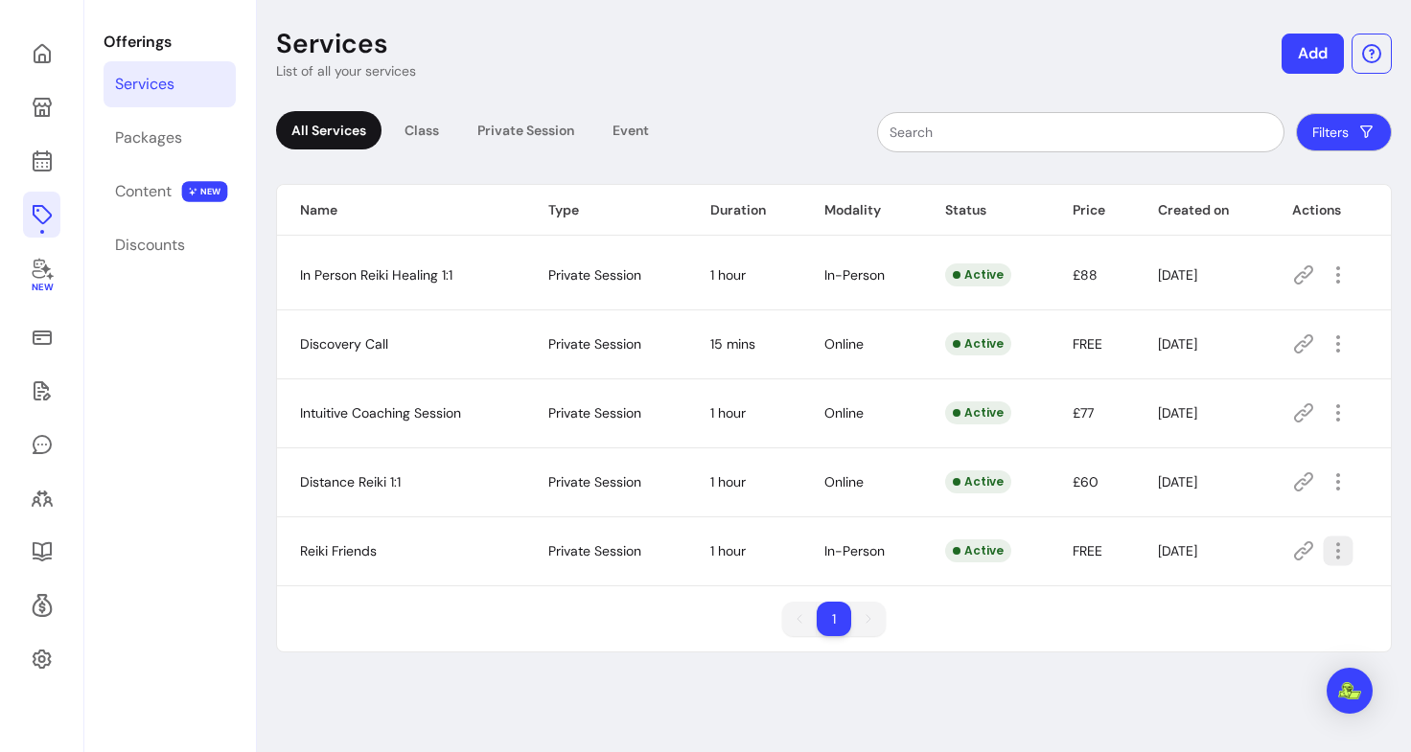
click at [1328, 545] on icon "button" at bounding box center [1437, 576] width 315 height 265
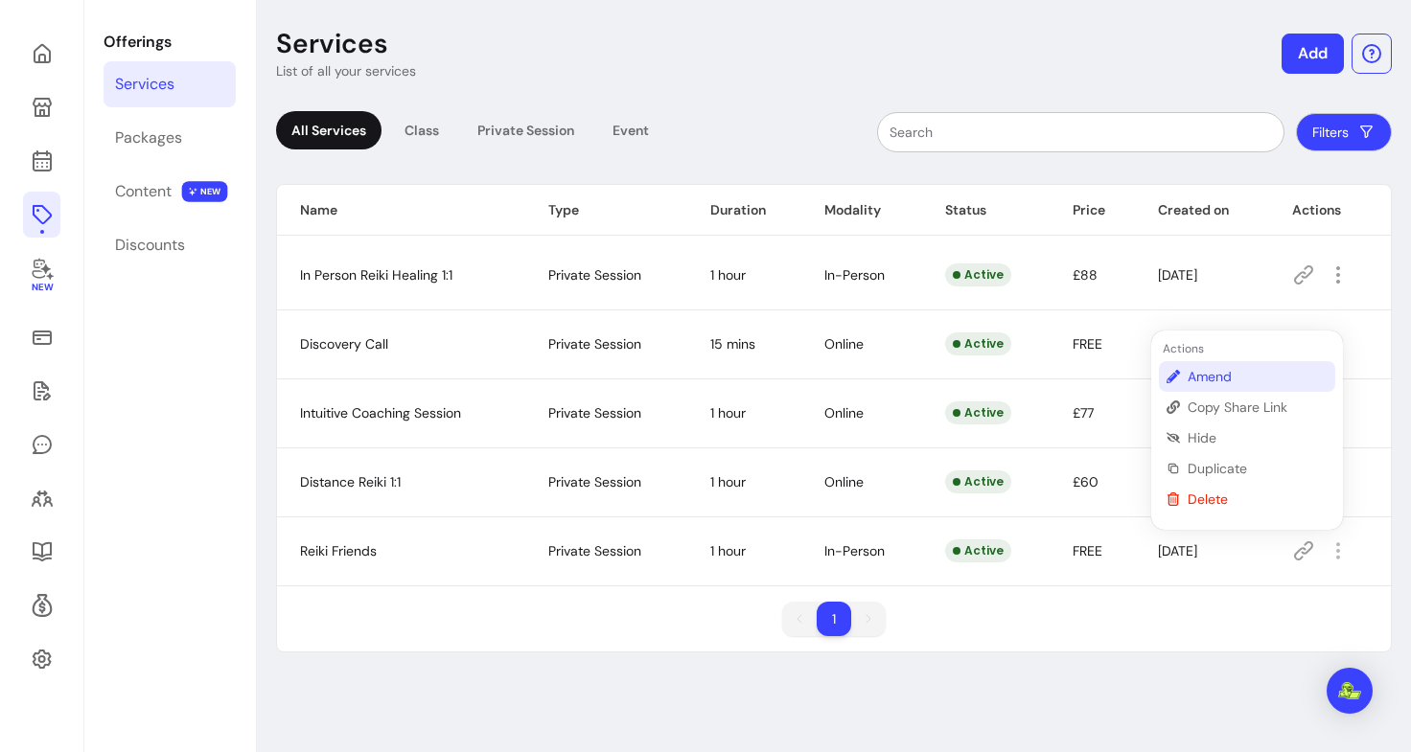
click at [1232, 381] on span "Amend" at bounding box center [1258, 376] width 140 height 19
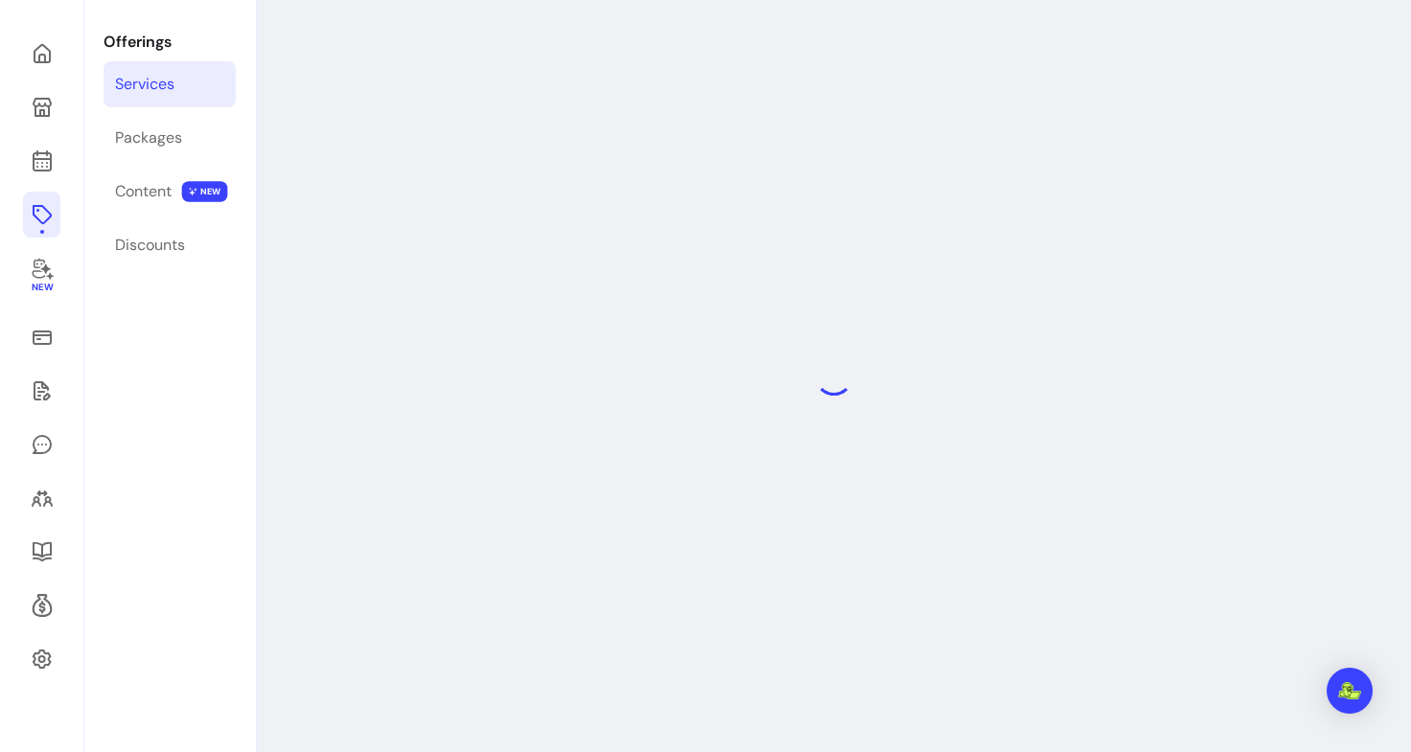
select select "**"
select select "***"
select select "**********"
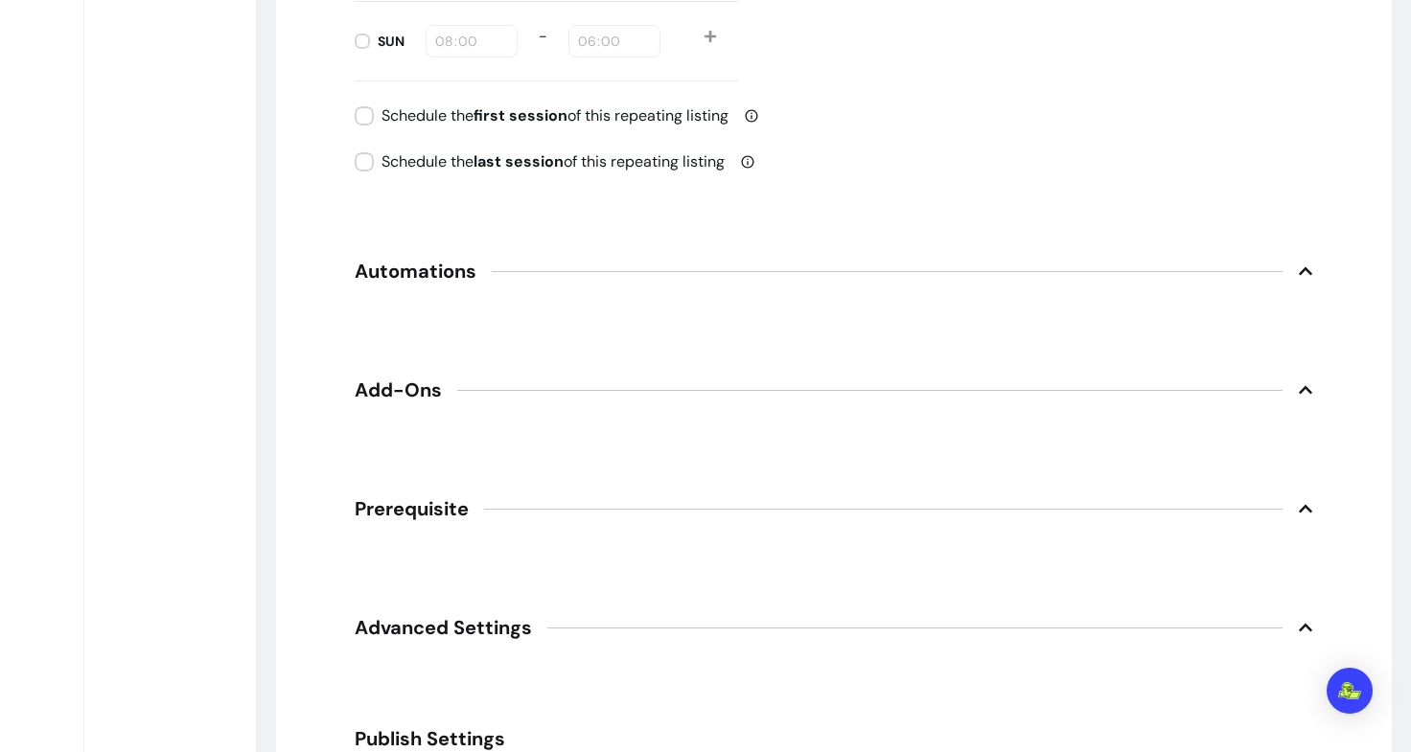
scroll to position [2631, 0]
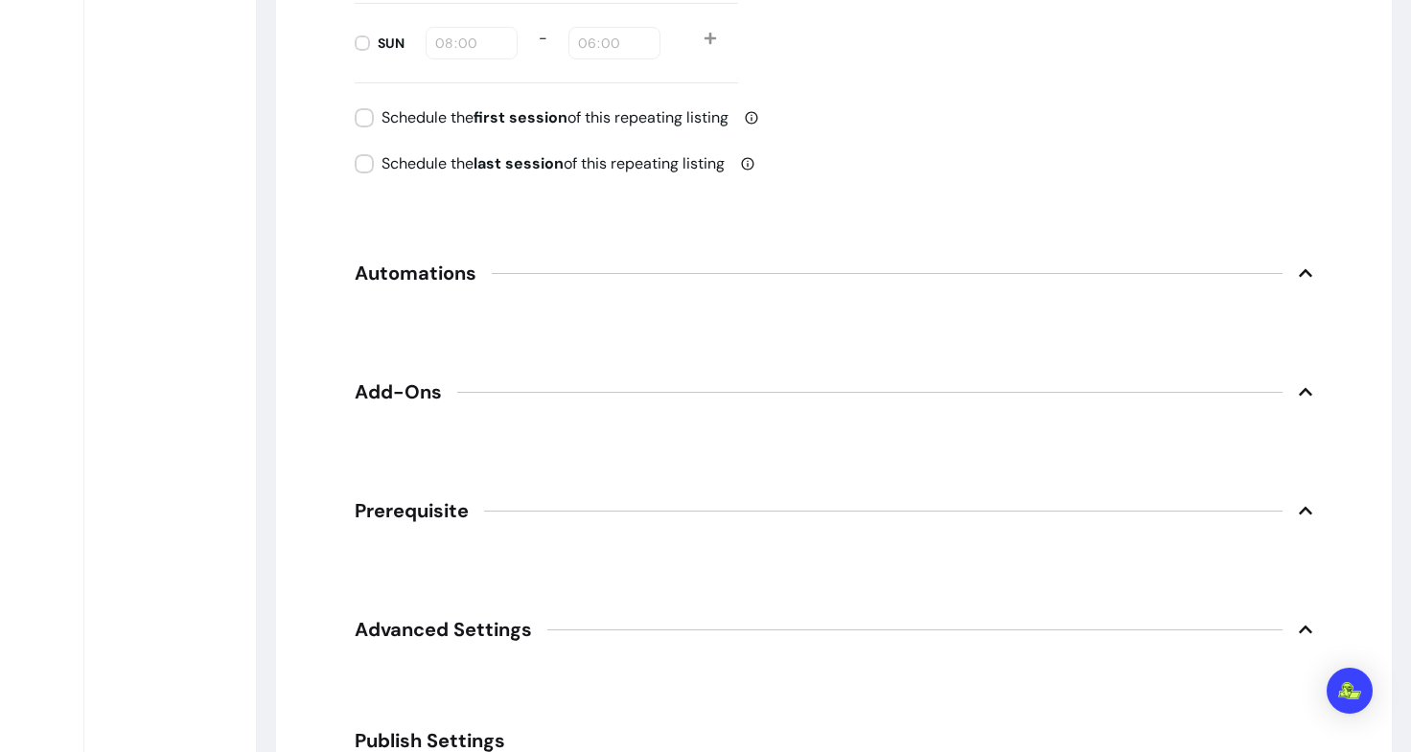
click at [1299, 273] on icon at bounding box center [1305, 273] width 13 height 8
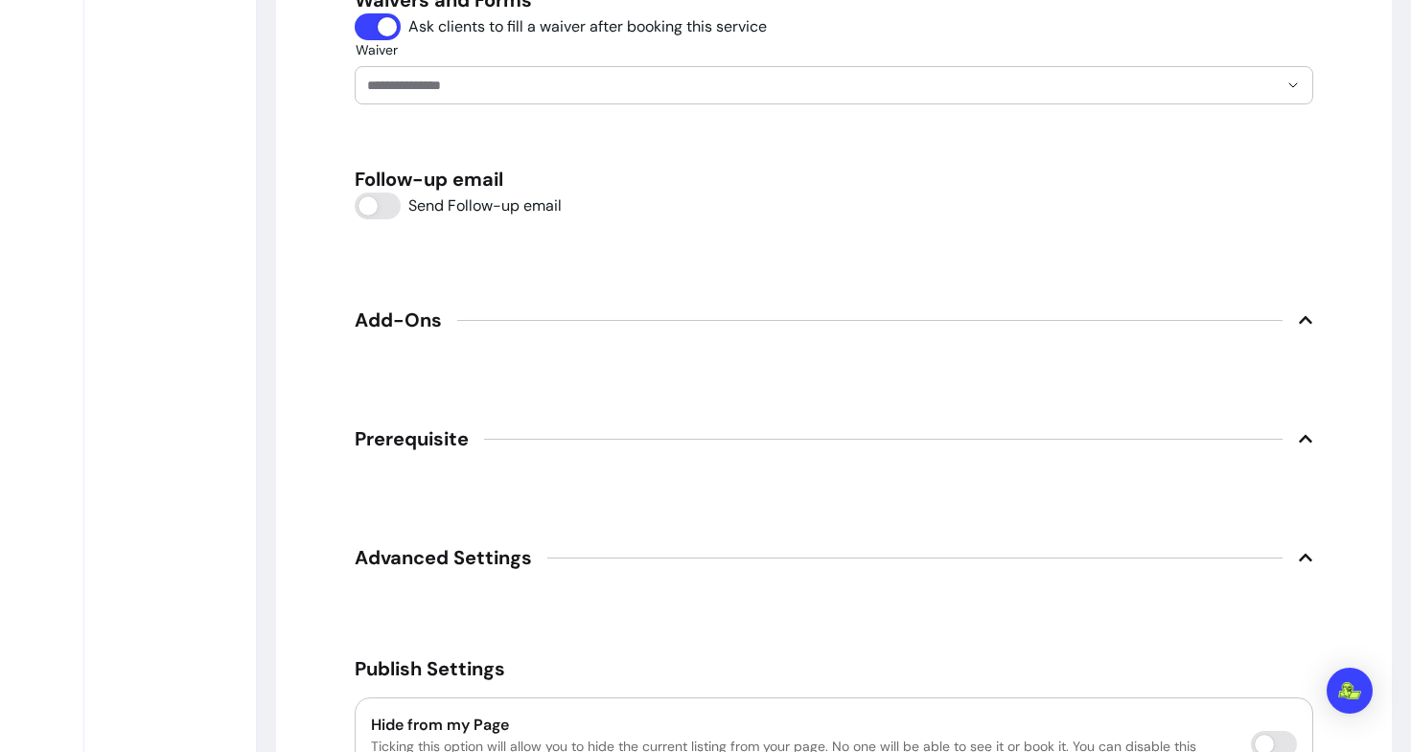
scroll to position [2998, 0]
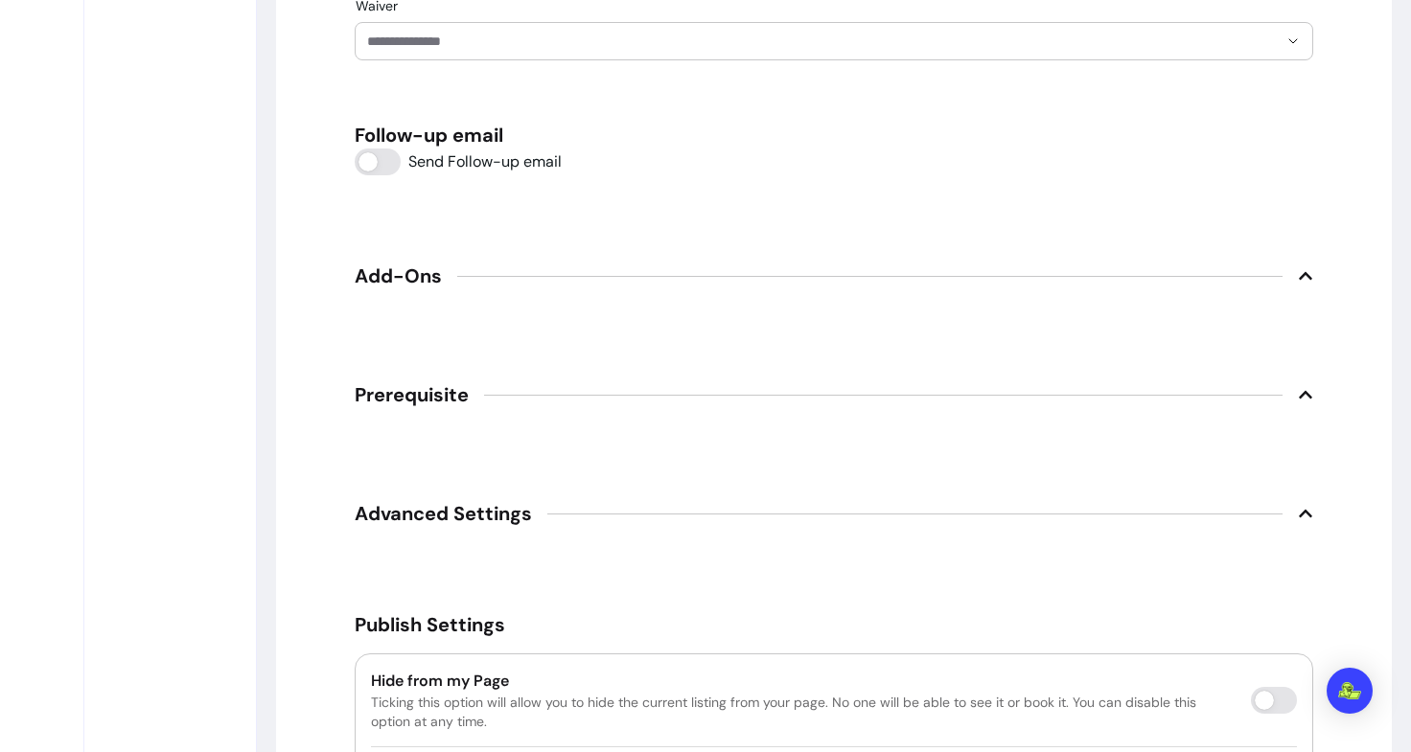
click at [1302, 273] on icon at bounding box center [1305, 275] width 15 height 15
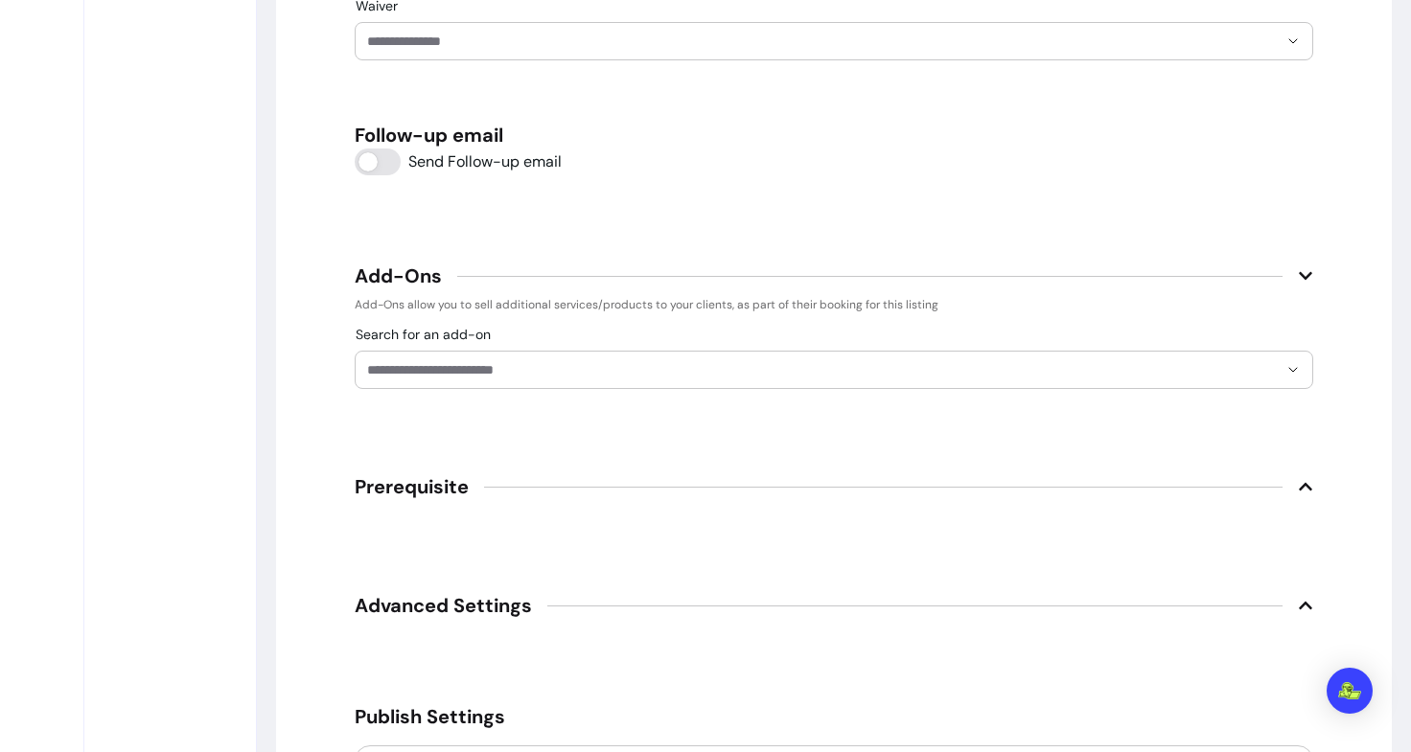
click at [1298, 479] on icon at bounding box center [1305, 486] width 15 height 15
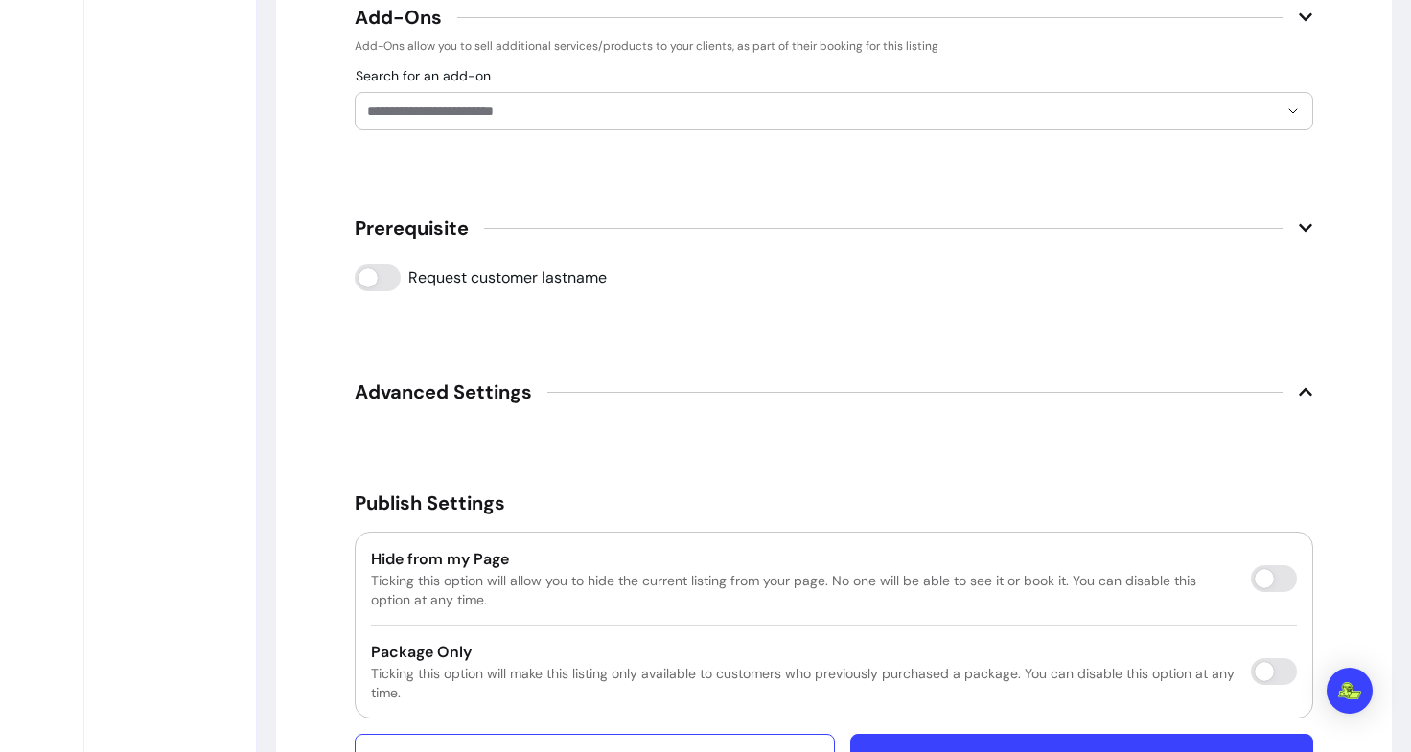
scroll to position [3258, 0]
click at [1298, 397] on icon at bounding box center [1305, 390] width 15 height 15
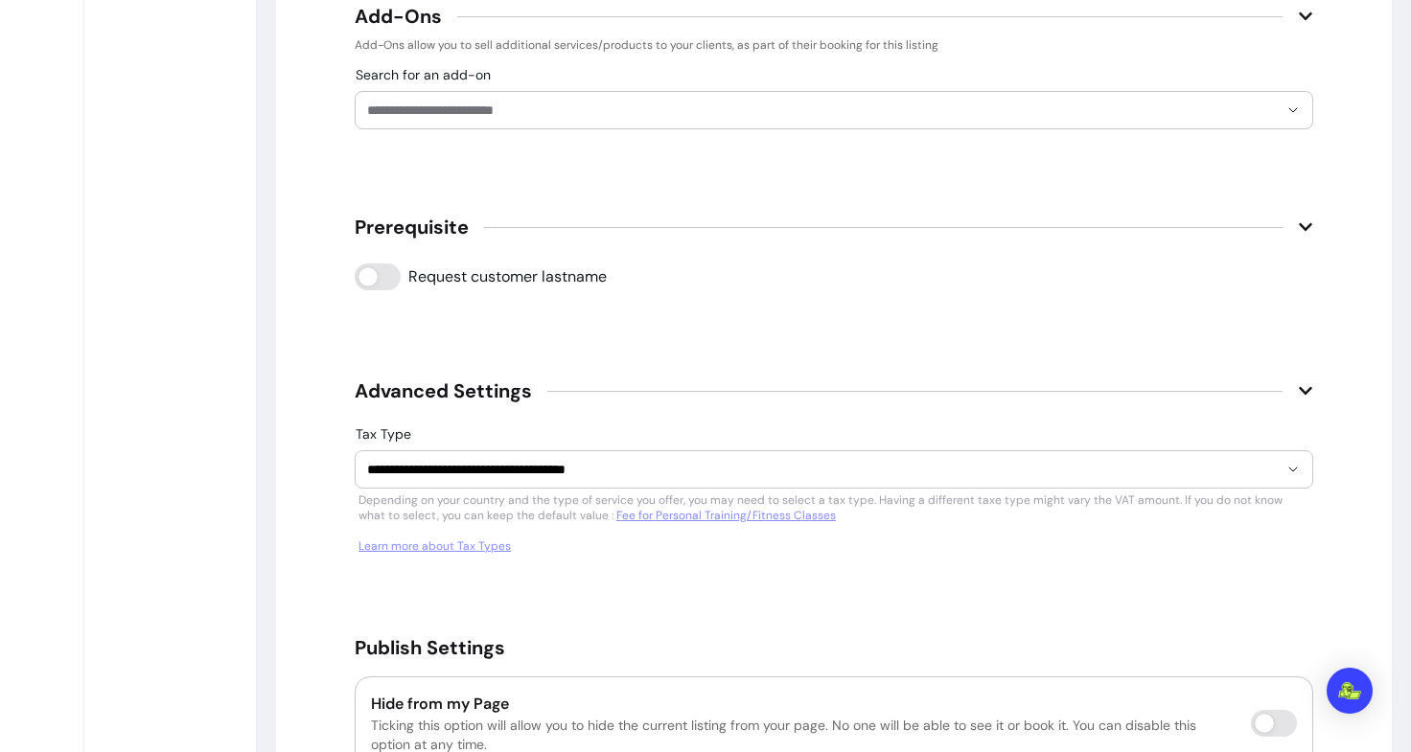
scroll to position [3479, 0]
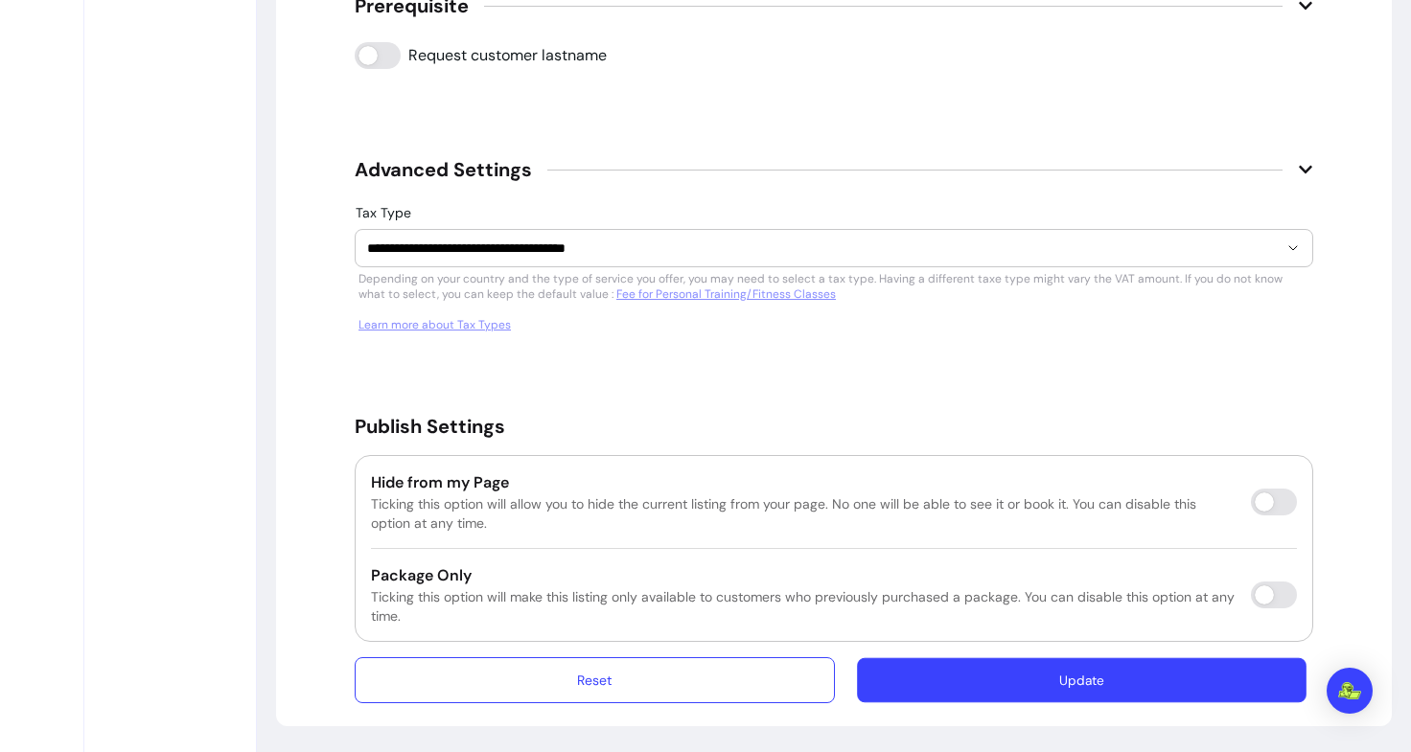
click at [1006, 678] on button "Update" at bounding box center [1082, 680] width 450 height 45
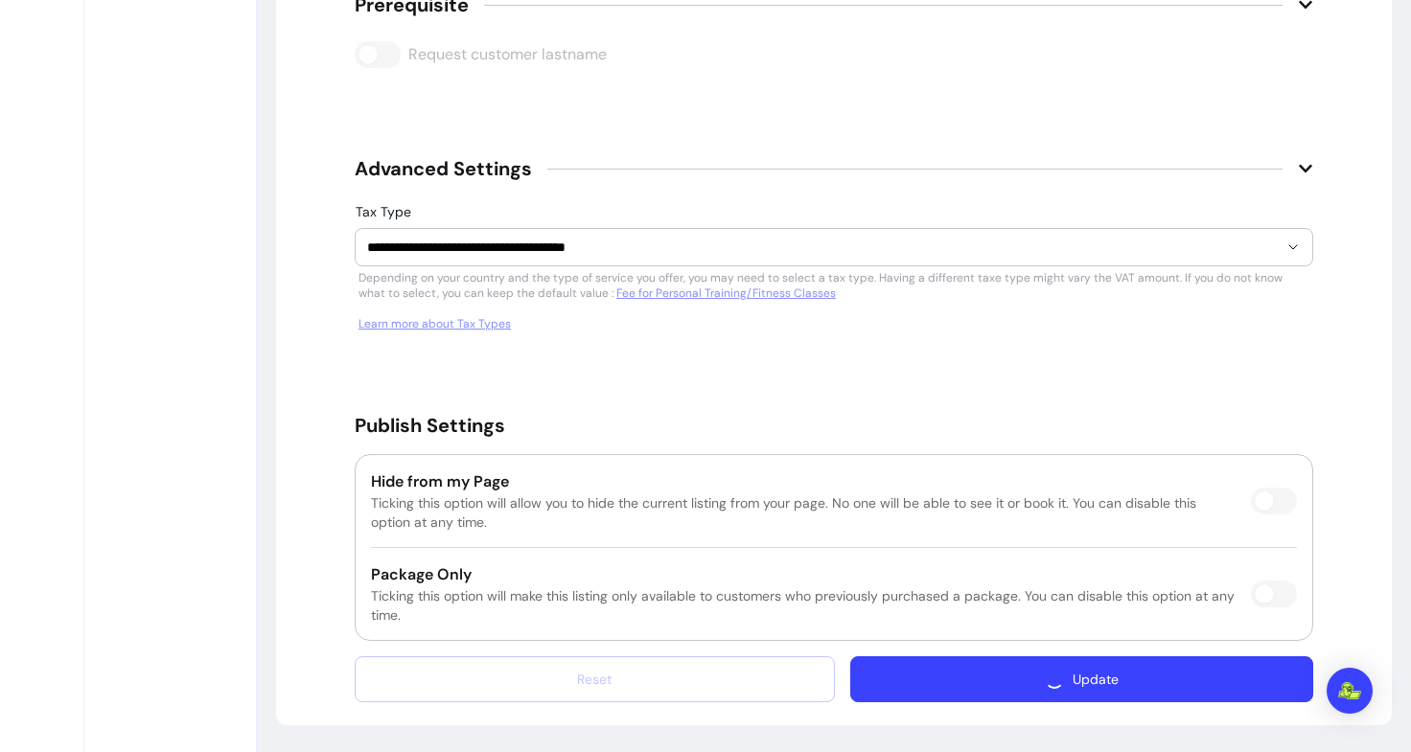
scroll to position [3426, 0]
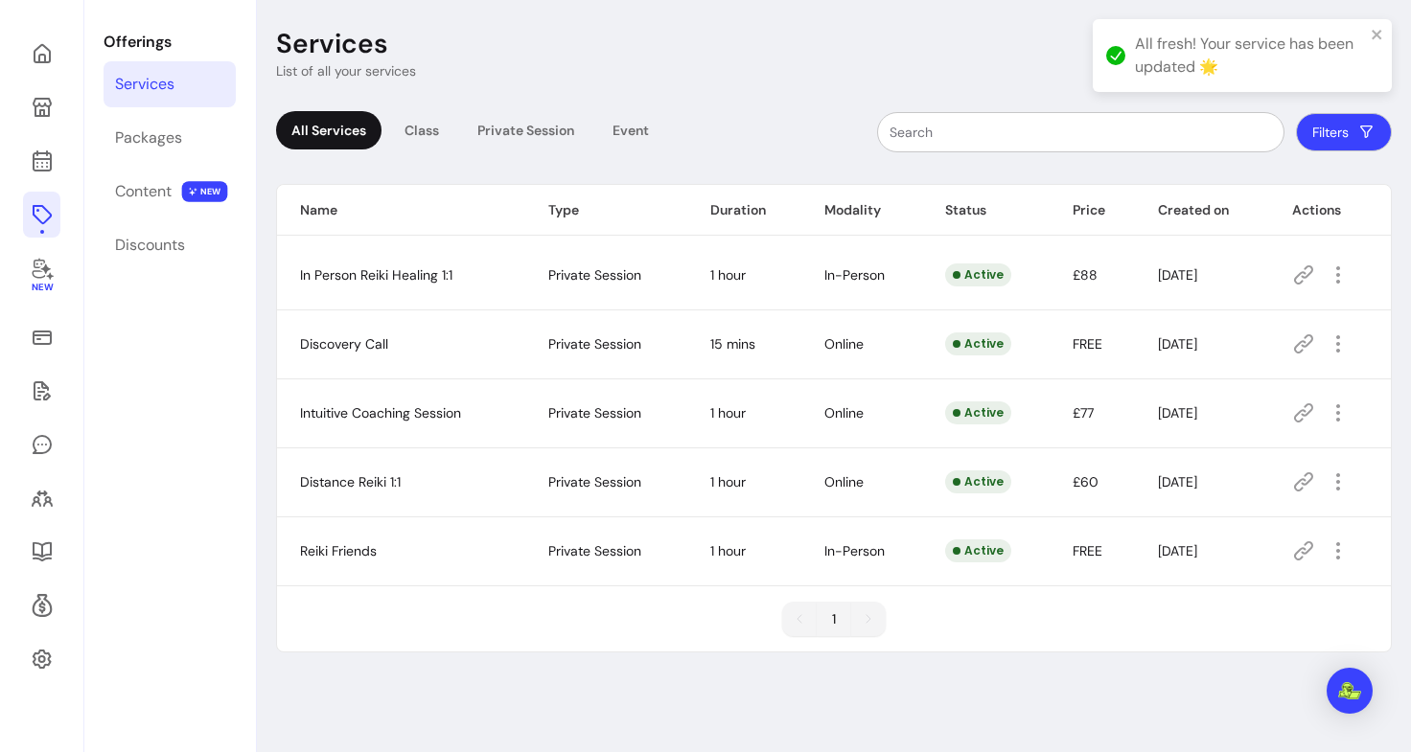
scroll to position [65, 0]
click at [172, 192] on div "Content" at bounding box center [143, 191] width 57 height 23
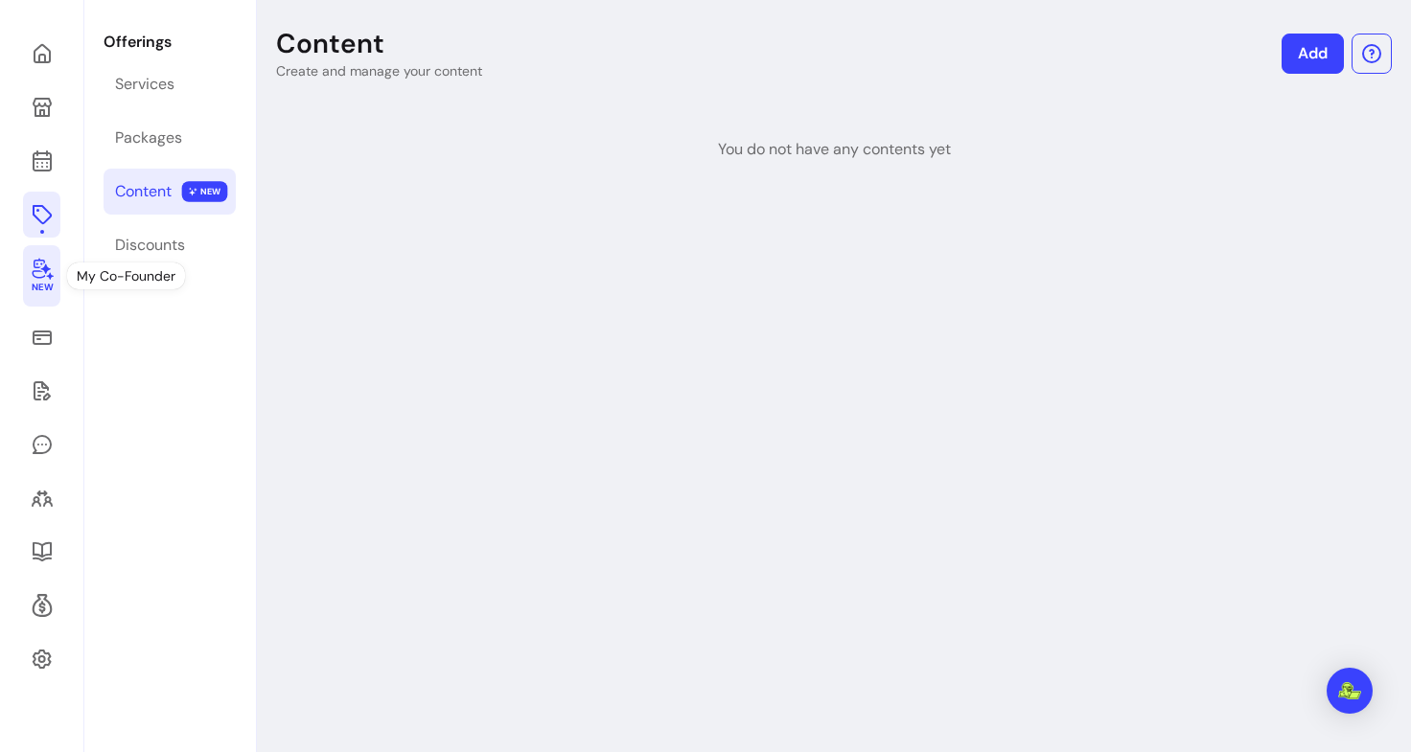
click at [53, 262] on link "New" at bounding box center [41, 275] width 37 height 61
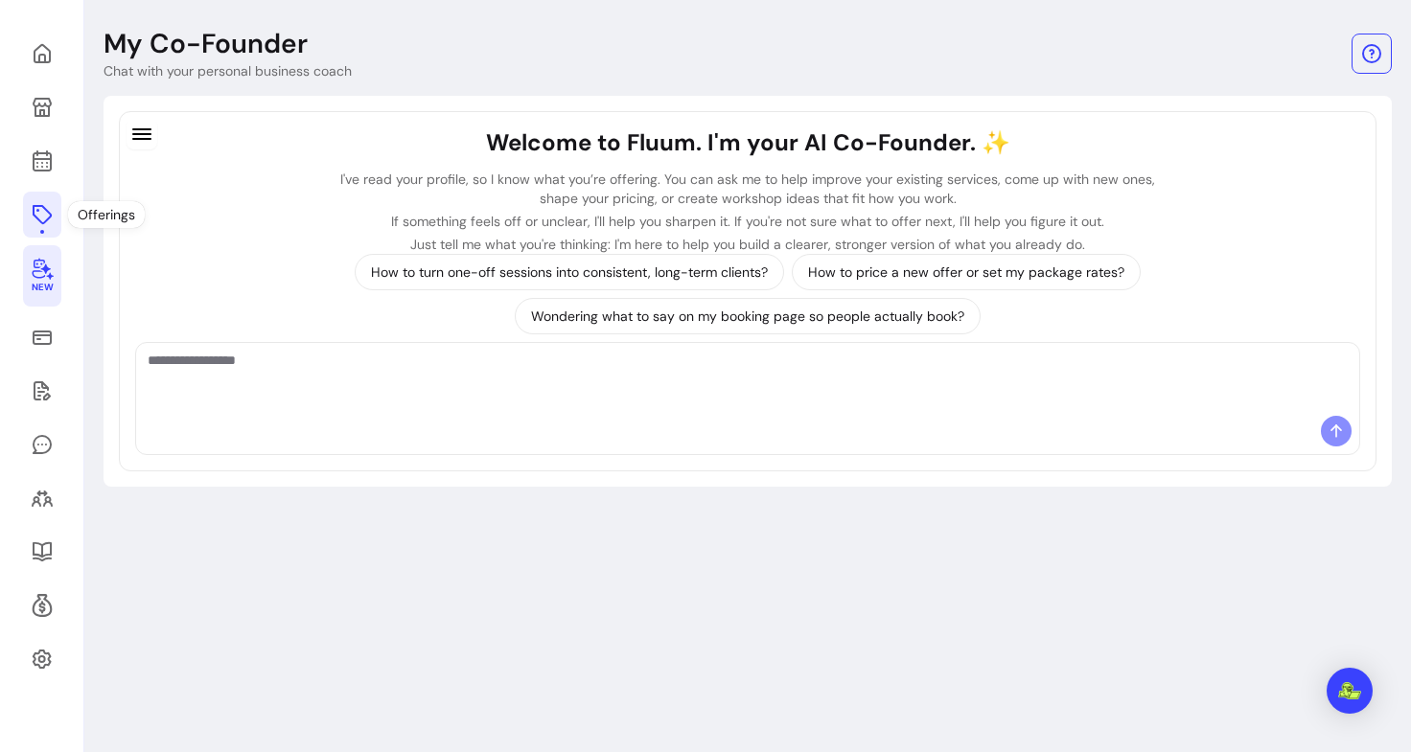
click at [41, 208] on icon at bounding box center [42, 214] width 23 height 23
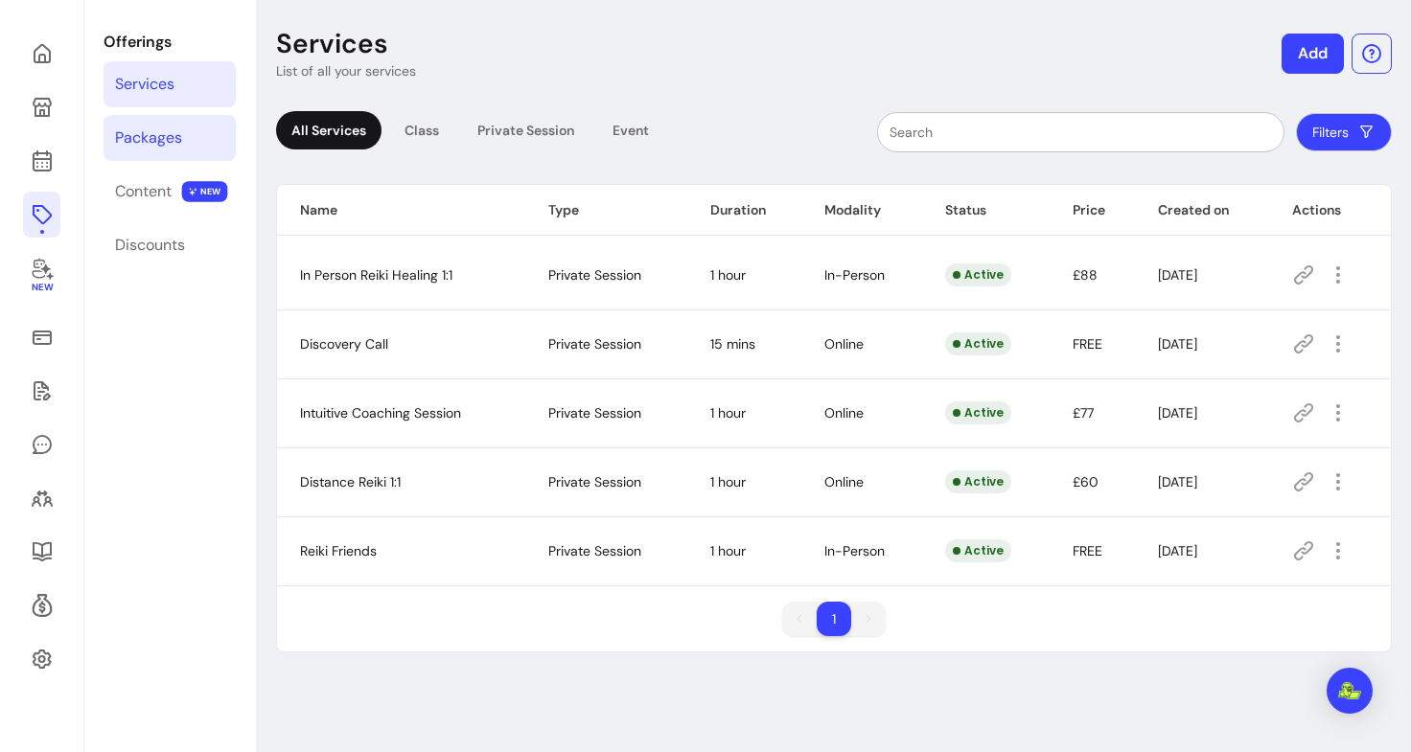
click at [171, 137] on div "Packages" at bounding box center [148, 138] width 67 height 23
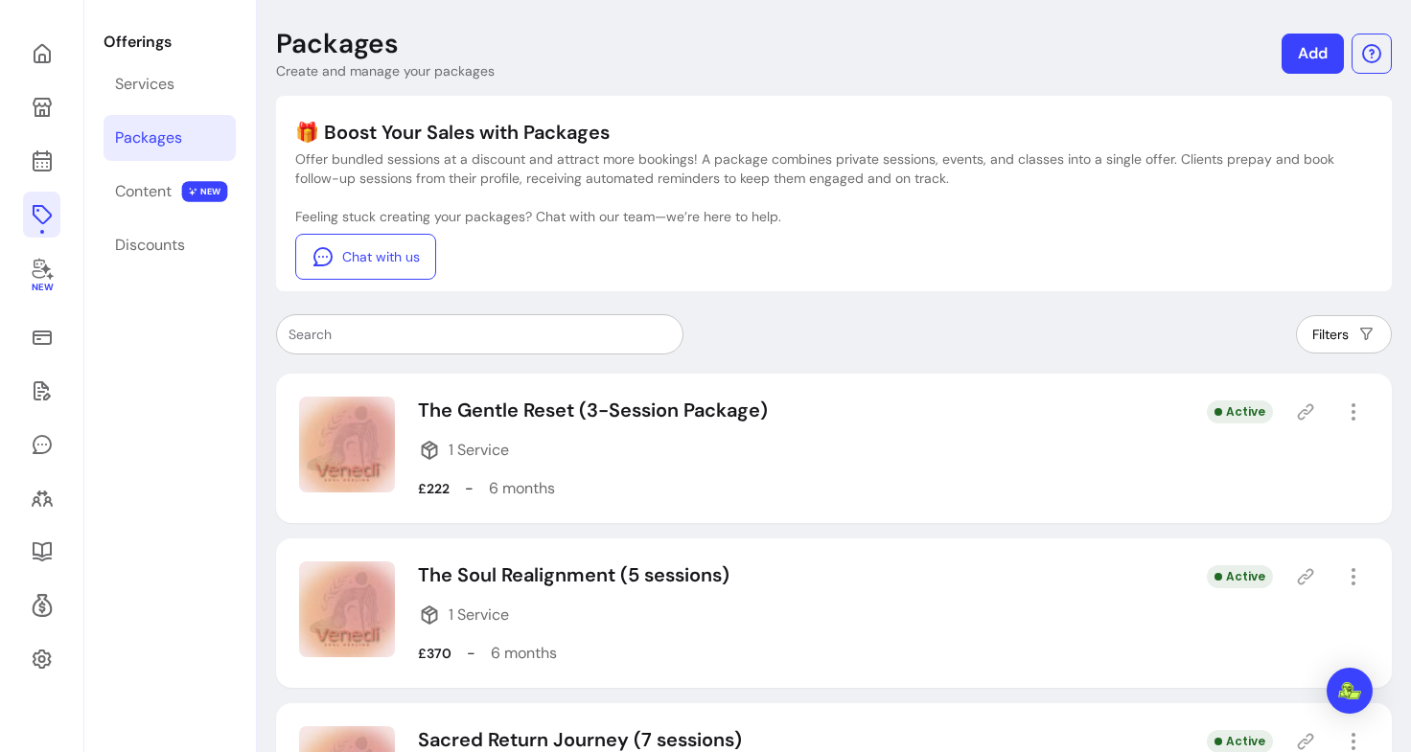
scroll to position [193, 0]
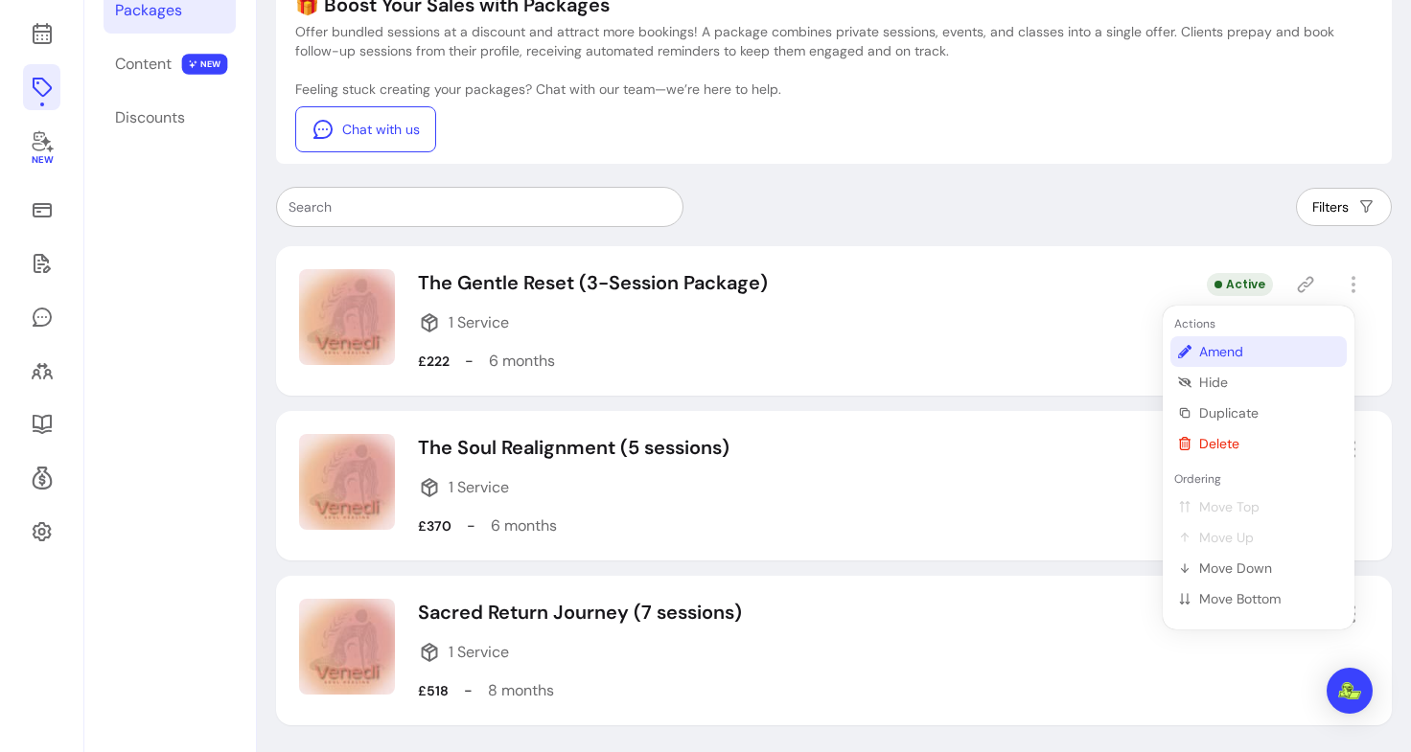
click at [1251, 358] on span "Amend" at bounding box center [1269, 351] width 140 height 19
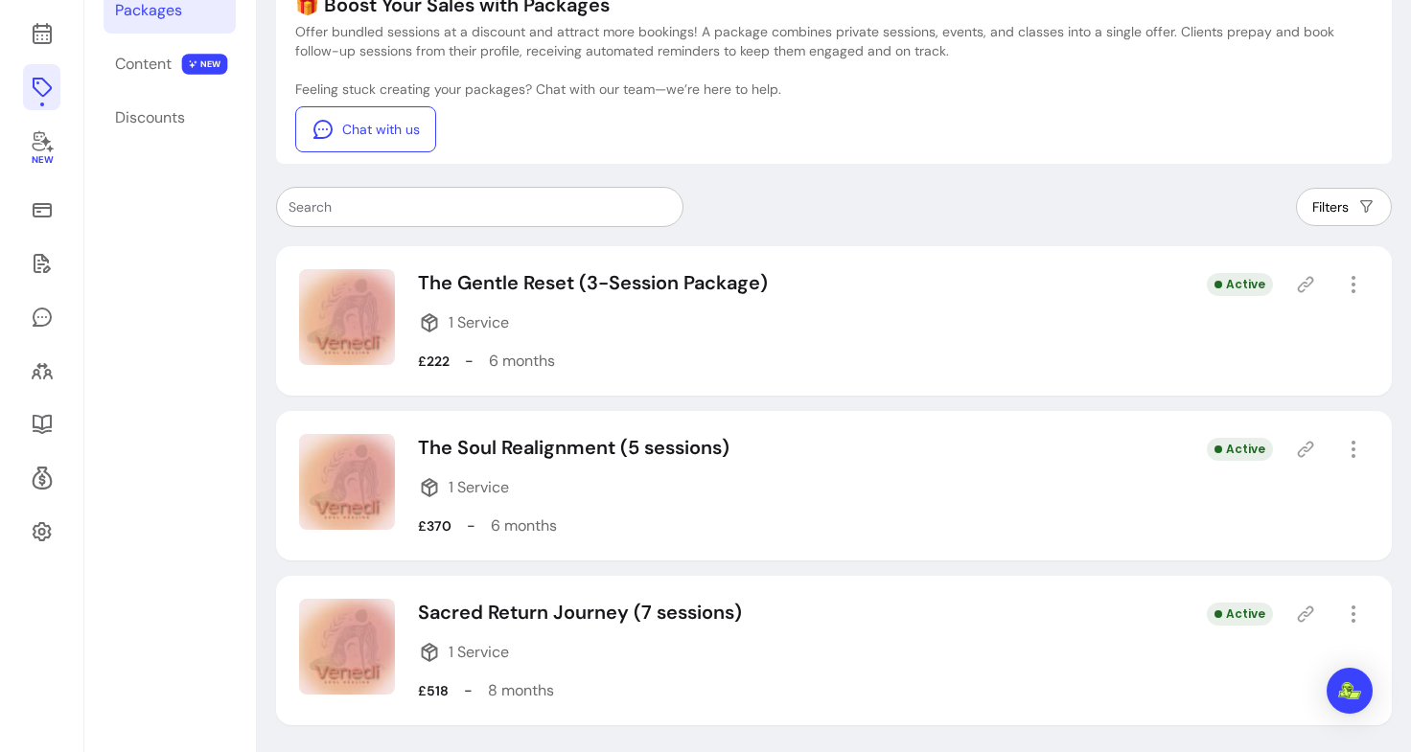
select select "***"
select select "******"
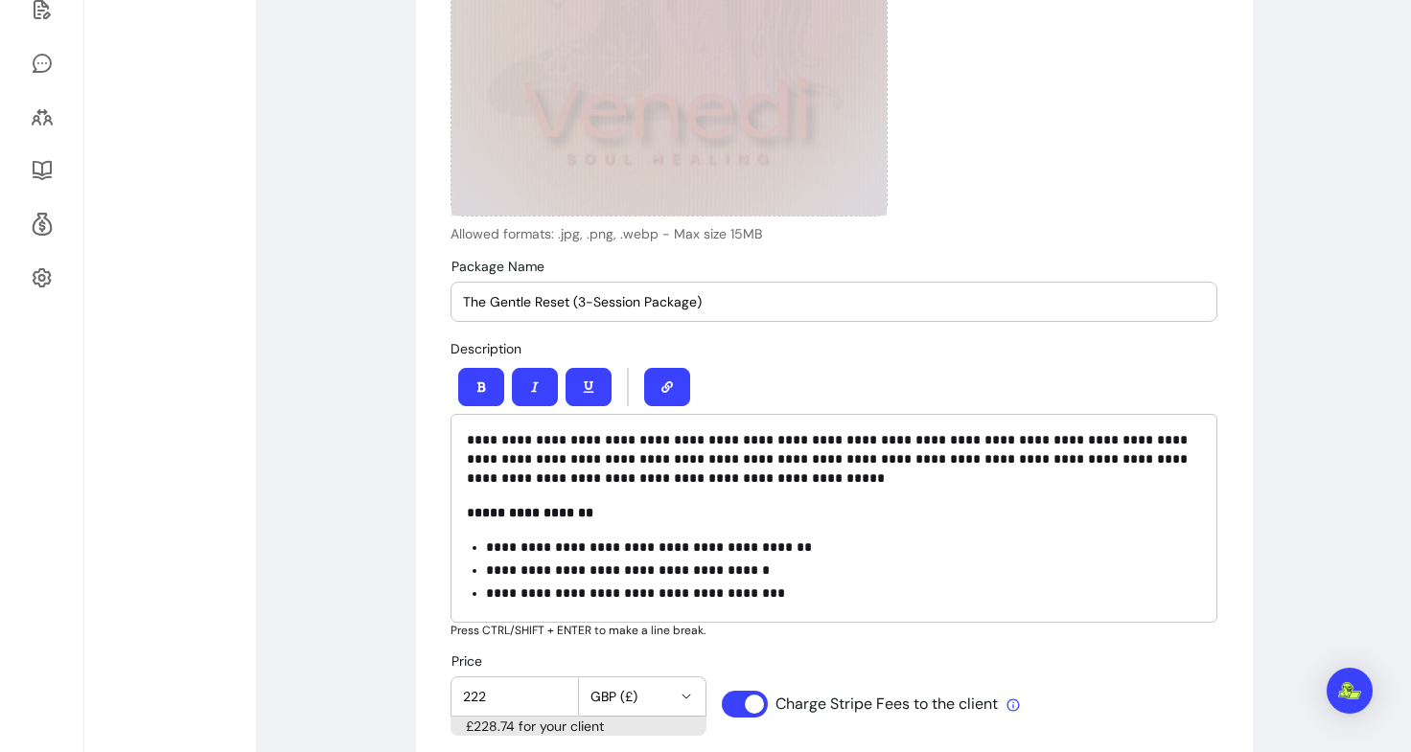
scroll to position [715, 0]
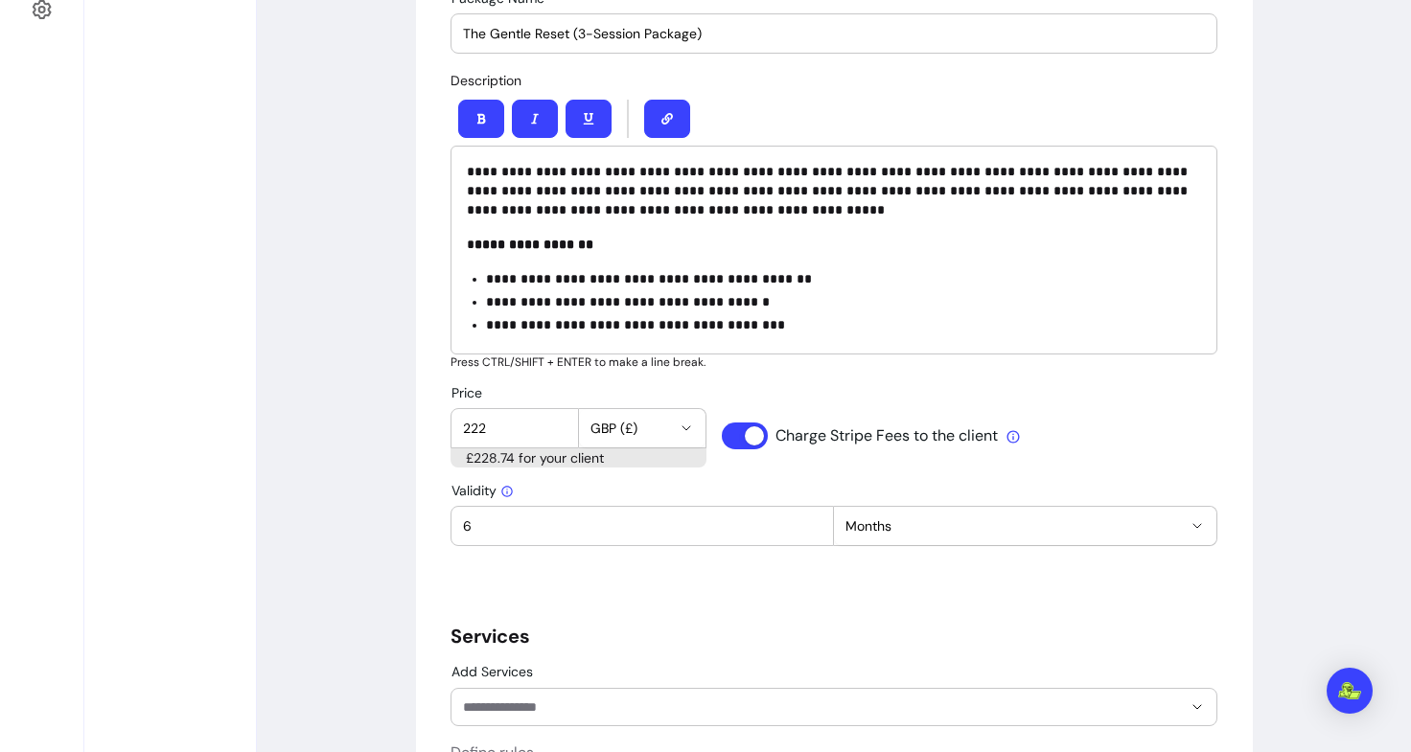
click at [510, 415] on div "222" at bounding box center [515, 428] width 104 height 38
drag, startPoint x: 492, startPoint y: 428, endPoint x: 411, endPoint y: 423, distance: 80.7
click at [411, 423] on div "**********" at bounding box center [834, 513] width 1154 height 2327
type input "249"
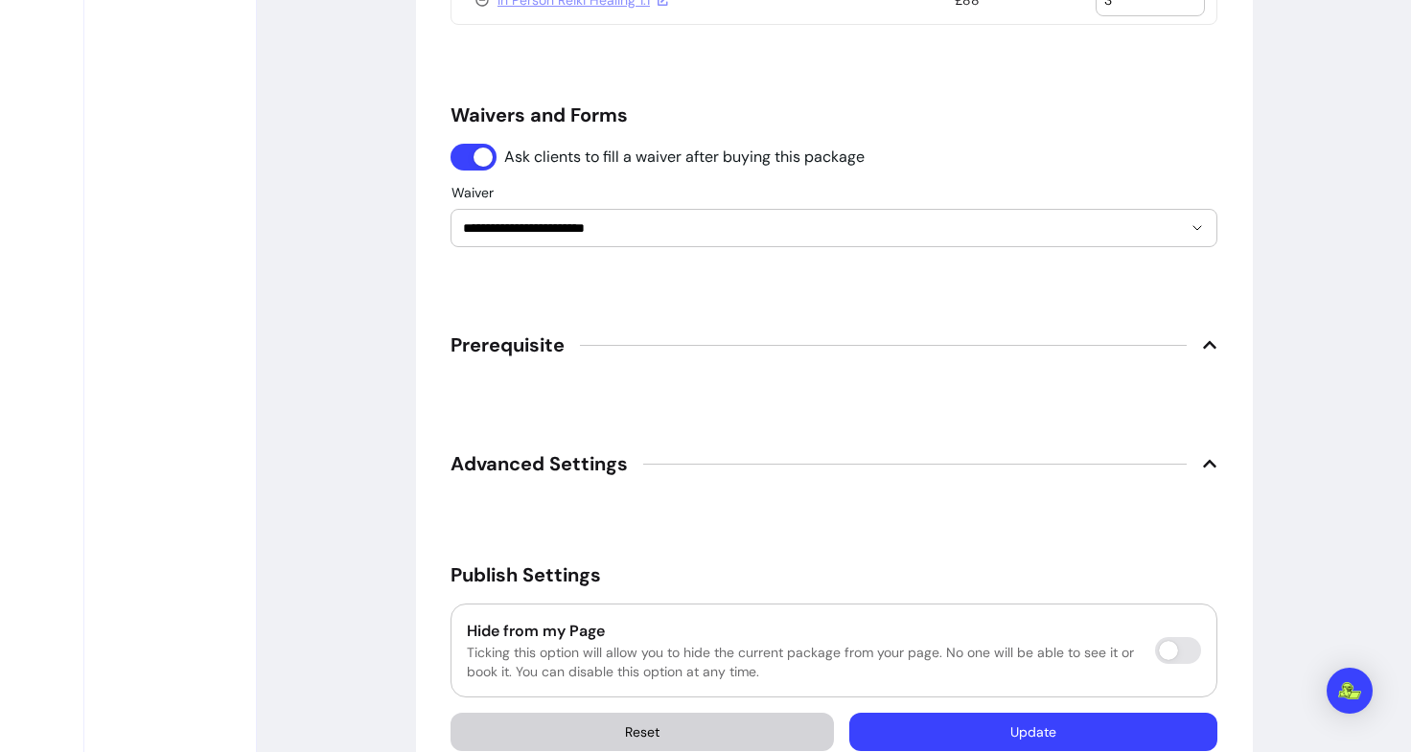
scroll to position [1621, 0]
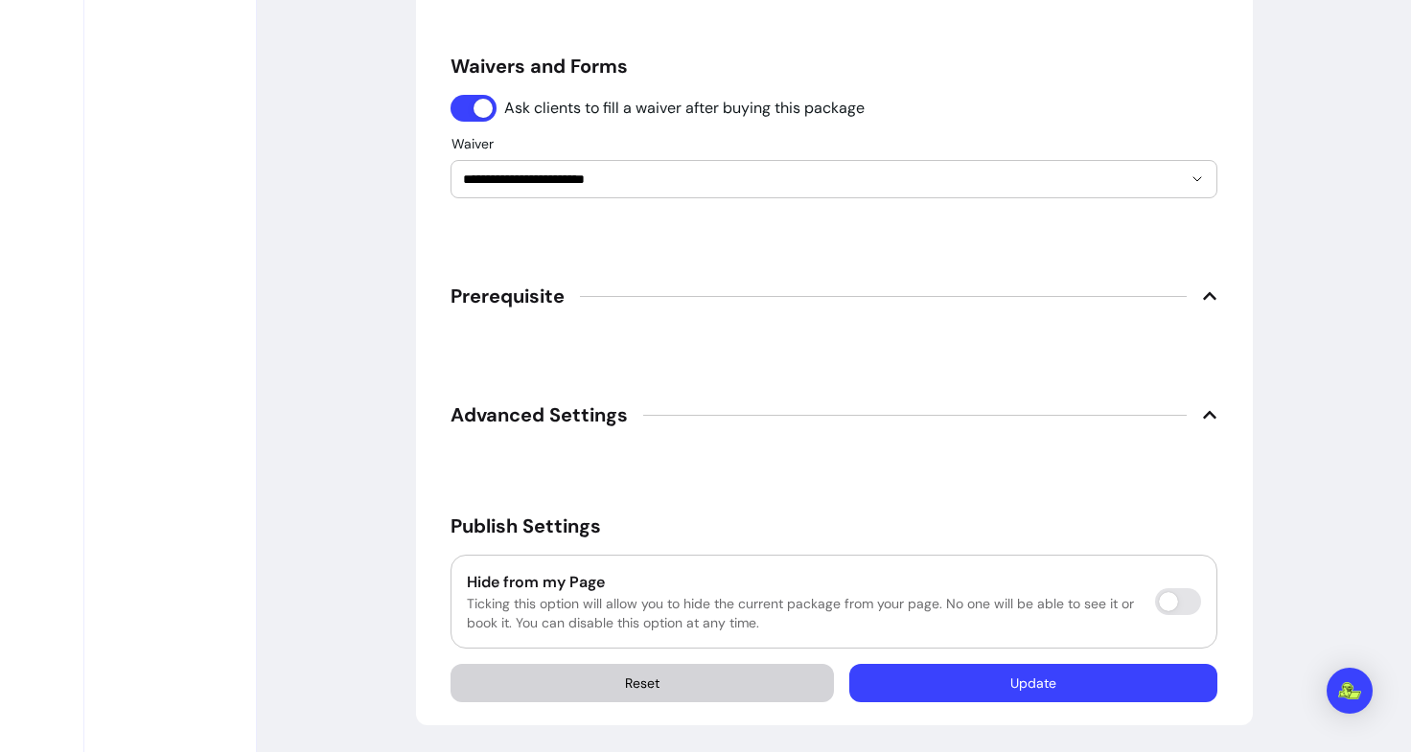
click at [889, 668] on button "Update" at bounding box center [1033, 683] width 368 height 38
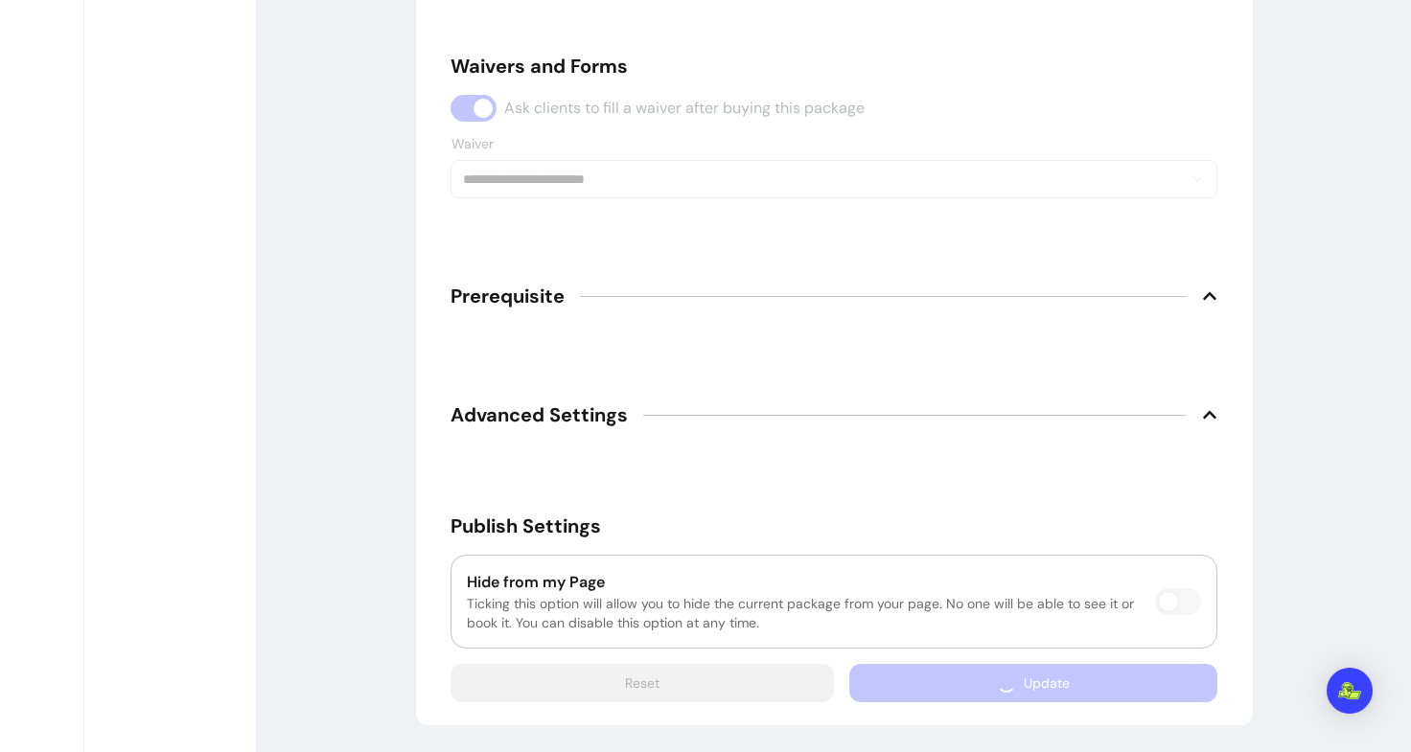
scroll to position [1594, 0]
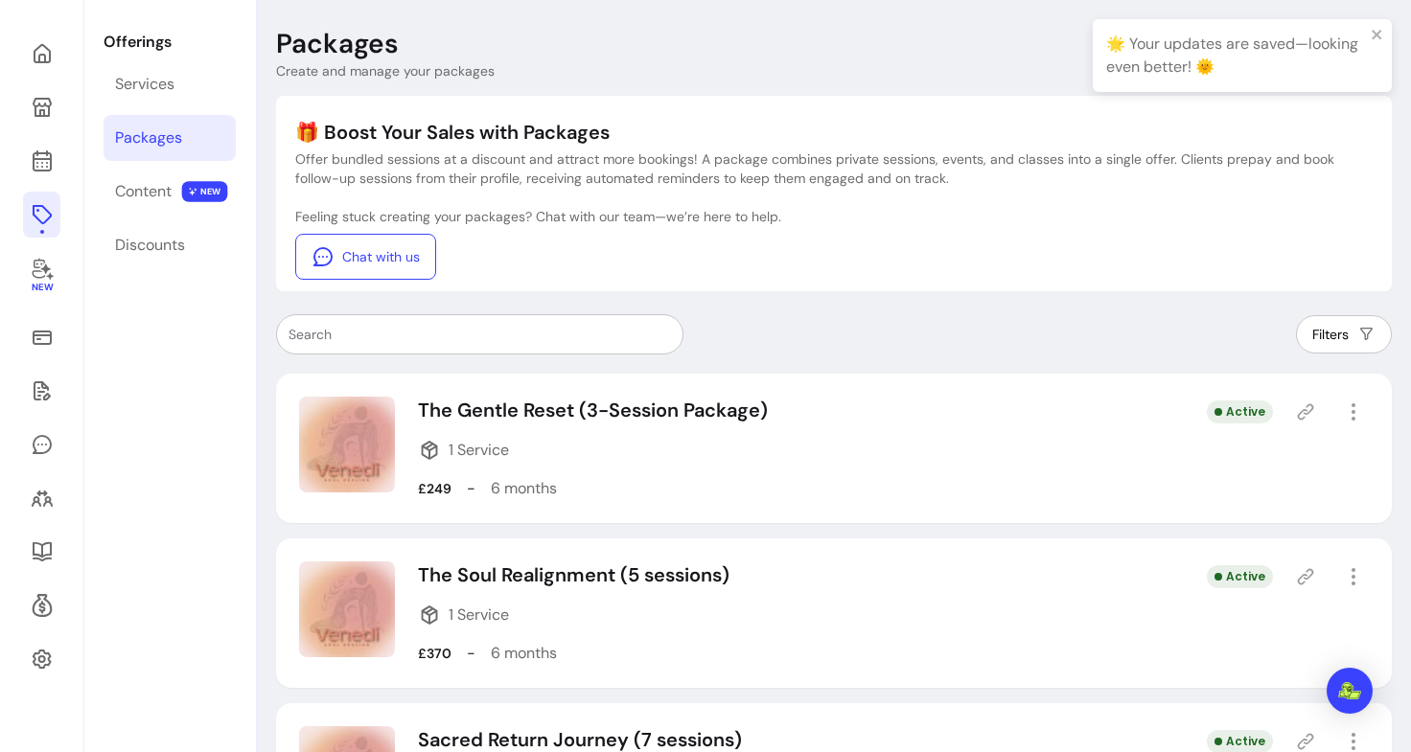
scroll to position [193, 0]
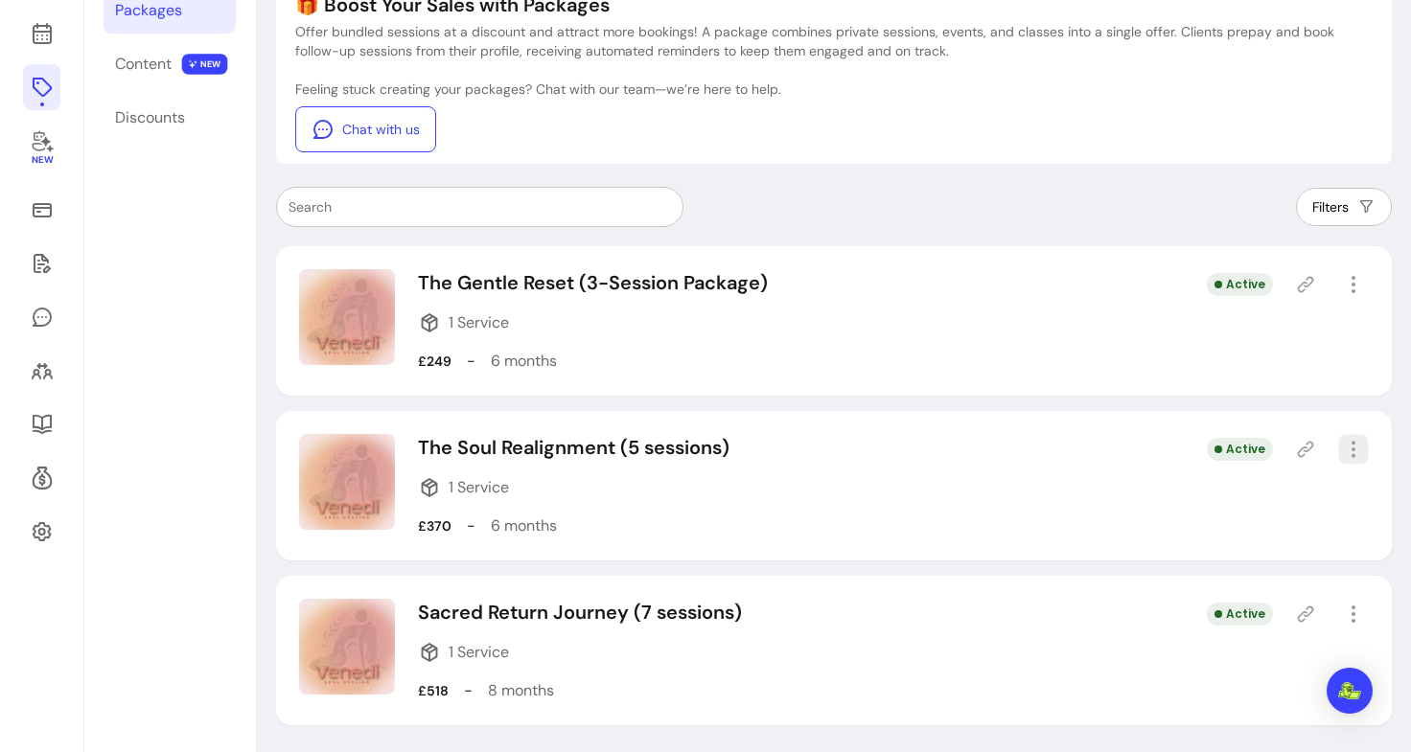
click at [1344, 442] on icon "button" at bounding box center [1353, 449] width 22 height 22
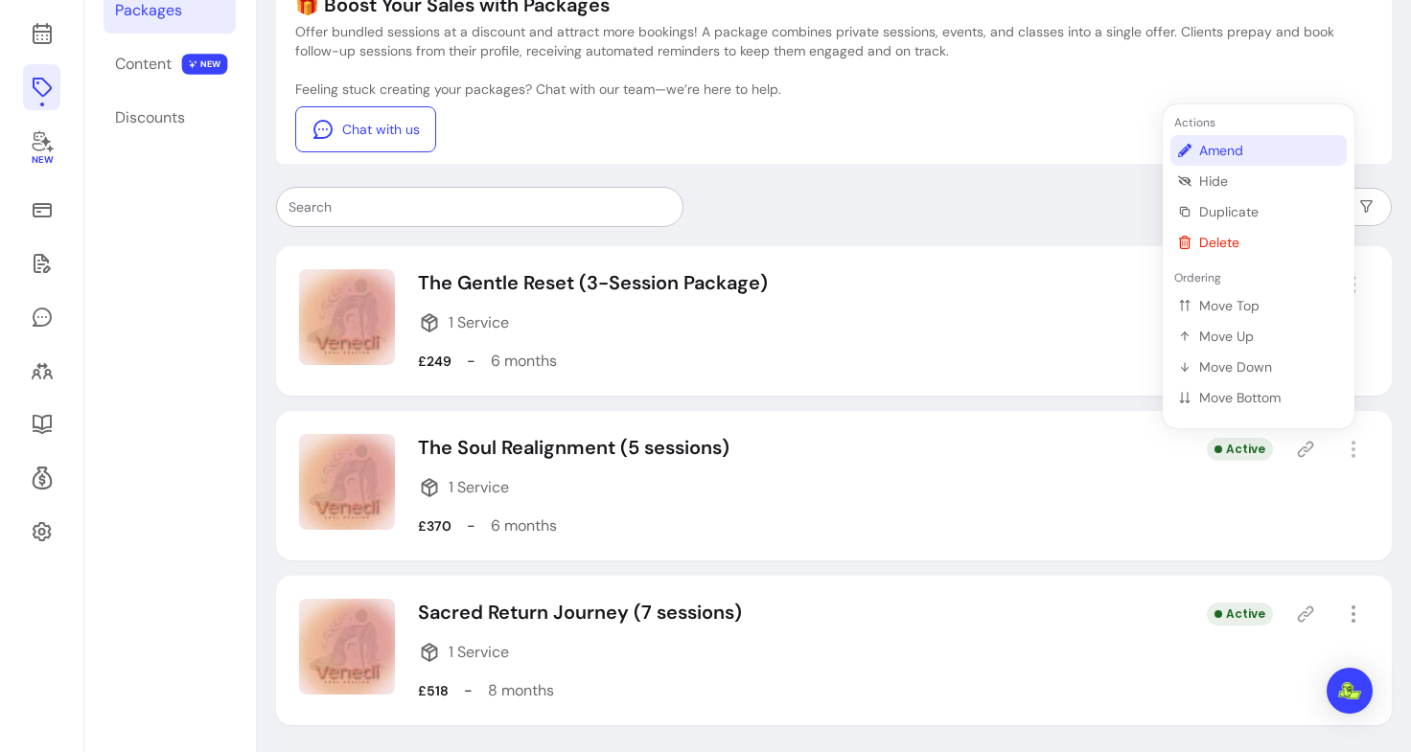
click at [1212, 148] on span "Amend" at bounding box center [1269, 150] width 140 height 19
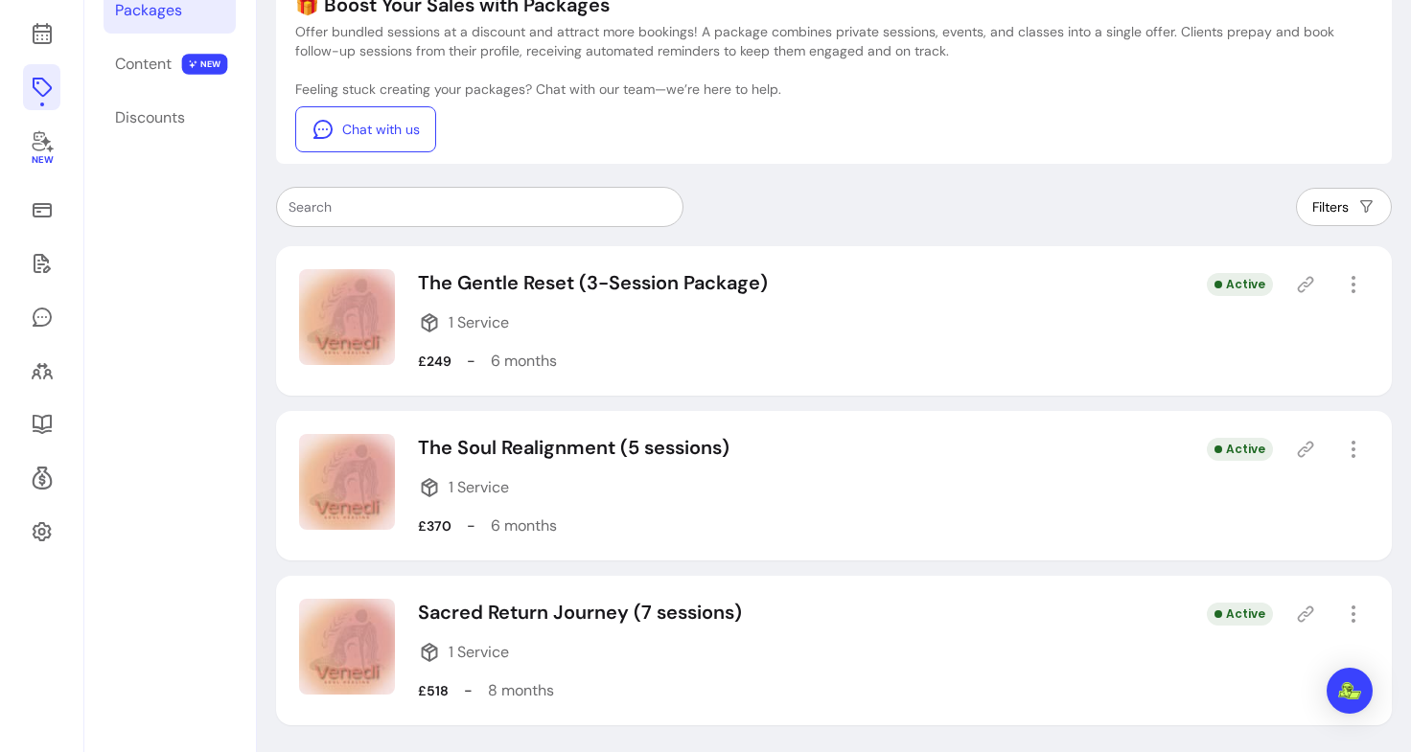
select select "***"
select select "******"
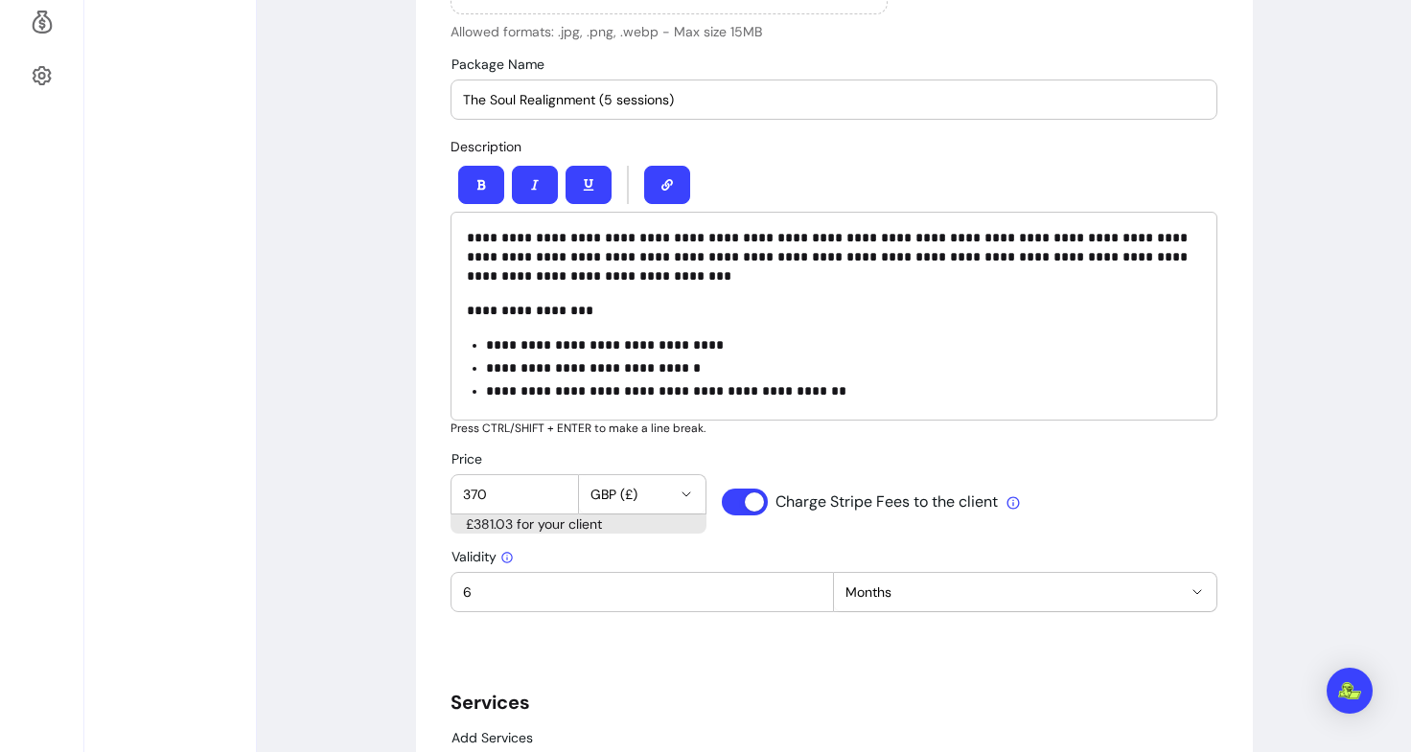
scroll to position [673, 0]
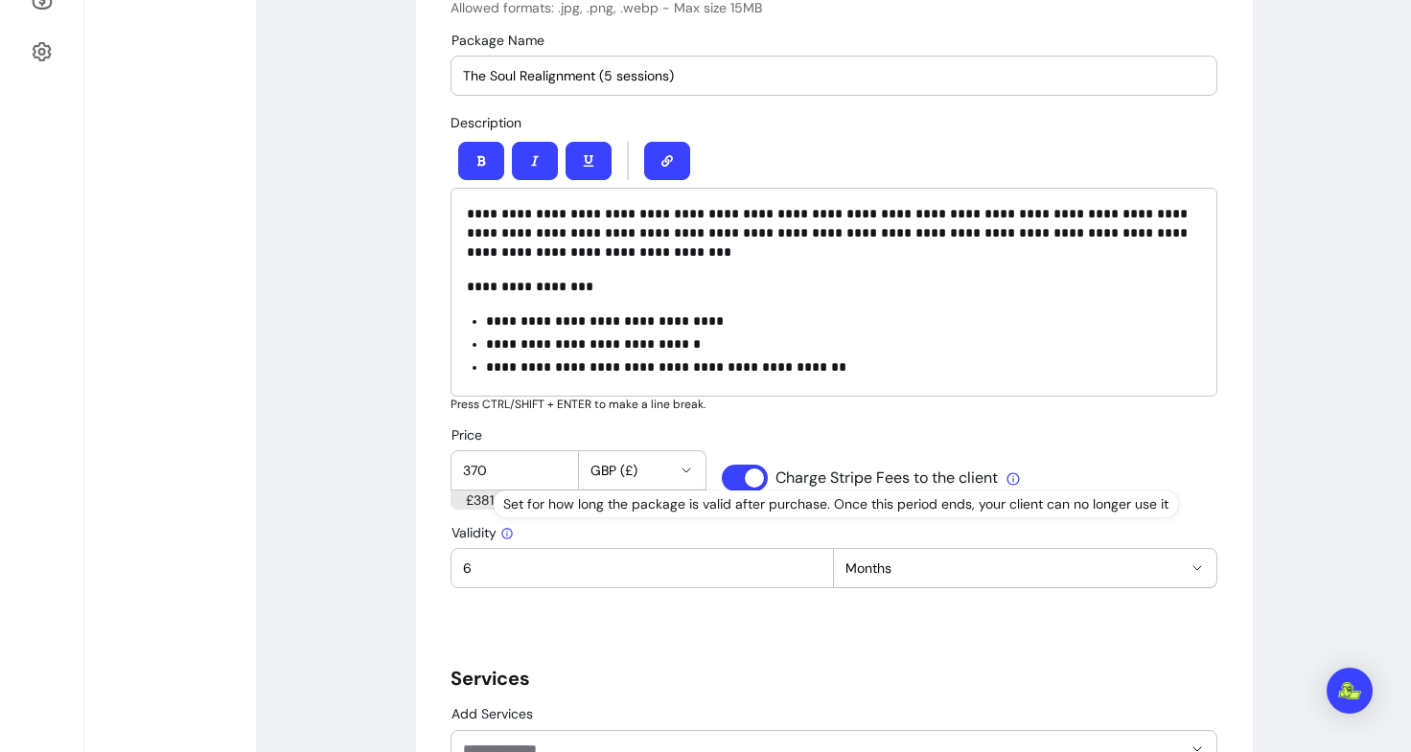
drag, startPoint x: 484, startPoint y: 469, endPoint x: 328, endPoint y: 462, distance: 156.4
click at [328, 462] on div "**********" at bounding box center [834, 555] width 1154 height 2327
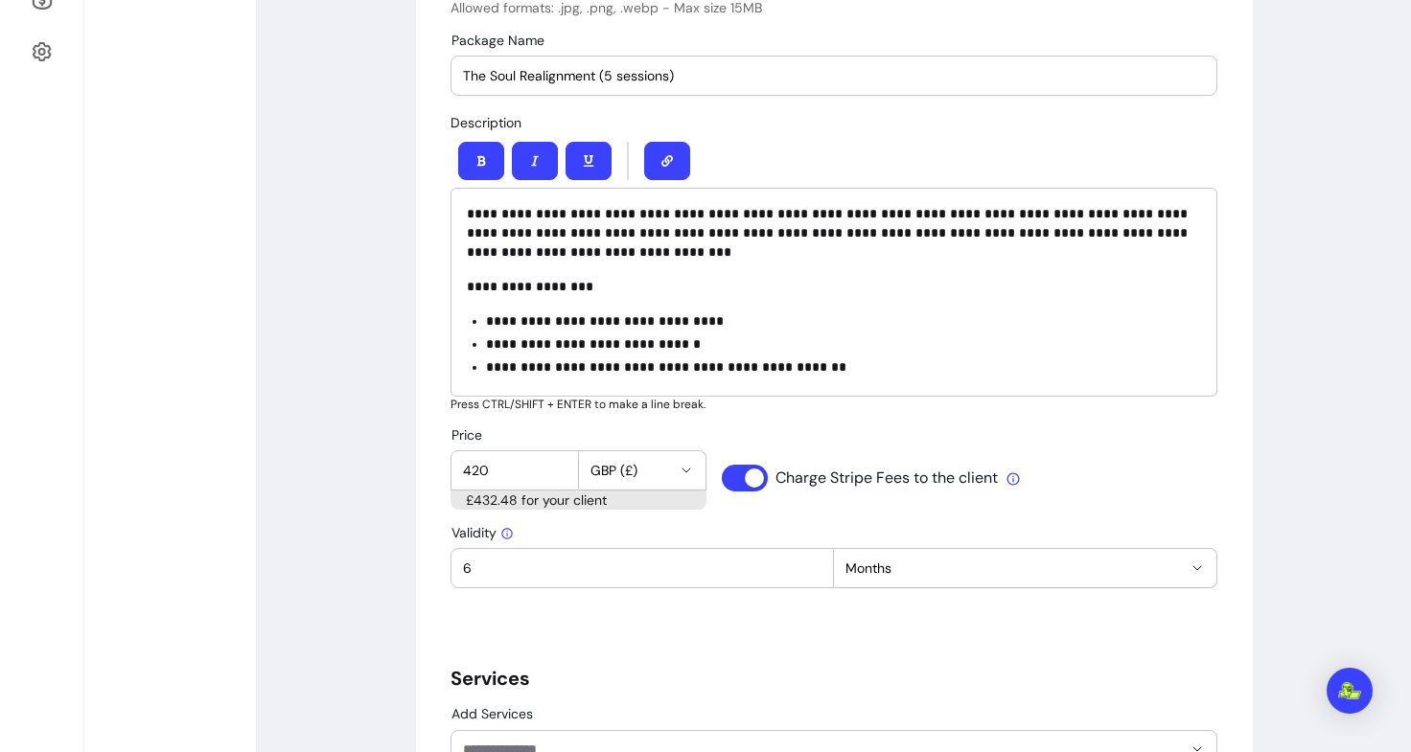
type input "420"
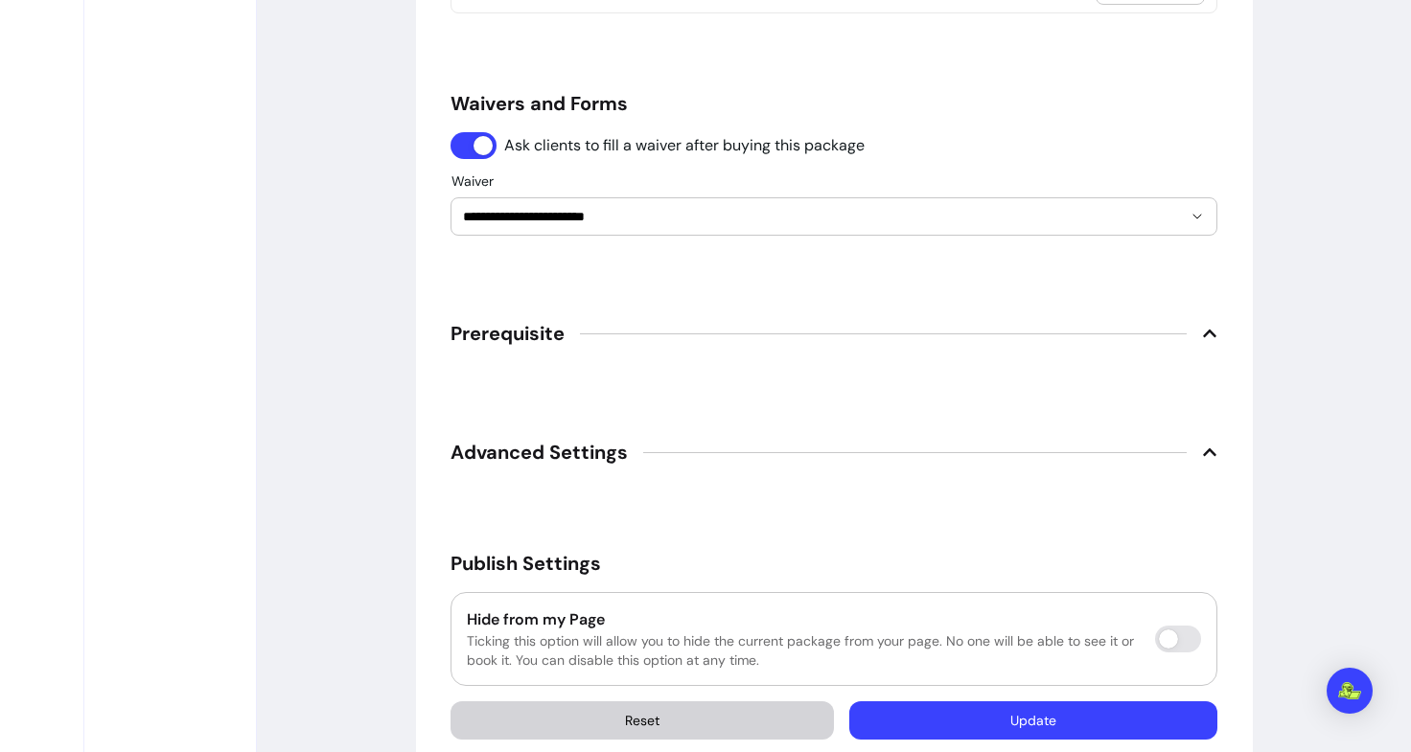
scroll to position [1621, 0]
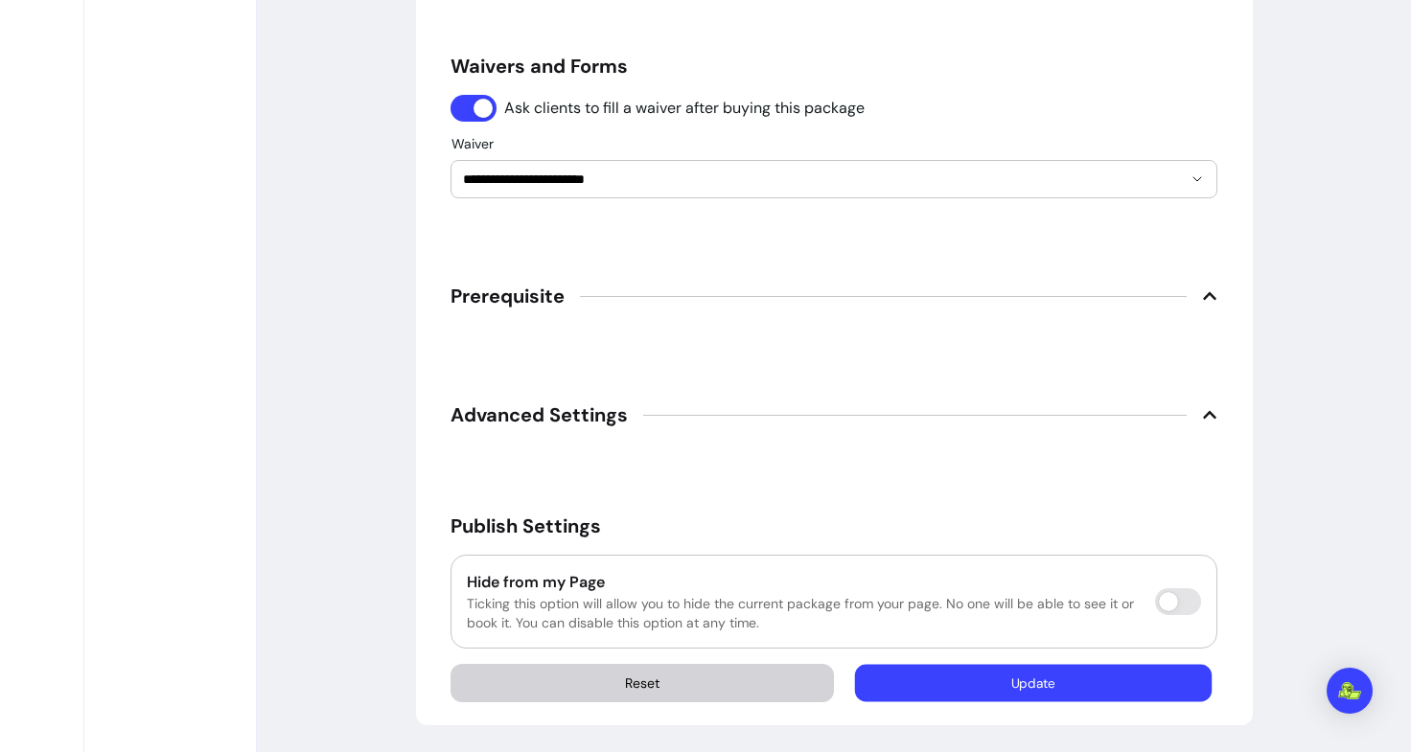
click at [972, 687] on button "Update" at bounding box center [1033, 683] width 357 height 37
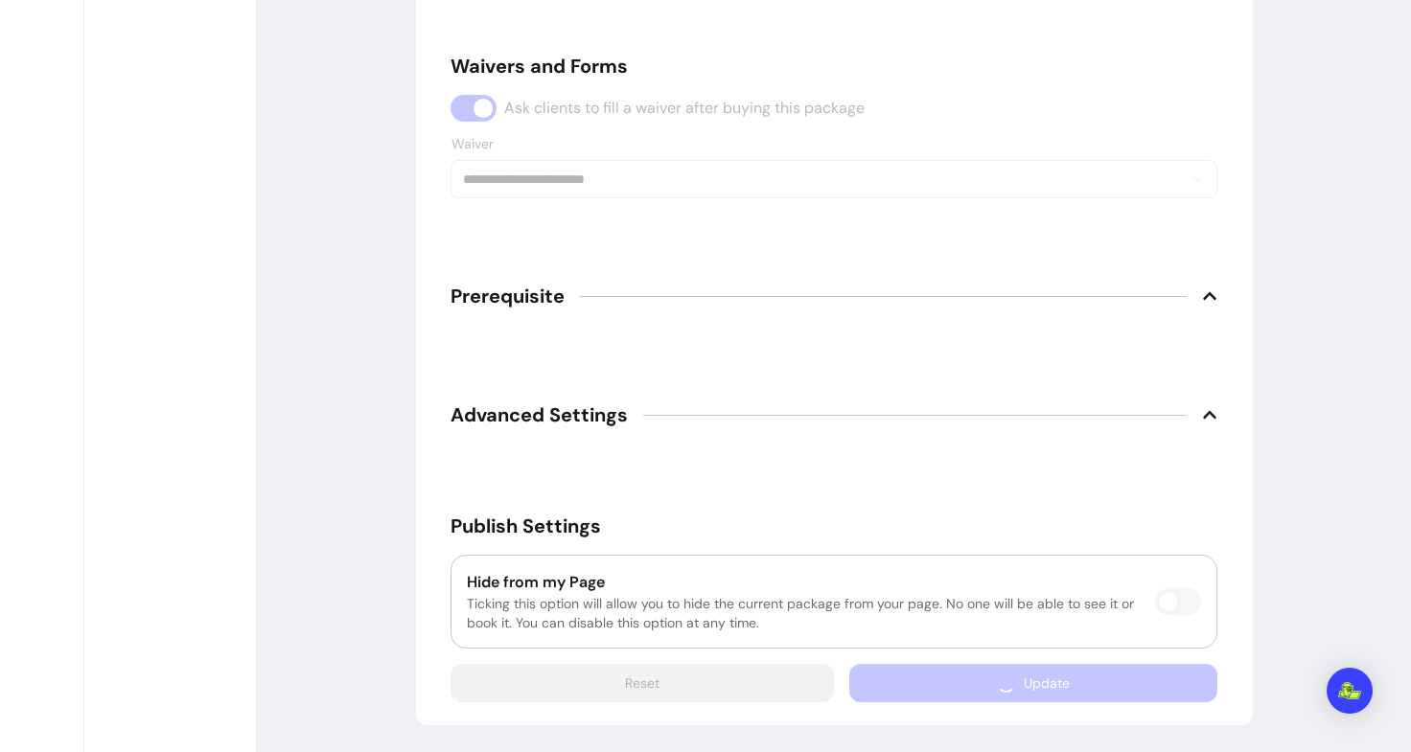
scroll to position [1594, 0]
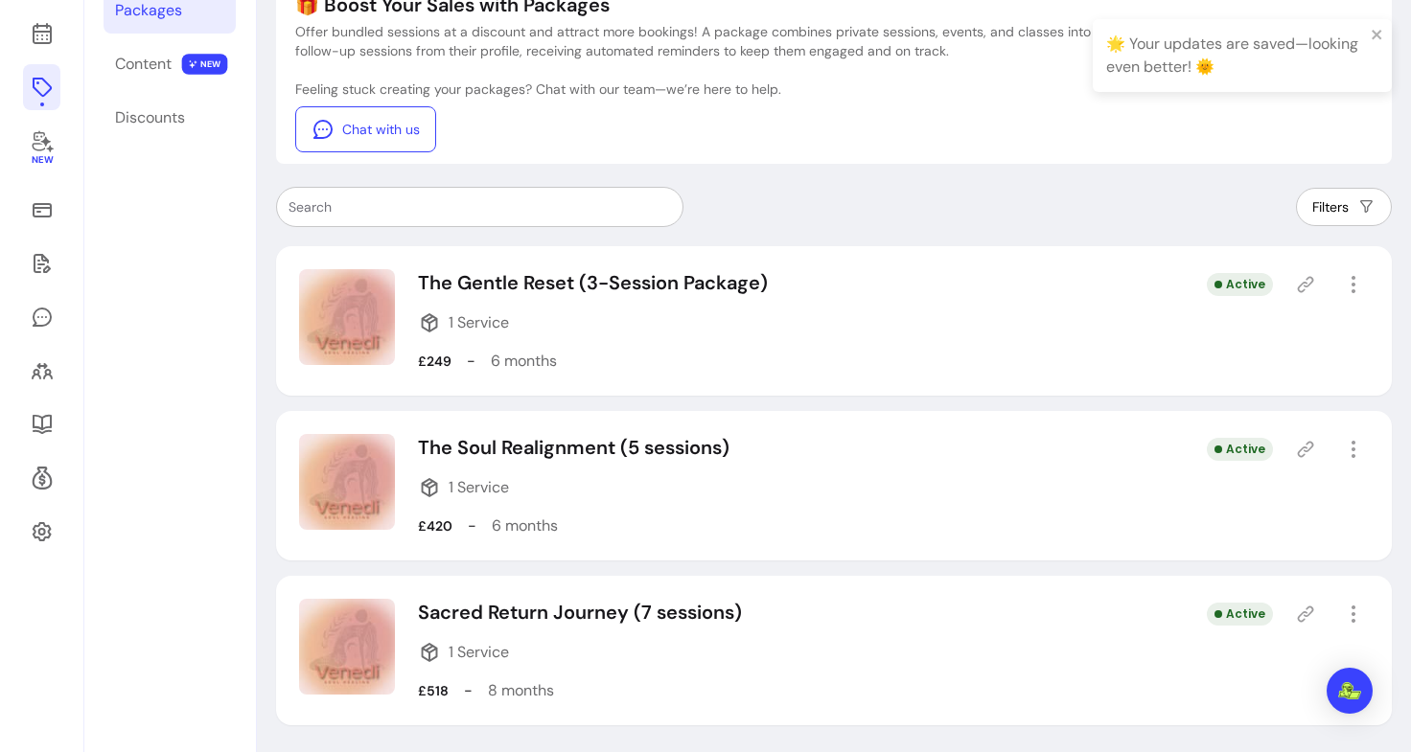
scroll to position [190, 0]
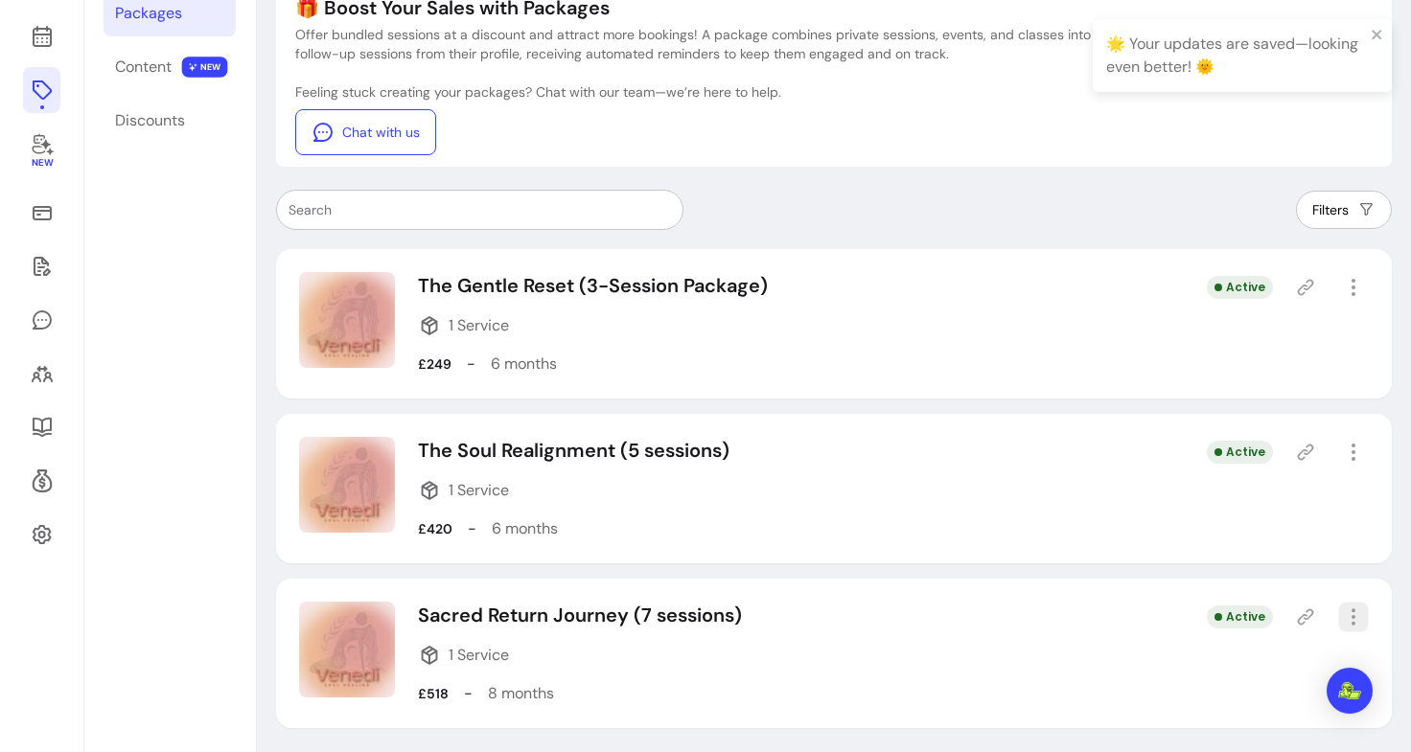
click at [1342, 611] on icon "button" at bounding box center [1353, 617] width 22 height 22
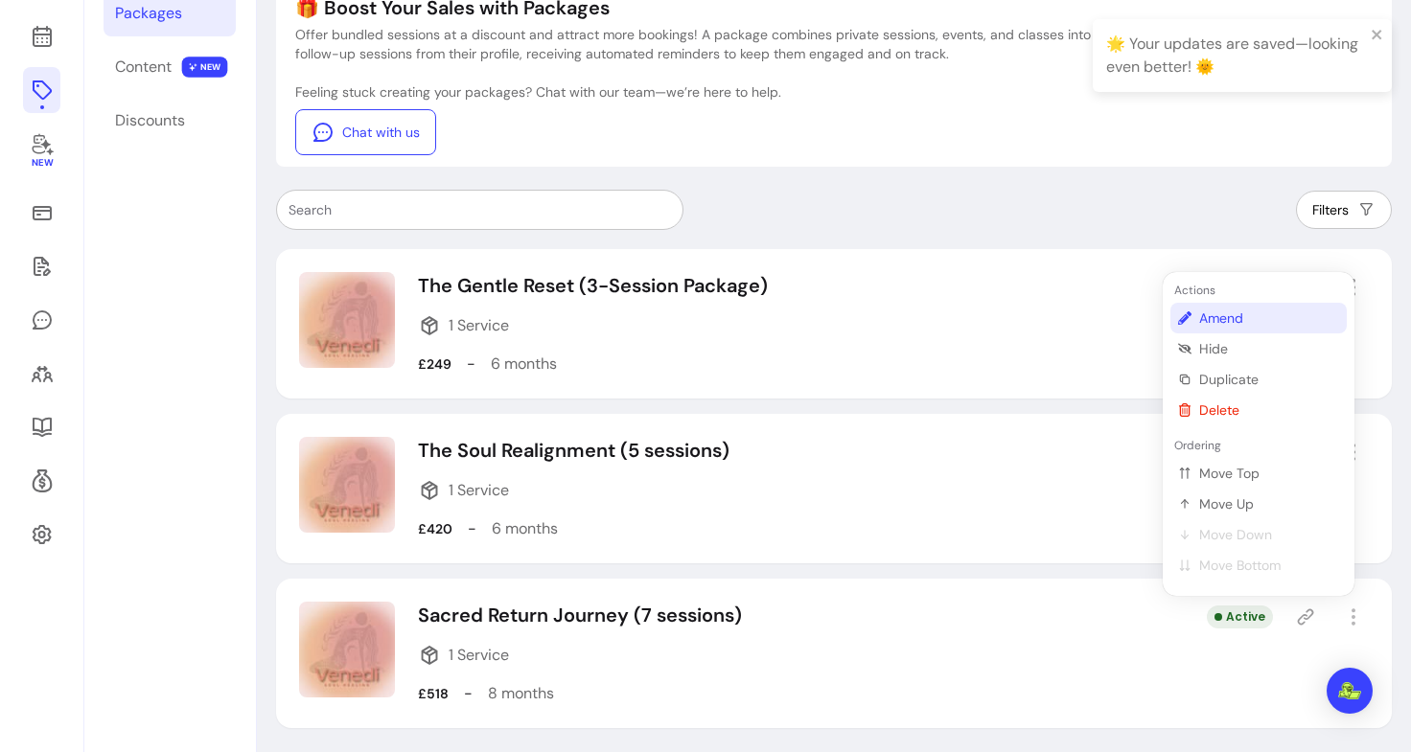
click at [1209, 314] on span "Amend" at bounding box center [1269, 318] width 140 height 19
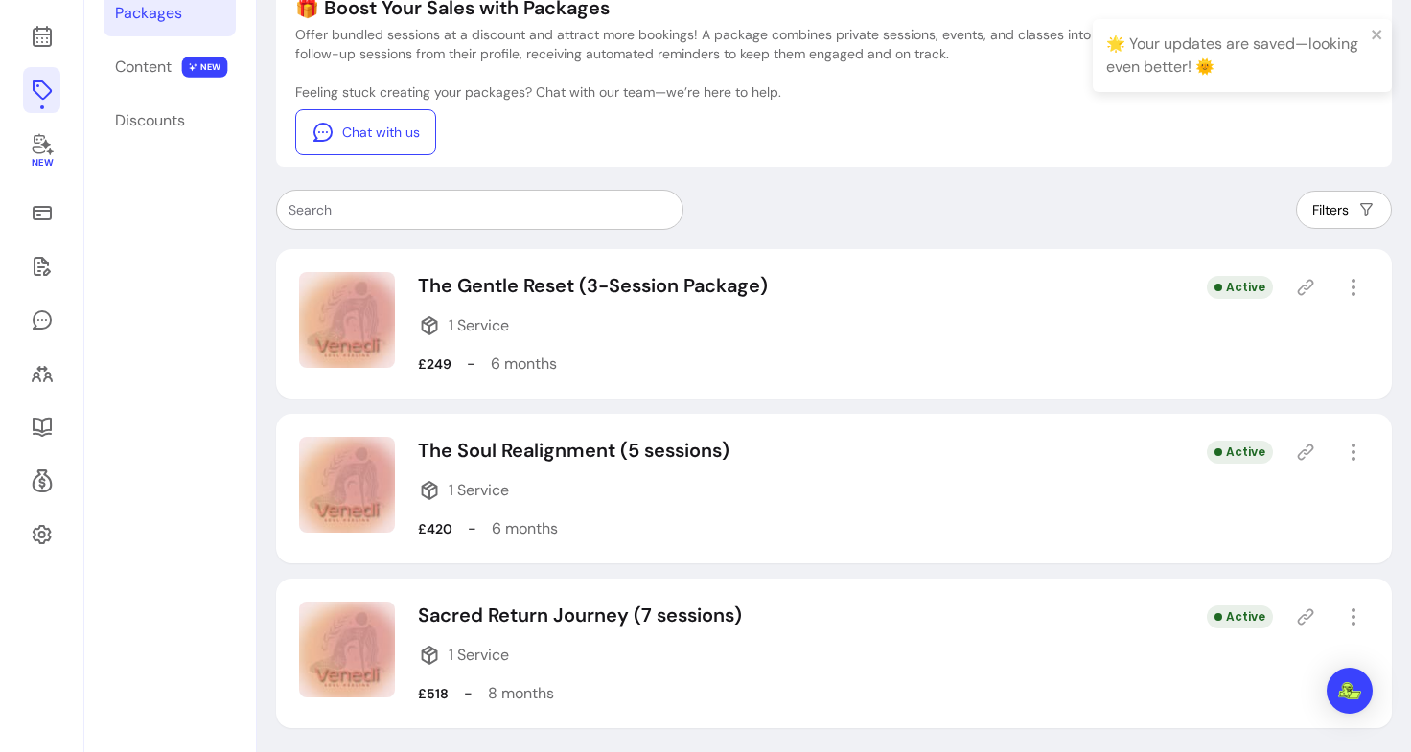
select select "***"
select select "******"
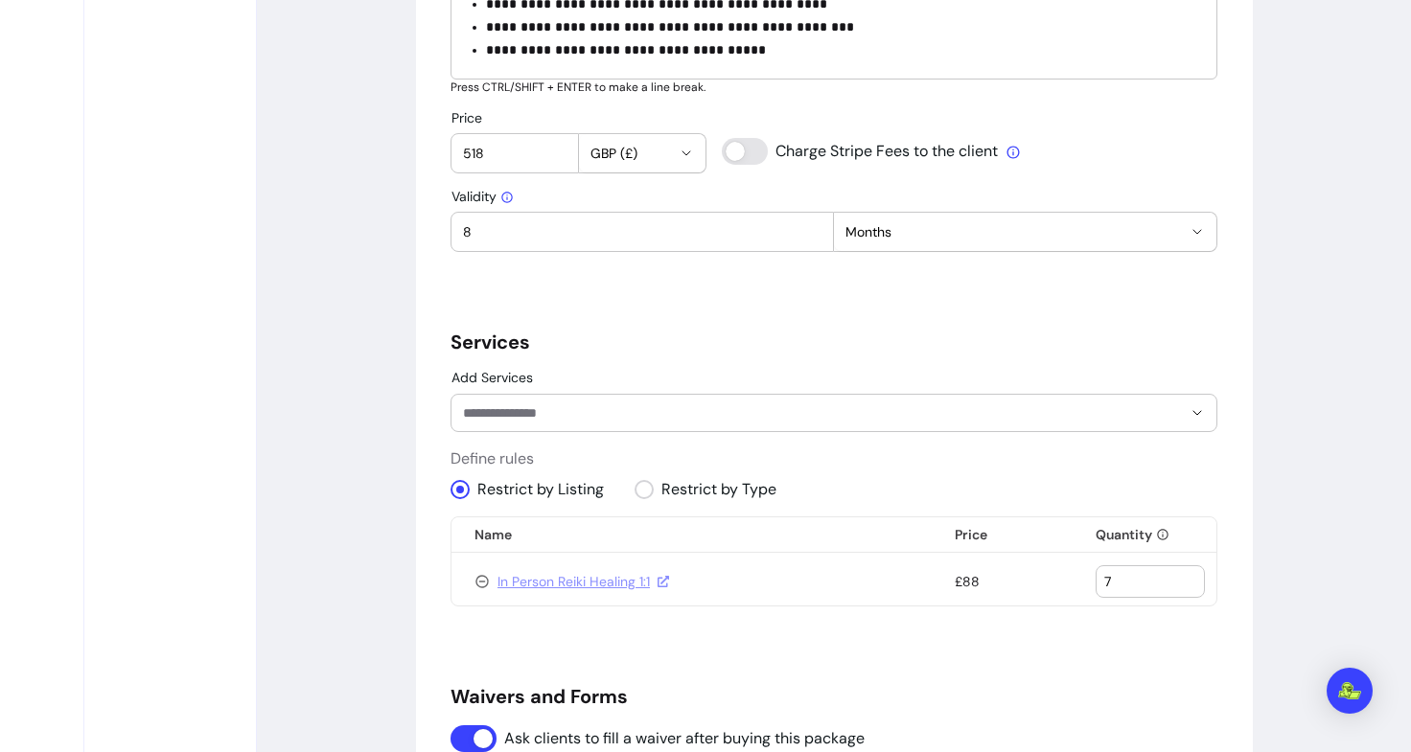
scroll to position [836, 0]
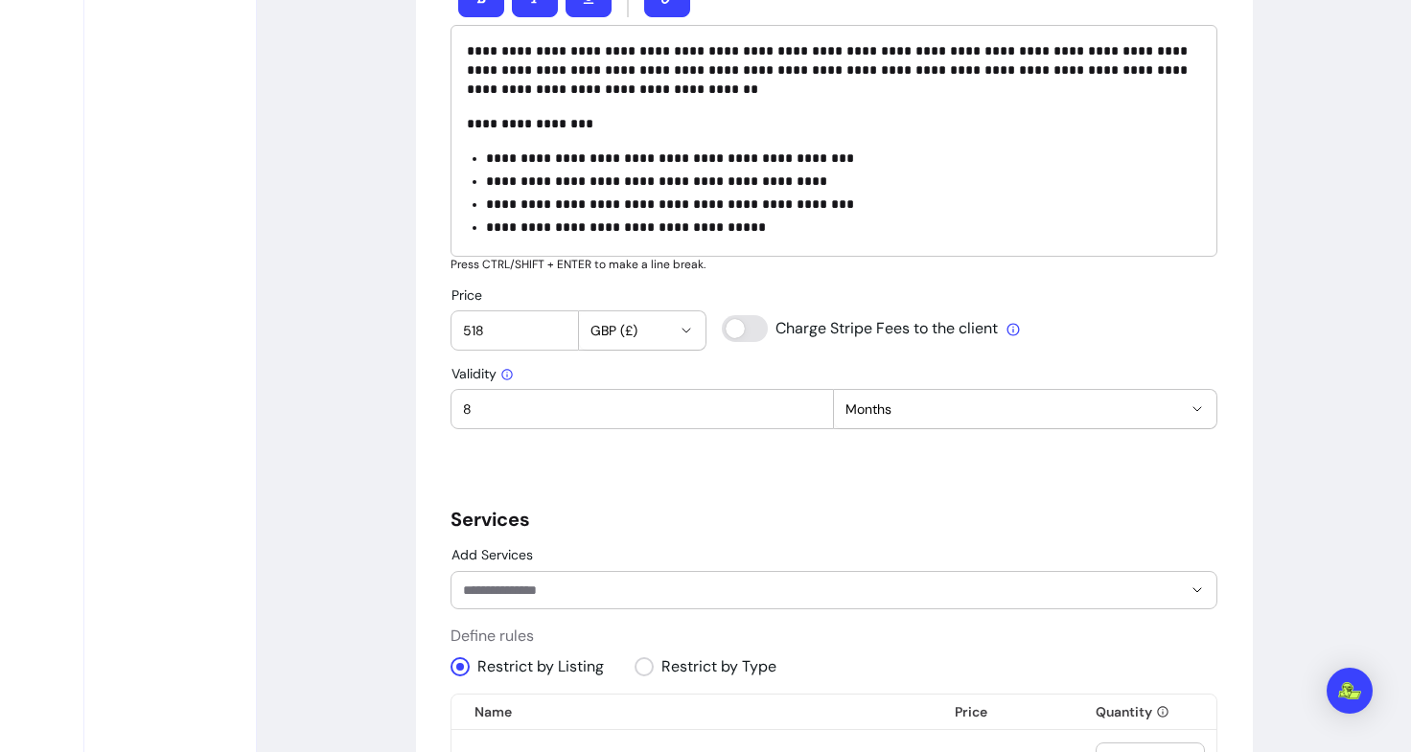
click at [522, 328] on input "518" at bounding box center [515, 330] width 104 height 19
type input "595"
click at [157, 668] on div "Offerings Services Packages Content NEW Discounts" at bounding box center [169, 394] width 171 height 2331
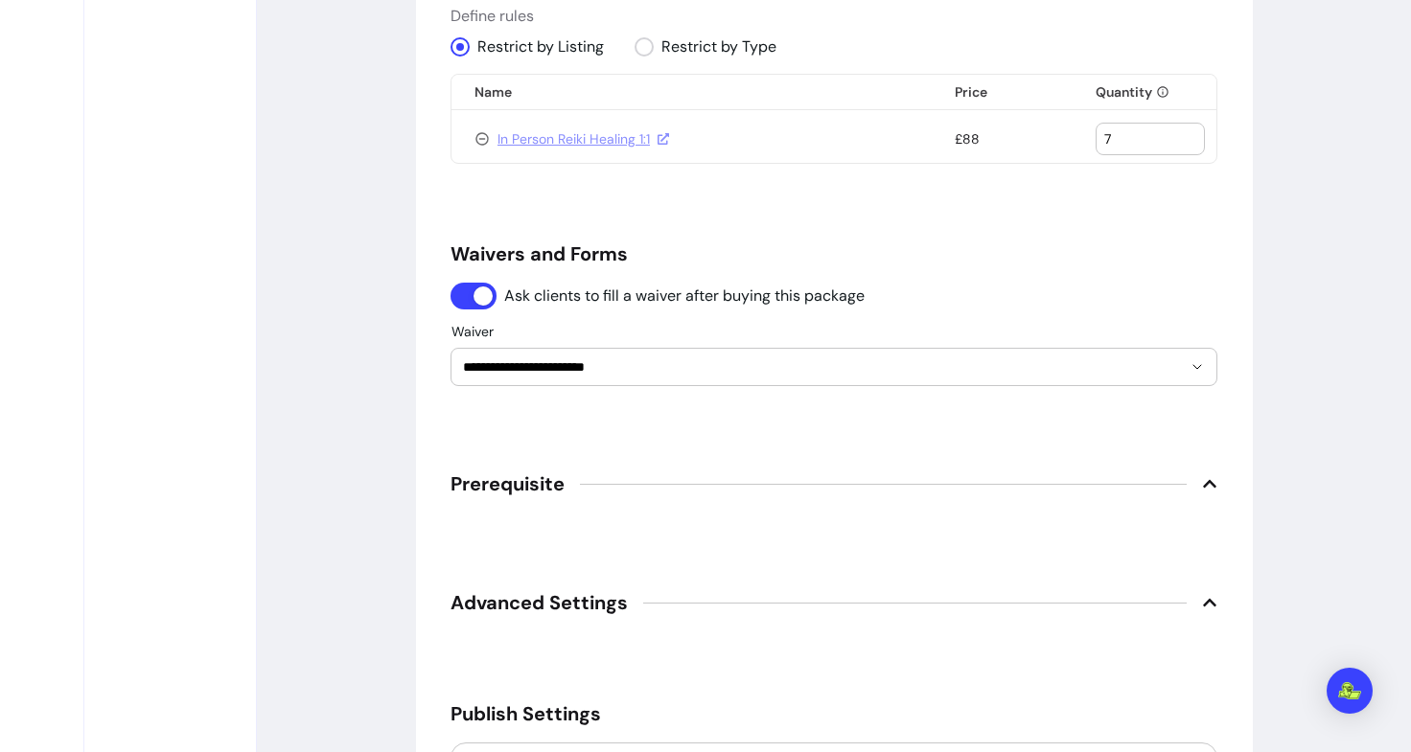
scroll to position [1644, 0]
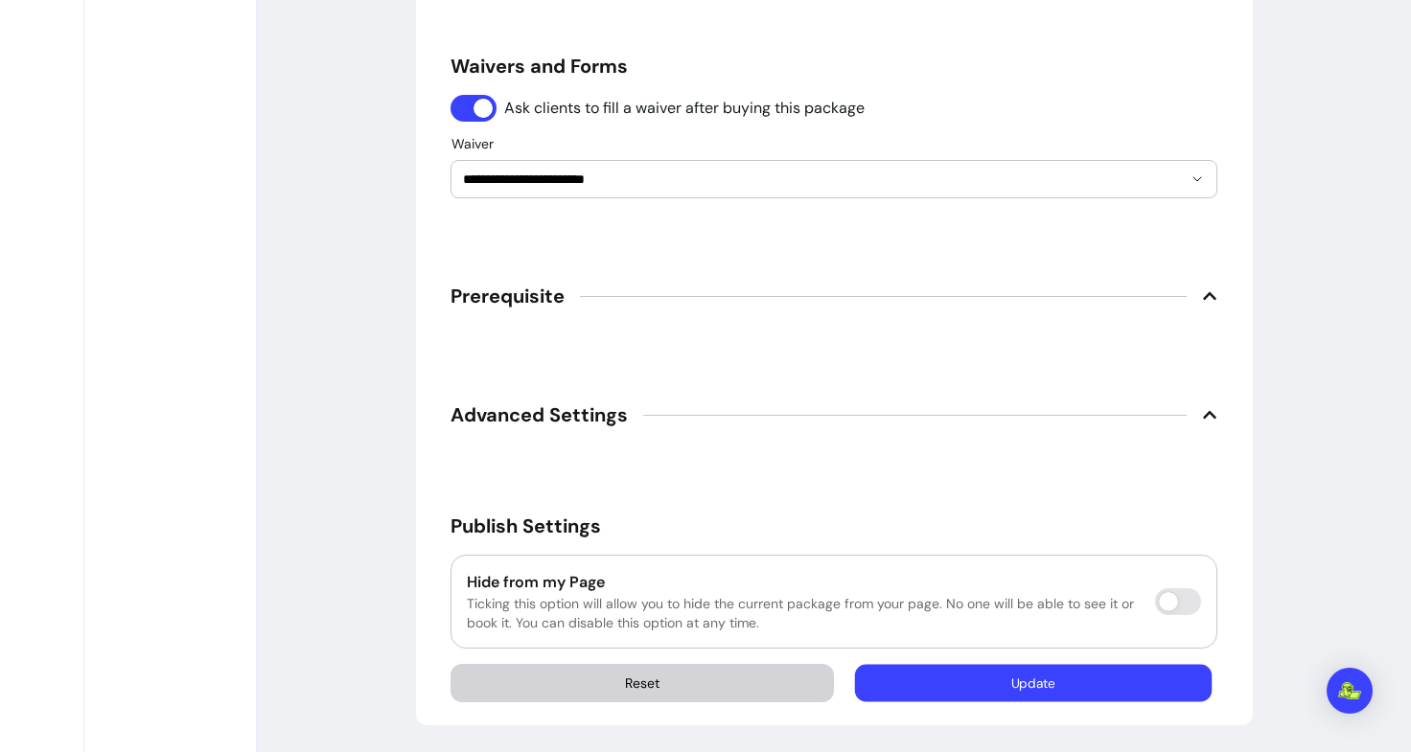
click at [941, 668] on button "Update" at bounding box center [1033, 683] width 357 height 37
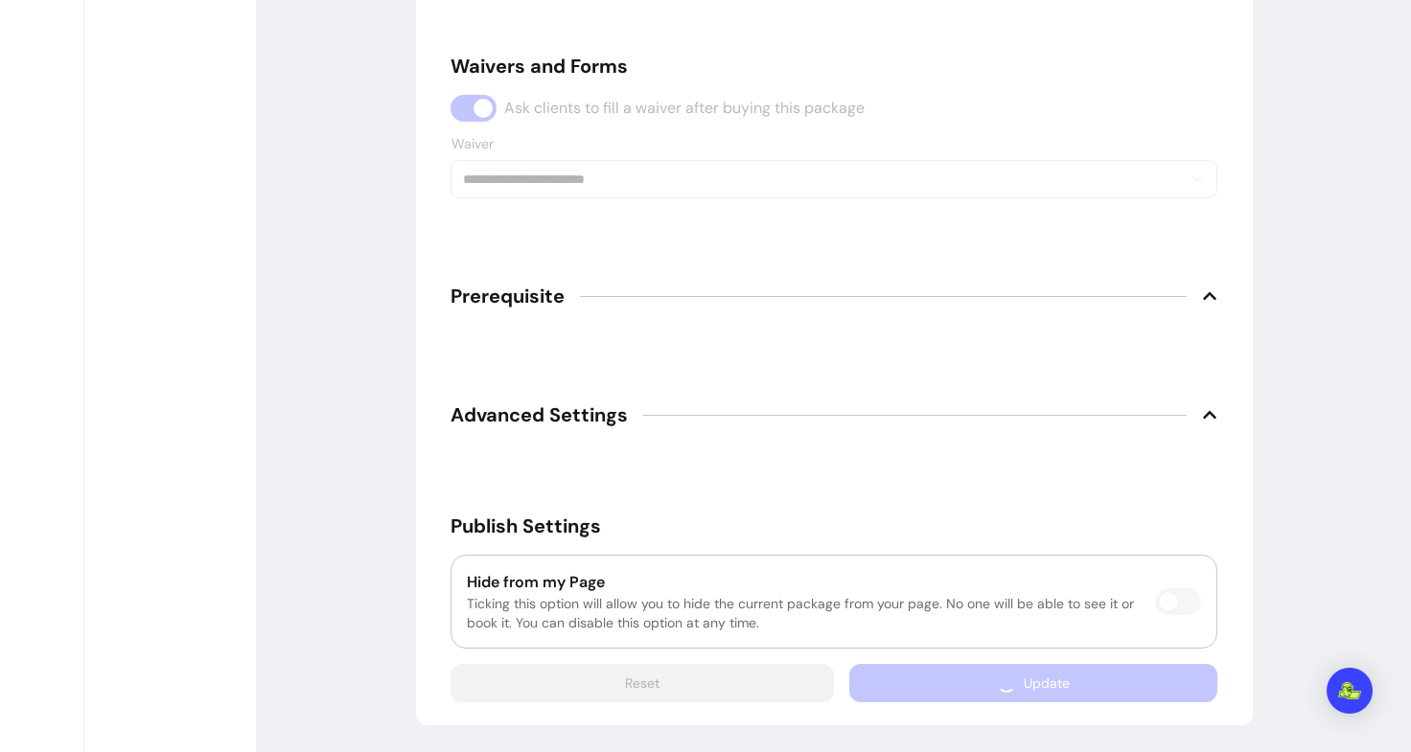
scroll to position [1621, 0]
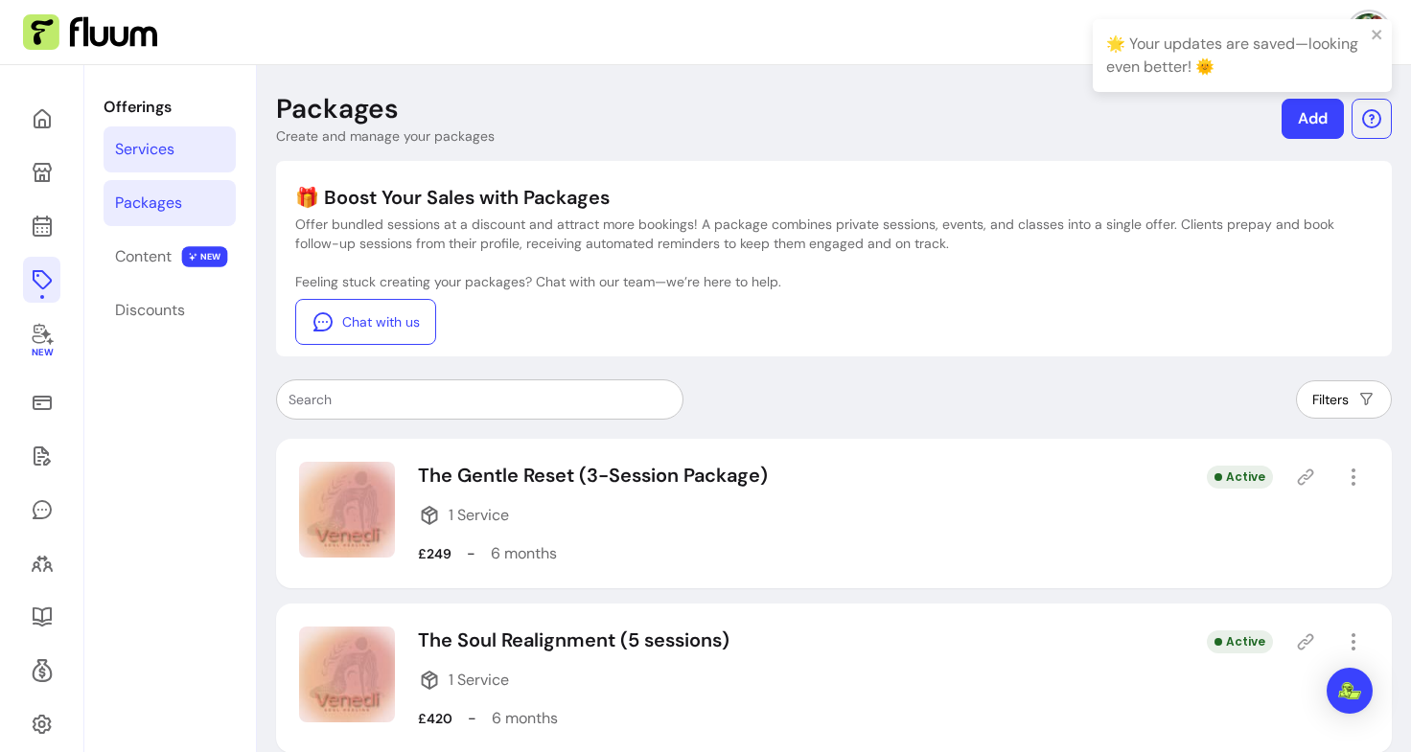
click at [138, 145] on div "Services" at bounding box center [144, 149] width 59 height 23
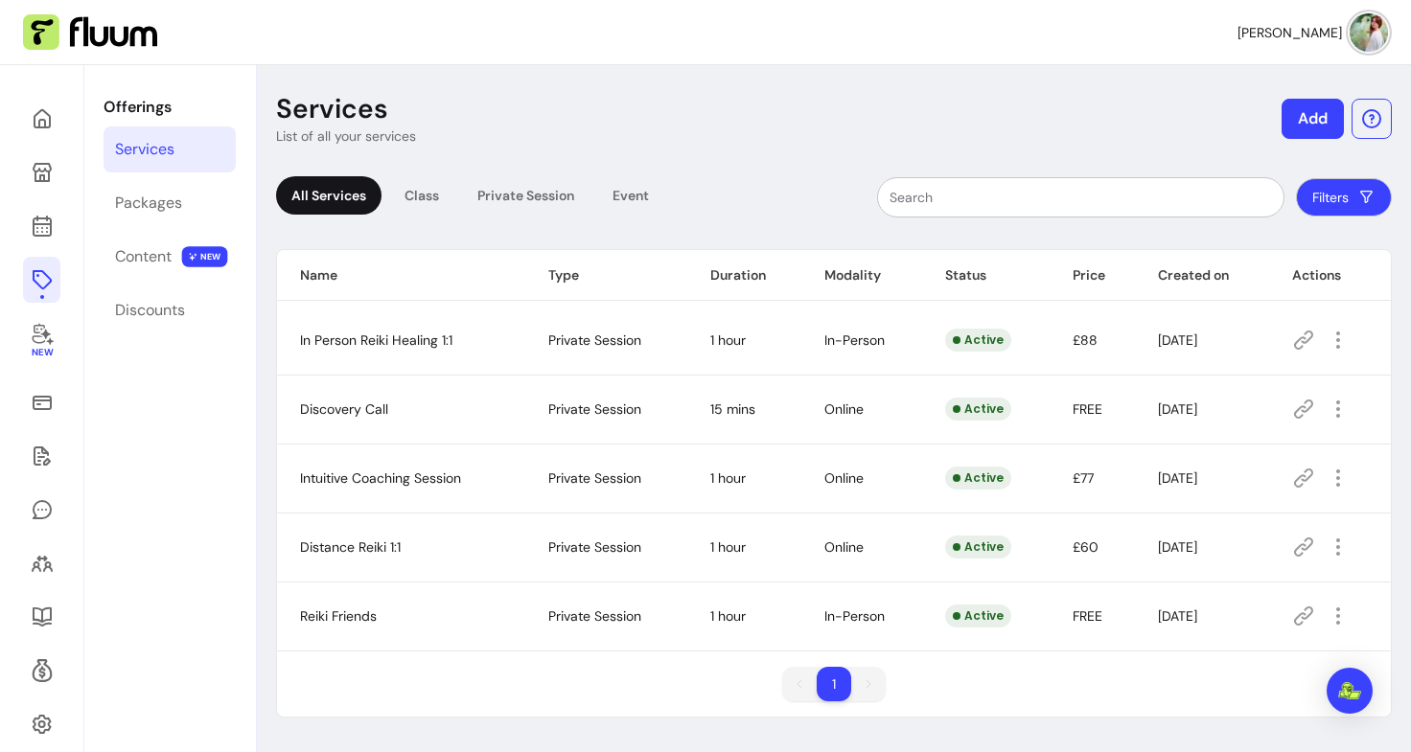
drag, startPoint x: 1322, startPoint y: 411, endPoint x: 1305, endPoint y: 311, distance: 102.0
click at [1305, 311] on tbody "In Person Reiki Healing 1:1 Private Session 1 hour In-Person Active £88 [DATE] …" at bounding box center [834, 479] width 1114 height 346
click at [344, 401] on span "Discovery Call" at bounding box center [344, 409] width 88 height 17
click at [1331, 479] on icon "button" at bounding box center [1338, 478] width 22 height 22
click at [1235, 540] on span "Amend" at bounding box center [1258, 545] width 140 height 19
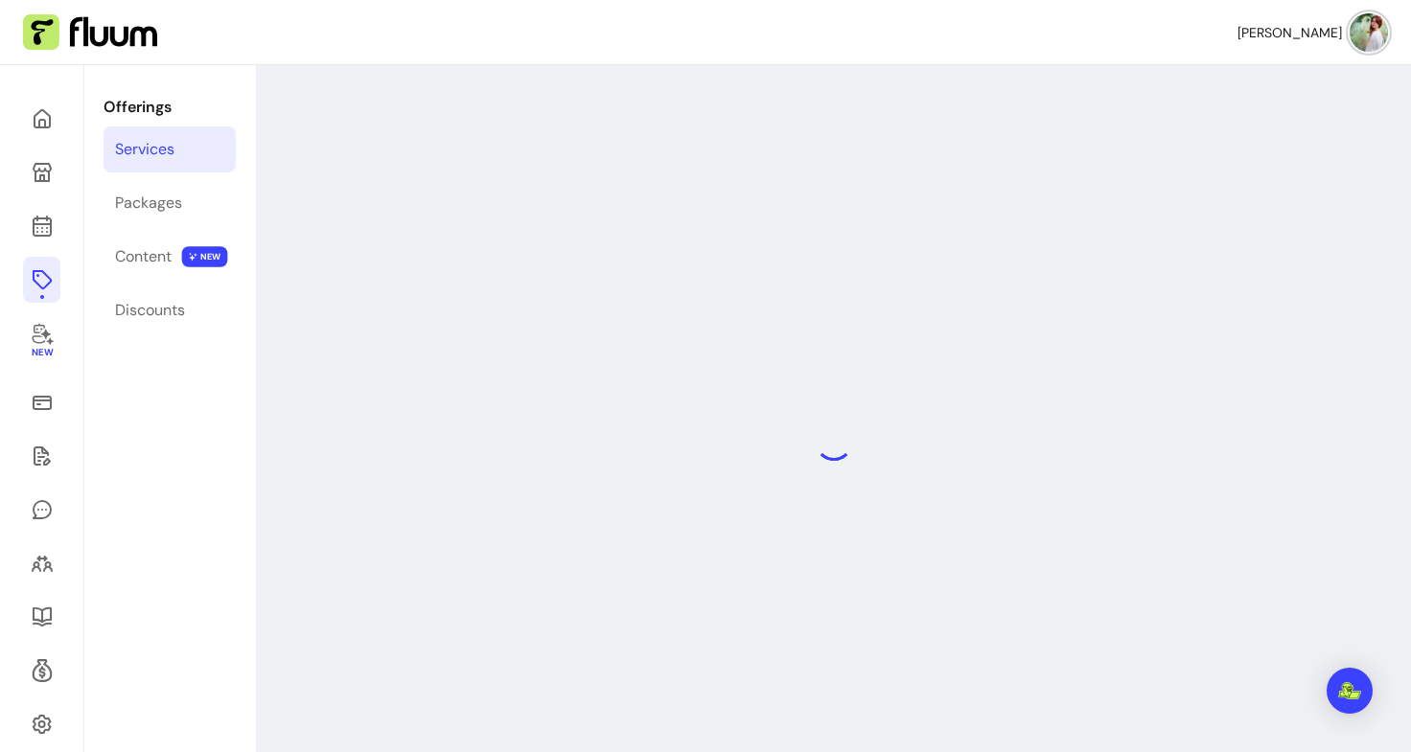
select select "**"
select select "***"
select select "******"
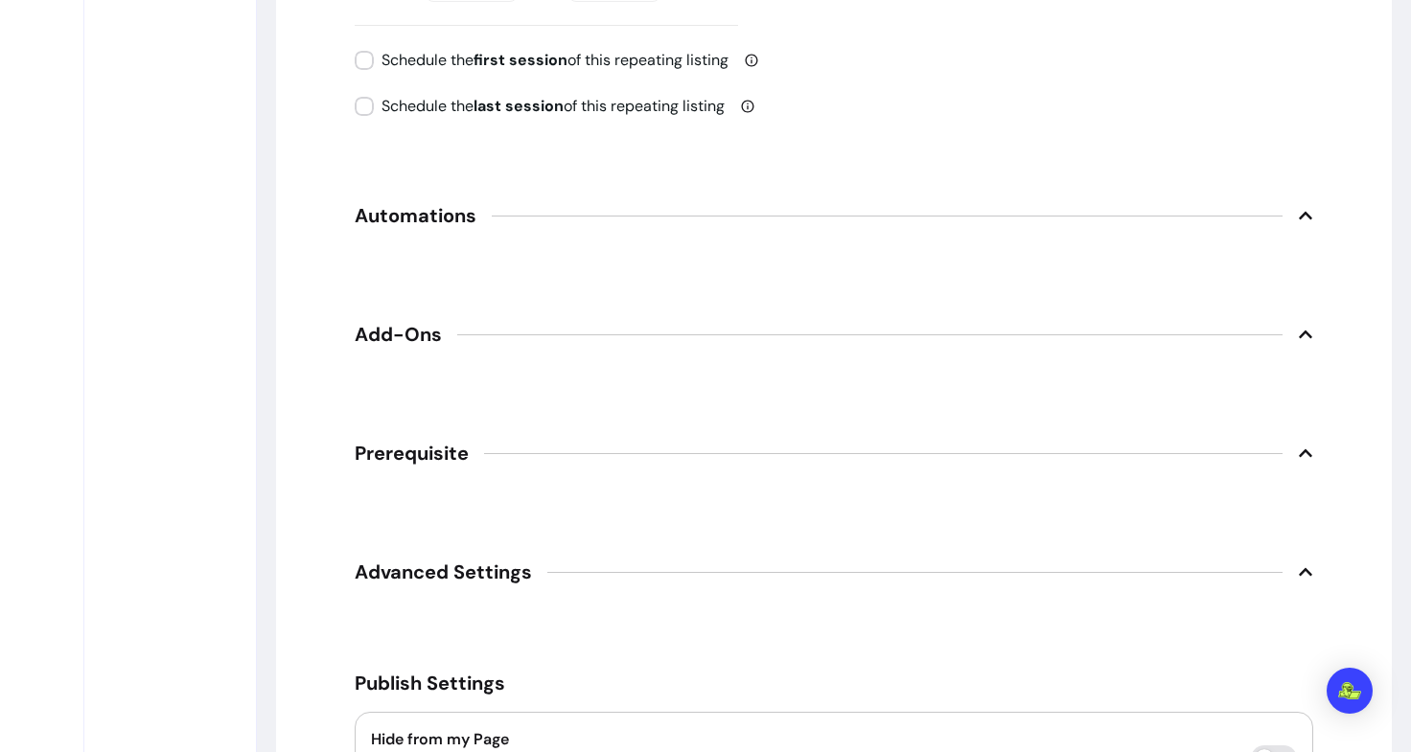
scroll to position [2855, 0]
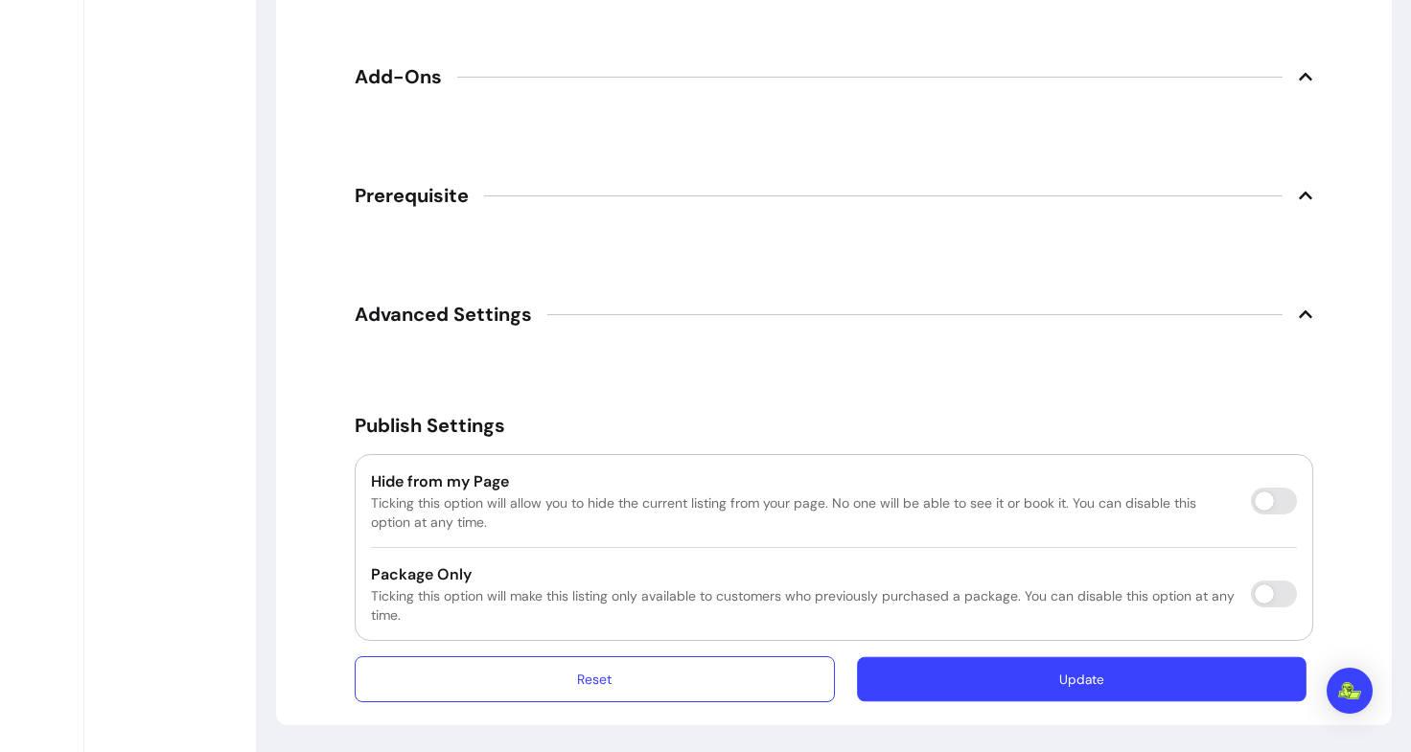
click at [992, 690] on button "Update" at bounding box center [1082, 680] width 450 height 45
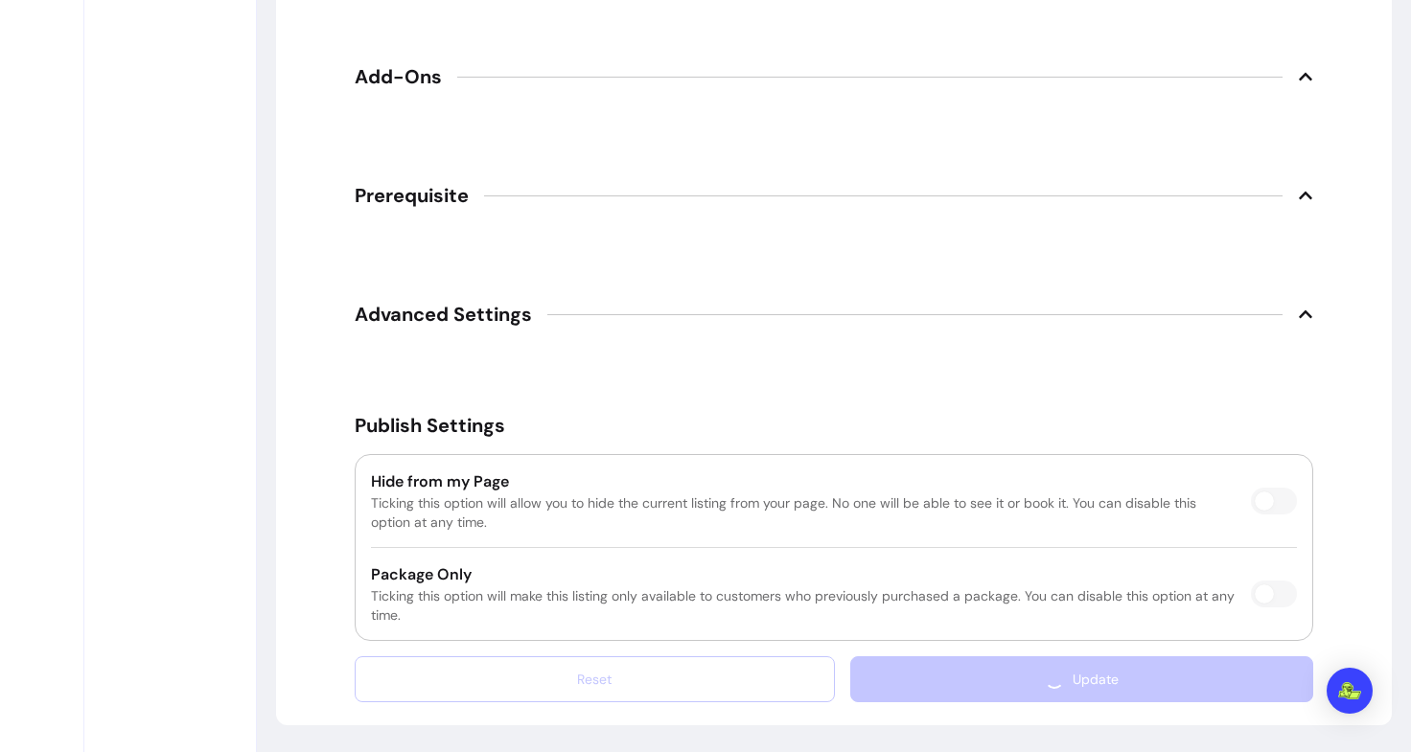
scroll to position [2815, 0]
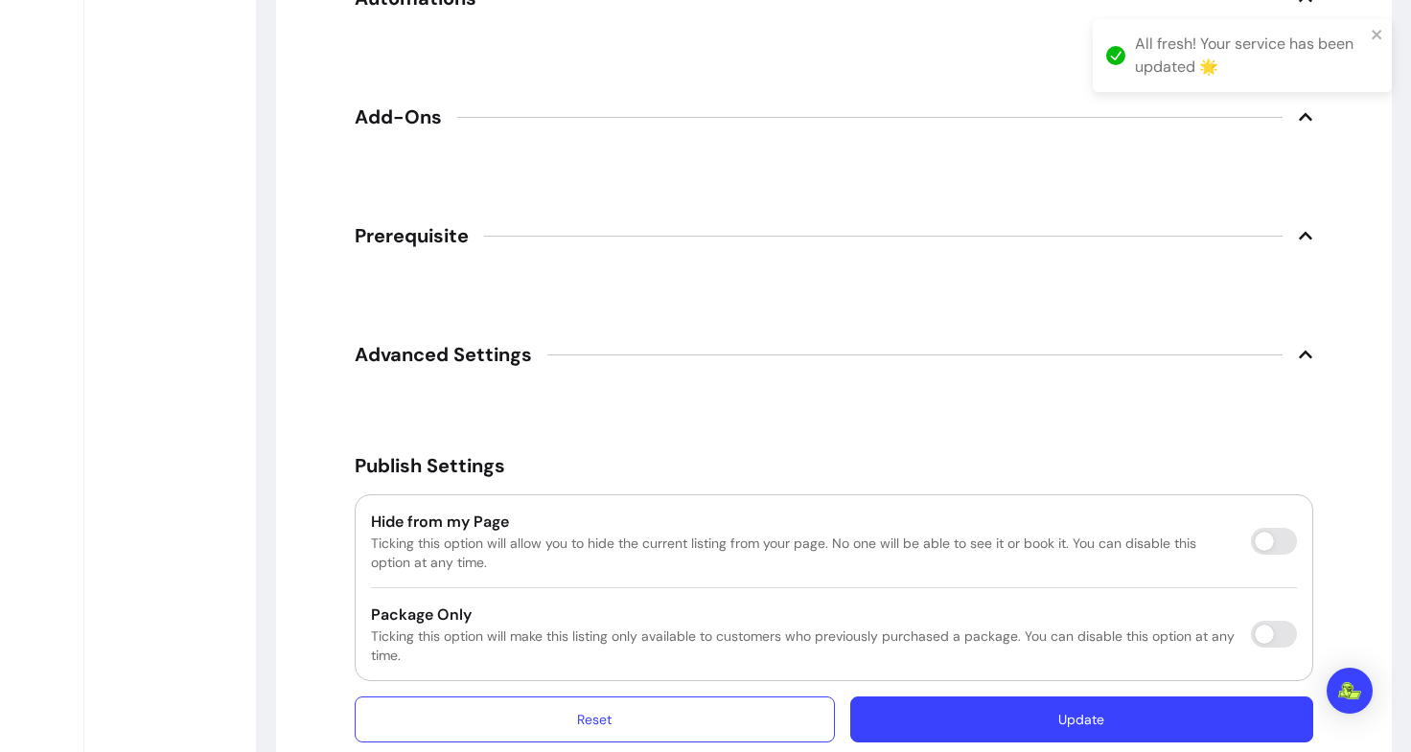
scroll to position [65, 0]
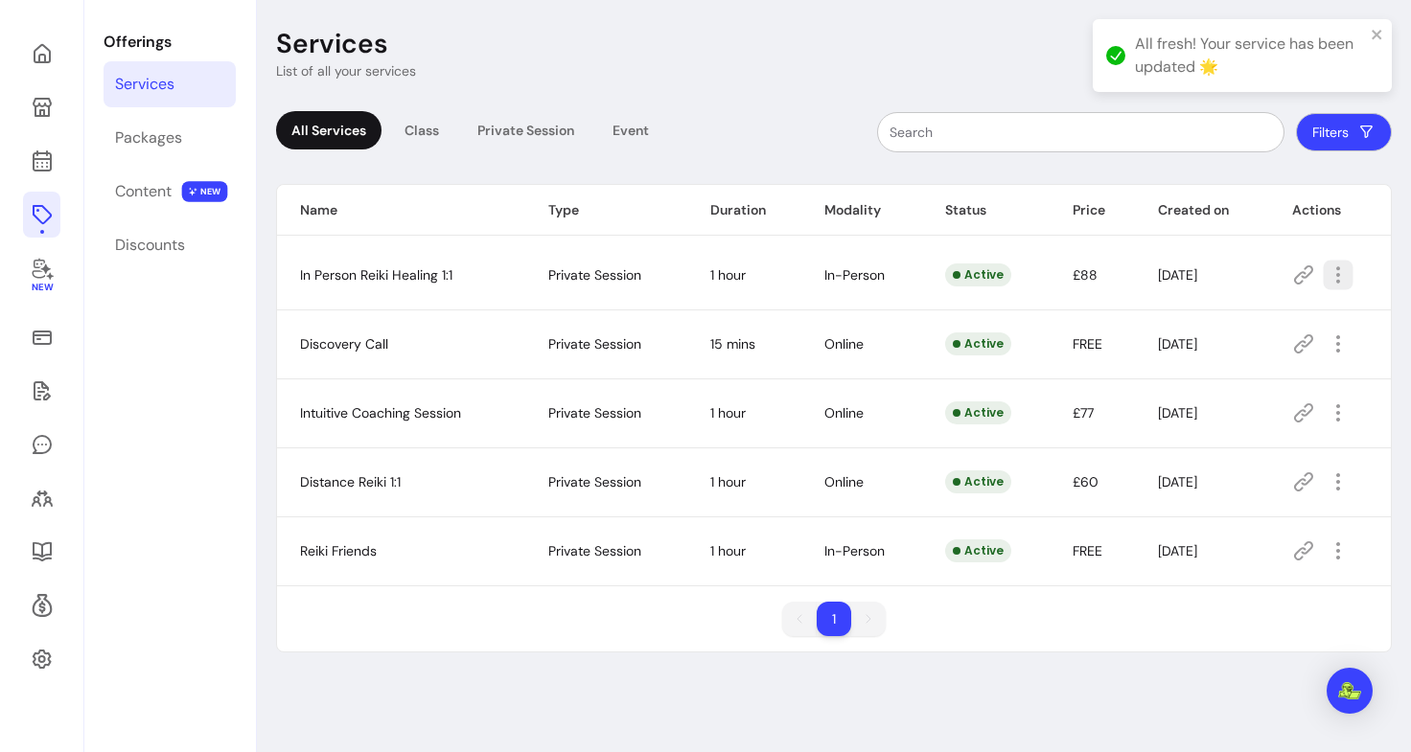
click at [1331, 278] on icon "button" at bounding box center [1338, 275] width 22 height 22
click at [1210, 349] on span "Amend" at bounding box center [1258, 342] width 140 height 19
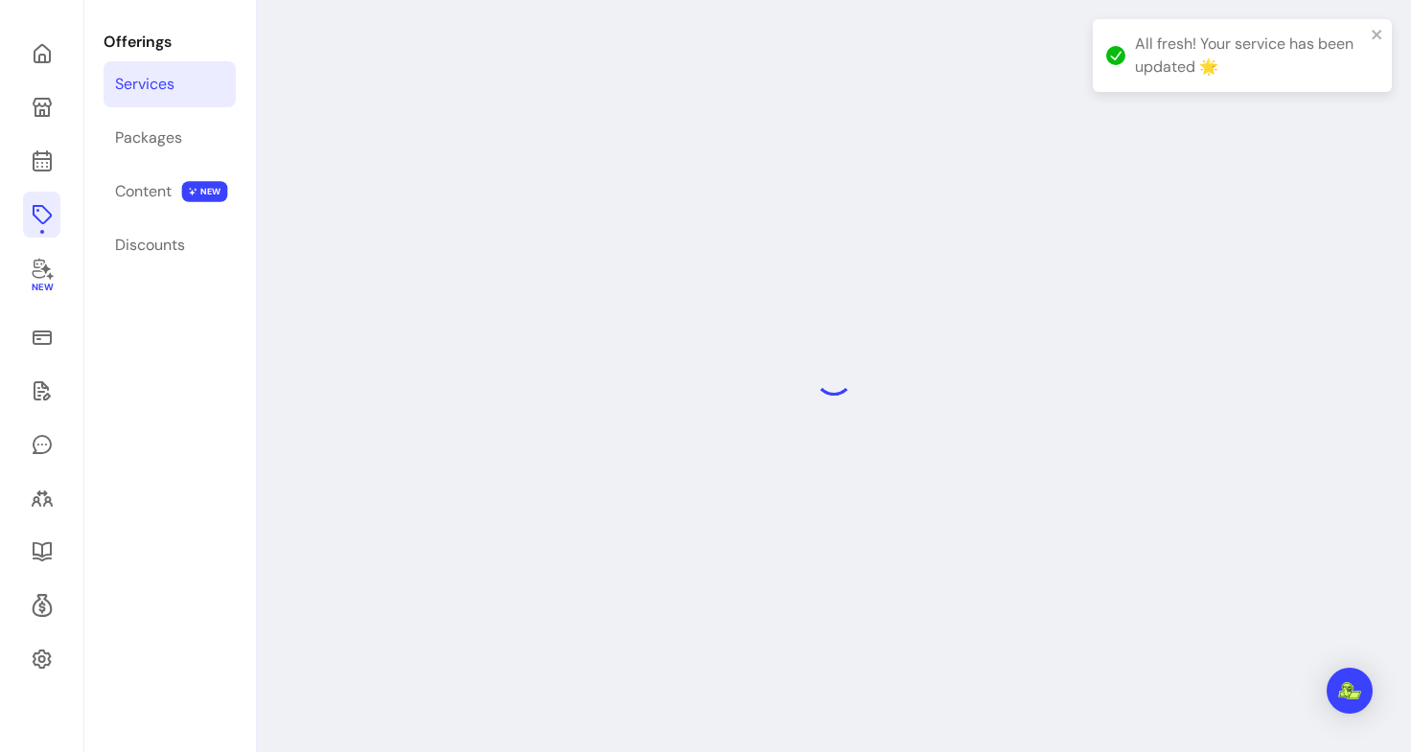
select select "**"
select select "***"
select select "**********"
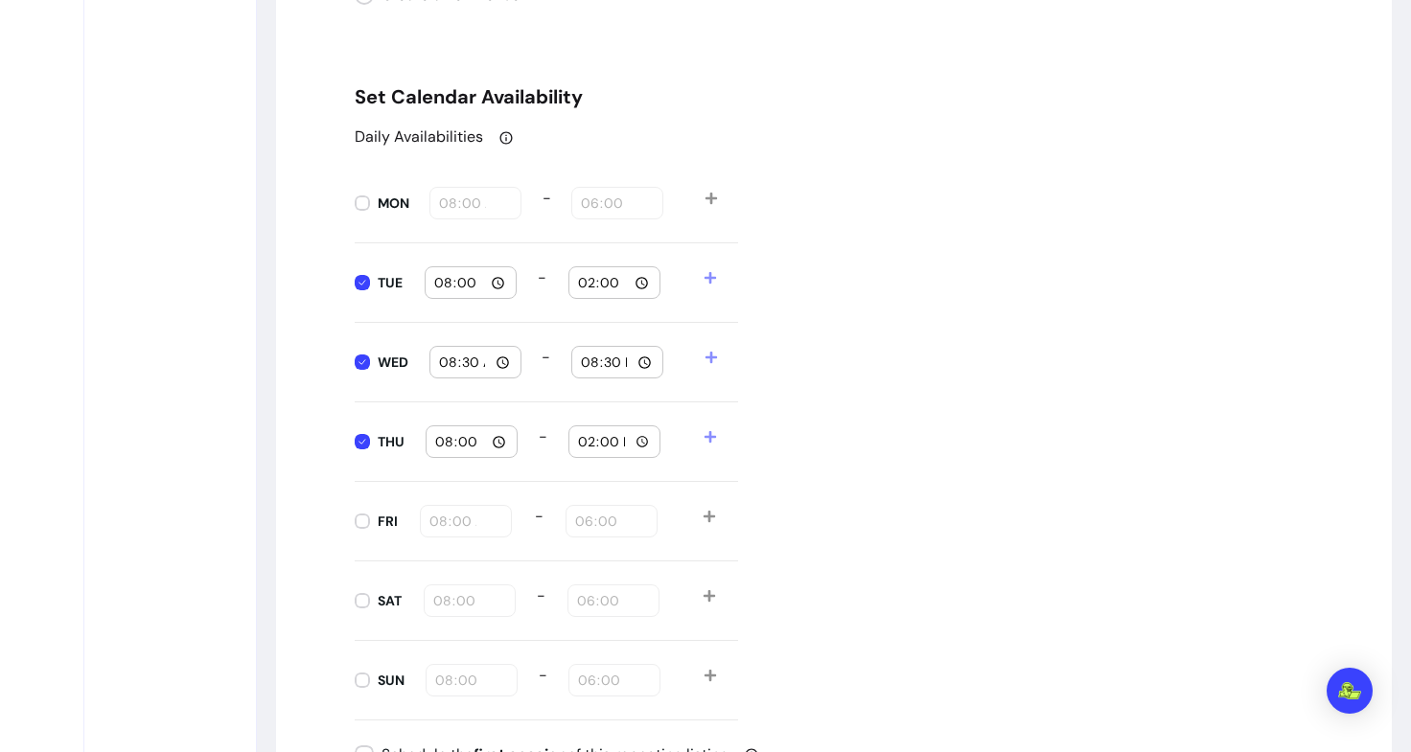
scroll to position [1998, 0]
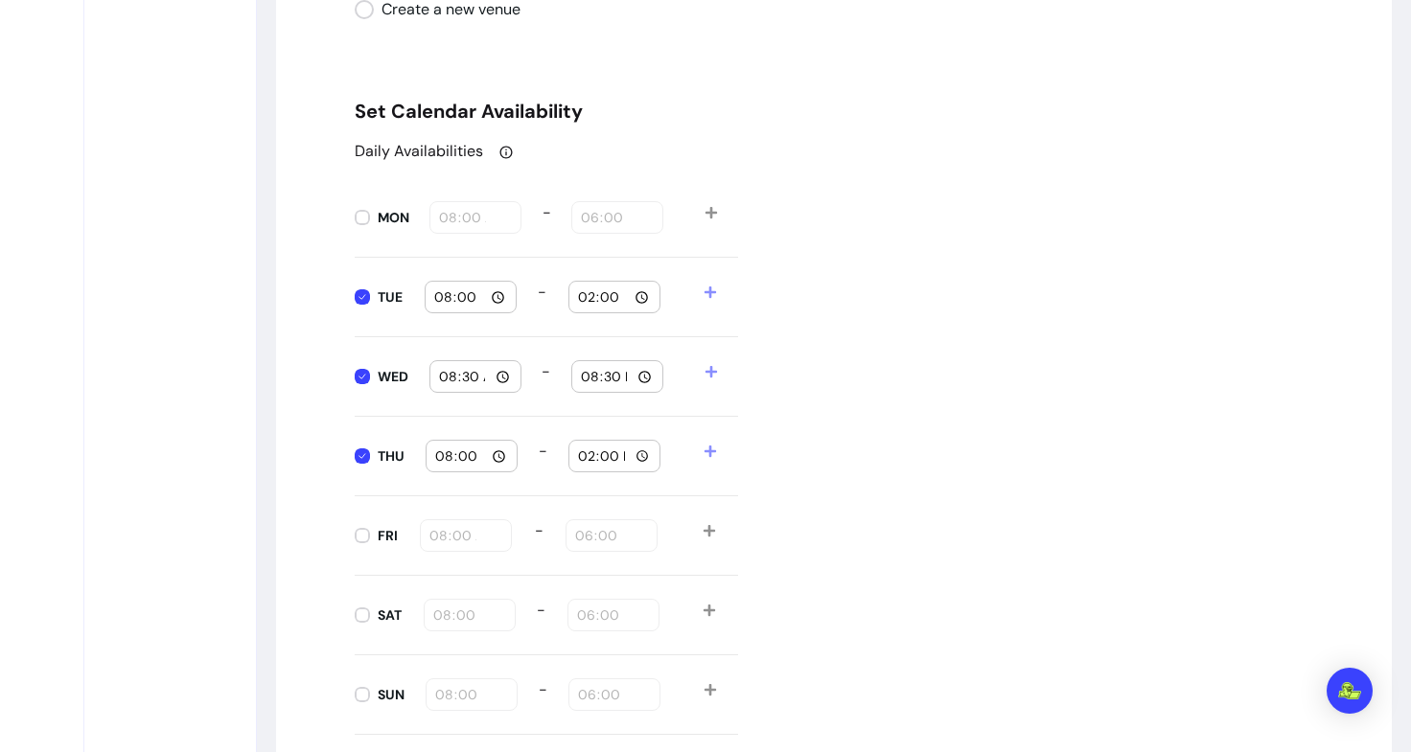
click at [635, 298] on input "14:00" at bounding box center [614, 297] width 75 height 21
type input "20:00"
click at [879, 351] on div "Daily Availabilities MON 08:00 - 18:00 TUE 08:00 - 20:00 WED 08:30 - 20:30 THU …" at bounding box center [834, 437] width 958 height 595
click at [635, 458] on input "14:00" at bounding box center [614, 456] width 75 height 21
type input "20:00"
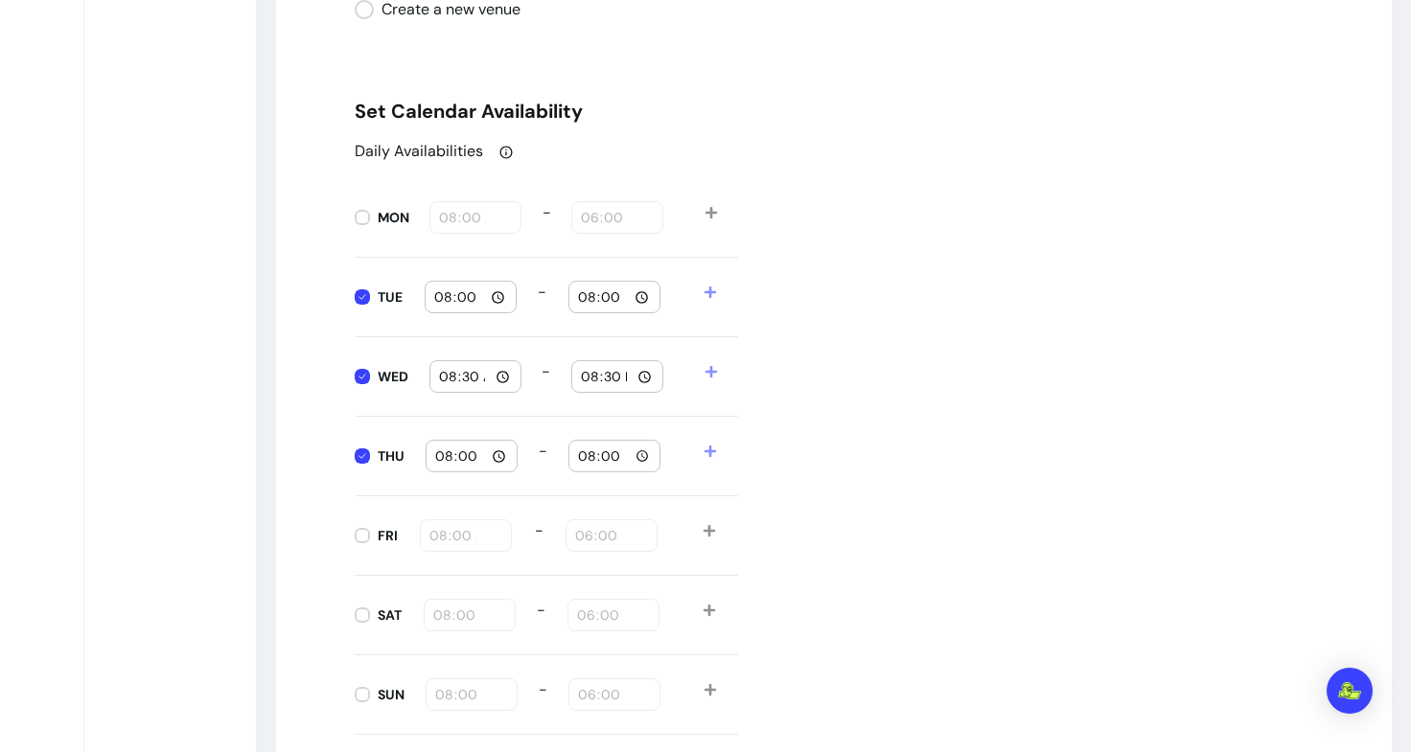
click at [880, 496] on div "Daily Availabilities MON 08:00 - 18:00 TUE 08:00 - 20:00 WED 08:30 - 20:30 THU …" at bounding box center [834, 437] width 958 height 595
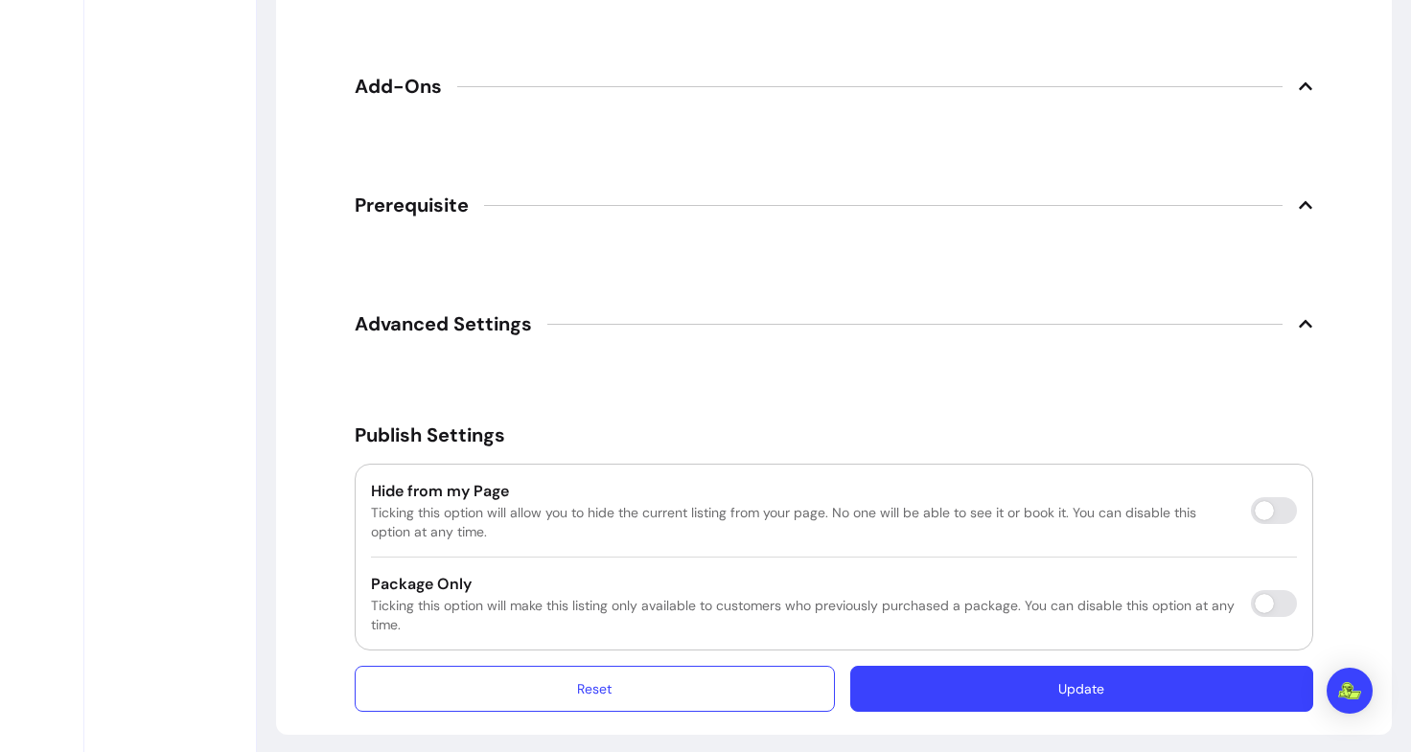
scroll to position [2966, 0]
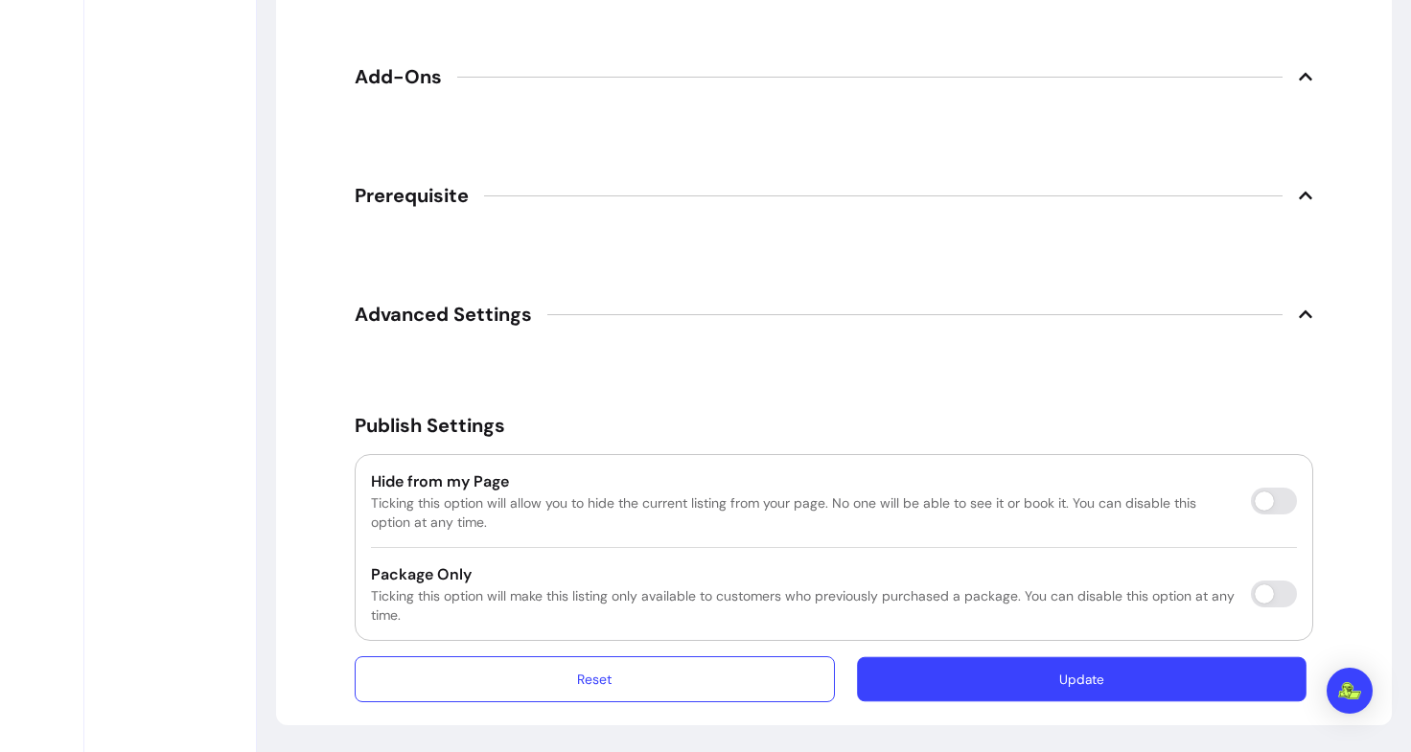
click at [981, 677] on button "Update" at bounding box center [1082, 680] width 450 height 45
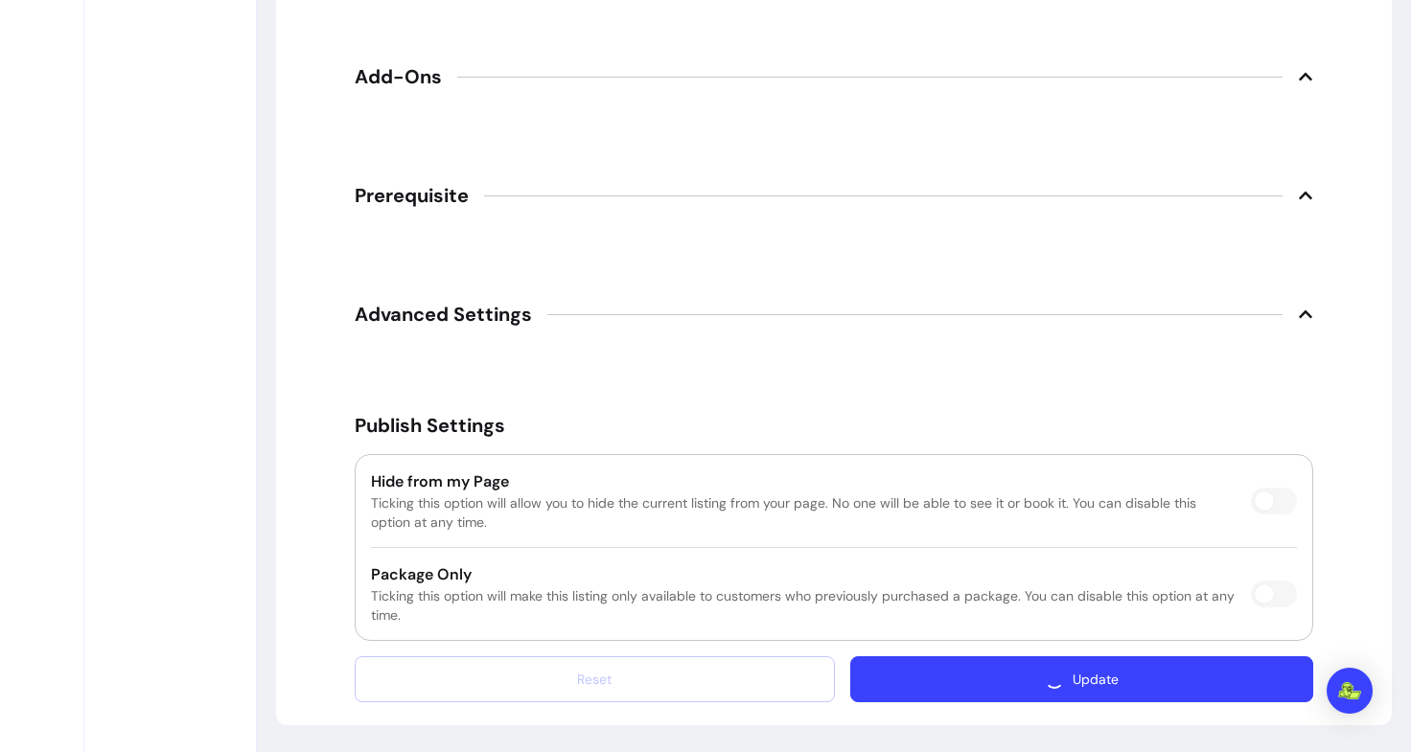
scroll to position [2912, 0]
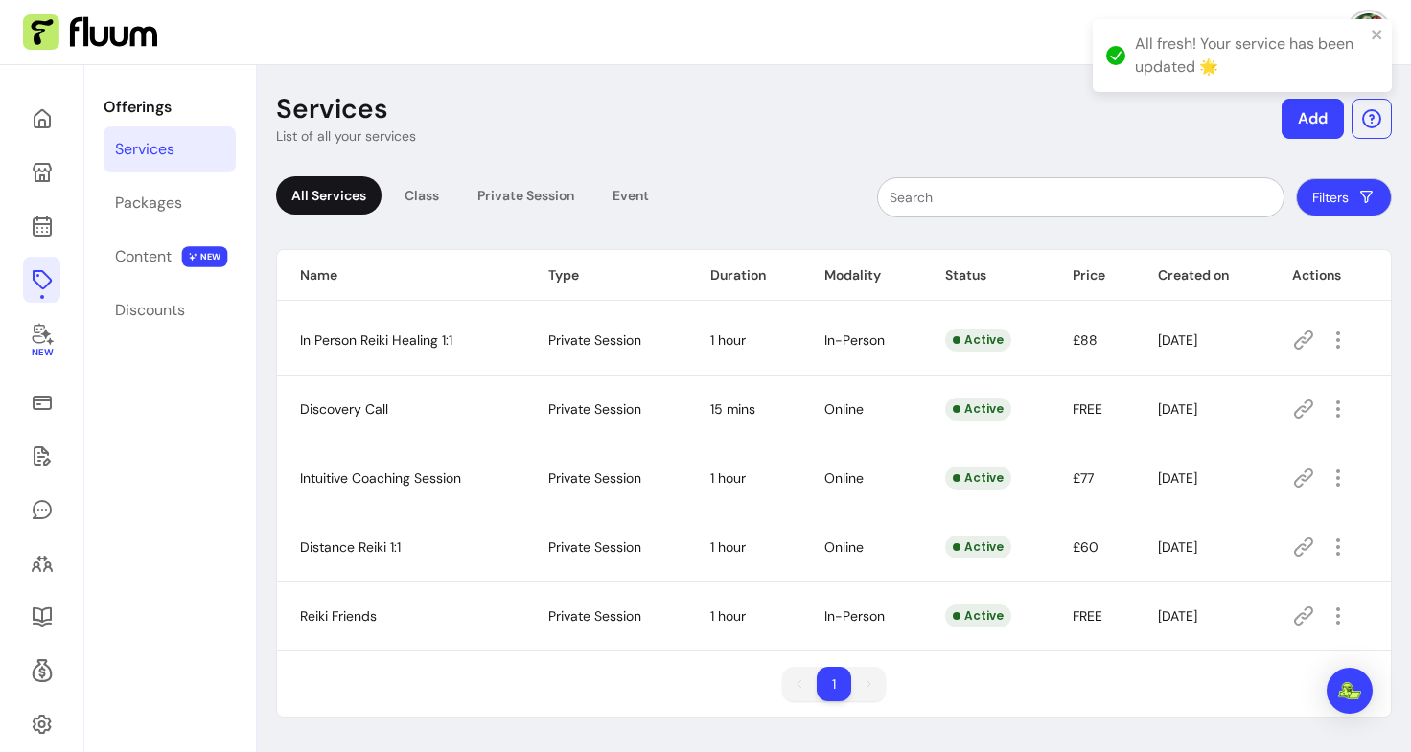
scroll to position [65, 0]
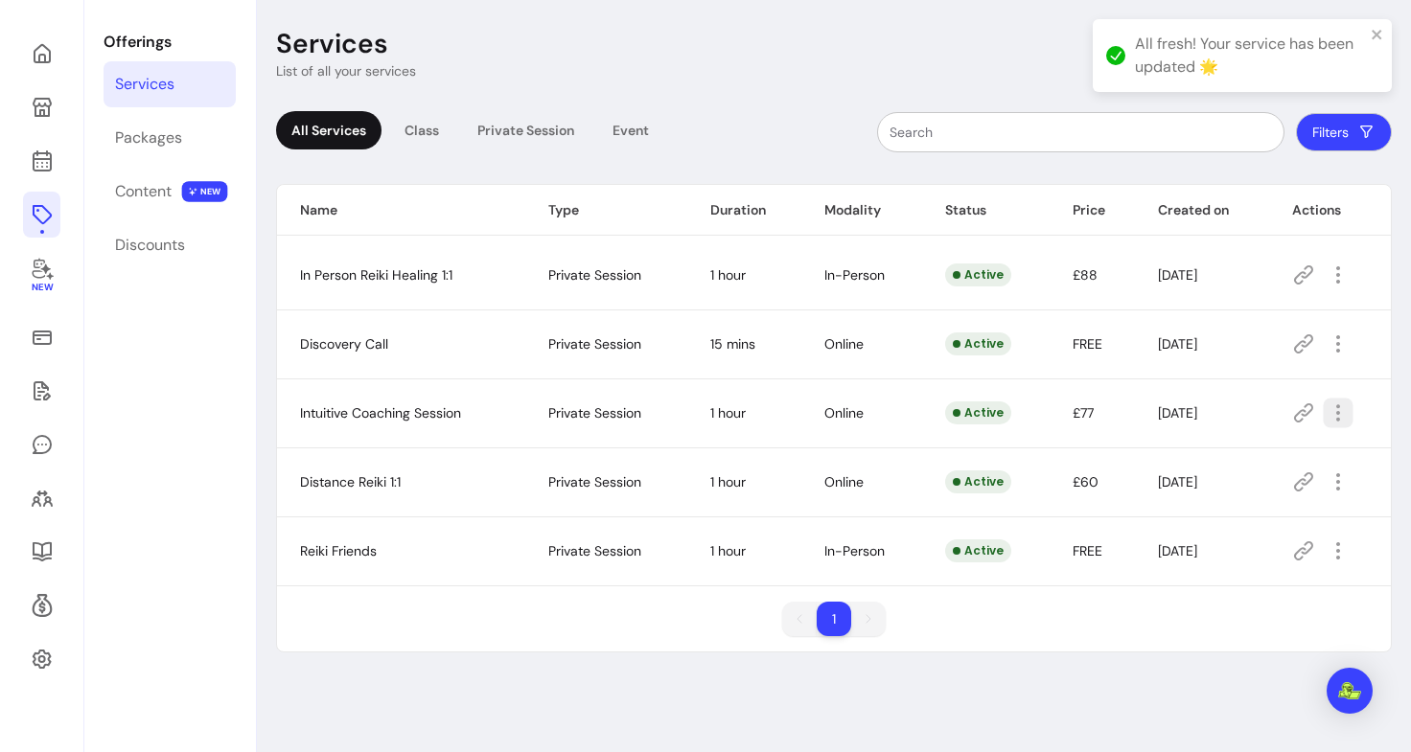
click at [1327, 403] on icon "button" at bounding box center [1338, 413] width 22 height 22
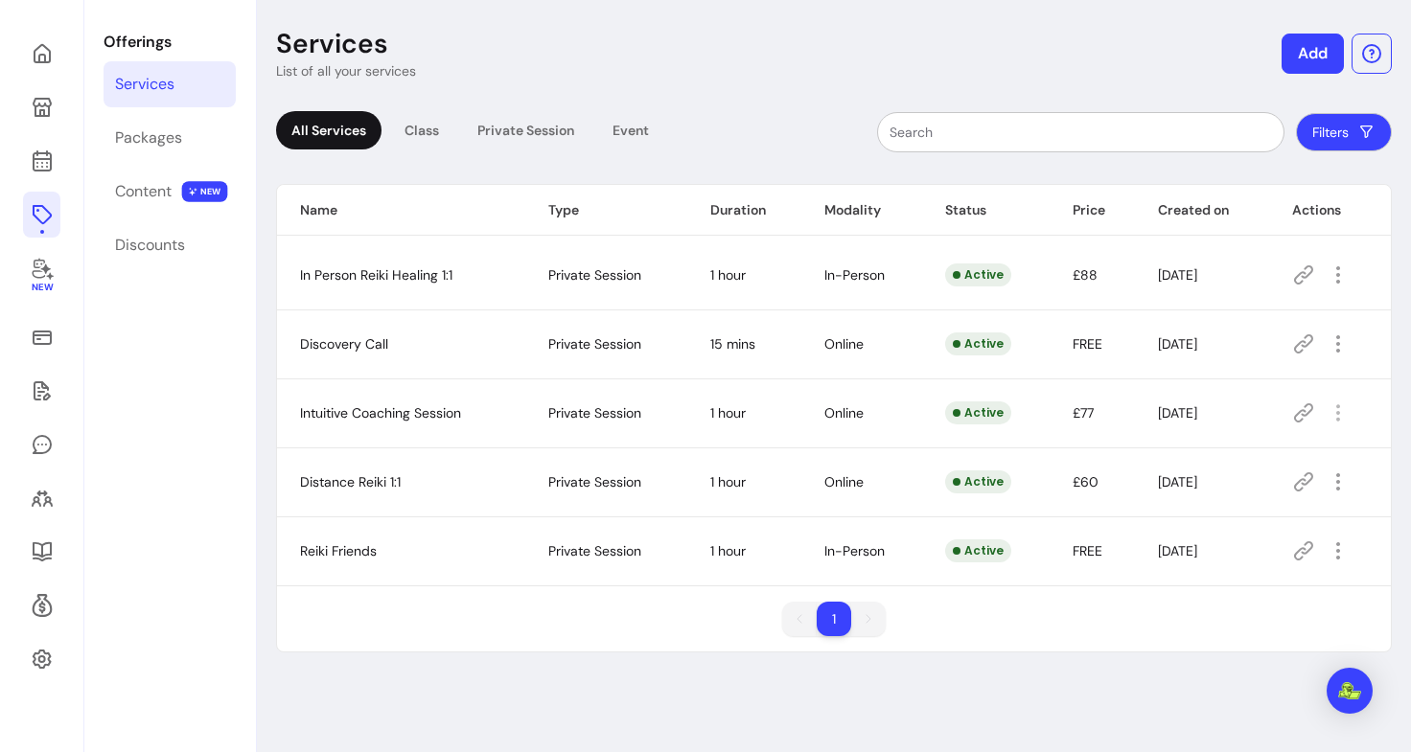
click at [959, 487] on div "Active" at bounding box center [978, 482] width 66 height 23
click at [1332, 484] on icon "button" at bounding box center [1338, 482] width 22 height 22
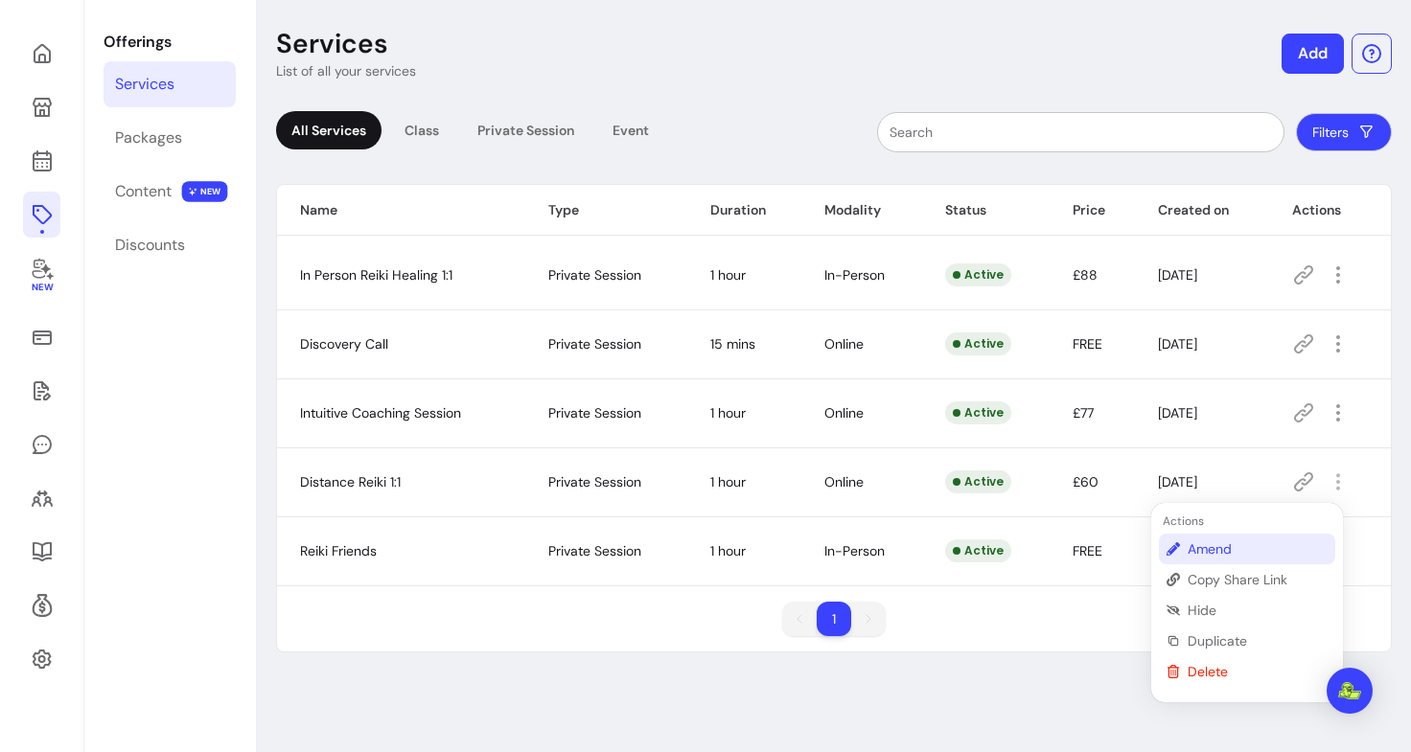
click at [1228, 551] on span "Amend" at bounding box center [1258, 549] width 140 height 19
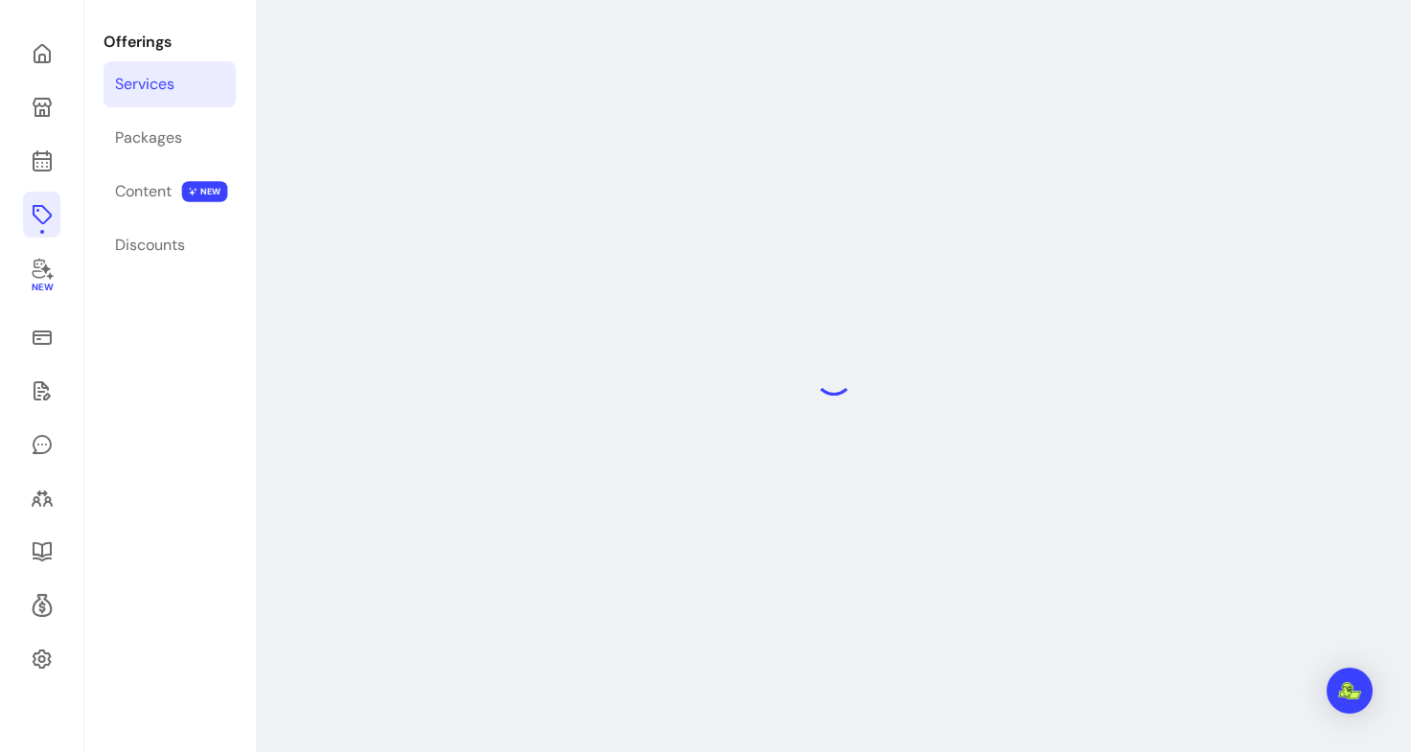
select select "**"
select select "***"
select select "****"
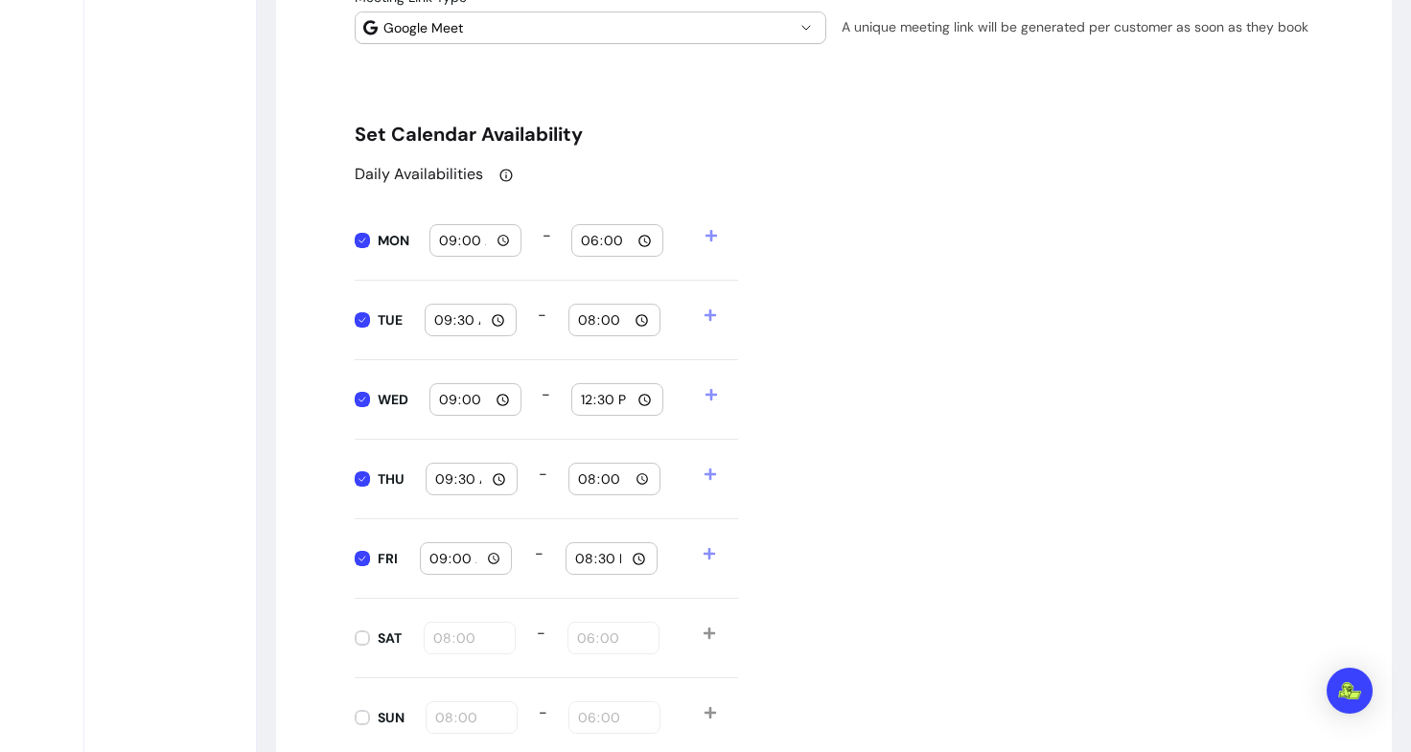
scroll to position [1847, 0]
click at [640, 397] on input "12:30" at bounding box center [617, 398] width 75 height 21
type input "12:00"
click at [919, 450] on div "Daily Availabilities MON 09:00 - 18:00 TUE 09:30 - 20:00 WED 09:00 - 12:00 THU …" at bounding box center [834, 459] width 958 height 595
click at [631, 569] on div "20:30" at bounding box center [611, 557] width 75 height 31
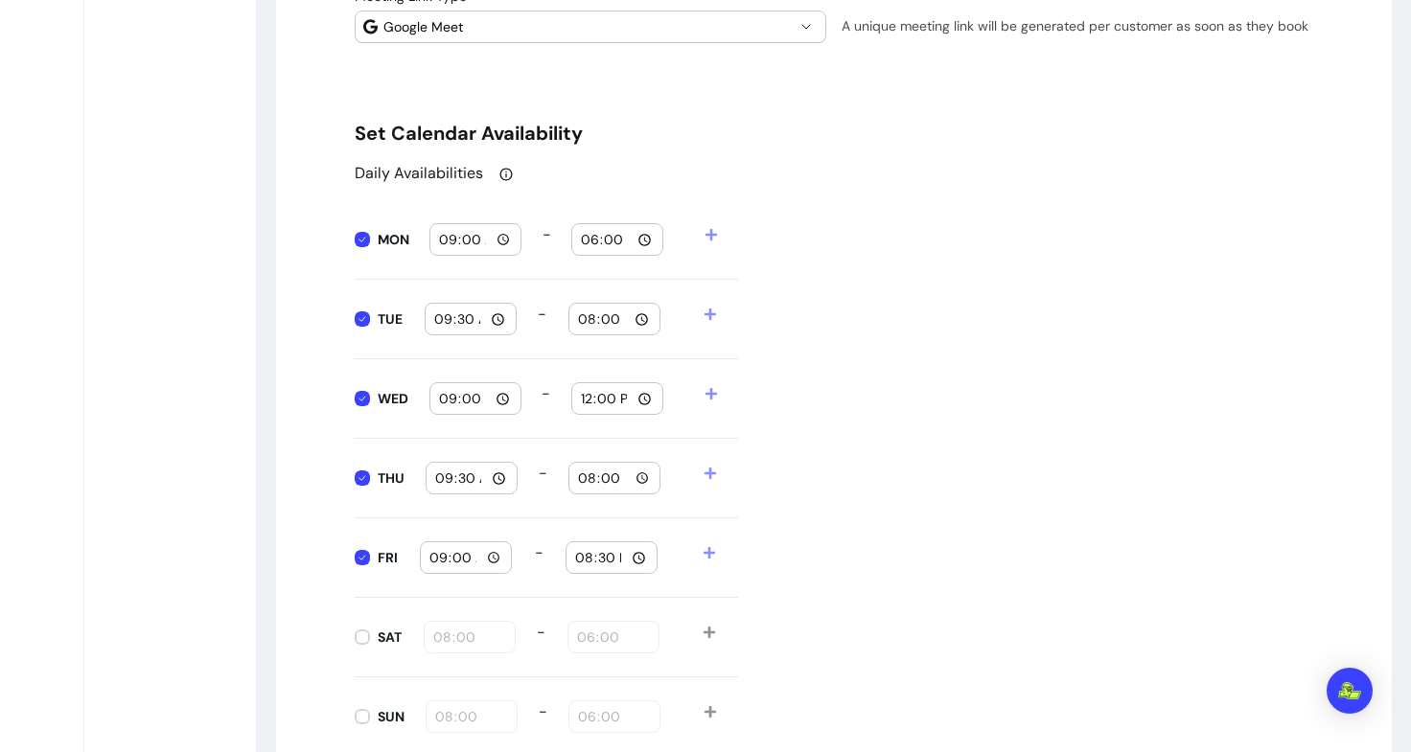
click at [631, 565] on input "20:30" at bounding box center [611, 557] width 75 height 21
type input "18:30"
click at [897, 368] on div "Daily Availabilities MON 09:00 - 18:00 TUE 09:30 - 20:00 WED 09:00 - 12:00 THU …" at bounding box center [834, 459] width 958 height 595
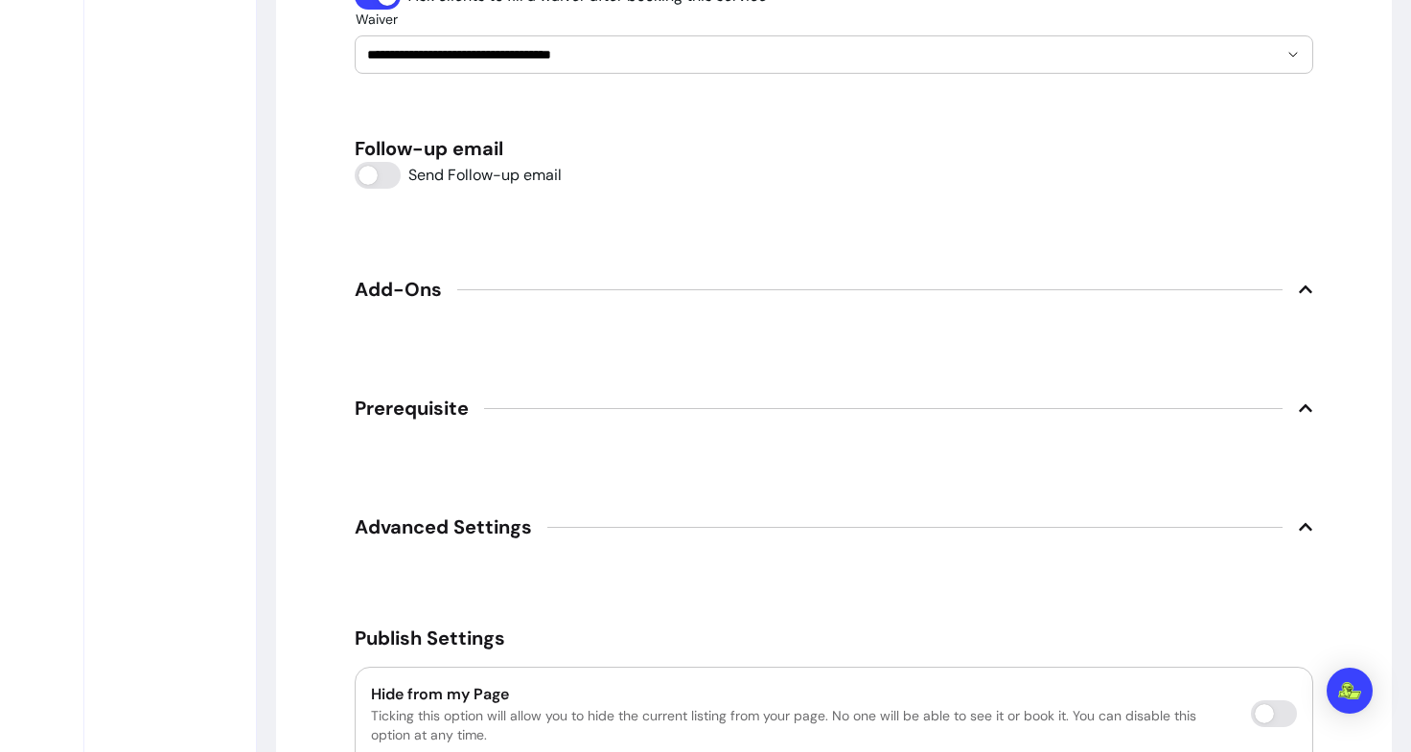
scroll to position [3086, 0]
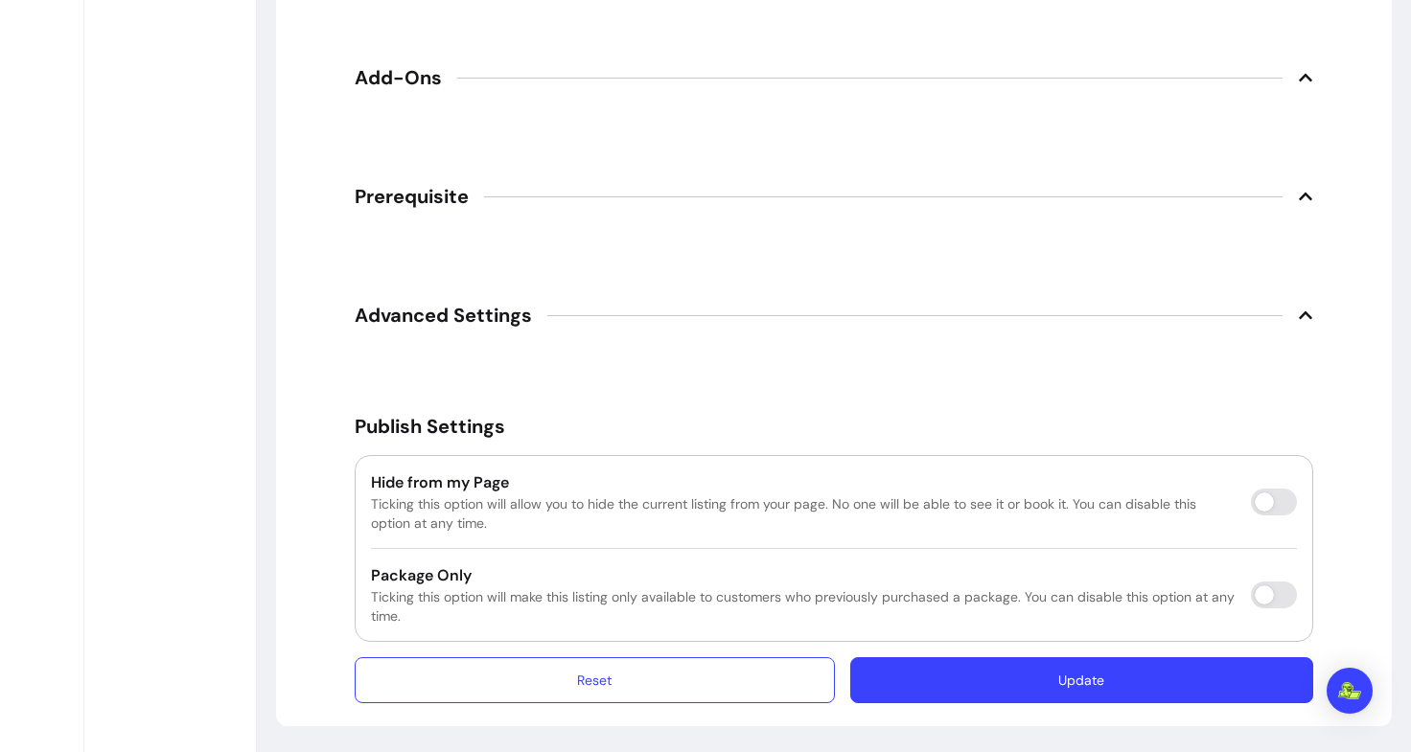
click at [1053, 681] on button "Update" at bounding box center [1081, 681] width 463 height 46
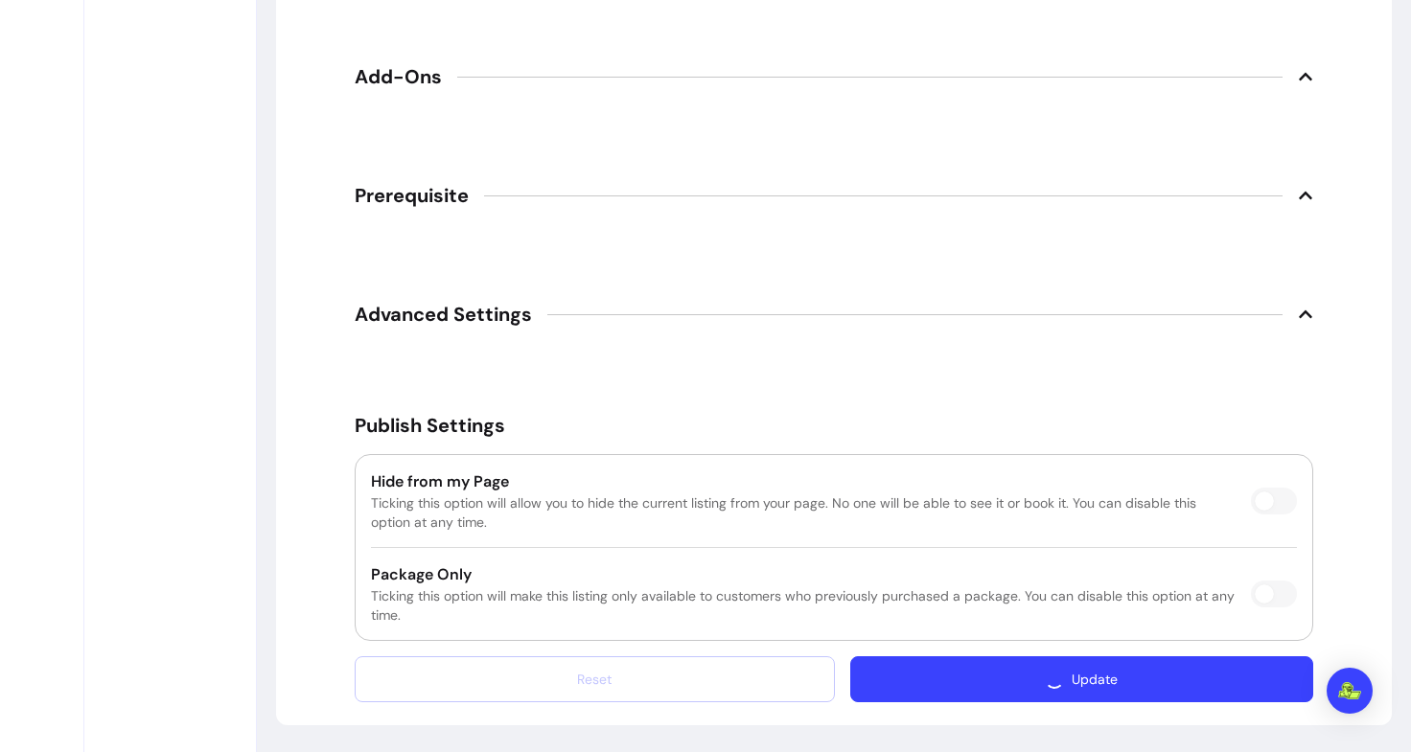
scroll to position [3033, 0]
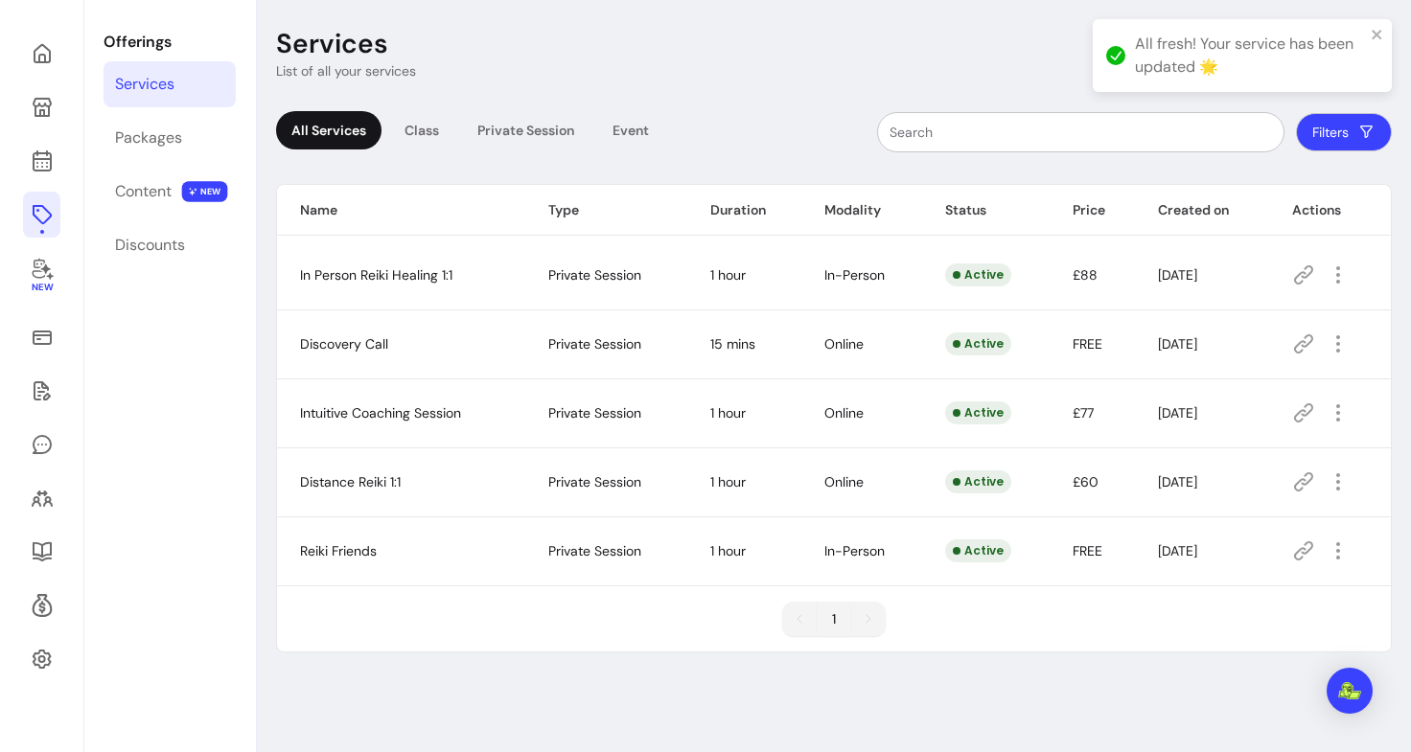
scroll to position [65, 0]
click at [174, 134] on div "Packages" at bounding box center [148, 138] width 67 height 23
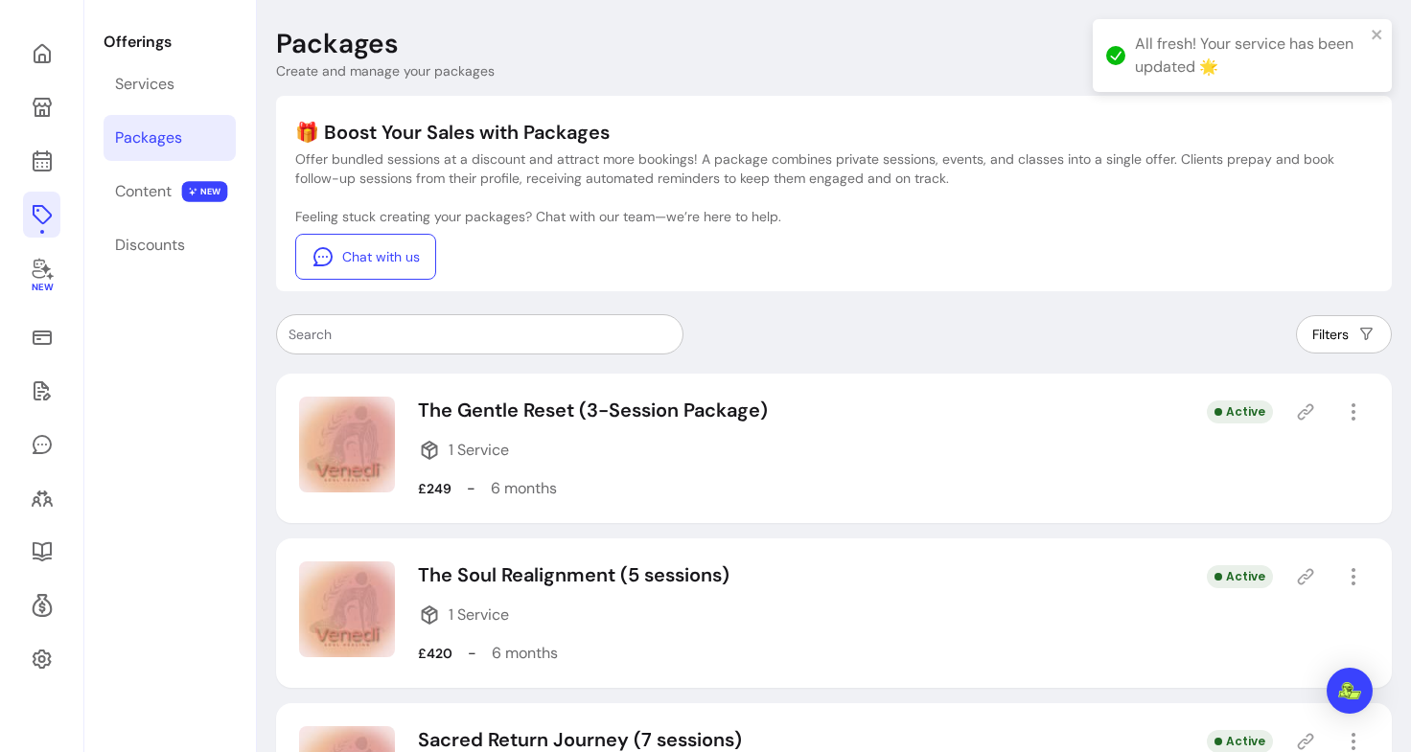
scroll to position [193, 0]
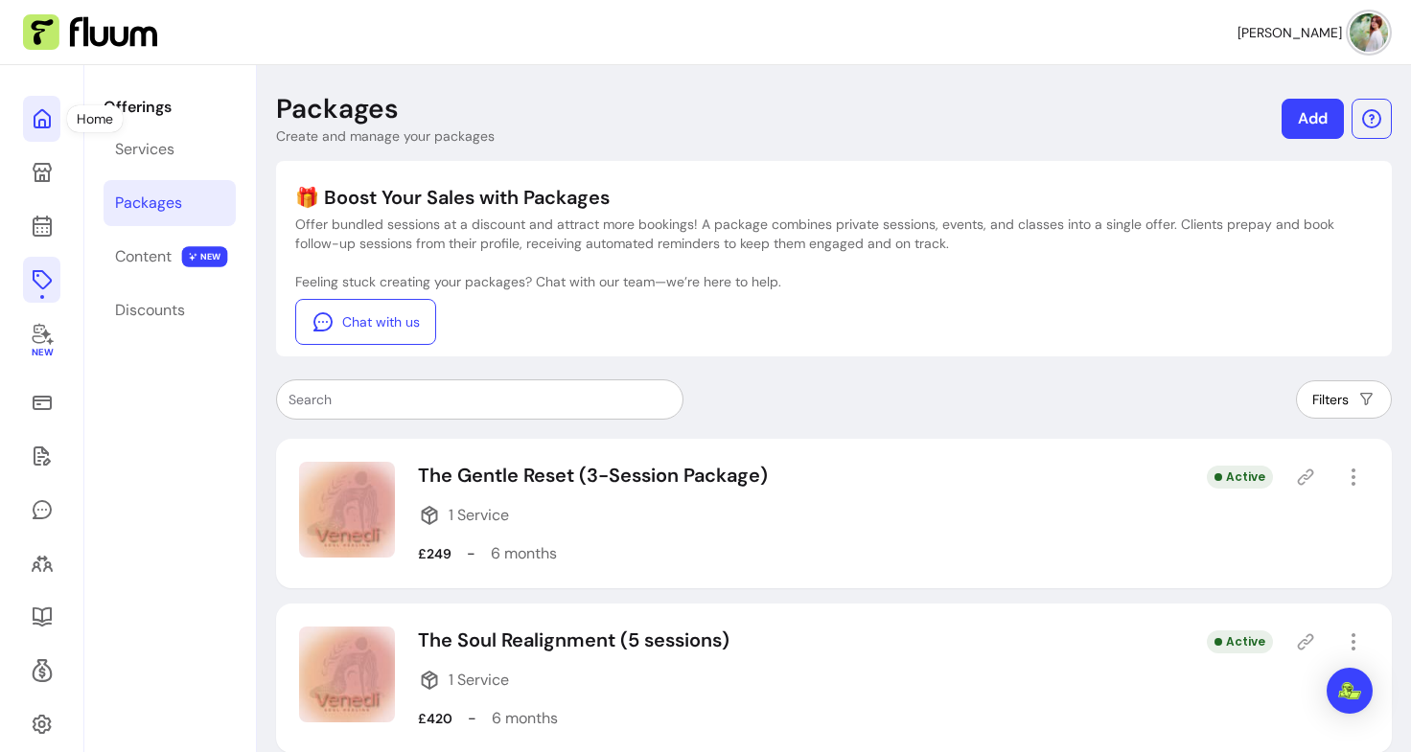
click at [46, 119] on icon at bounding box center [42, 118] width 23 height 23
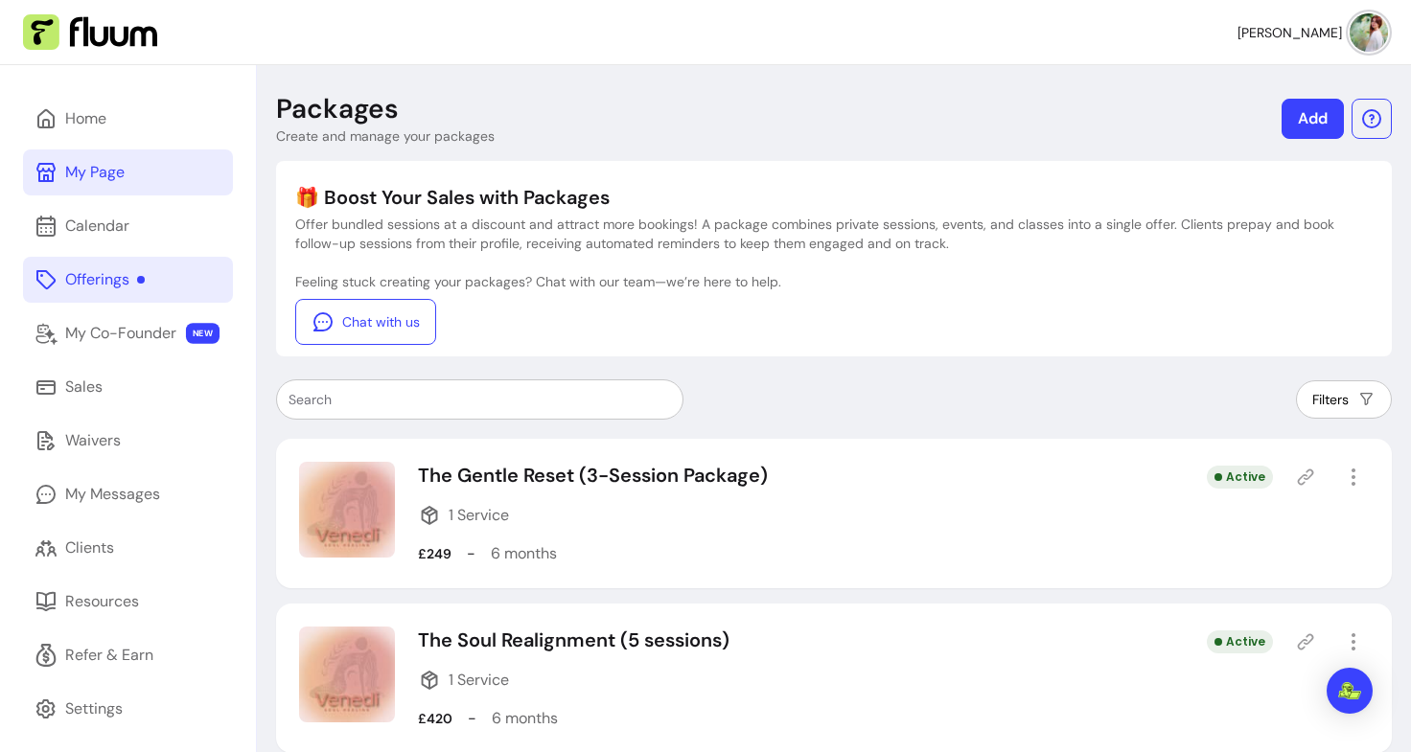
click at [88, 178] on div "My Page" at bounding box center [94, 172] width 59 height 23
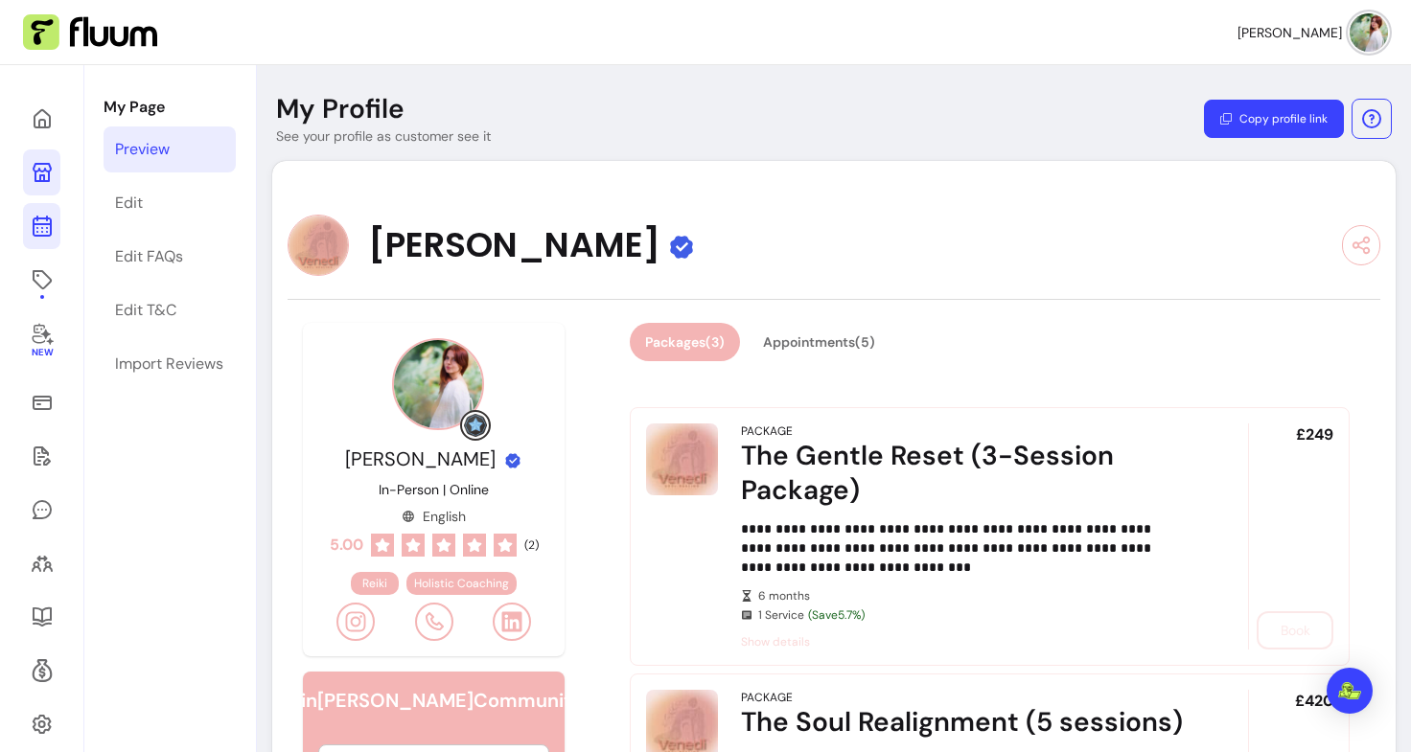
click at [35, 219] on icon at bounding box center [41, 149] width 325 height 273
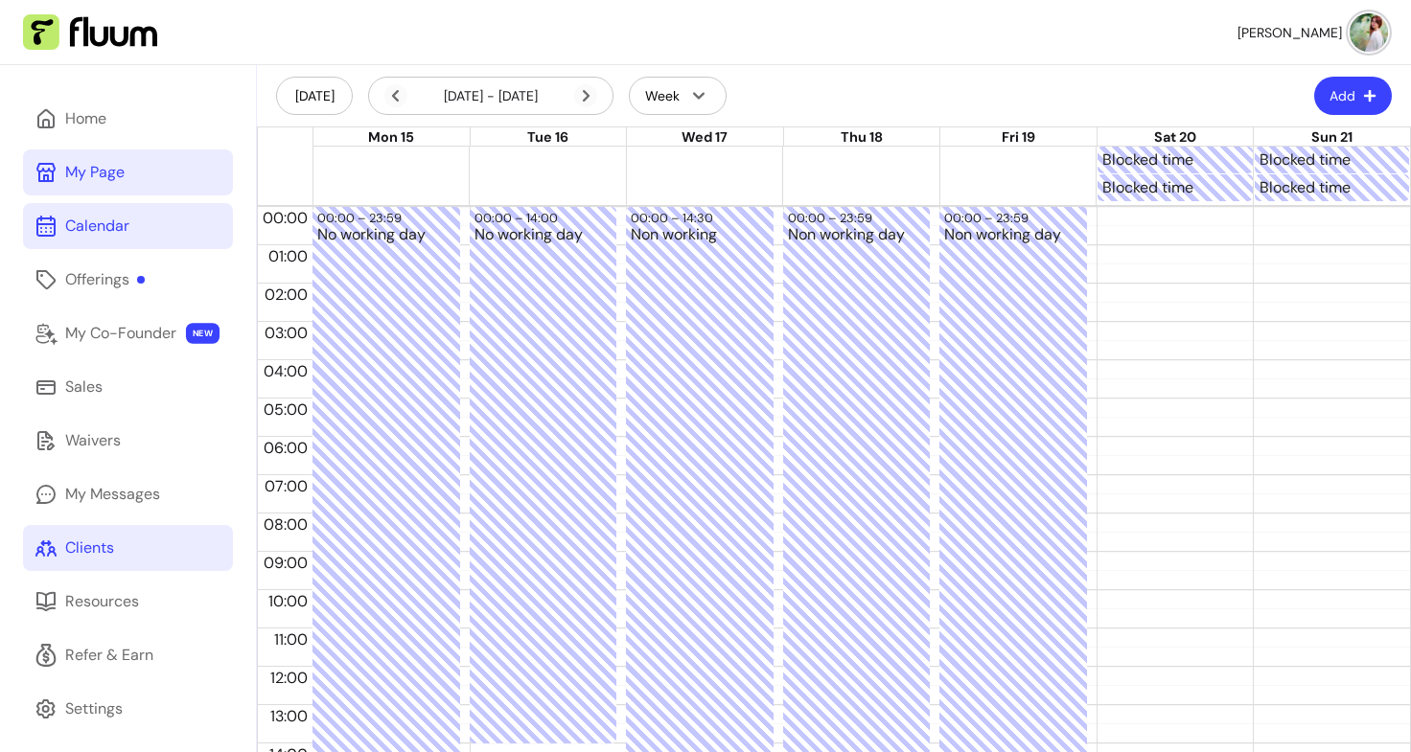
click at [110, 546] on div "Clients" at bounding box center [89, 548] width 49 height 23
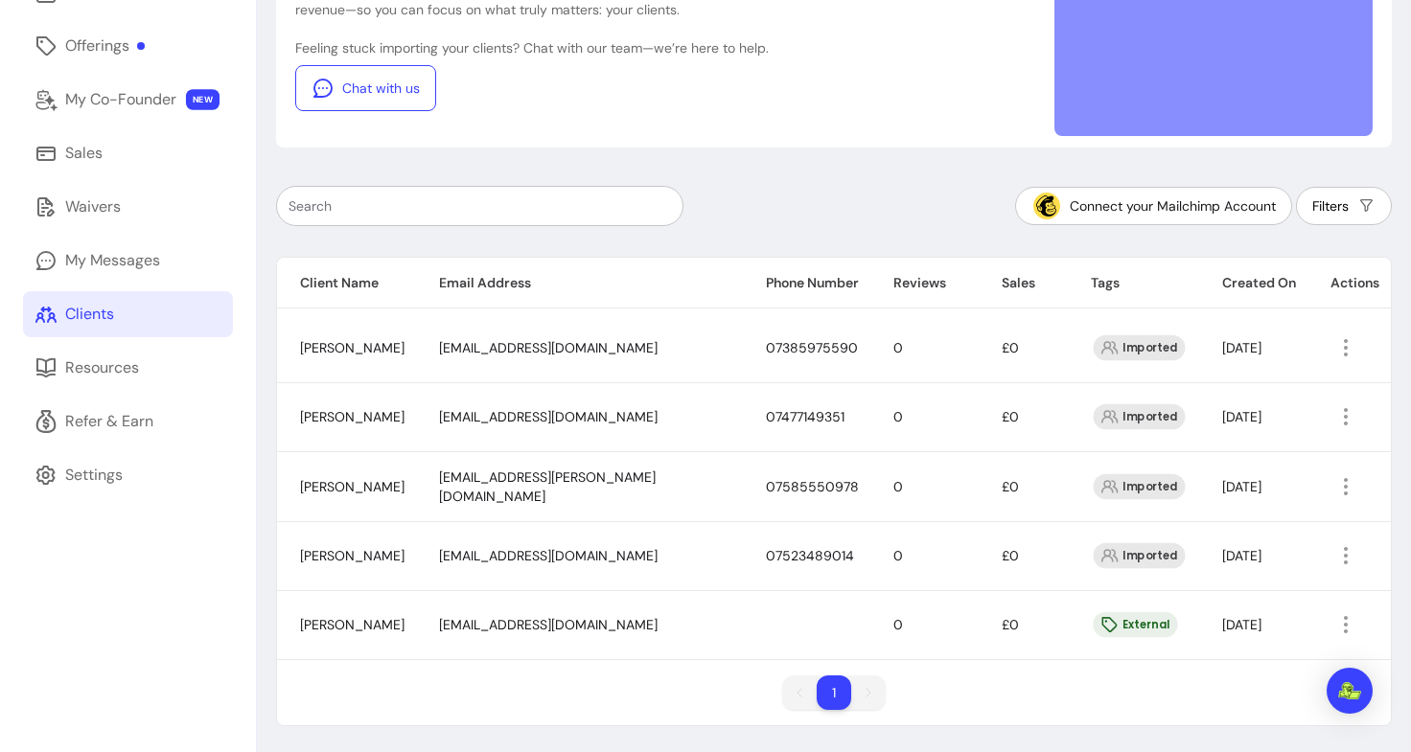
scroll to position [234, 0]
click at [1334, 559] on icon "button" at bounding box center [1345, 555] width 22 height 22
click at [566, 498] on td "slezsak.laci@gmail.com" at bounding box center [579, 486] width 327 height 70
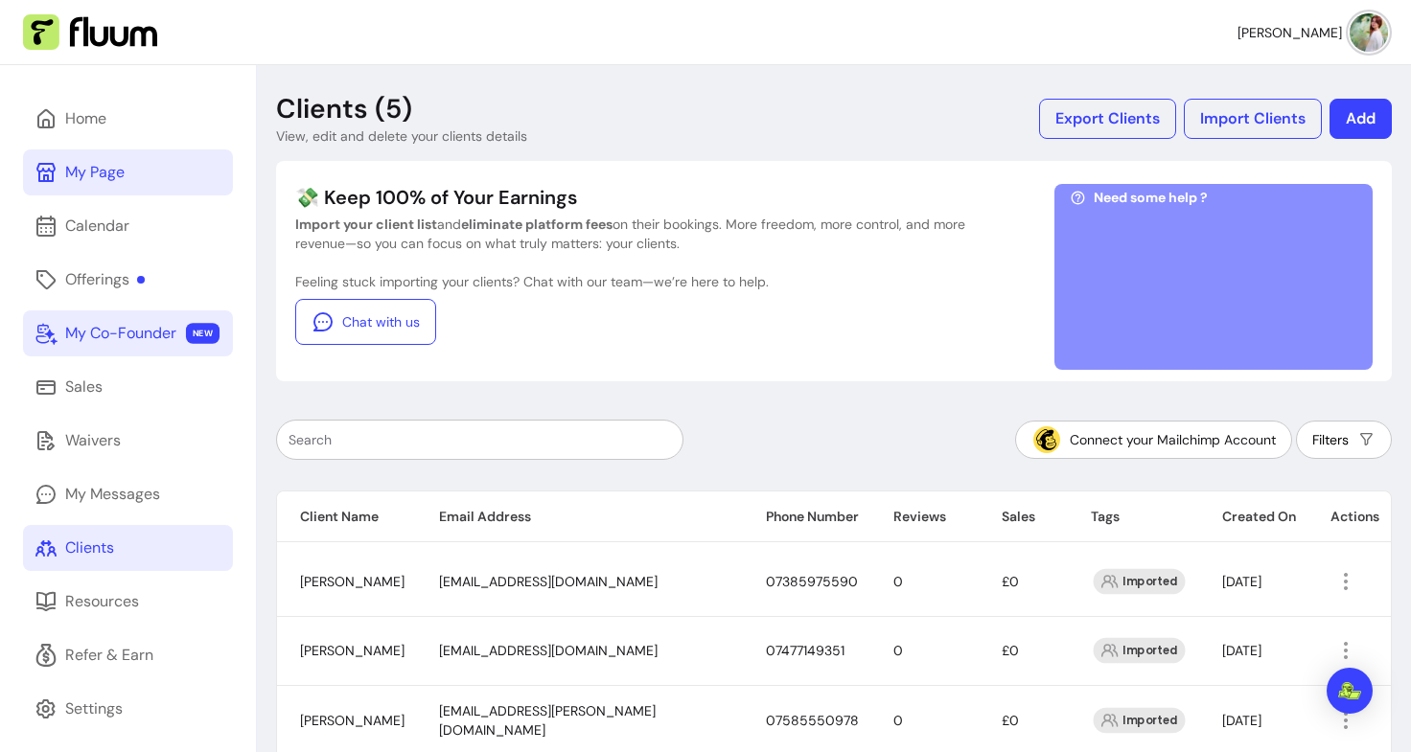
click at [157, 327] on div "My Co-Founder" at bounding box center [120, 333] width 111 height 23
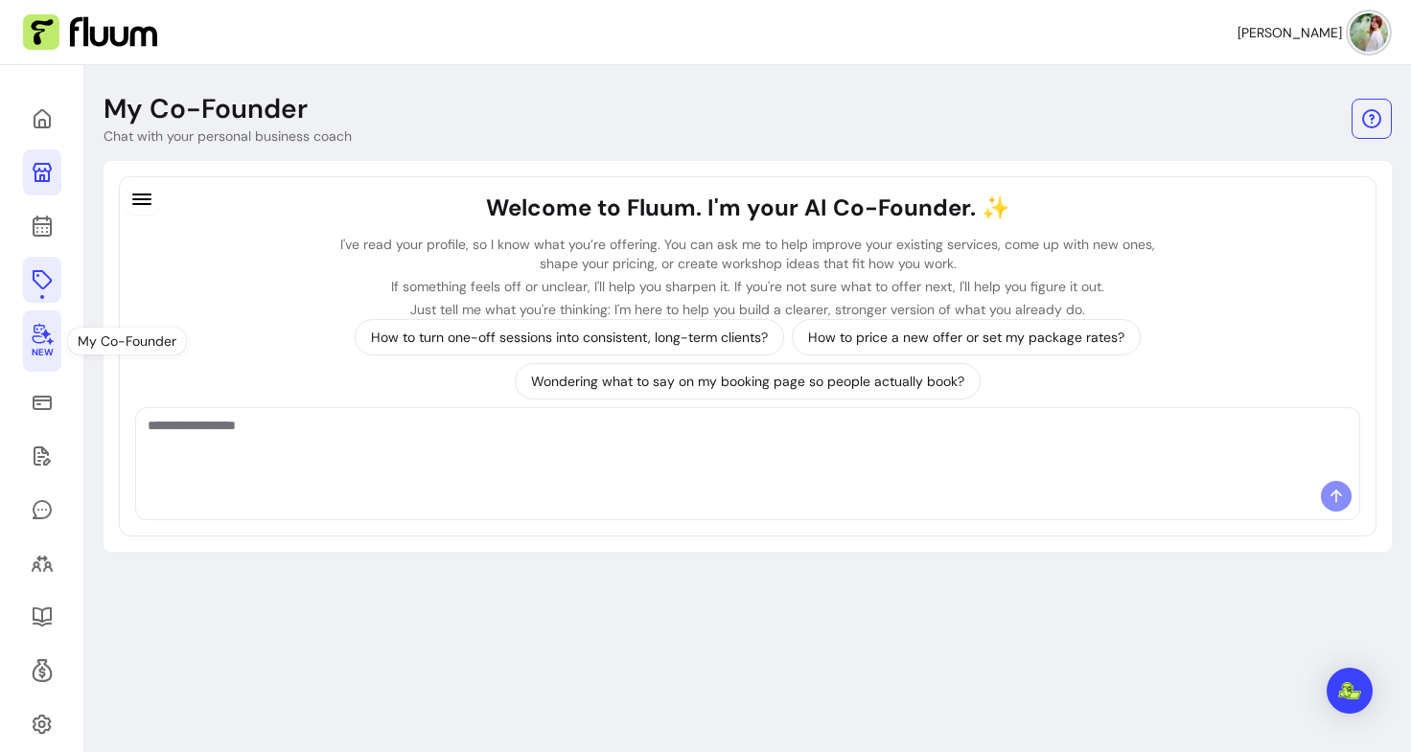
click at [35, 281] on icon at bounding box center [42, 279] width 19 height 19
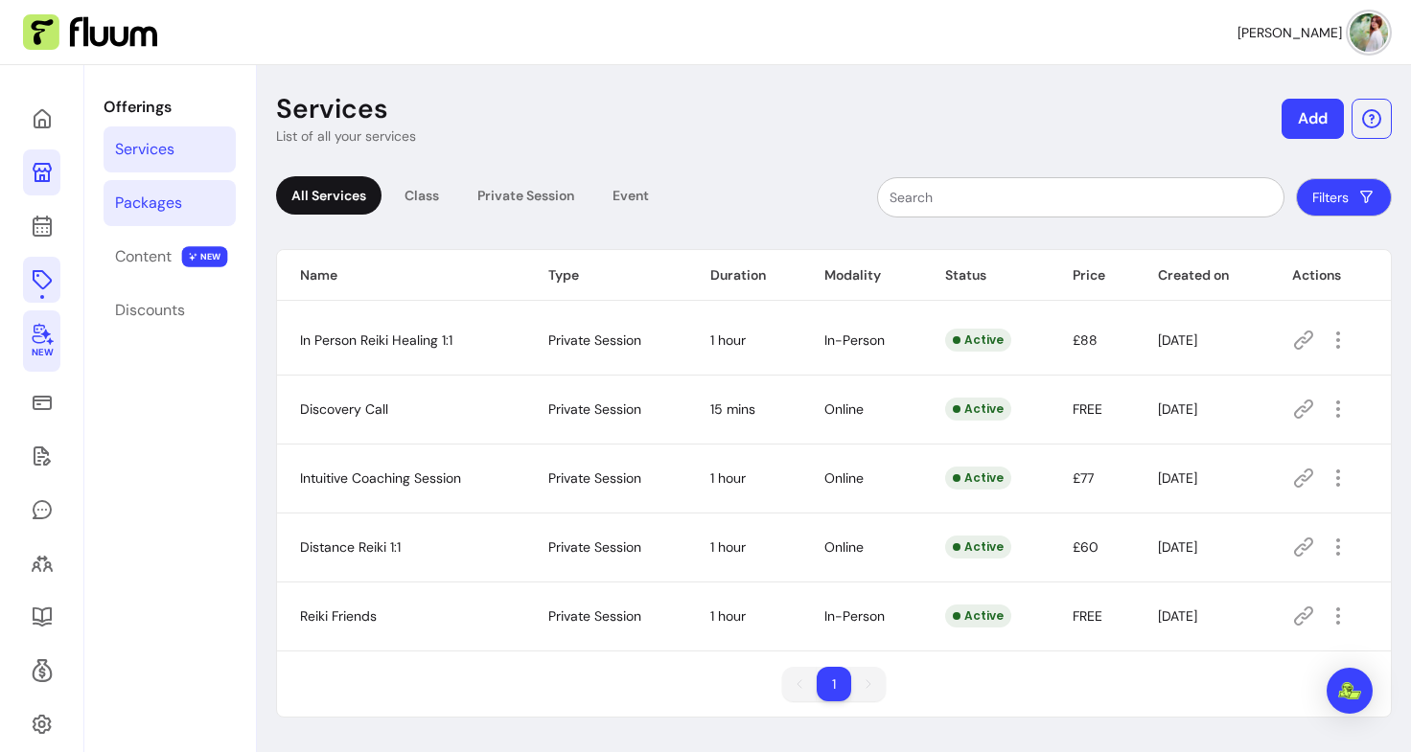
click at [169, 211] on div "Packages" at bounding box center [148, 203] width 67 height 23
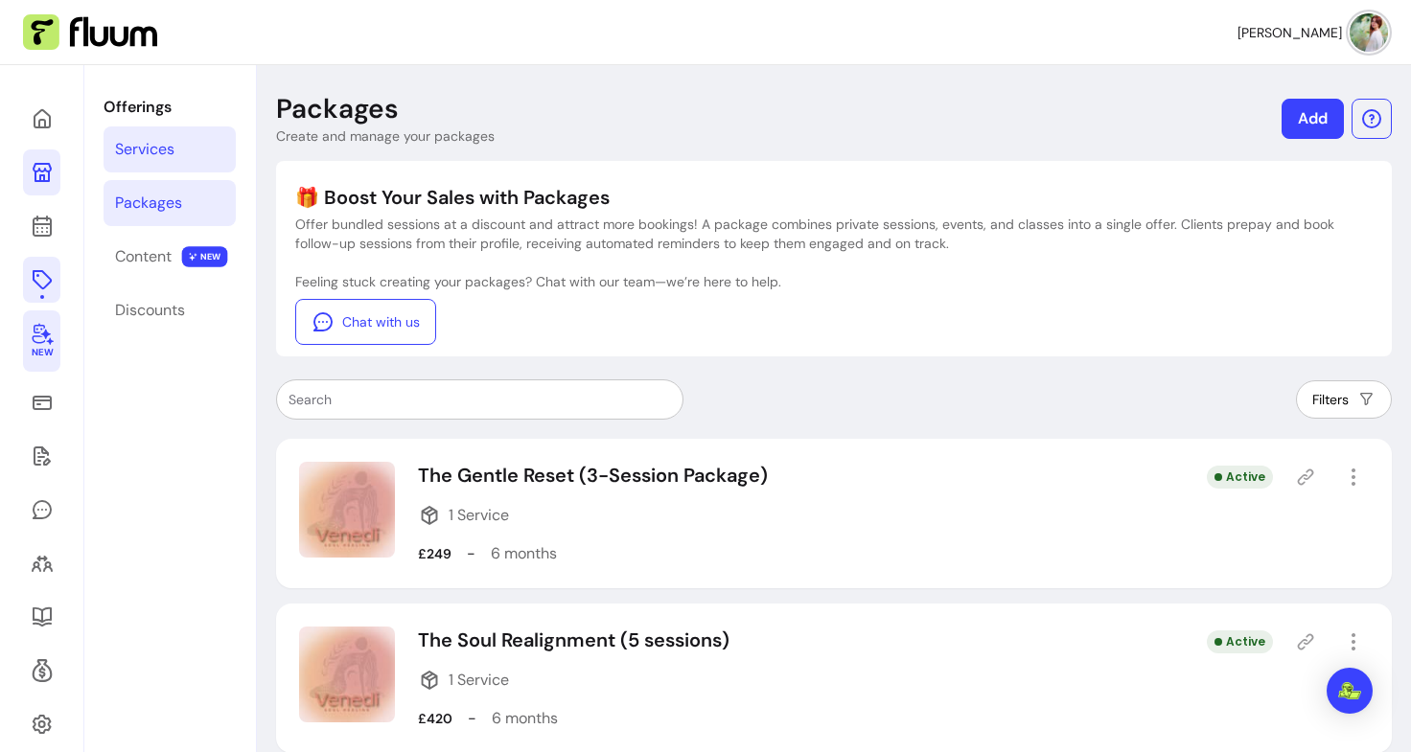
click at [172, 150] on div "Services" at bounding box center [144, 149] width 59 height 23
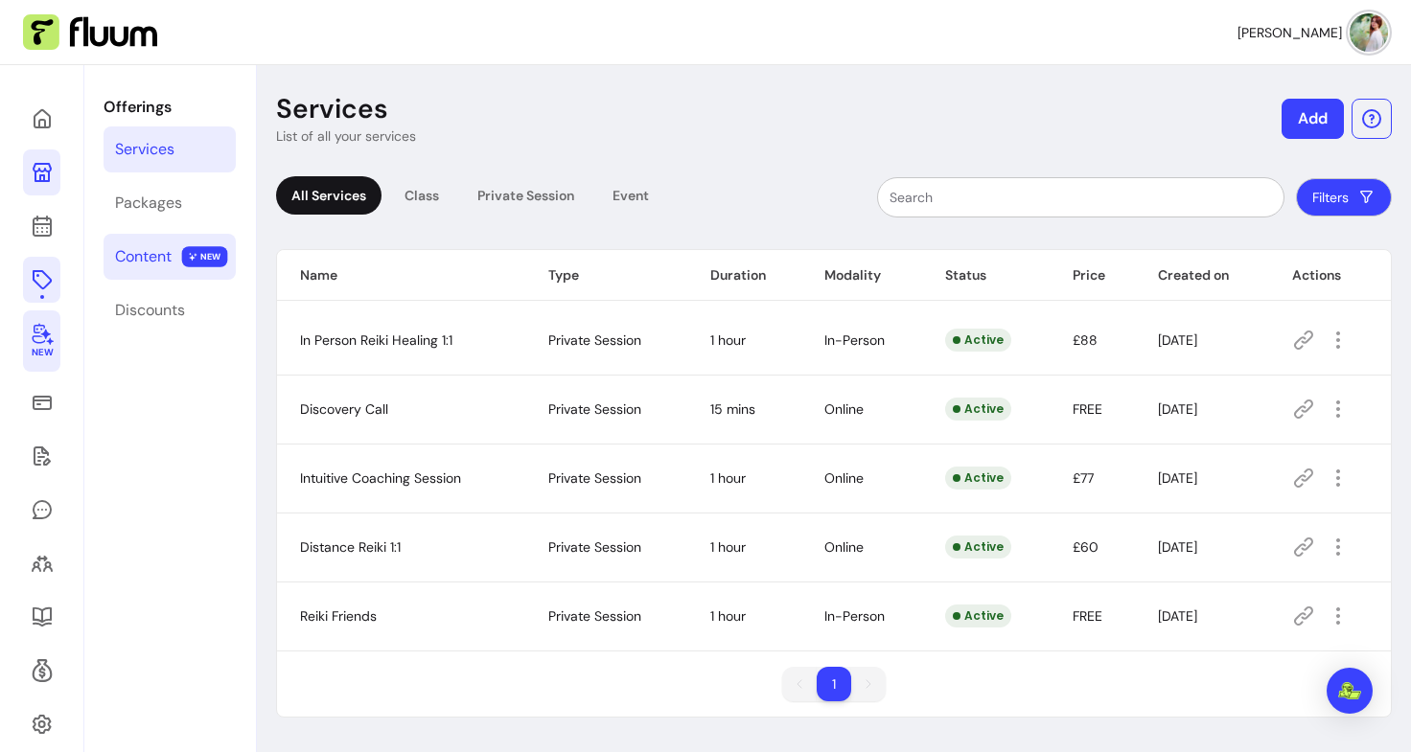
click at [150, 257] on div "Content" at bounding box center [143, 256] width 57 height 23
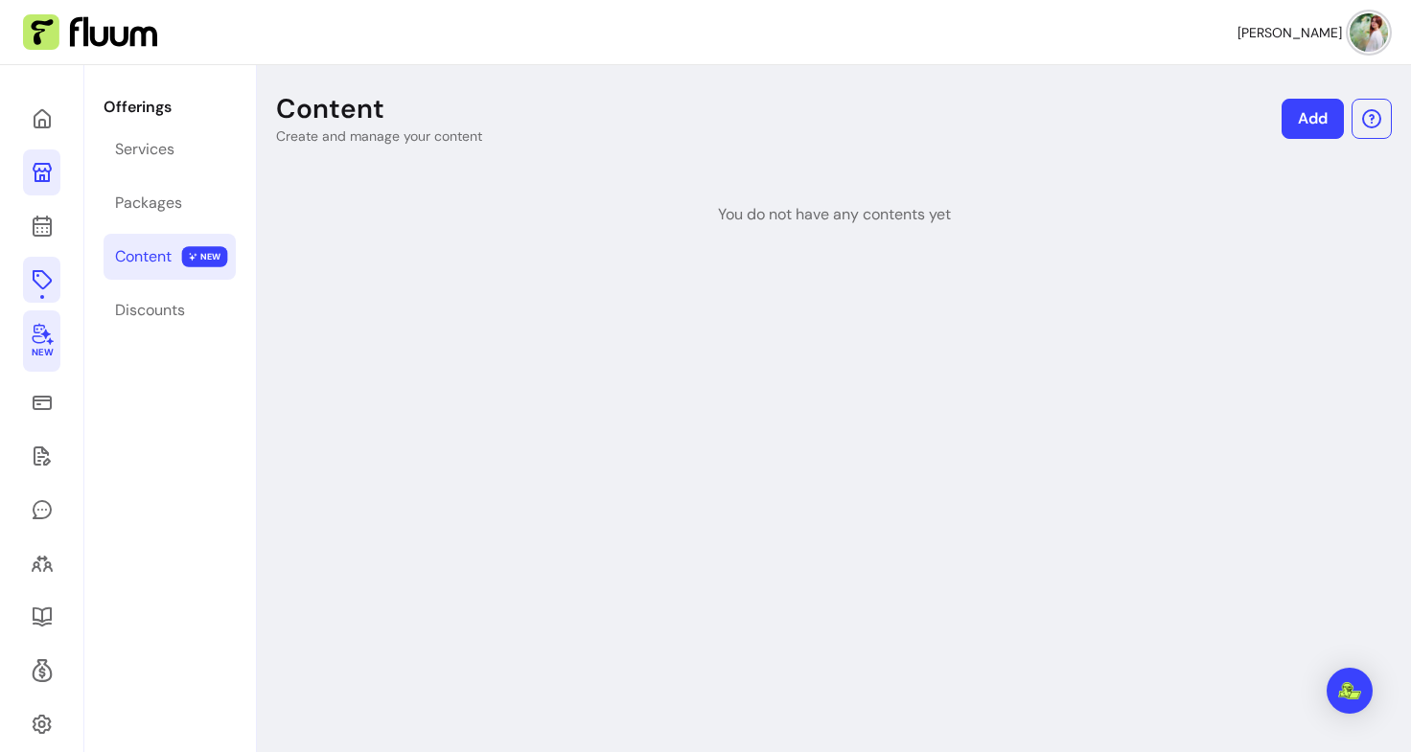
click at [36, 345] on link "New" at bounding box center [41, 341] width 37 height 61
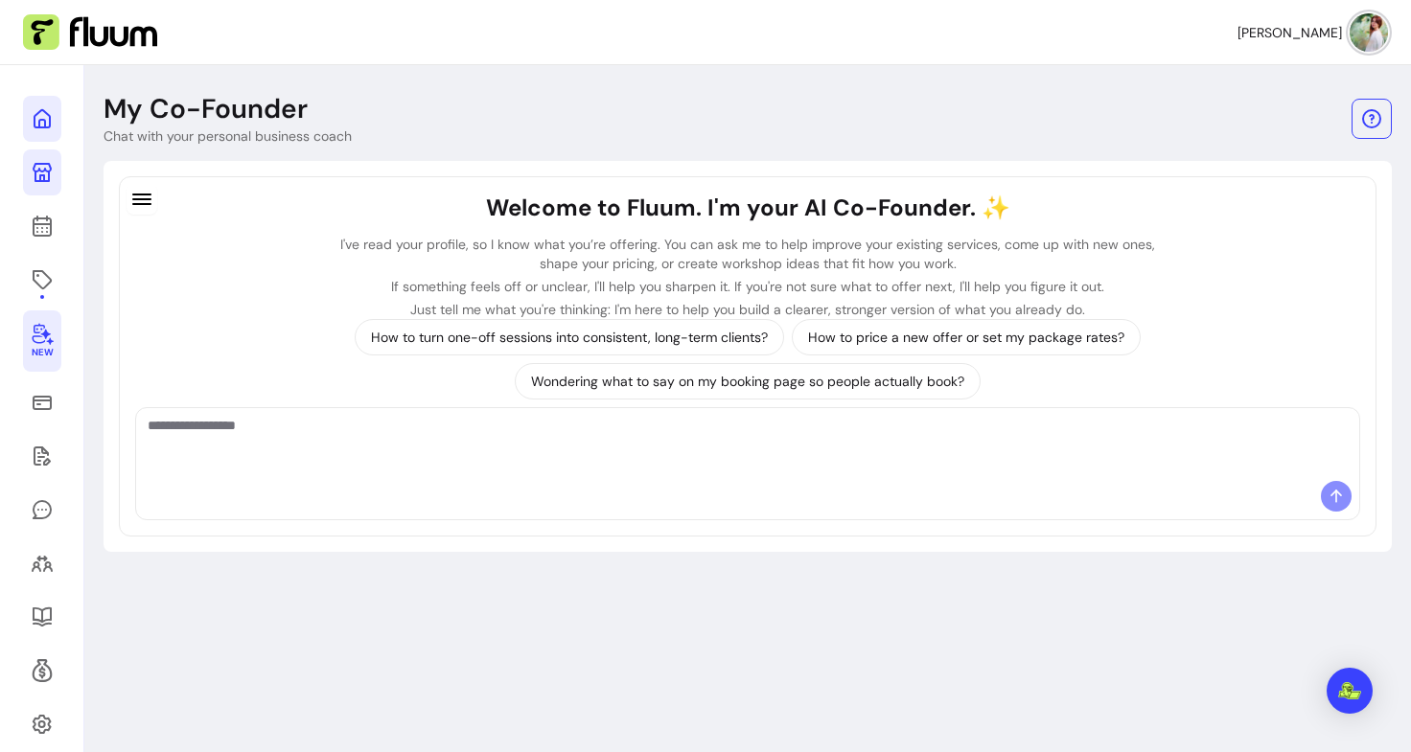
click at [40, 110] on icon at bounding box center [195, 93] width 325 height 273
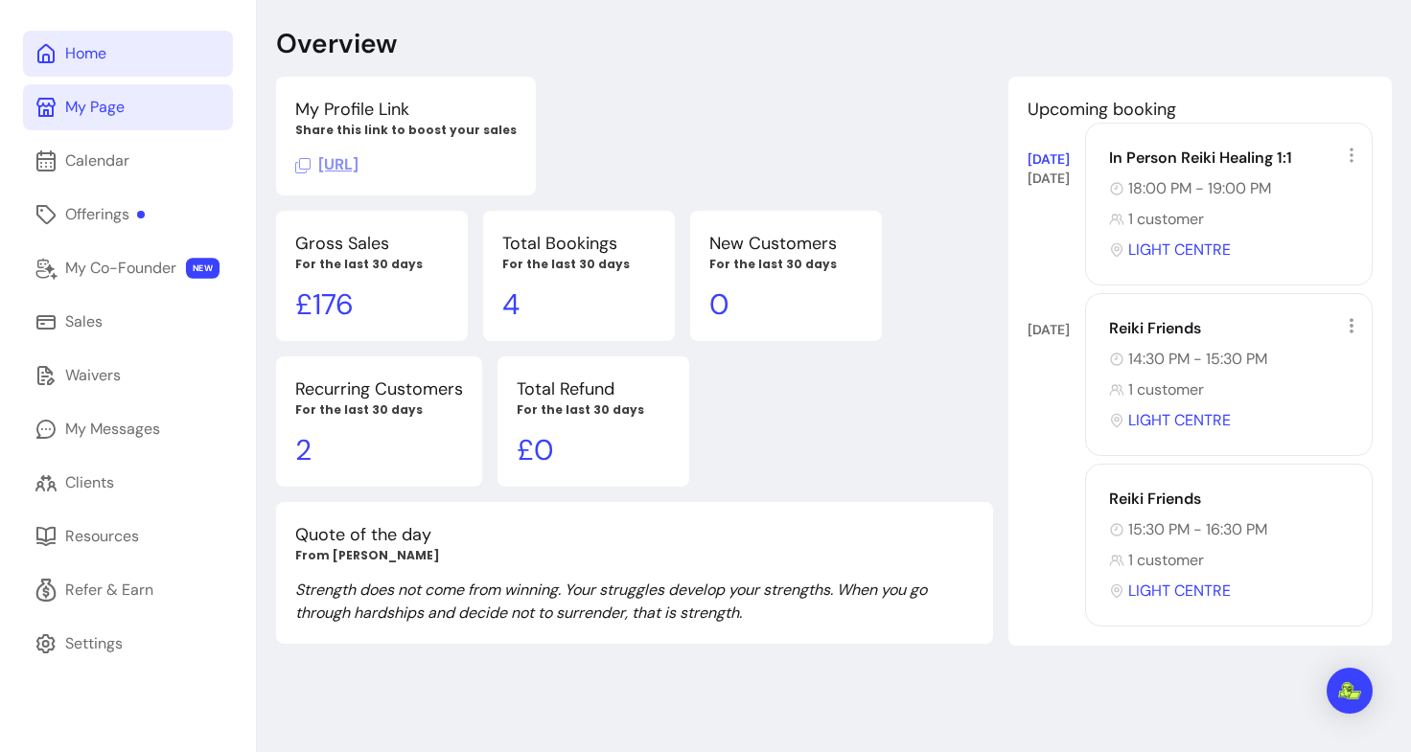
scroll to position [61, 0]
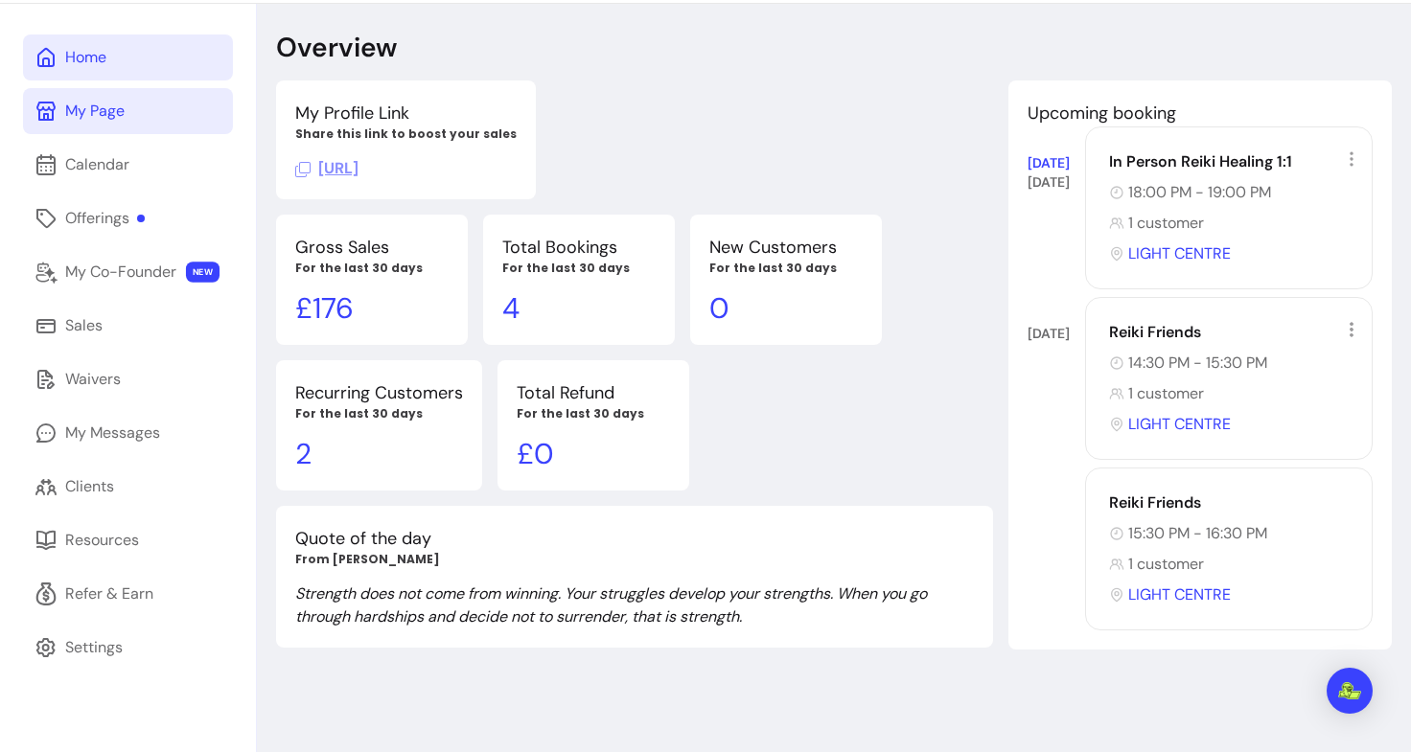
click at [332, 314] on p "£ 176" at bounding box center [371, 308] width 153 height 35
drag, startPoint x: 332, startPoint y: 314, endPoint x: 726, endPoint y: 157, distance: 424.1
click at [726, 157] on div "My Profile Link Share this link to boost your sales https://fluum.ai/pavlina-pe…" at bounding box center [634, 365] width 717 height 569
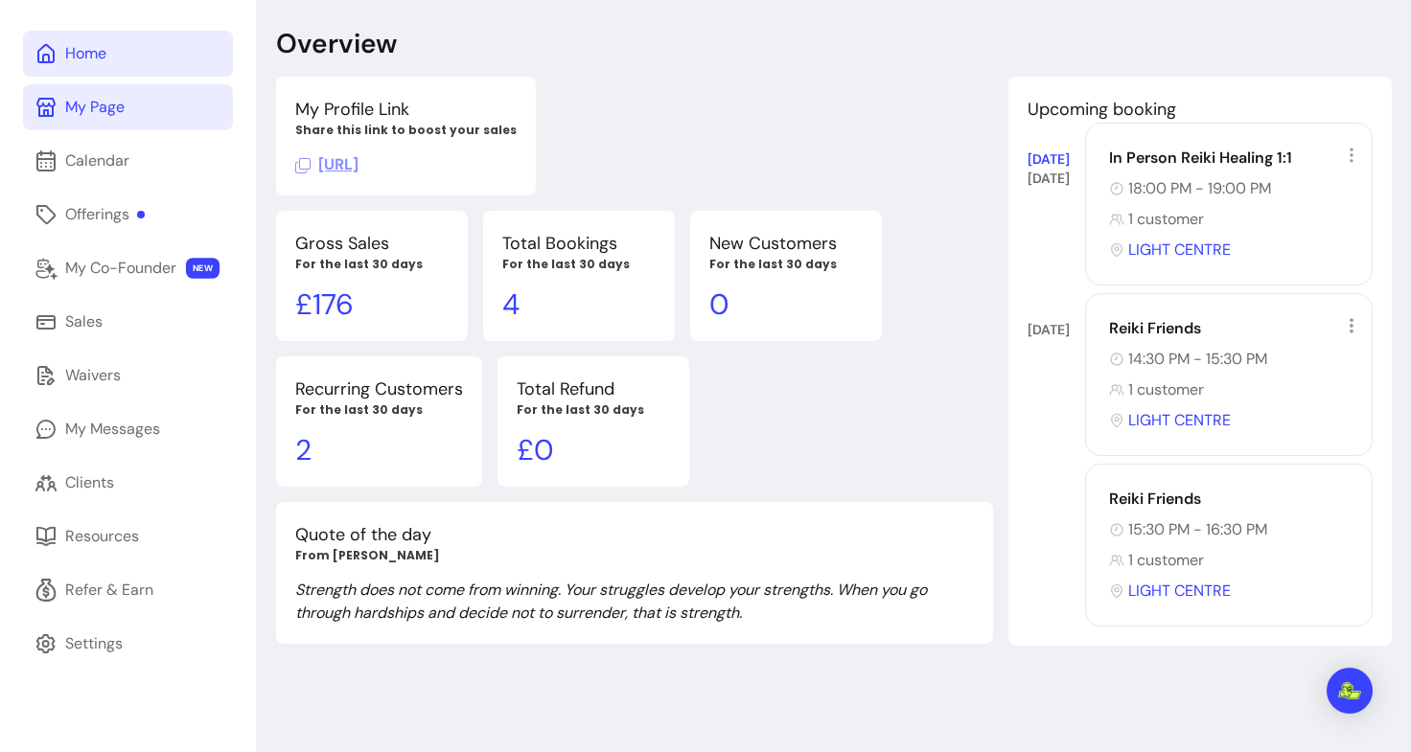
click at [903, 446] on div "Gross Sales For the last 30 days £ 176 Total Bookings For the last 30 days 4 Ne…" at bounding box center [634, 349] width 717 height 276
click at [113, 216] on div "Offerings" at bounding box center [105, 214] width 80 height 23
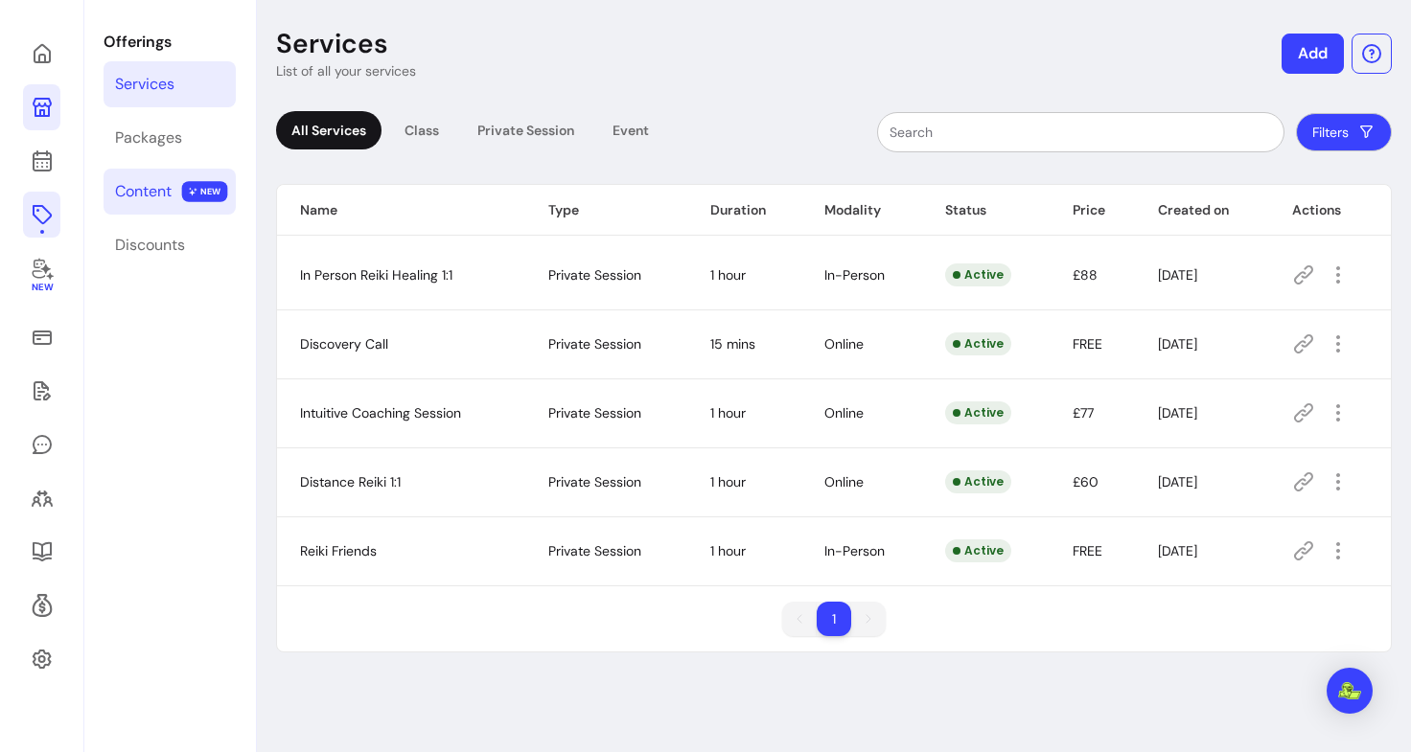
click at [156, 192] on div "Content" at bounding box center [143, 191] width 57 height 23
